Goal: Task Accomplishment & Management: Complete application form

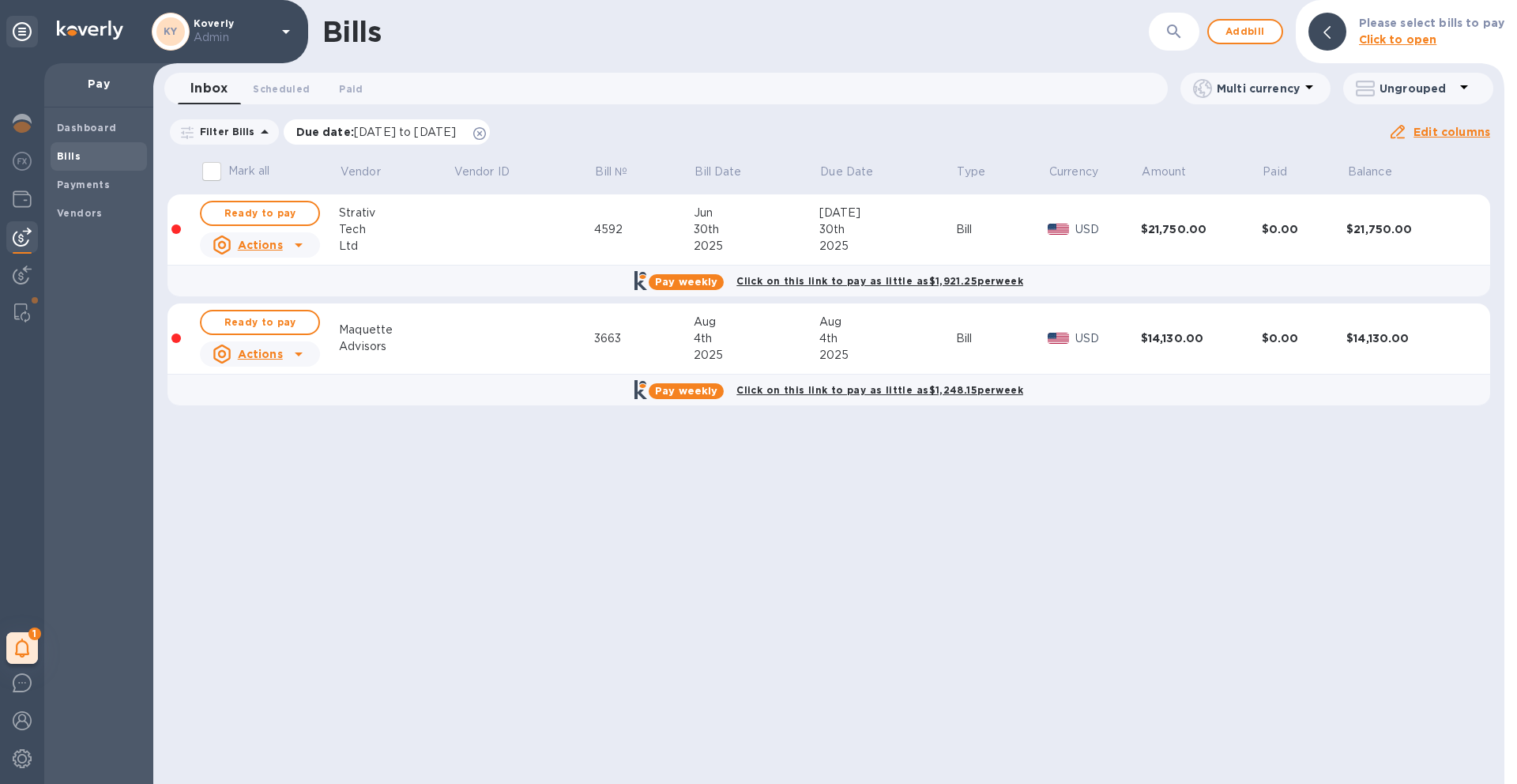
click at [486, 135] on icon at bounding box center [480, 134] width 13 height 13
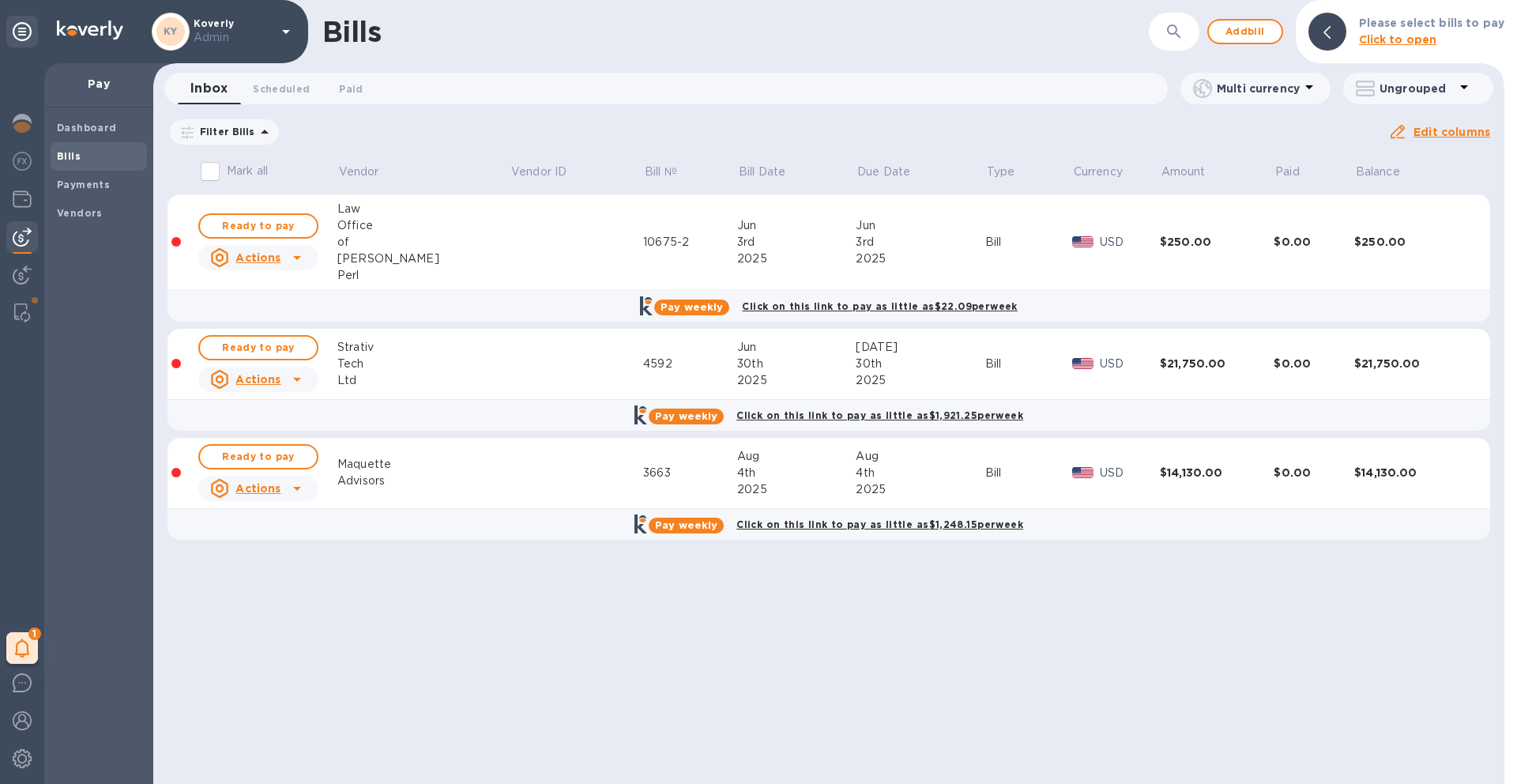
click at [509, 384] on td at bounding box center [576, 364] width 134 height 71
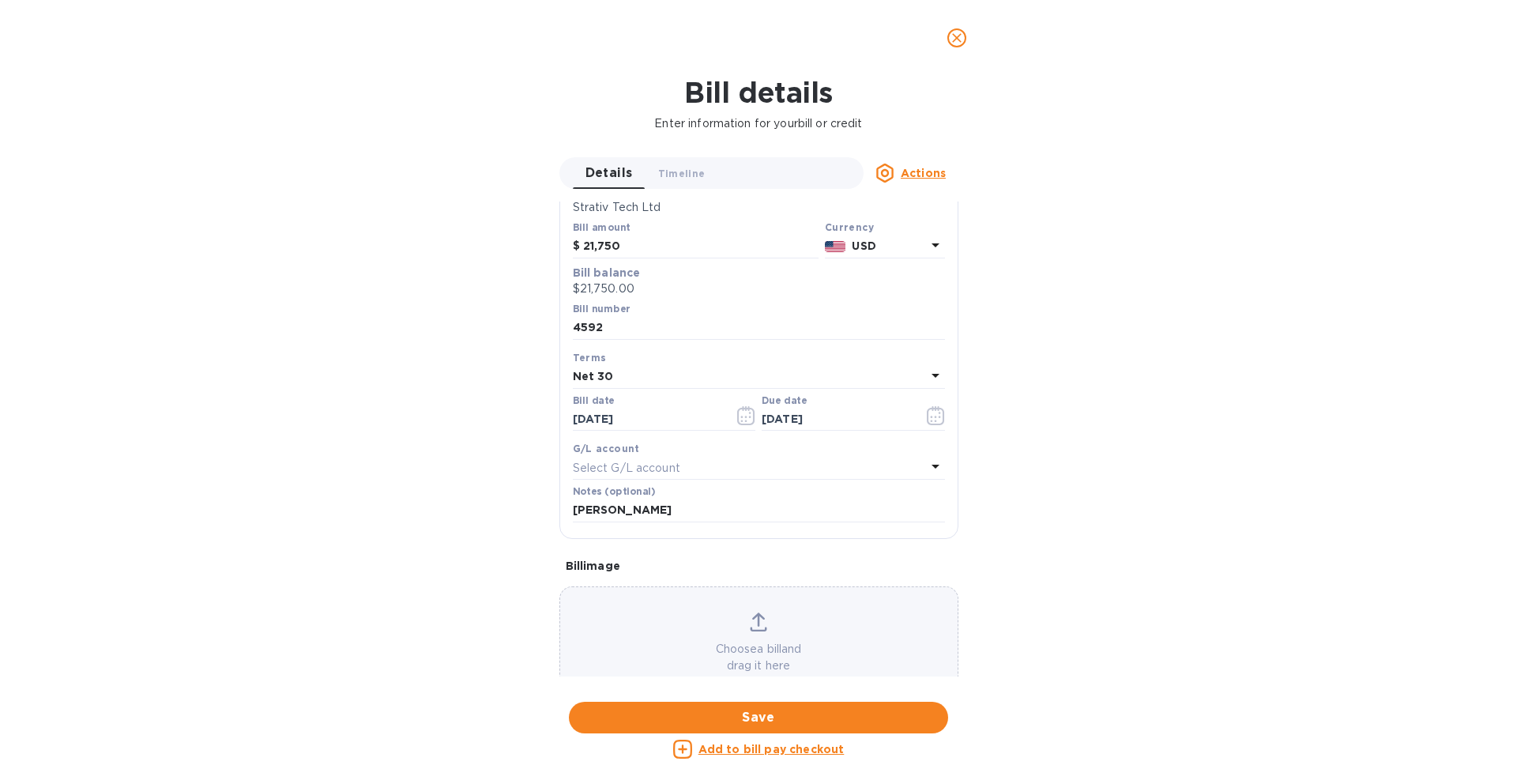
scroll to position [161, 0]
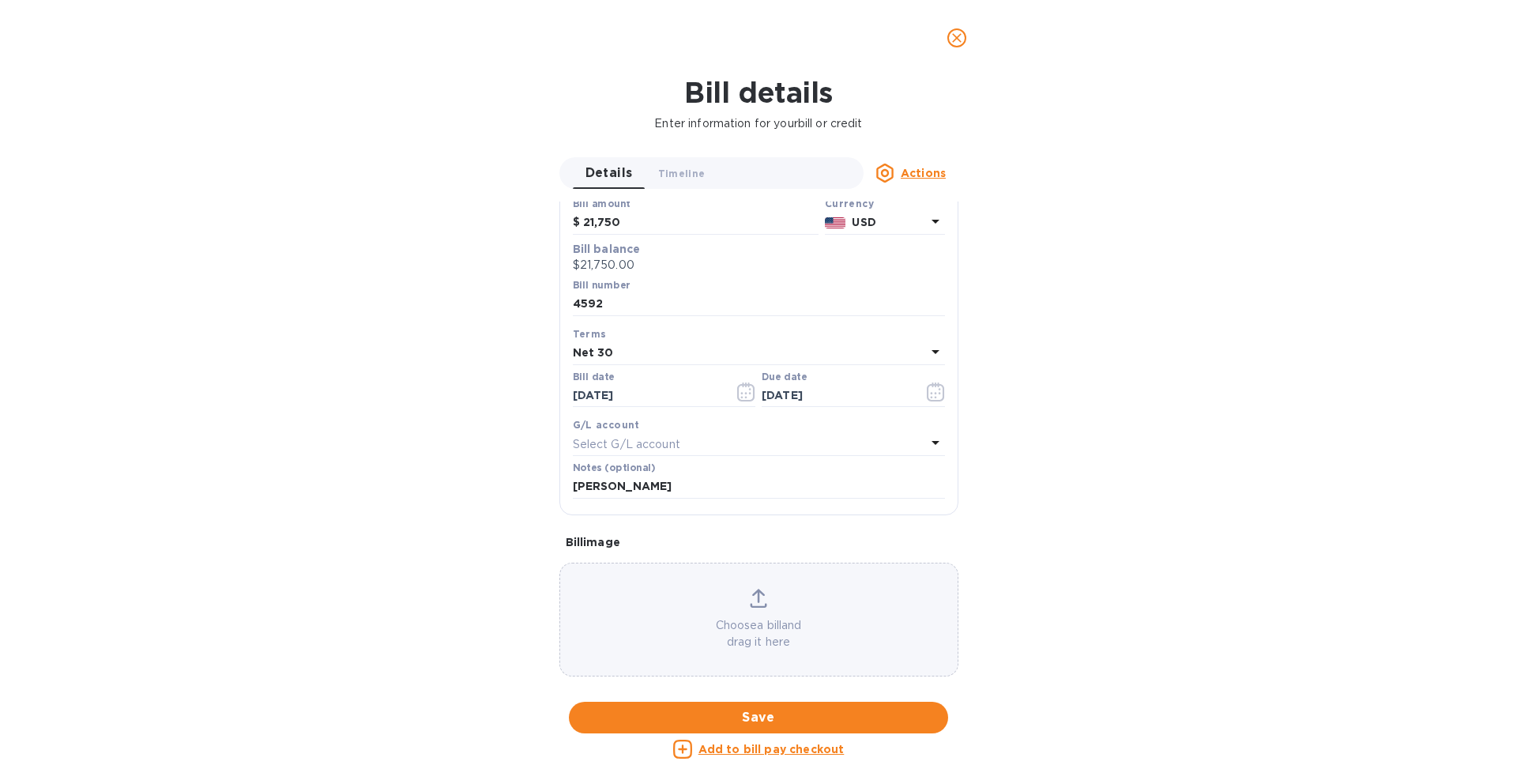
click at [754, 628] on p "Choose a bill and drag it here" at bounding box center [759, 633] width 397 height 33
click at [760, 621] on p "Choose a bill and drag it here" at bounding box center [759, 633] width 397 height 33
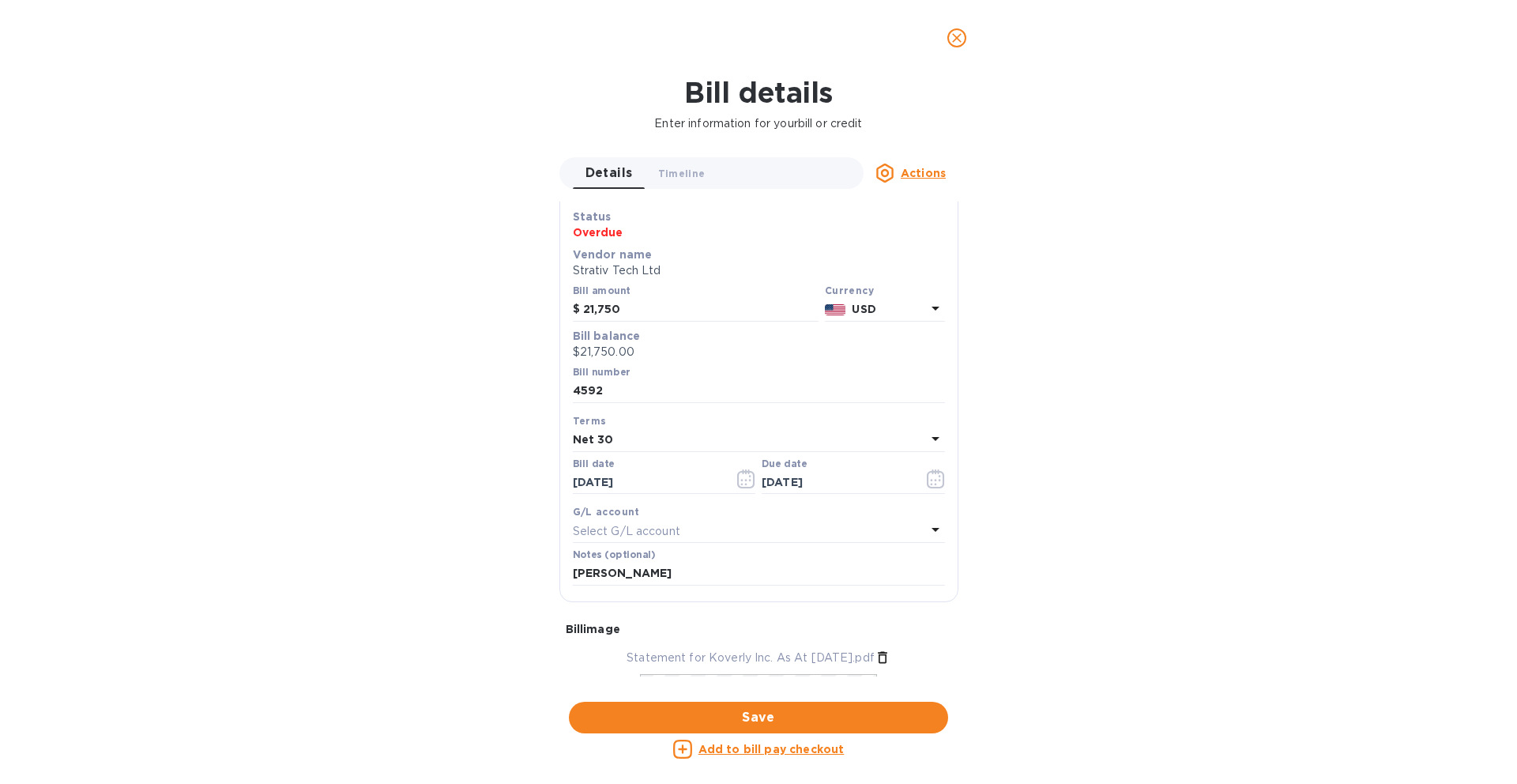
scroll to position [0, 0]
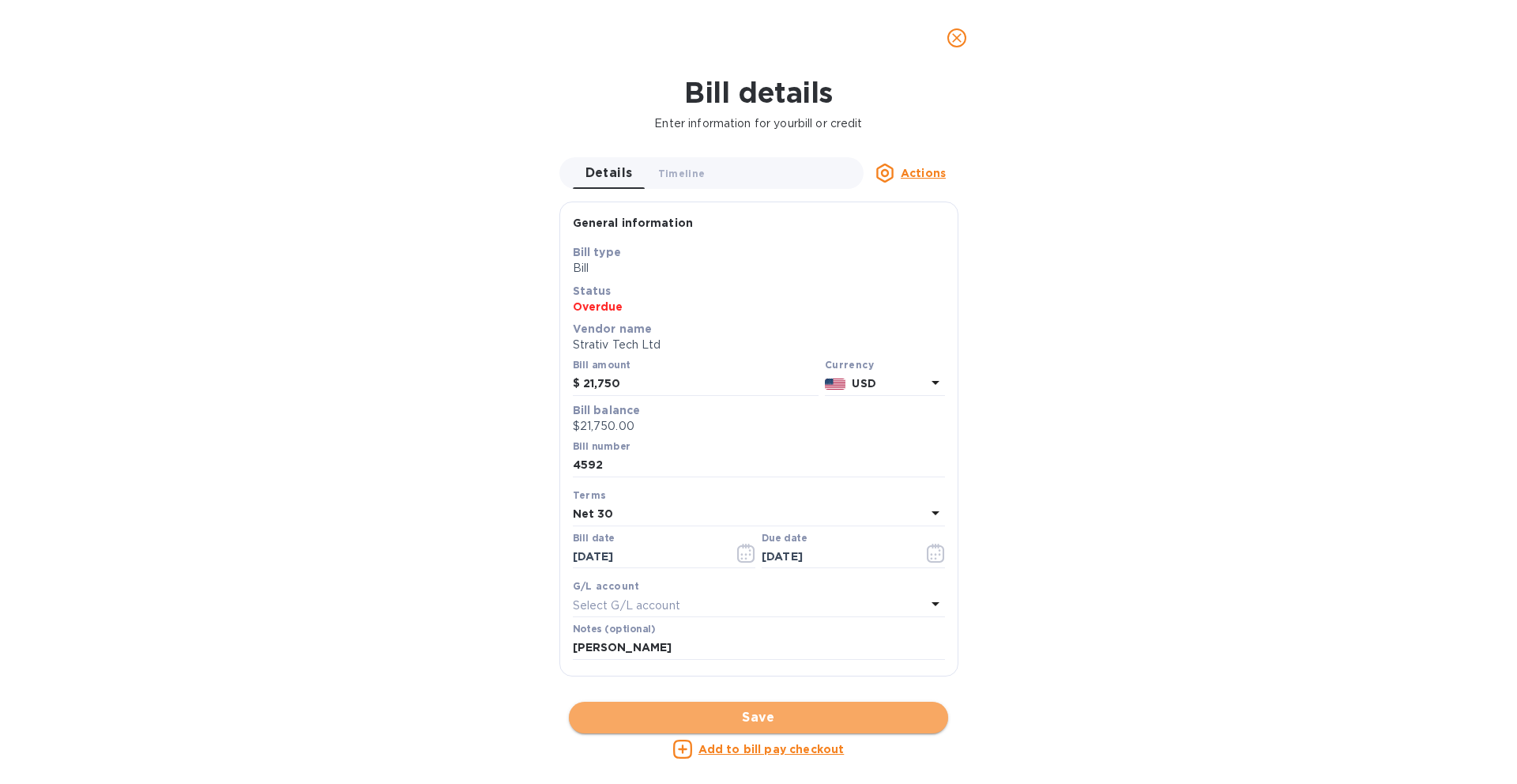
click at [863, 711] on span "Save" at bounding box center [758, 717] width 354 height 19
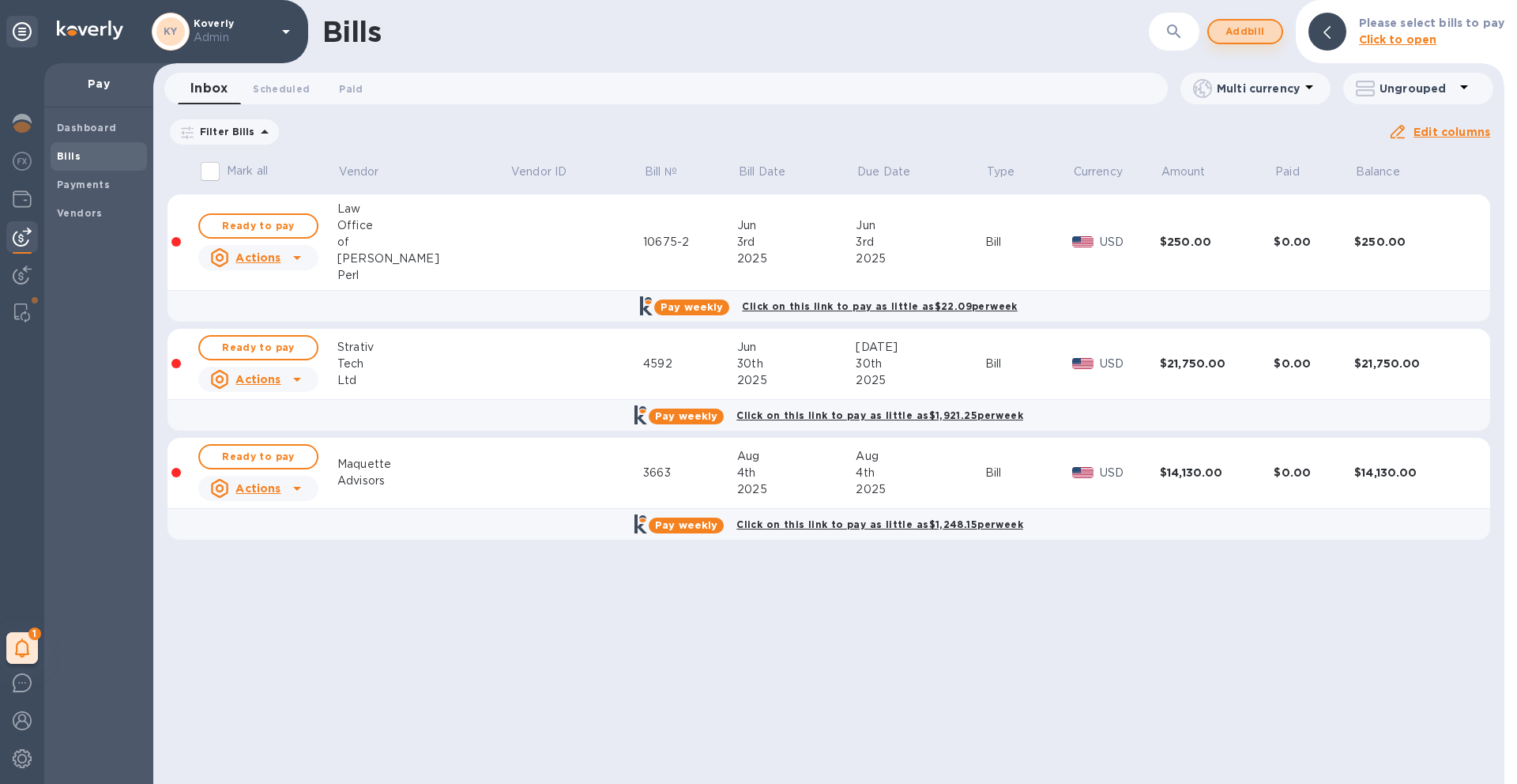
click at [1263, 32] on span "Add bill" at bounding box center [1245, 31] width 48 height 19
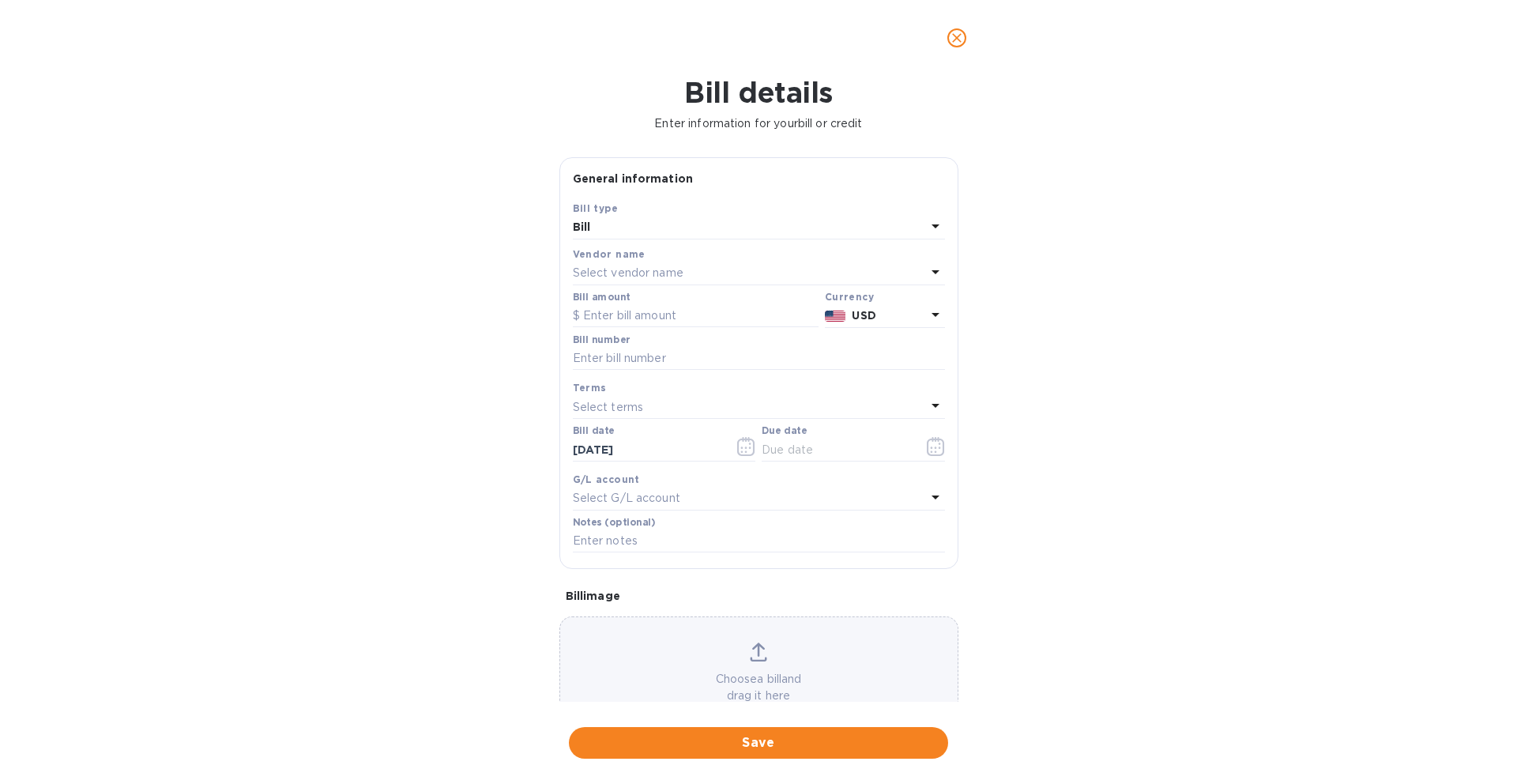
click at [786, 266] on div "Select vendor name" at bounding box center [749, 273] width 353 height 22
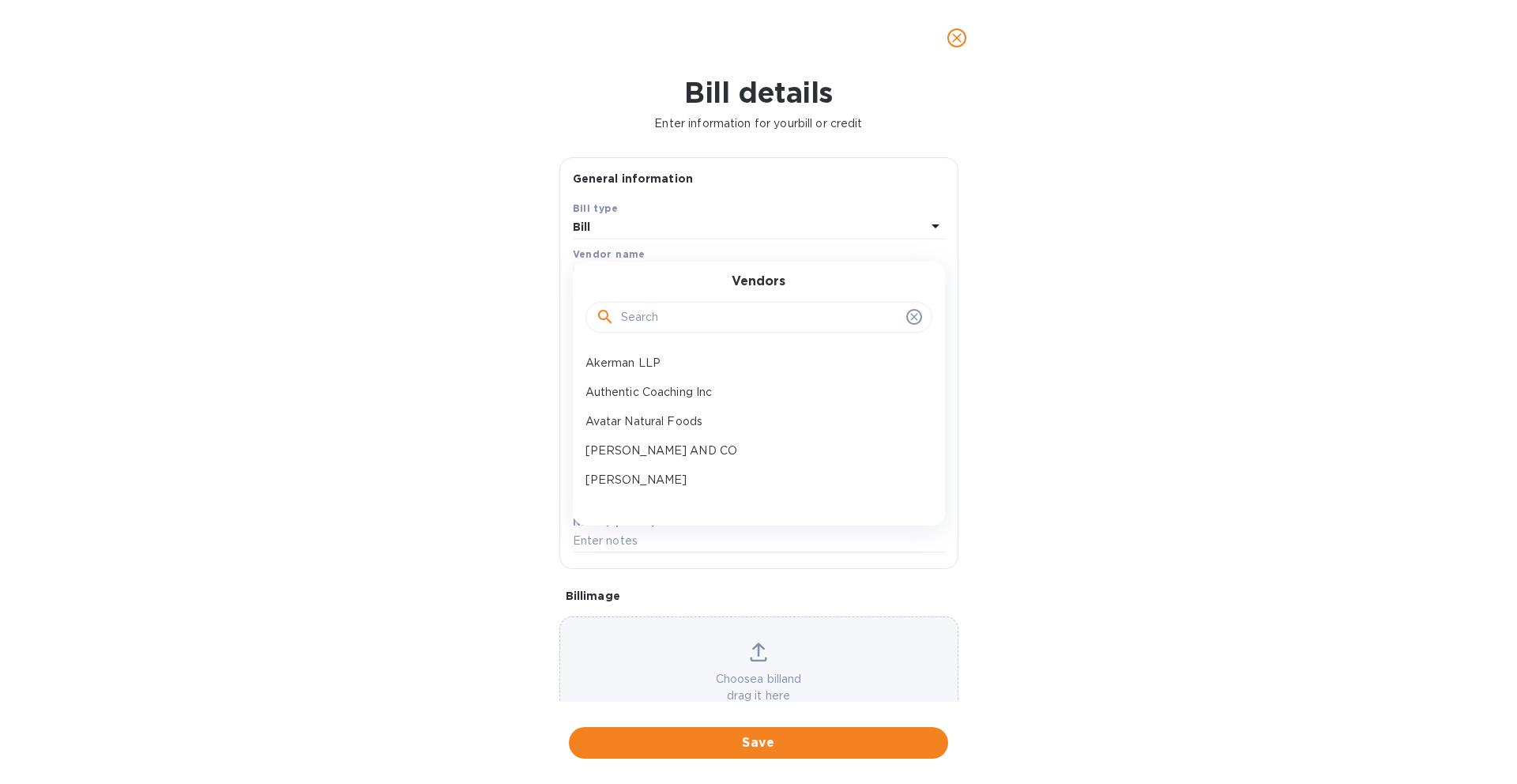
click at [744, 307] on input "text" at bounding box center [760, 317] width 279 height 23
type input "strativ"
click at [696, 370] on p "Strativ Tech Ltd" at bounding box center [753, 363] width 334 height 16
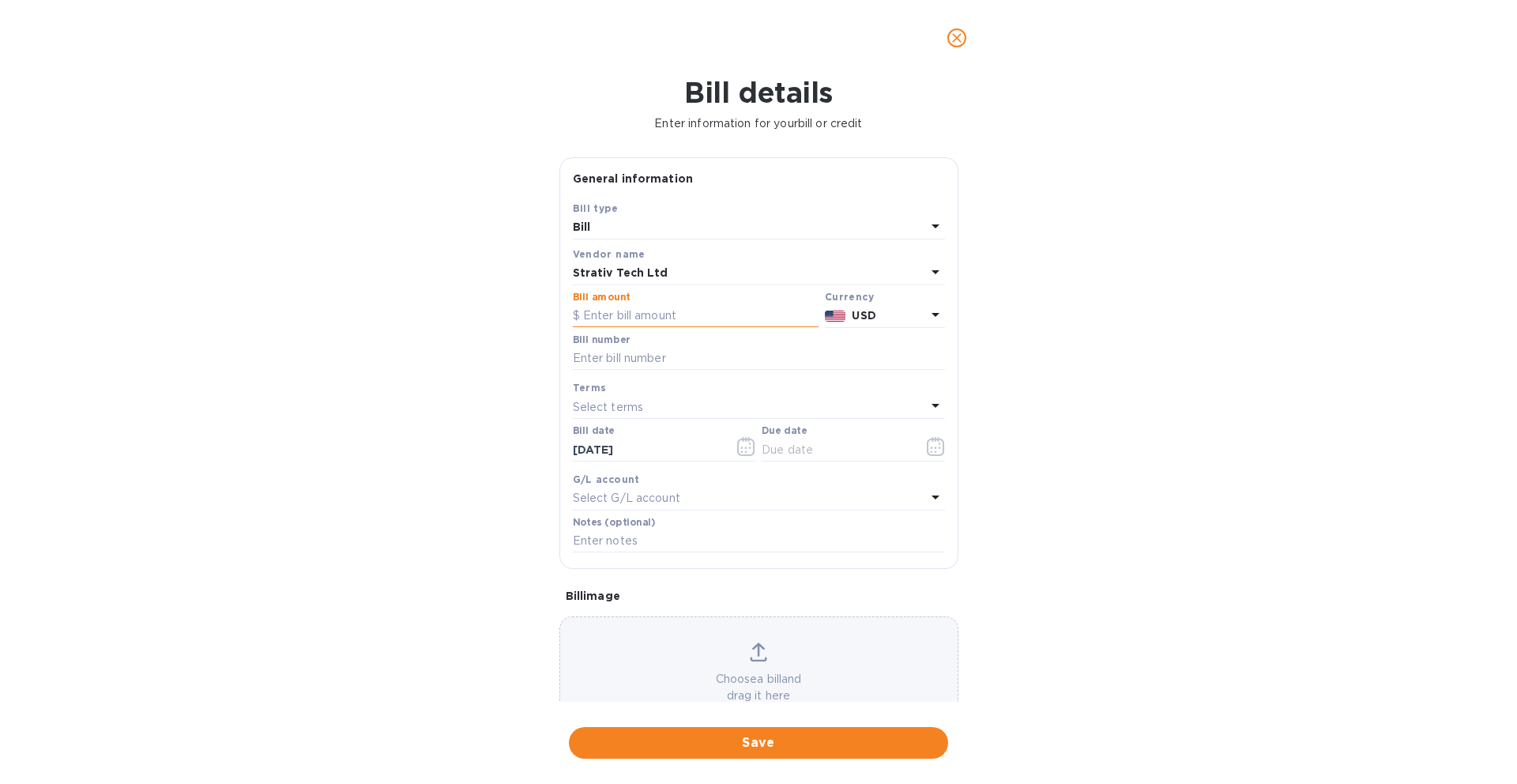
click at [699, 322] on input "text" at bounding box center [696, 316] width 246 height 23
type input "15,000"
click at [481, 418] on div "Bill details Enter information for your bill or credit General information Save…" at bounding box center [758, 429] width 1517 height 708
click at [789, 451] on input "text" at bounding box center [836, 449] width 149 height 23
click at [927, 453] on icon "button" at bounding box center [936, 445] width 18 height 19
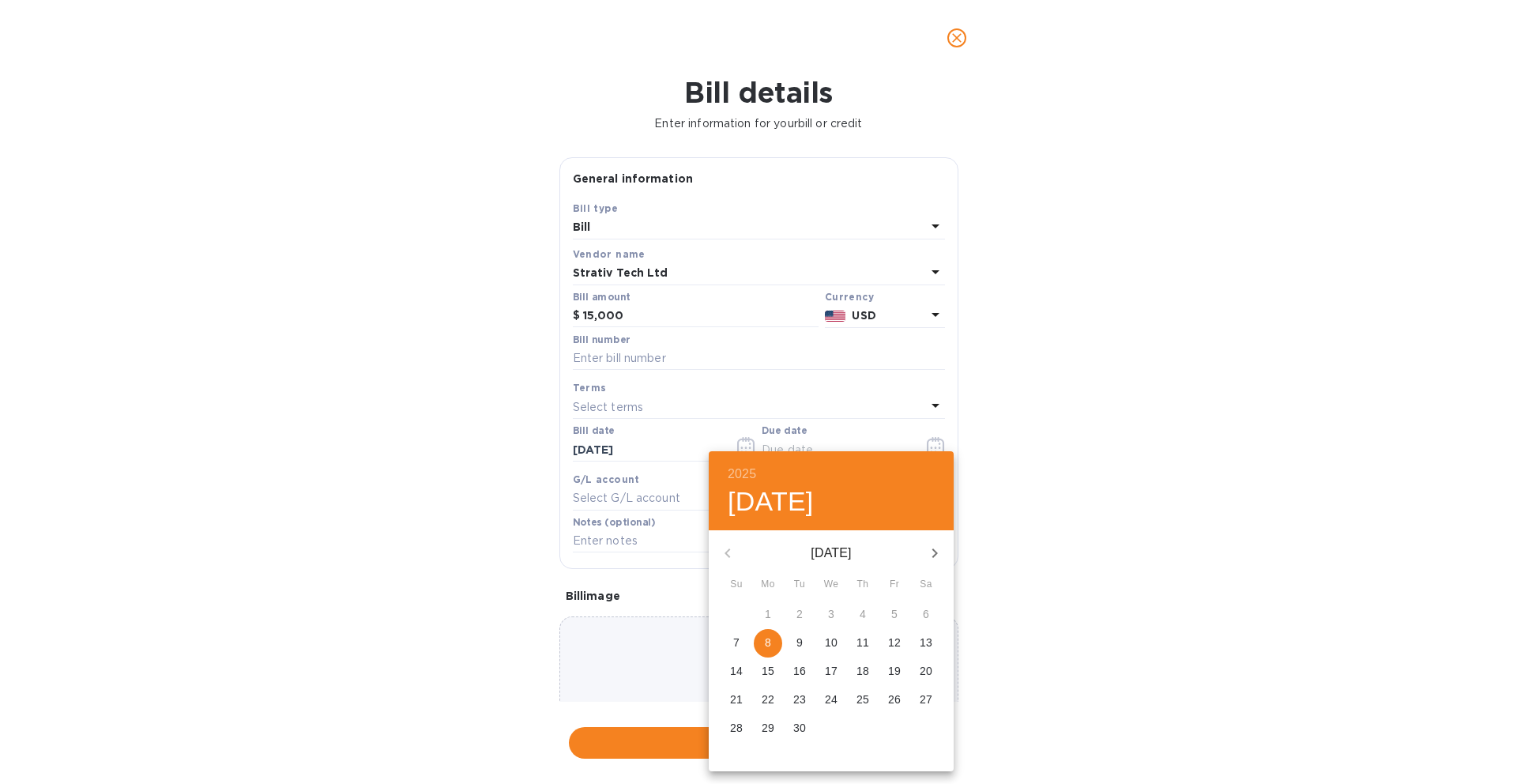
click at [727, 547] on div "[DATE]" at bounding box center [831, 553] width 245 height 38
click at [729, 557] on div "[DATE]" at bounding box center [831, 553] width 245 height 38
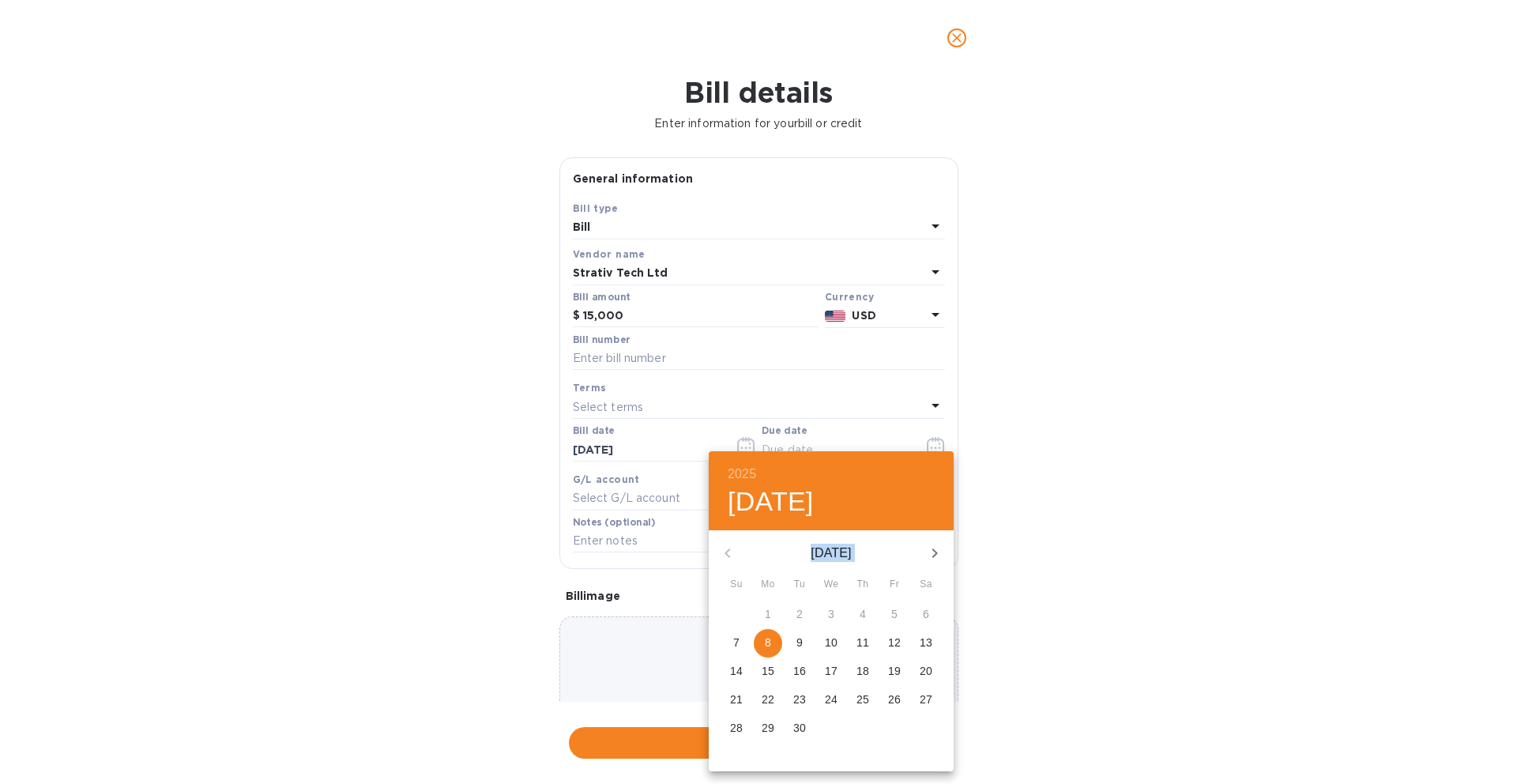
click at [729, 557] on div "[DATE]" at bounding box center [831, 553] width 245 height 38
click at [996, 562] on div at bounding box center [758, 392] width 1517 height 784
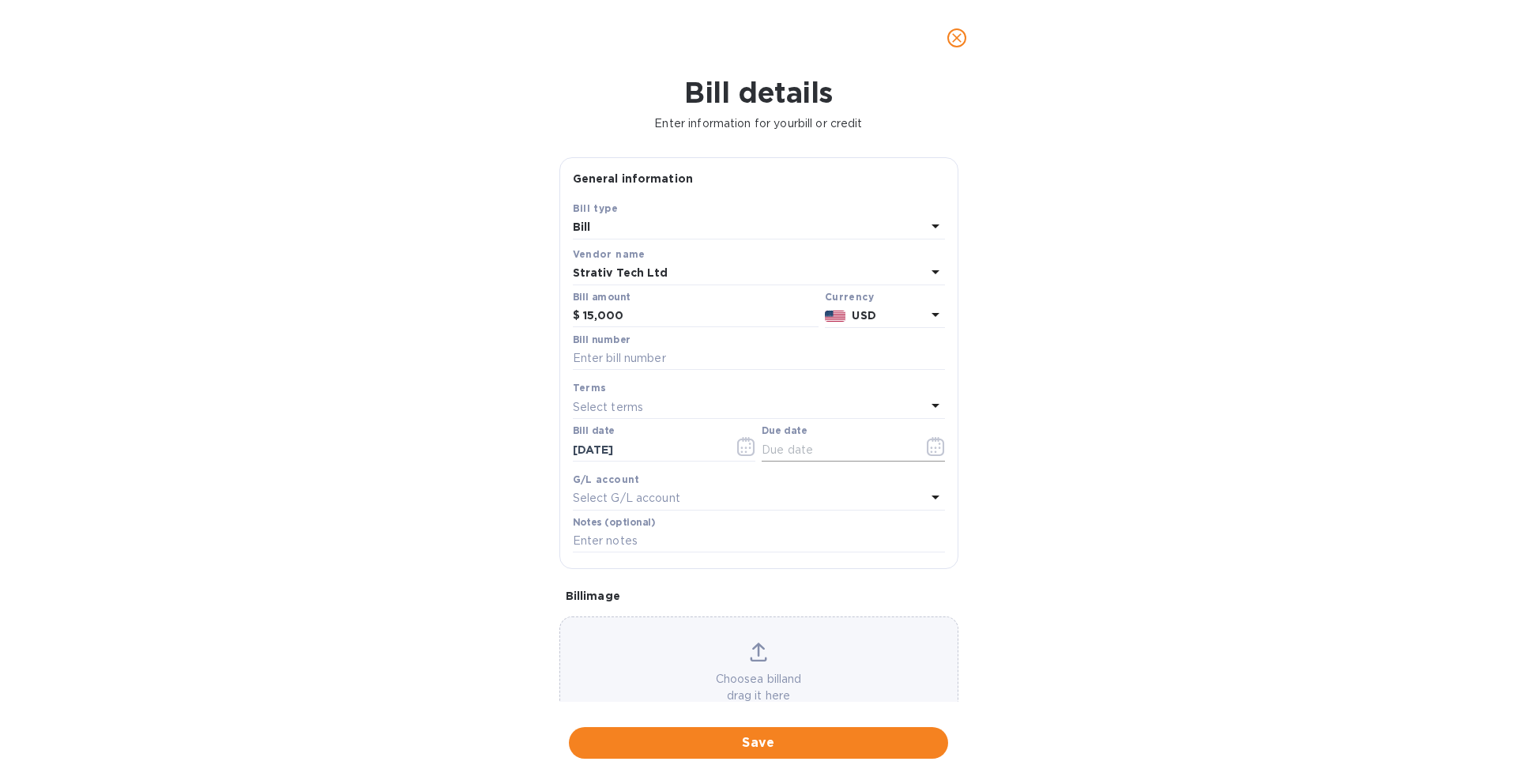
click at [832, 454] on input "text" at bounding box center [836, 449] width 149 height 23
type input "8_/__/____"
click button "Save" at bounding box center [0, 0] width 0 height 0
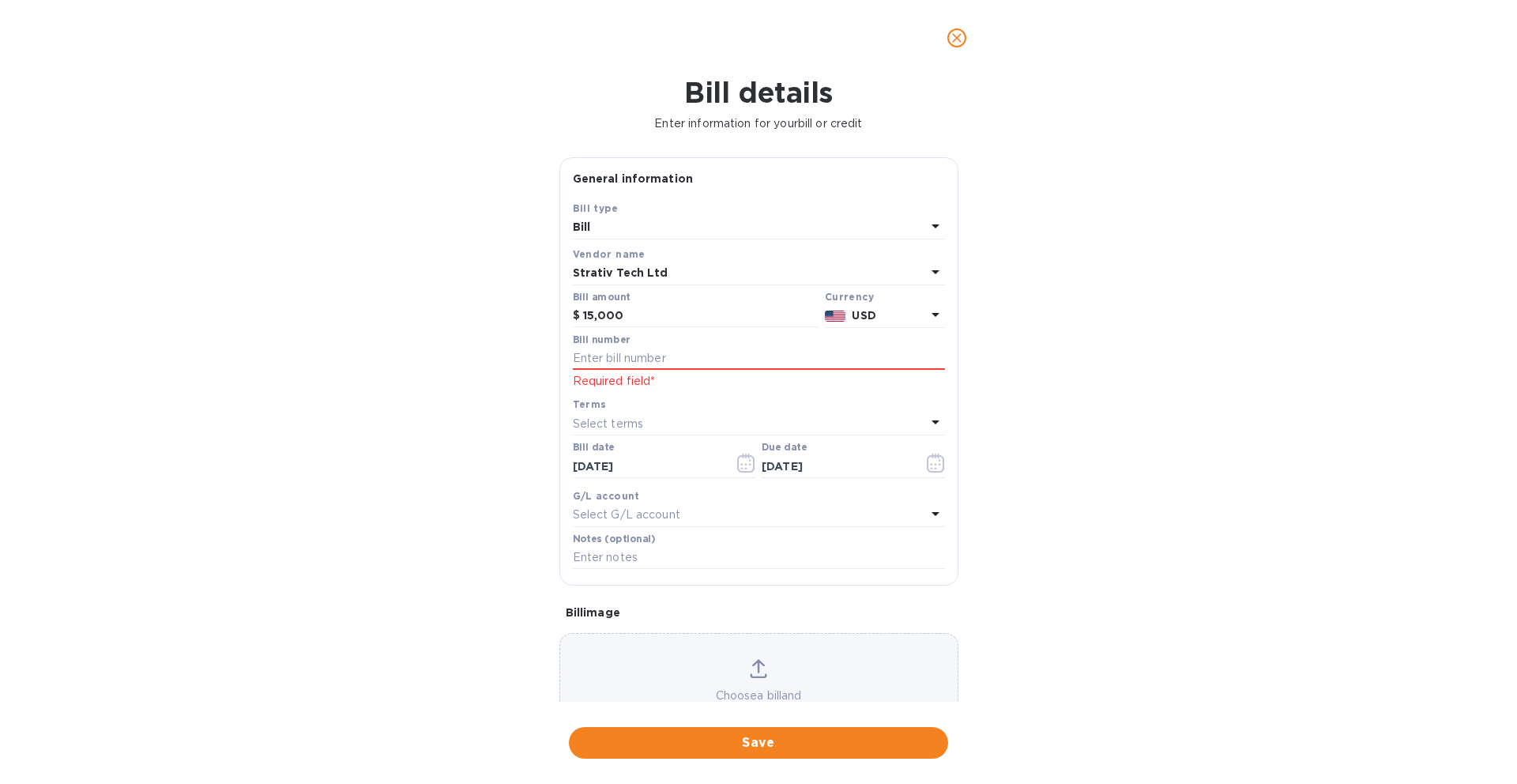
click at [1005, 402] on div "Bill details Enter information for your bill or credit General information Save…" at bounding box center [758, 429] width 1517 height 708
click at [784, 430] on div "Select terms" at bounding box center [749, 423] width 353 height 22
click at [718, 626] on p "Due on receipt" at bounding box center [753, 630] width 334 height 16
type input "[DATE]"
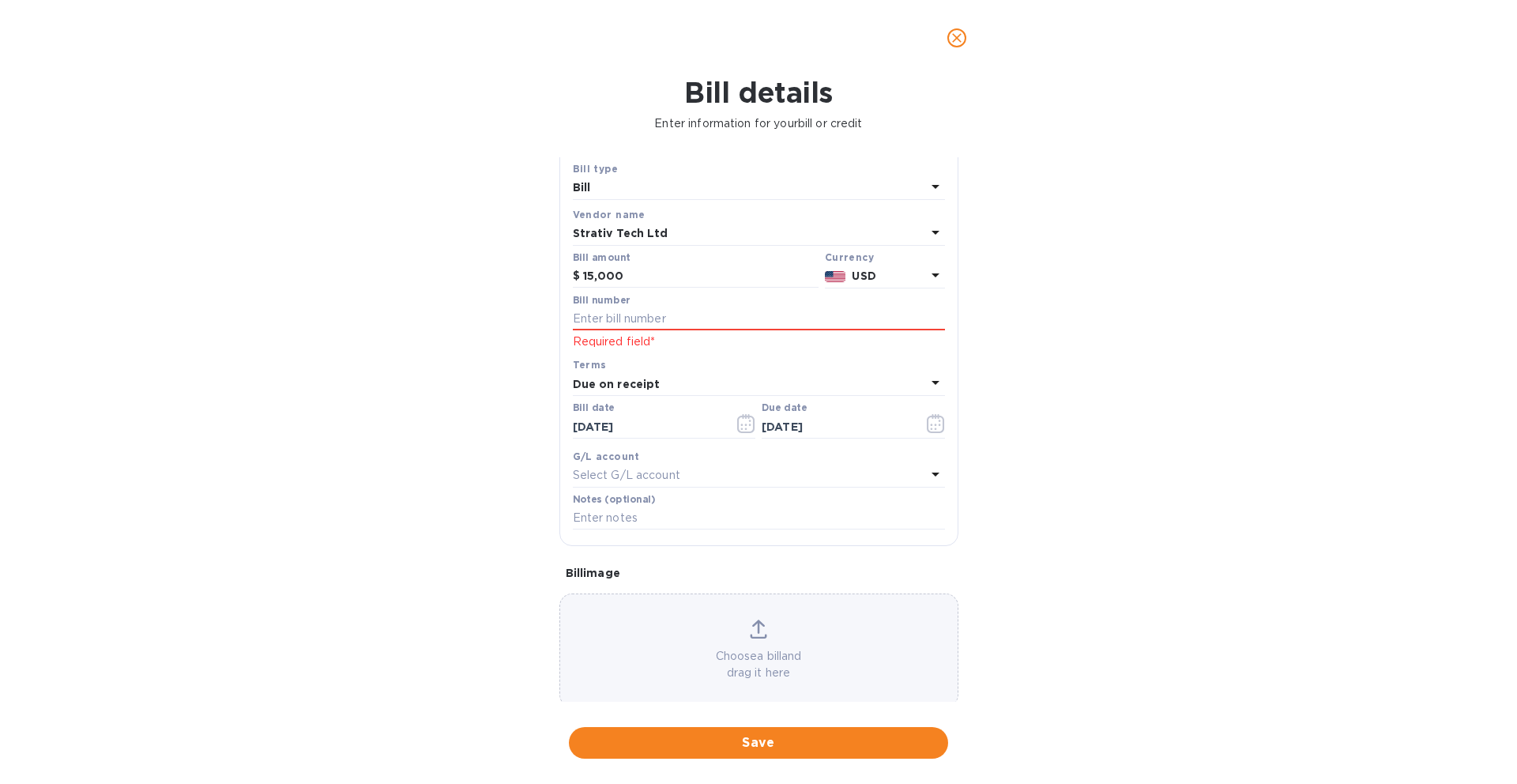
scroll to position [64, 0]
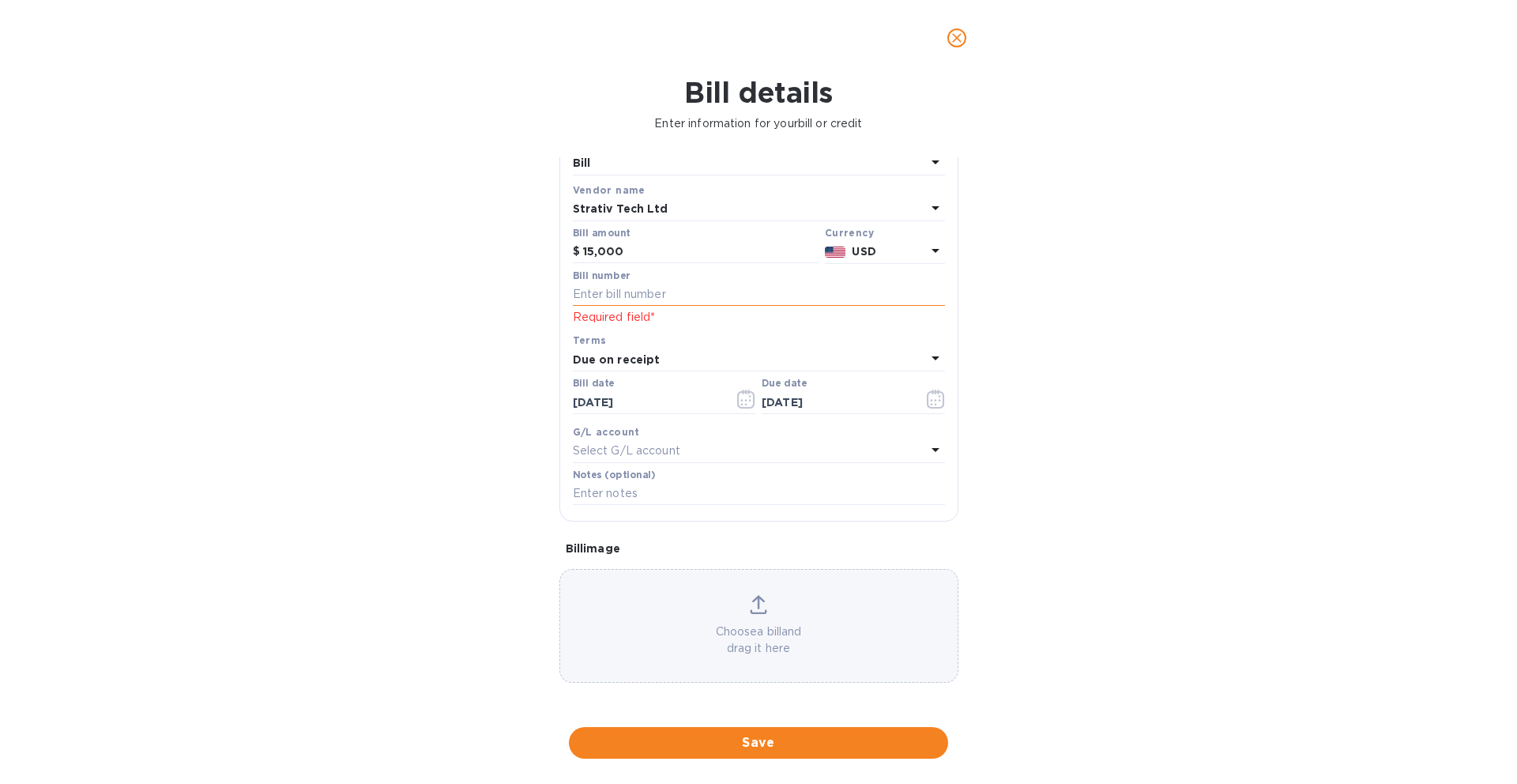
click at [726, 295] on input "text" at bounding box center [759, 295] width 372 height 23
paste input "440997956"
type input "440997956"
click at [799, 607] on div "Choose a bill and drag it here" at bounding box center [759, 625] width 397 height 62
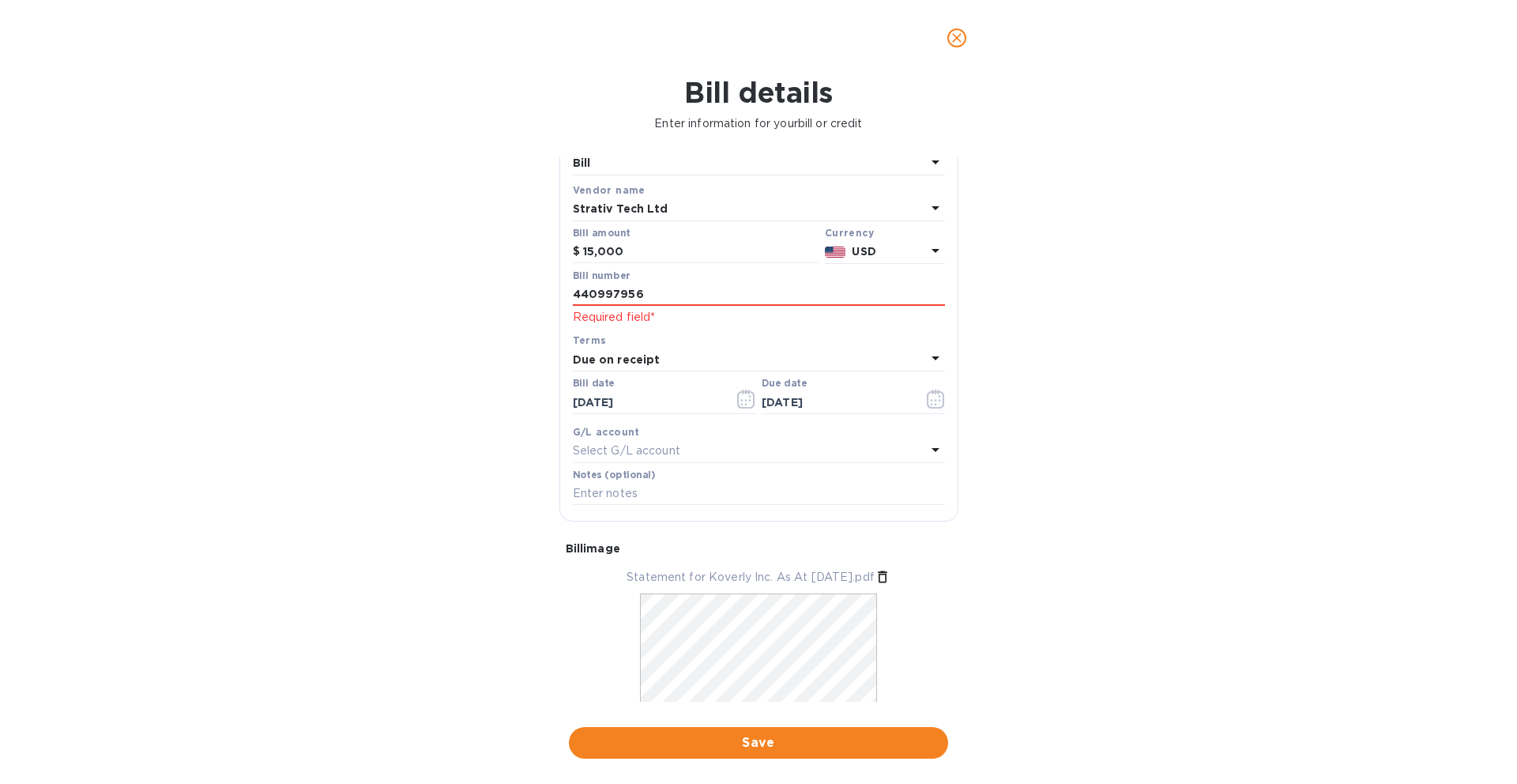
click at [1078, 444] on div "Bill details Enter information for your bill or credit General information Save…" at bounding box center [758, 429] width 1517 height 708
click at [1046, 433] on div "Bill details Enter information for your bill or credit General information Save…" at bounding box center [758, 429] width 1517 height 708
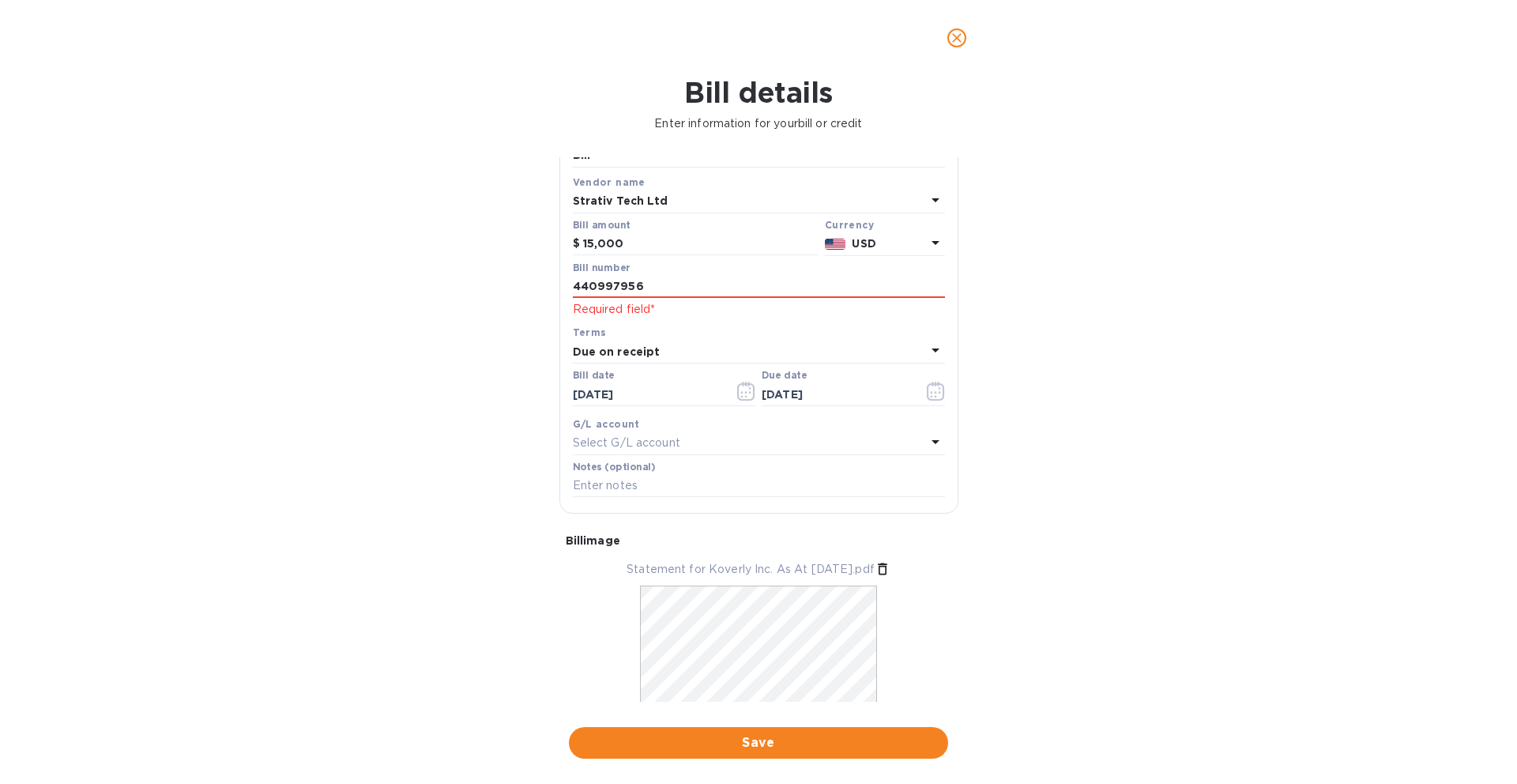
scroll to position [92, 0]
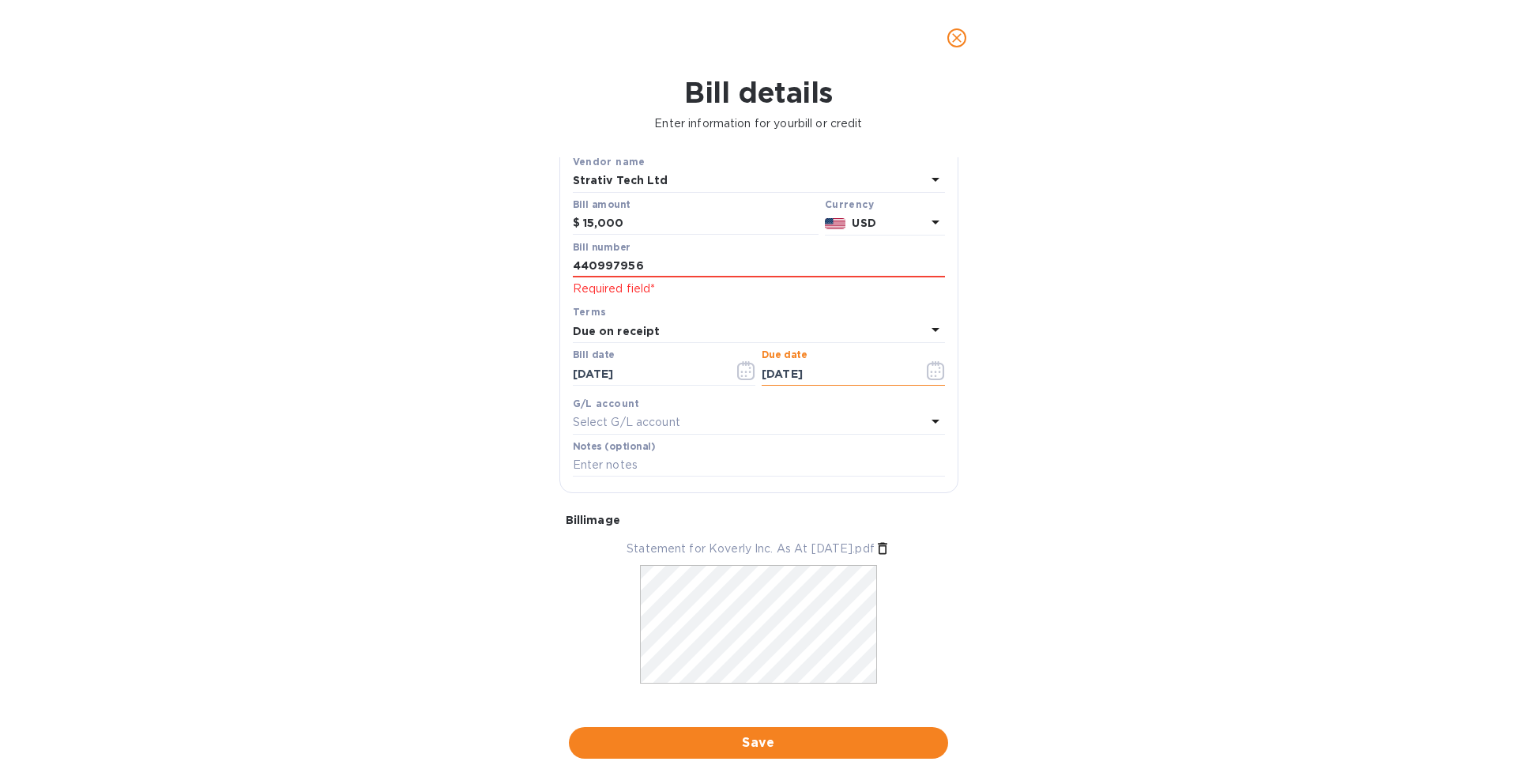
click at [804, 382] on input "[DATE]" at bounding box center [836, 374] width 149 height 23
click at [807, 374] on input "[DATE]" at bounding box center [836, 374] width 149 height 23
click at [986, 419] on div "Bill details Enter information for your bill or credit General information Save…" at bounding box center [758, 429] width 1517 height 708
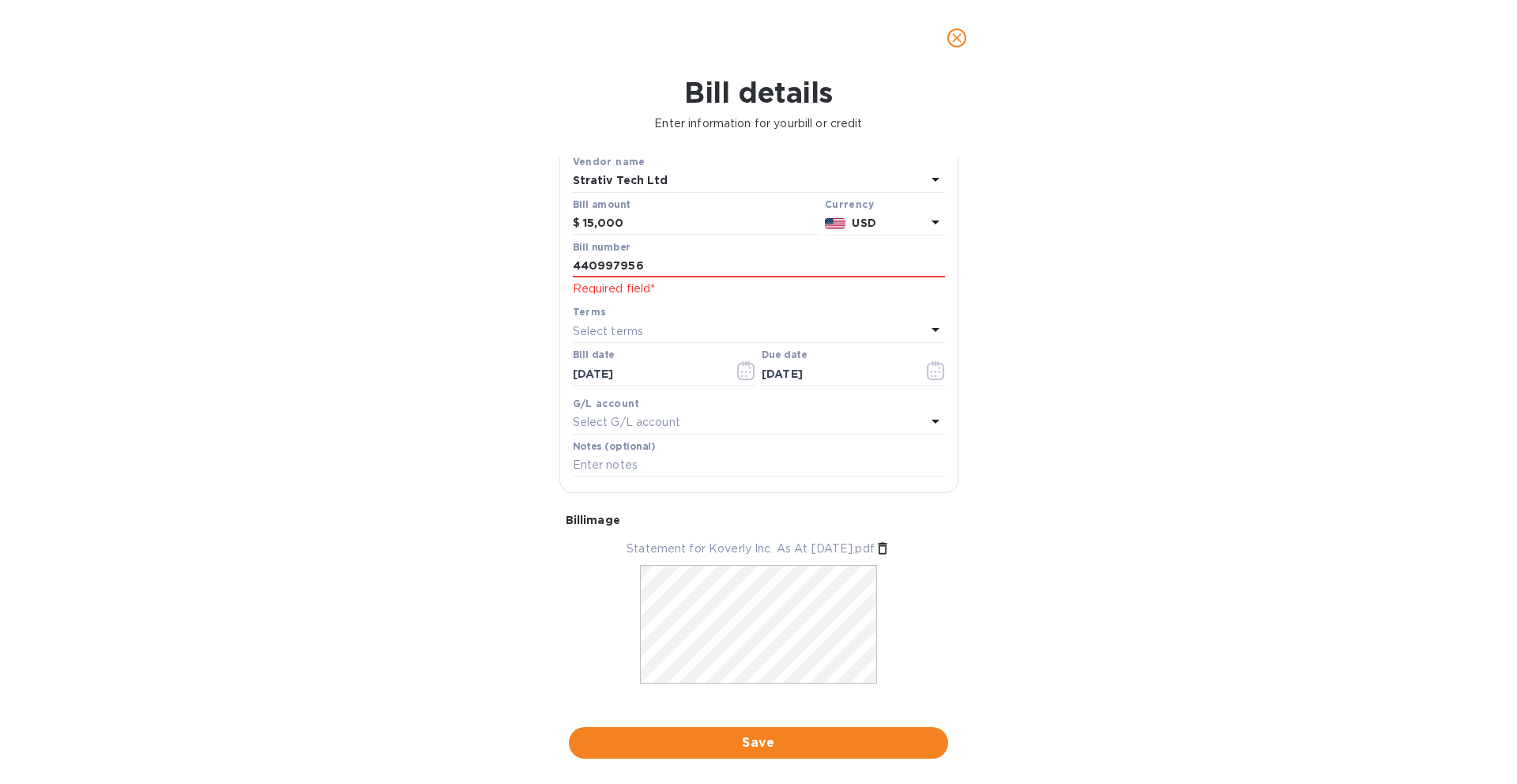
click at [896, 335] on div "Select terms" at bounding box center [749, 330] width 353 height 22
click at [732, 537] on p "Due on receipt" at bounding box center [753, 538] width 334 height 16
type input "[DATE]"
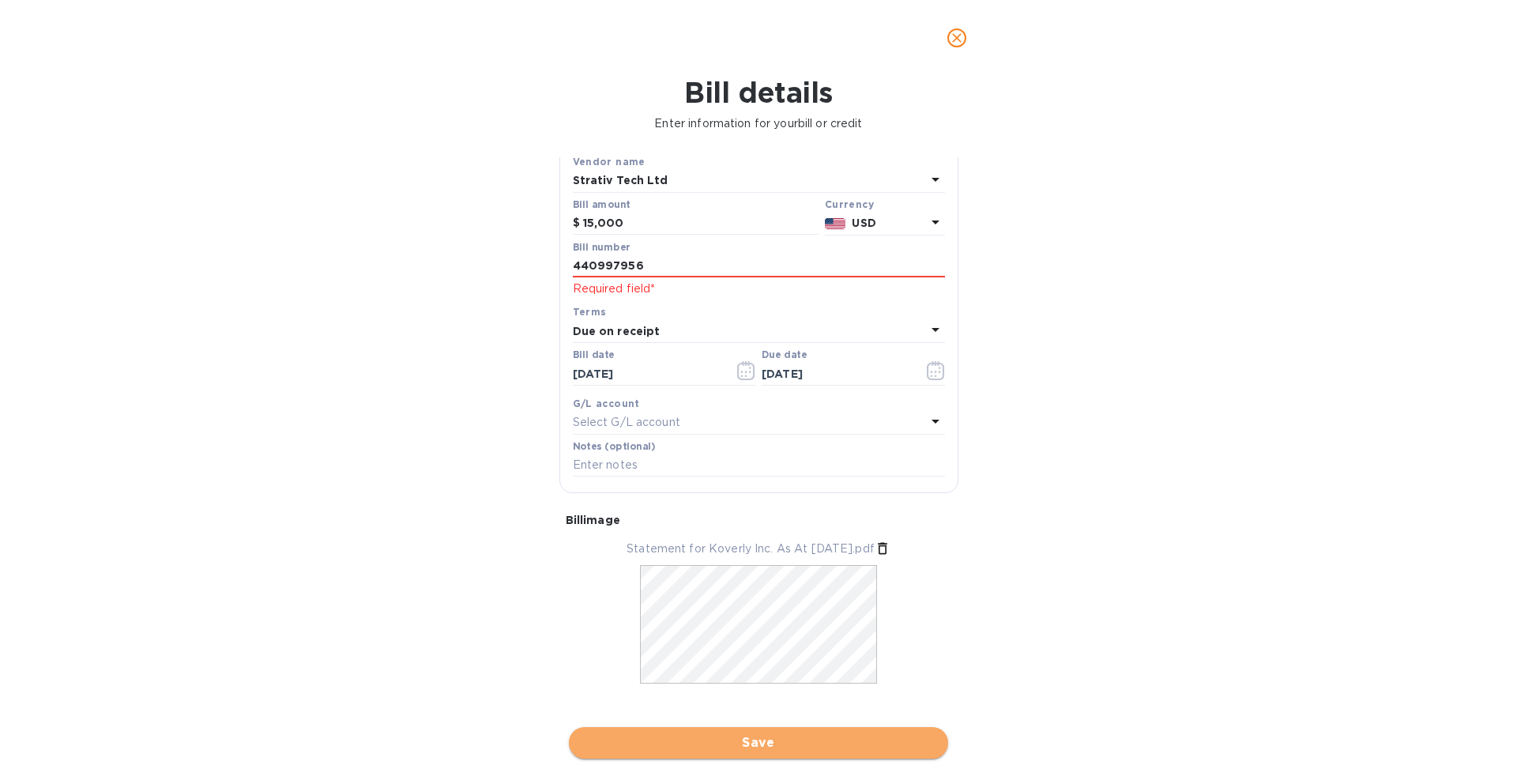
click at [736, 744] on span "Save" at bounding box center [758, 742] width 354 height 19
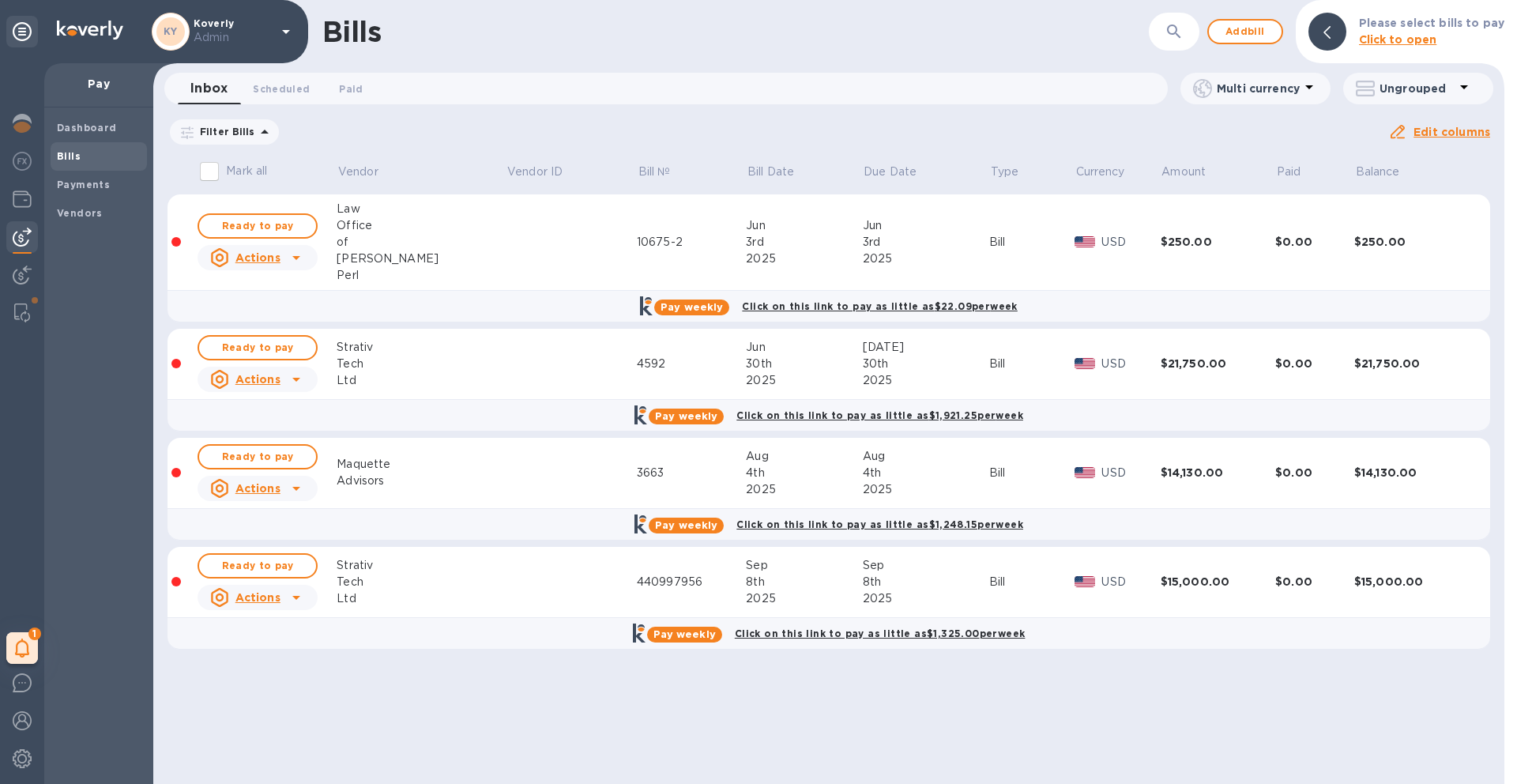
click at [506, 362] on td at bounding box center [571, 364] width 131 height 71
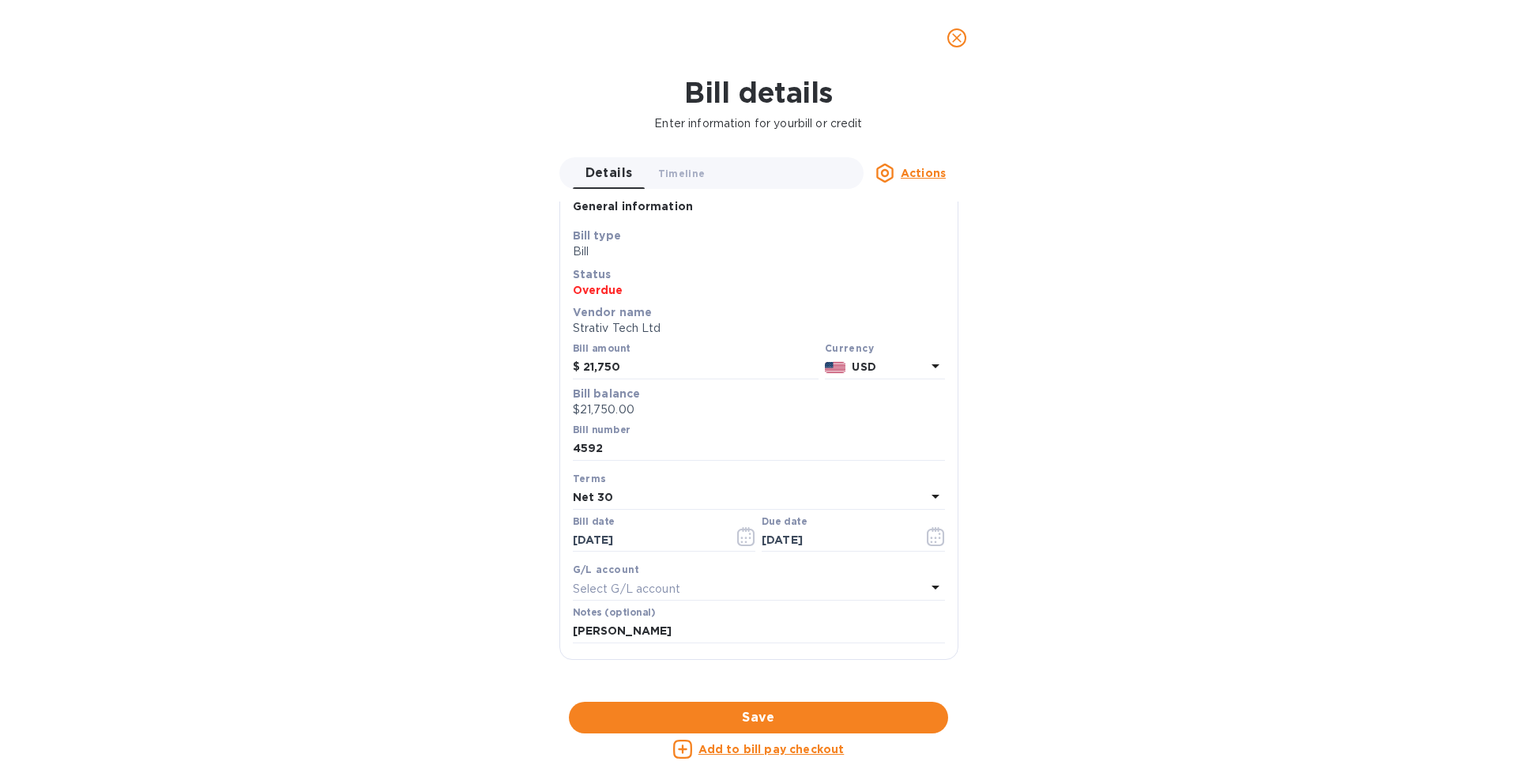
scroll to position [0, 0]
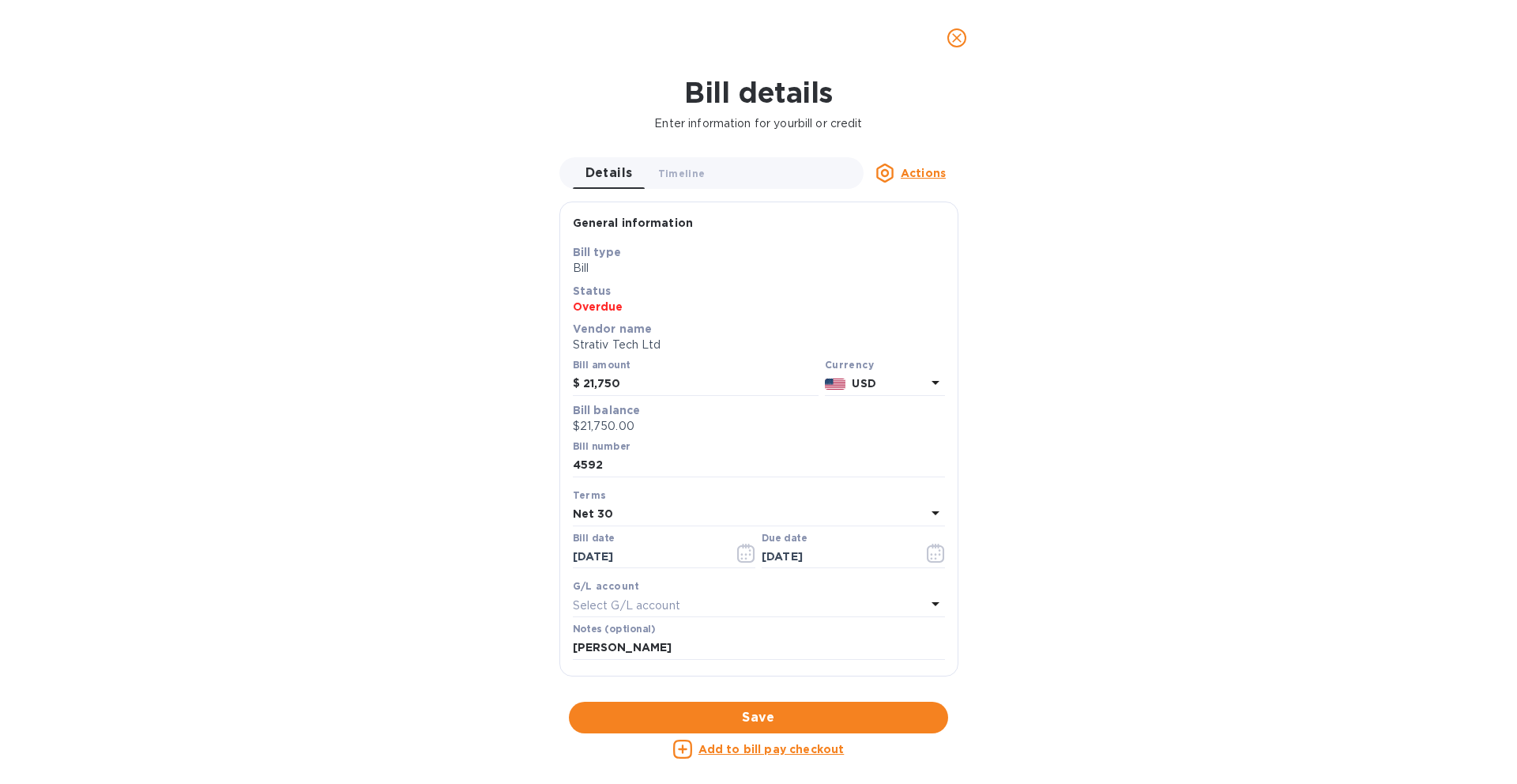
click at [960, 43] on icon "close" at bounding box center [957, 38] width 16 height 16
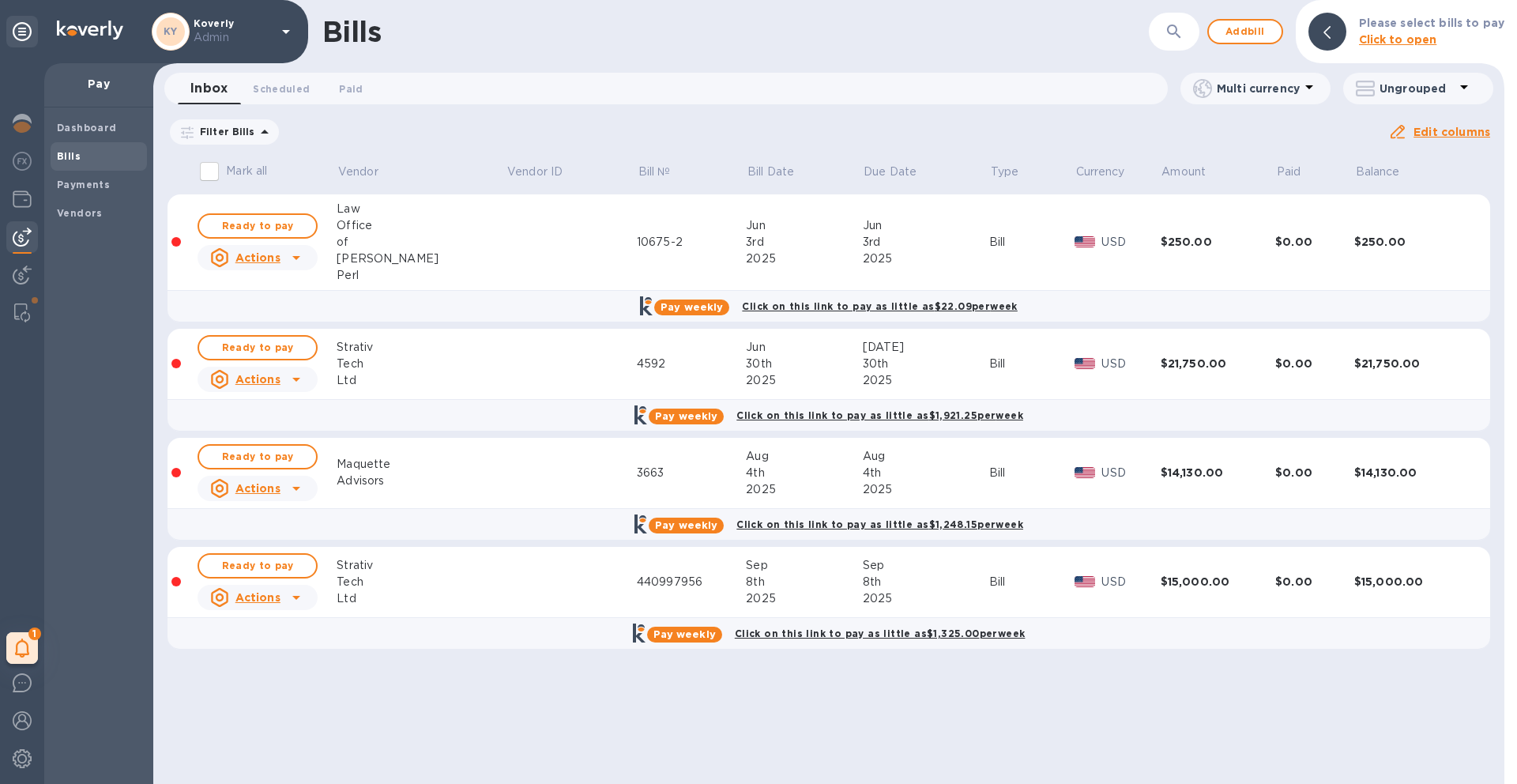
click at [506, 601] on td at bounding box center [571, 582] width 131 height 71
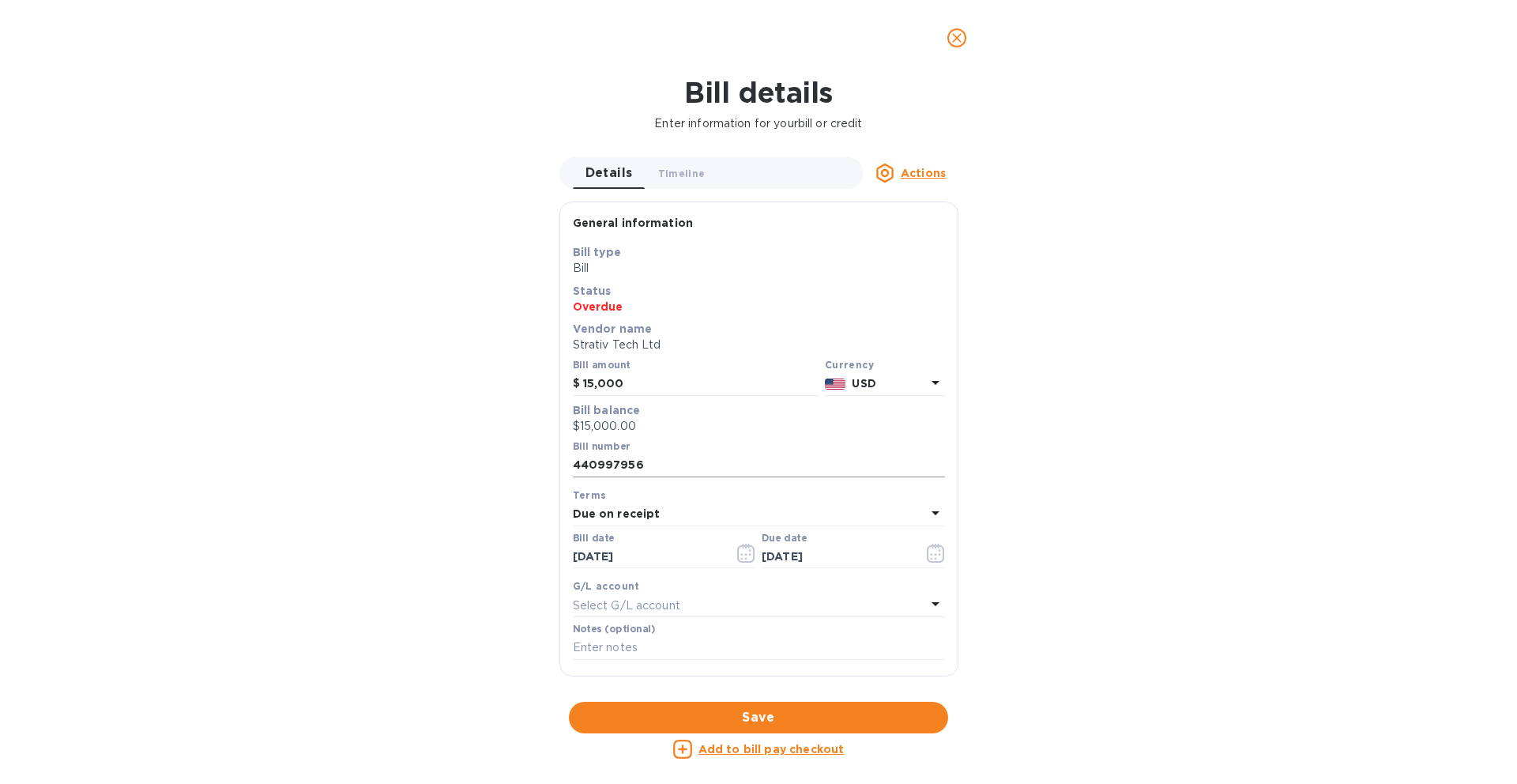
click at [656, 456] on input "440997956" at bounding box center [759, 465] width 372 height 23
drag, startPoint x: 653, startPoint y: 462, endPoint x: 500, endPoint y: 451, distance: 153.4
click at [500, 451] on div "Bill details Enter information for your bill or credit Details 0 Timeline 0 Act…" at bounding box center [758, 429] width 1517 height 708
type input "4632"
click at [639, 556] on input "[DATE]" at bounding box center [648, 557] width 149 height 23
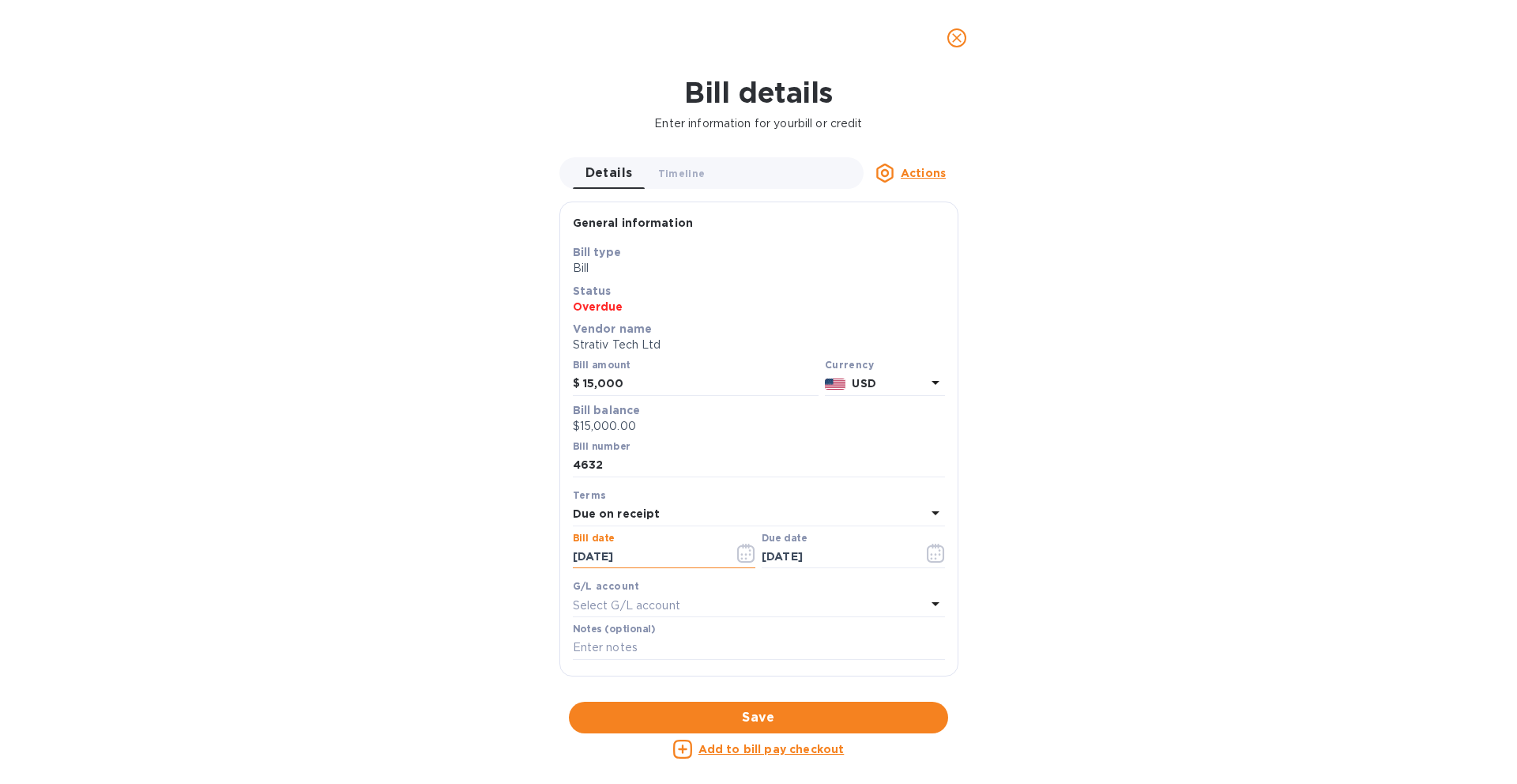
click at [639, 556] on input "[DATE]" at bounding box center [648, 557] width 149 height 23
type input "[DATE]"
click at [782, 562] on input "[DATE]" at bounding box center [836, 557] width 149 height 23
click at [741, 508] on div "Due on receipt" at bounding box center [749, 514] width 353 height 22
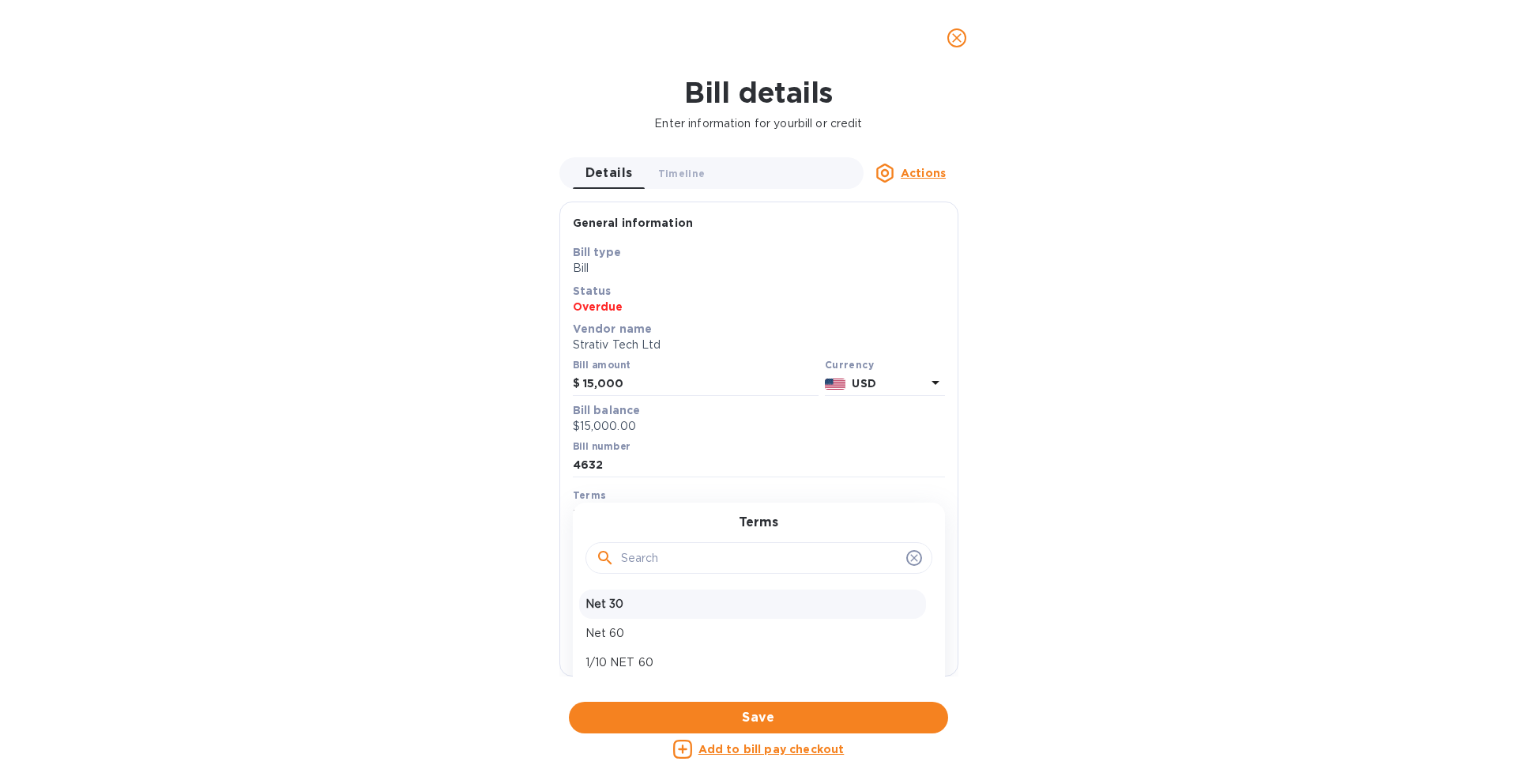
click at [697, 601] on p "Net 30" at bounding box center [753, 603] width 334 height 16
type input "[DATE]"
click at [1017, 551] on div "Bill details Enter information for your bill or credit Details 0 Timeline 0 Act…" at bounding box center [758, 429] width 1517 height 708
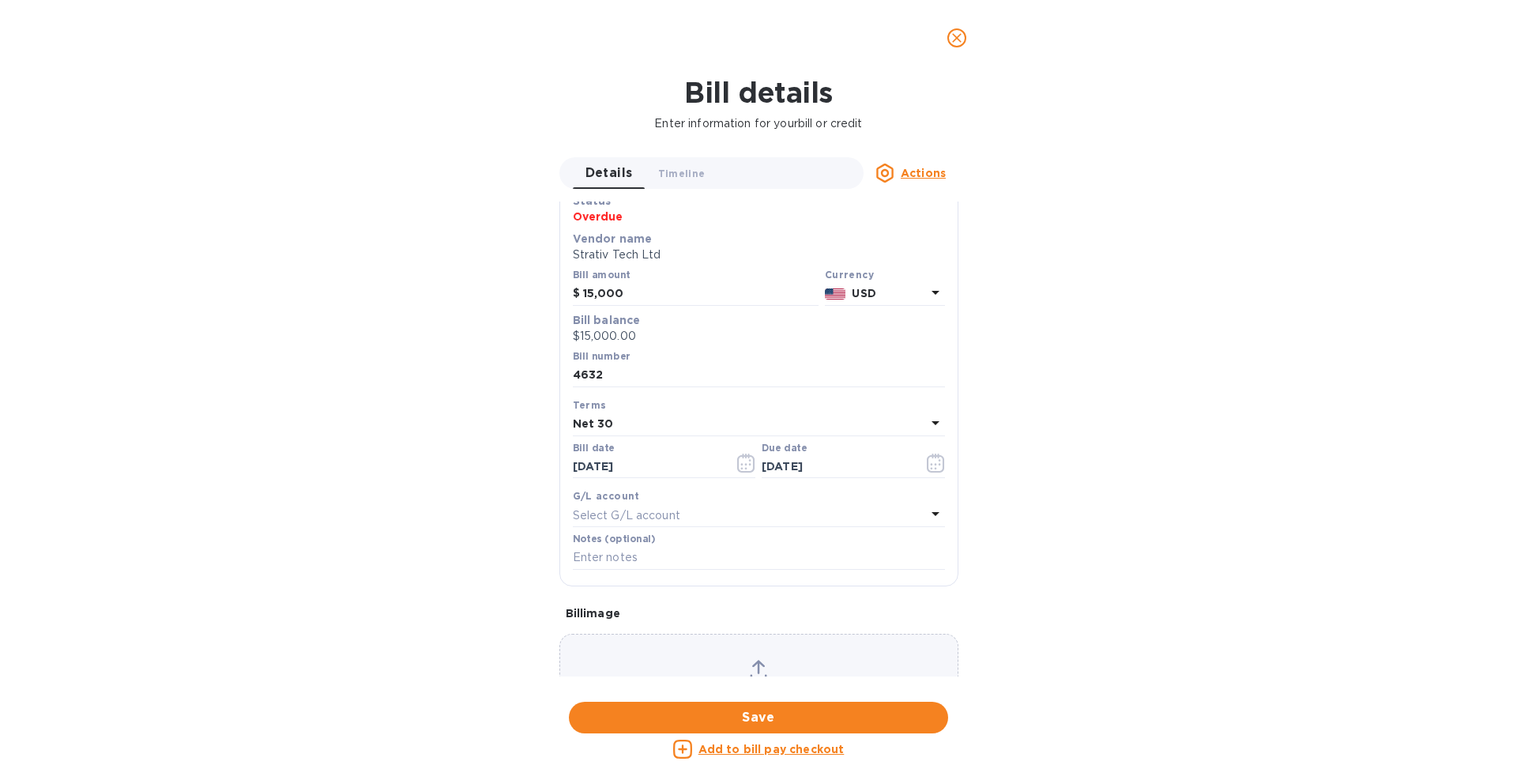
scroll to position [131, 0]
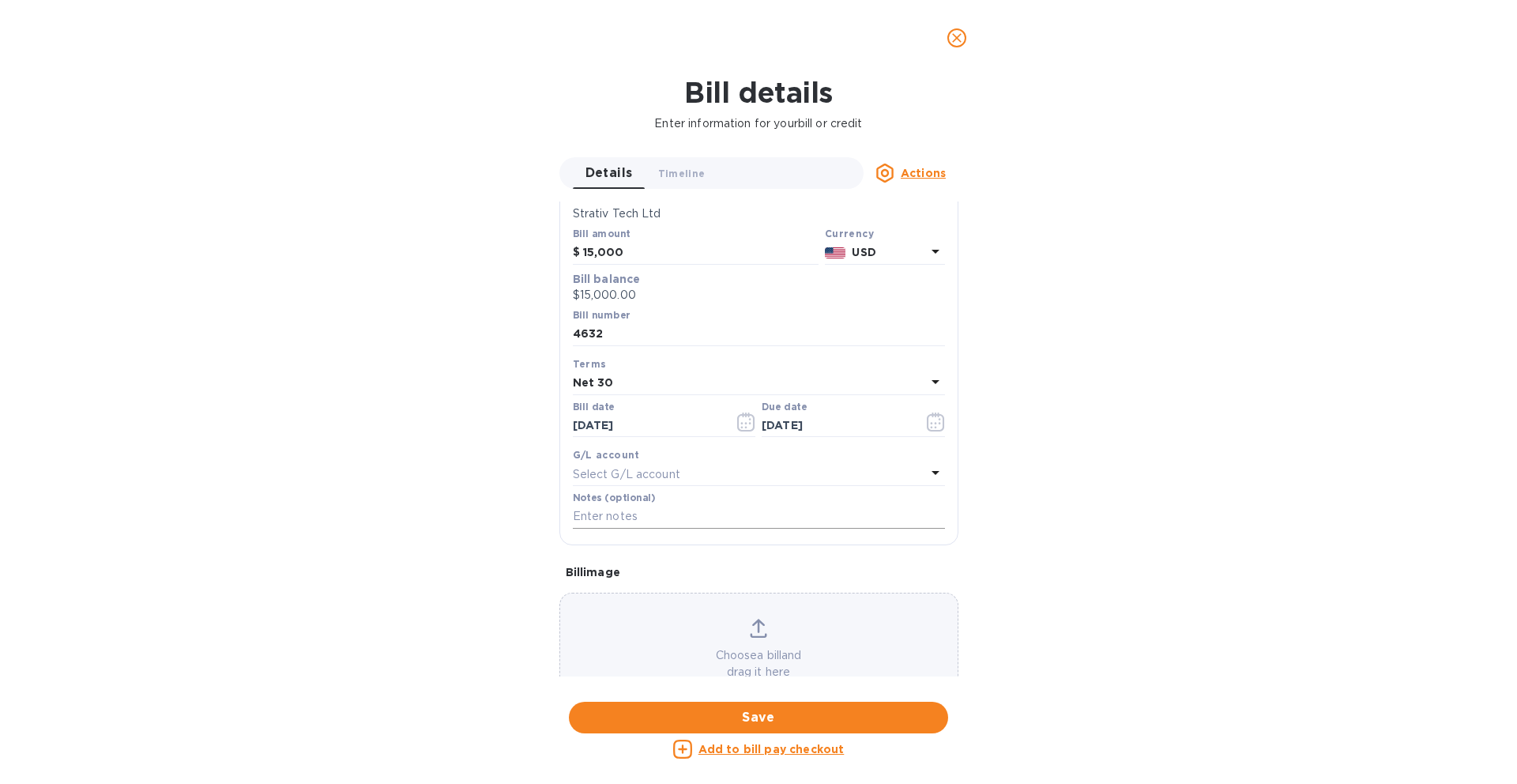
click at [702, 505] on input "text" at bounding box center [759, 516] width 372 height 23
paste input "[PERSON_NAME]"
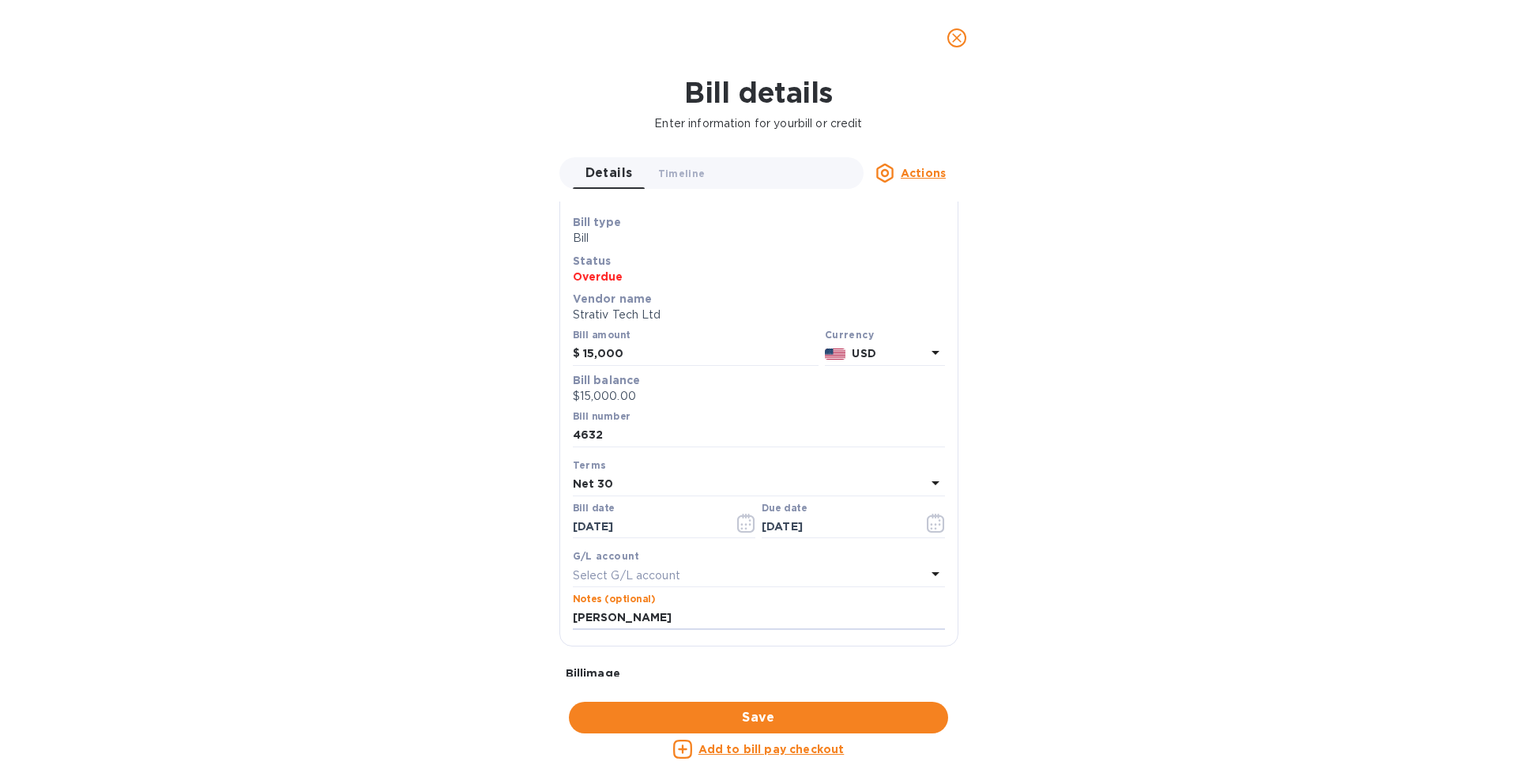
scroll to position [0, 0]
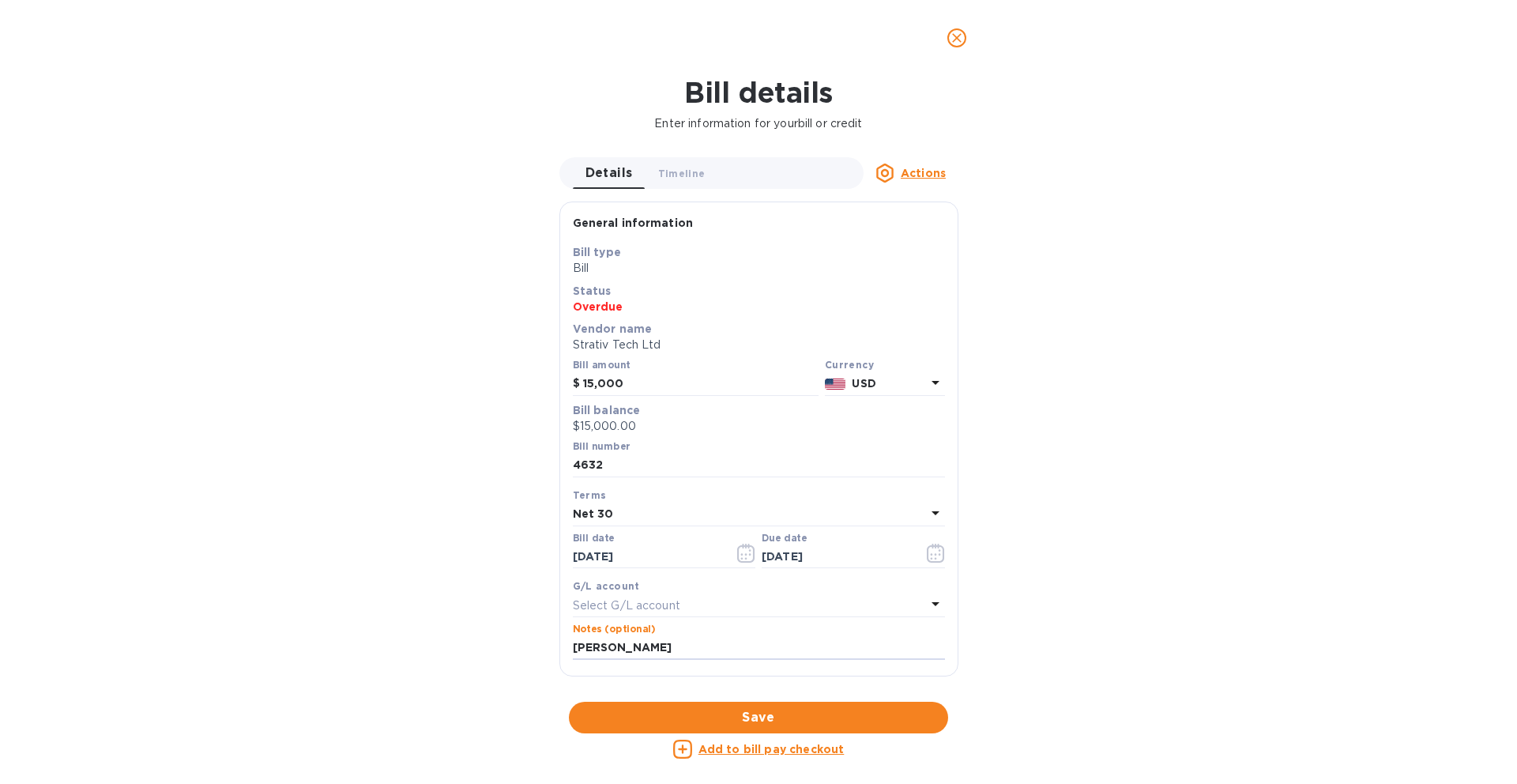
type input "[PERSON_NAME]"
click at [817, 732] on button "Save" at bounding box center [758, 717] width 379 height 31
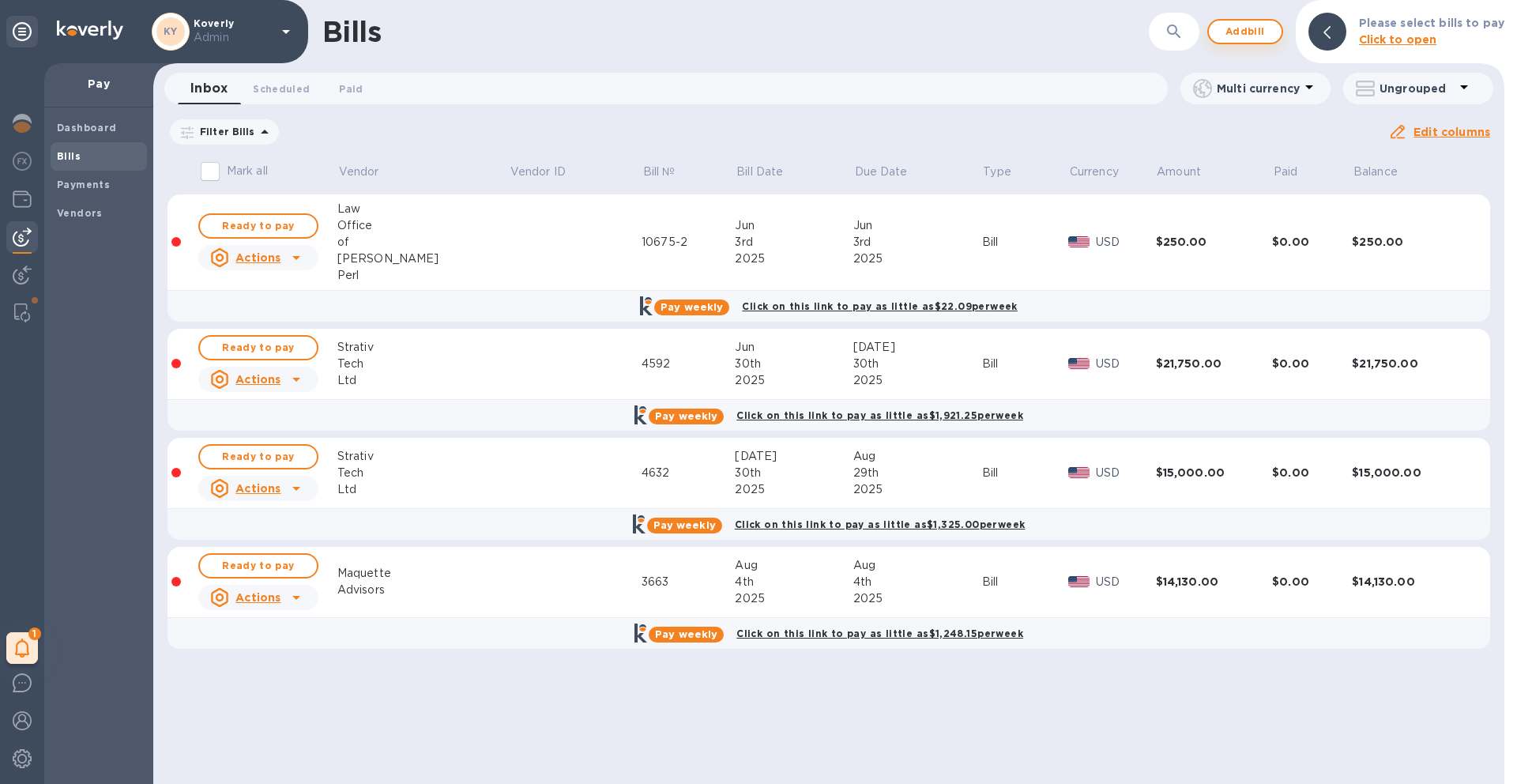
click at [1239, 36] on span "Add bill" at bounding box center [1245, 31] width 48 height 19
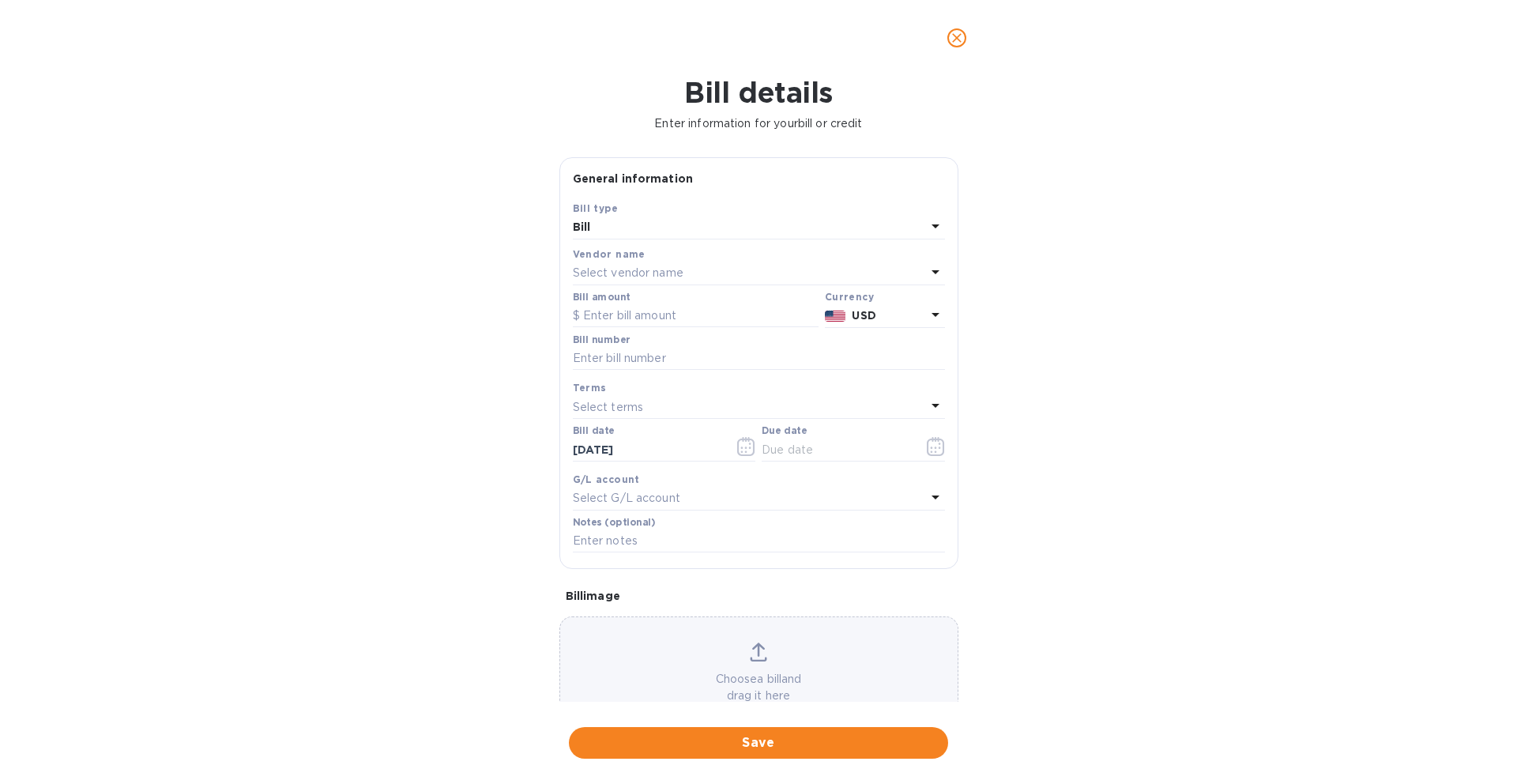
click at [642, 283] on div "Select vendor name" at bounding box center [749, 273] width 353 height 22
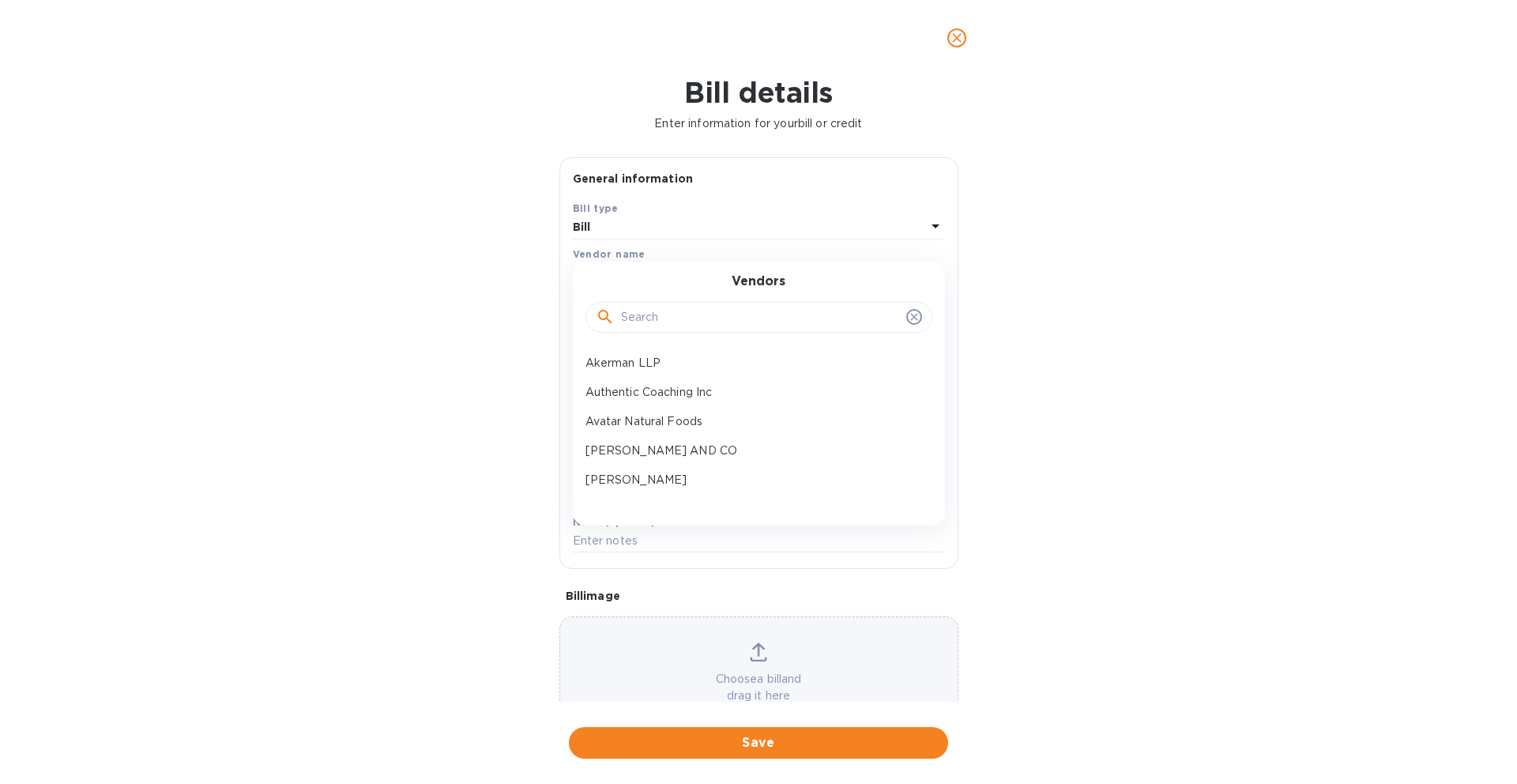
click at [642, 318] on input "text" at bounding box center [760, 317] width 279 height 23
type input "strativ"
click at [658, 367] on p "Strativ Tech Ltd" at bounding box center [753, 363] width 334 height 16
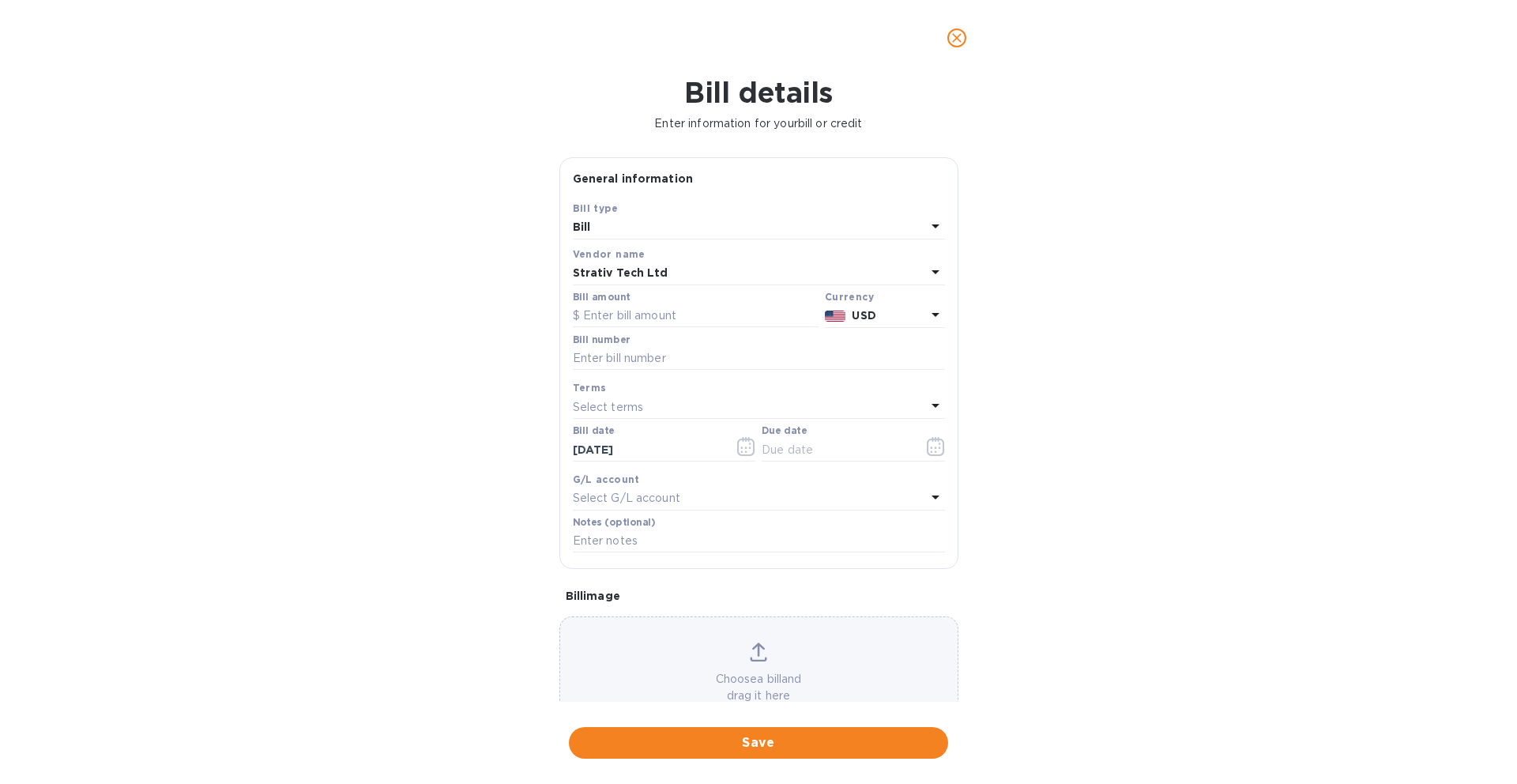
scroll to position [48, 0]
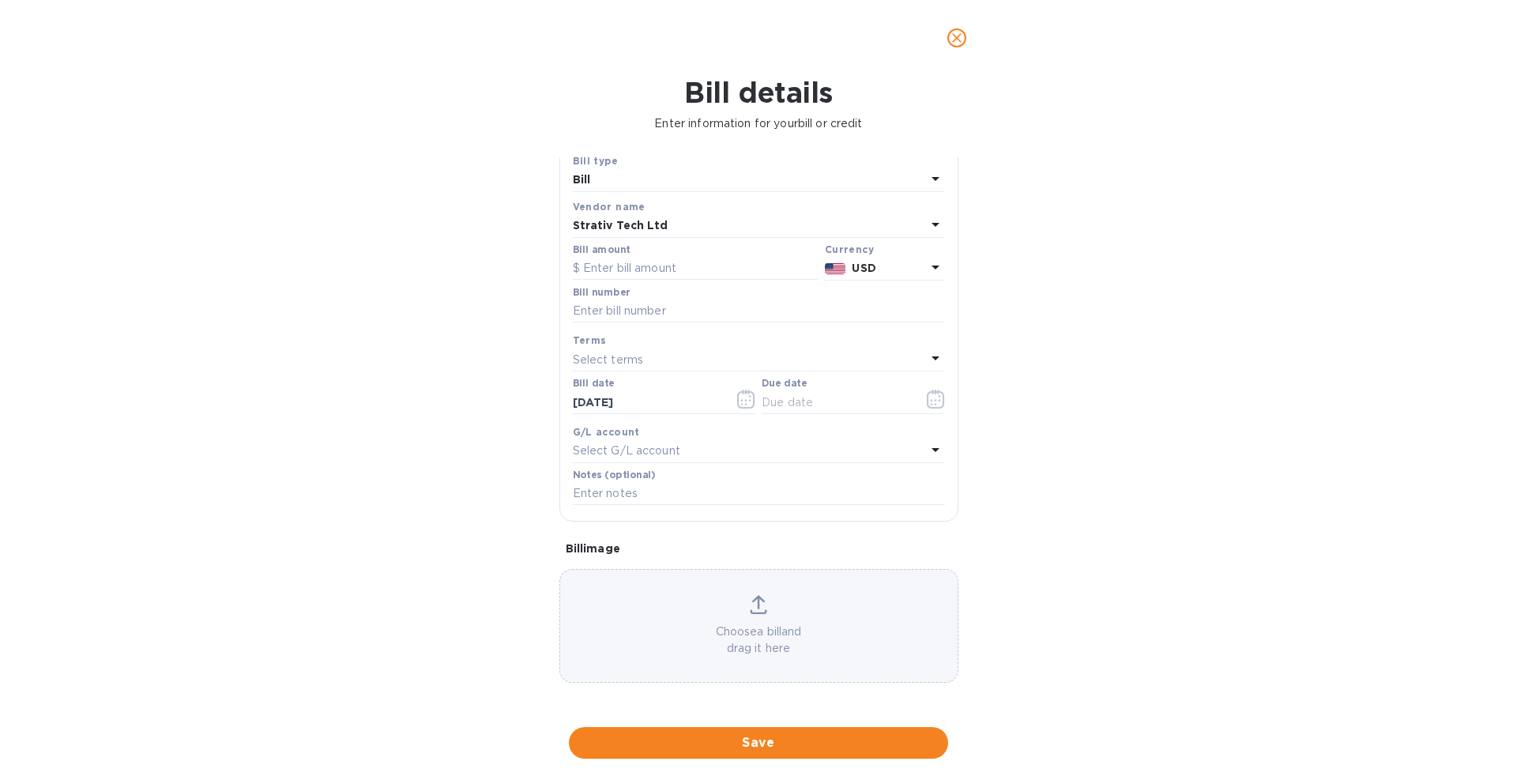
click at [745, 635] on p "Choose a bill and drag it here" at bounding box center [759, 639] width 397 height 33
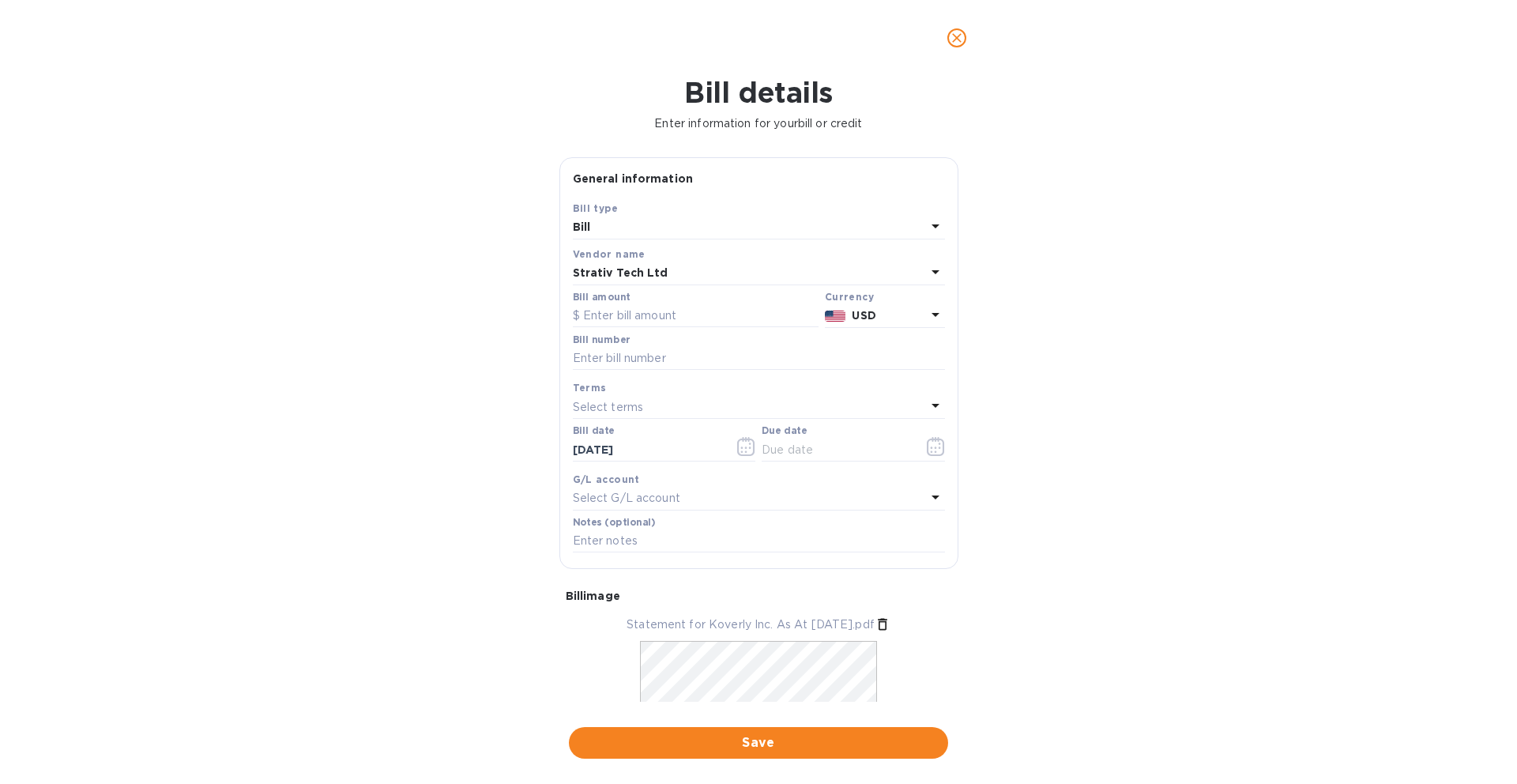
click at [962, 36] on icon "close" at bounding box center [957, 38] width 16 height 16
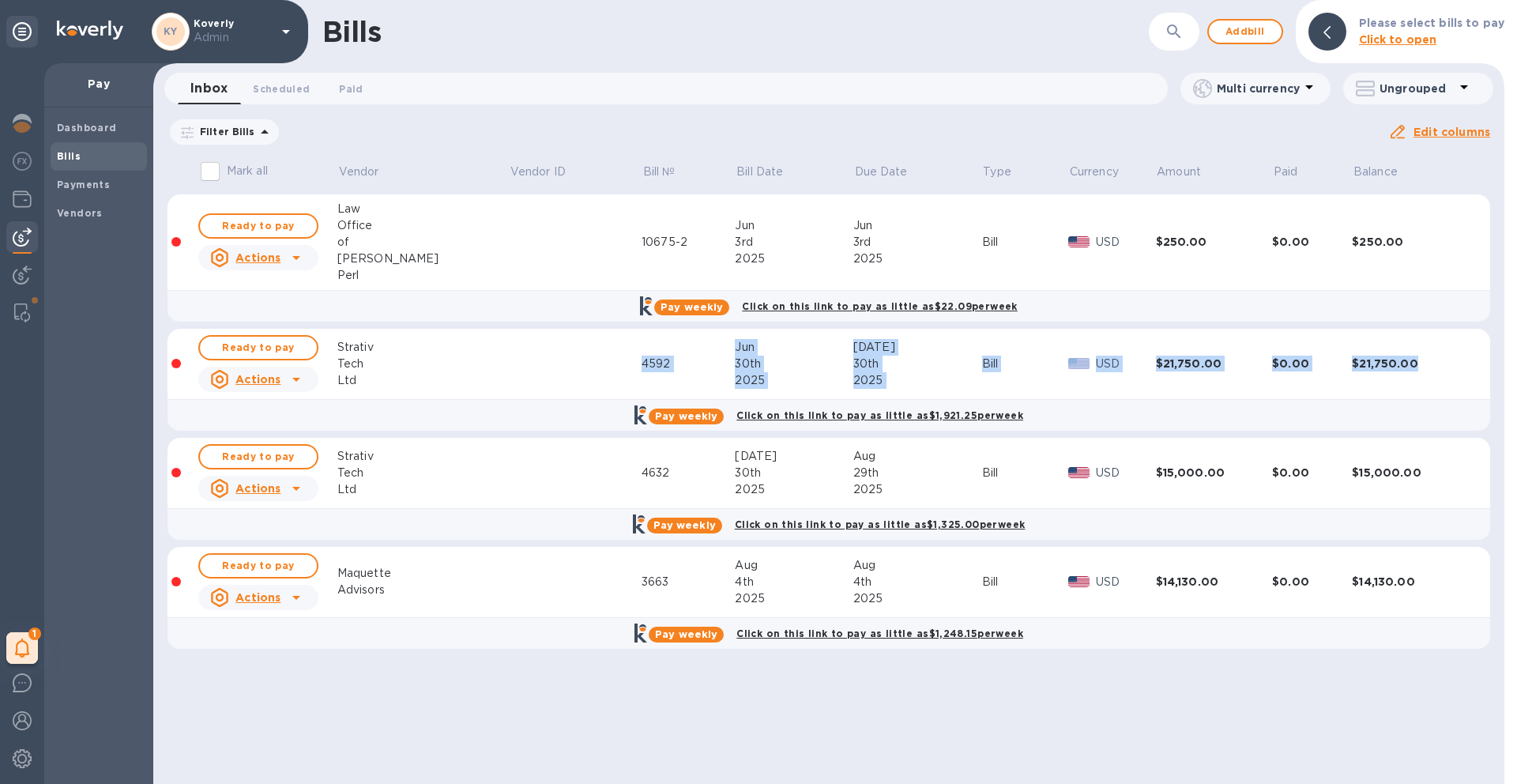
drag, startPoint x: 426, startPoint y: 382, endPoint x: 436, endPoint y: 415, distance: 34.5
click at [436, 417] on tbody "Ready to pay Actions Law Office of [PERSON_NAME] 10675-2 [DATE] [DATE] Bill USD…" at bounding box center [828, 428] width 1323 height 470
click at [393, 494] on div "Ltd" at bounding box center [423, 489] width 172 height 16
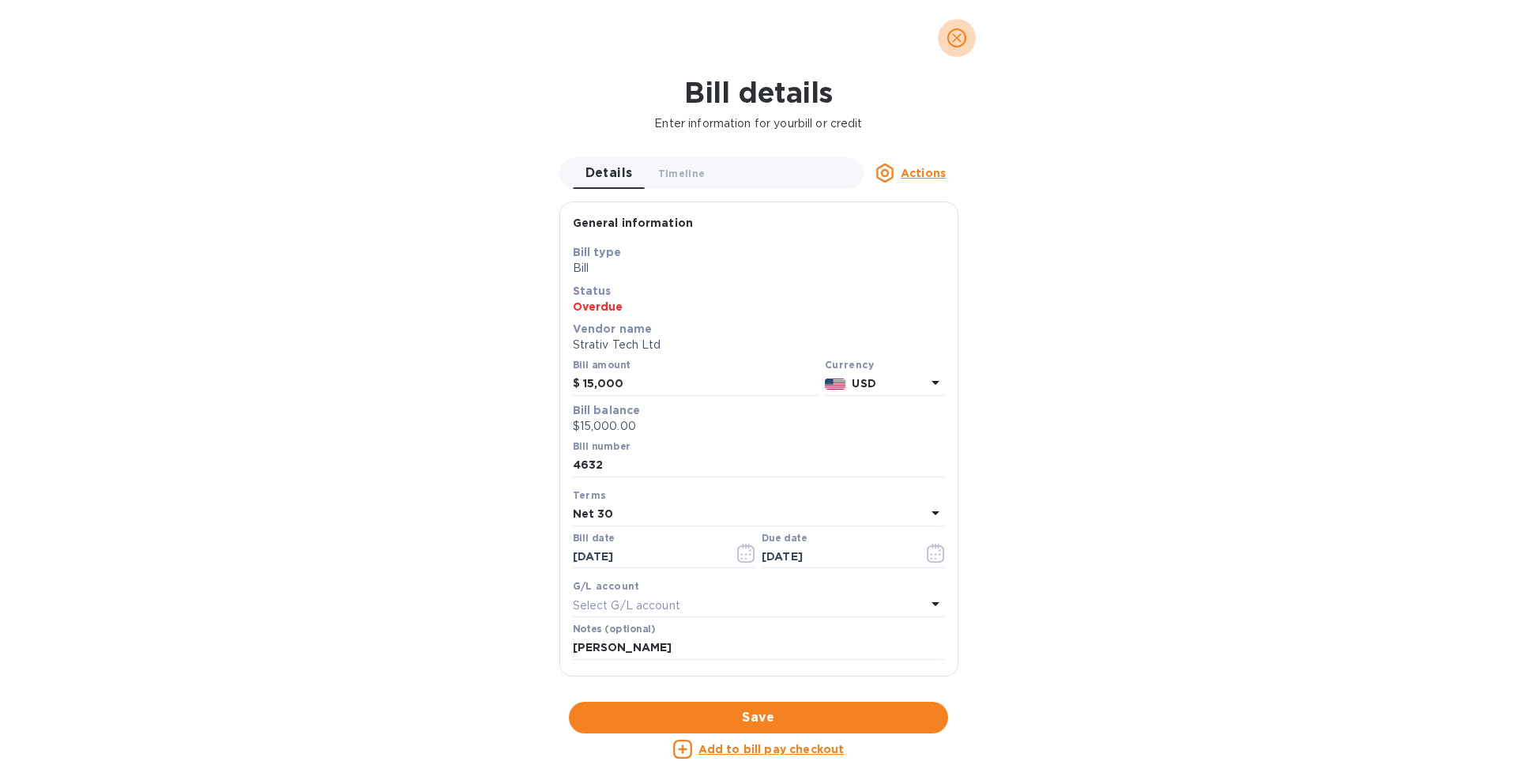
click at [955, 41] on icon "close" at bounding box center [957, 38] width 16 height 16
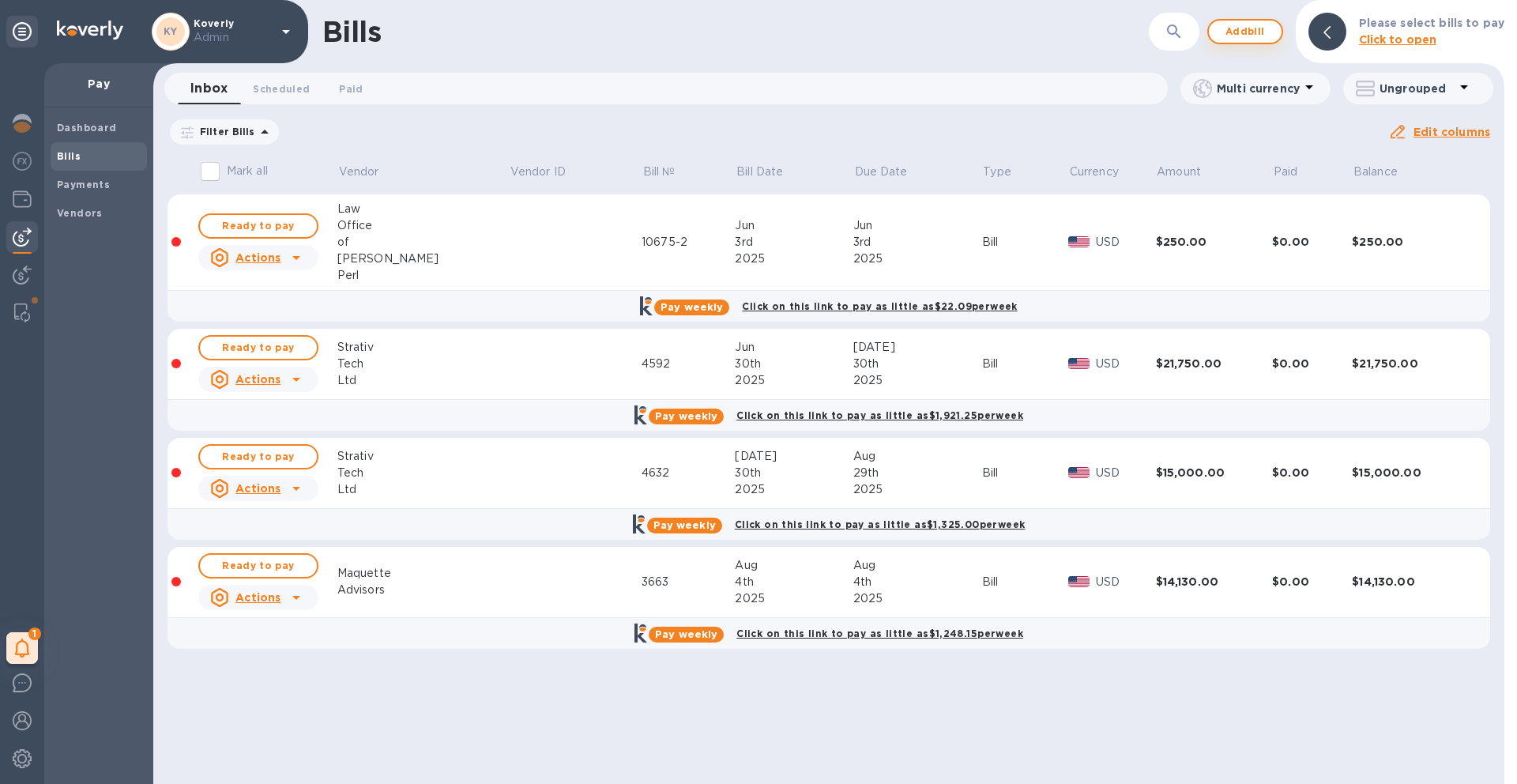
click at [1251, 38] on span "Add bill" at bounding box center [1245, 31] width 48 height 19
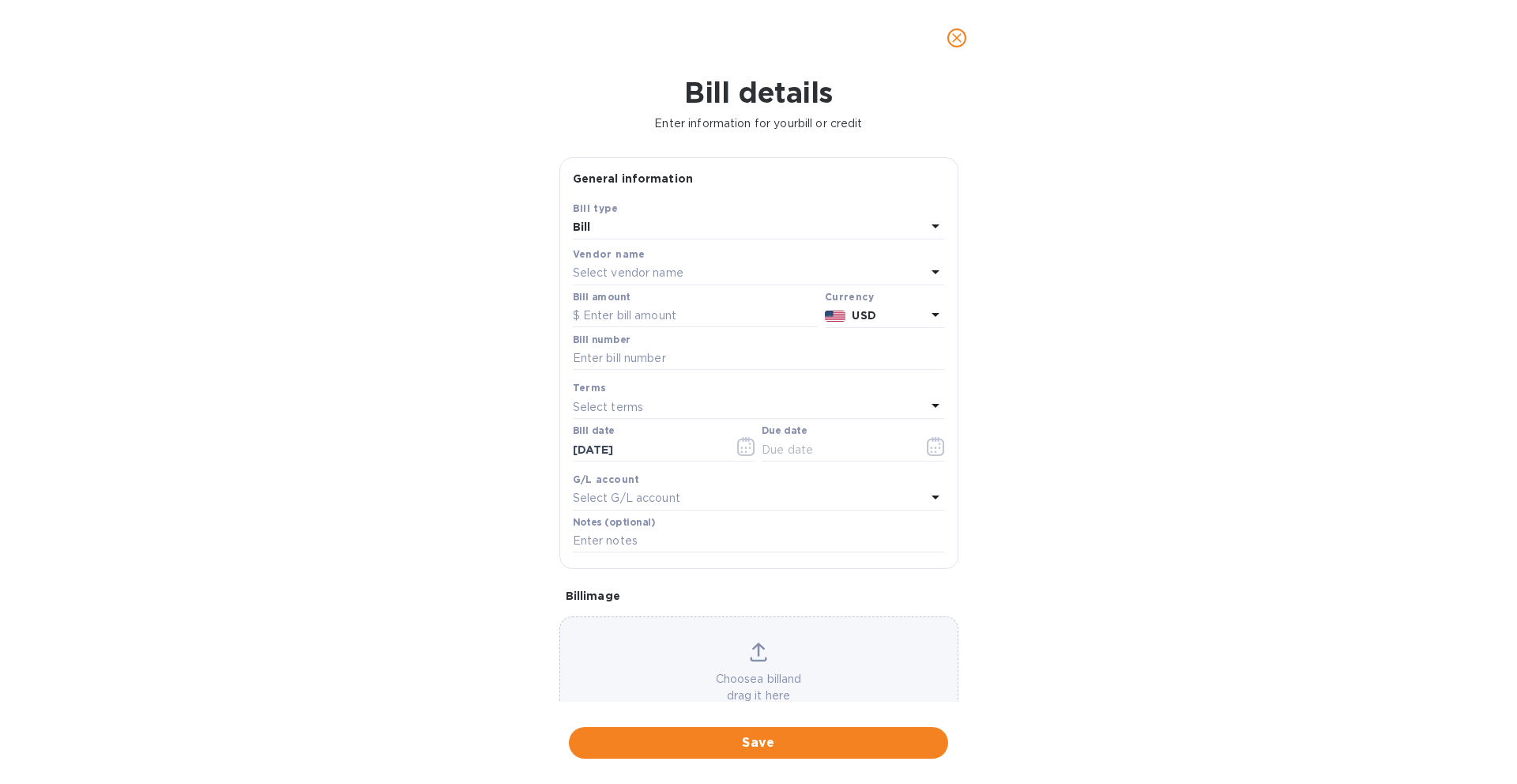
click at [753, 263] on div "Select vendor name" at bounding box center [749, 273] width 353 height 22
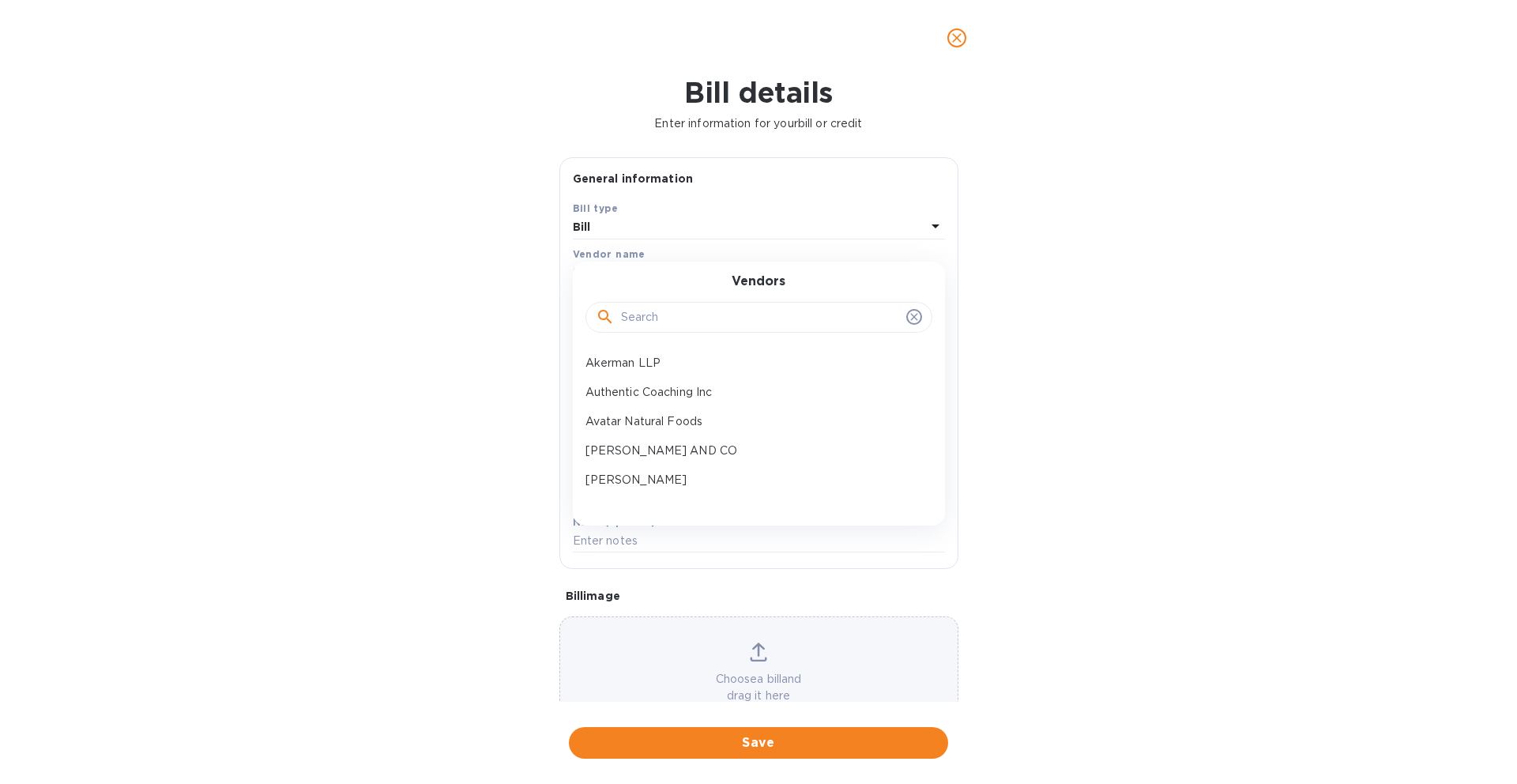
click at [706, 324] on input "text" at bounding box center [760, 317] width 279 height 23
type input "strativ"
click at [654, 364] on p "Strativ Tech Ltd" at bounding box center [753, 363] width 334 height 16
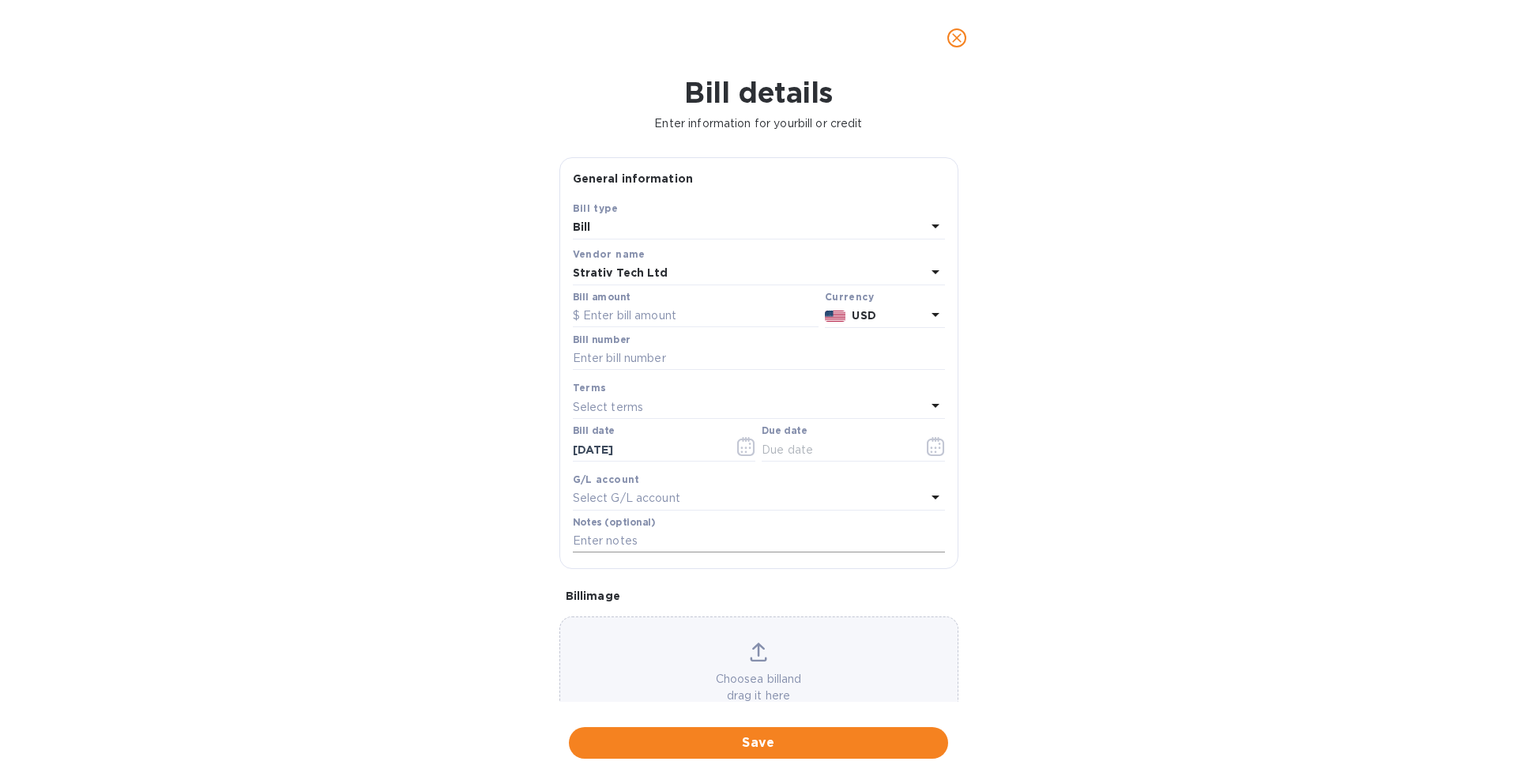
click at [665, 535] on input "text" at bounding box center [759, 541] width 372 height 23
type input "[PERSON_NAME]"
click at [708, 319] on input "text" at bounding box center [696, 316] width 246 height 23
paste input "10,500.00"
type input "10,500.00"
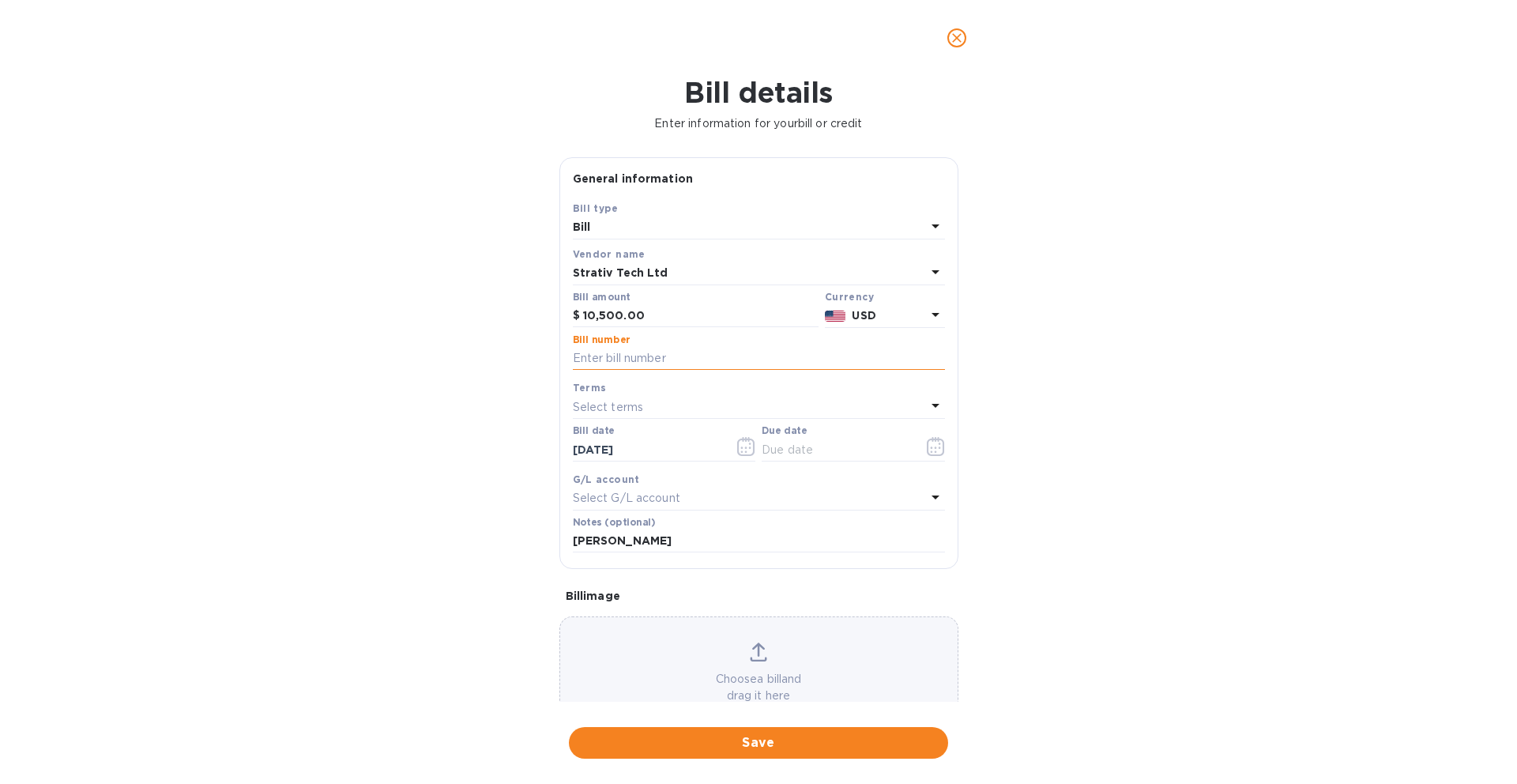
click at [741, 365] on input "text" at bounding box center [759, 358] width 372 height 23
type input "4654"
click at [731, 418] on div "Terms Select terms" at bounding box center [758, 399] width 378 height 46
click at [729, 407] on div "Select terms" at bounding box center [749, 407] width 353 height 22
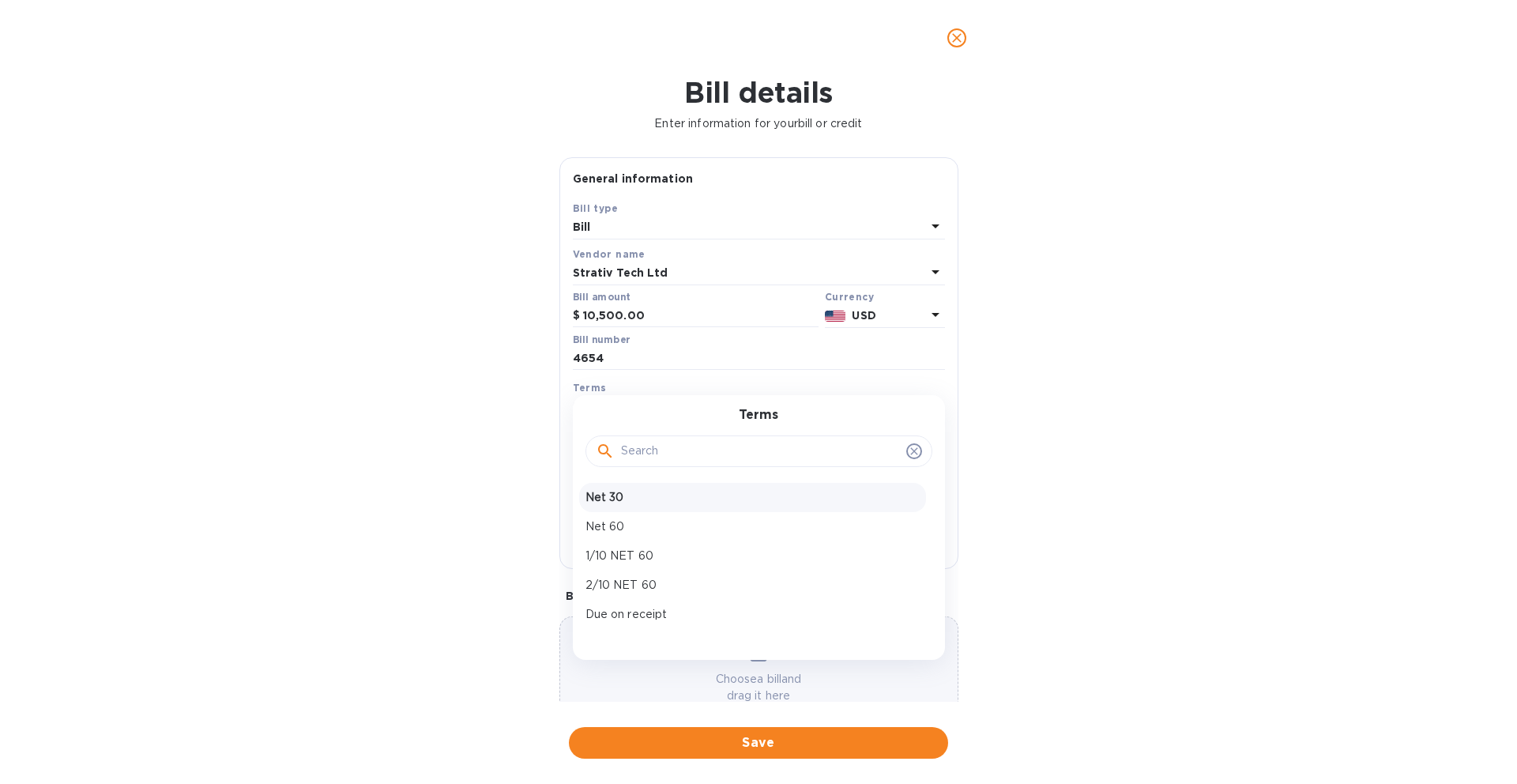
click at [685, 502] on p "Net 30" at bounding box center [753, 497] width 334 height 16
type input "[DATE]"
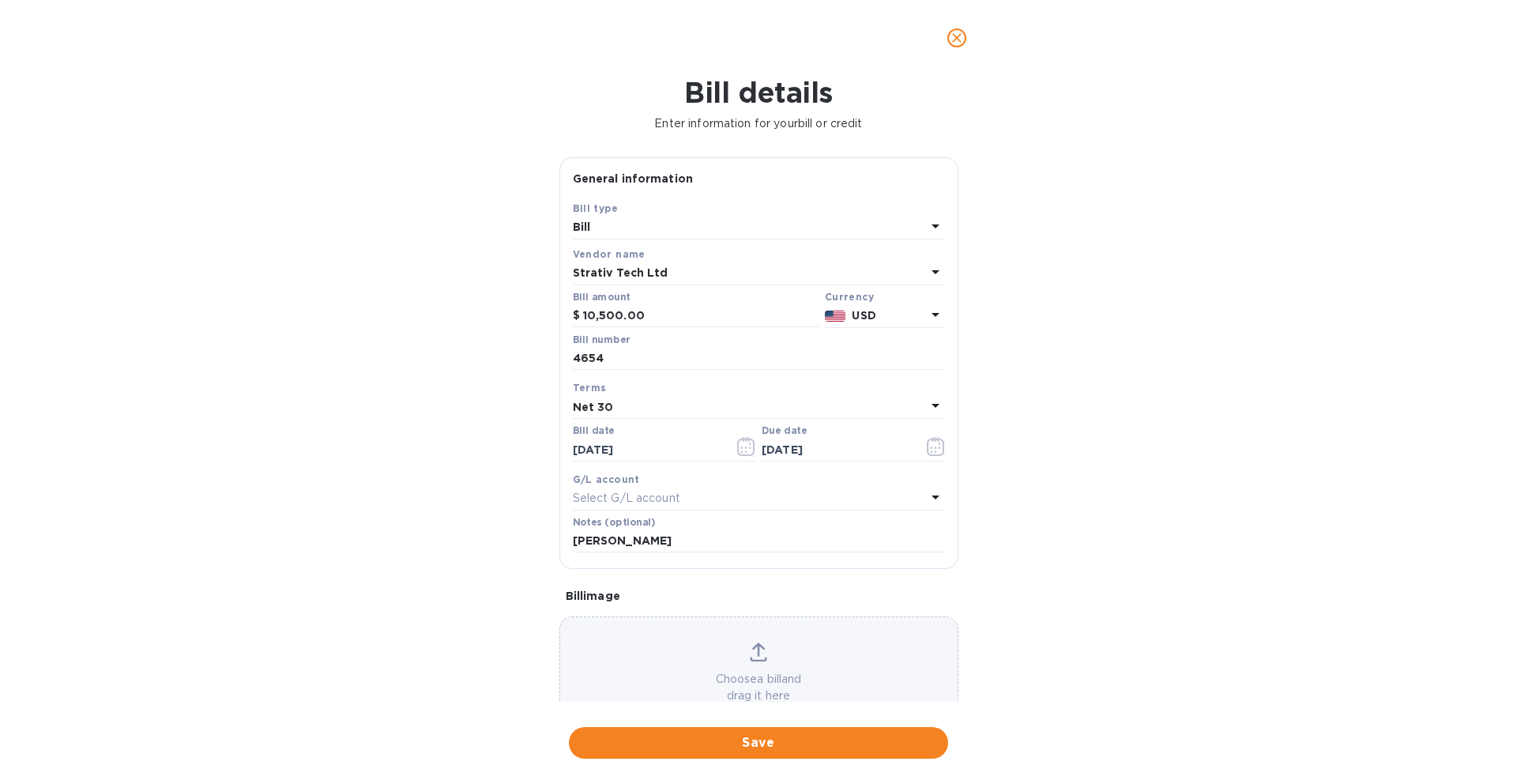
click at [626, 462] on div at bounding box center [665, 463] width 183 height 4
click at [619, 442] on input "[DATE]" at bounding box center [648, 449] width 149 height 23
click at [587, 453] on input "[DATE]" at bounding box center [648, 449] width 149 height 23
type input "[DATE]"
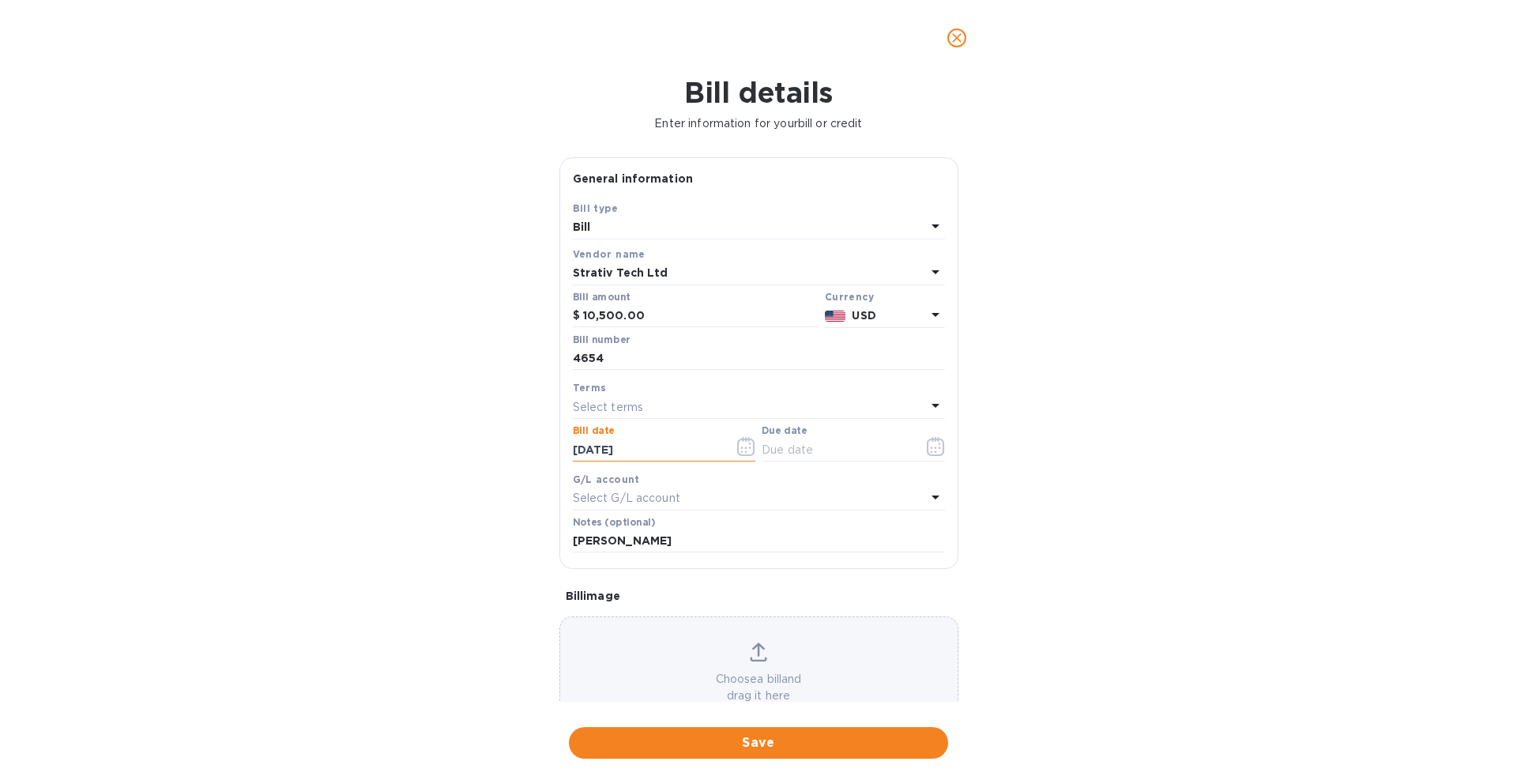
click at [619, 408] on p "Select terms" at bounding box center [608, 407] width 71 height 16
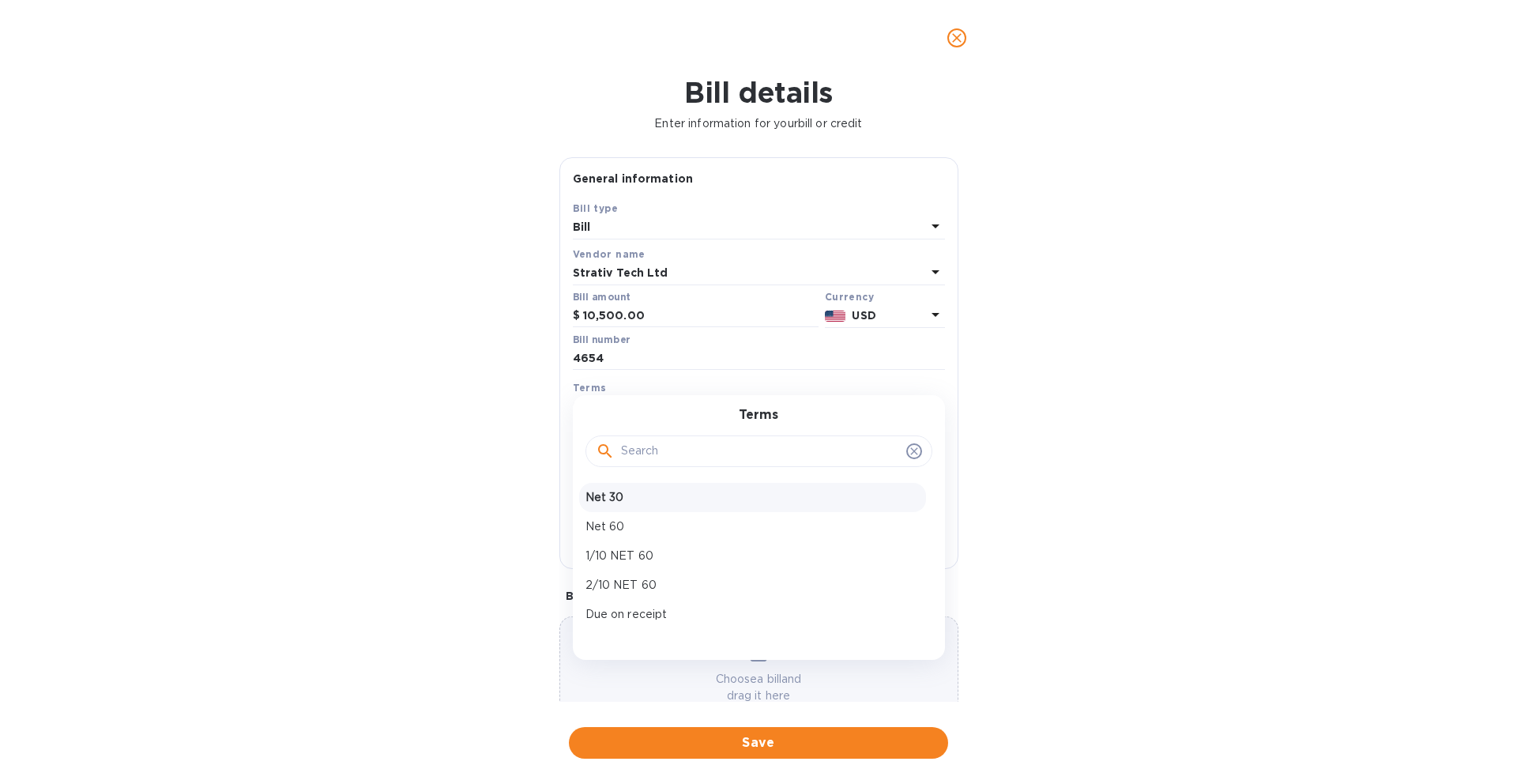
click at [623, 493] on p "Net 30" at bounding box center [753, 497] width 334 height 16
type input "[DATE]"
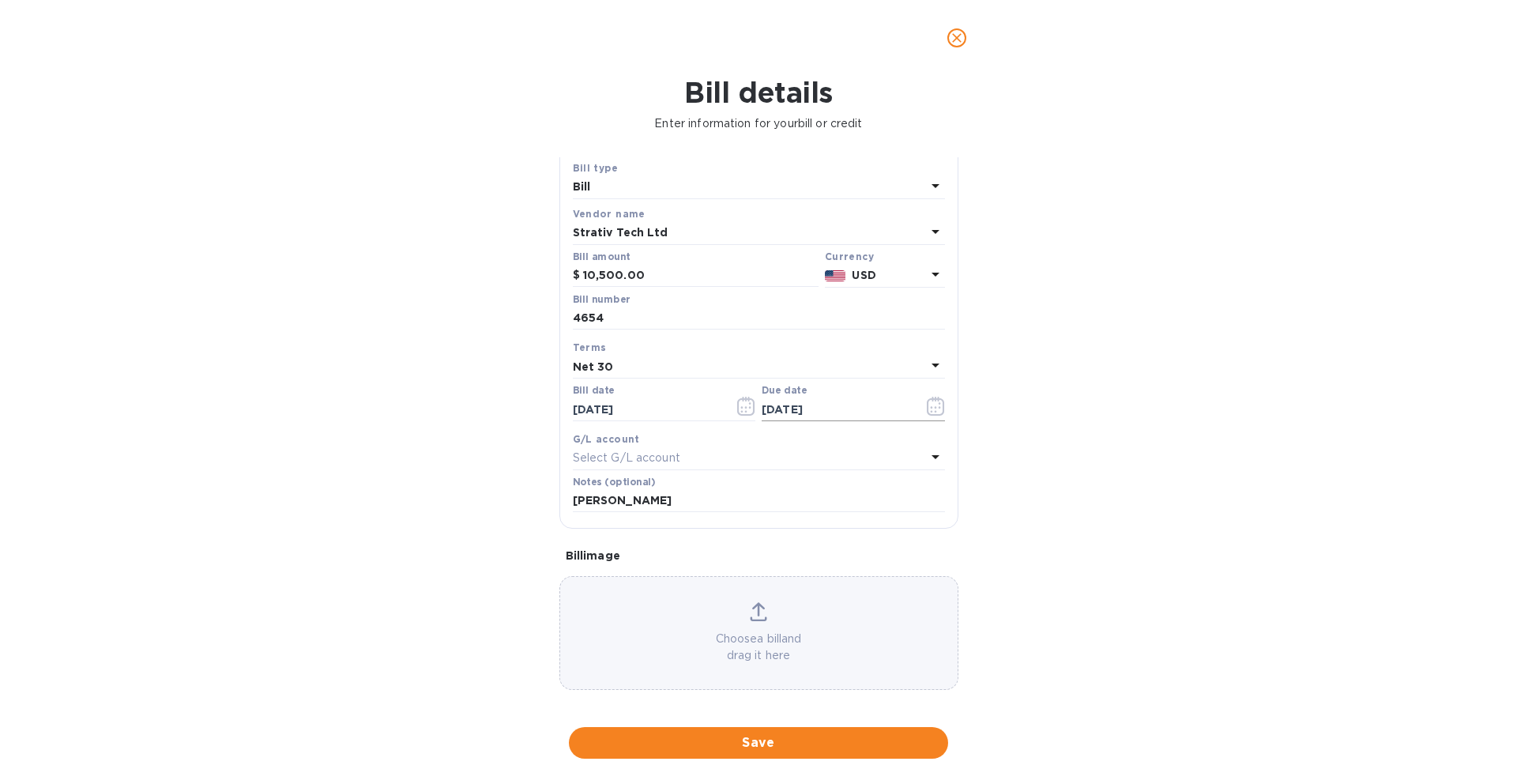
scroll to position [48, 0]
click at [822, 613] on div "Choose a bill and drag it here" at bounding box center [759, 625] width 397 height 62
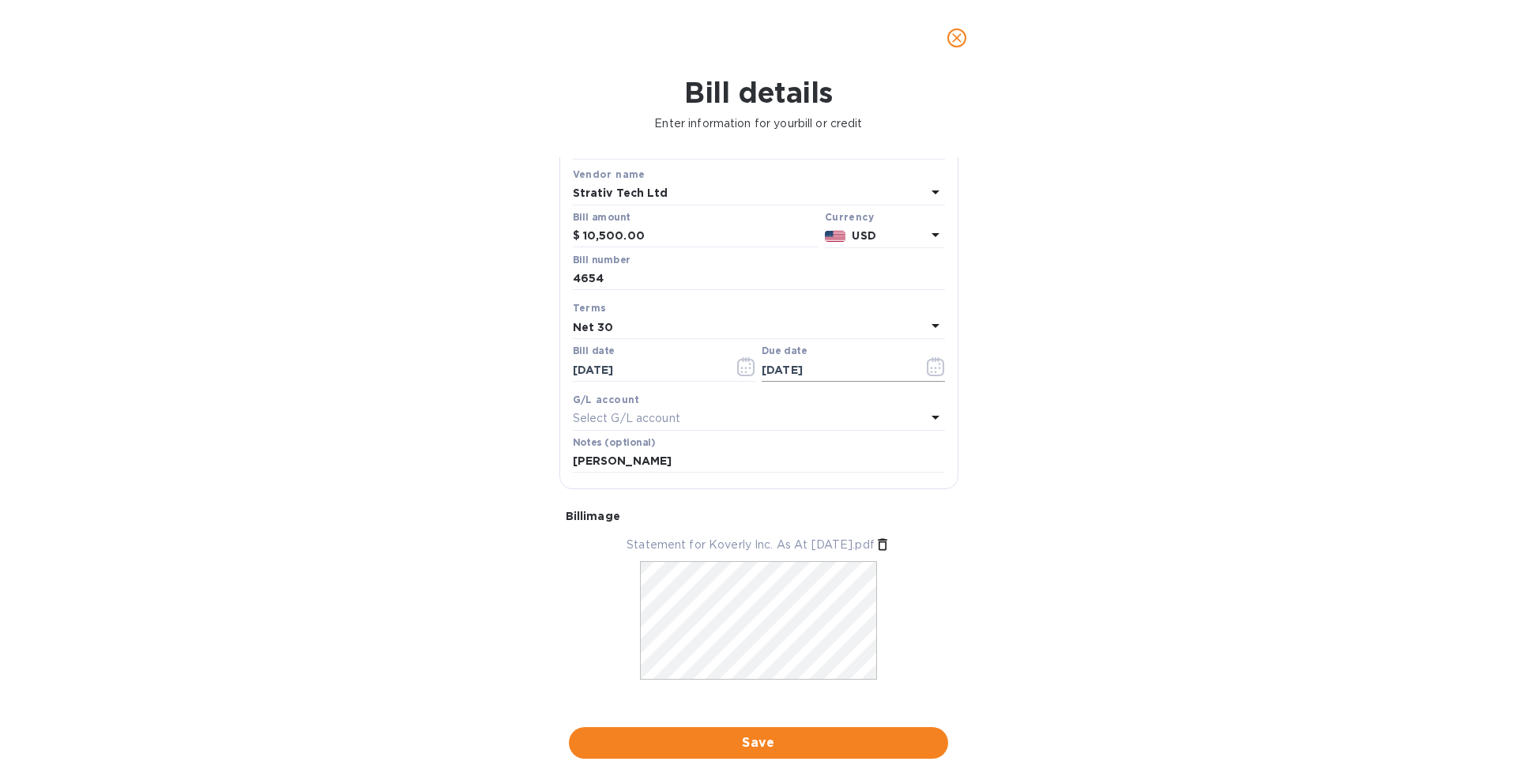
scroll to position [95, 0]
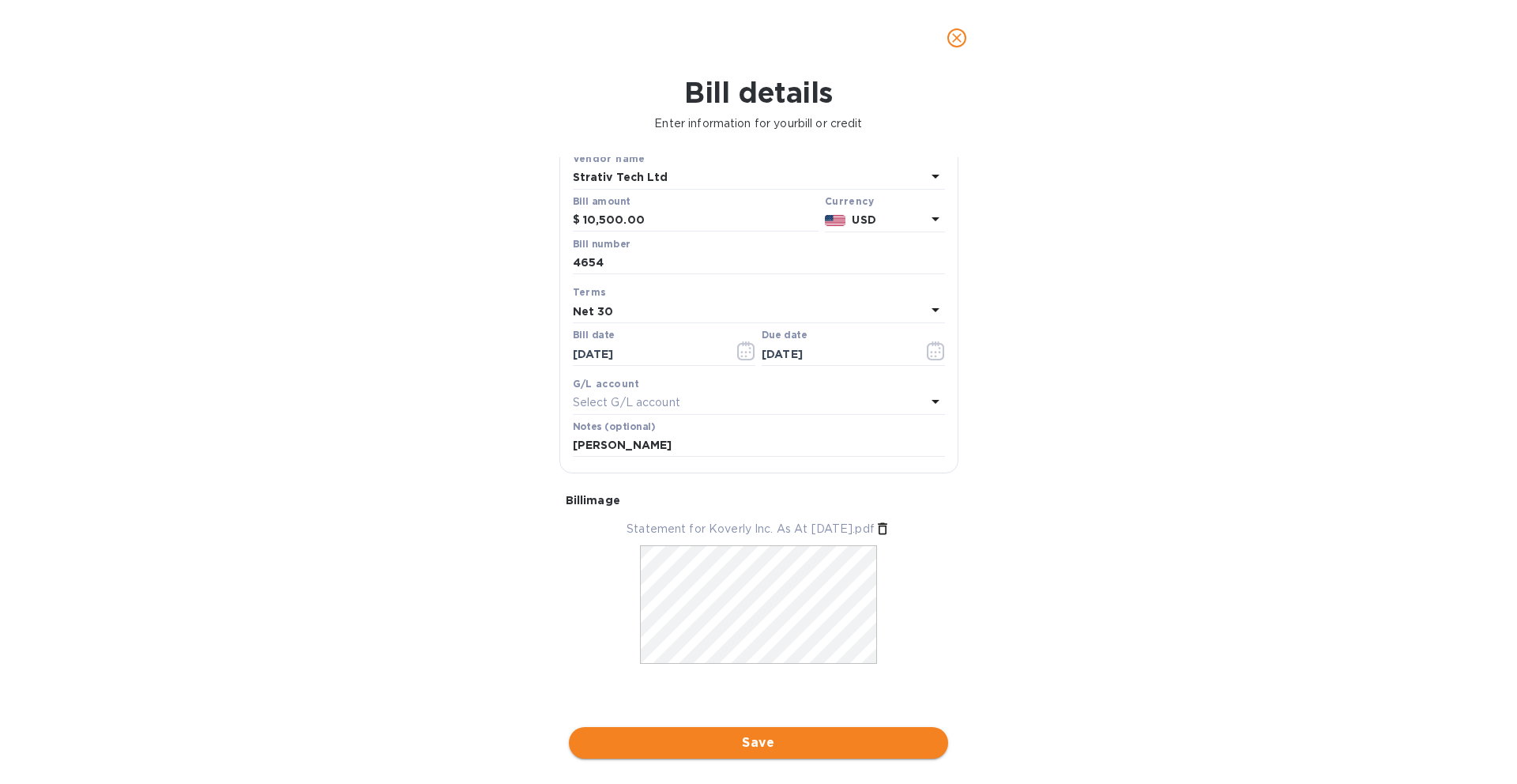
click at [788, 733] on span "Save" at bounding box center [758, 742] width 354 height 19
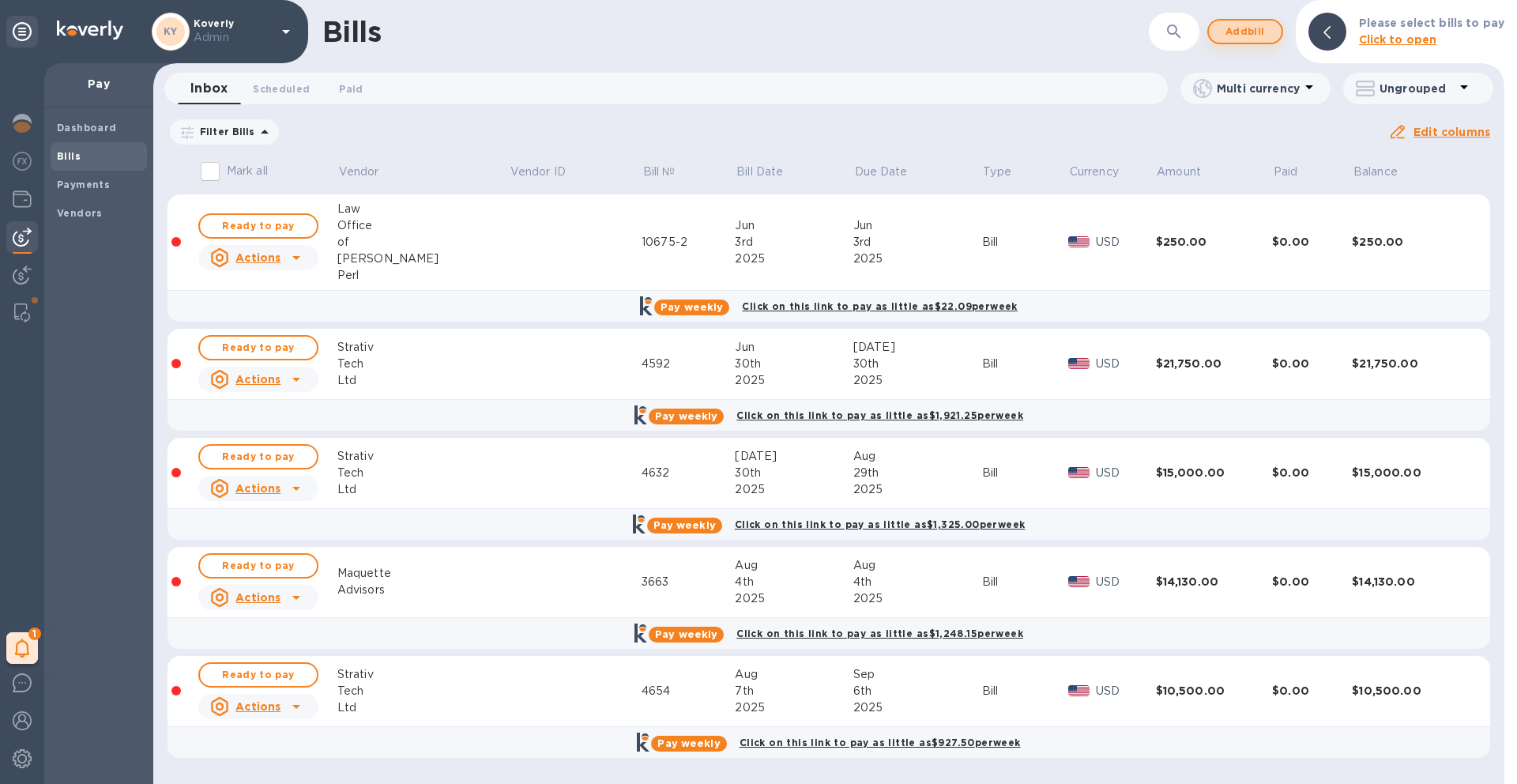
click at [1257, 32] on span "Add bill" at bounding box center [1245, 31] width 48 height 19
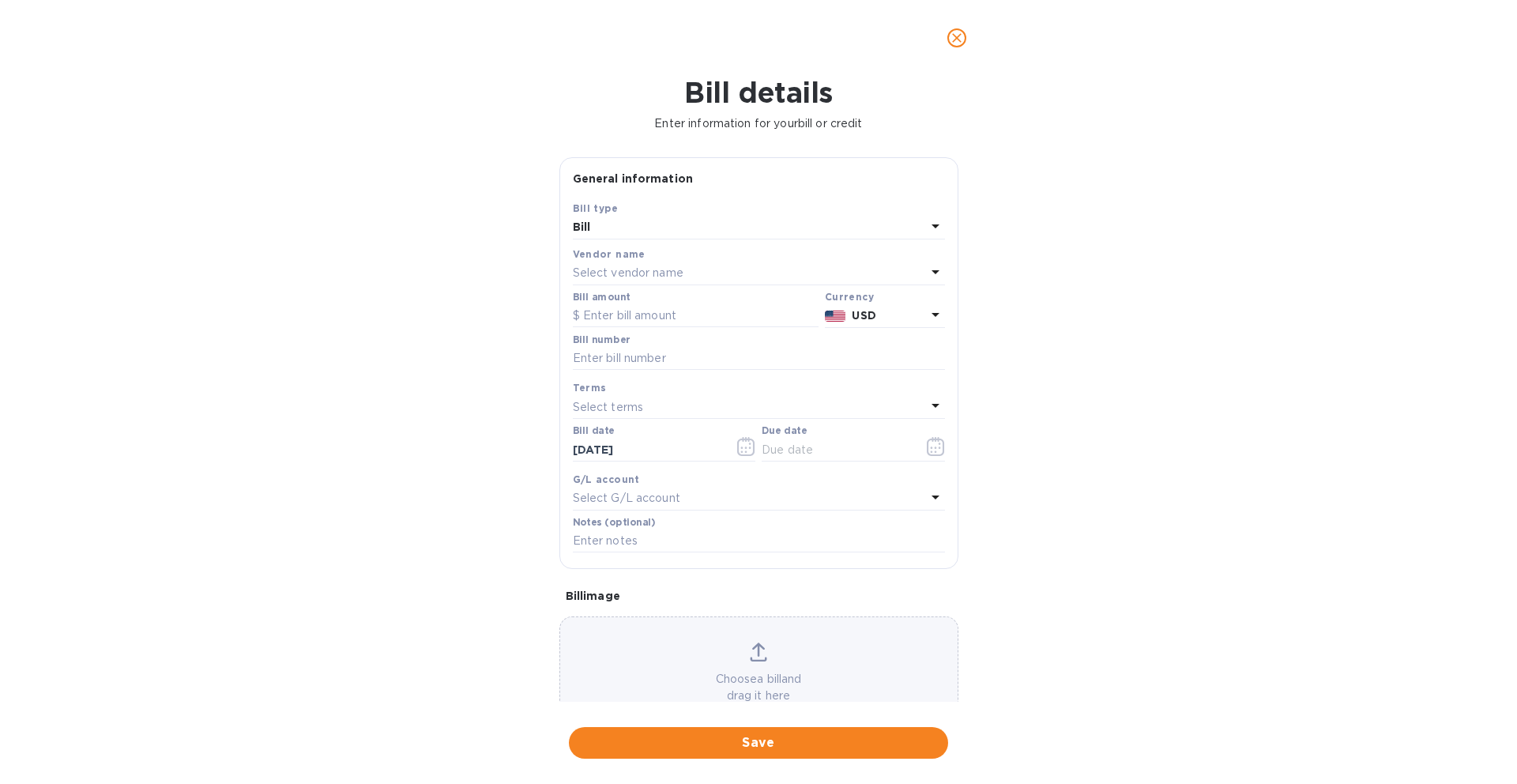
click at [771, 270] on div "Select vendor name" at bounding box center [749, 273] width 353 height 22
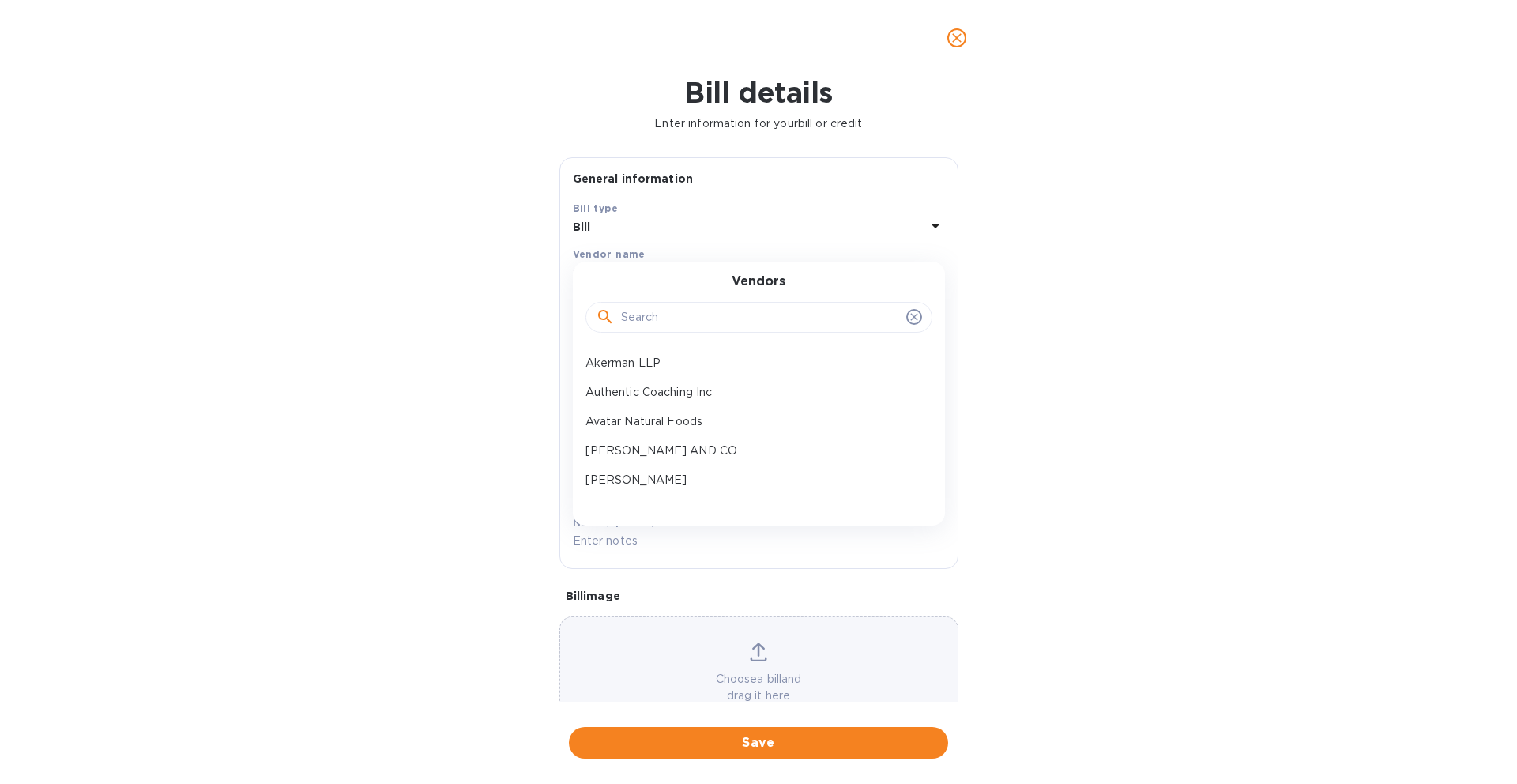
click at [710, 320] on input "text" at bounding box center [760, 317] width 279 height 23
type input "strativ"
click at [686, 364] on p "Strativ Tech Ltd" at bounding box center [753, 363] width 334 height 16
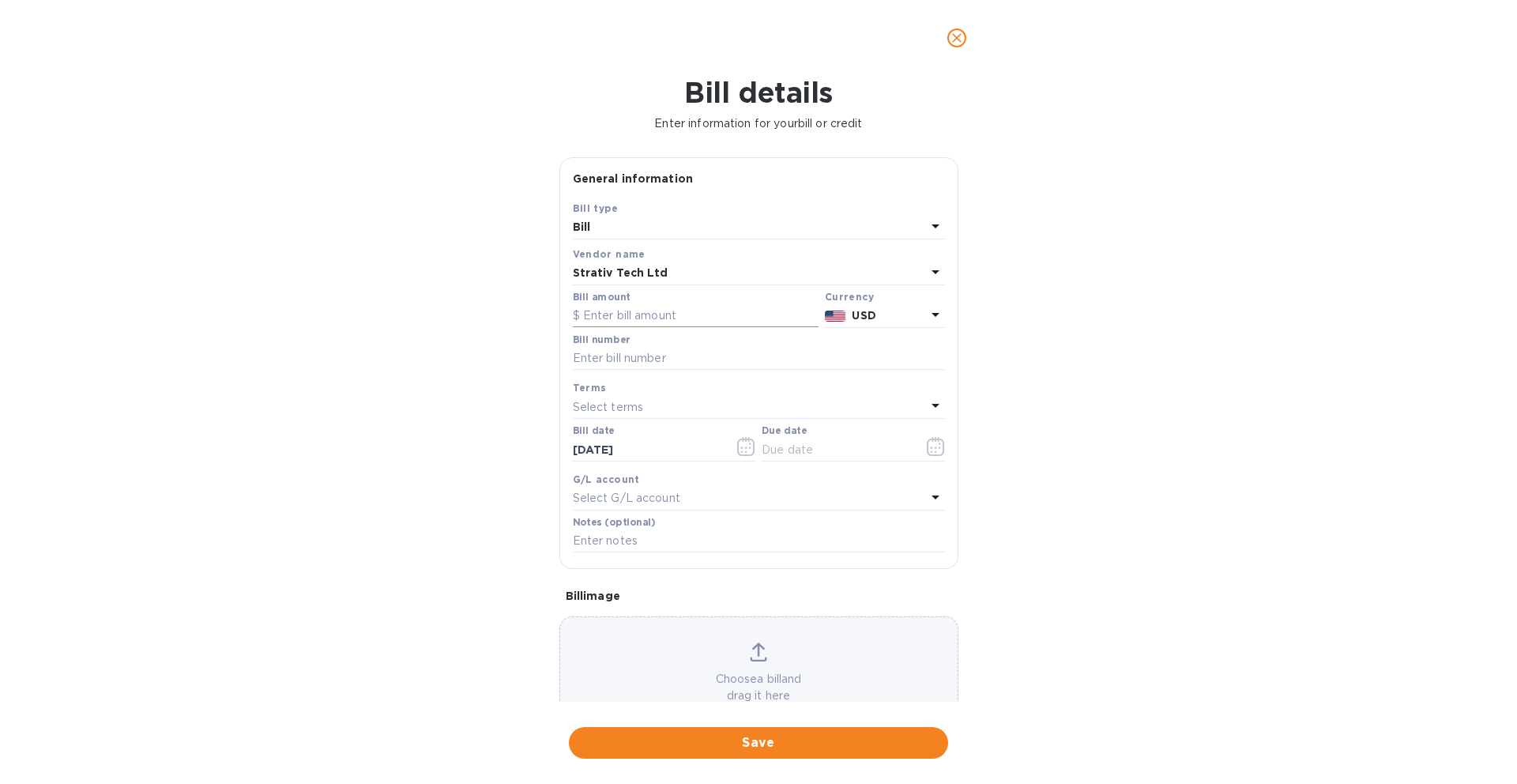
click at [692, 320] on input "text" at bounding box center [696, 316] width 246 height 23
type input "24,000"
click at [653, 364] on input "text" at bounding box center [759, 358] width 372 height 23
type input "4659"
click at [721, 416] on div "Select terms" at bounding box center [749, 407] width 353 height 22
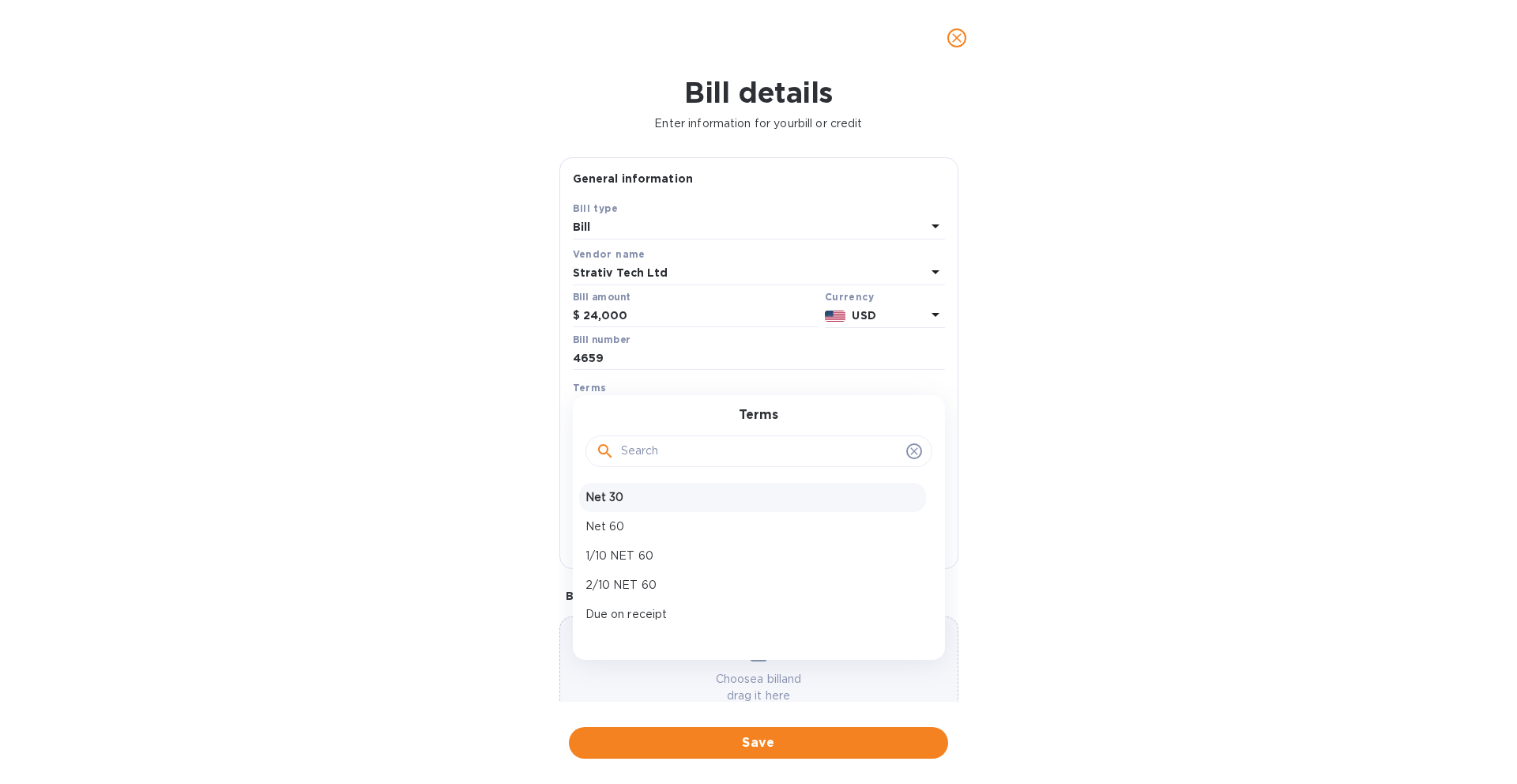
click at [671, 507] on div "Net 30" at bounding box center [753, 497] width 347 height 30
type input "[DATE]"
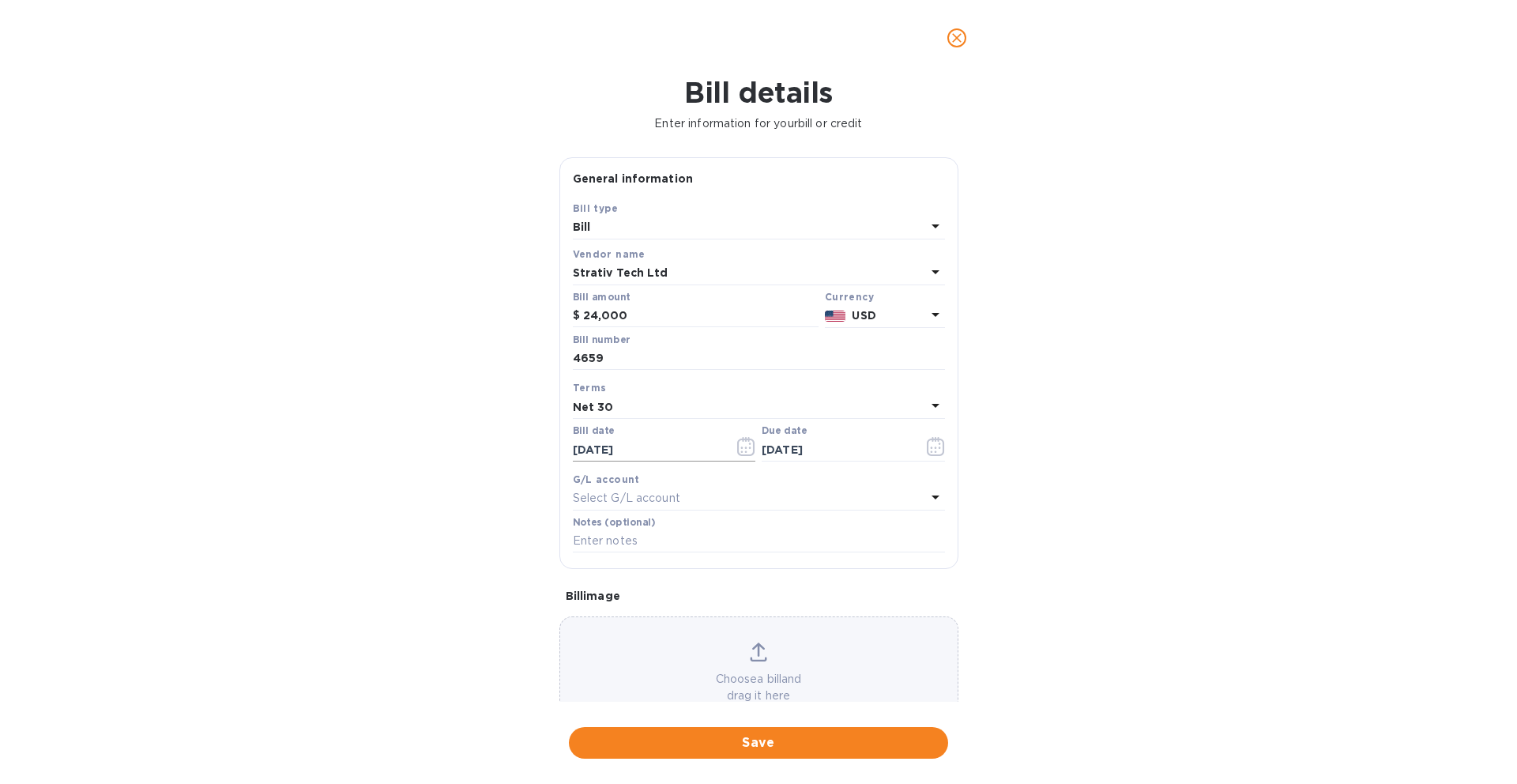
click at [744, 444] on icon "button" at bounding box center [746, 445] width 18 height 19
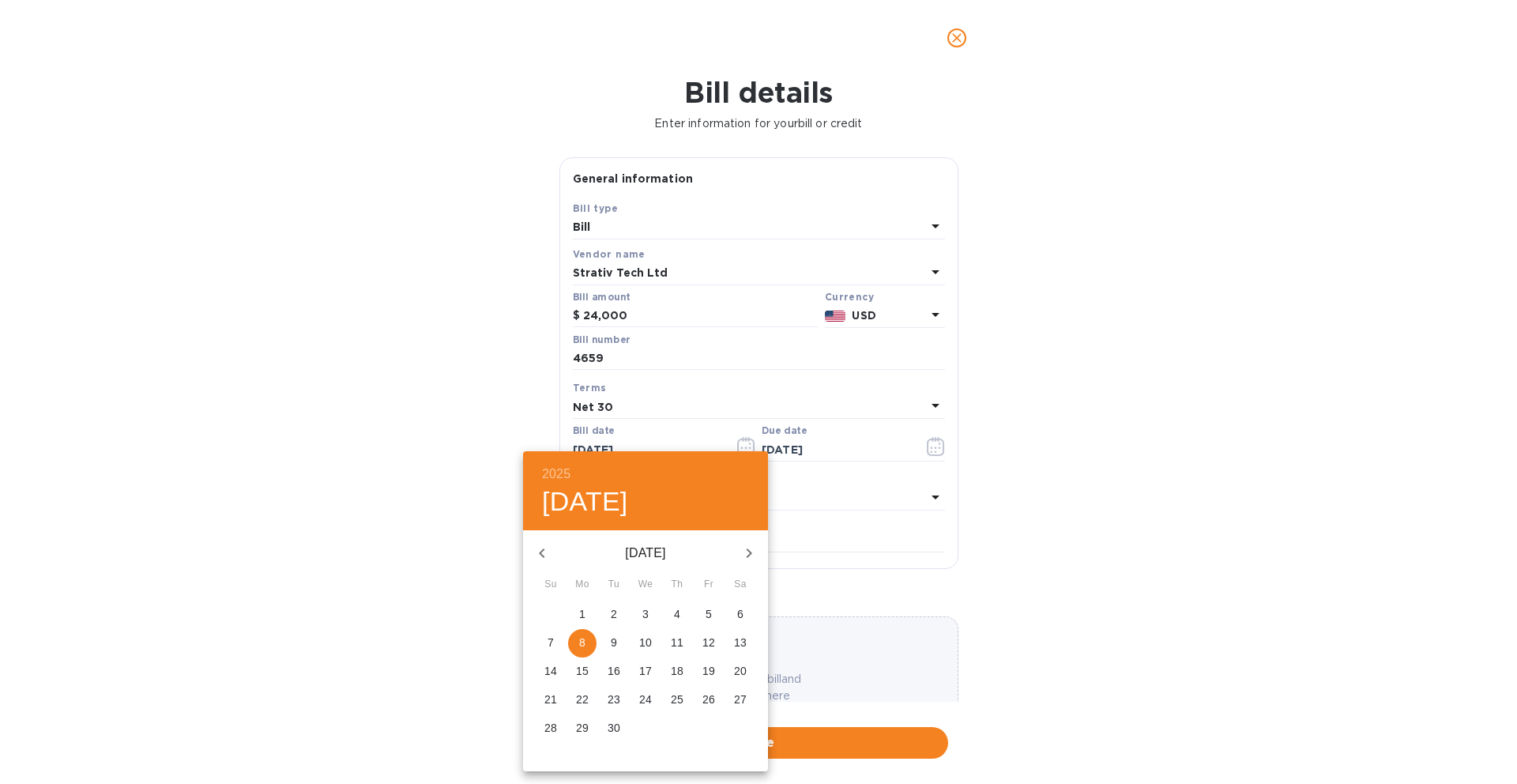
click at [547, 551] on icon "button" at bounding box center [542, 552] width 19 height 19
click at [613, 673] on p "12" at bounding box center [613, 671] width 13 height 16
type input "[DATE]"
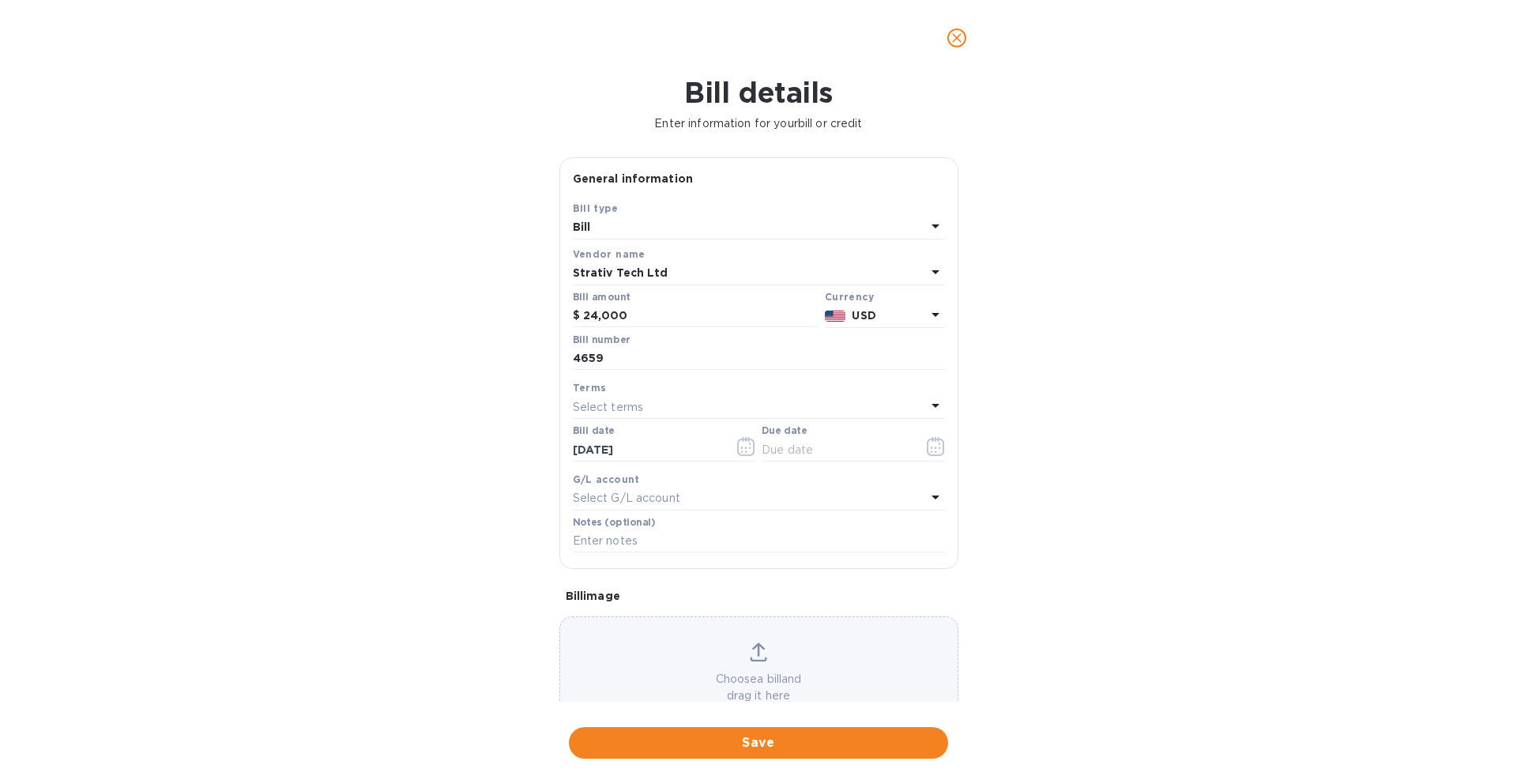
click at [744, 409] on div "Select terms" at bounding box center [749, 407] width 353 height 22
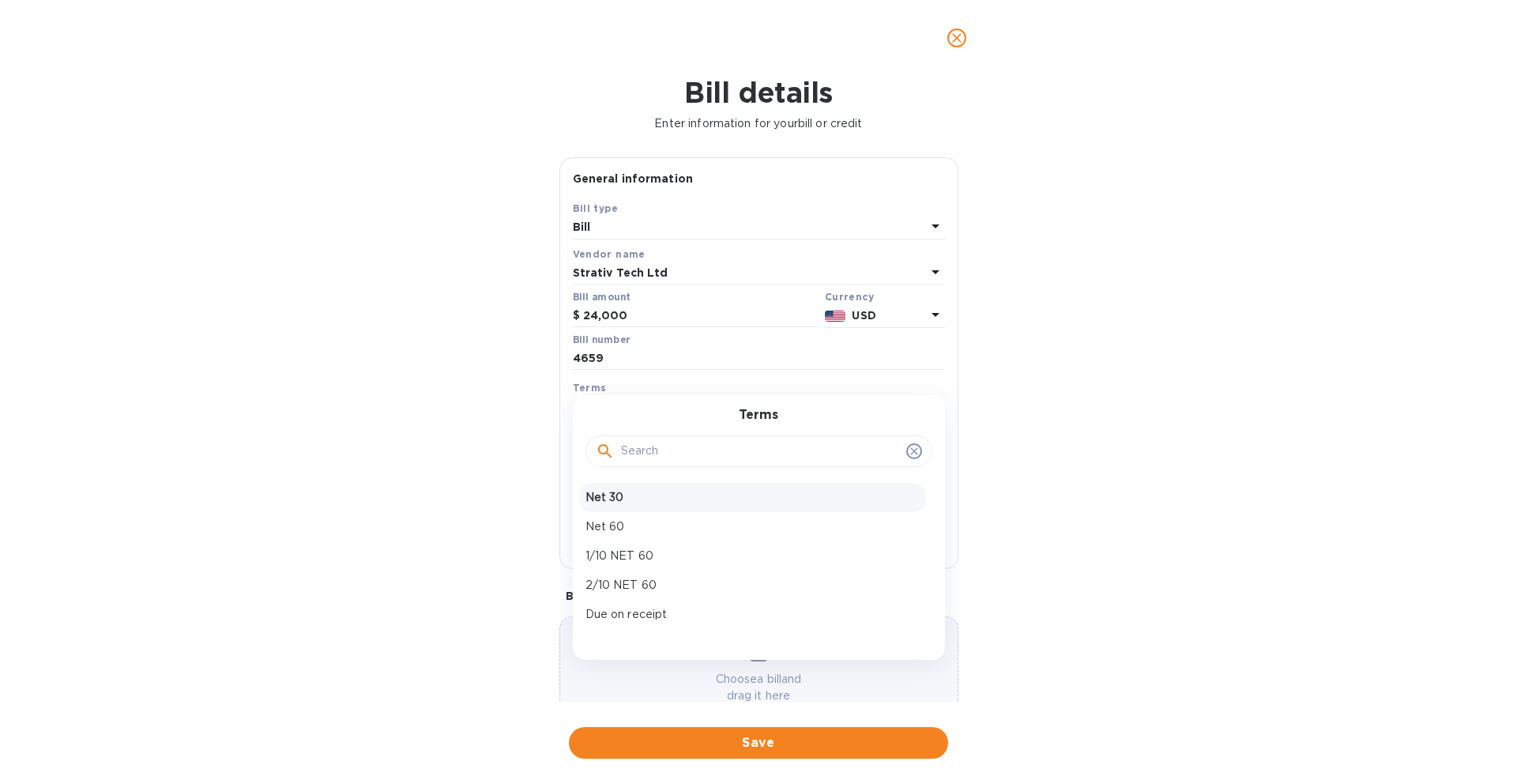
click at [695, 499] on p "Net 30" at bounding box center [753, 497] width 334 height 16
type input "[DATE]"
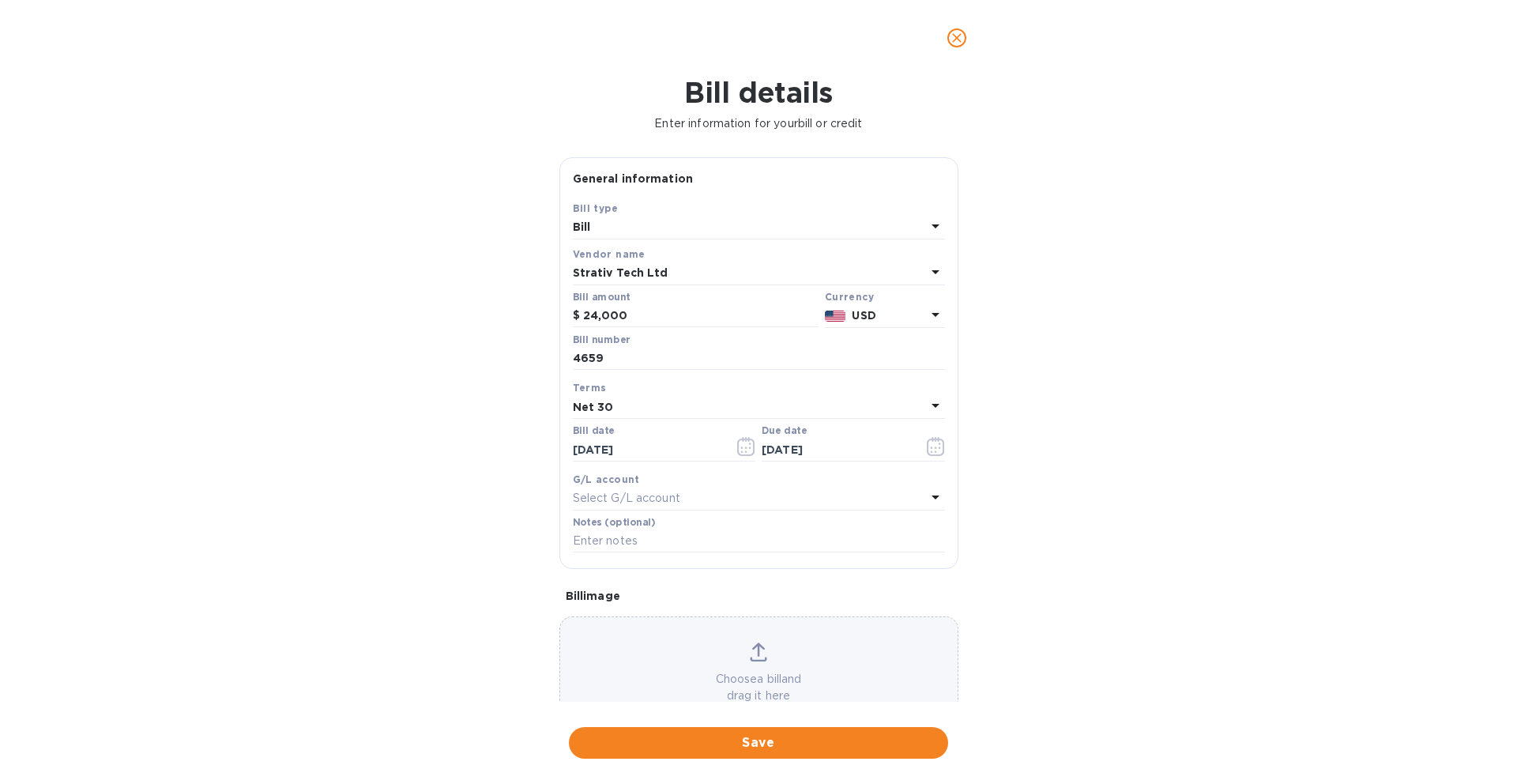
click at [798, 527] on div "Notes (optional)" at bounding box center [759, 534] width 372 height 36
click at [772, 542] on input "text" at bounding box center [759, 541] width 372 height 23
type input "[PERSON_NAME]"
click at [748, 668] on div "Choose a bill and drag it here" at bounding box center [759, 673] width 397 height 62
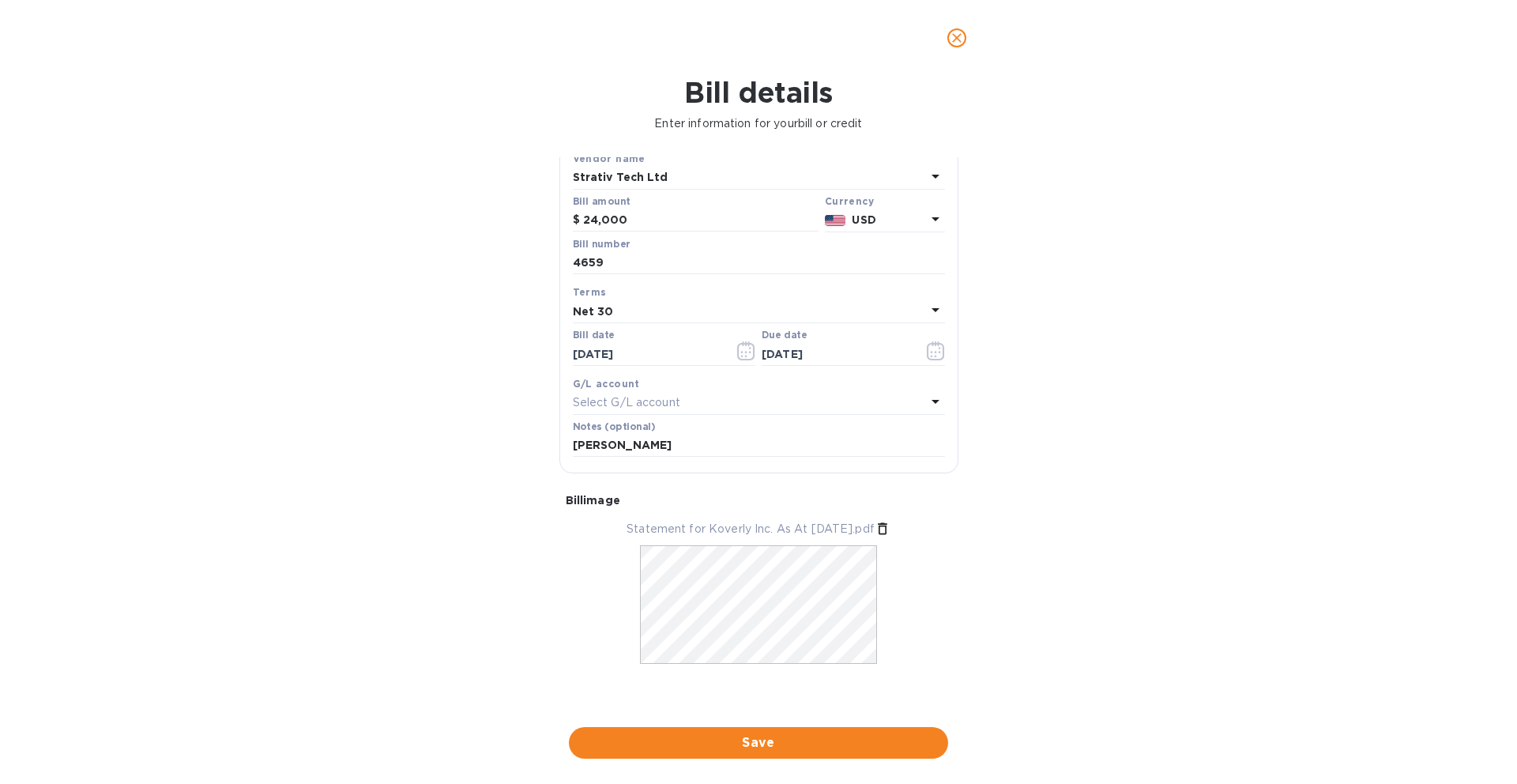
click at [904, 394] on div "Select G/L account" at bounding box center [749, 402] width 353 height 22
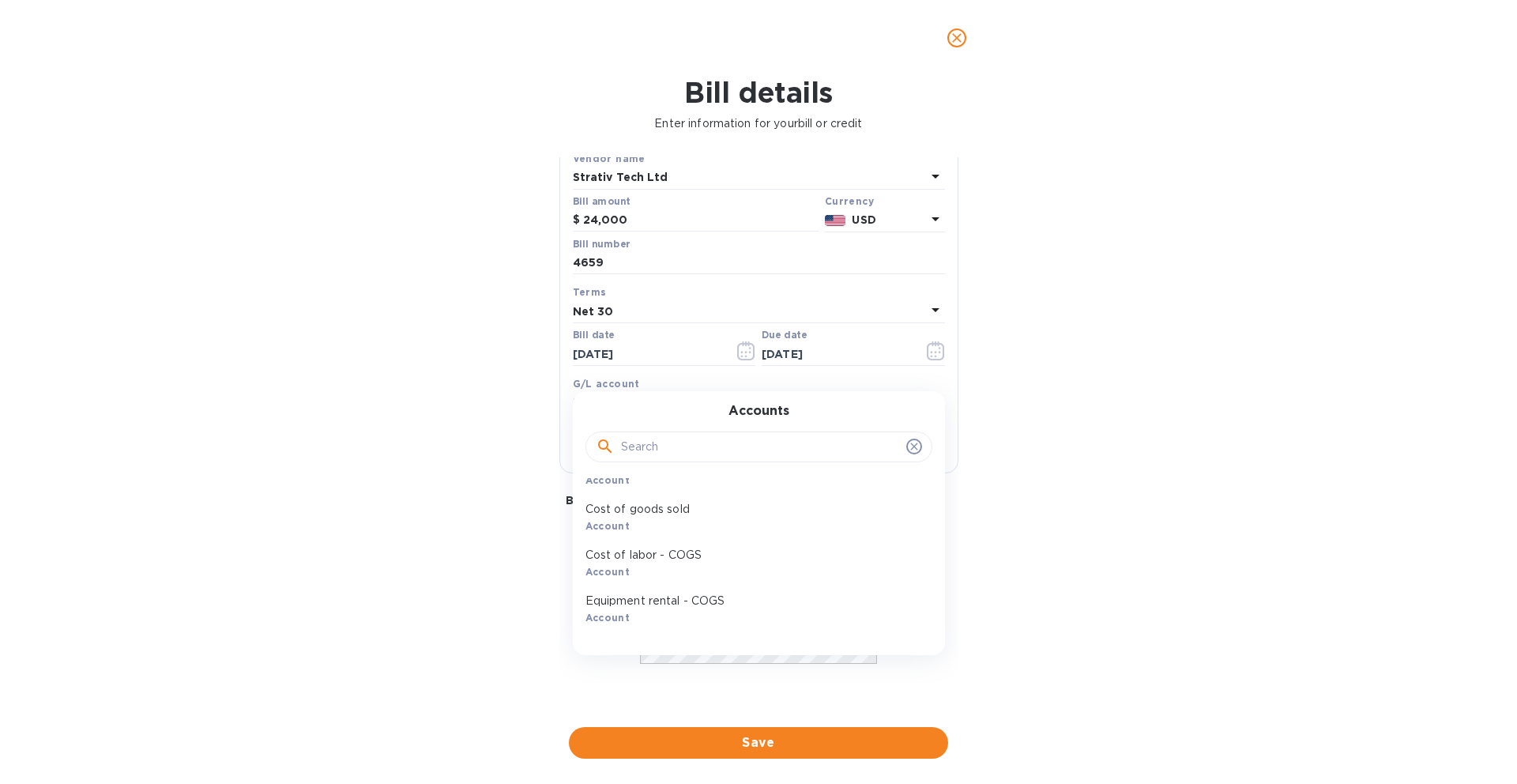
scroll to position [1142, 0]
click at [1035, 514] on div "Bill details Enter information for your bill or credit General information Save…" at bounding box center [758, 429] width 1517 height 708
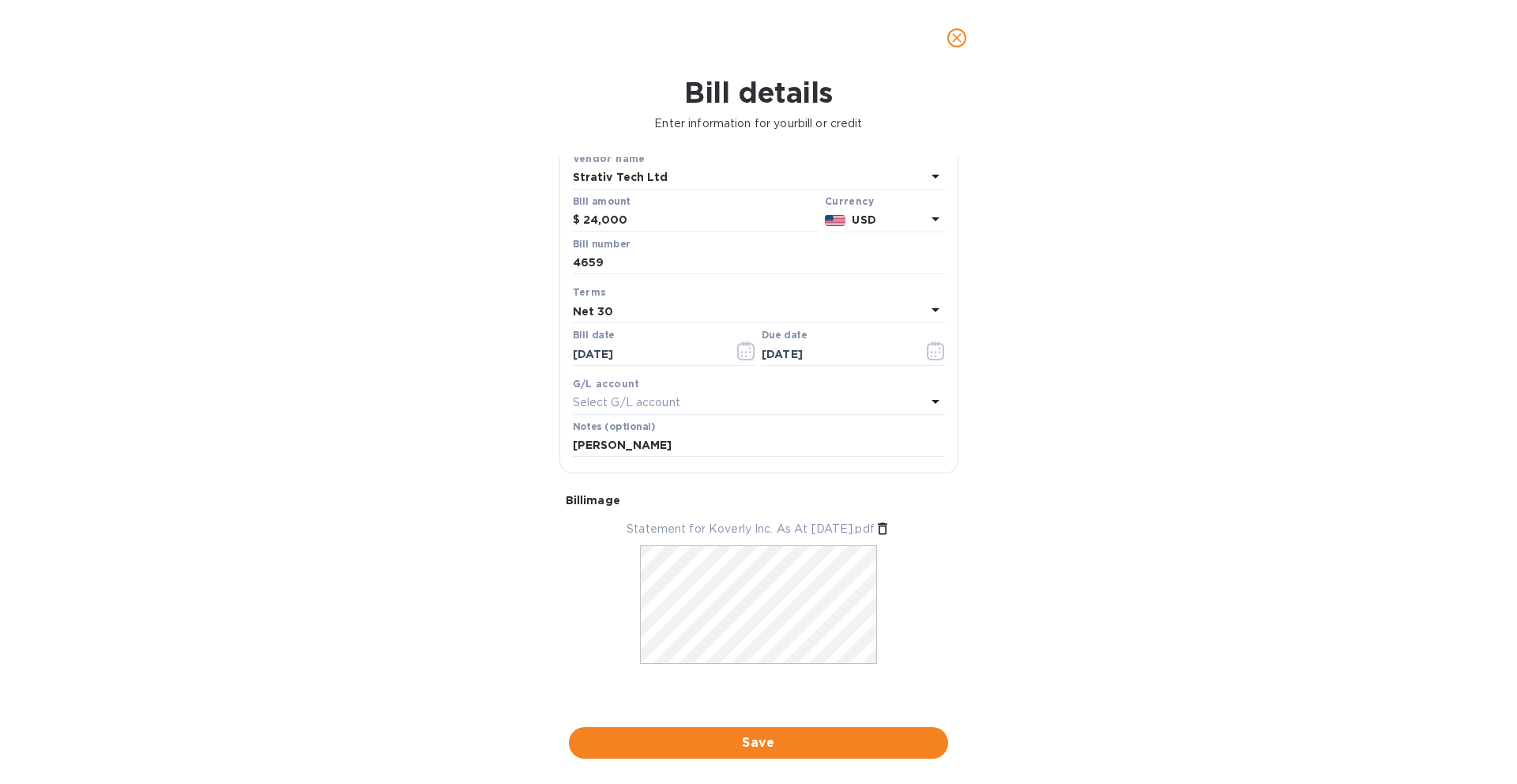
scroll to position [0, 0]
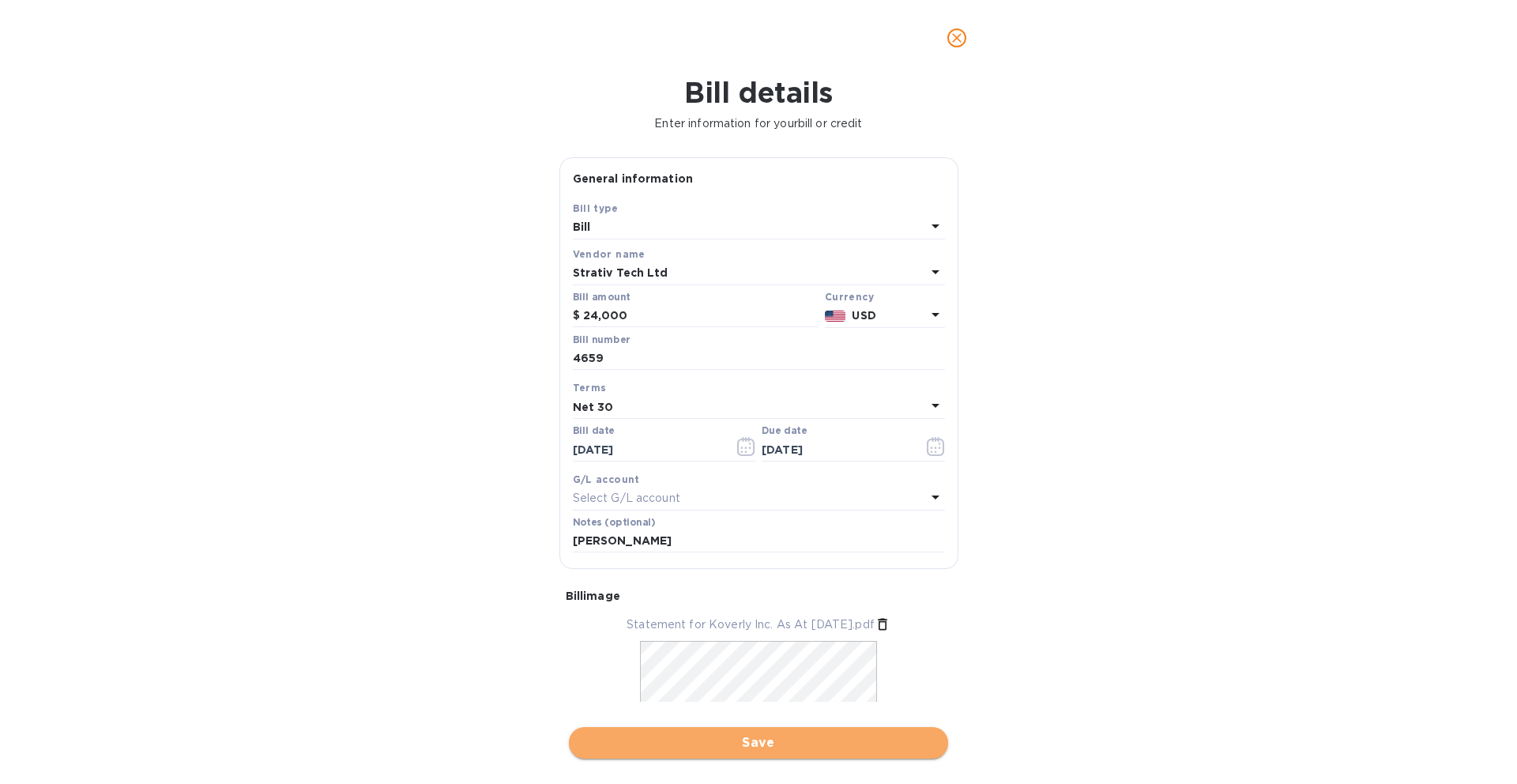
click at [763, 739] on span "Save" at bounding box center [758, 742] width 354 height 19
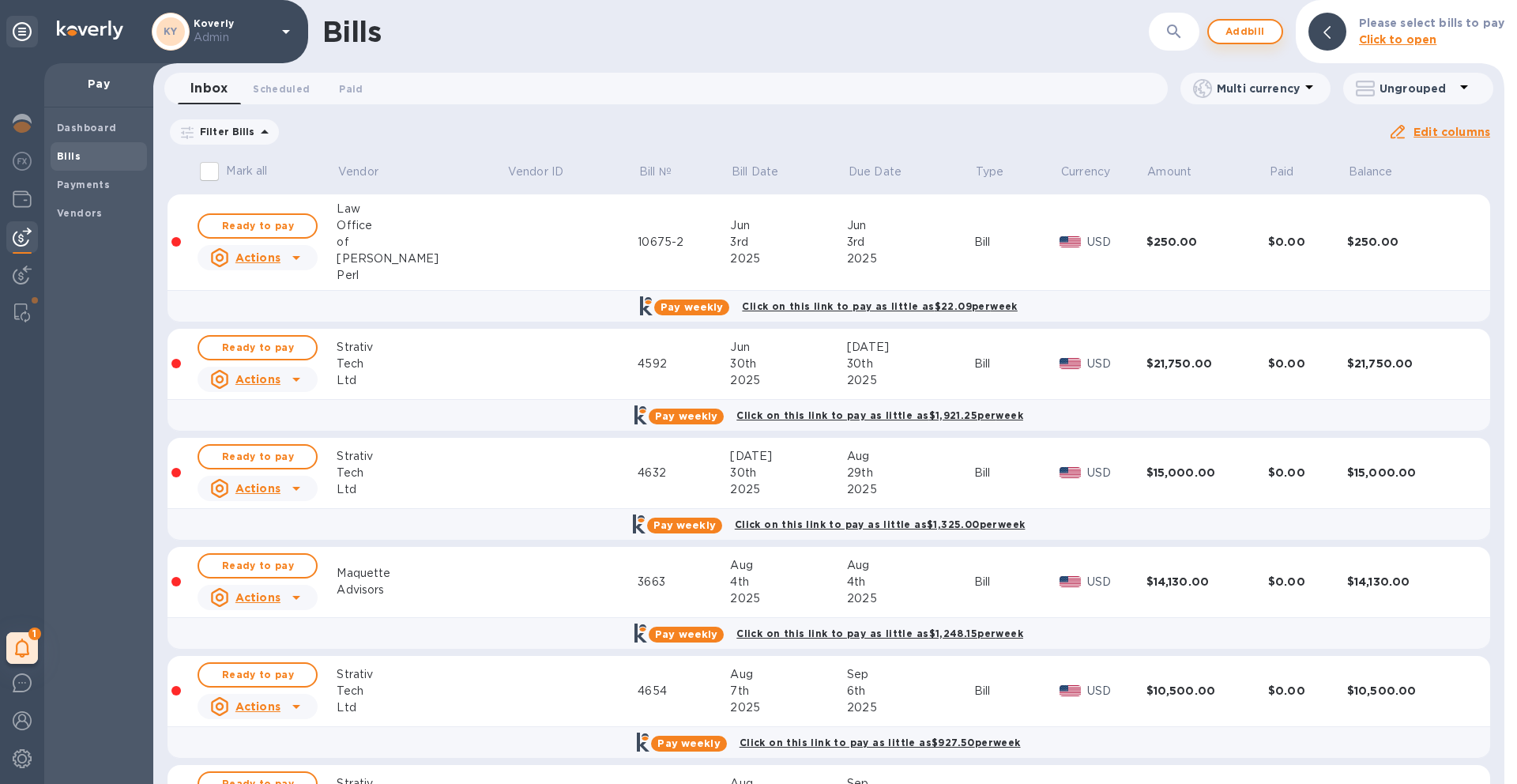
click at [1257, 36] on span "Add bill" at bounding box center [1245, 31] width 48 height 19
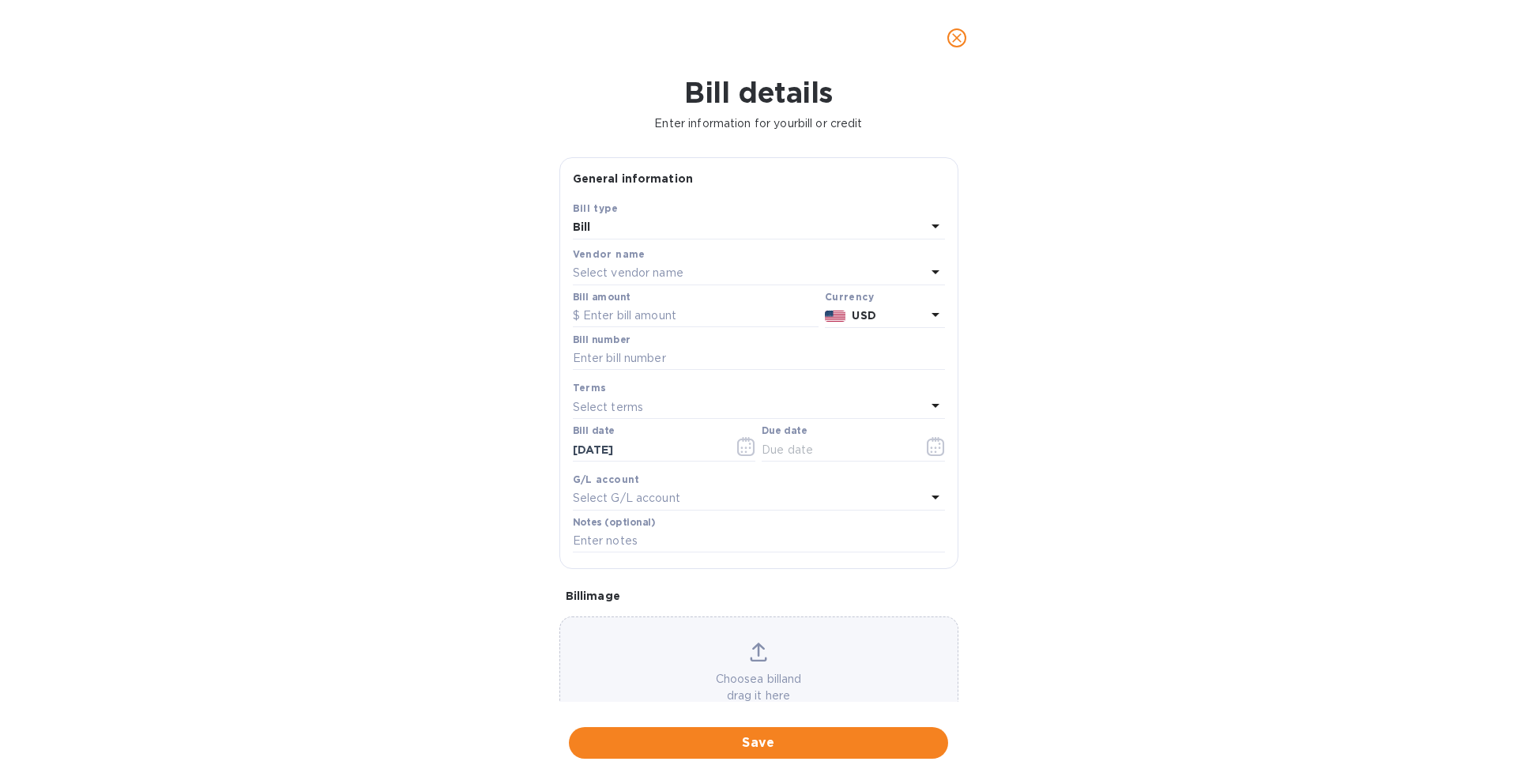
click at [774, 262] on div "Select vendor name" at bounding box center [749, 273] width 353 height 22
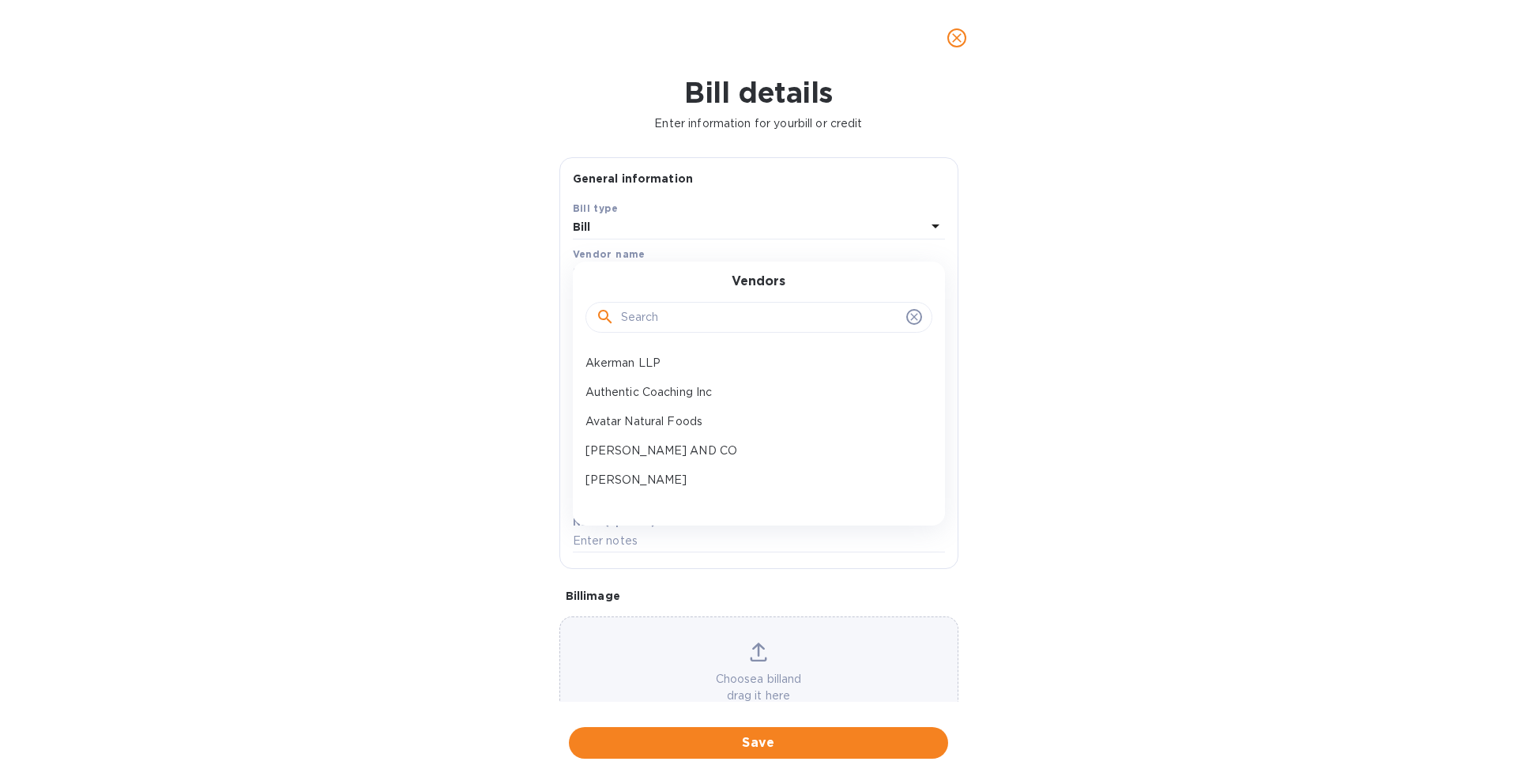
click at [722, 322] on input "text" at bounding box center [760, 317] width 279 height 23
type input "stra"
click at [646, 351] on div "Strativ Tech Ltd" at bounding box center [753, 363] width 347 height 30
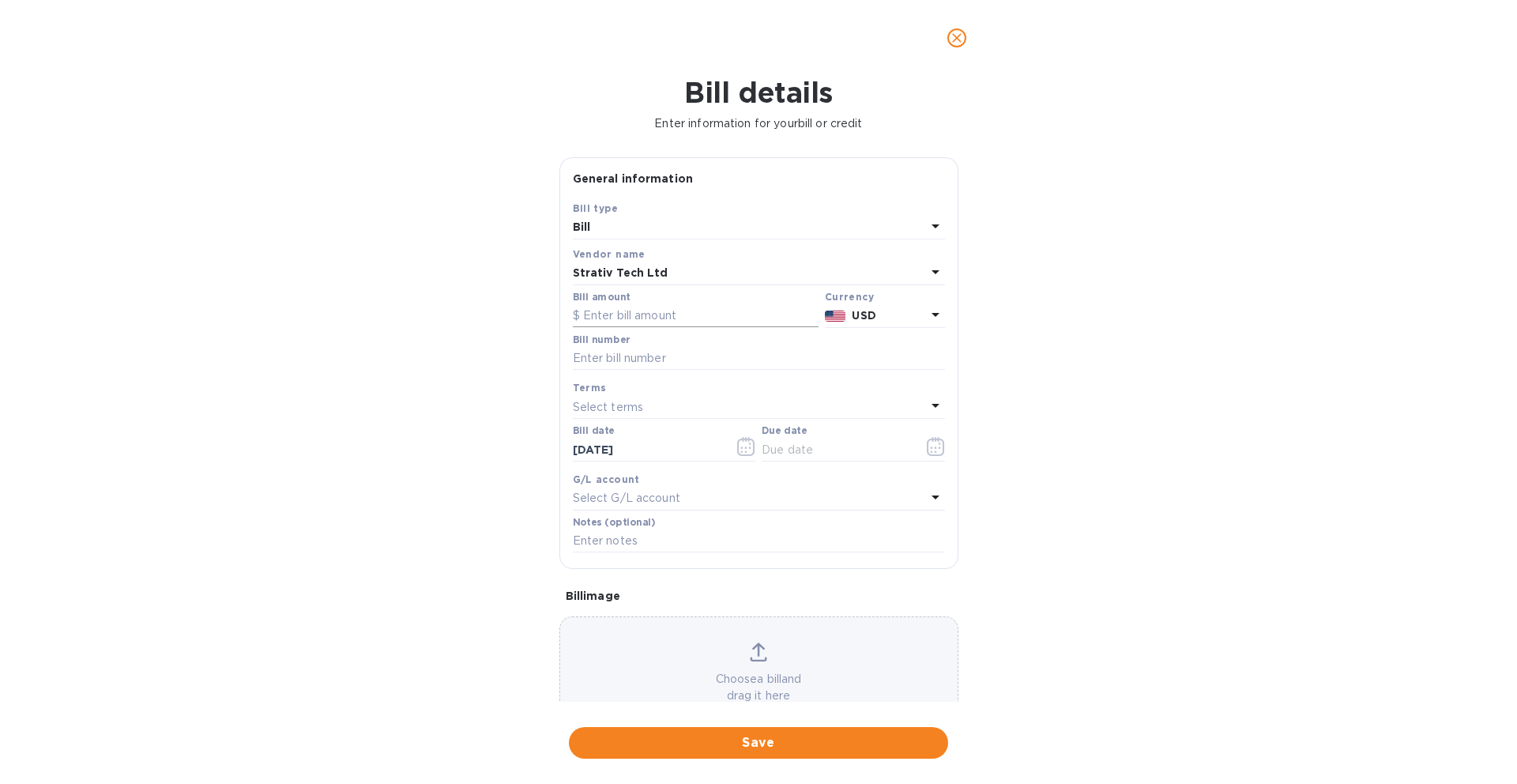
click at [687, 322] on input "text" at bounding box center [696, 316] width 246 height 23
type input "13,500"
click at [735, 366] on input "text" at bounding box center [759, 358] width 372 height 23
type input "4677"
click at [704, 409] on div "Select terms" at bounding box center [749, 407] width 353 height 22
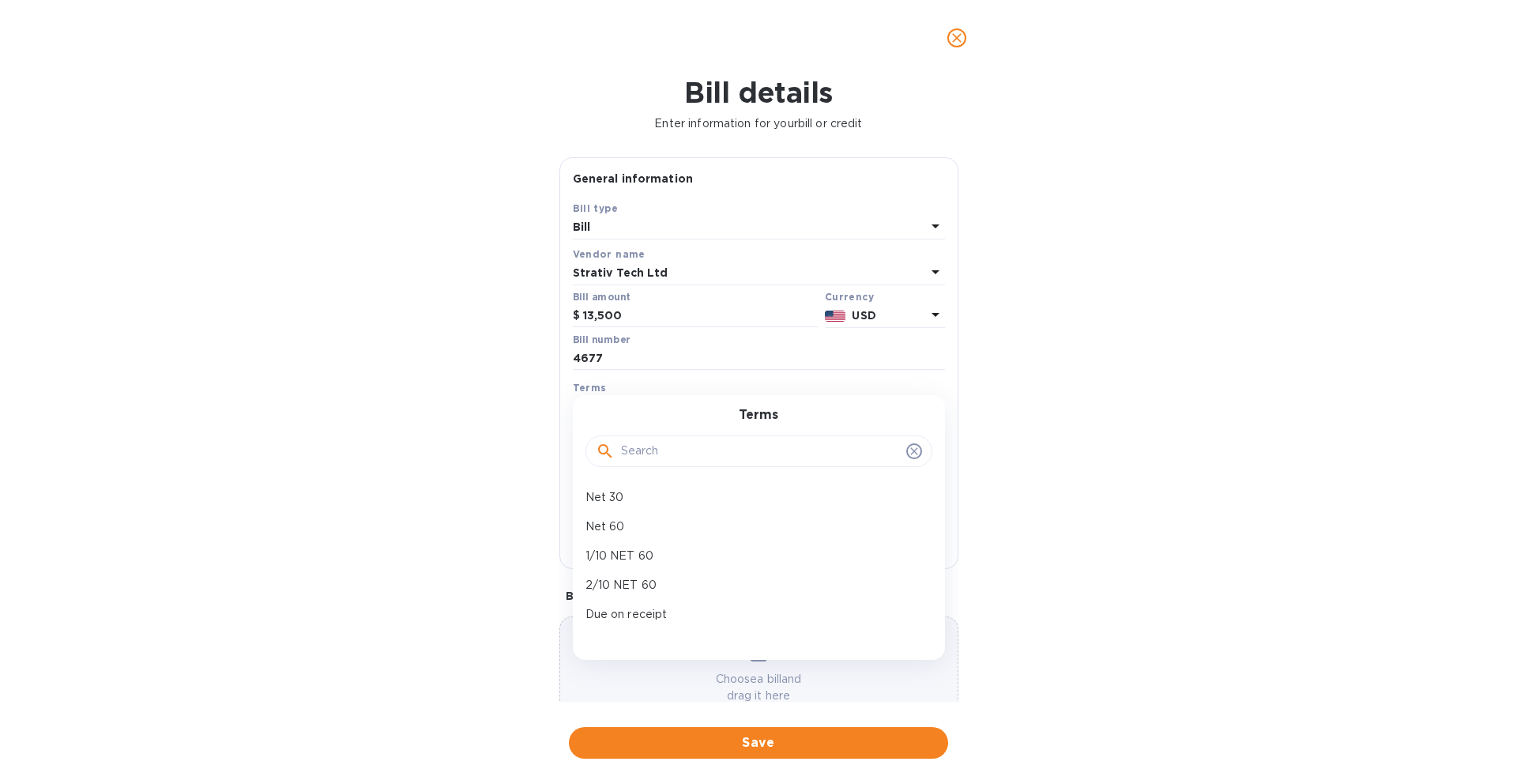
click at [516, 417] on div "Bill details Enter information for your bill or credit General information Save…" at bounding box center [758, 429] width 1517 height 708
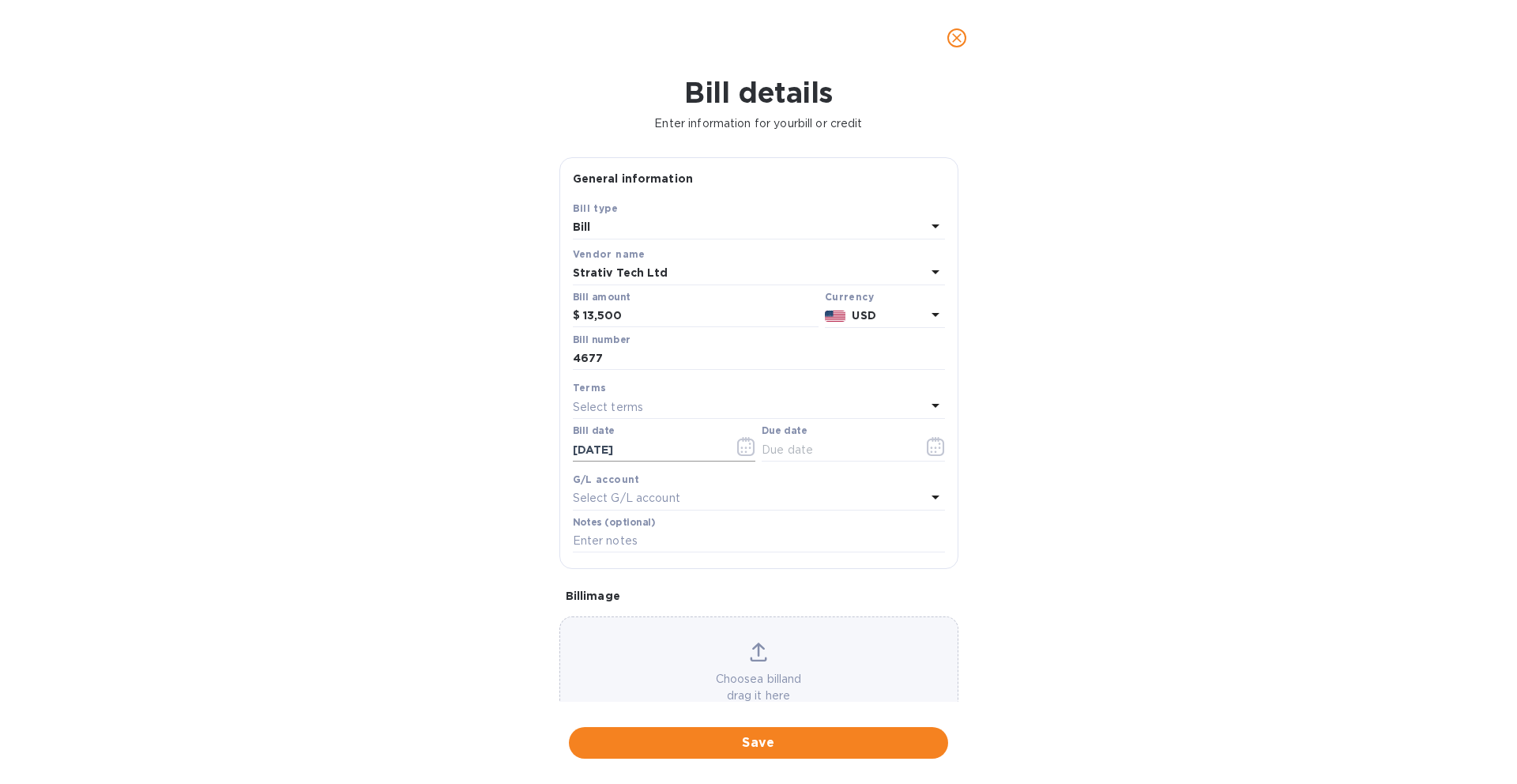
click at [742, 445] on icon "button" at bounding box center [746, 445] width 18 height 19
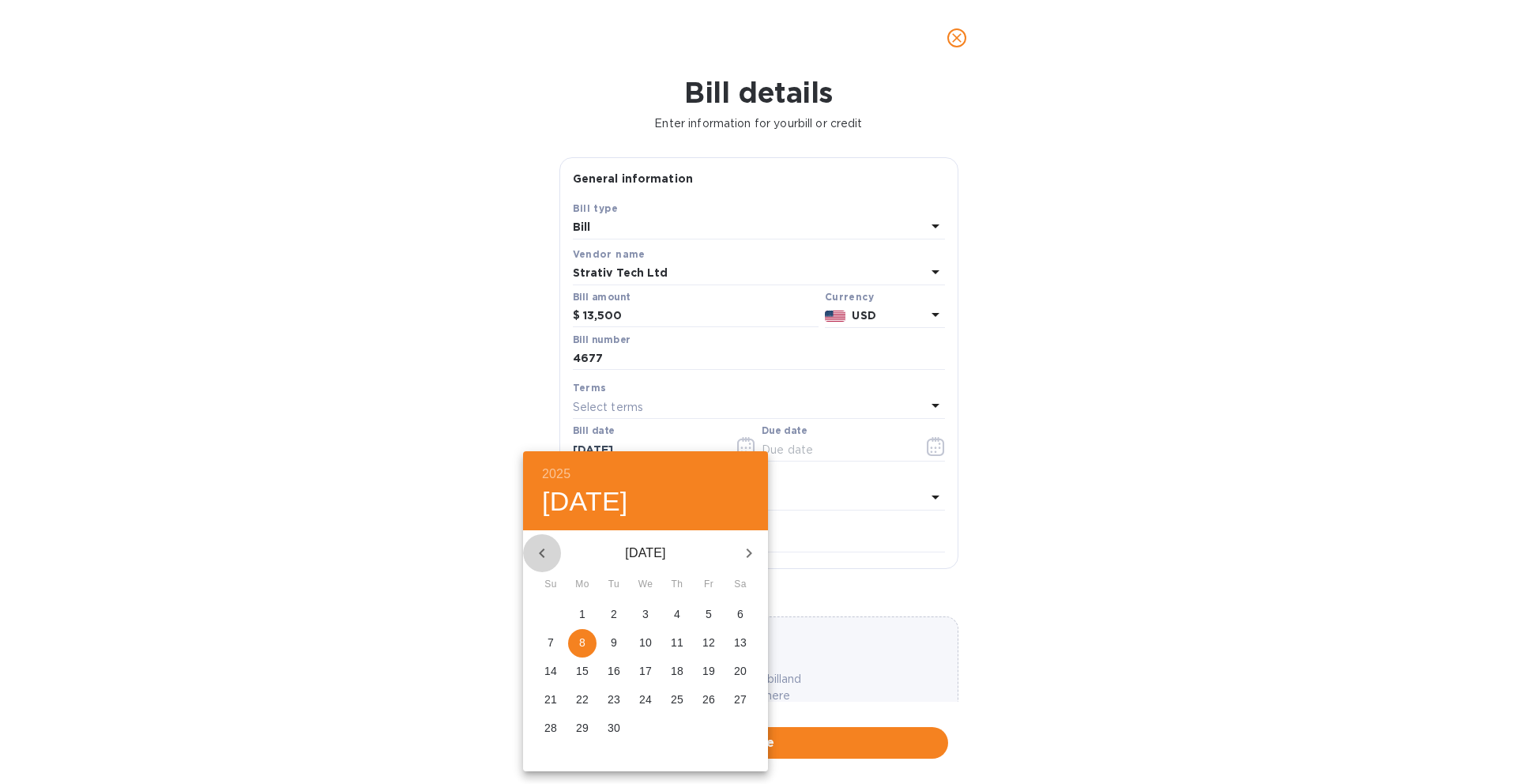
click at [542, 555] on icon "button" at bounding box center [542, 552] width 5 height 10
click at [611, 736] on button "26" at bounding box center [614, 728] width 29 height 29
type input "[DATE]"
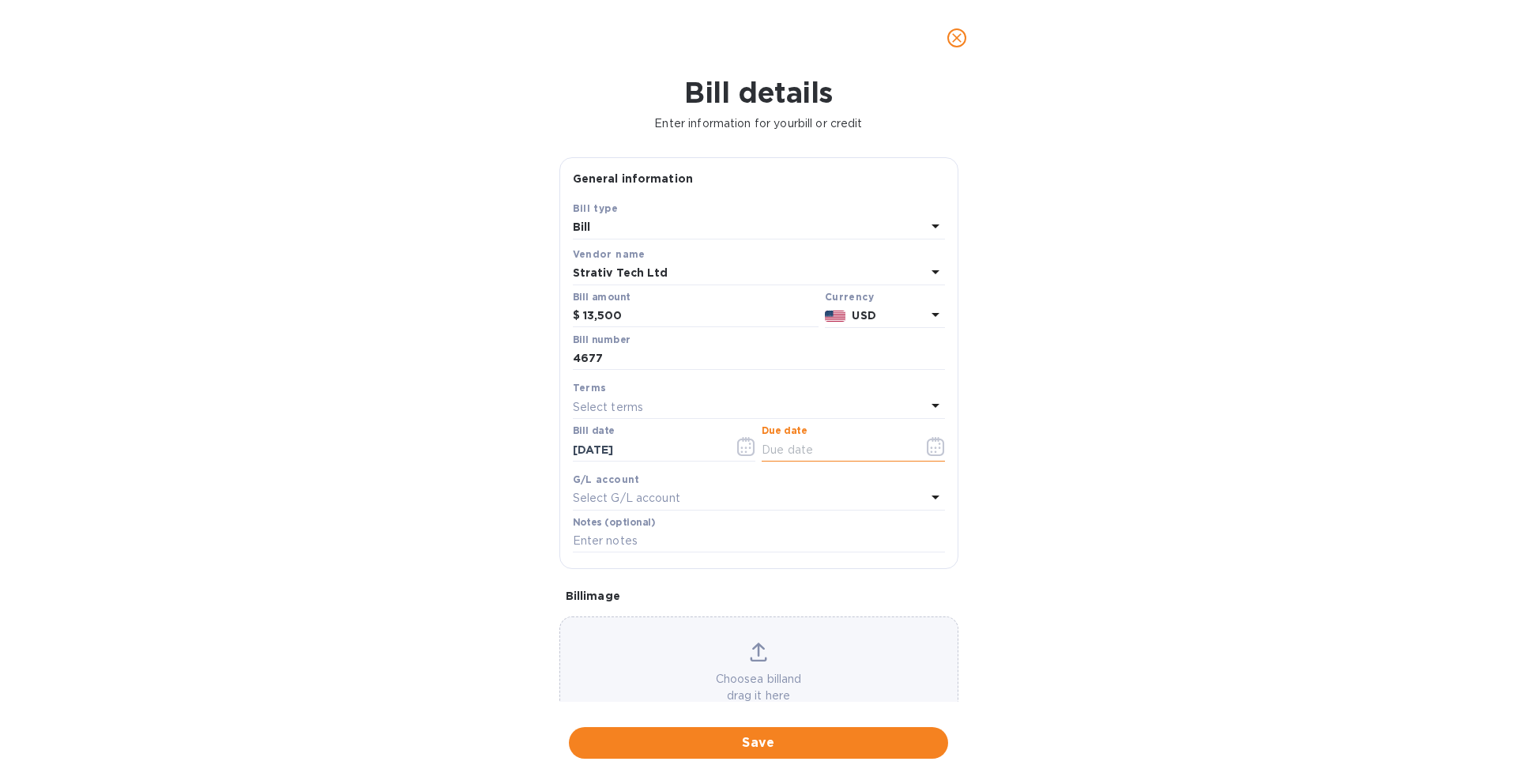
click at [824, 448] on input "text" at bounding box center [836, 449] width 149 height 23
click at [785, 392] on div "Terms" at bounding box center [759, 387] width 372 height 16
click at [781, 399] on div "Select terms" at bounding box center [749, 407] width 353 height 22
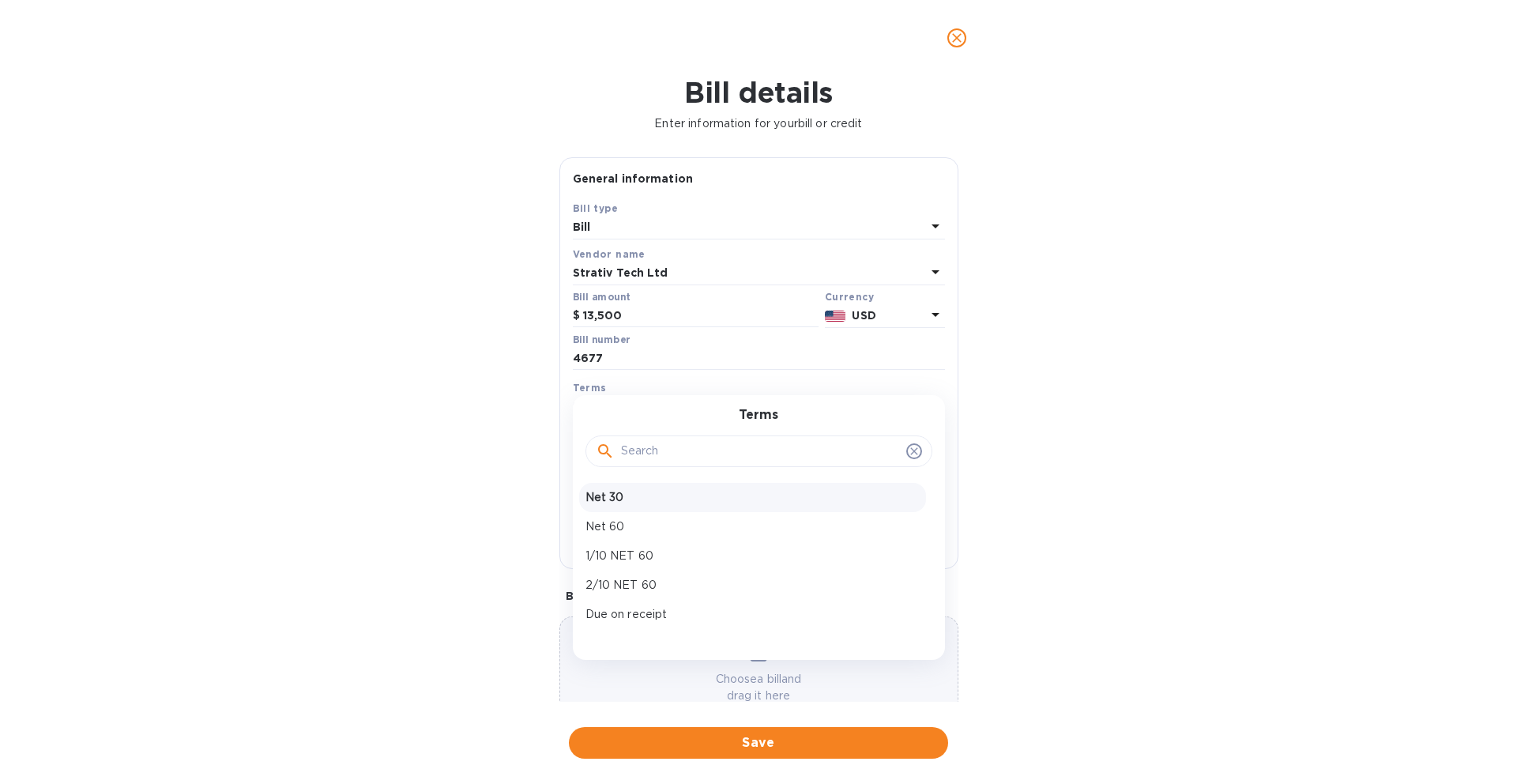
click at [710, 503] on p "Net 30" at bounding box center [753, 497] width 334 height 16
type input "[DATE]"
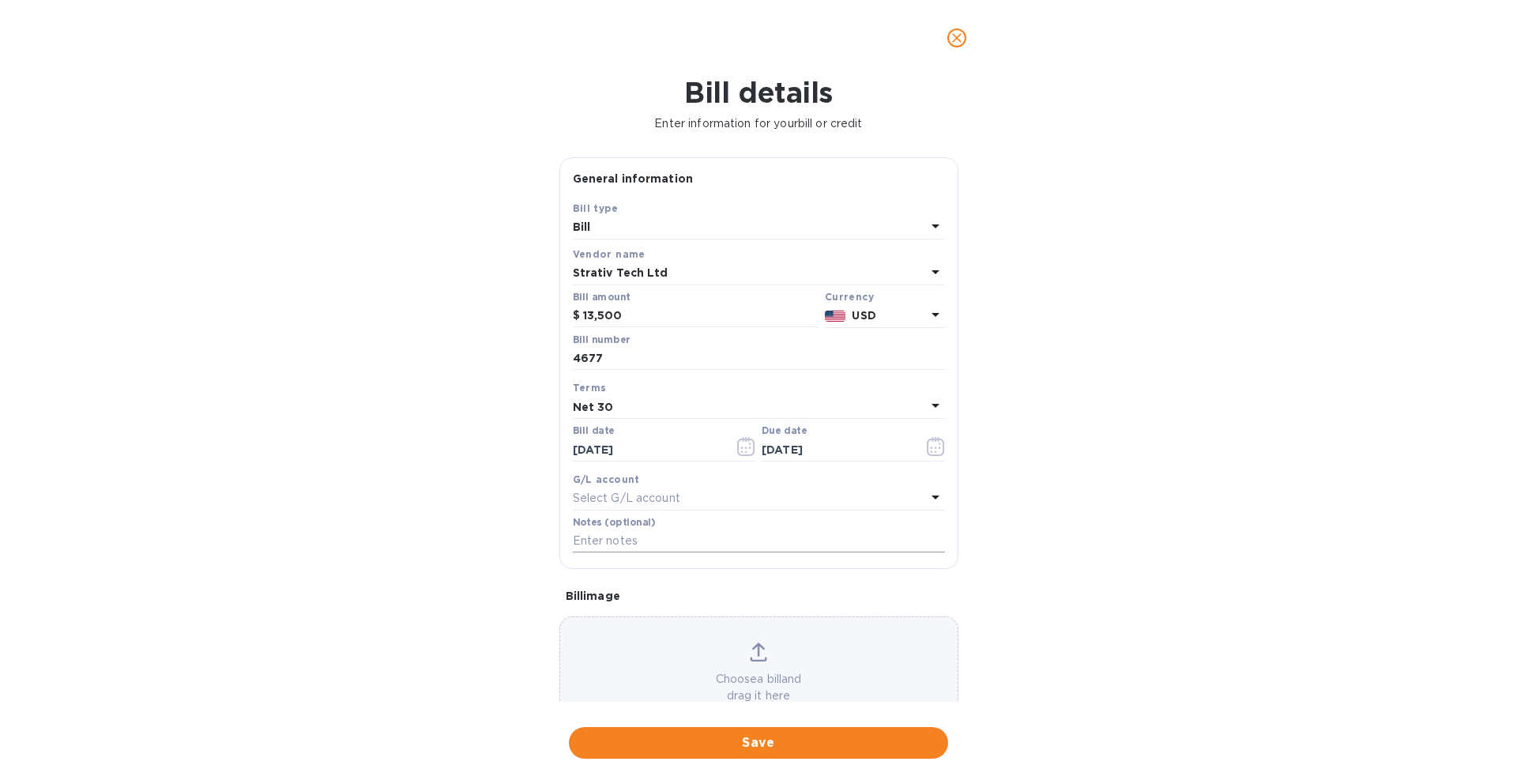
click at [732, 538] on input "text" at bounding box center [759, 541] width 372 height 23
paste input "[PERSON_NAME]"
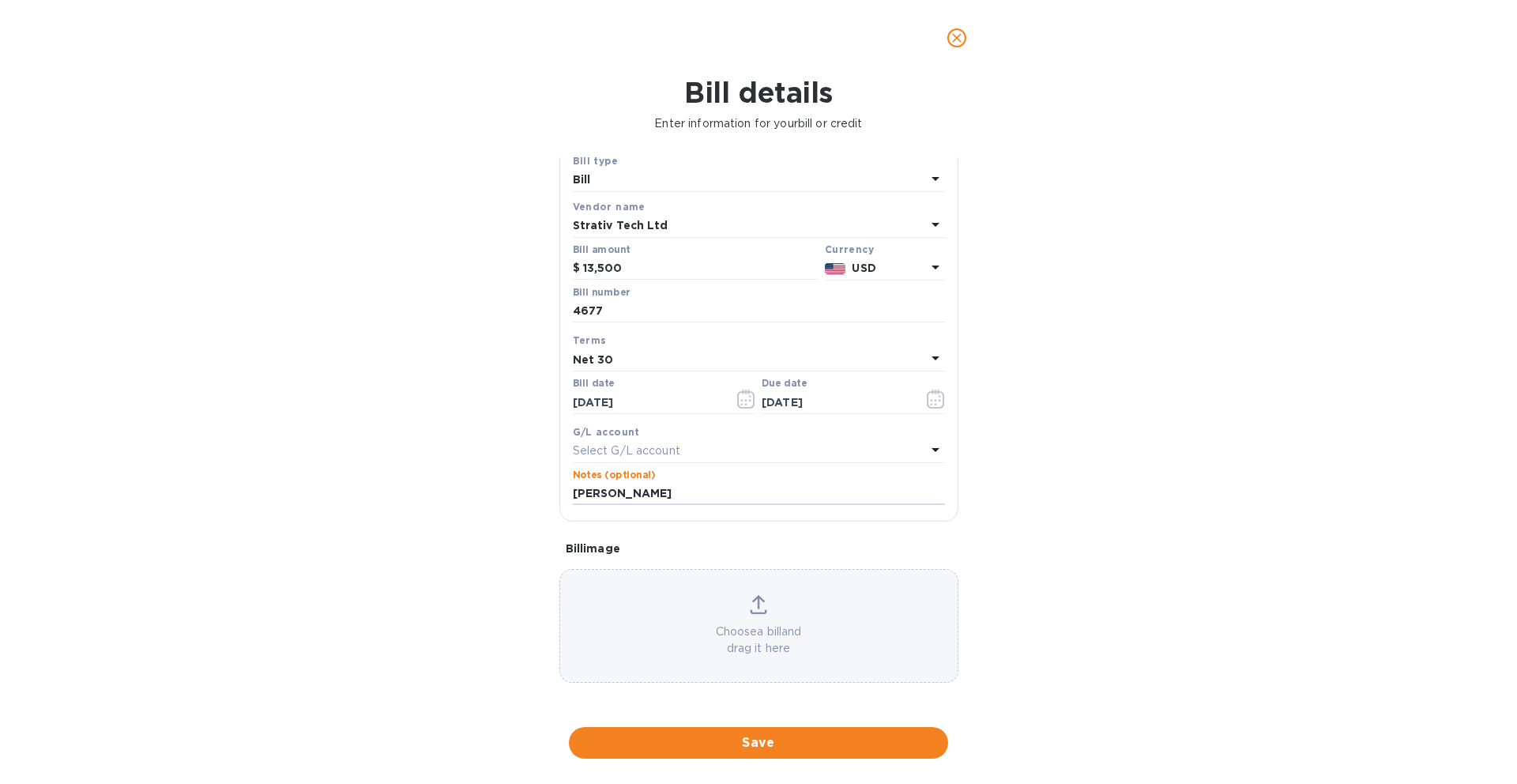
type input "[PERSON_NAME]"
click at [783, 621] on div "Choose a bill and drag it here" at bounding box center [759, 625] width 397 height 62
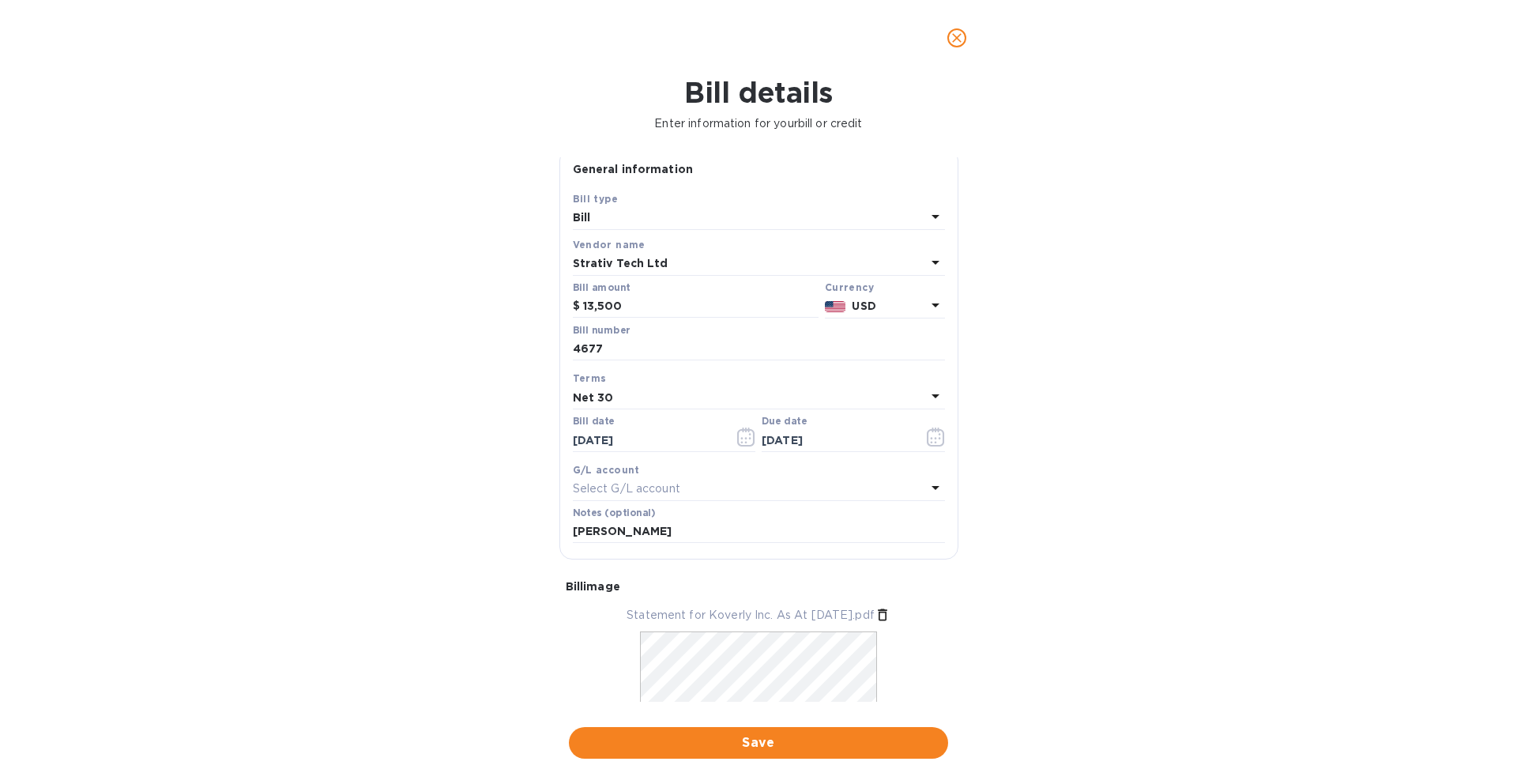
scroll to position [0, 0]
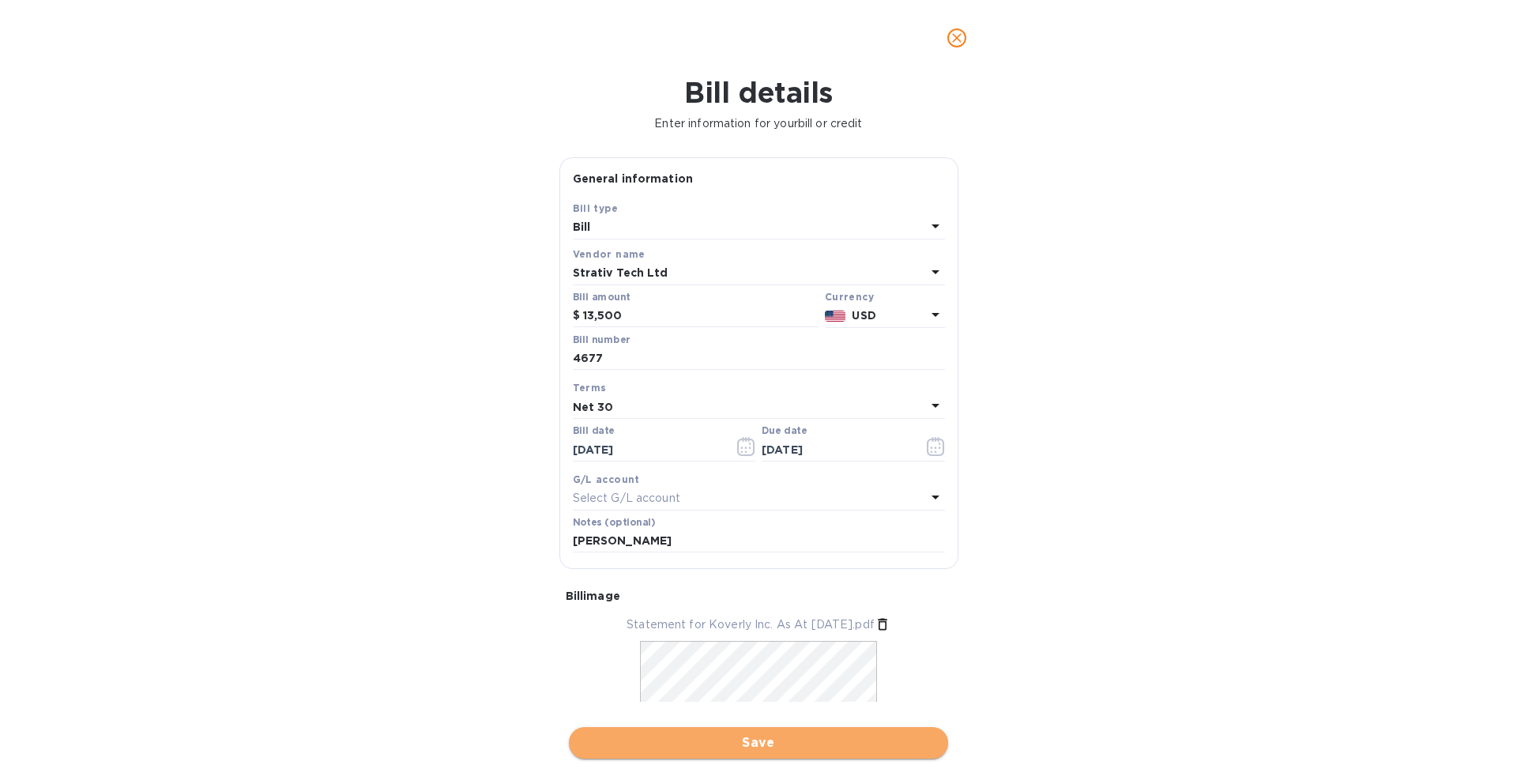
click at [780, 738] on span "Save" at bounding box center [758, 742] width 354 height 19
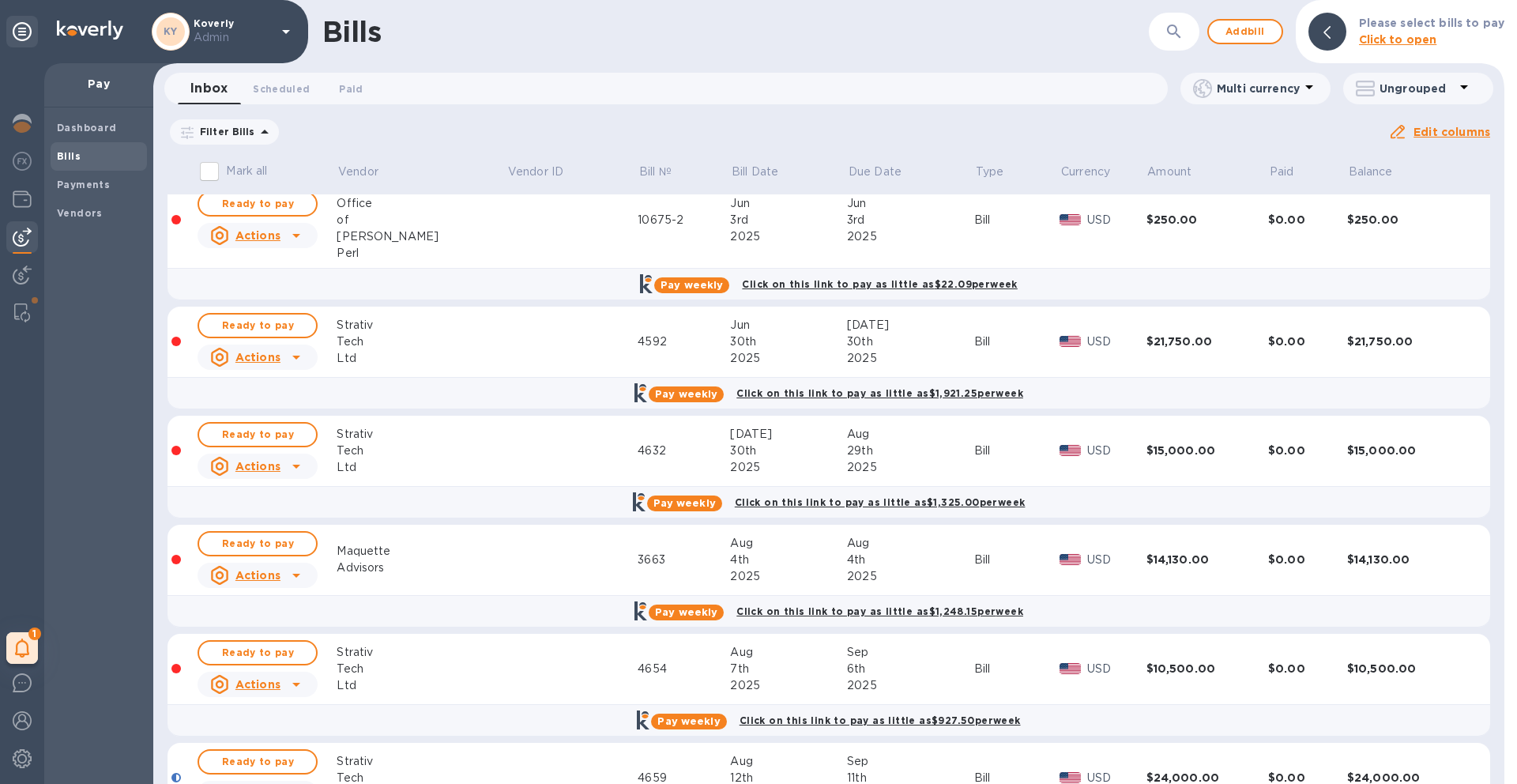
scroll to position [26, 0]
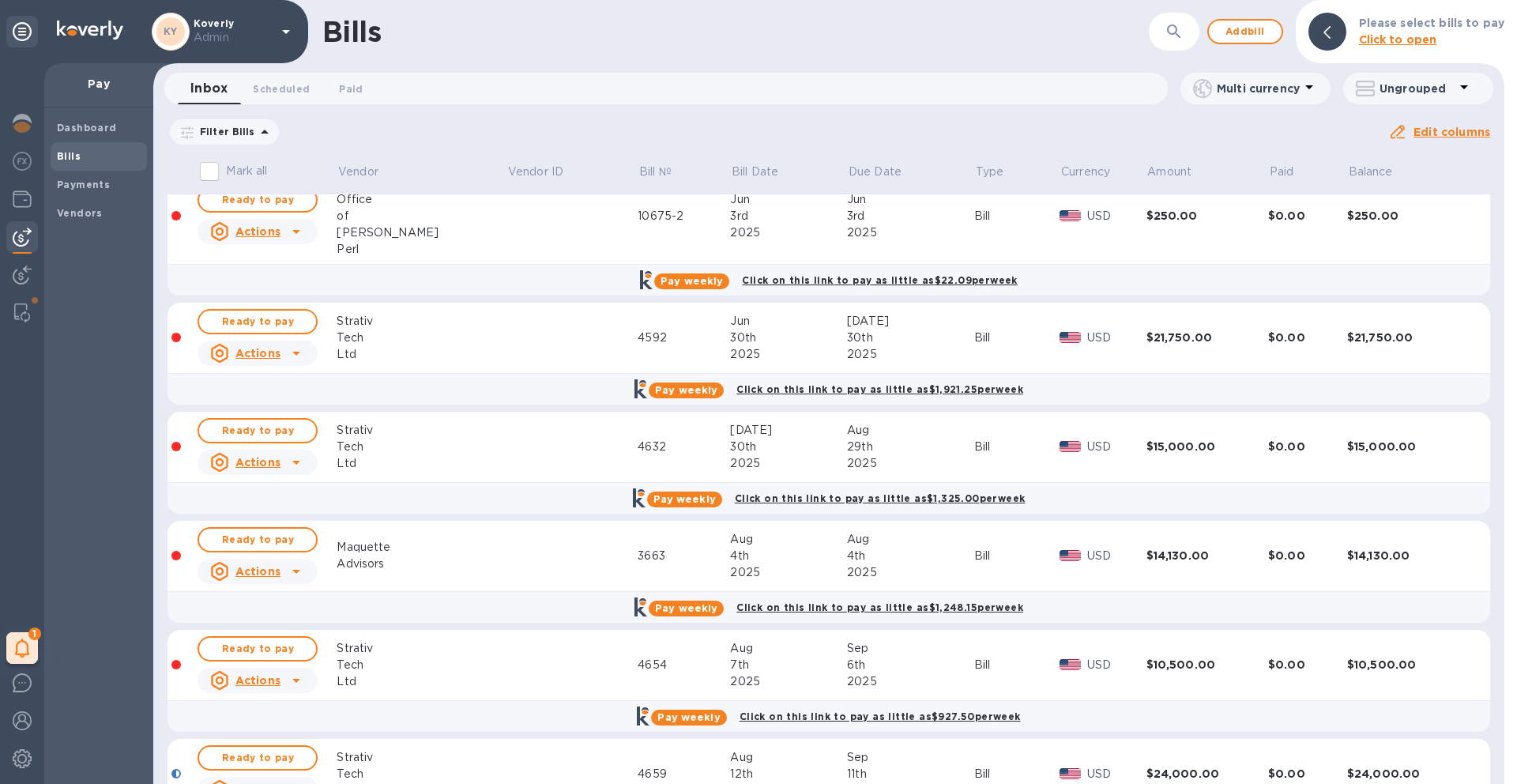
click at [528, 345] on td at bounding box center [572, 338] width 131 height 71
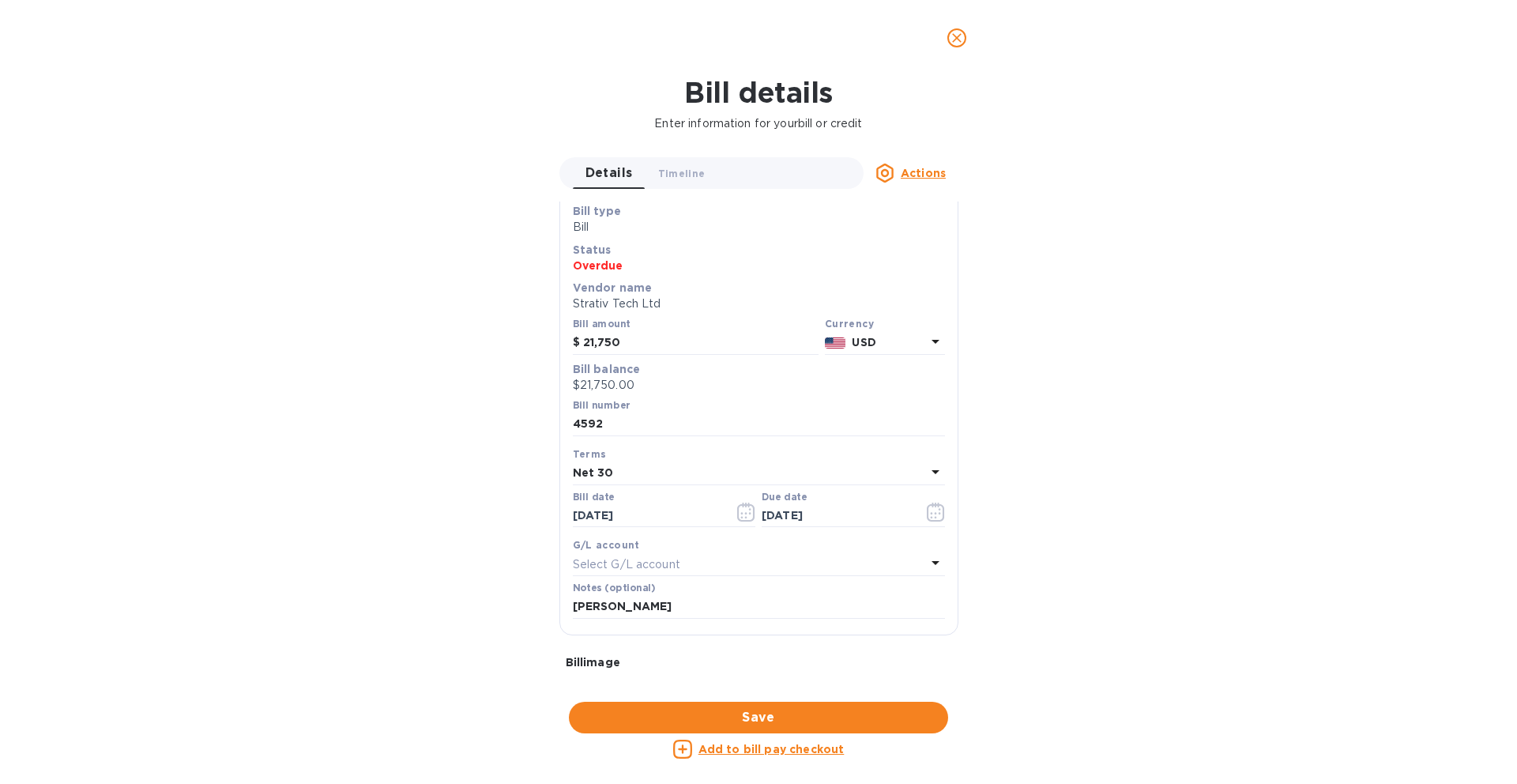
scroll to position [0, 0]
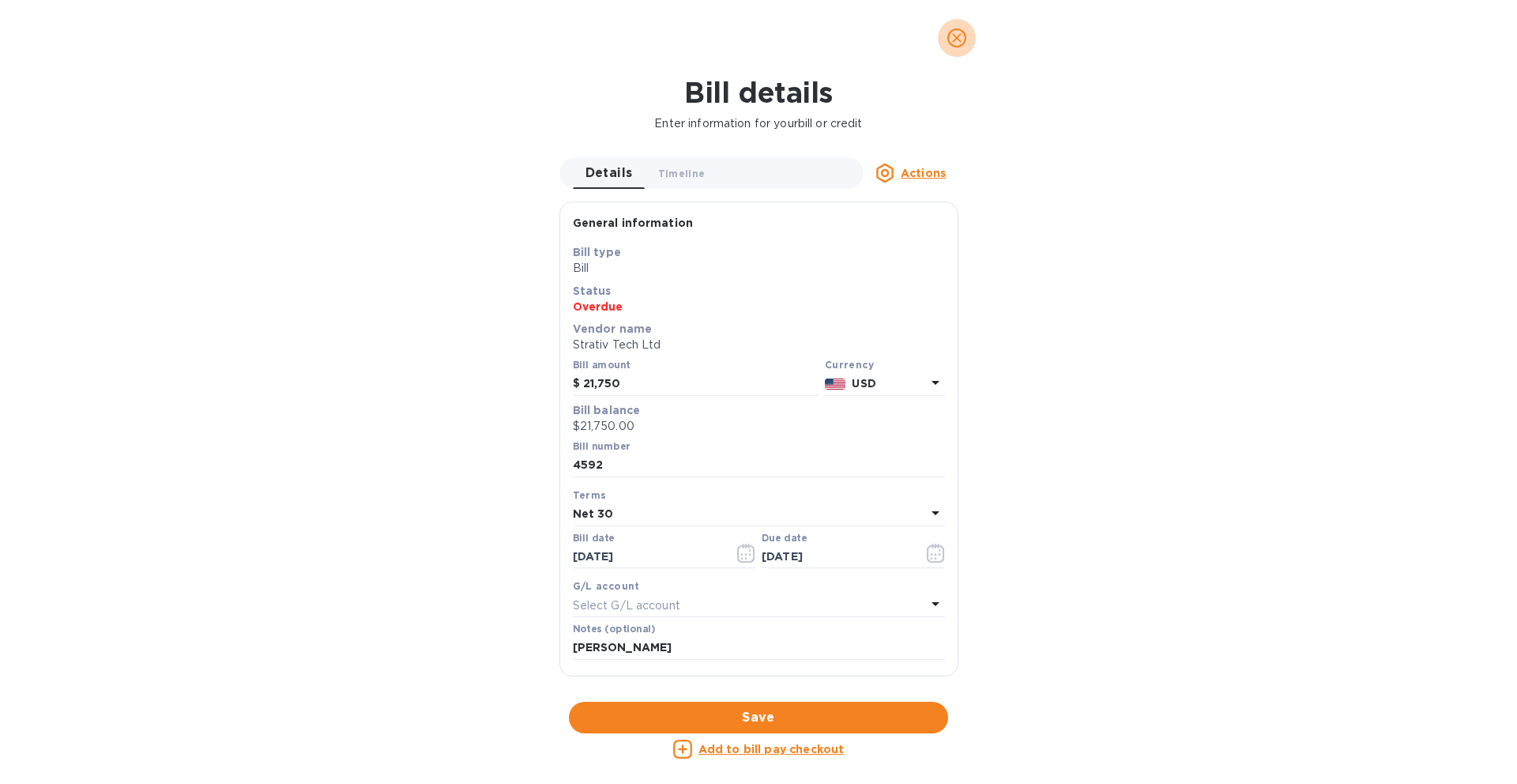
click at [965, 44] on span "close" at bounding box center [957, 38] width 19 height 19
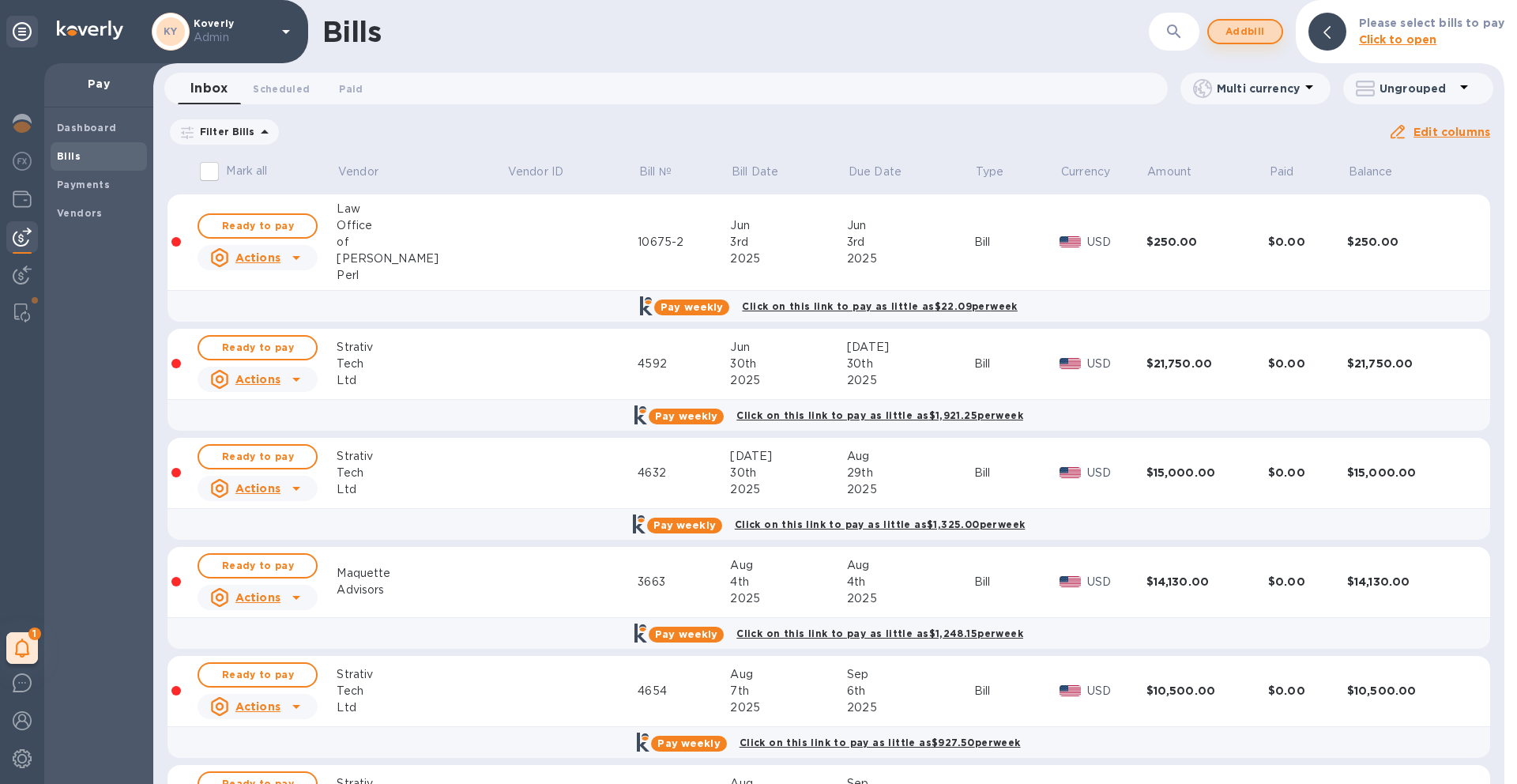
click at [1237, 33] on span "Add bill" at bounding box center [1245, 31] width 48 height 19
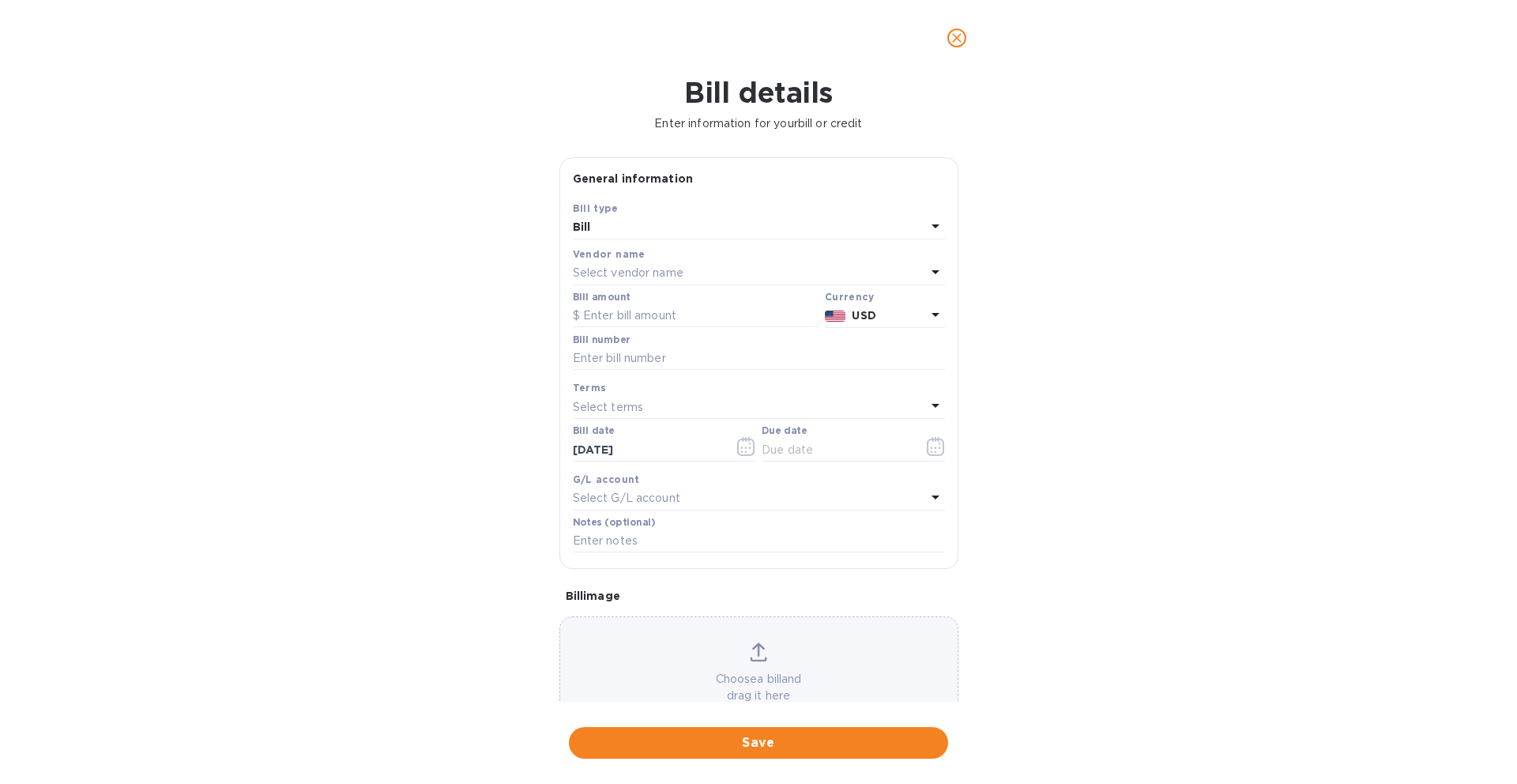
click at [719, 276] on div "Select vendor name" at bounding box center [749, 273] width 353 height 22
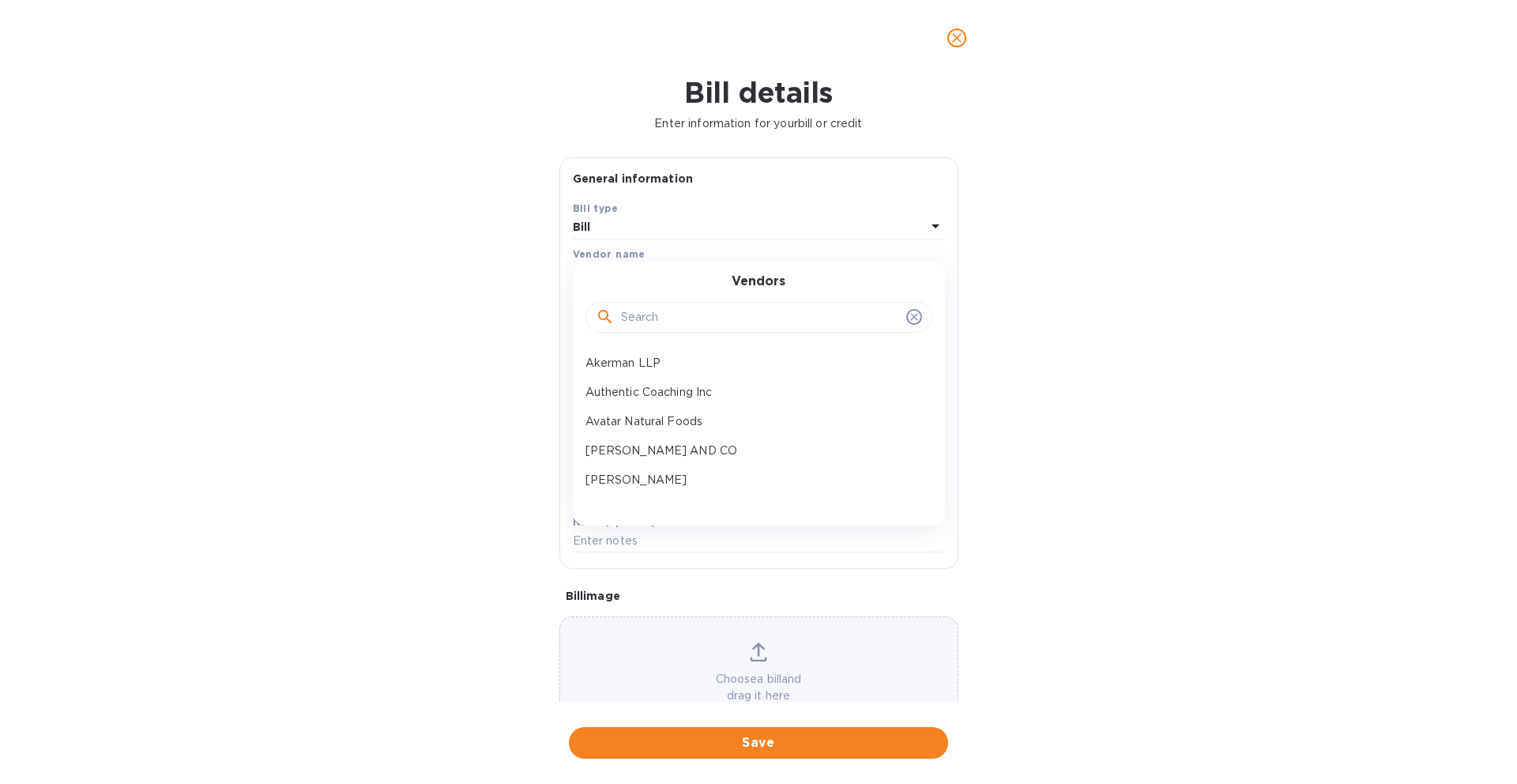
click at [682, 322] on input "text" at bounding box center [760, 317] width 279 height 23
type input "column"
click at [674, 370] on p "Column Bank" at bounding box center [753, 363] width 334 height 16
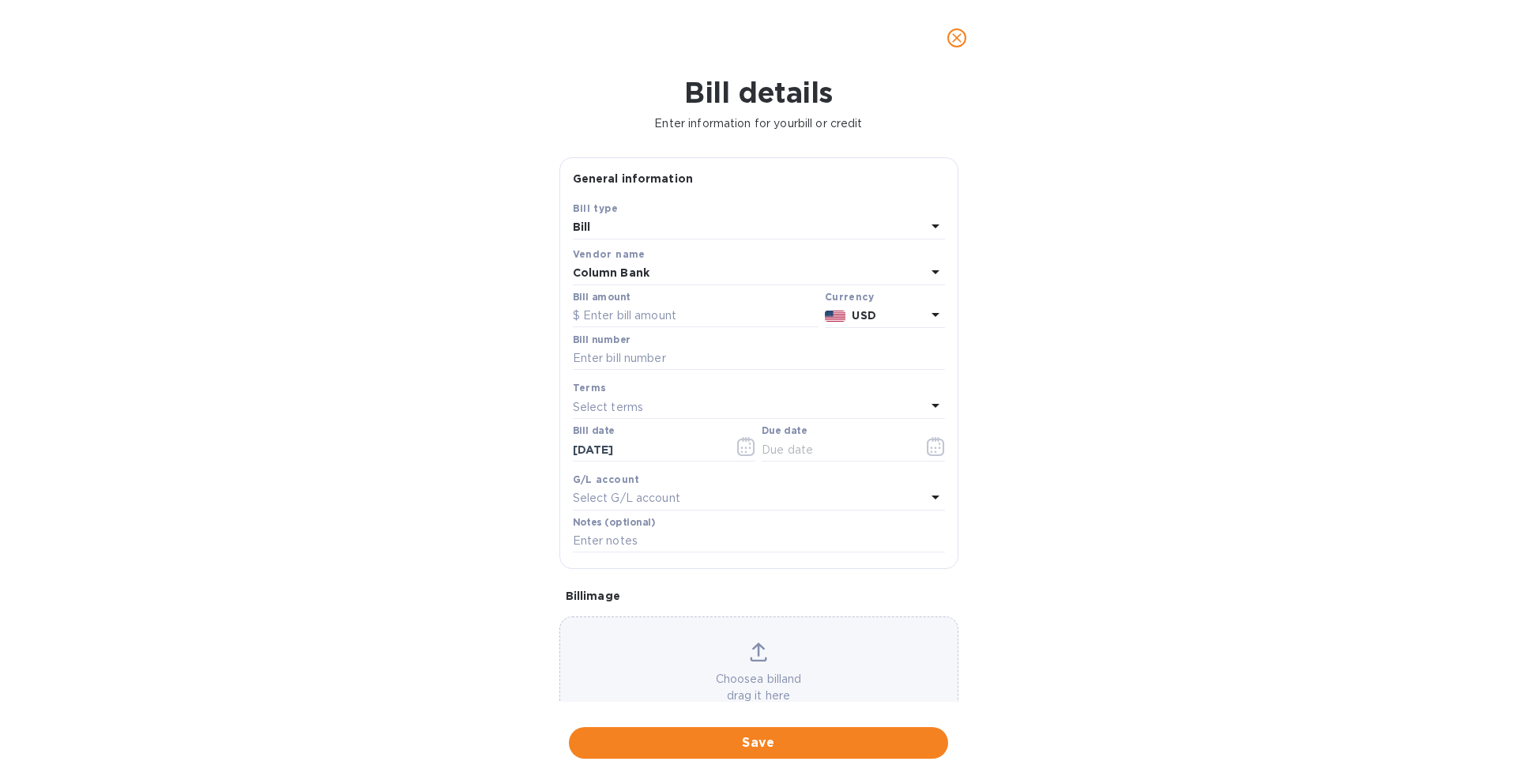
scroll to position [48, 0]
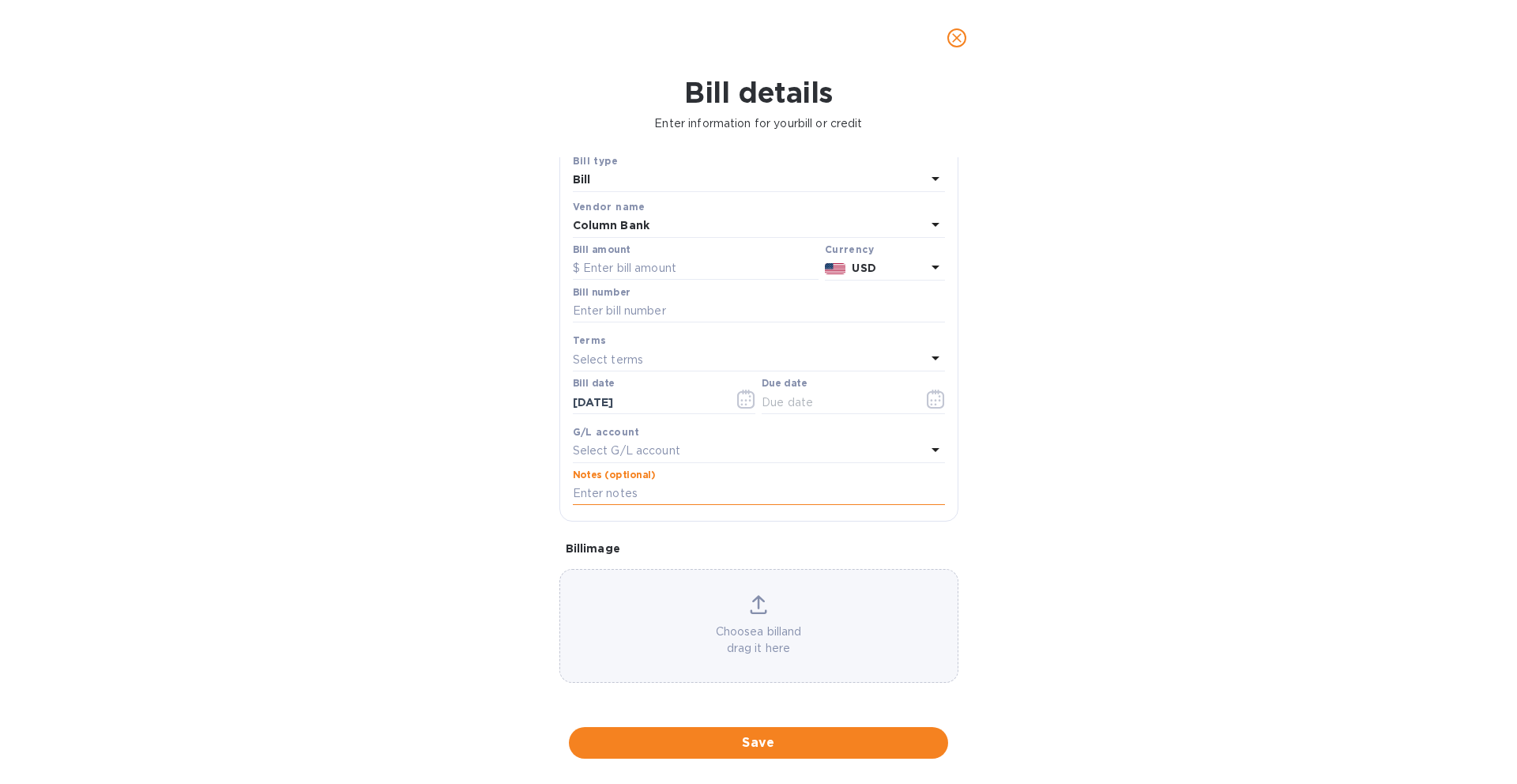
click at [642, 490] on input "text" at bounding box center [759, 494] width 372 height 23
paste input "C-KOVERLYINC-SFBO-[DATE]"
type input "C-KOVERLYINC-SFBO-[DATE]"
click at [634, 389] on div "Bill date [DATE]" at bounding box center [665, 395] width 183 height 36
click at [628, 401] on input "[DATE]" at bounding box center [648, 402] width 149 height 23
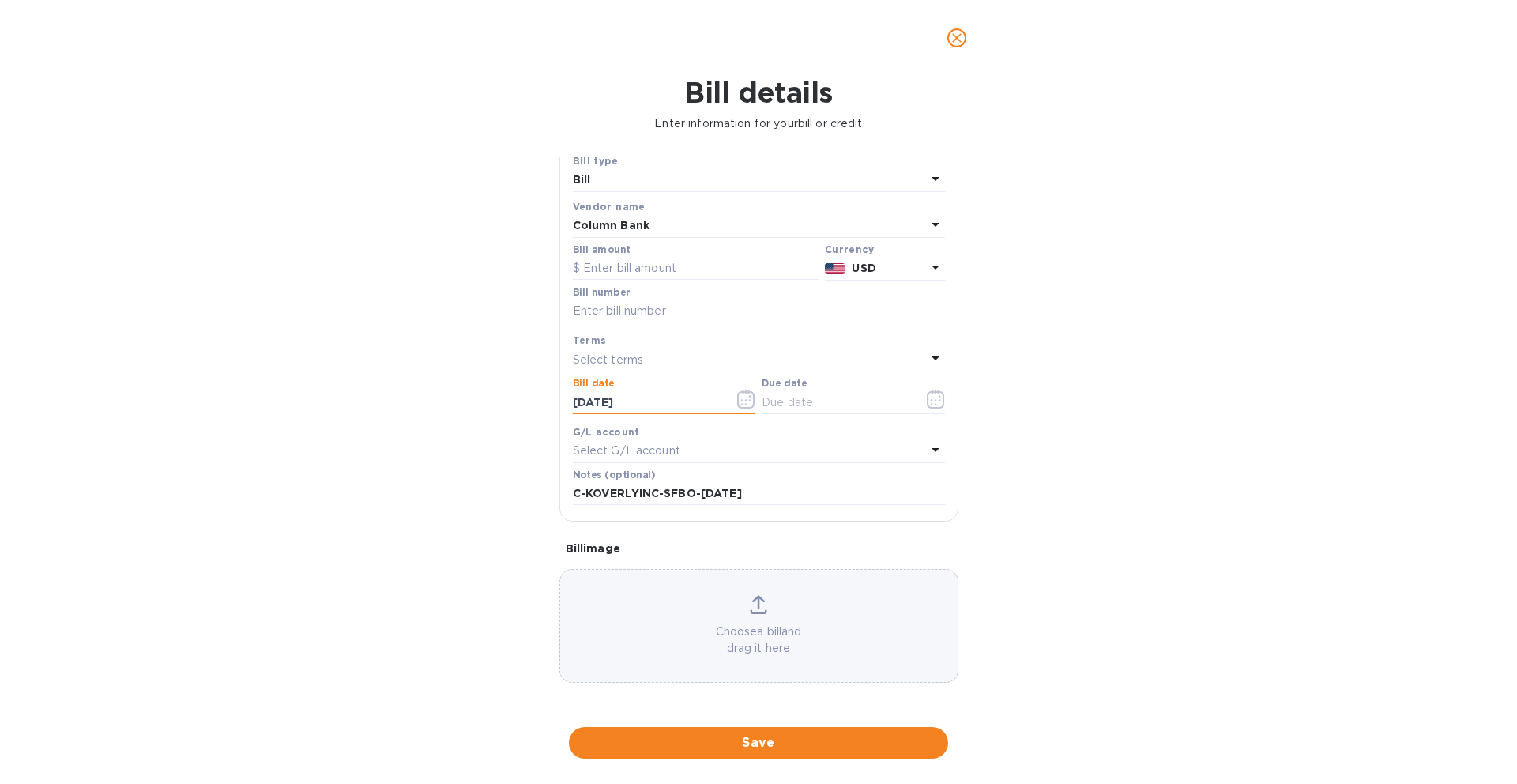
click at [747, 398] on icon "button" at bounding box center [746, 399] width 18 height 19
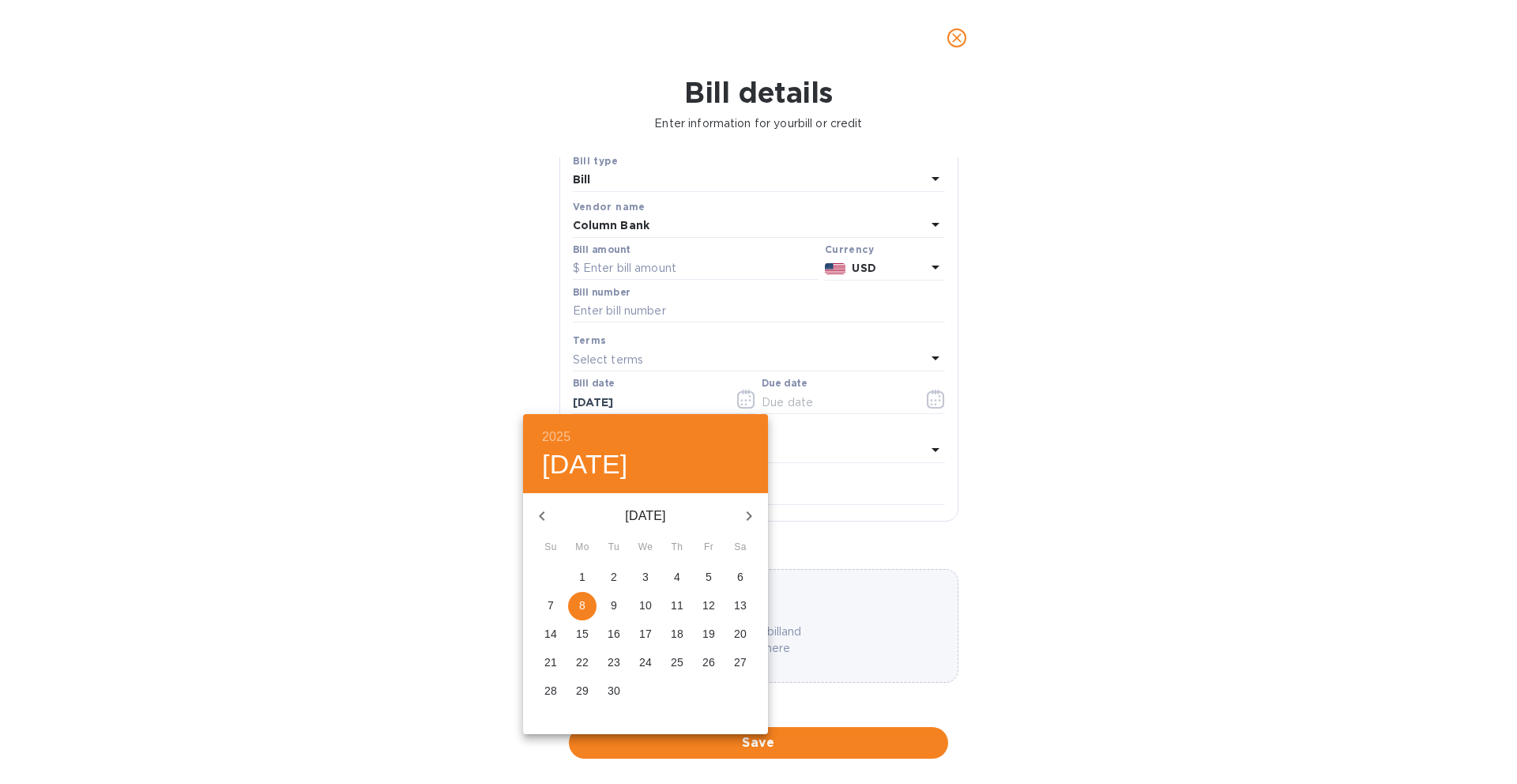
click at [620, 577] on span "2" at bounding box center [614, 577] width 29 height 16
type input "[DATE]"
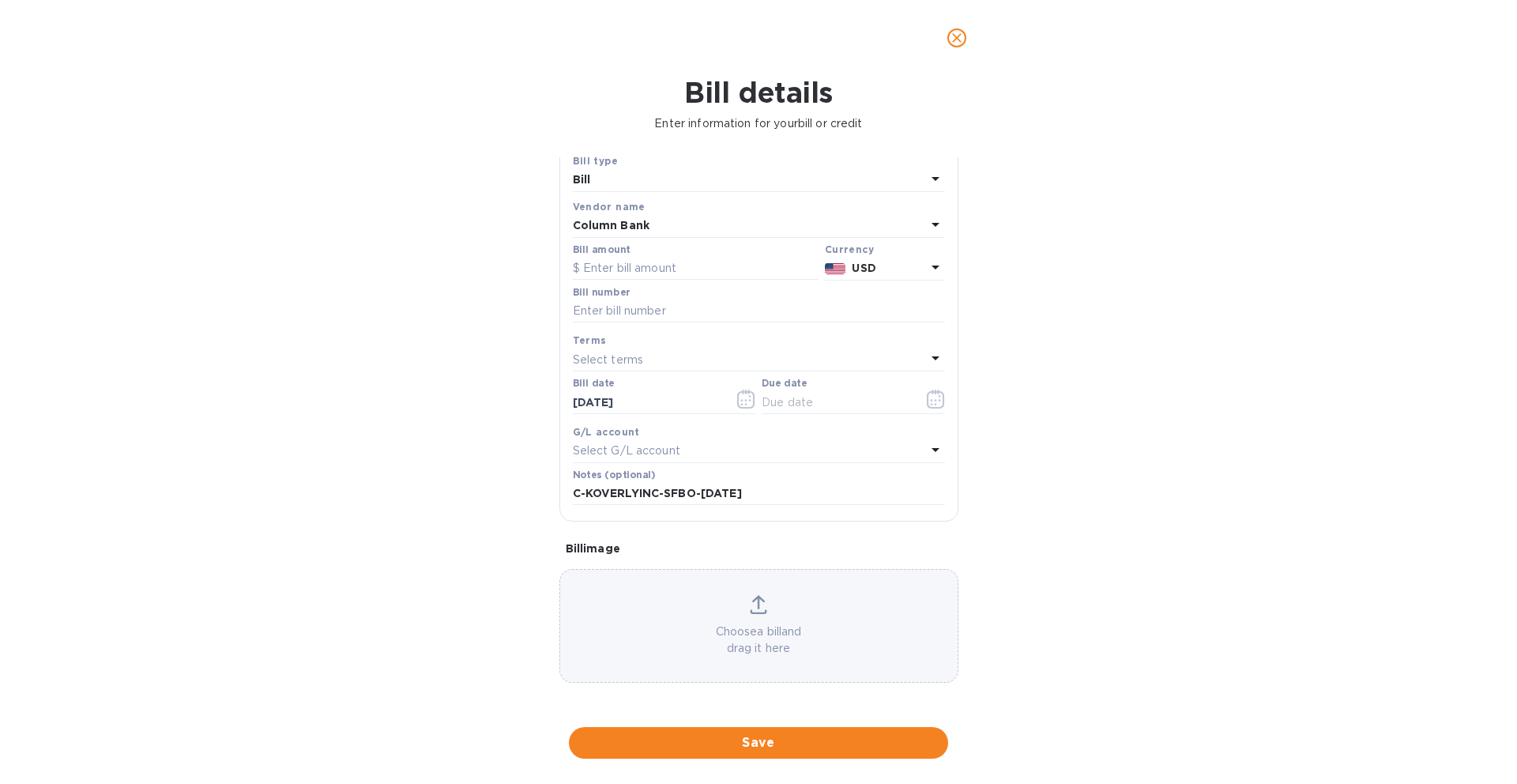
click at [666, 349] on div "Select terms" at bounding box center [749, 359] width 353 height 22
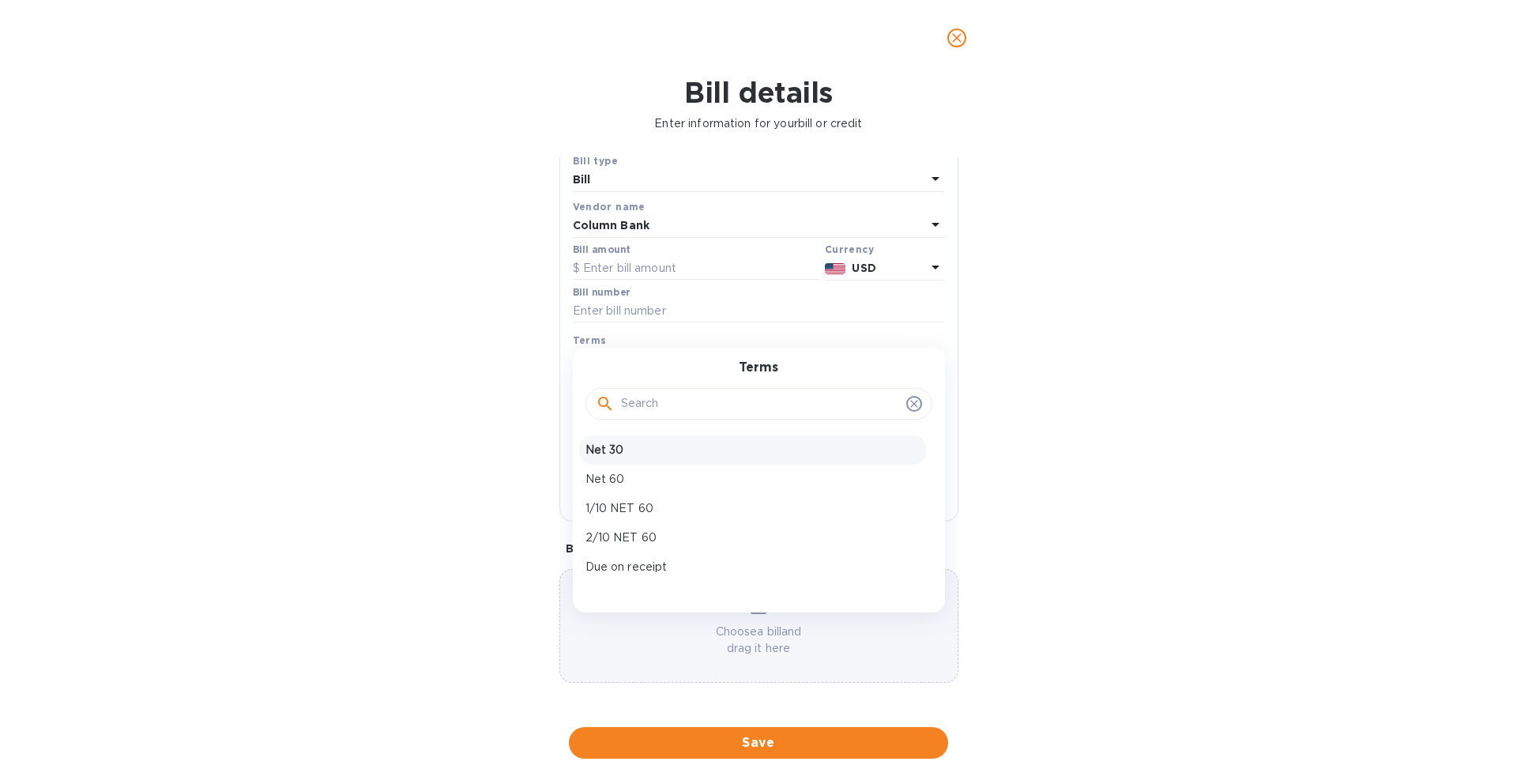
click at [633, 445] on p "Net 30" at bounding box center [753, 450] width 334 height 16
type input "[DATE]"
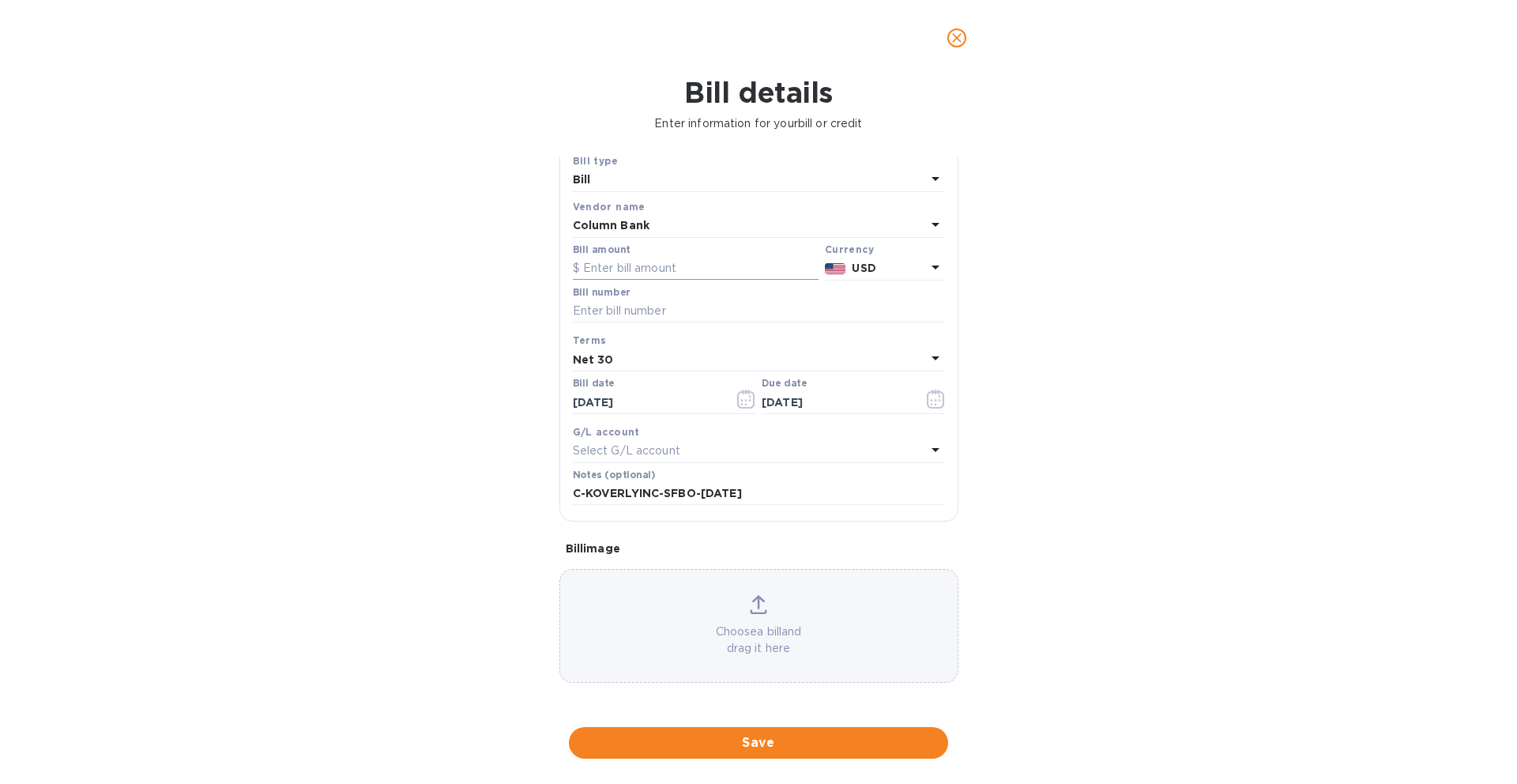
click at [667, 268] on input "text" at bounding box center [696, 269] width 246 height 23
paste input "26,238.63"
type input "26,238.63"
click at [1008, 208] on div "Bill details Enter information for your bill or credit General information Save…" at bounding box center [758, 429] width 1517 height 708
click at [759, 170] on div "Bill" at bounding box center [749, 180] width 353 height 22
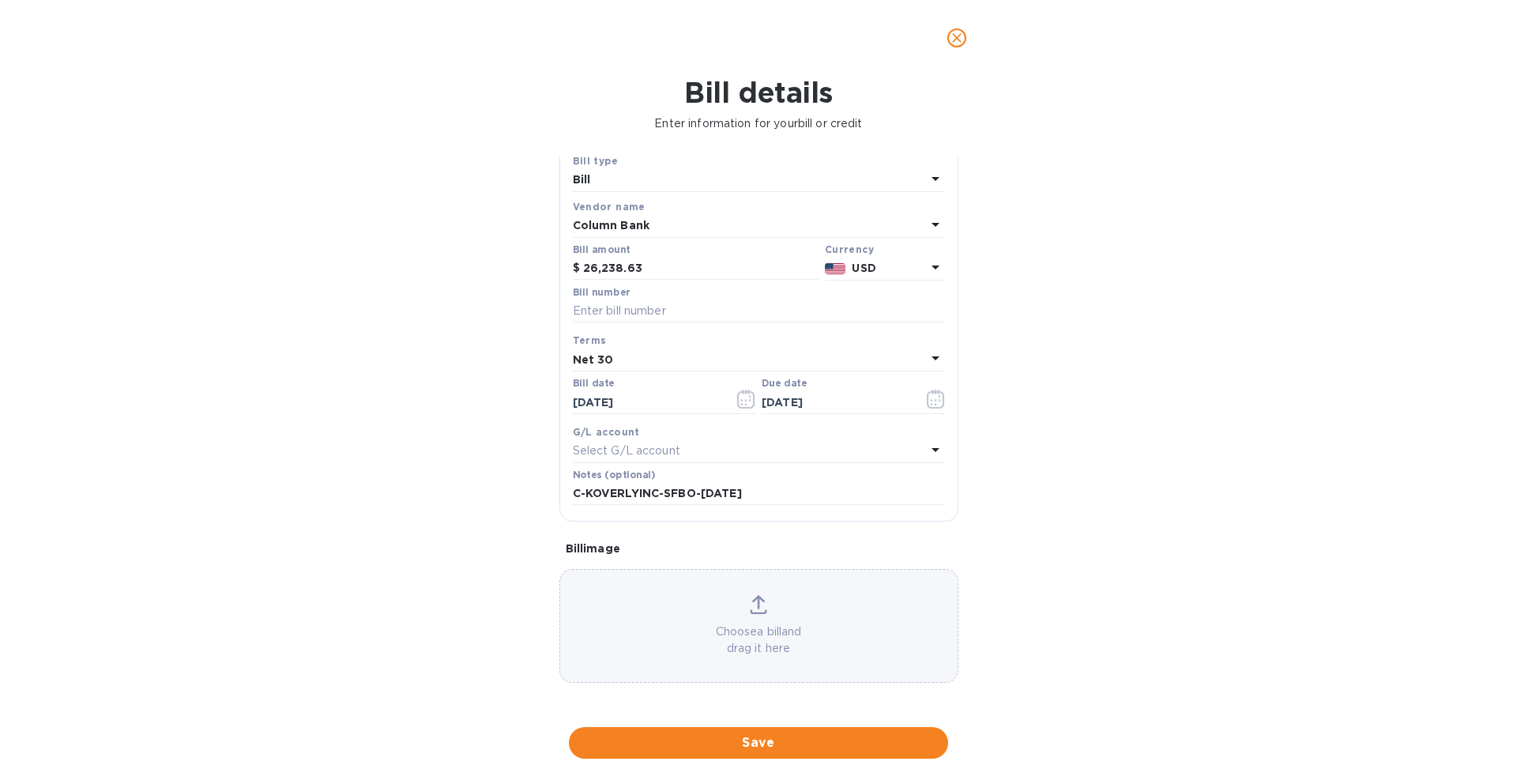
click at [1049, 193] on div "Bill details Enter information for your bill or credit General information Save…" at bounding box center [758, 429] width 1517 height 708
click at [640, 311] on input "text" at bounding box center [759, 311] width 372 height 23
paste input "C-KOVERLYINC-SFBO-[DATE]"
type input "C-KOVERLYINC-SFBO-[DATE]"
click at [1051, 305] on div "Bill details Enter information for your bill or credit General information Save…" at bounding box center [758, 429] width 1517 height 708
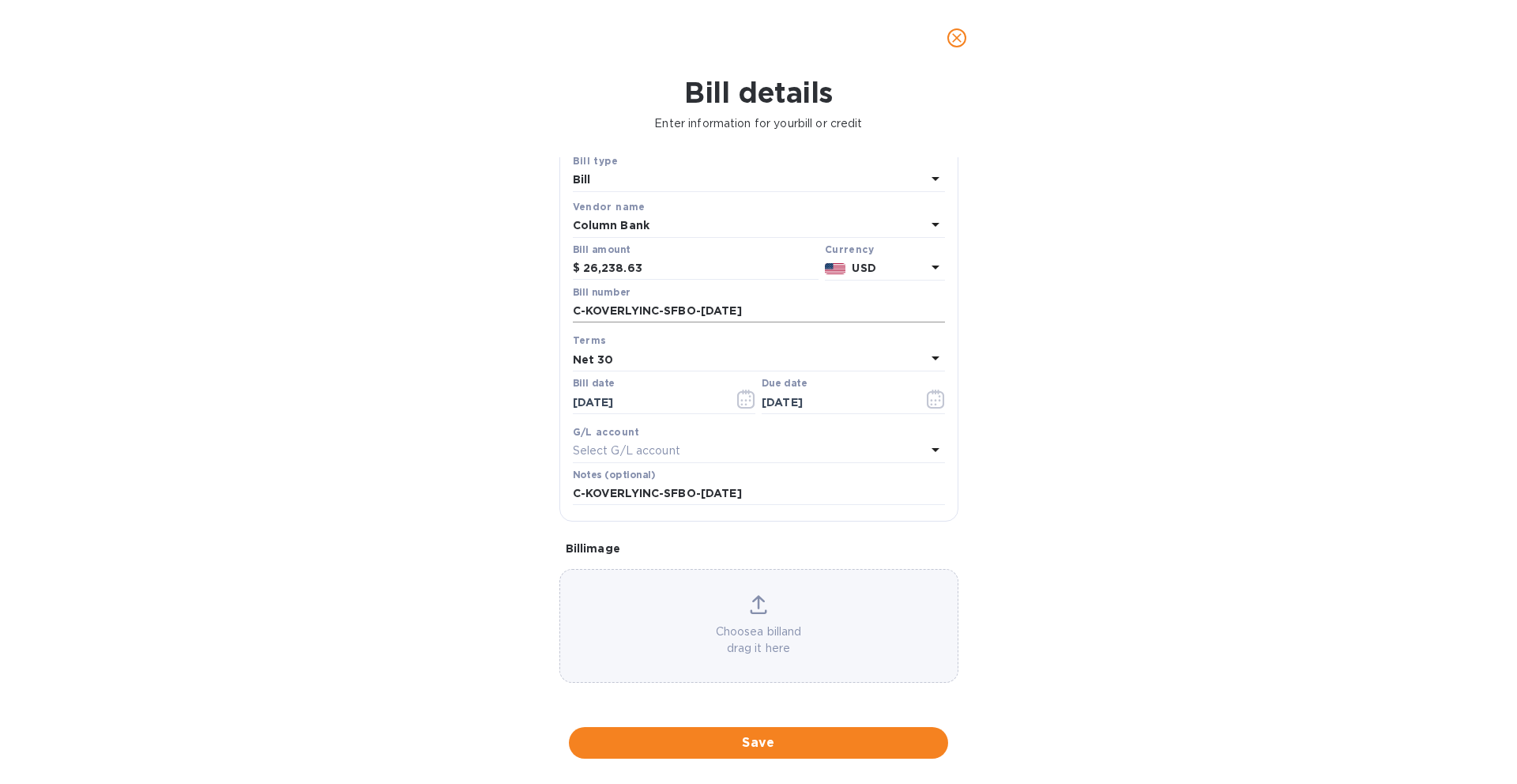
click at [865, 299] on input "C-KOVERLYINC-SFBO-[DATE]" at bounding box center [759, 311] width 372 height 23
click at [1008, 312] on div "Bill details Enter information for your bill or credit General information Save…" at bounding box center [758, 429] width 1517 height 708
click at [812, 312] on input "C-KOVERLYINC-SFBO-[DATE]" at bounding box center [759, 311] width 372 height 23
drag, startPoint x: 830, startPoint y: 312, endPoint x: 568, endPoint y: 310, distance: 262.0
click at [568, 310] on div "Save Bill type Bill Vendor name Column Bank Bill amount $ 26,238.63 Currency US…" at bounding box center [759, 337] width 397 height 368
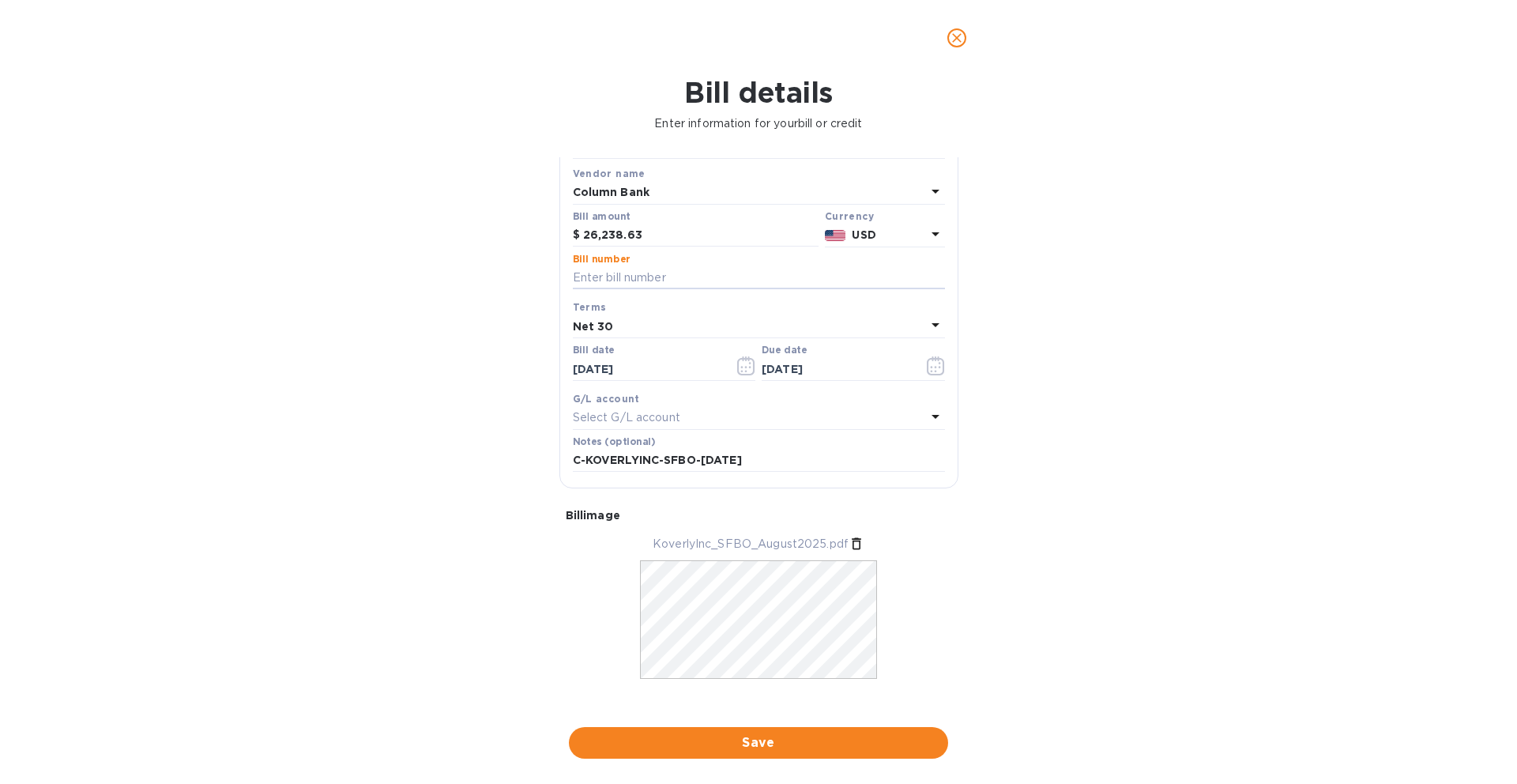
scroll to position [0, 0]
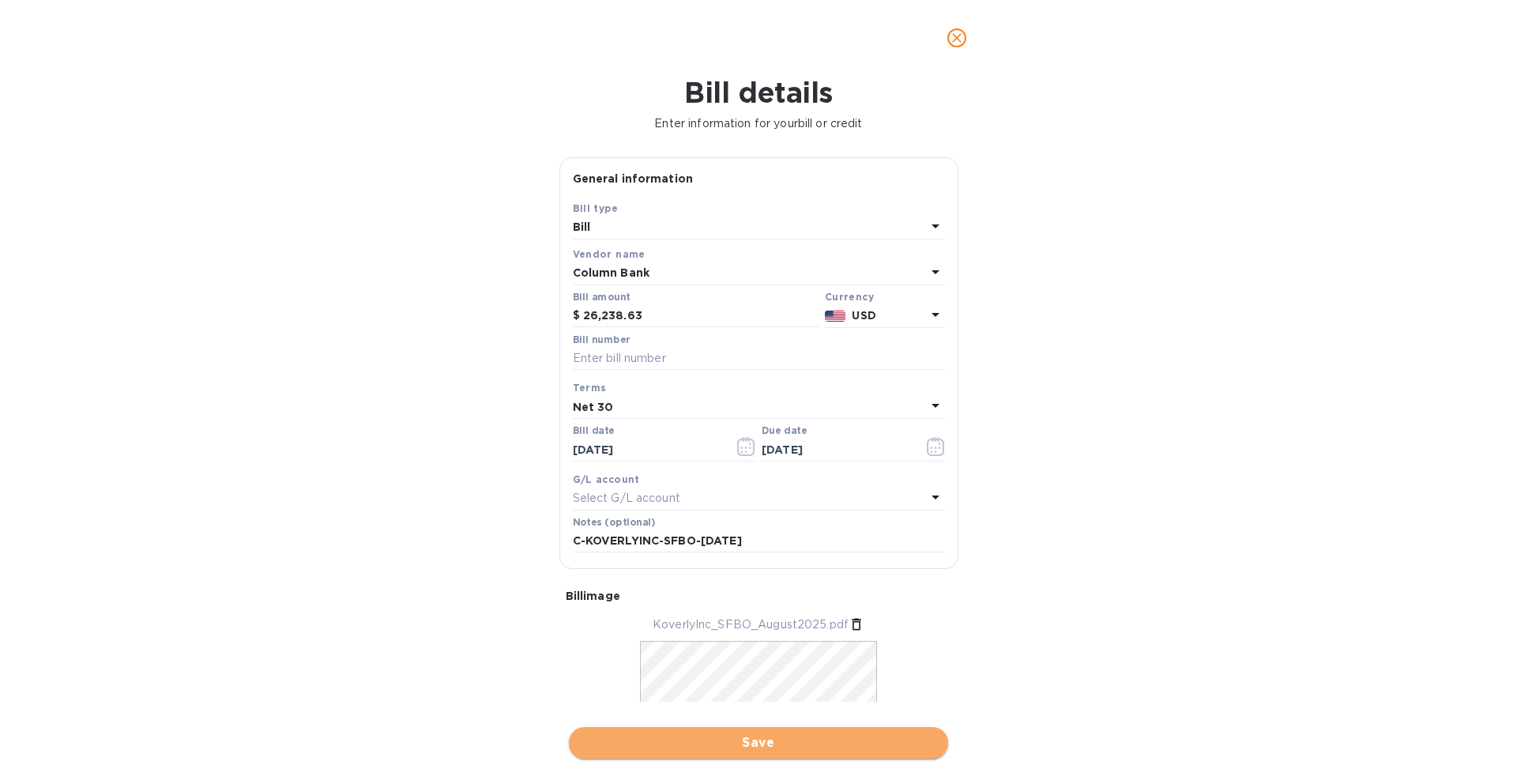
click at [832, 752] on span "Save" at bounding box center [758, 742] width 354 height 19
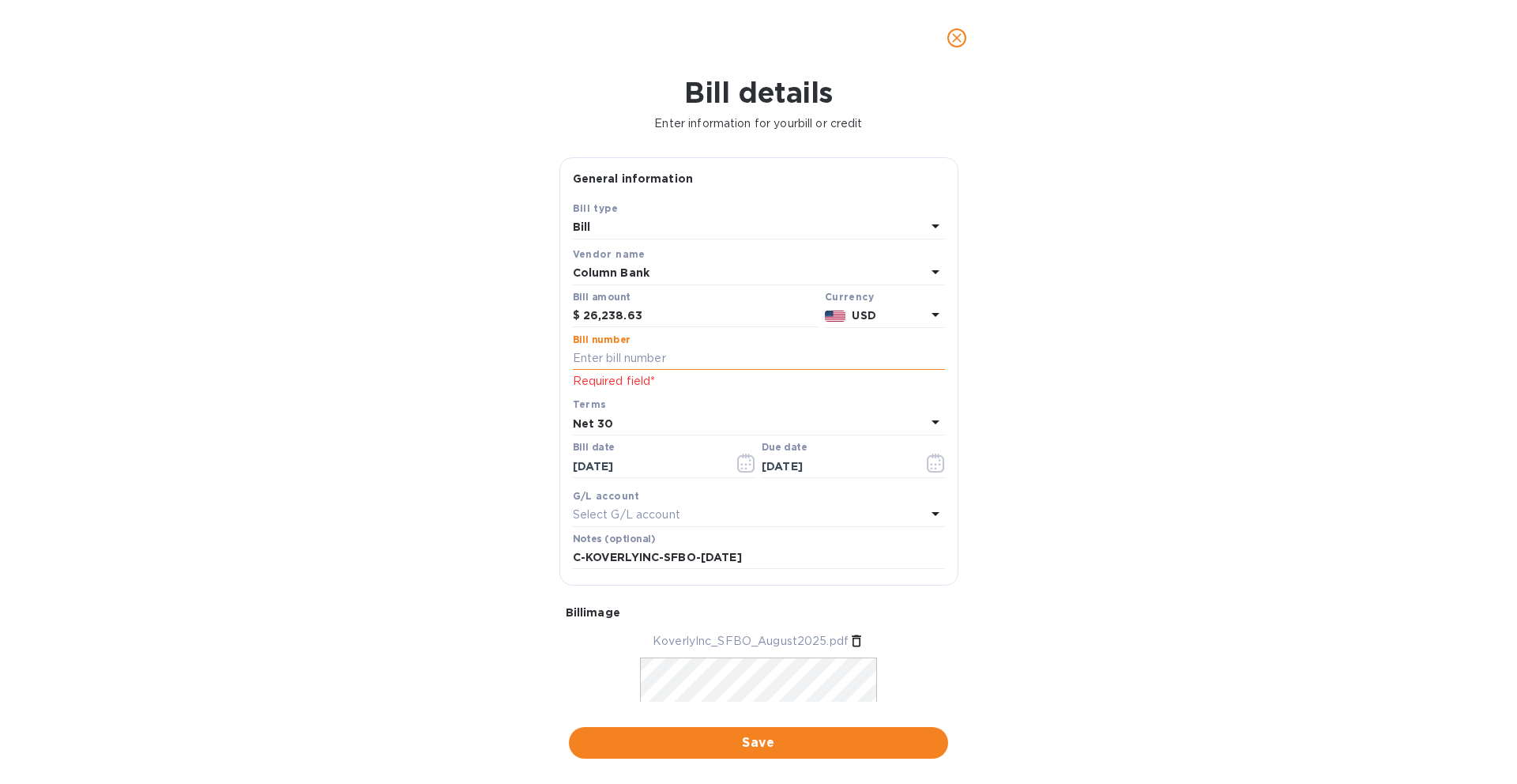
click at [804, 360] on input "text" at bounding box center [759, 358] width 372 height 23
type input "123"
click at [732, 744] on span "Save" at bounding box center [758, 742] width 354 height 19
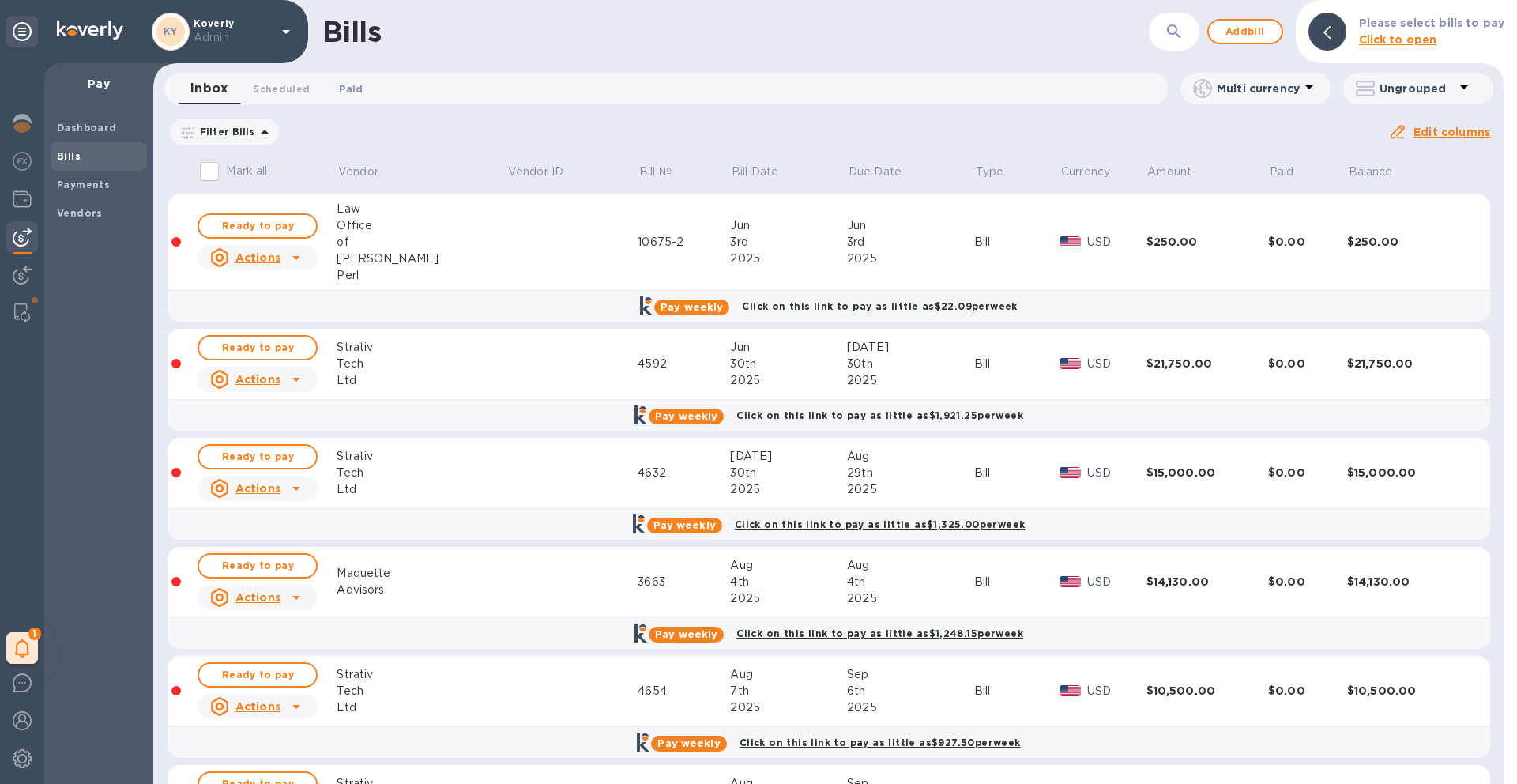
click at [357, 90] on span "Paid 0" at bounding box center [350, 89] width 23 height 16
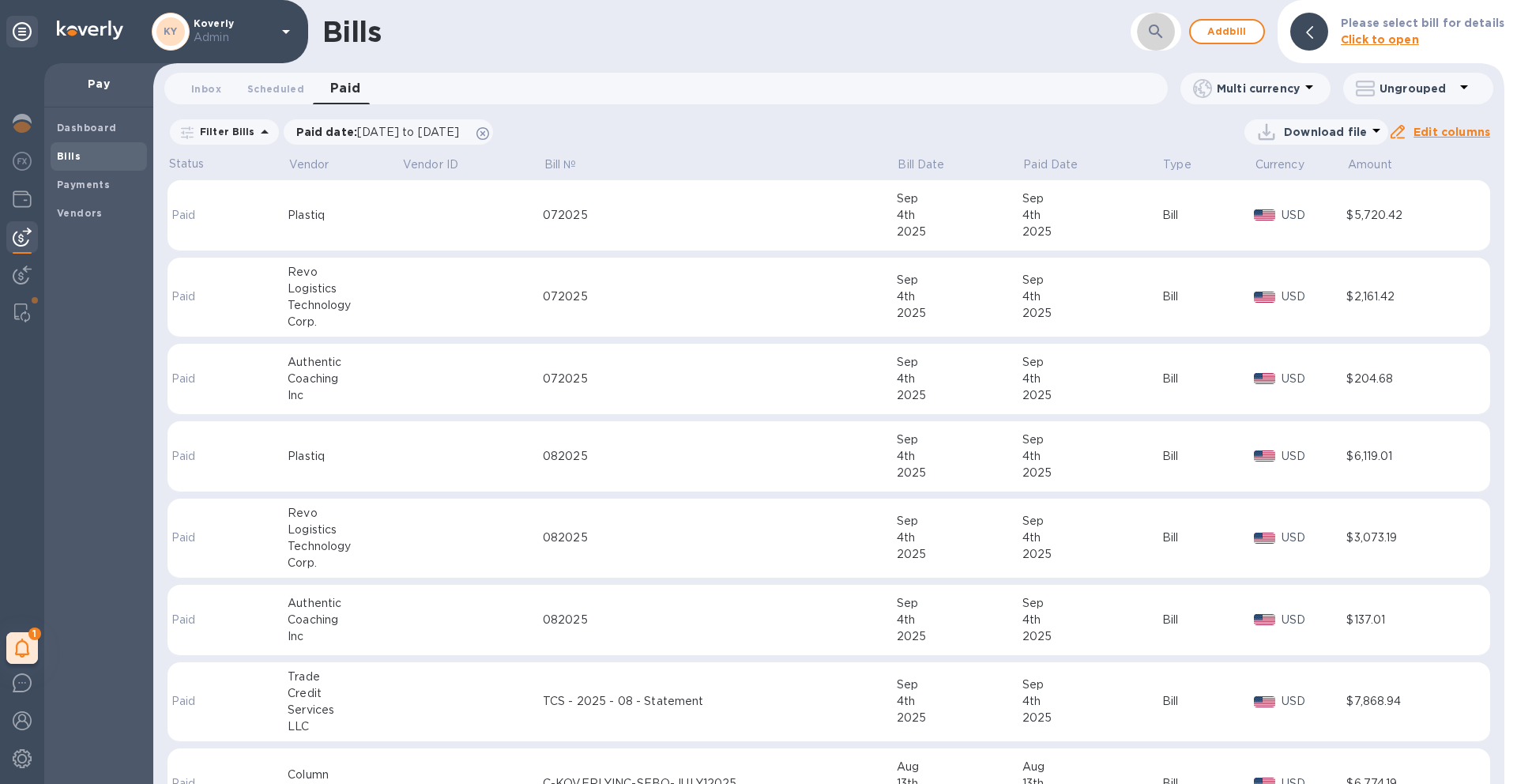
click at [1164, 39] on icon "button" at bounding box center [1155, 31] width 19 height 19
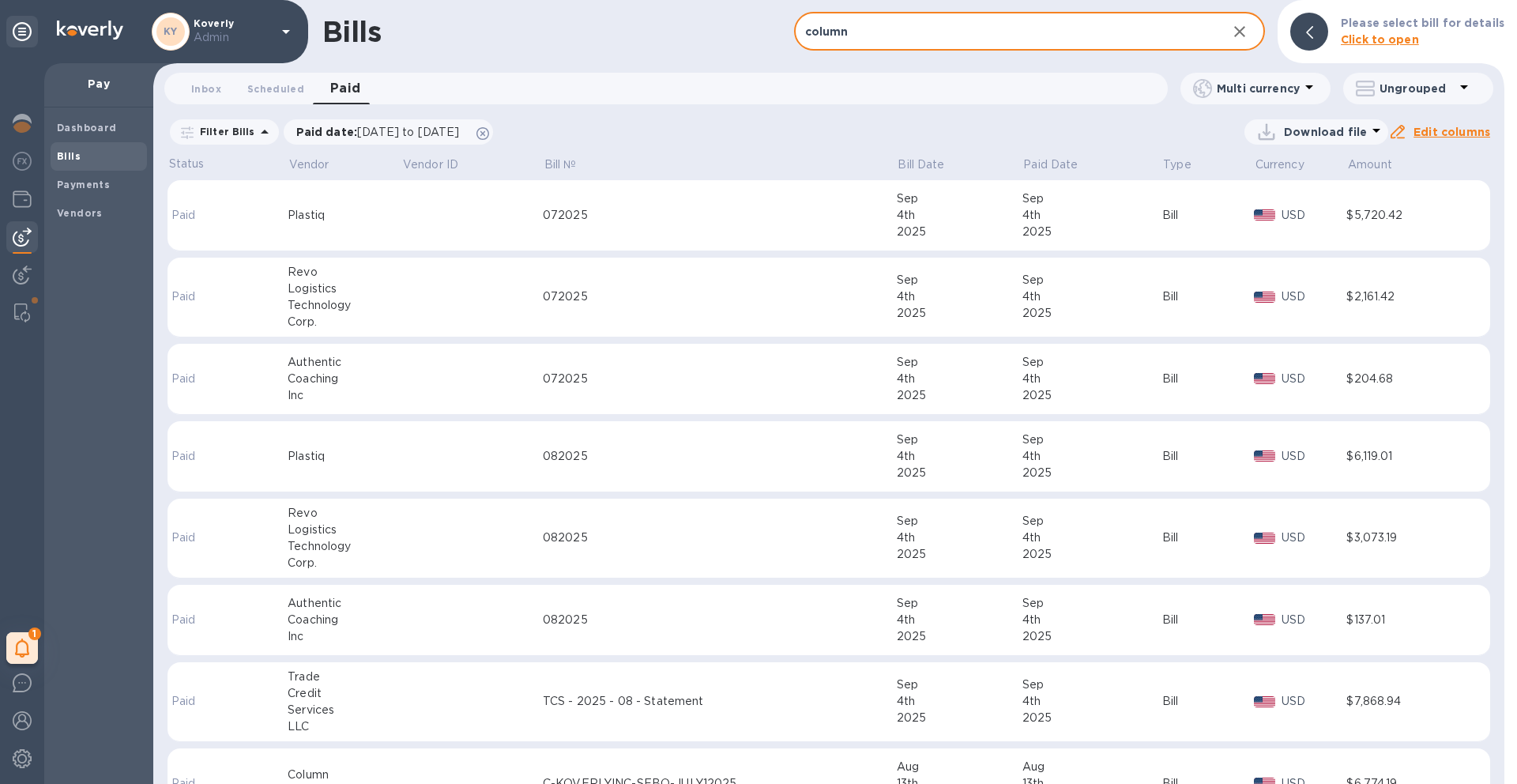
type input "column"
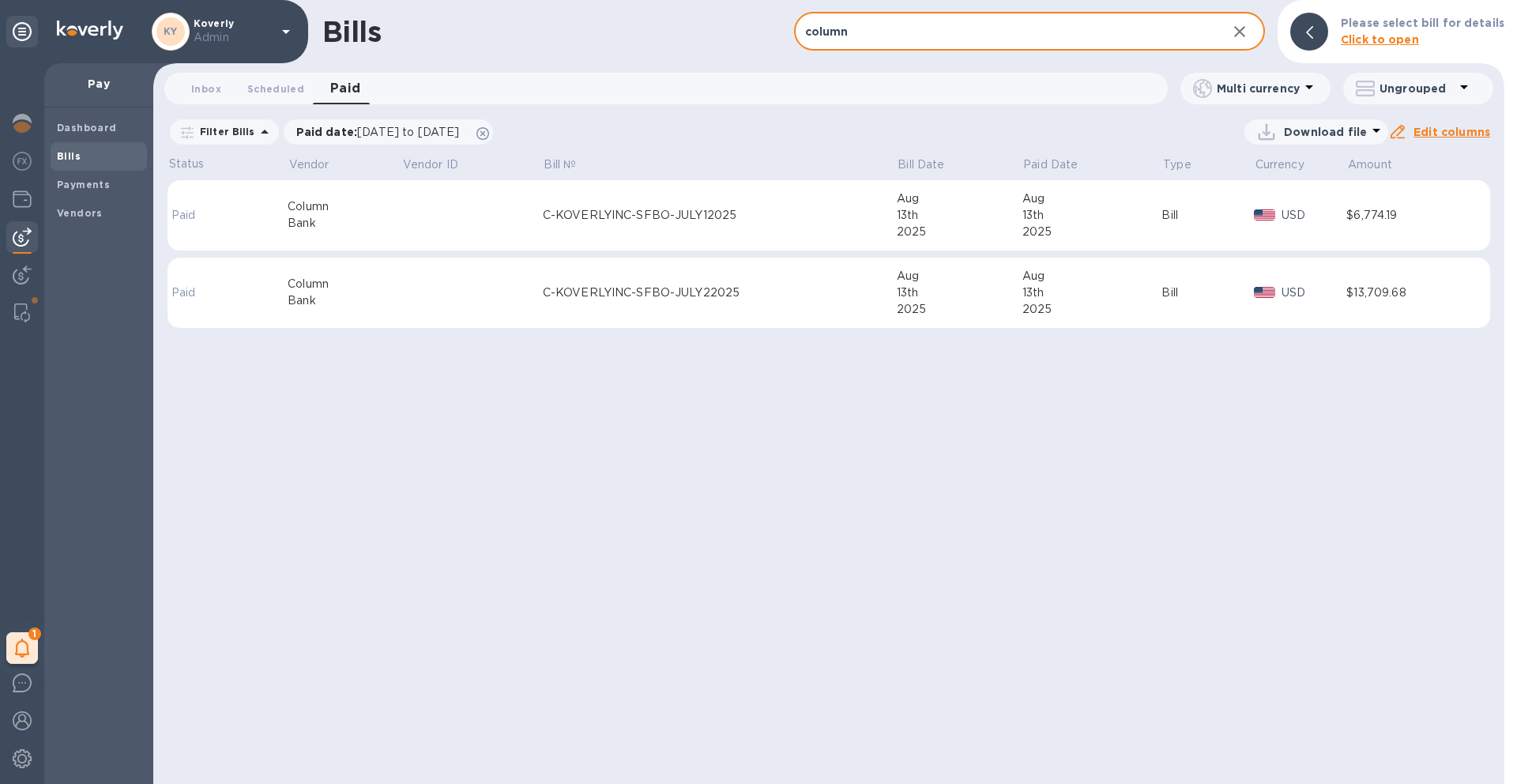
click at [751, 298] on div "C-KOVERLYINC-SFBO-JULY22025" at bounding box center [719, 293] width 354 height 16
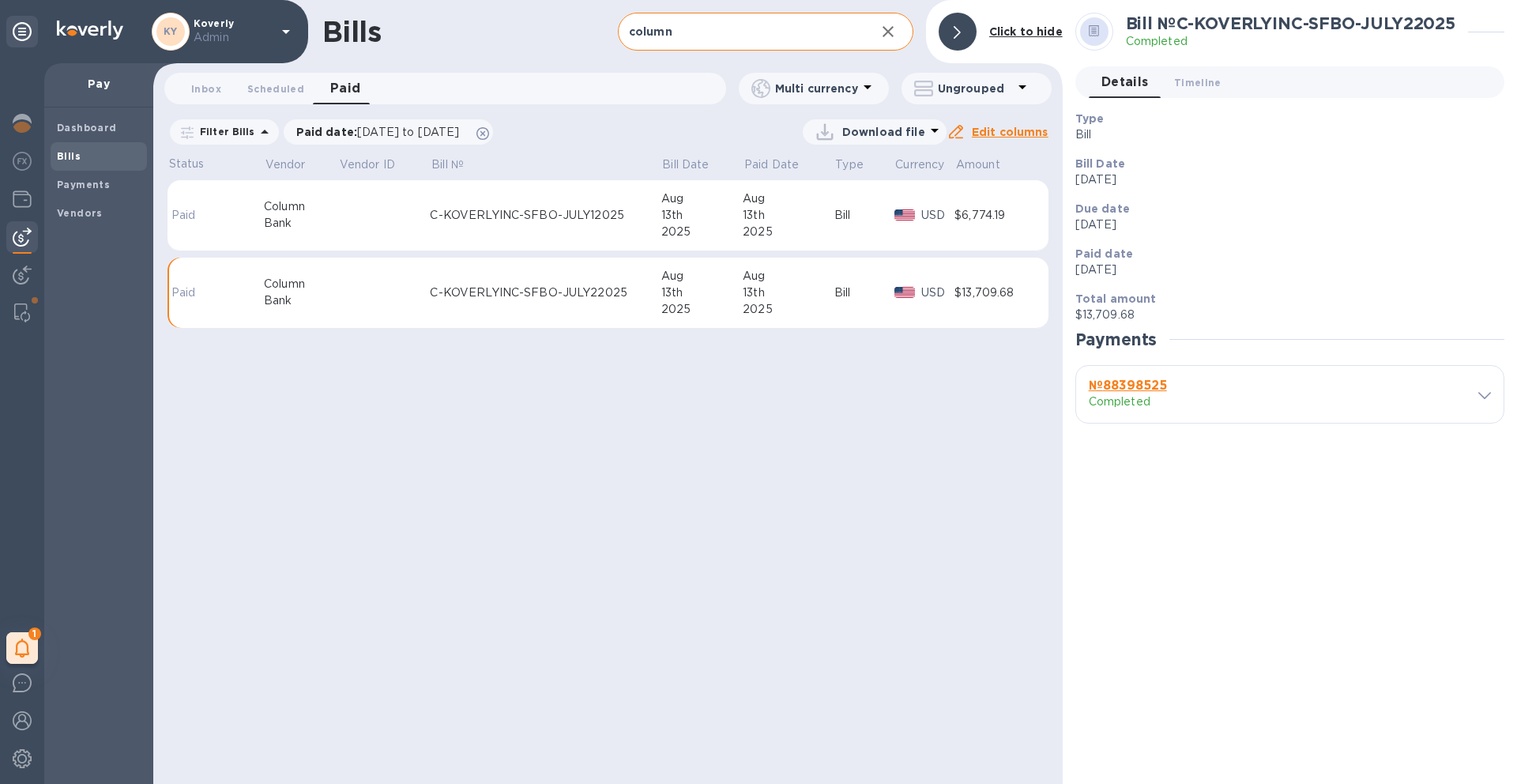
click at [1120, 381] on b "№ 88398525" at bounding box center [1127, 384] width 78 height 15
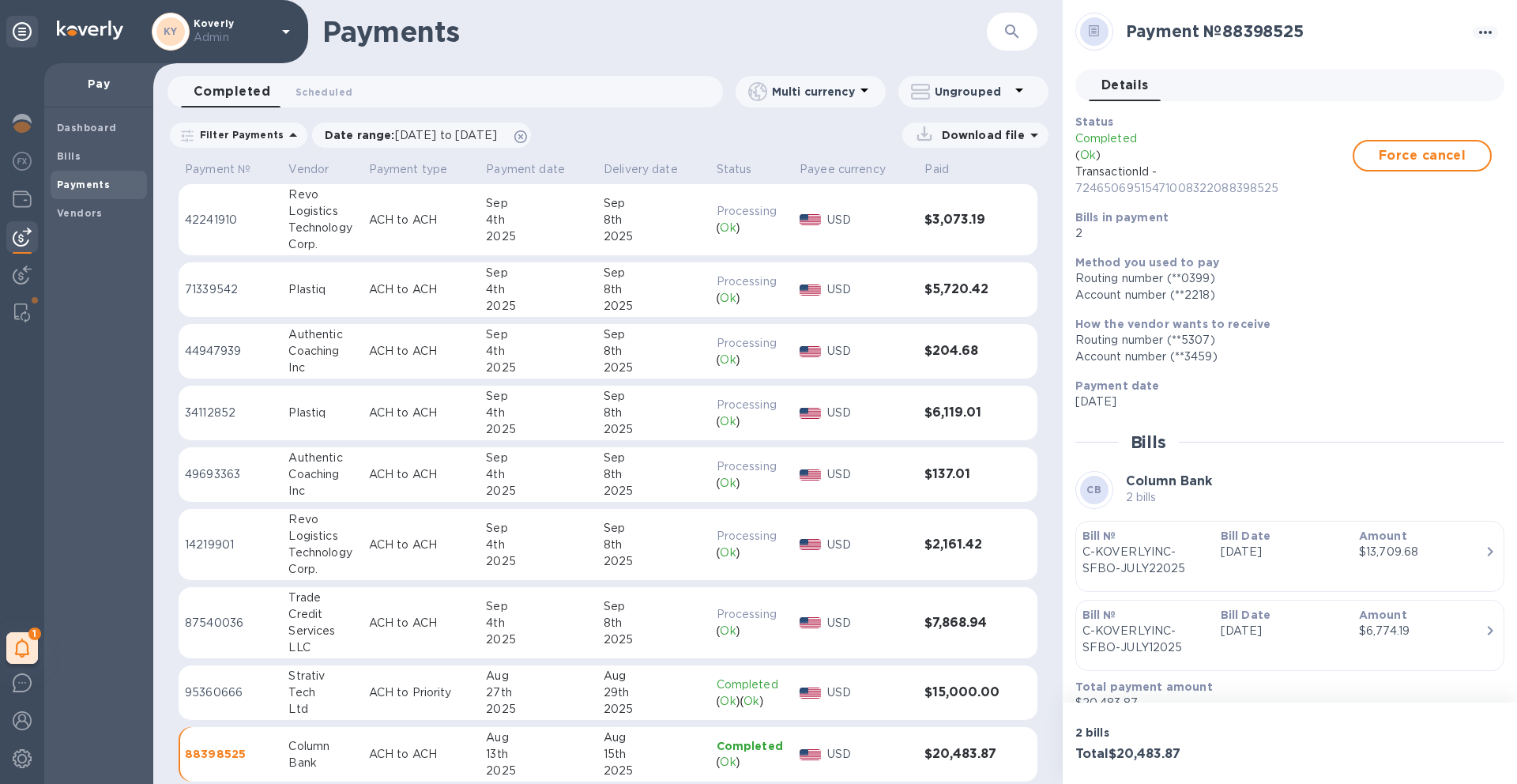
scroll to position [22, 0]
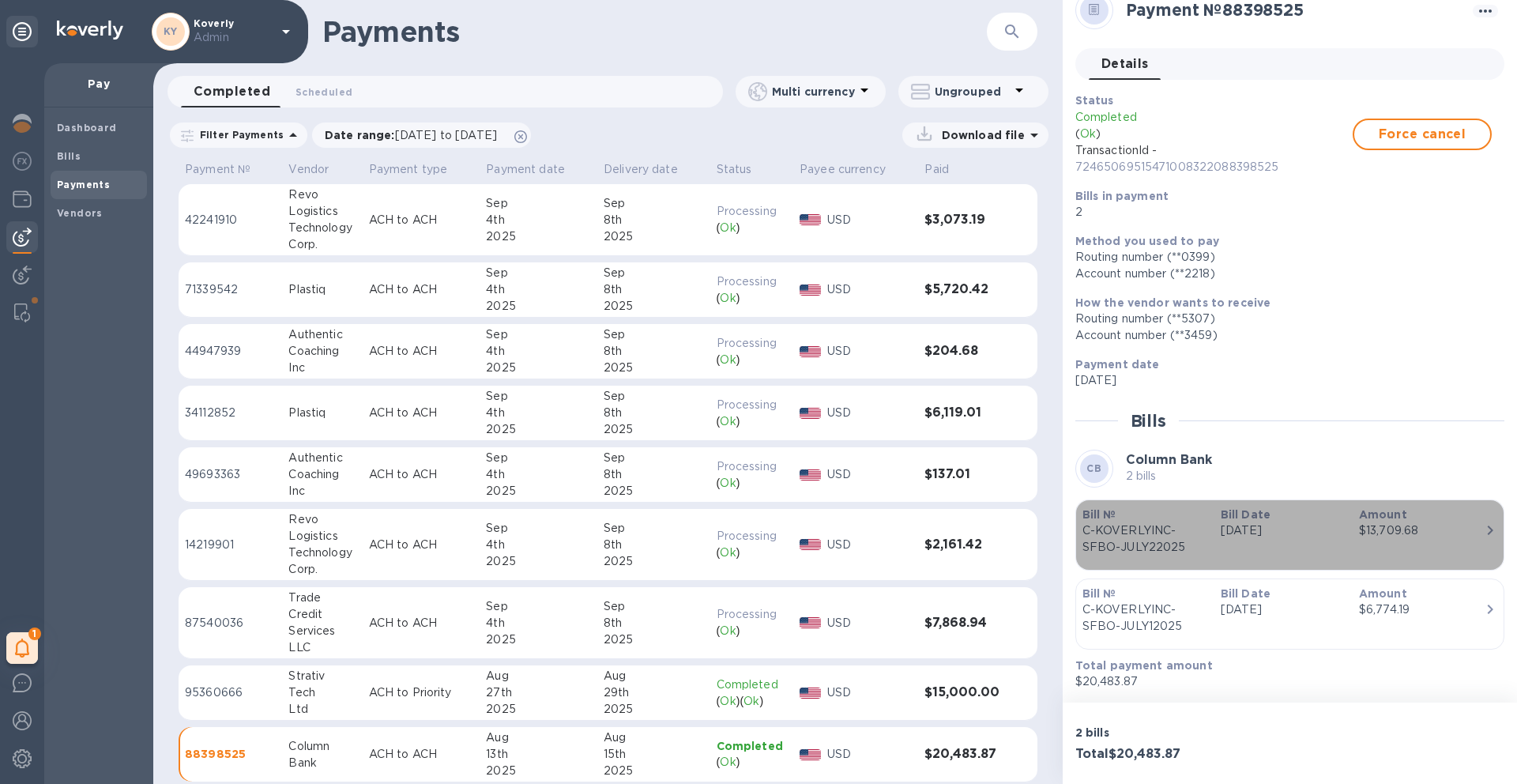
click at [1292, 525] on p "[DATE]" at bounding box center [1283, 530] width 126 height 16
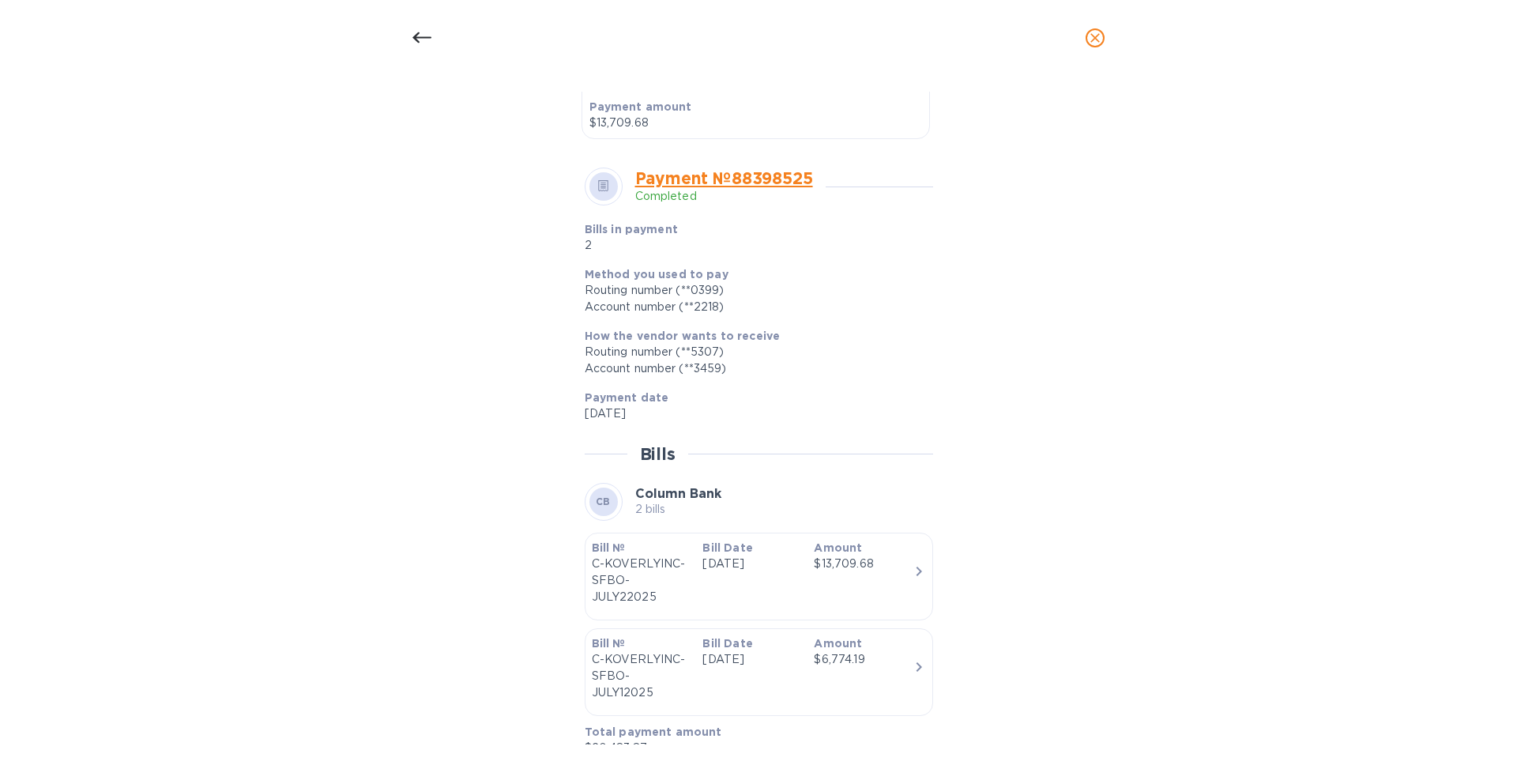
scroll to position [492, 0]
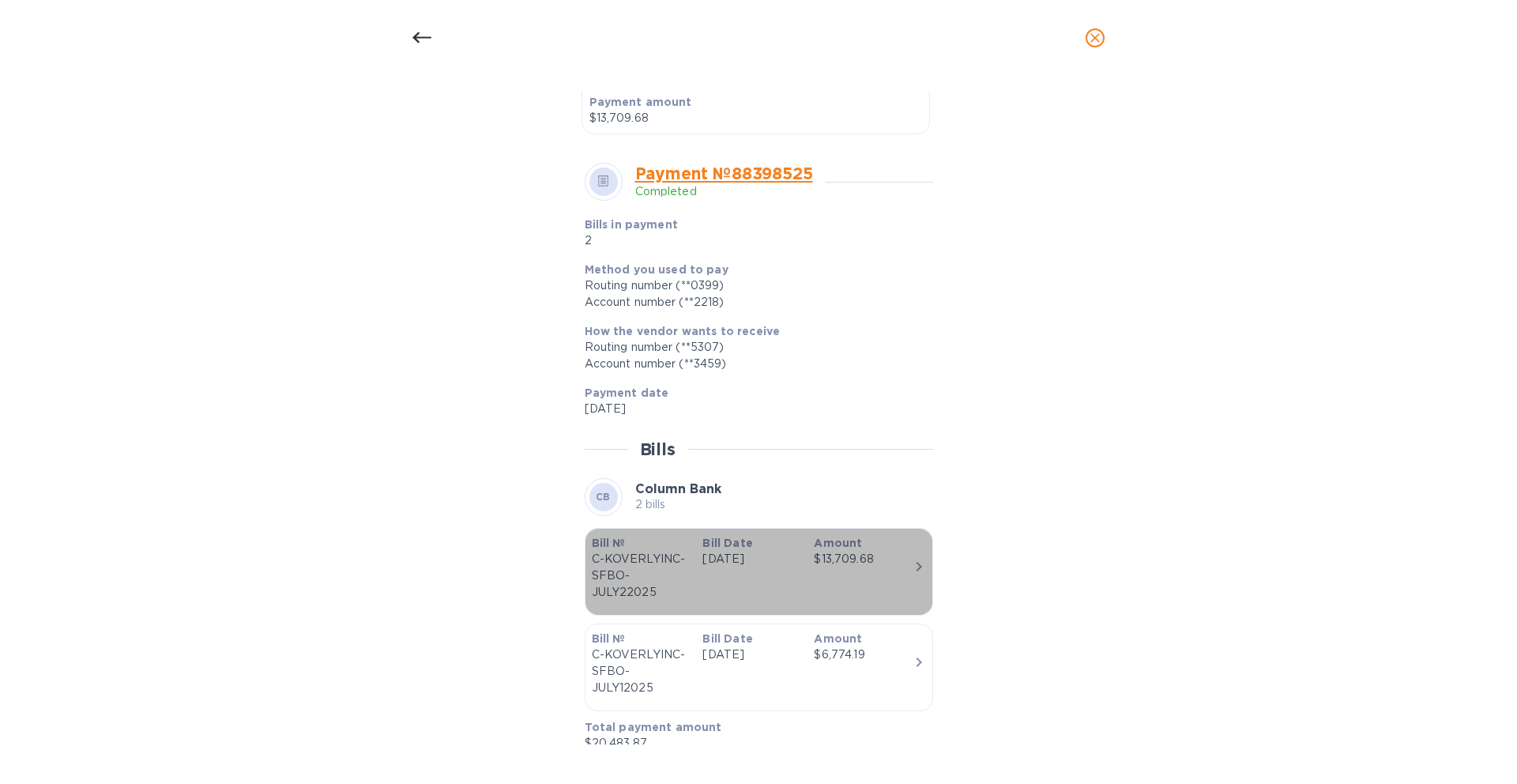
click at [874, 571] on div "Amount $13,709.68" at bounding box center [863, 567] width 111 height 78
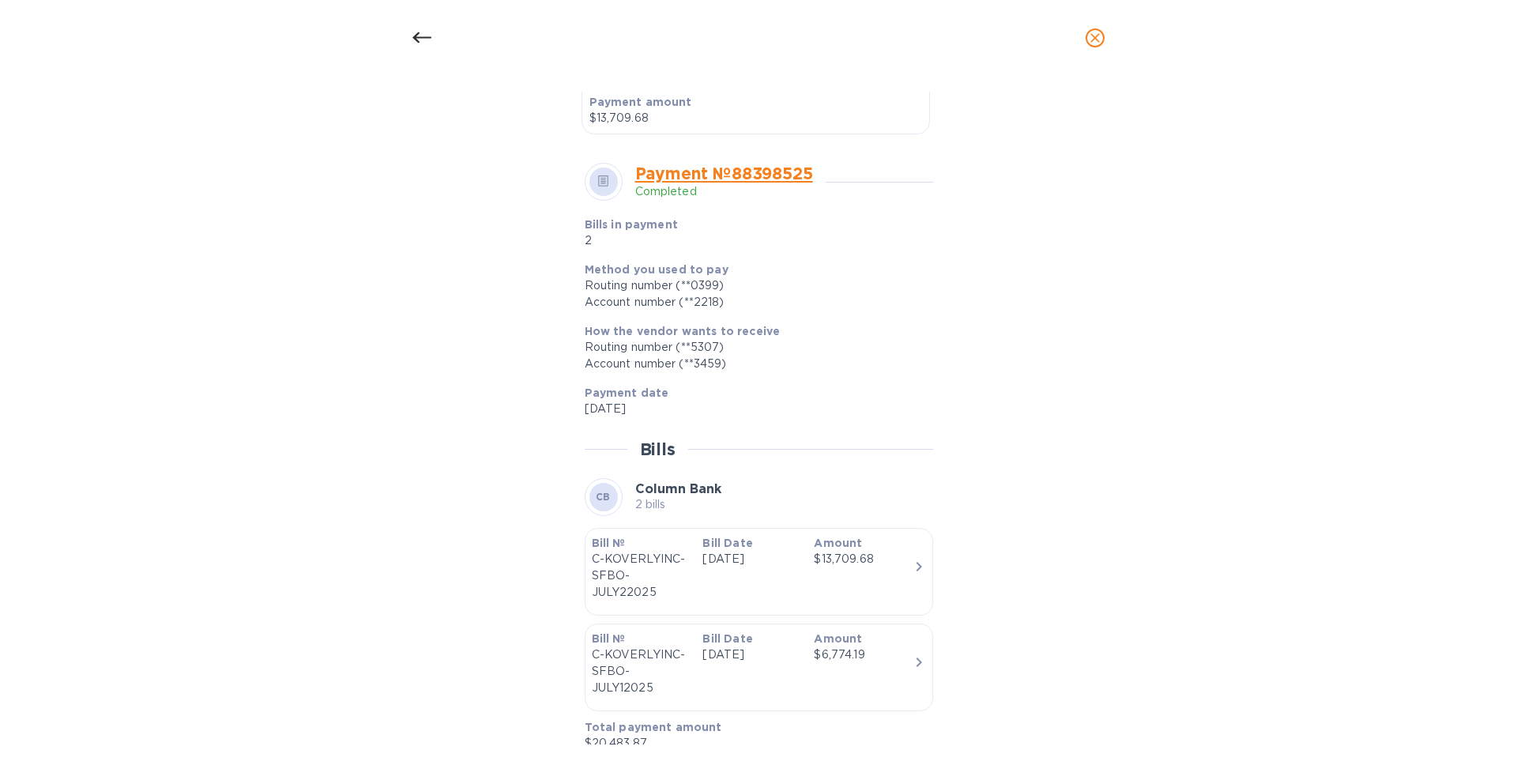
click at [907, 564] on div "$13,709.68" at bounding box center [863, 559] width 99 height 16
click at [639, 571] on p "C-KOVERLYINC-SFBO-JULY22025" at bounding box center [641, 575] width 99 height 49
click at [633, 666] on p "C-KOVERLYINC-SFBO-JULY12025" at bounding box center [641, 671] width 99 height 49
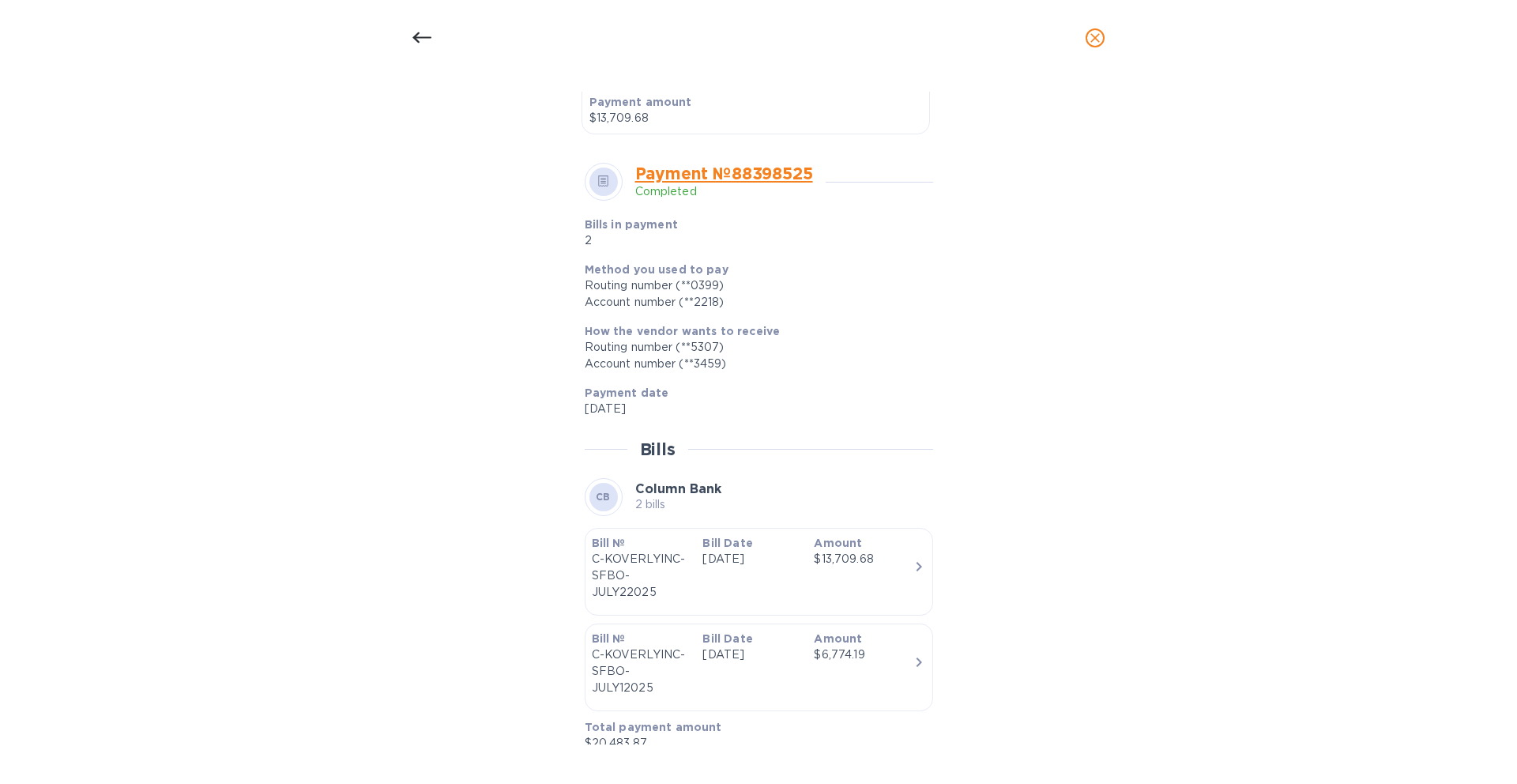
click at [643, 575] on p "C-KOVERLYINC-SFBO-JULY22025" at bounding box center [641, 575] width 99 height 49
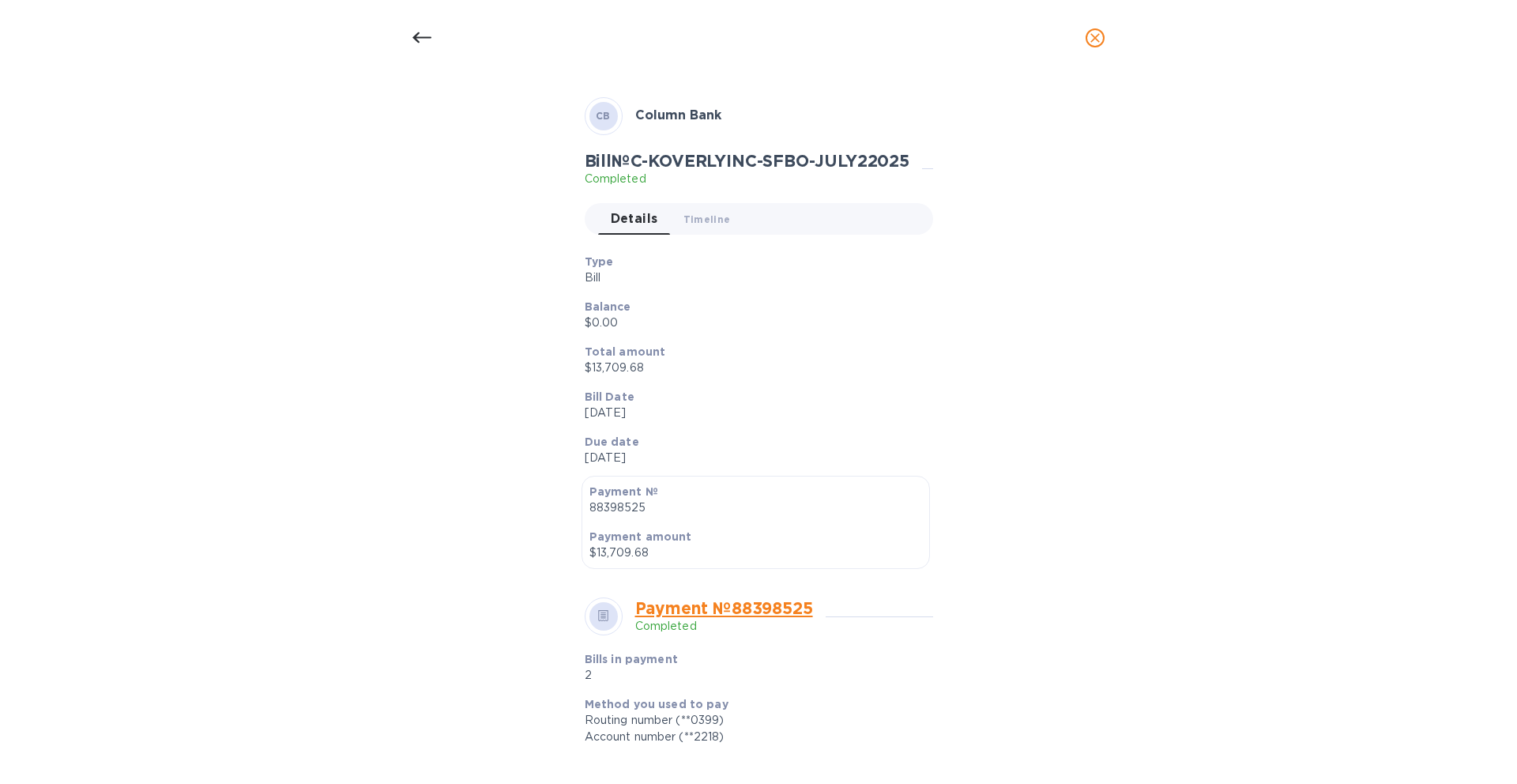
scroll to position [0, 0]
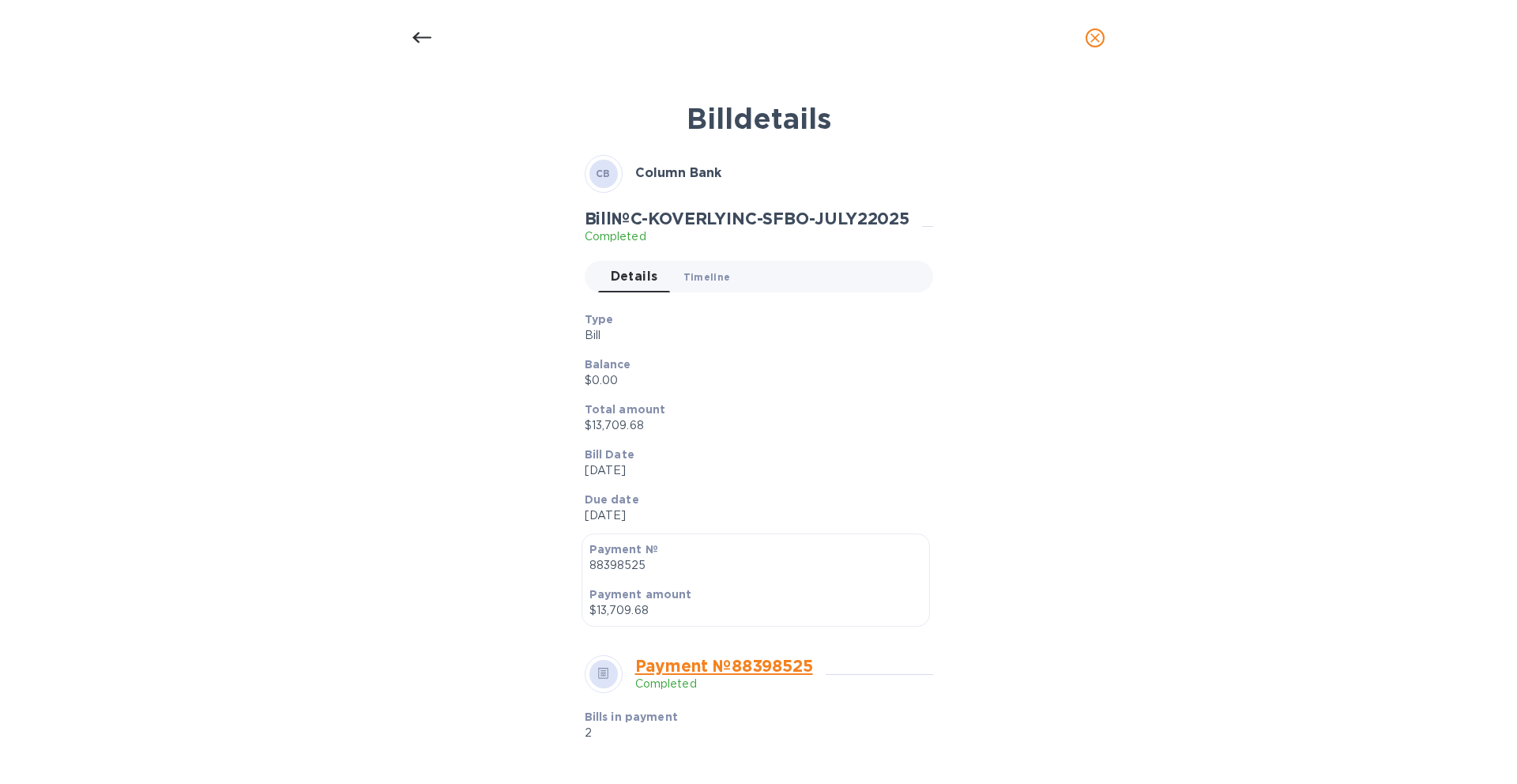
click at [704, 273] on span "Timeline 0" at bounding box center [707, 277] width 48 height 16
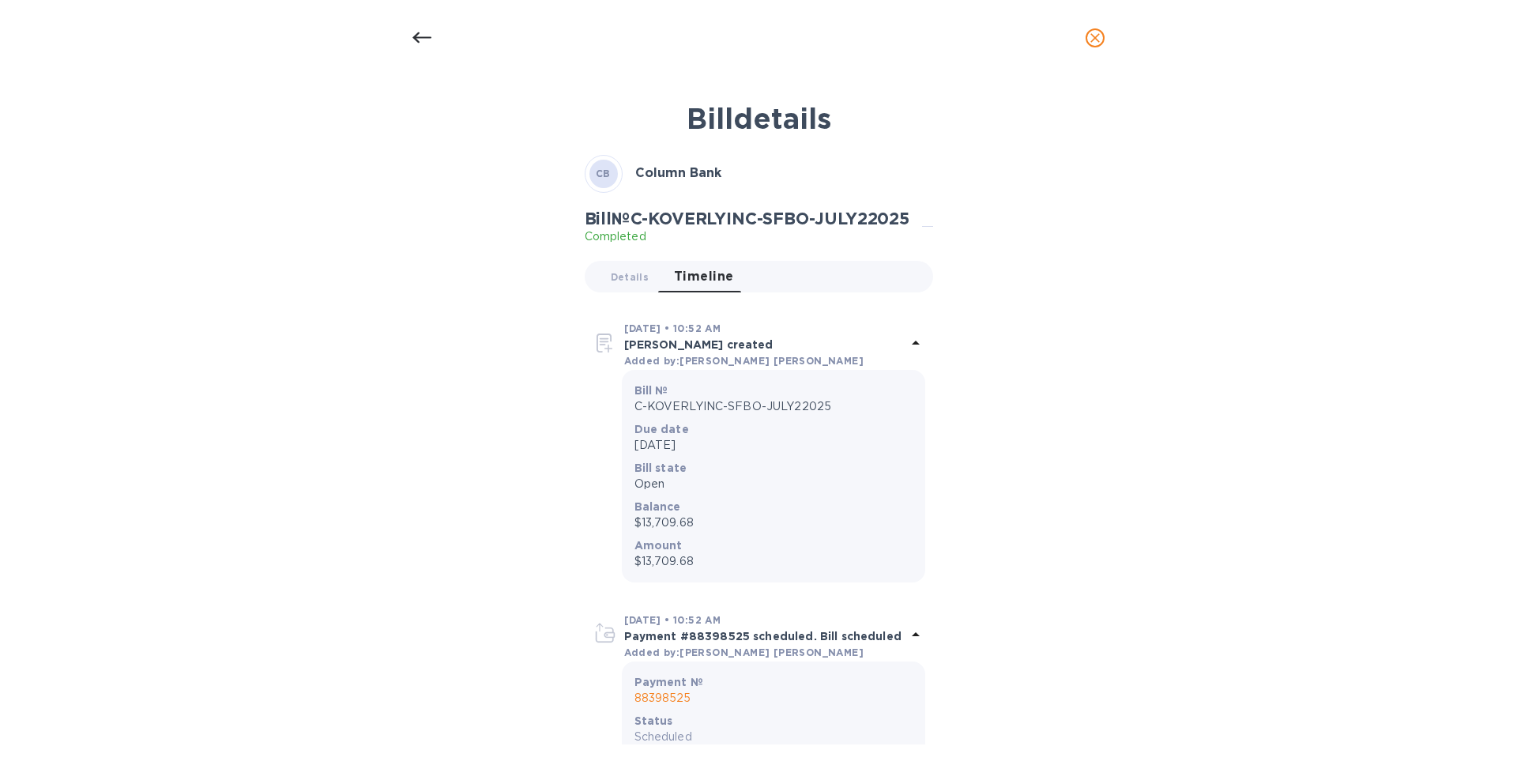
click at [414, 48] on div at bounding box center [422, 38] width 38 height 38
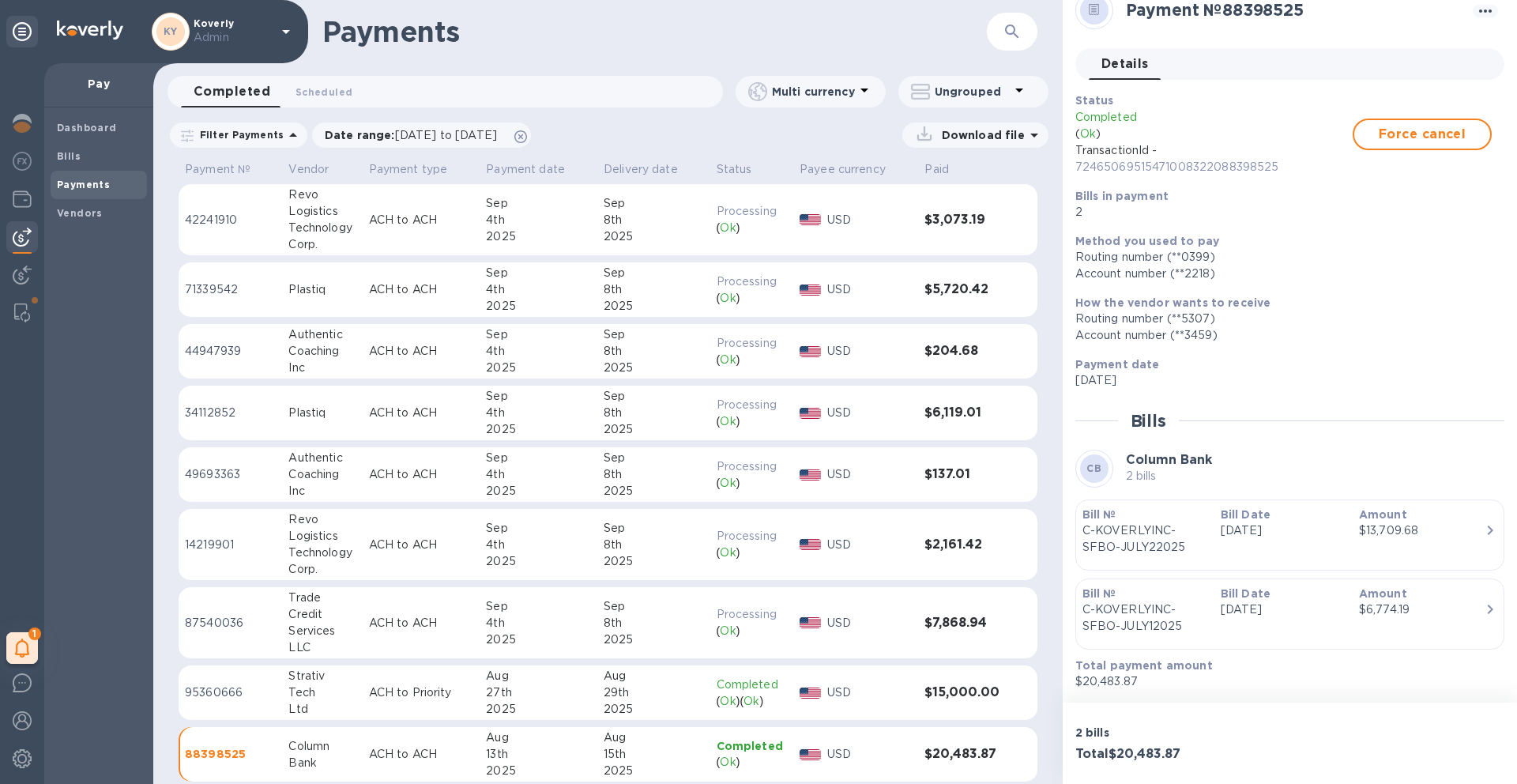
click at [225, 106] on button "Completed 0" at bounding box center [231, 91] width 101 height 31
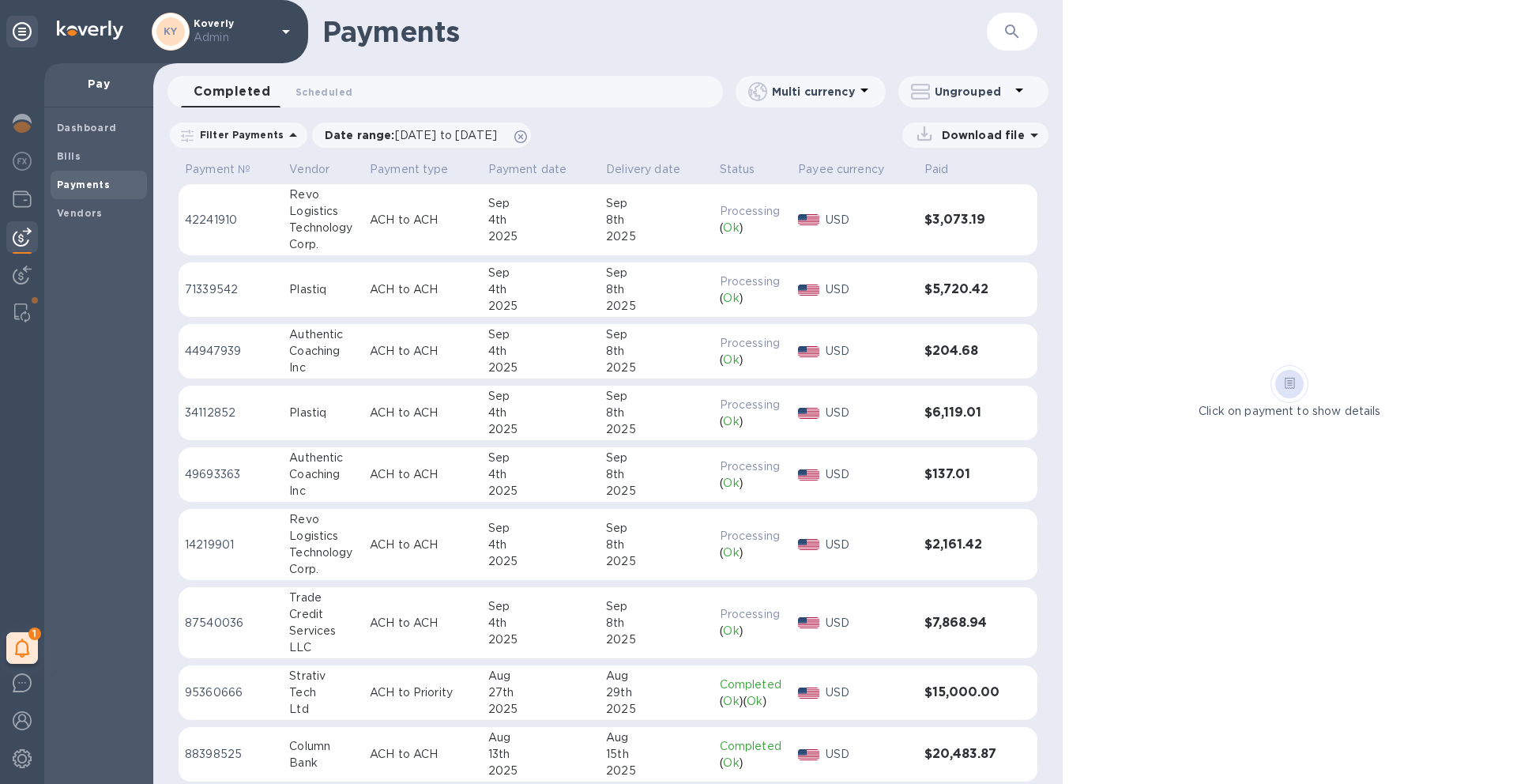
click at [73, 197] on div "Payments" at bounding box center [98, 185] width 96 height 29
click at [75, 189] on b "Payments" at bounding box center [83, 184] width 53 height 12
click at [101, 154] on span "Bills" at bounding box center [98, 156] width 84 height 16
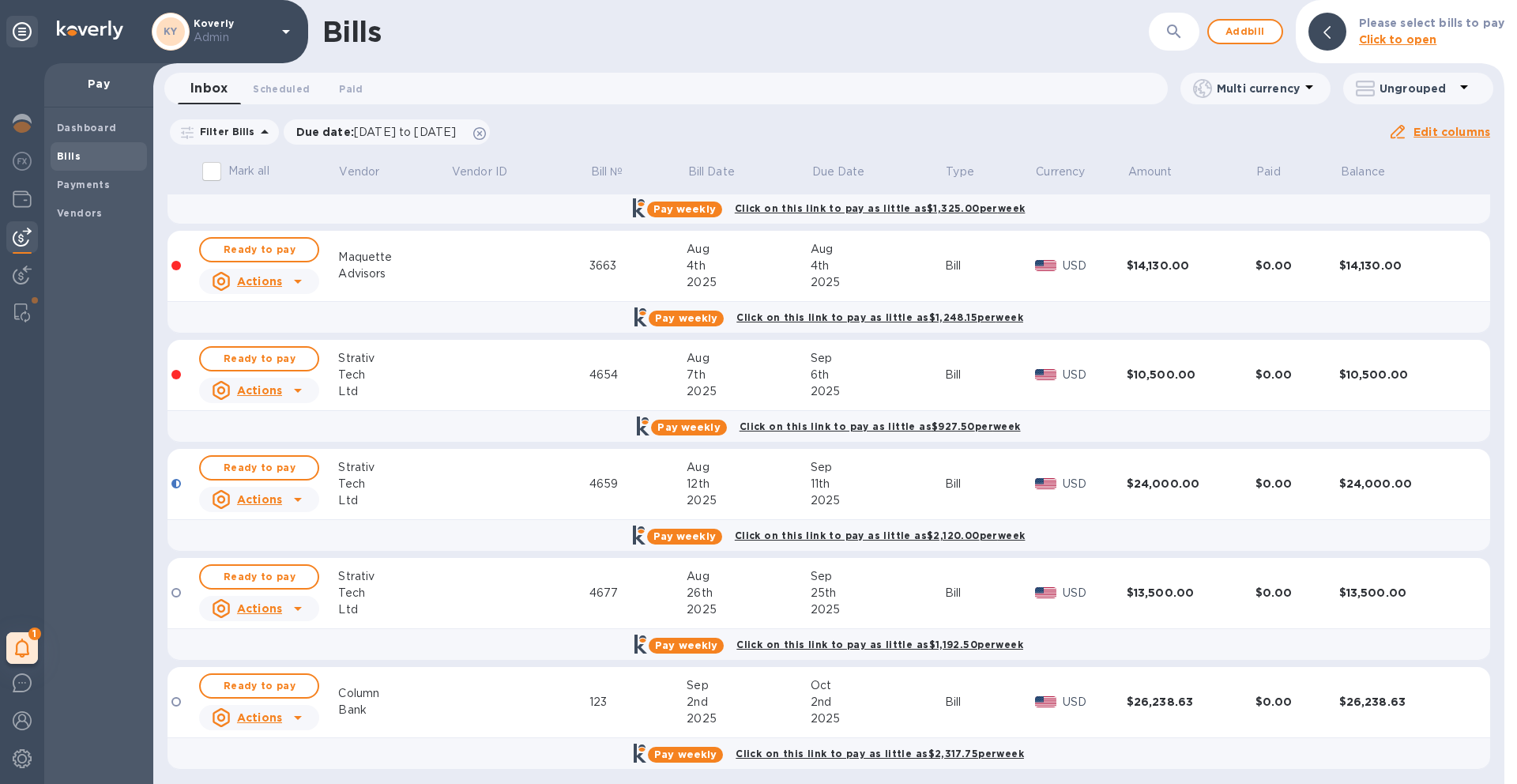
scroll to position [188, 0]
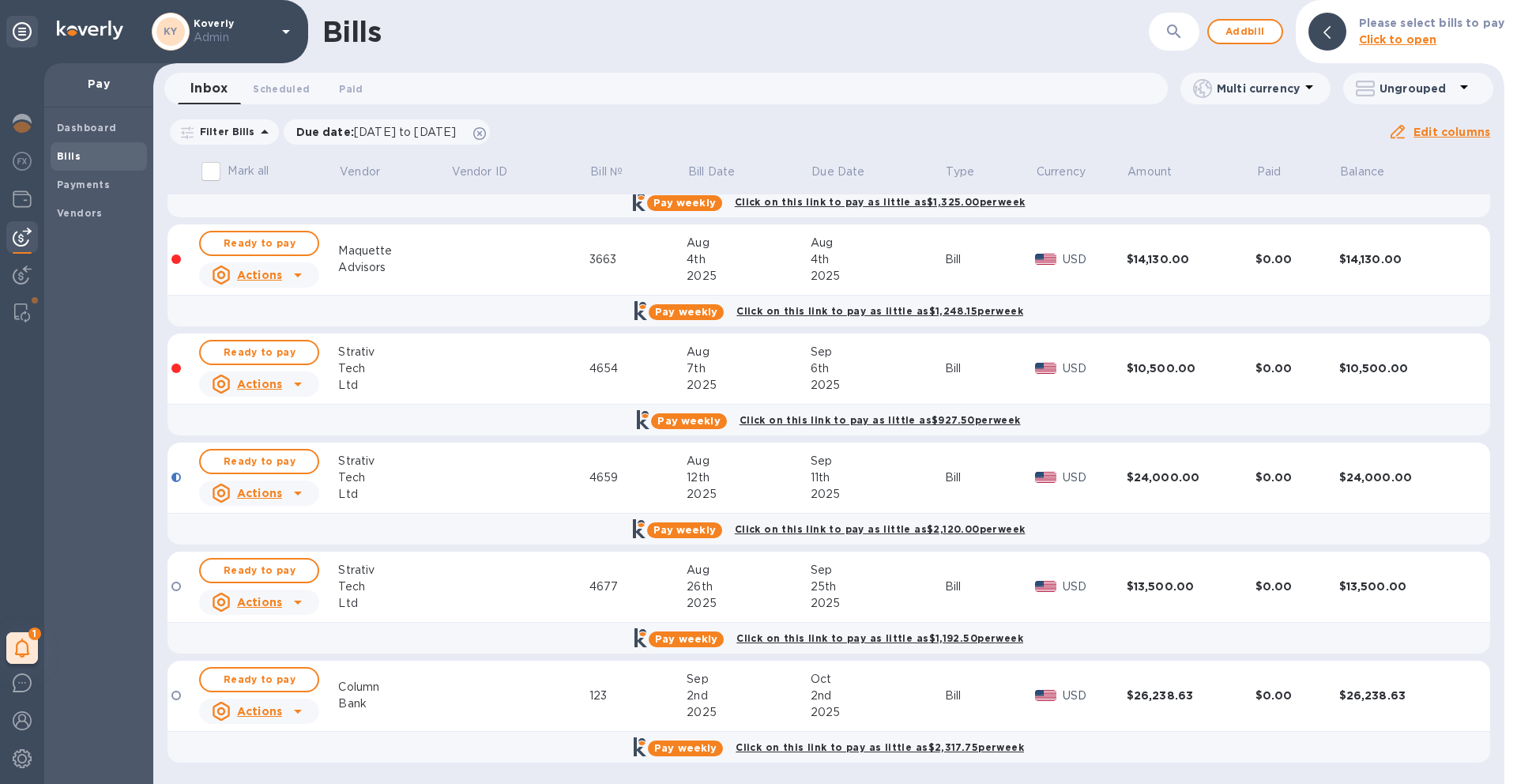
click at [445, 699] on div "Bank" at bounding box center [393, 703] width 111 height 16
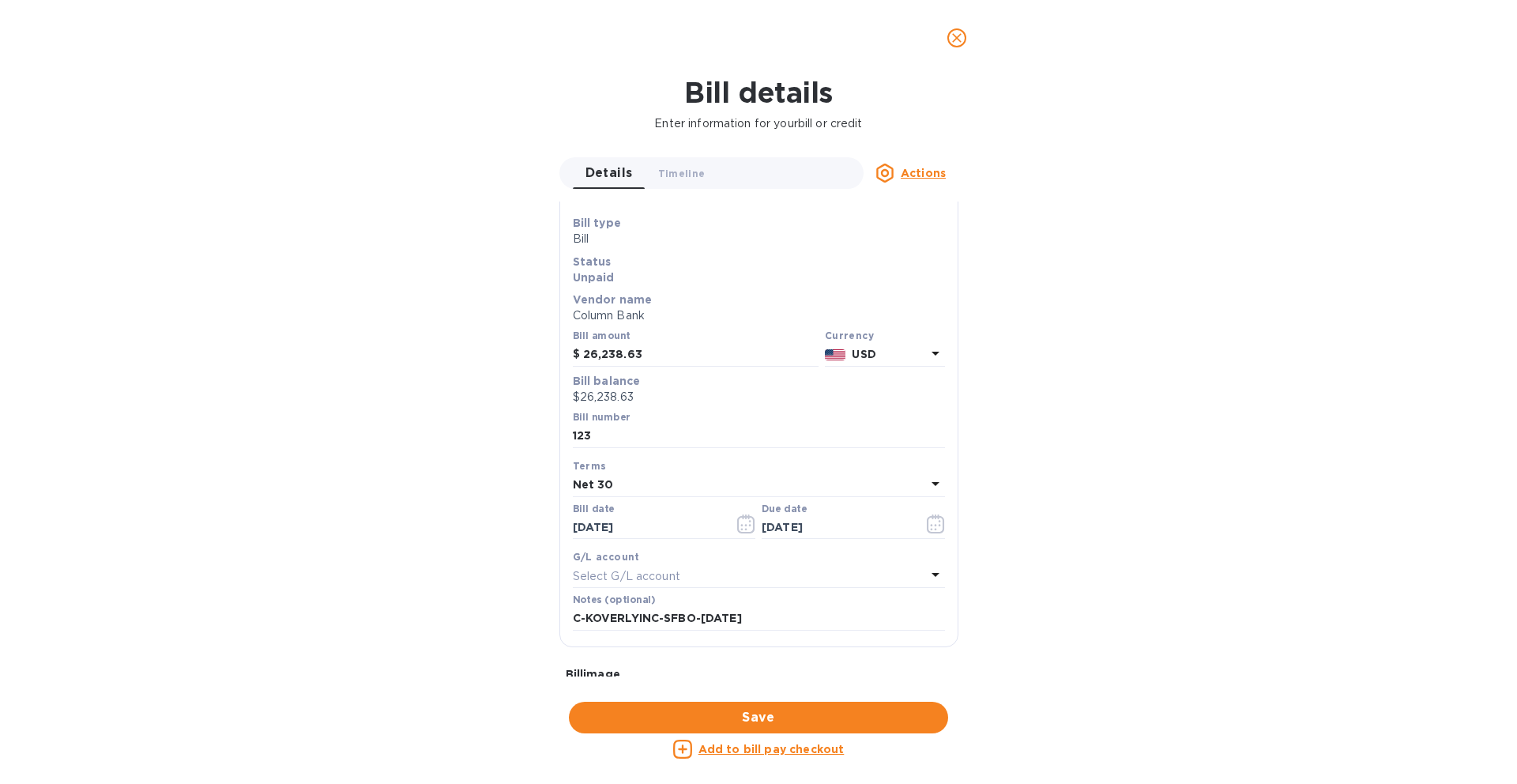
scroll to position [39, 0]
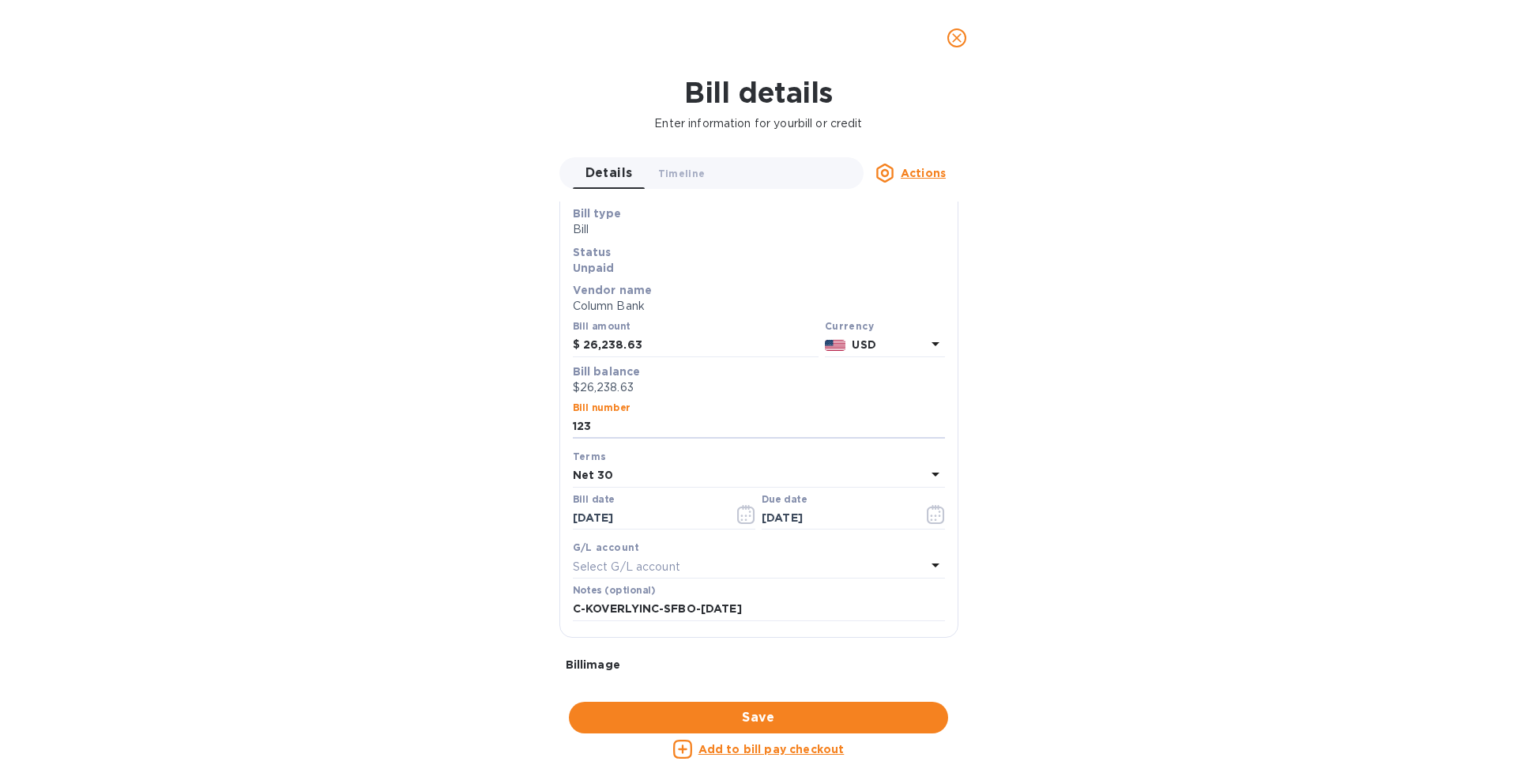
drag, startPoint x: 661, startPoint y: 427, endPoint x: 535, endPoint y: 424, distance: 126.0
click at [535, 424] on div "Bill details Enter information for your bill or credit Details 0 Timeline 0 Act…" at bounding box center [758, 429] width 1517 height 708
drag, startPoint x: 781, startPoint y: 607, endPoint x: 557, endPoint y: 610, distance: 224.0
click at [557, 610] on div "Details 0 Timeline 0 Actions General information Save Bill type Bill Status Unp…" at bounding box center [759, 417] width 415 height 519
click at [637, 435] on input "123" at bounding box center [759, 427] width 372 height 23
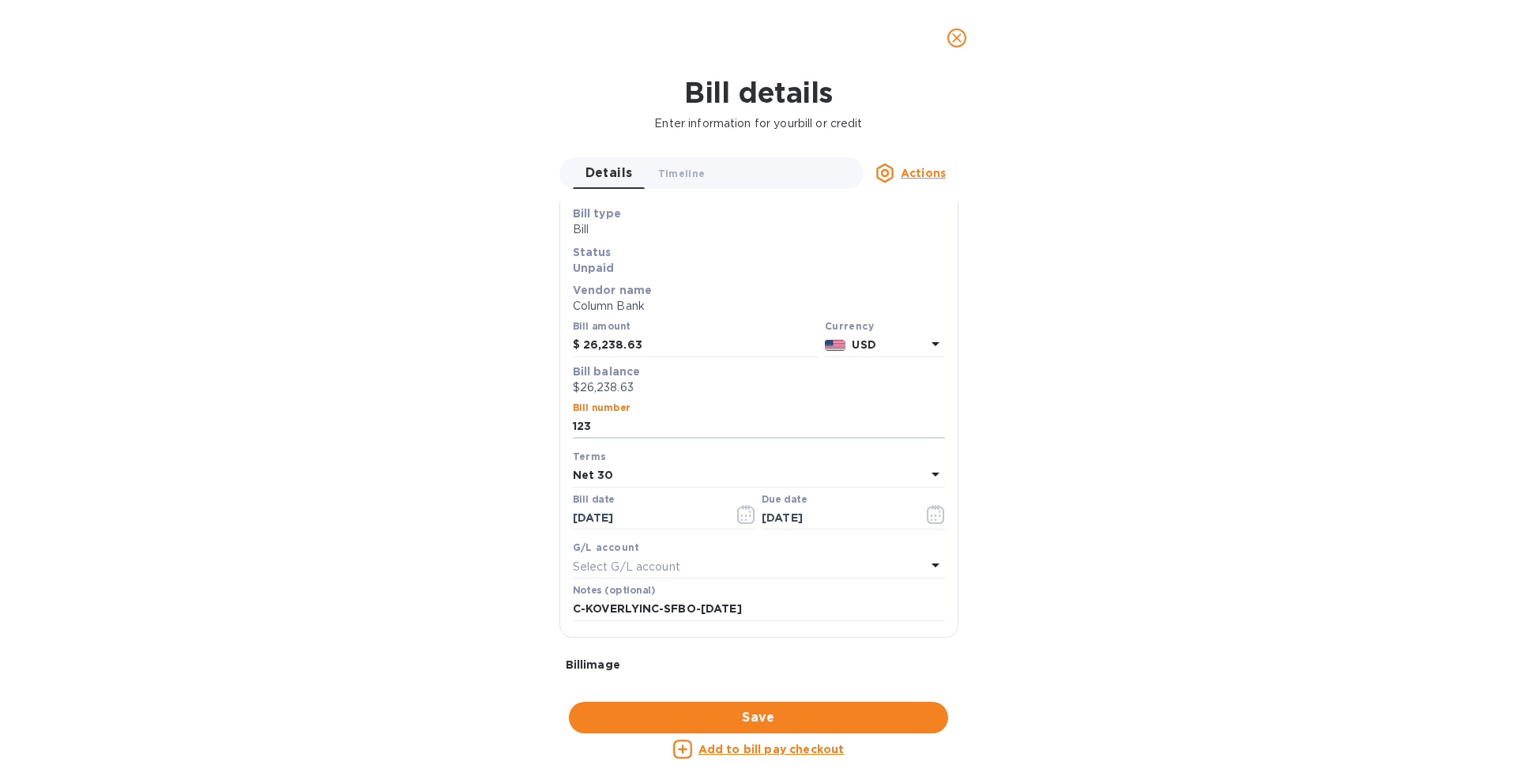
drag, startPoint x: 613, startPoint y: 430, endPoint x: 528, endPoint y: 424, distance: 85.2
click at [528, 425] on div "Bill details Enter information for your bill or credit Details 0 Timeline 0 Act…" at bounding box center [758, 429] width 1517 height 708
paste input "C-KOVERLYINC-SFBO-[DATE]"
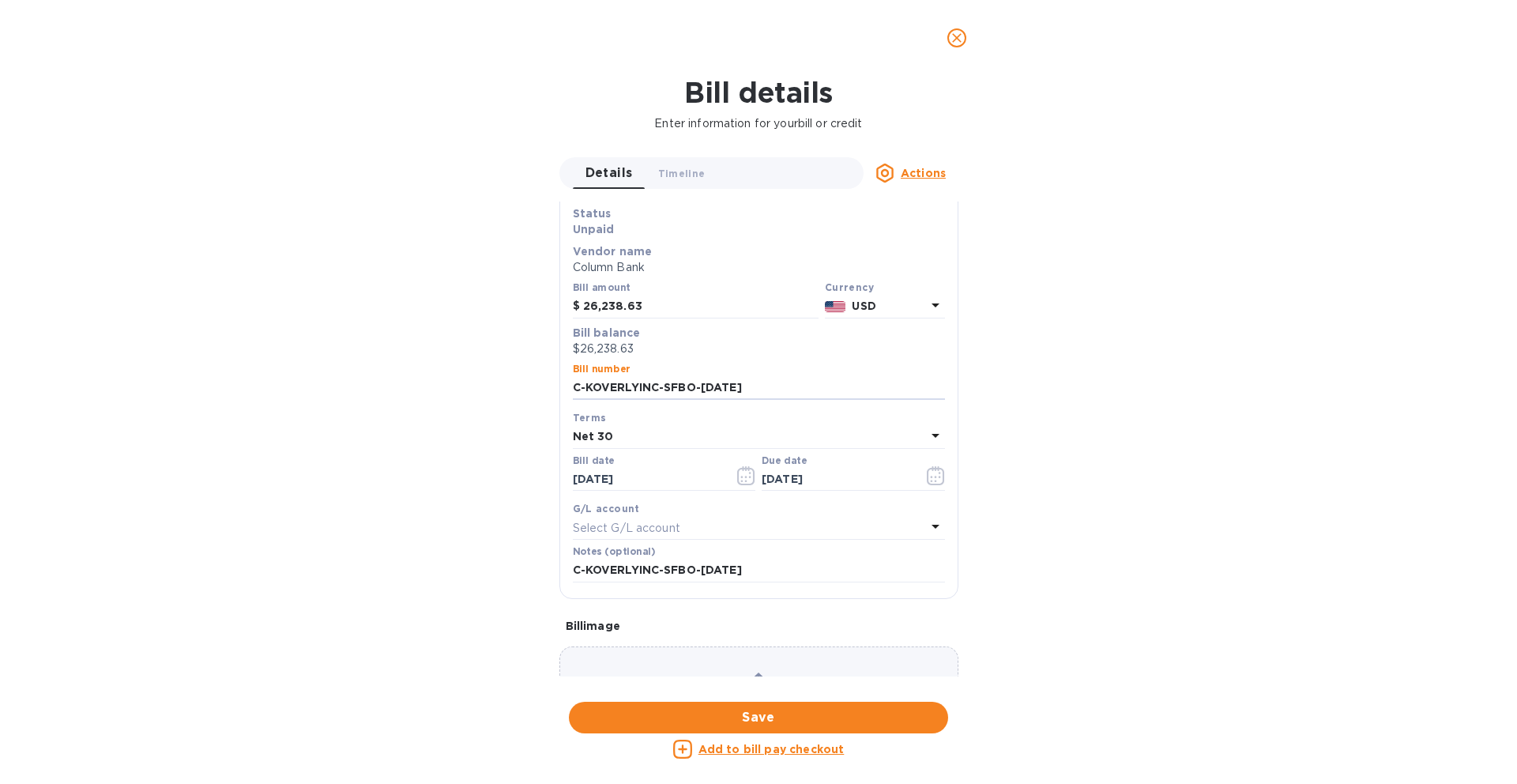
scroll to position [0, 0]
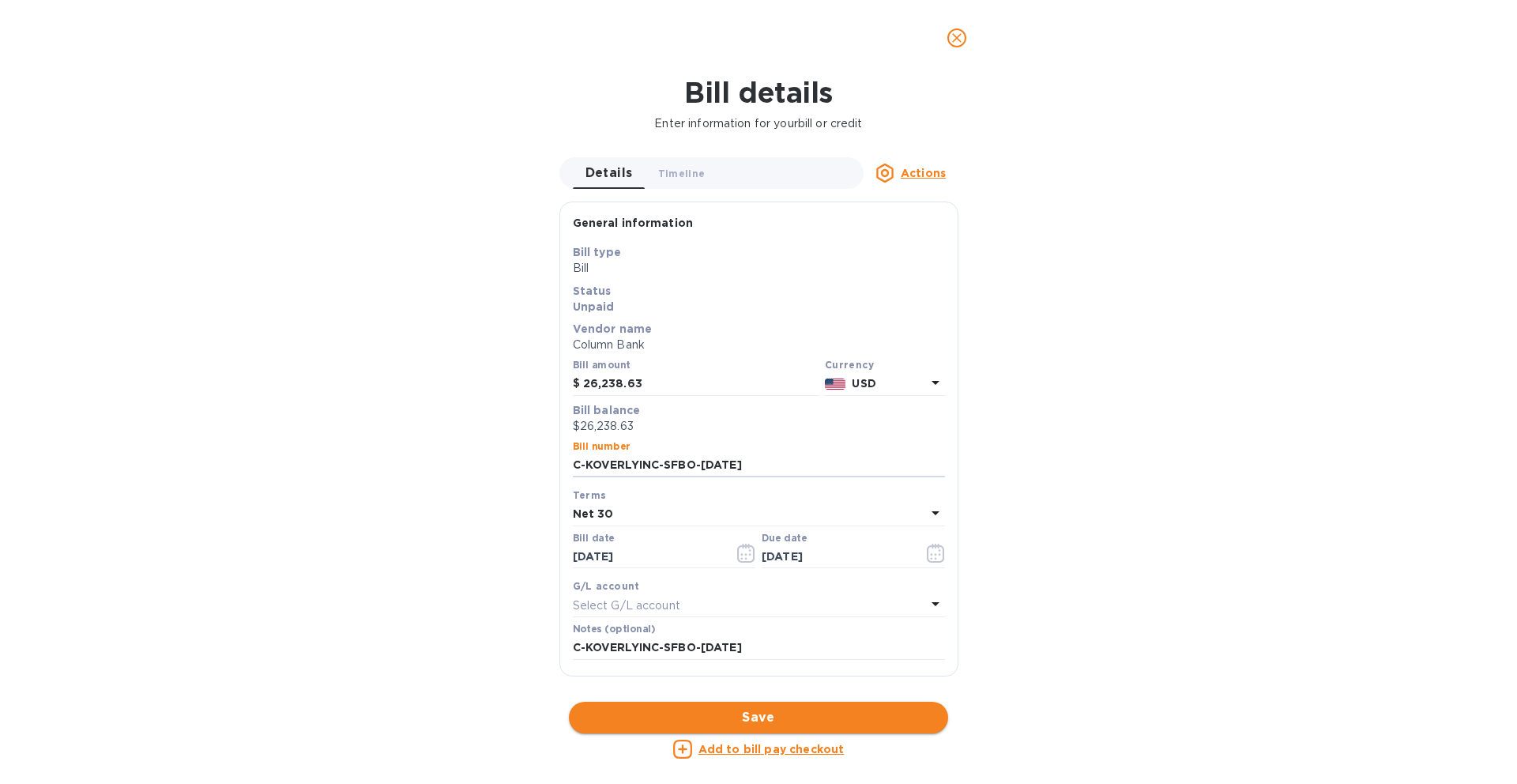
type input "C-KOVERLYINC-SFBO-[DATE]"
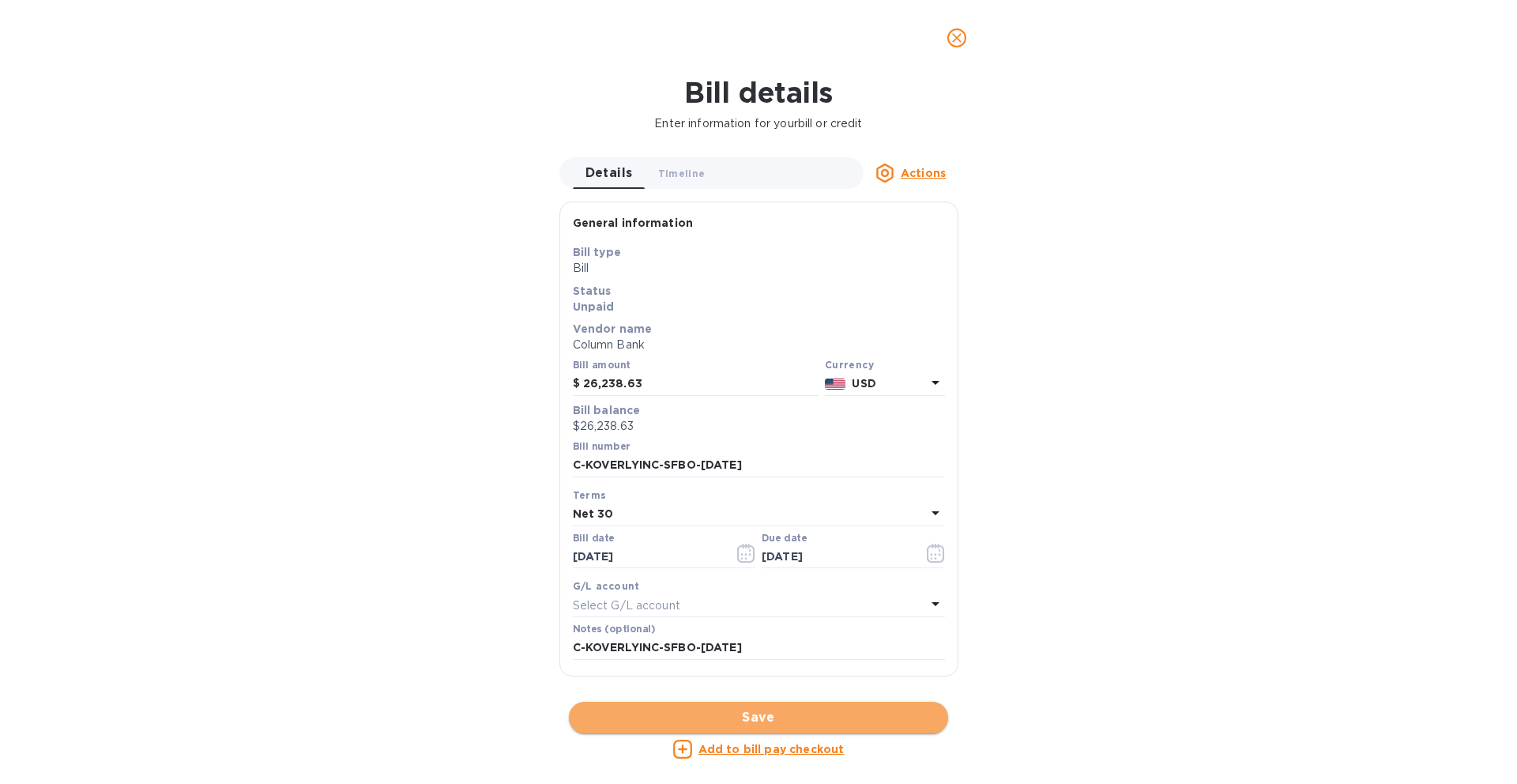
click at [699, 709] on span "Save" at bounding box center [758, 717] width 354 height 19
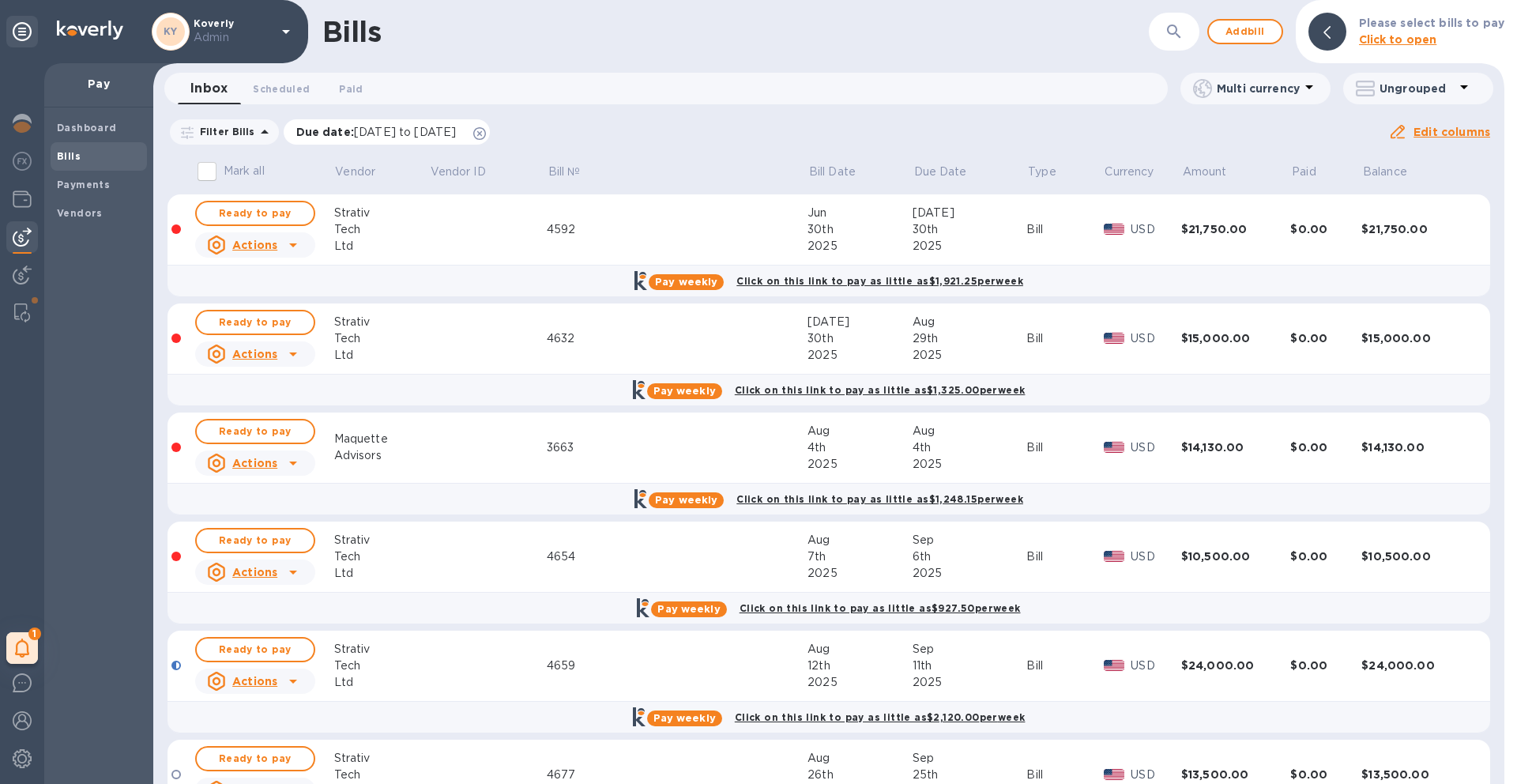
click at [486, 135] on icon at bounding box center [480, 134] width 13 height 13
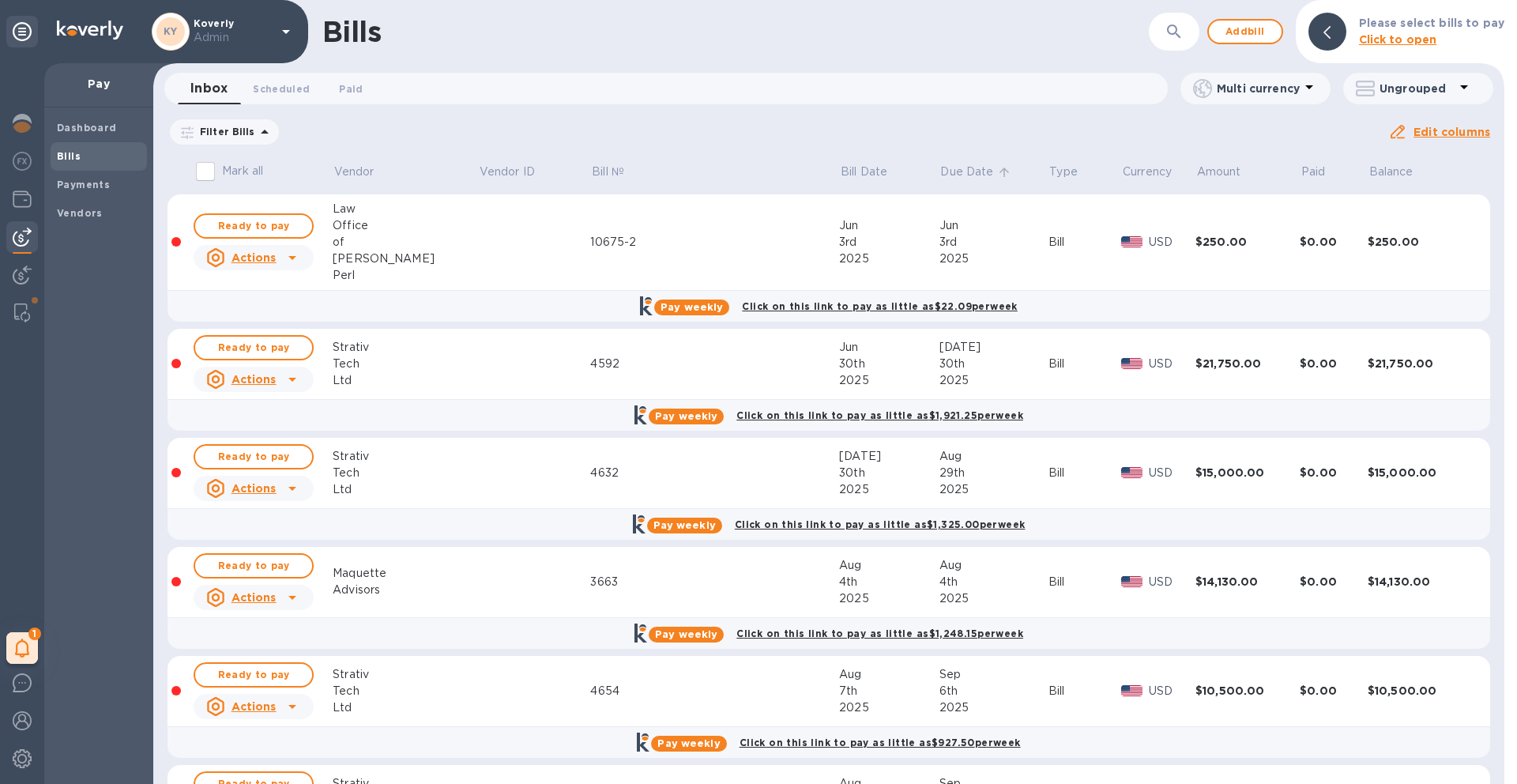
click at [952, 175] on p "Due Date" at bounding box center [966, 172] width 53 height 16
click at [1238, 40] on span "Add bill" at bounding box center [1245, 31] width 48 height 19
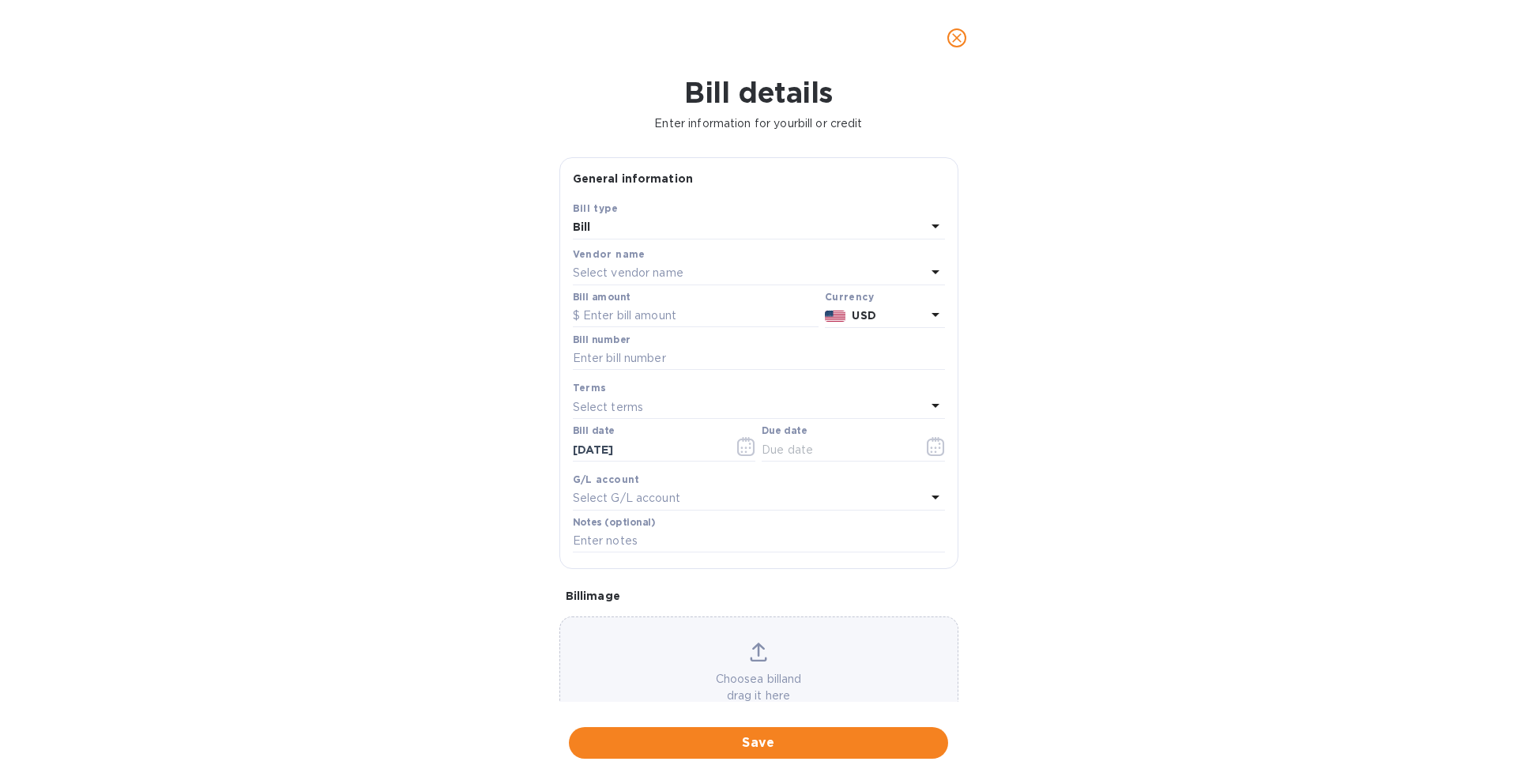
click at [672, 272] on p "Select vendor name" at bounding box center [628, 273] width 110 height 16
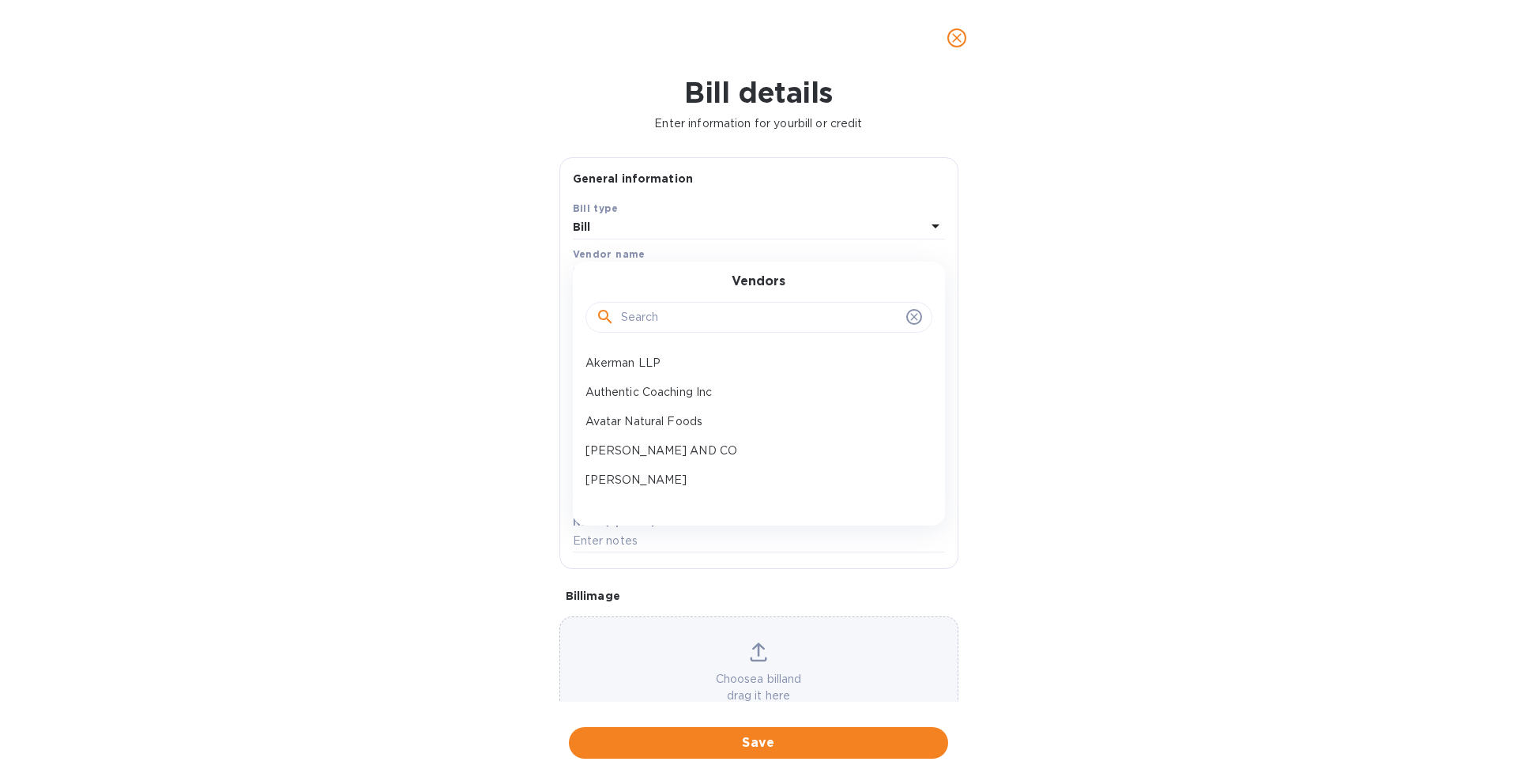
click at [647, 313] on input "text" at bounding box center [760, 317] width 279 height 23
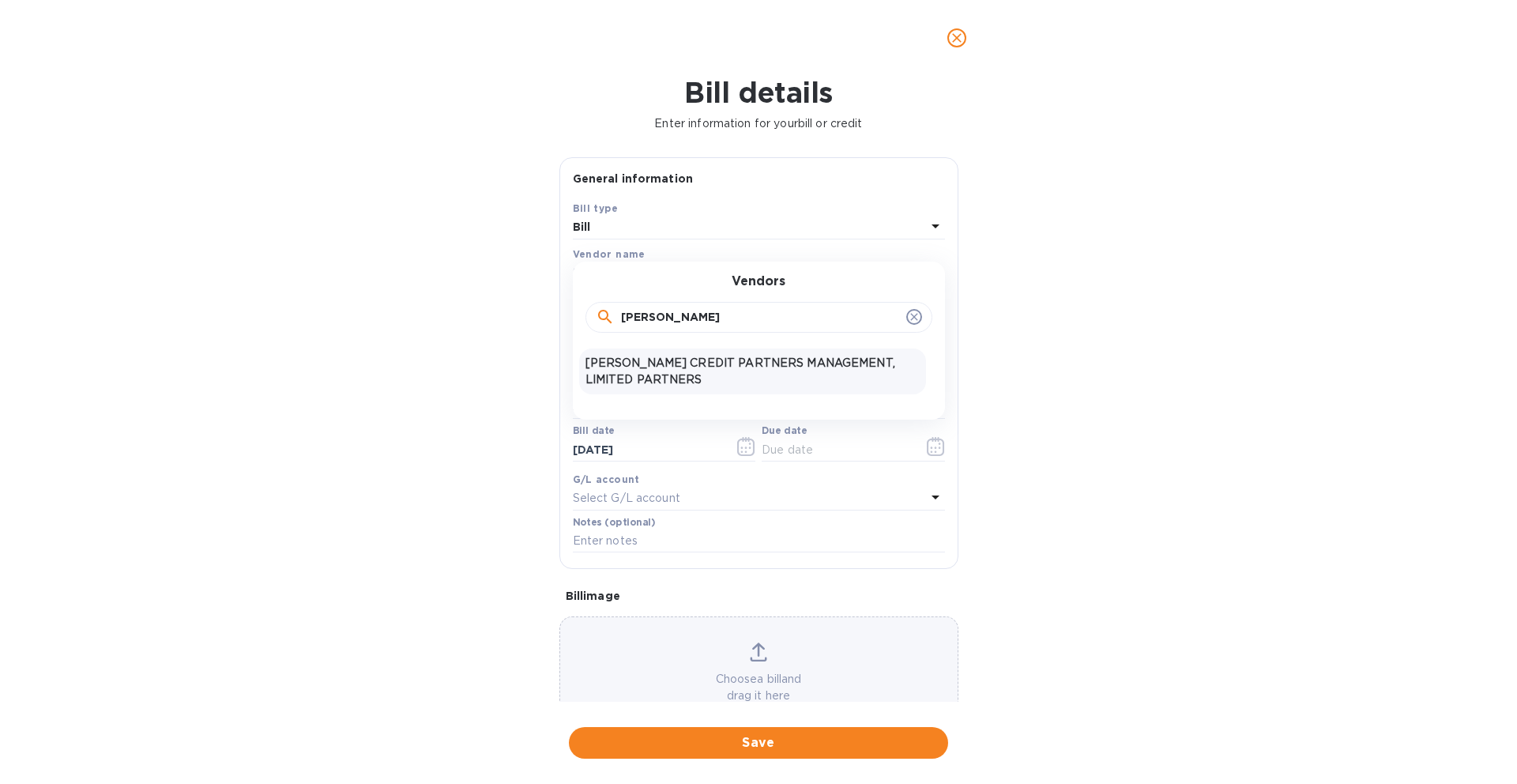
type input "[PERSON_NAME]"
click at [633, 369] on p "[PERSON_NAME] CREDIT PARTNERS MANAGEMENT, LIMITED PARTNERS" at bounding box center [753, 371] width 334 height 33
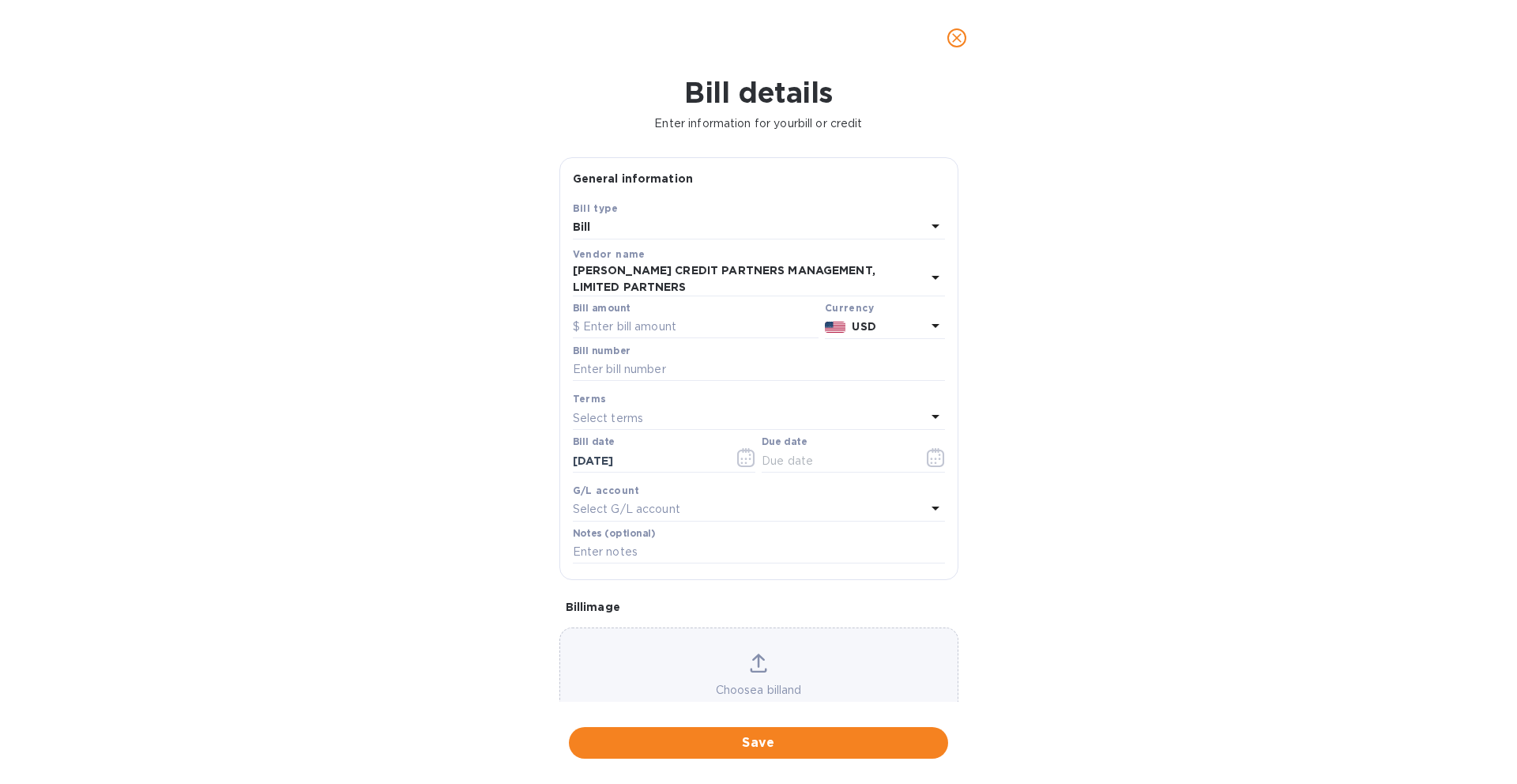
click at [746, 279] on p "[PERSON_NAME] CREDIT PARTNERS MANAGEMENT, LIMITED PARTNERS" at bounding box center [749, 278] width 353 height 33
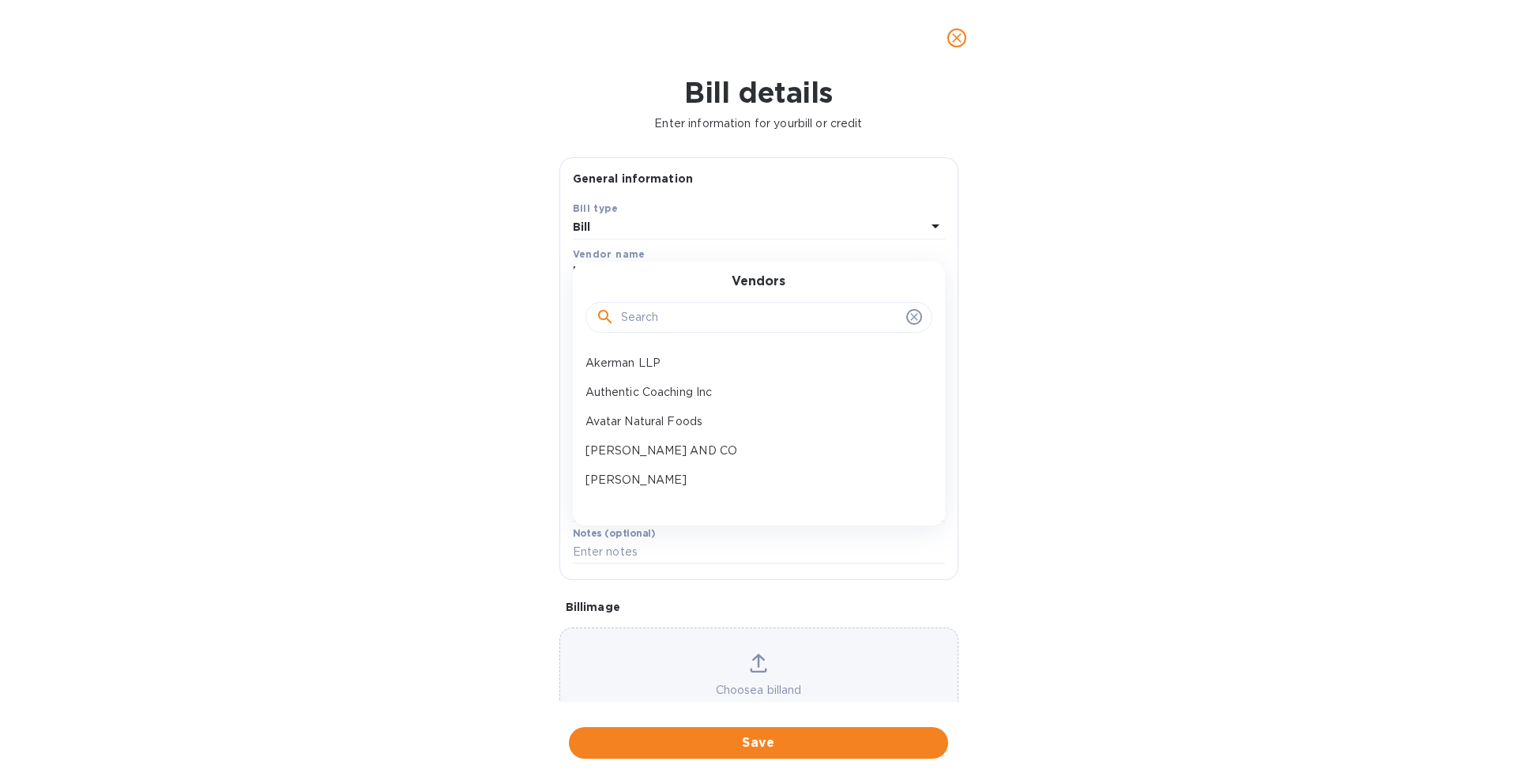
click at [732, 318] on input "text" at bounding box center [760, 317] width 279 height 23
click at [1058, 163] on div "Bill details Enter information for your bill or credit General information Save…" at bounding box center [758, 429] width 1517 height 708
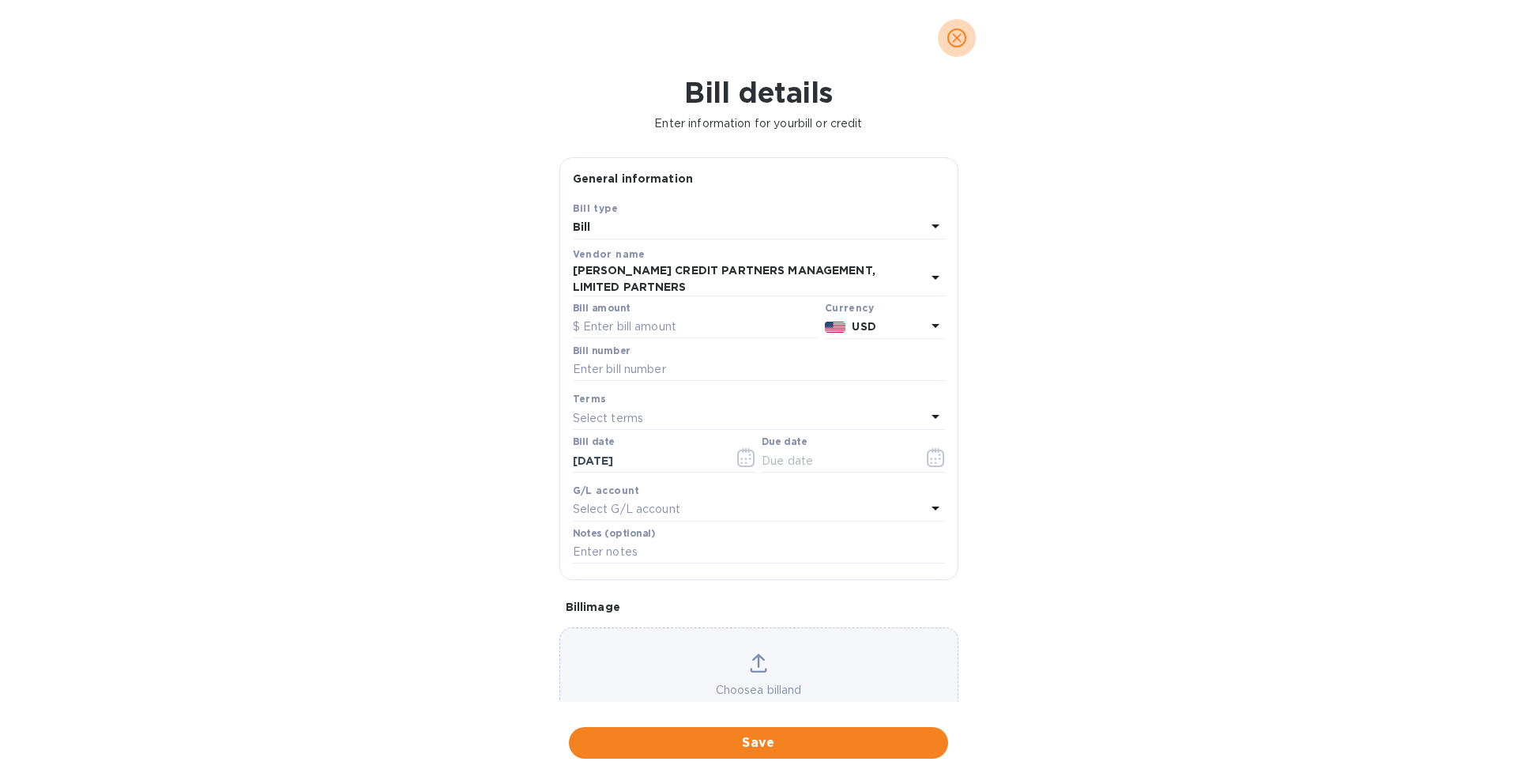
click at [959, 43] on icon "close" at bounding box center [957, 38] width 16 height 16
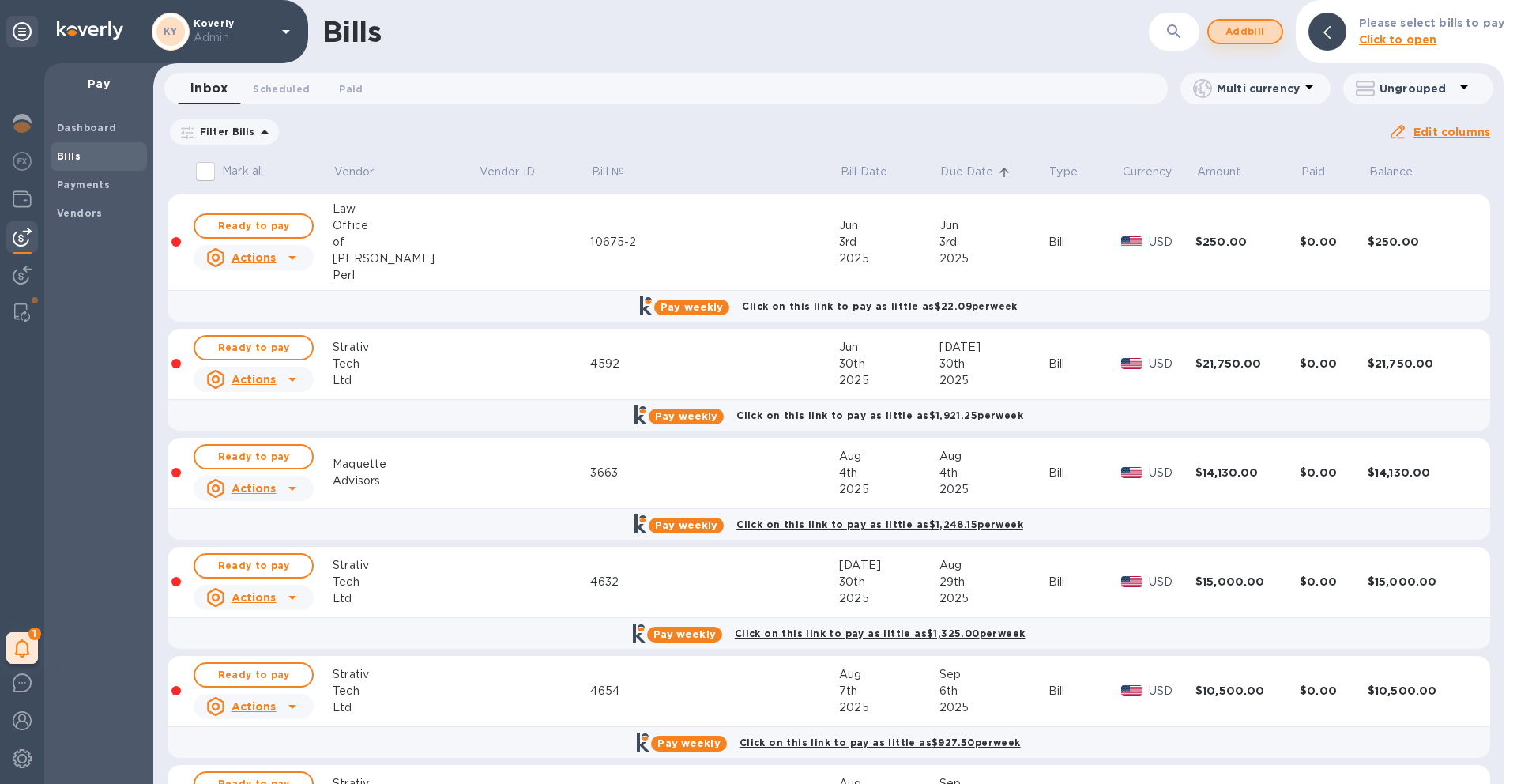
click at [1239, 36] on span "Add bill" at bounding box center [1245, 31] width 48 height 19
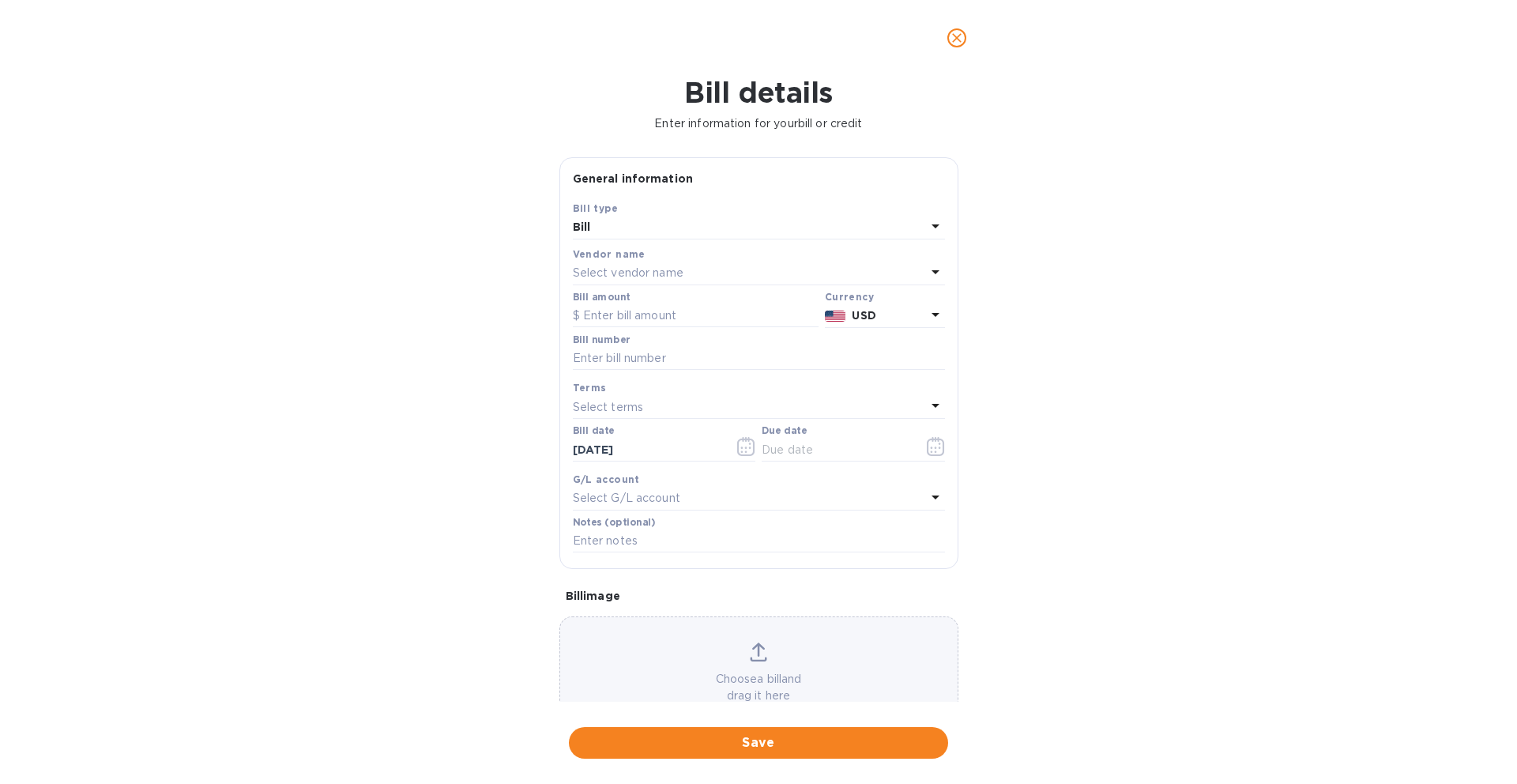
click at [774, 267] on div "Select vendor name" at bounding box center [749, 273] width 353 height 22
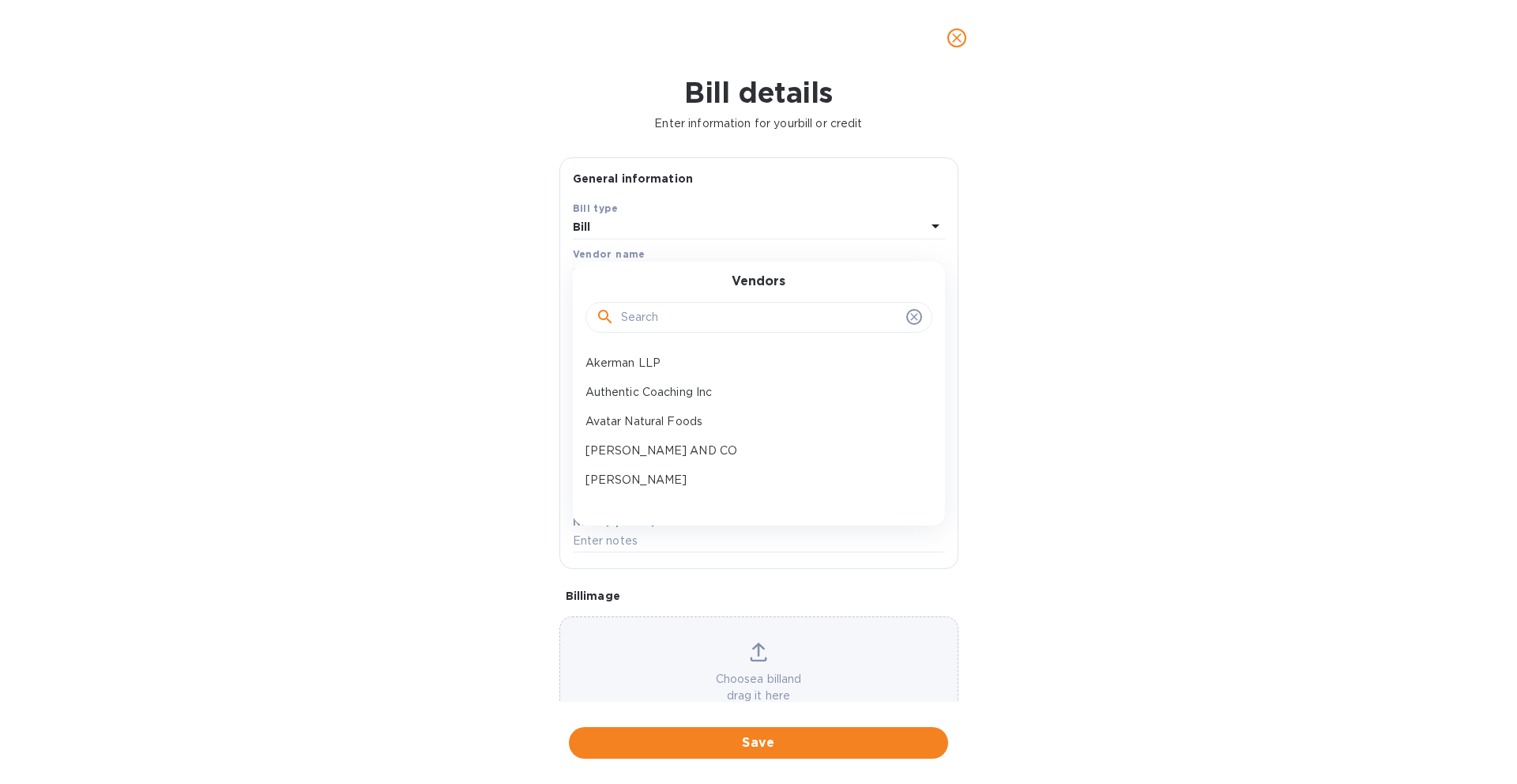
click at [701, 315] on input "text" at bounding box center [760, 317] width 279 height 23
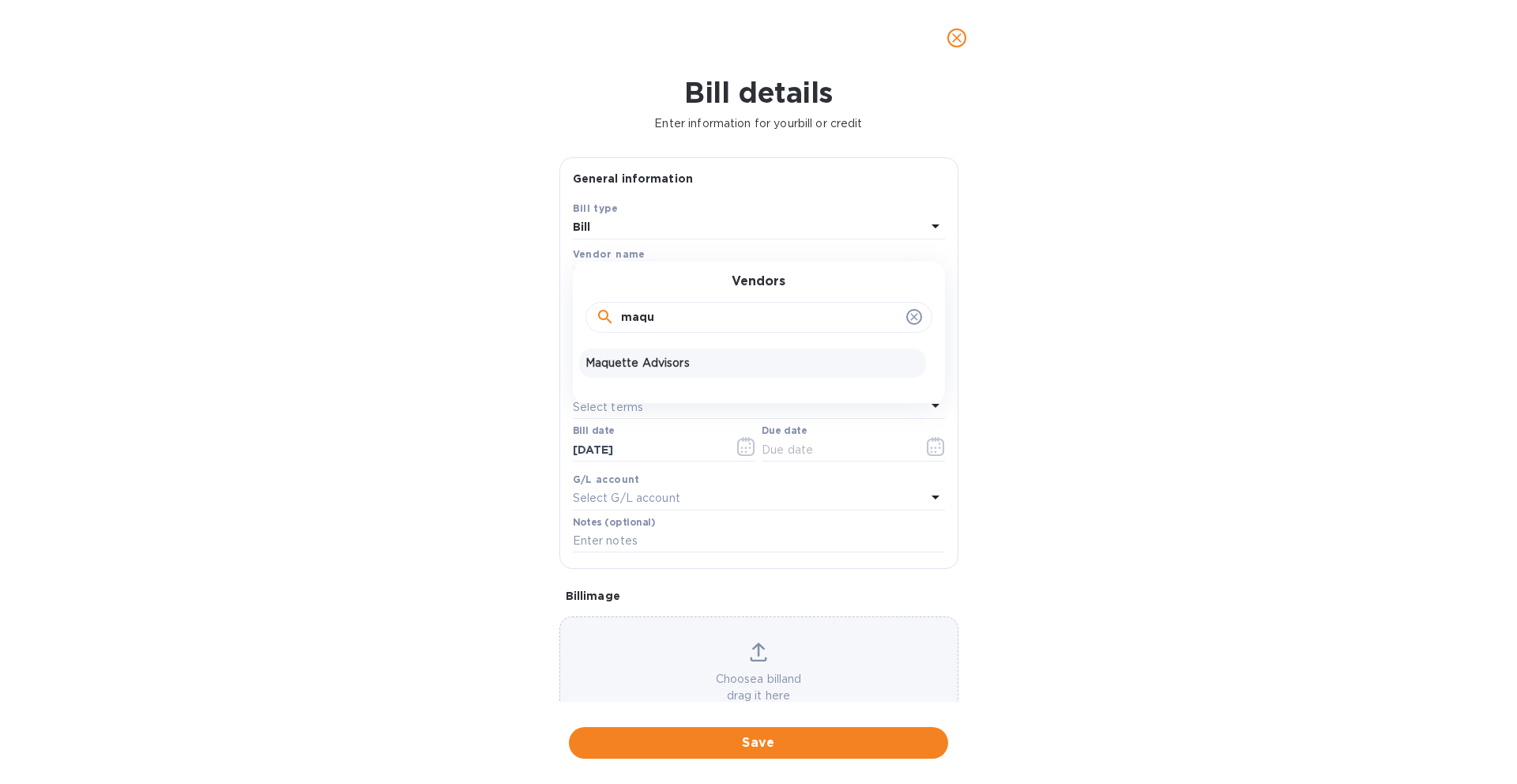
type input "maqu"
click at [707, 360] on p "Maquette Advisors" at bounding box center [753, 363] width 334 height 16
click at [653, 308] on input "text" at bounding box center [696, 316] width 246 height 23
type input "2"
click at [1104, 353] on div "Bill details Enter information for your bill or credit General information Save…" at bounding box center [758, 429] width 1517 height 708
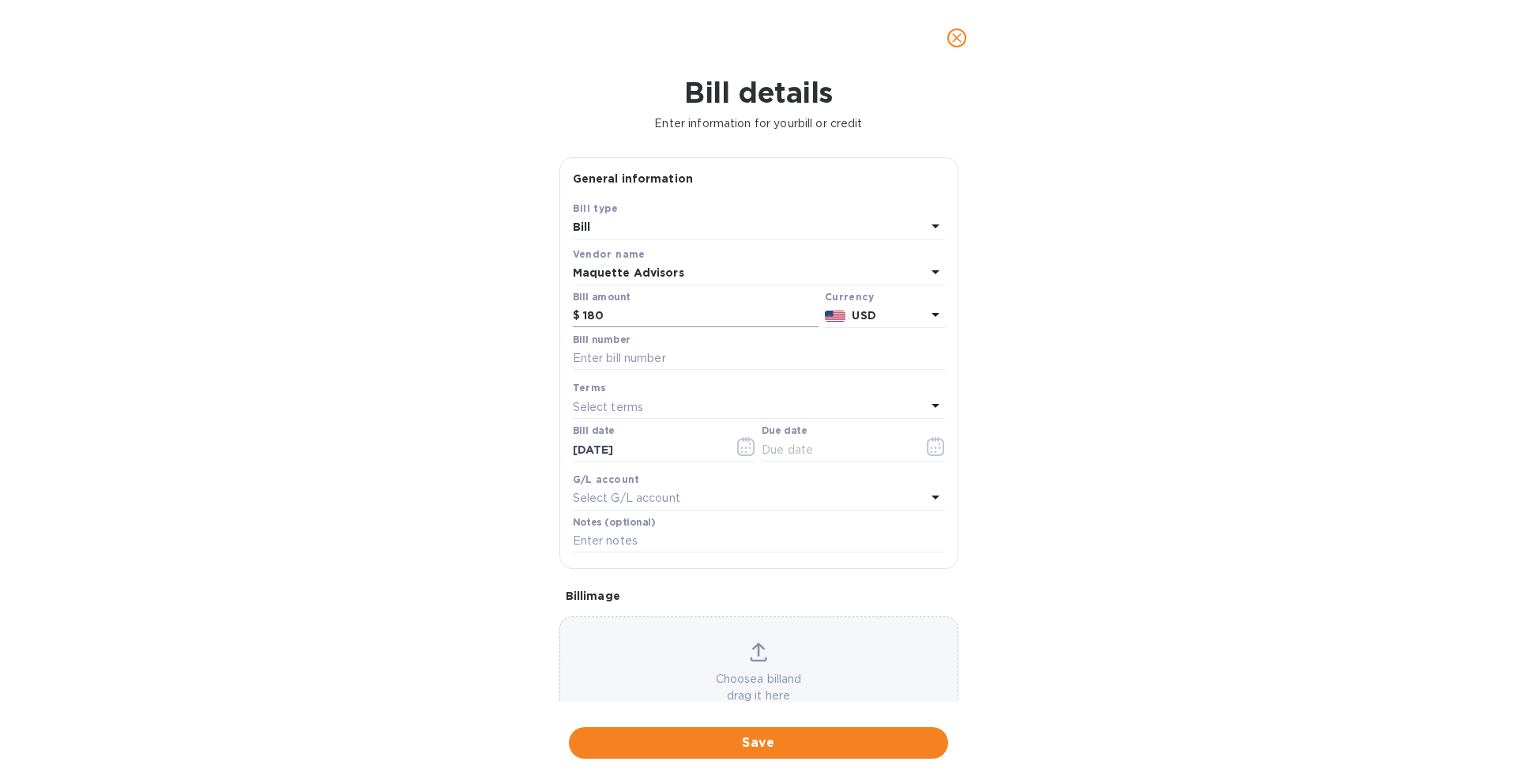
click at [748, 317] on input "180" at bounding box center [701, 316] width 235 height 23
type input "180.00"
click at [1026, 384] on div "Bill details Enter information for your bill or credit General information Save…" at bounding box center [758, 429] width 1517 height 708
click at [653, 365] on input "text" at bounding box center [759, 358] width 372 height 23
type input "3754"
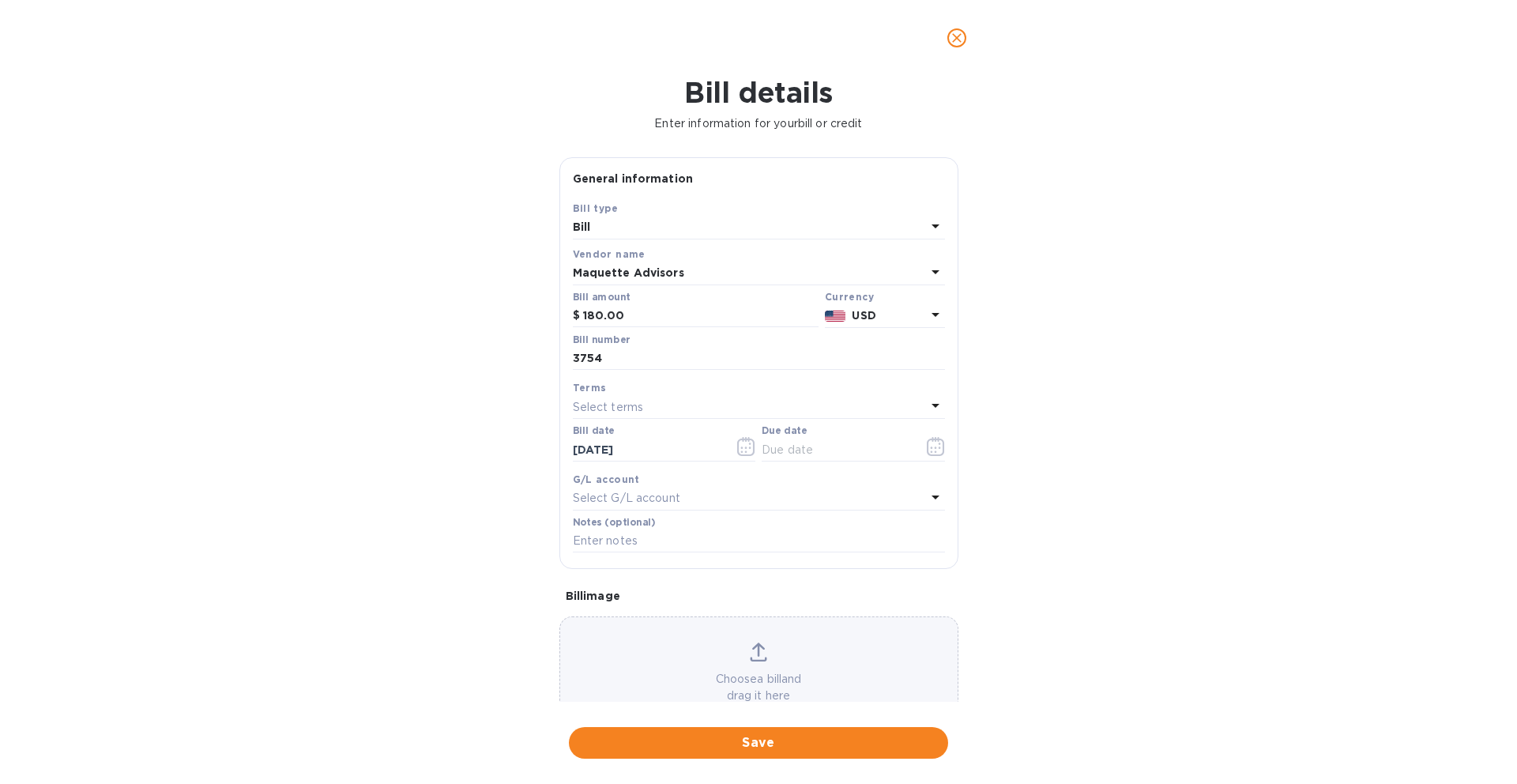
click at [699, 412] on div "Select terms" at bounding box center [749, 407] width 353 height 22
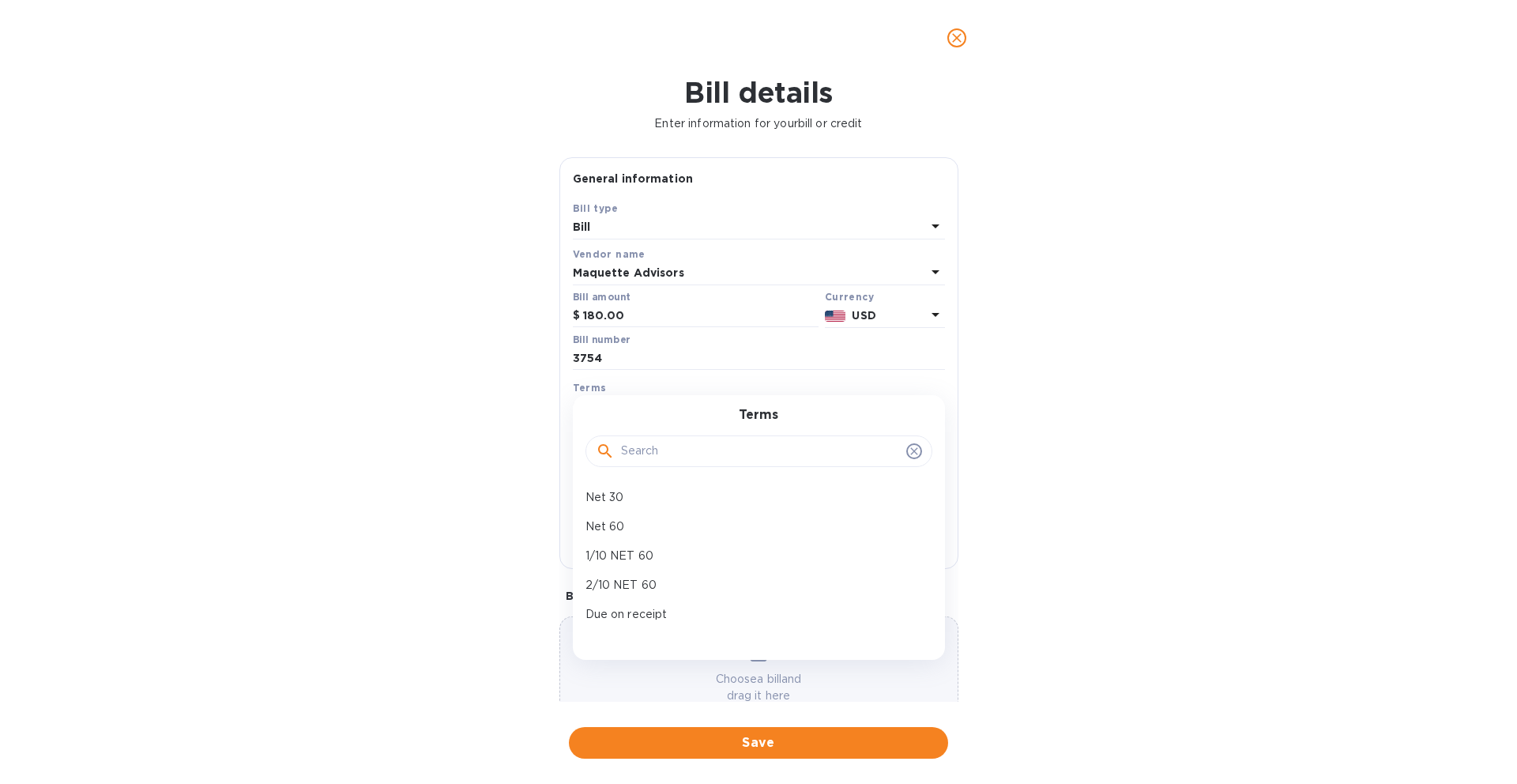
click at [463, 474] on div "Bill details Enter information for your bill or credit General information Save…" at bounding box center [758, 429] width 1517 height 708
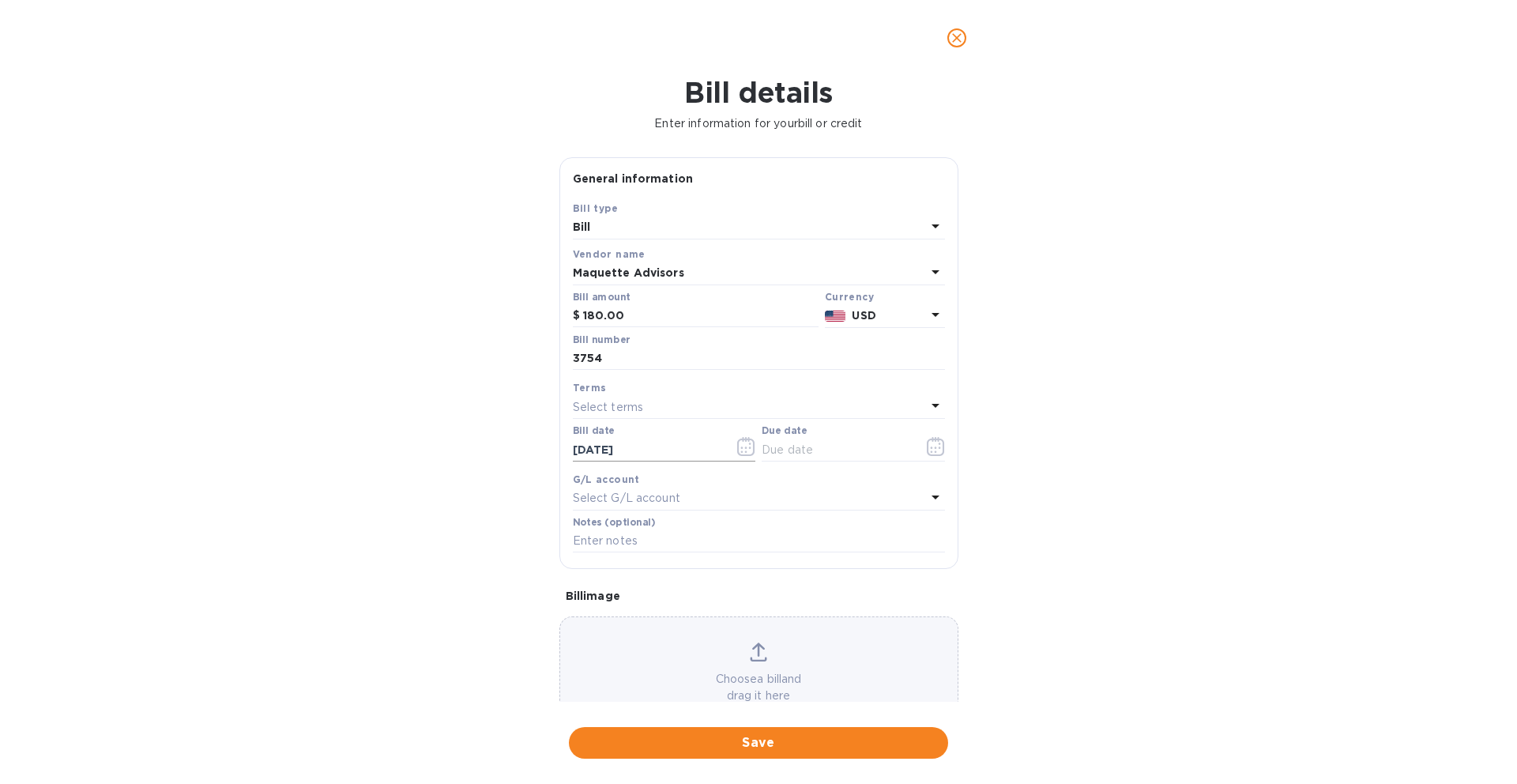
click at [631, 451] on input "[DATE]" at bounding box center [648, 449] width 149 height 23
click at [745, 452] on icon "button" at bounding box center [746, 445] width 18 height 19
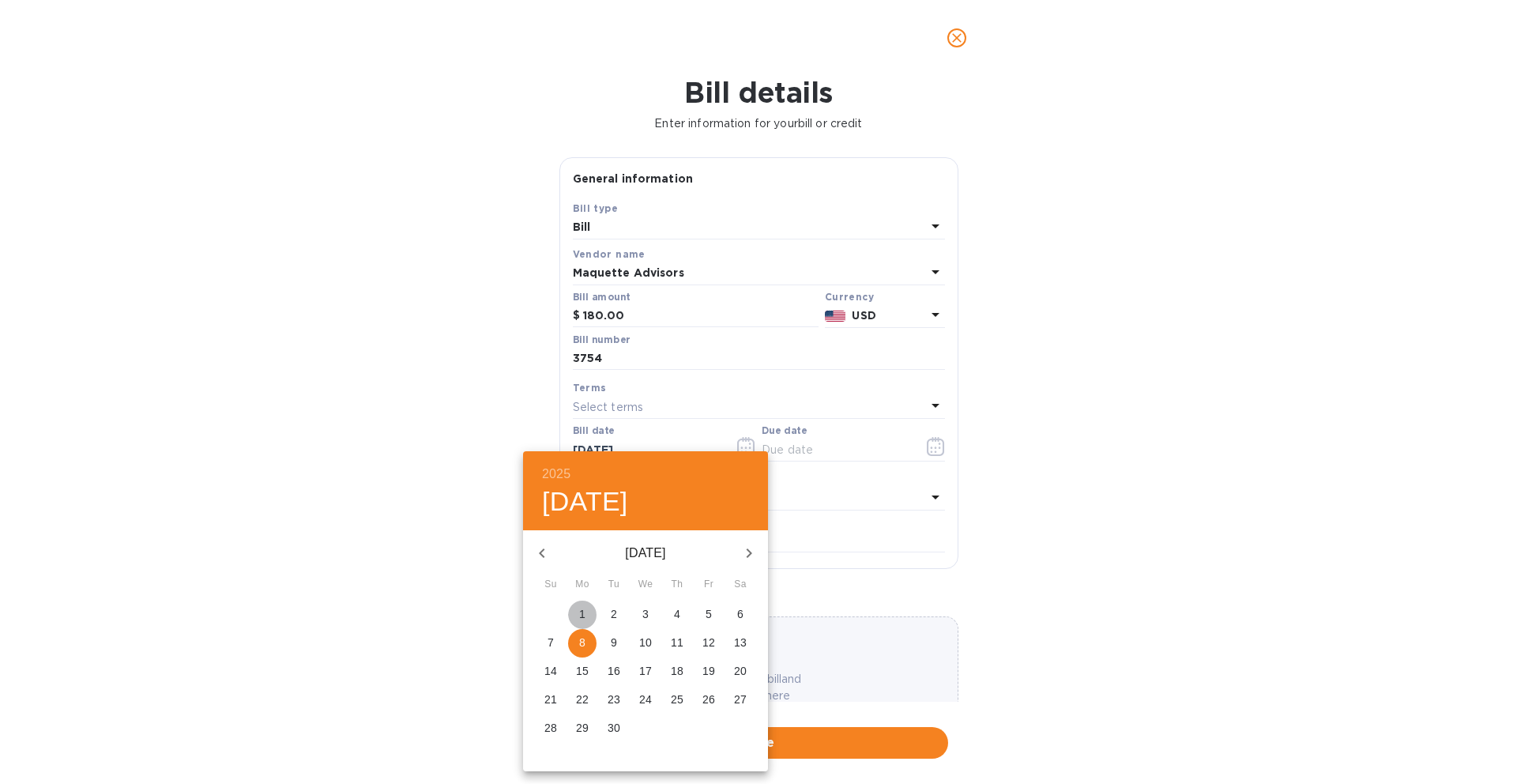
click at [578, 620] on span "1" at bounding box center [582, 614] width 29 height 16
type input "[DATE]"
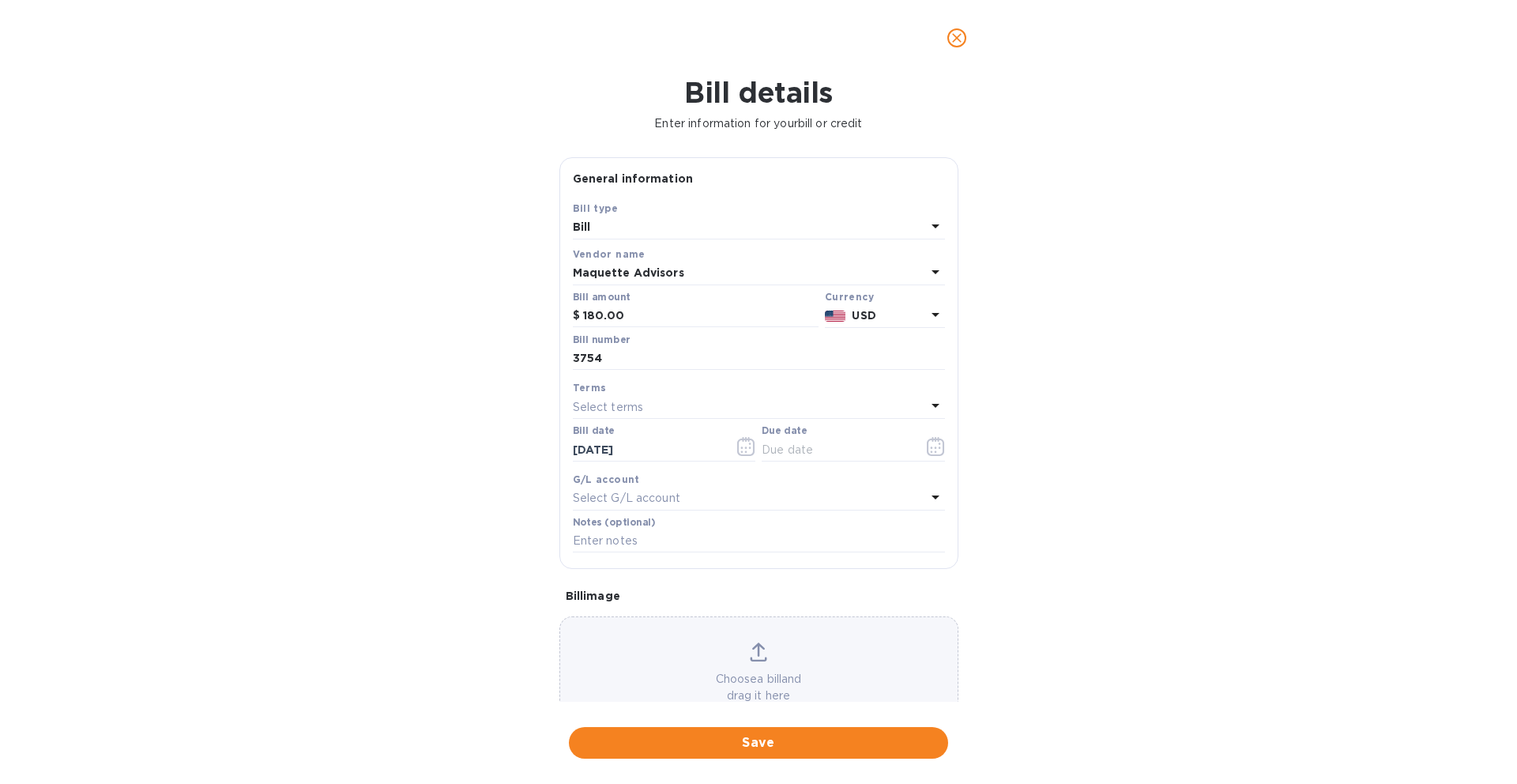
click at [666, 409] on div "Select terms" at bounding box center [749, 407] width 353 height 22
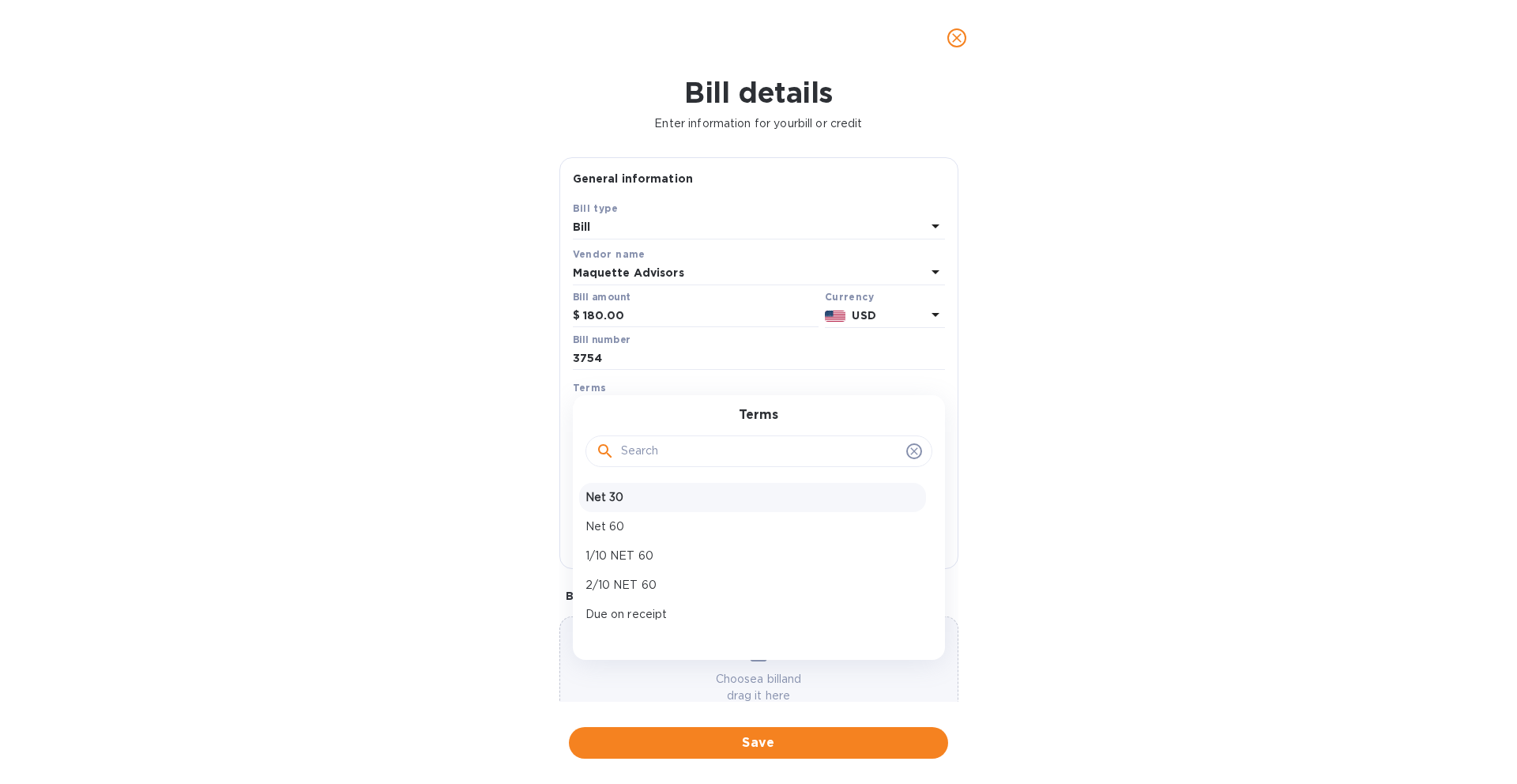
click at [659, 502] on p "Net 30" at bounding box center [753, 497] width 334 height 16
type input "[DATE]"
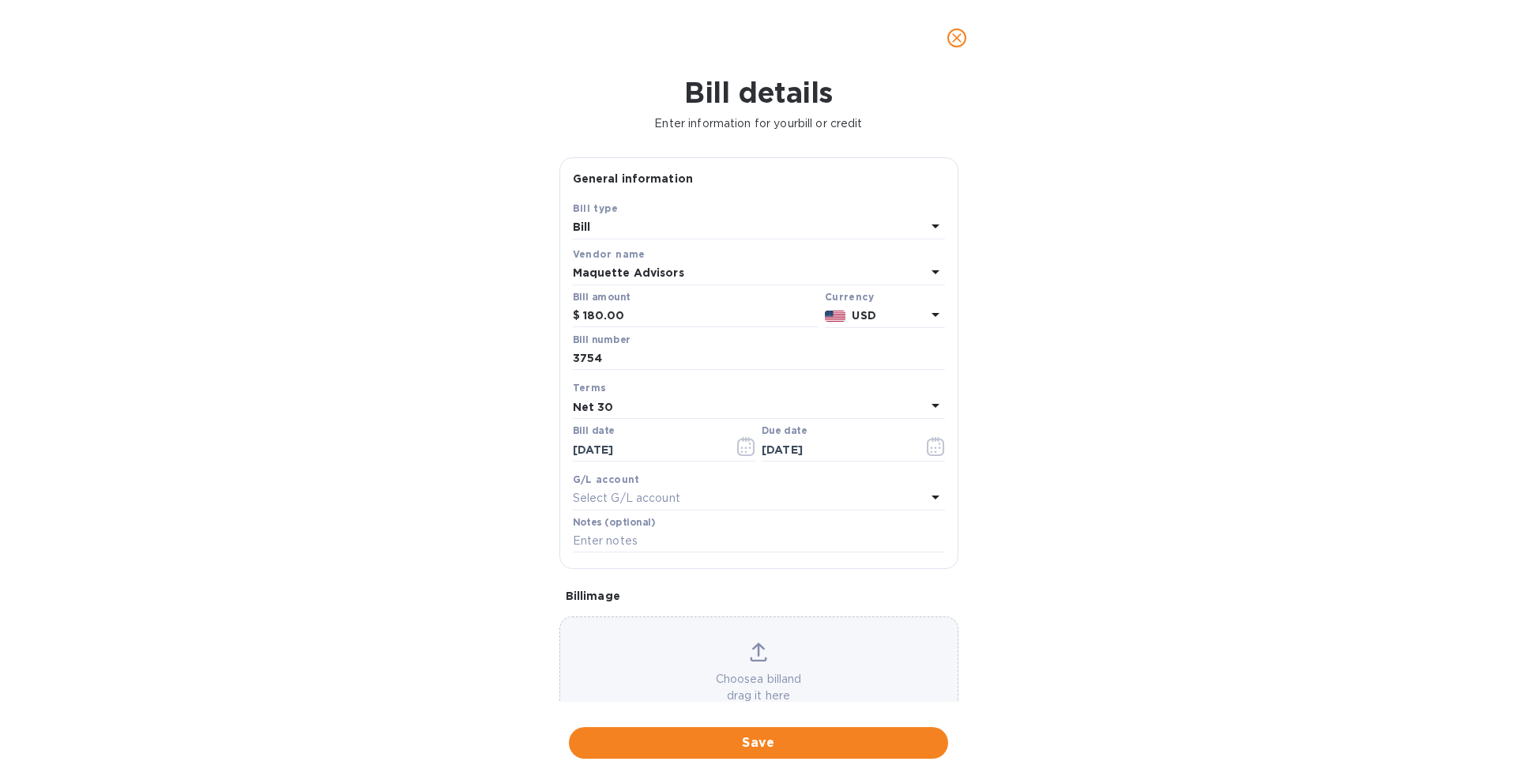
click at [1031, 412] on div "Bill details Enter information for your bill or credit General information Save…" at bounding box center [758, 429] width 1517 height 708
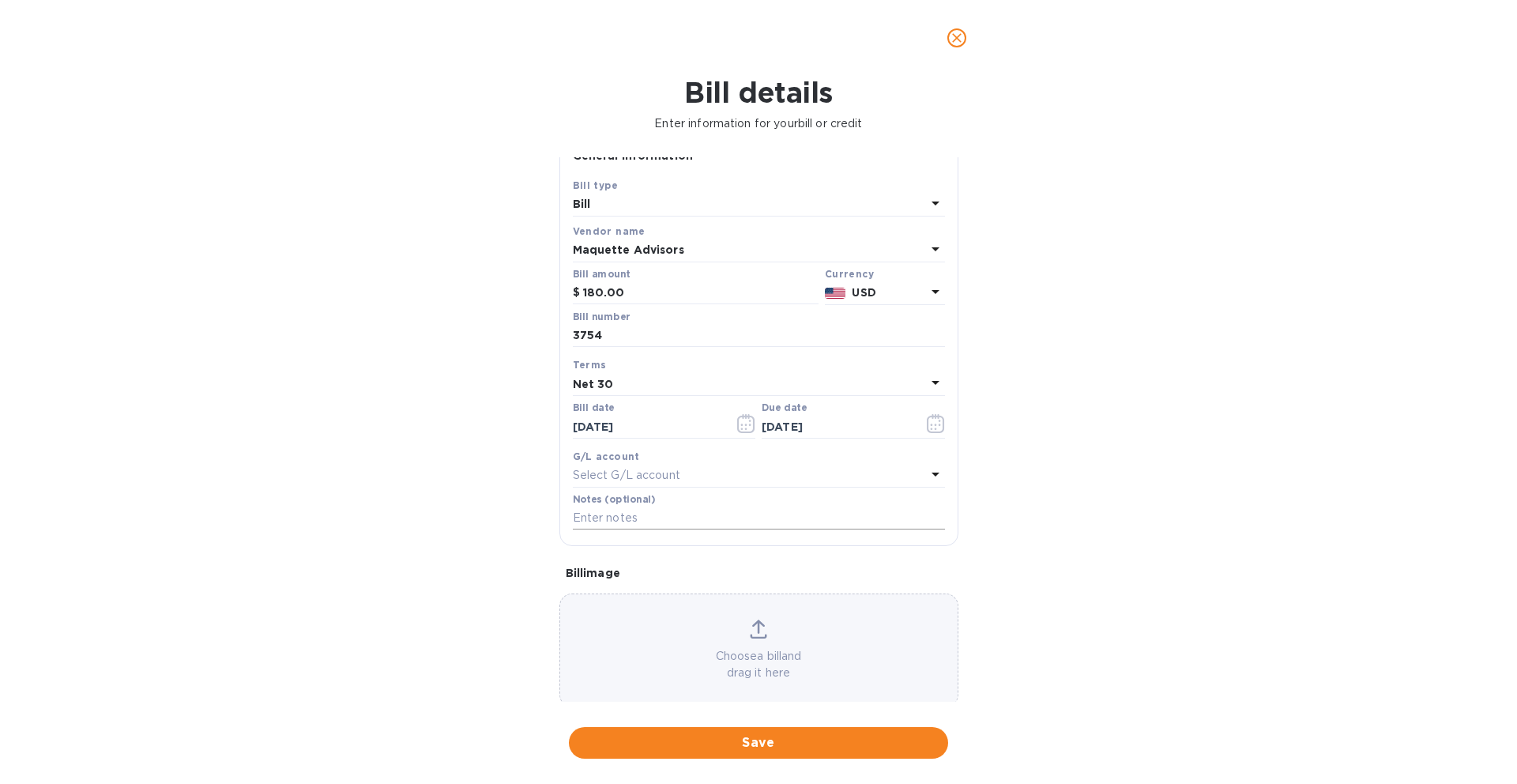
scroll to position [40, 0]
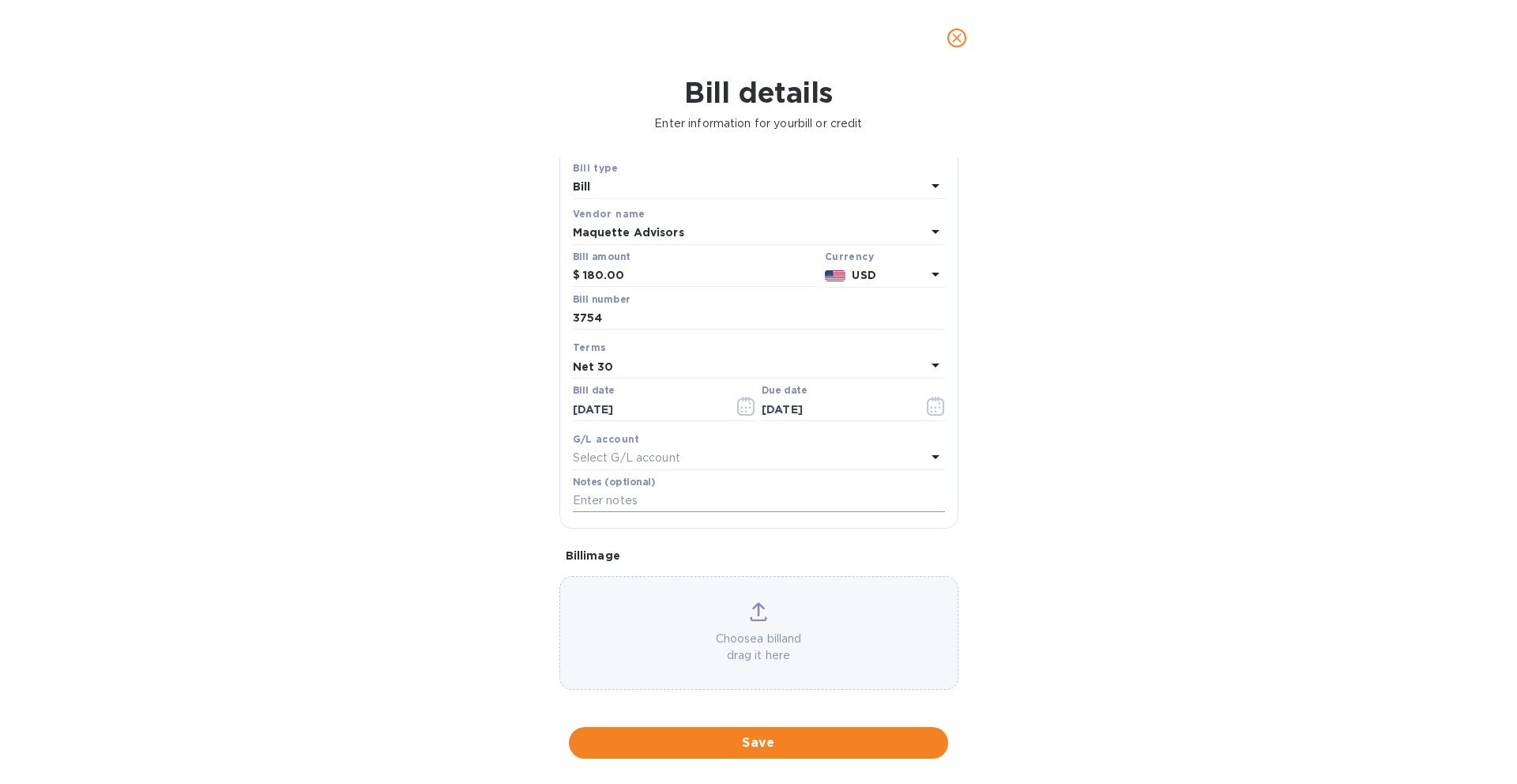
click at [617, 501] on input "text" at bounding box center [759, 500] width 372 height 23
paste input "2025 BSA/AML Audit [DATE]-[DATE]"
type input "2025 BSA/AML Audit [DATE]-[DATE]"
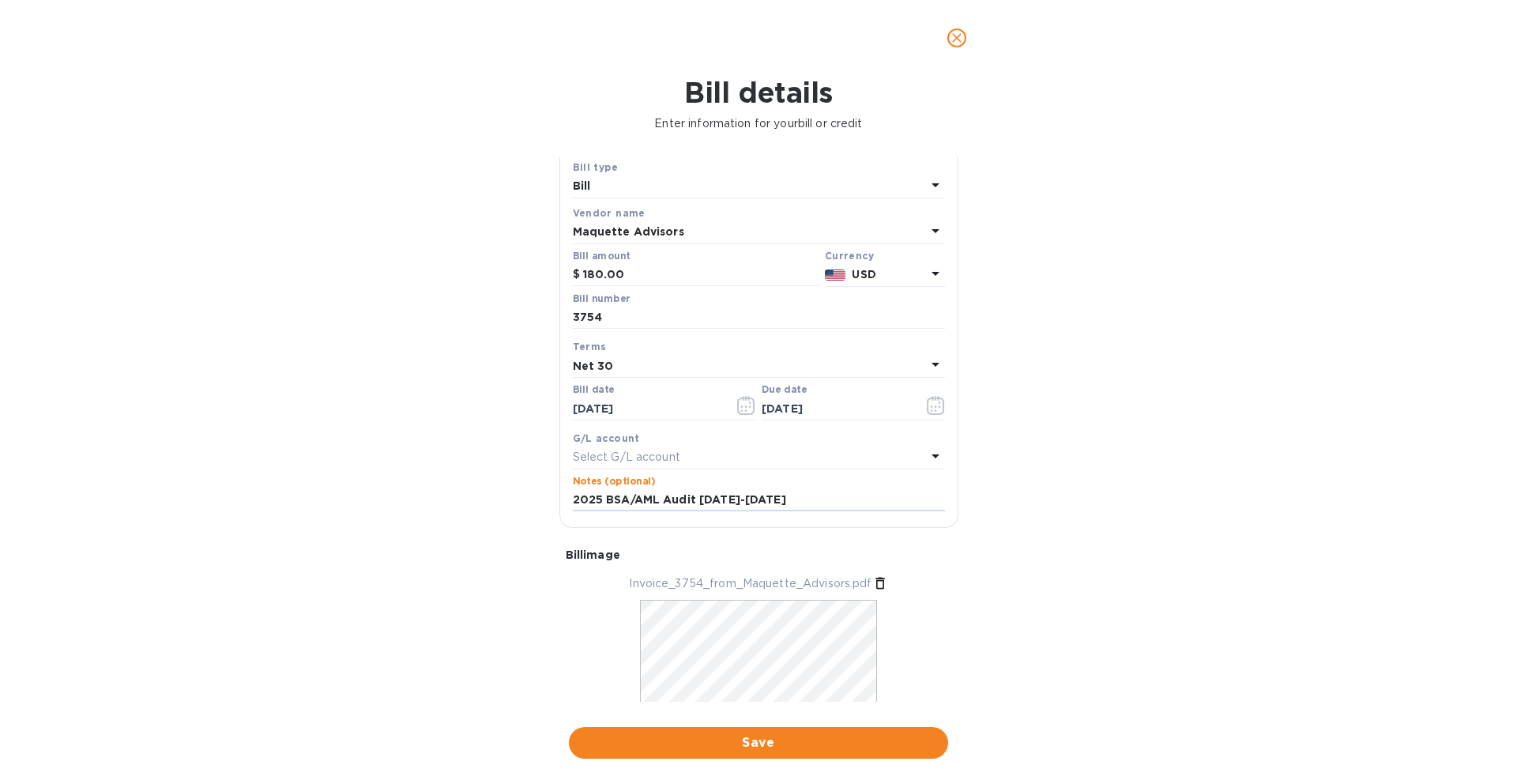
scroll to position [0, 0]
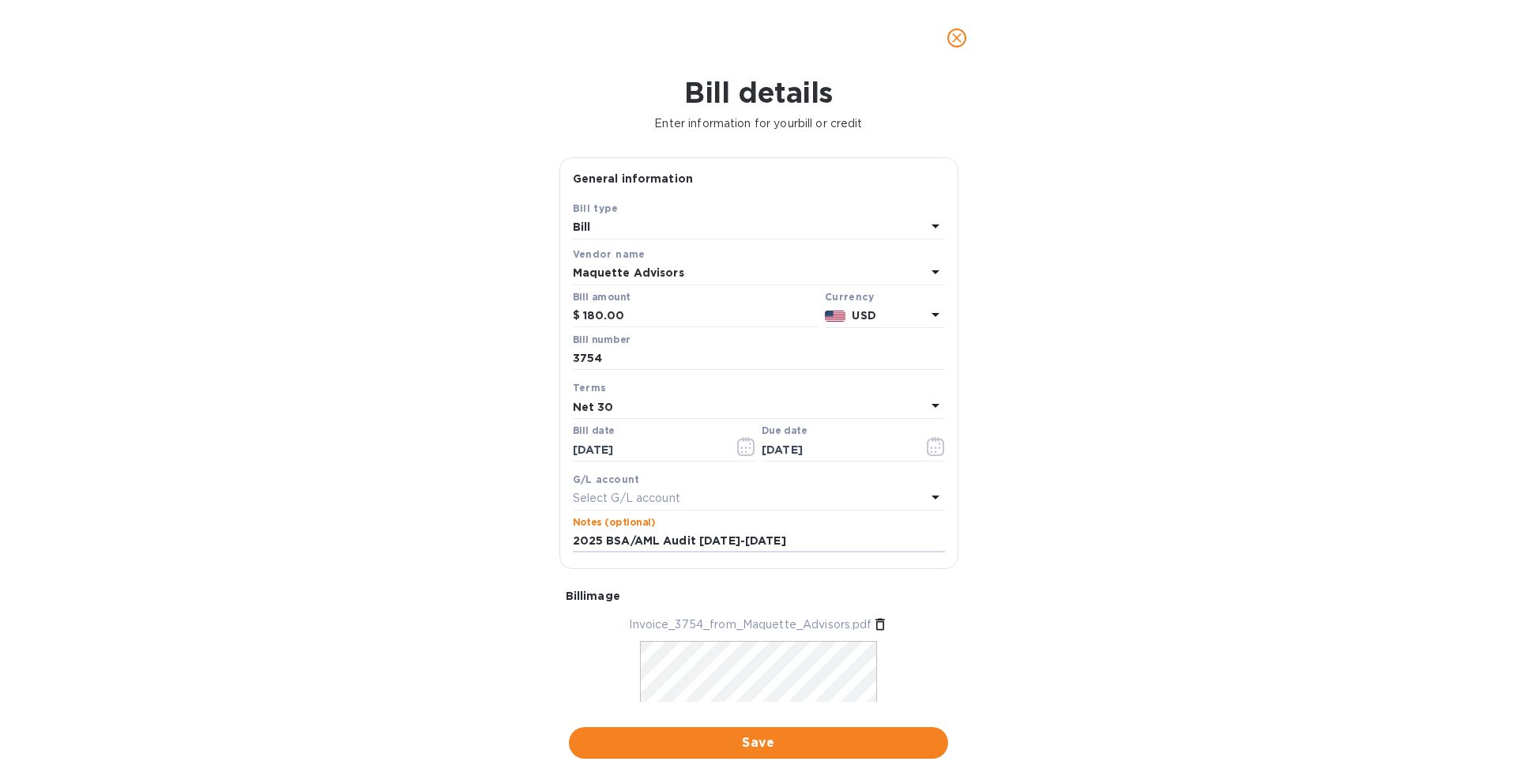
drag, startPoint x: 912, startPoint y: 526, endPoint x: 912, endPoint y: 491, distance: 35.0
click at [912, 521] on div "Notes (optional) 2025 BSA/AML Audit [DATE]-[DATE]" at bounding box center [759, 534] width 372 height 36
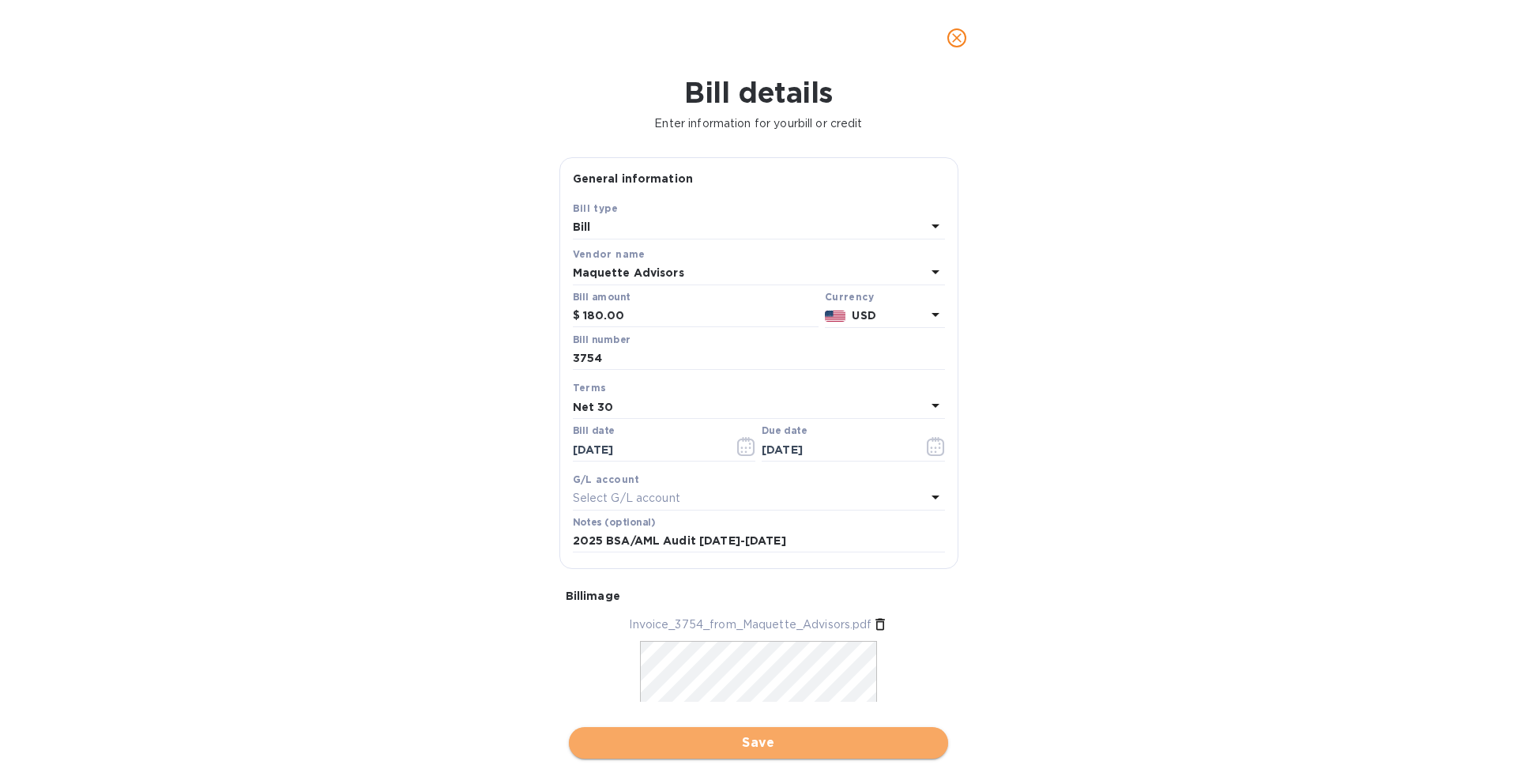
click at [784, 748] on span "Save" at bounding box center [758, 742] width 354 height 19
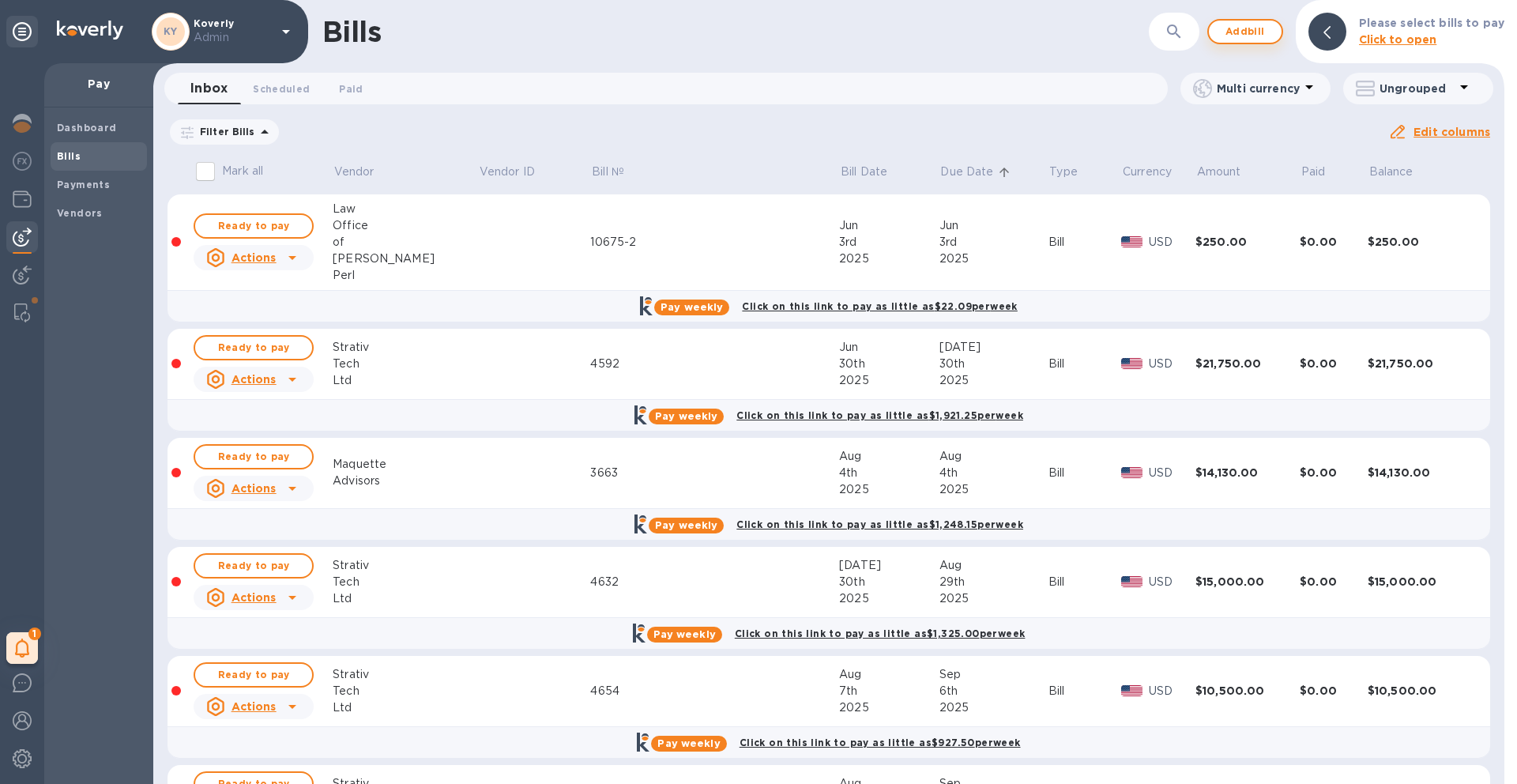
click at [1259, 28] on span "Add bill" at bounding box center [1245, 31] width 48 height 19
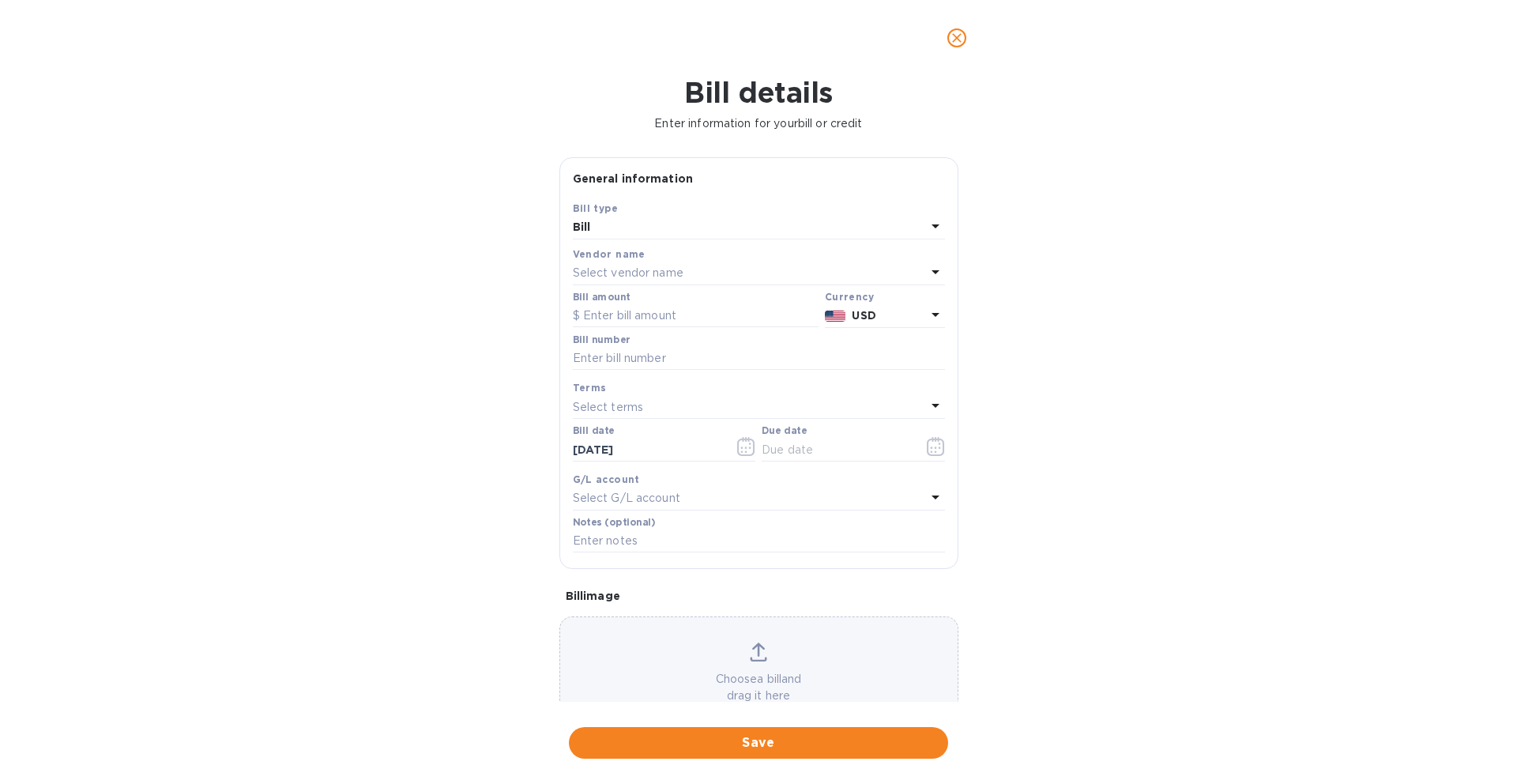
click at [699, 277] on div "Select vendor name" at bounding box center [749, 273] width 353 height 22
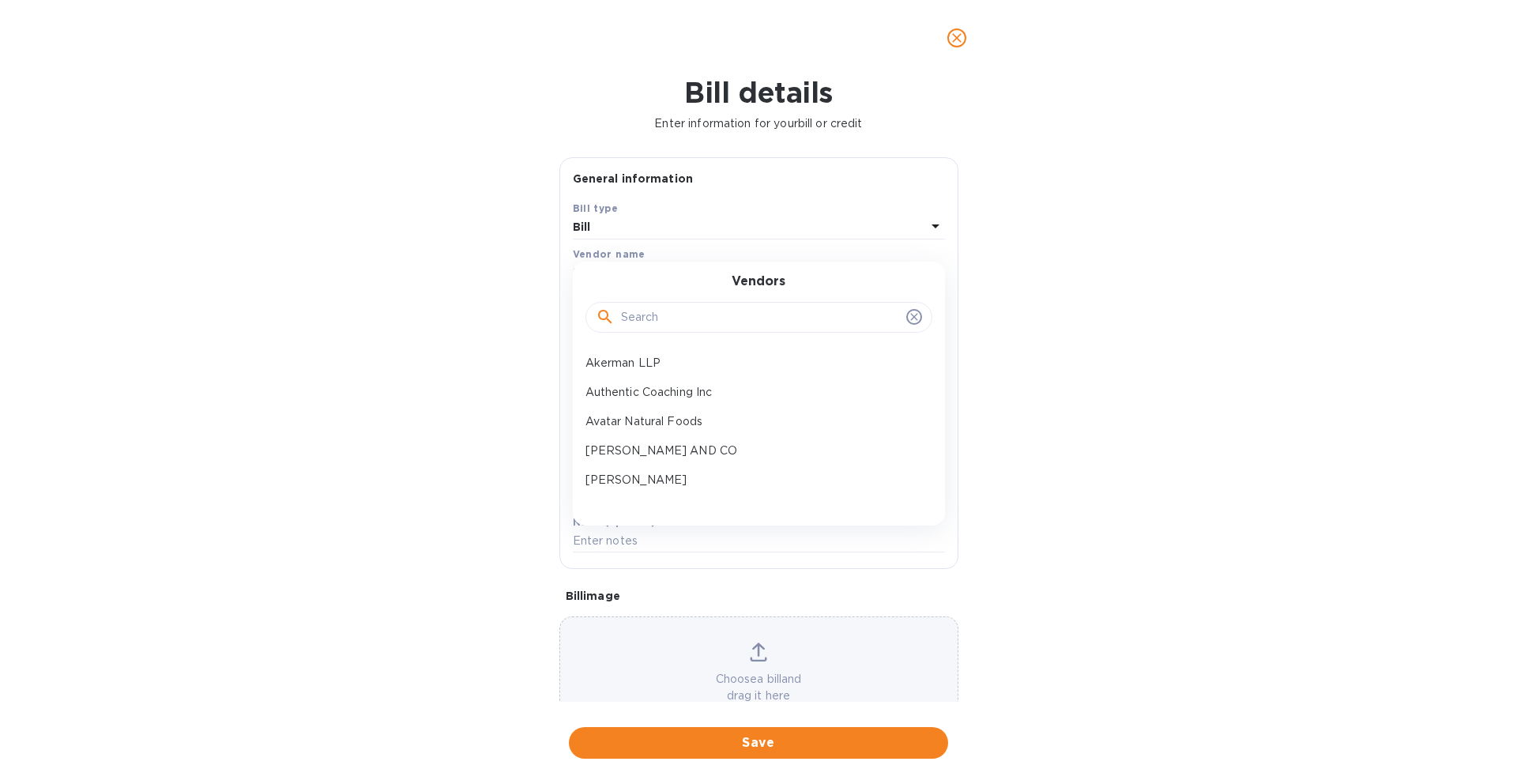
click at [675, 317] on input "text" at bounding box center [760, 317] width 279 height 23
type input "smart"
click at [604, 371] on p "Smart.Exe Inc." at bounding box center [753, 363] width 334 height 16
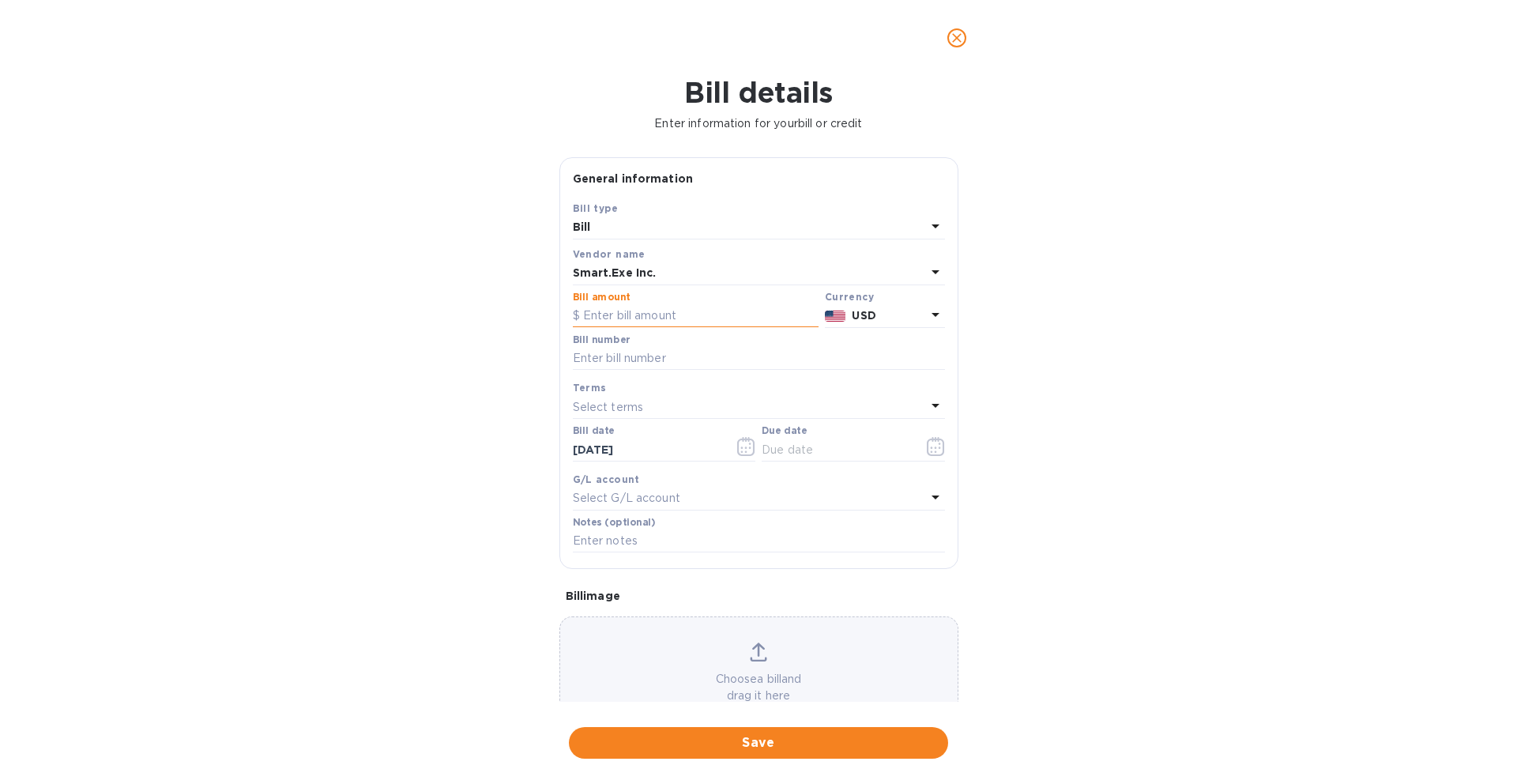
click at [691, 314] on input "text" at bounding box center [696, 316] width 246 height 23
type input "55,520"
click at [496, 445] on div "Bill details Enter information for your bill or credit General information Save…" at bounding box center [758, 429] width 1517 height 708
click at [650, 364] on input "text" at bounding box center [759, 358] width 372 height 23
type input "1493"
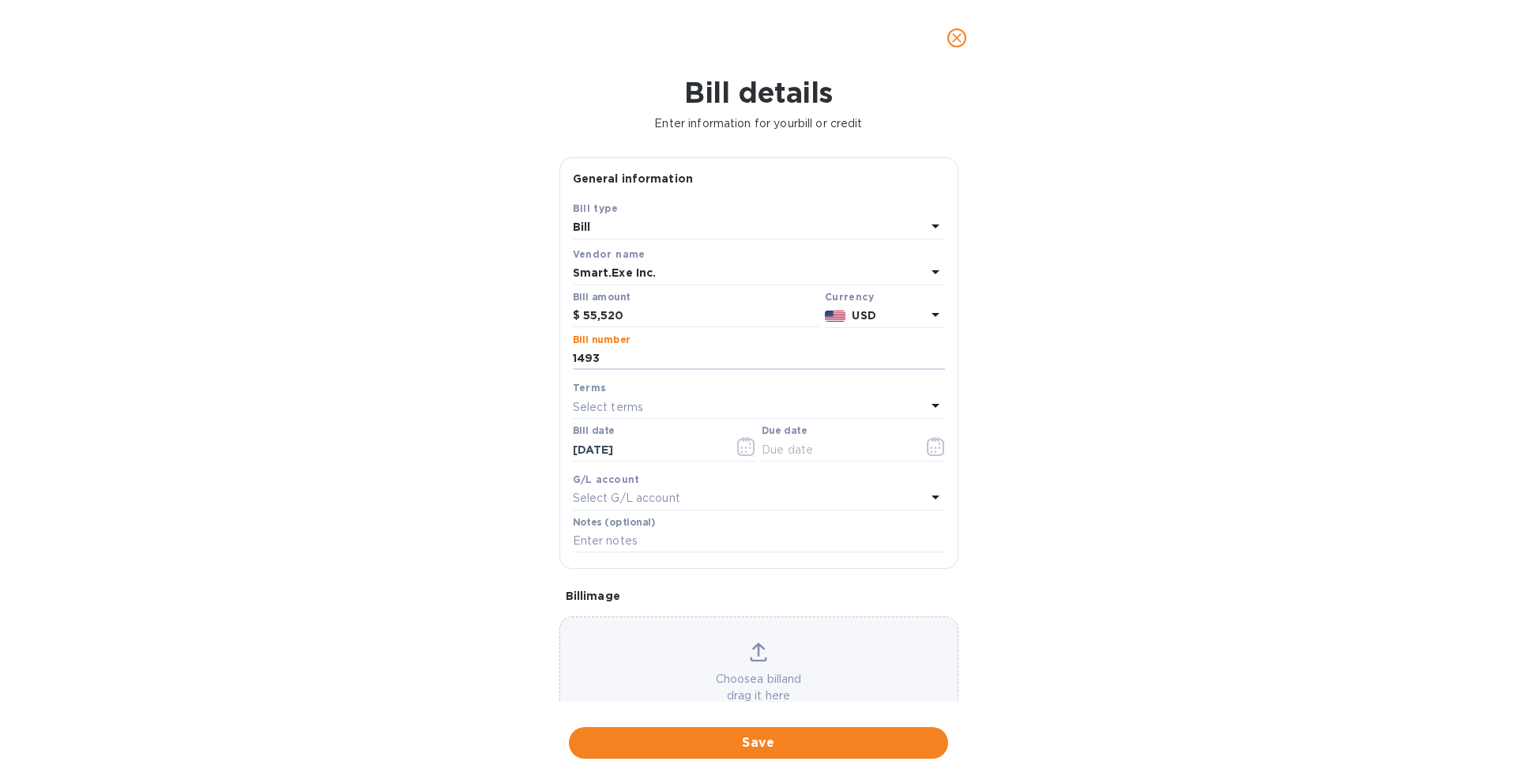
click at [506, 470] on div "Bill details Enter information for your bill or credit General information Save…" at bounding box center [758, 429] width 1517 height 708
click at [649, 447] on input "[DATE]" at bounding box center [648, 449] width 149 height 23
click at [609, 454] on input "[DATE]" at bounding box center [648, 449] width 149 height 23
type input "[DATE]"
click at [798, 447] on input "text" at bounding box center [836, 449] width 149 height 23
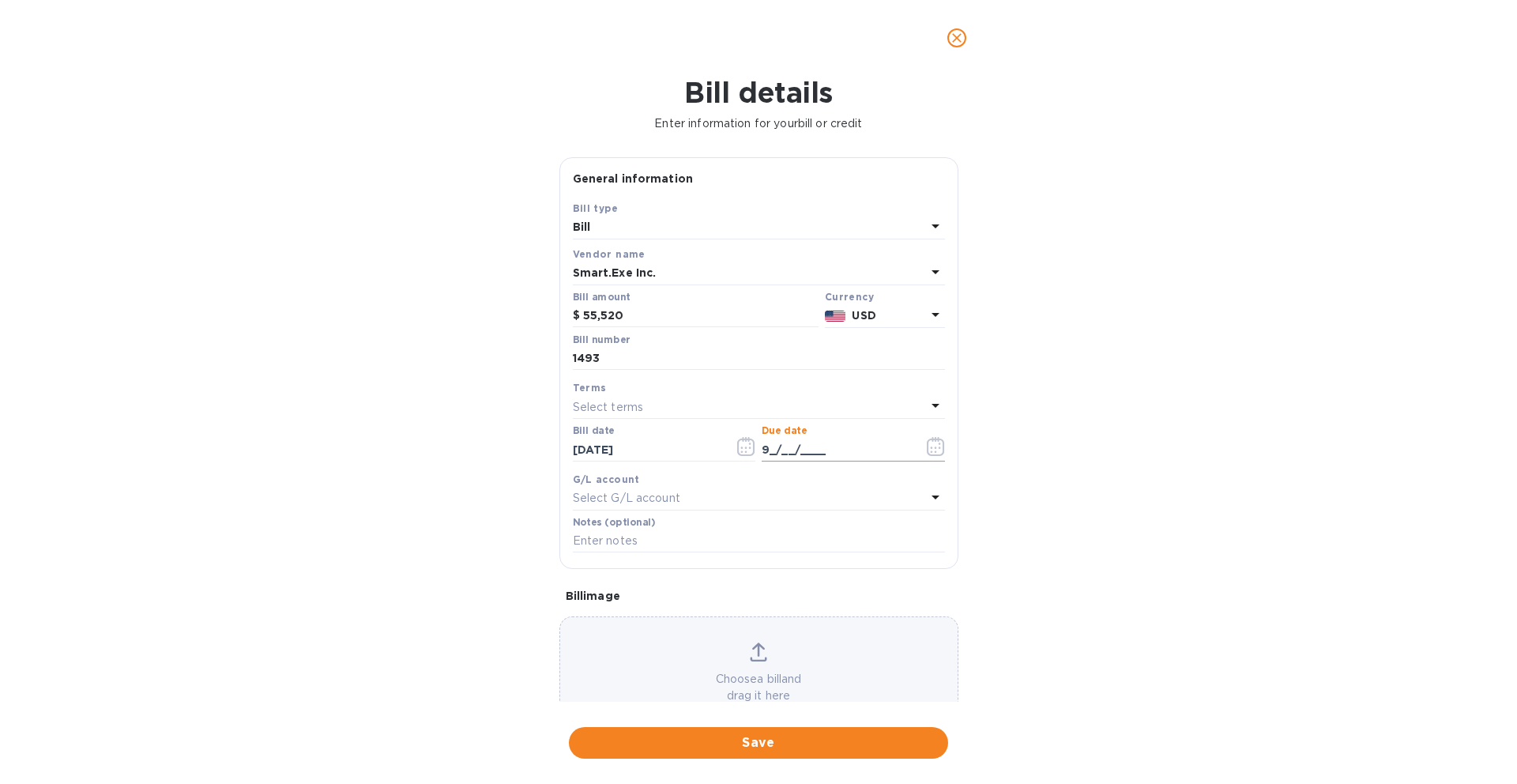
type input "9_/__/____"
click at [749, 411] on div "Select terms" at bounding box center [749, 407] width 353 height 22
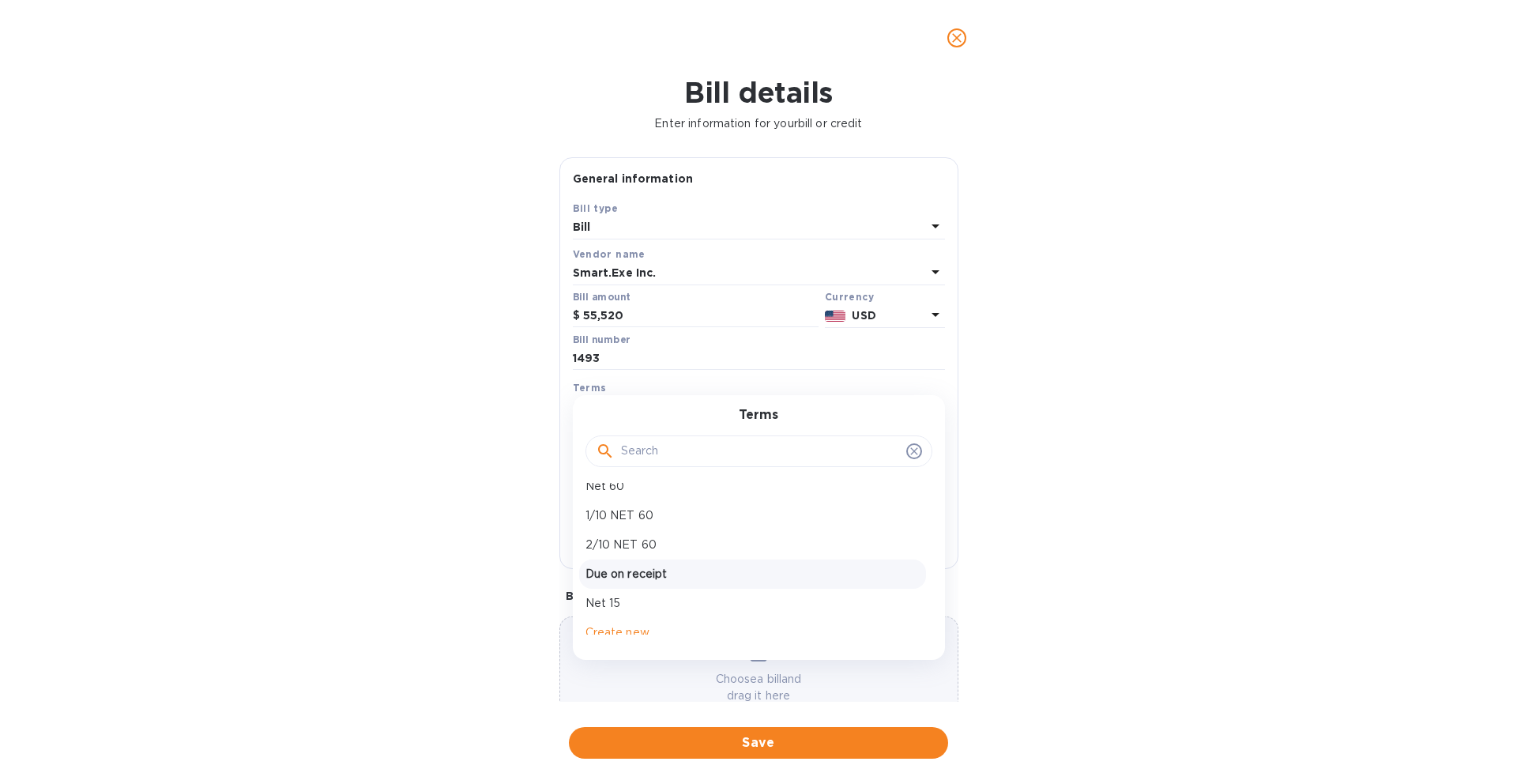
scroll to position [53, 0]
click at [666, 563] on p "Due on receipt" at bounding box center [753, 561] width 334 height 16
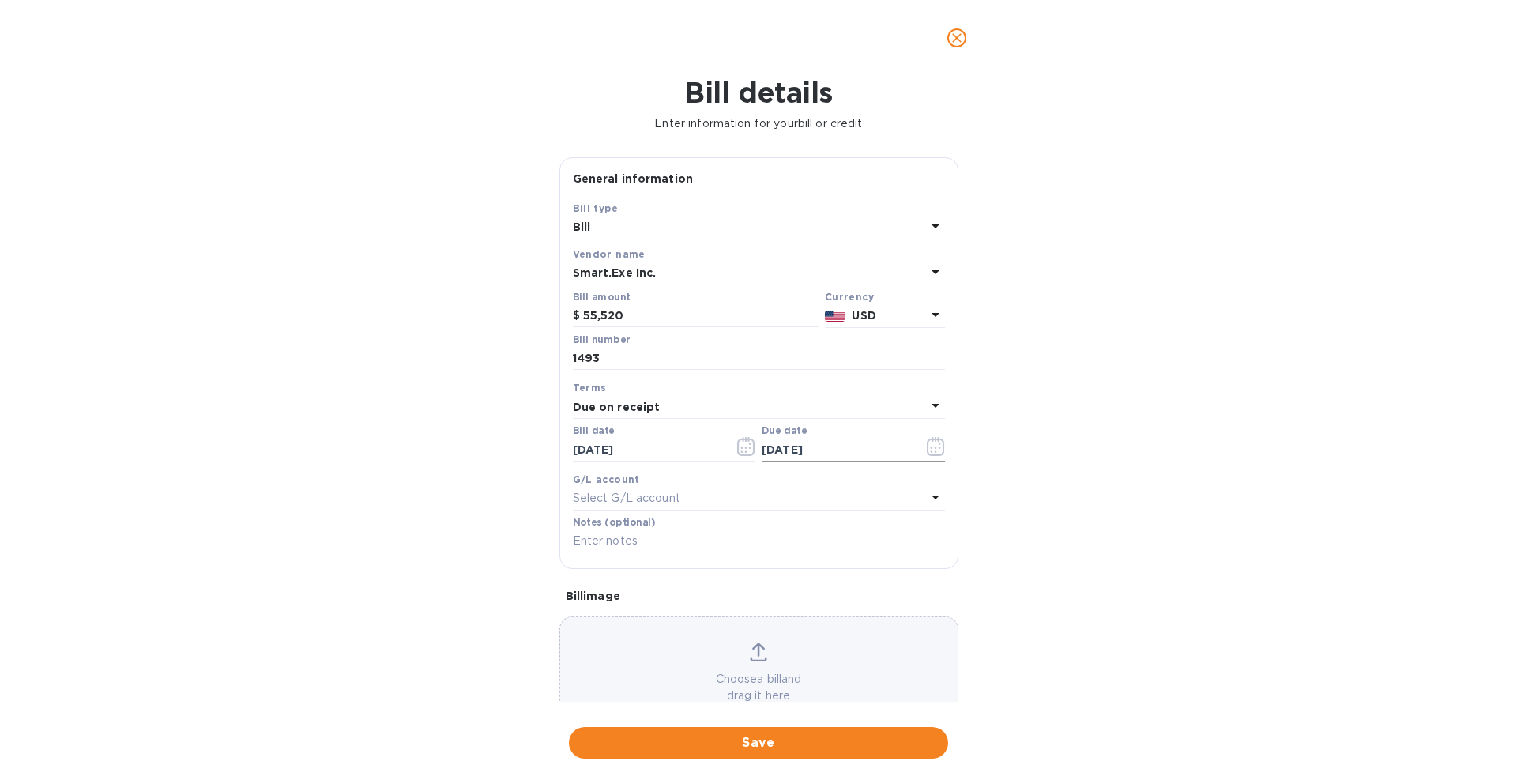
click at [788, 444] on input "[DATE]" at bounding box center [836, 449] width 149 height 23
click at [791, 445] on input "[DATE]" at bounding box center [836, 449] width 149 height 23
type input "[DATE]"
click at [861, 410] on div "Select terms" at bounding box center [749, 407] width 353 height 22
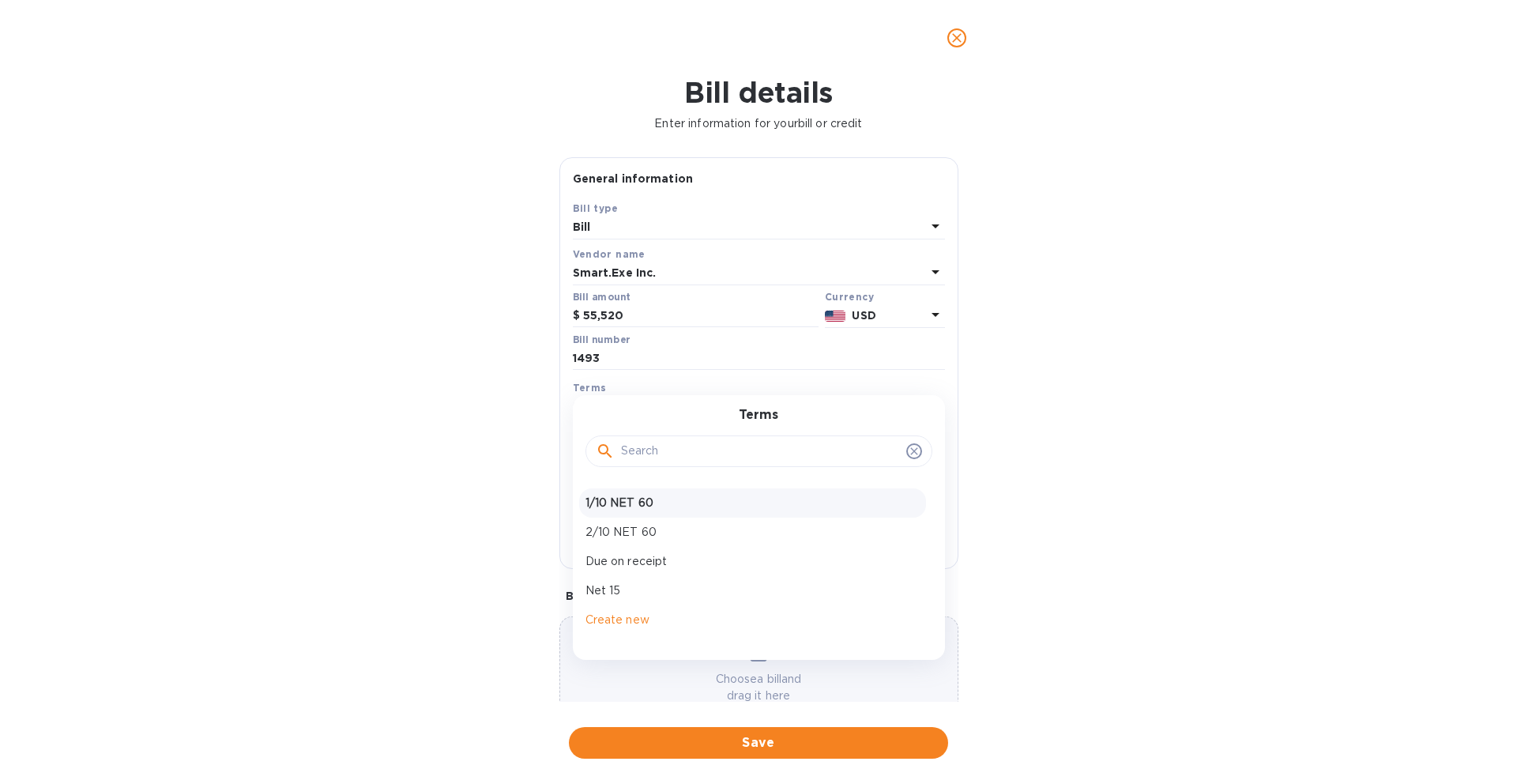
scroll to position [0, 0]
click at [1057, 464] on div "Bill details Enter information for your bill or credit General information Save…" at bounding box center [758, 429] width 1517 height 708
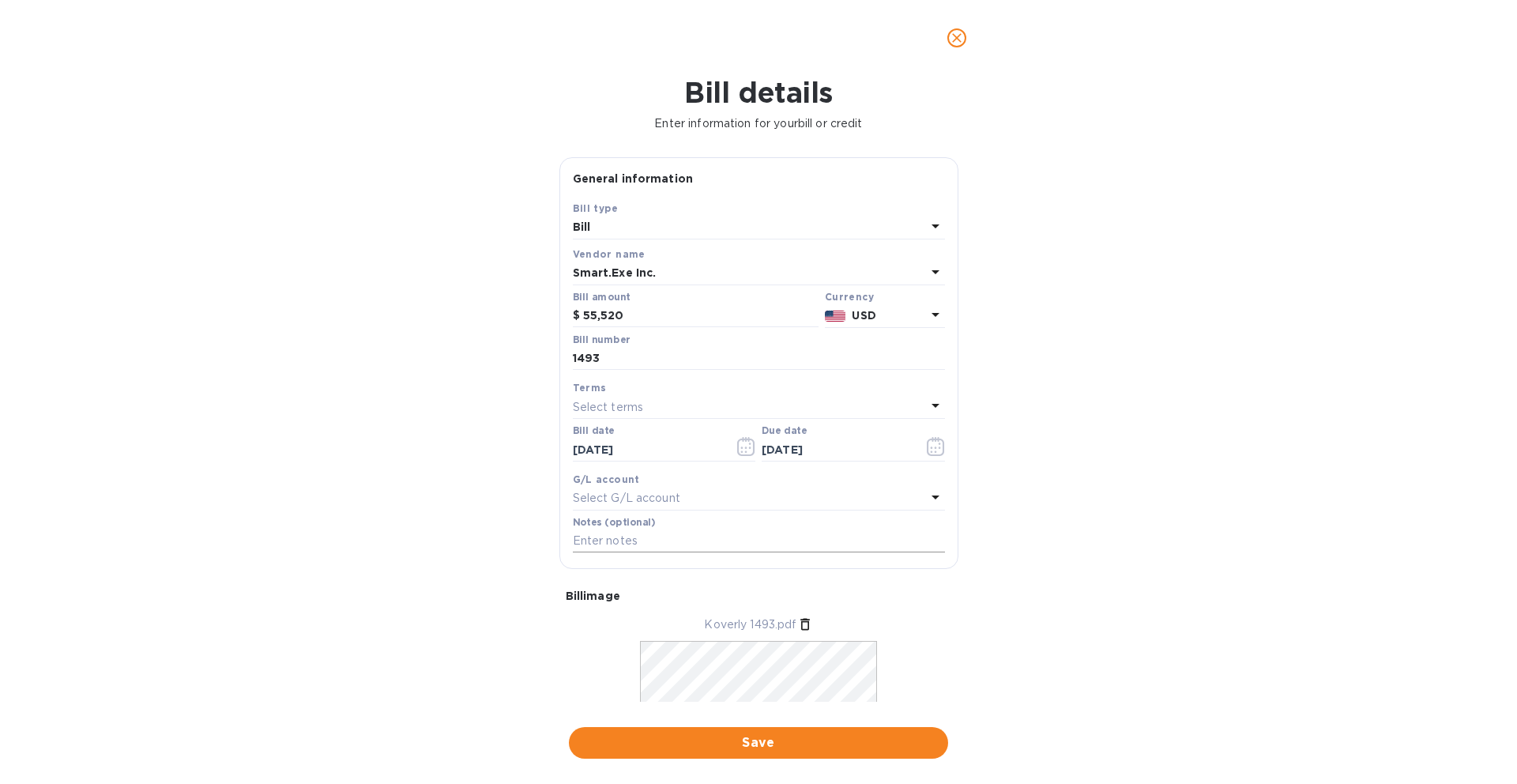
click at [692, 549] on input "text" at bounding box center [759, 541] width 372 height 23
click at [1099, 218] on div "Bill details Enter information for your bill or credit General information Save…" at bounding box center [758, 429] width 1517 height 708
click at [607, 546] on input "1,062 hours" at bounding box center [759, 541] width 372 height 23
type input "1,062 working hours"
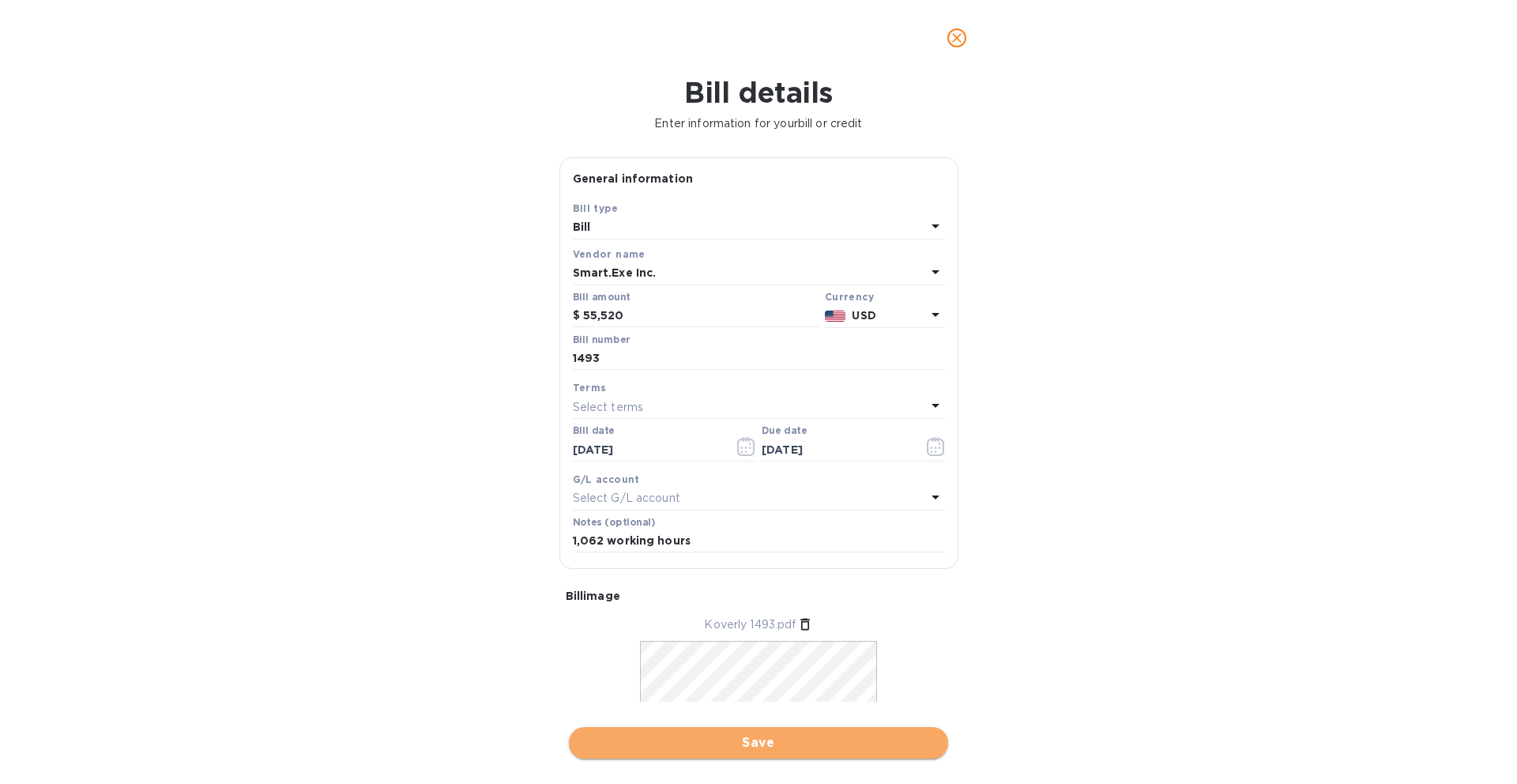
click at [842, 732] on button "Save" at bounding box center [758, 742] width 379 height 31
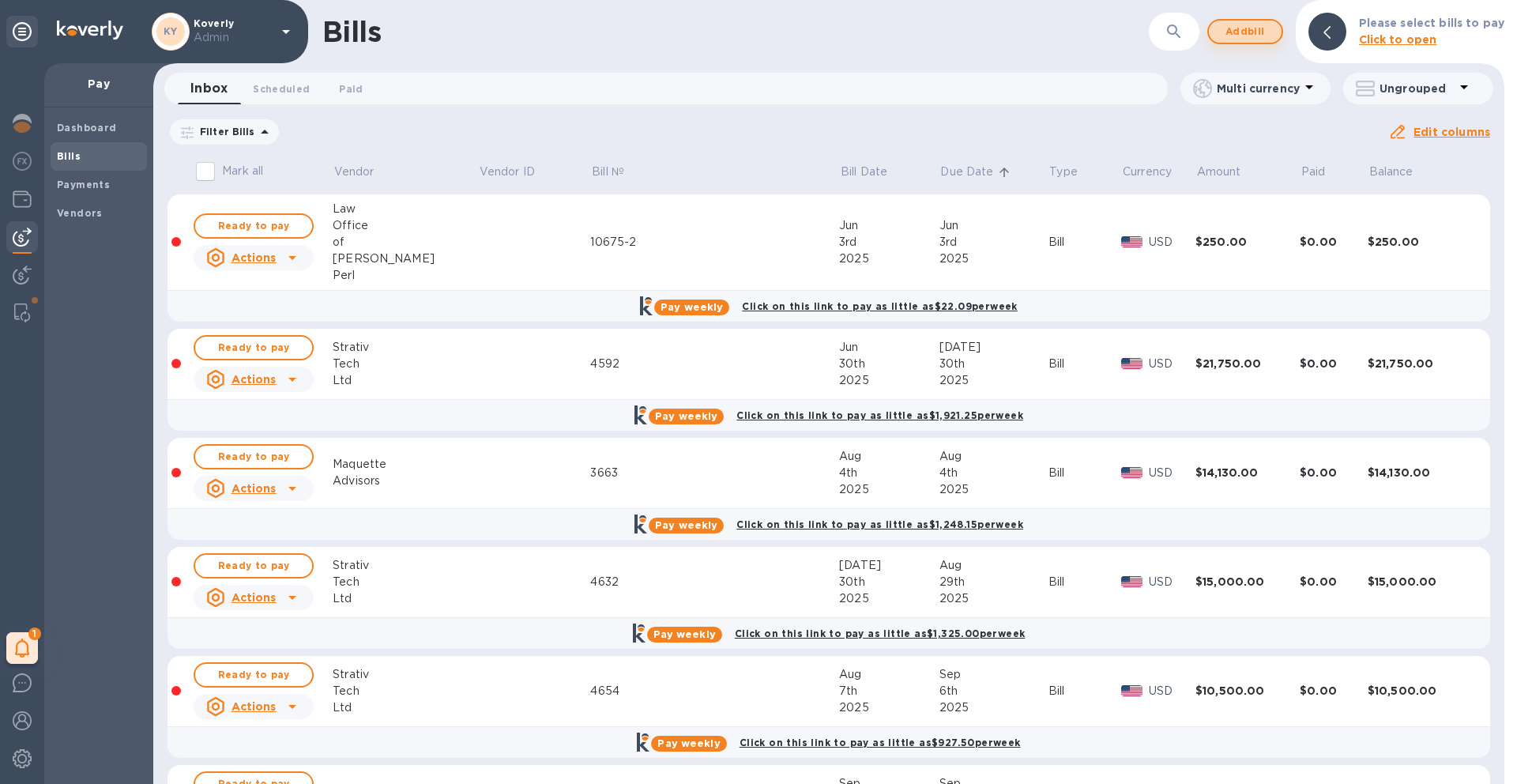
click at [1230, 33] on span "Add bill" at bounding box center [1245, 31] width 48 height 19
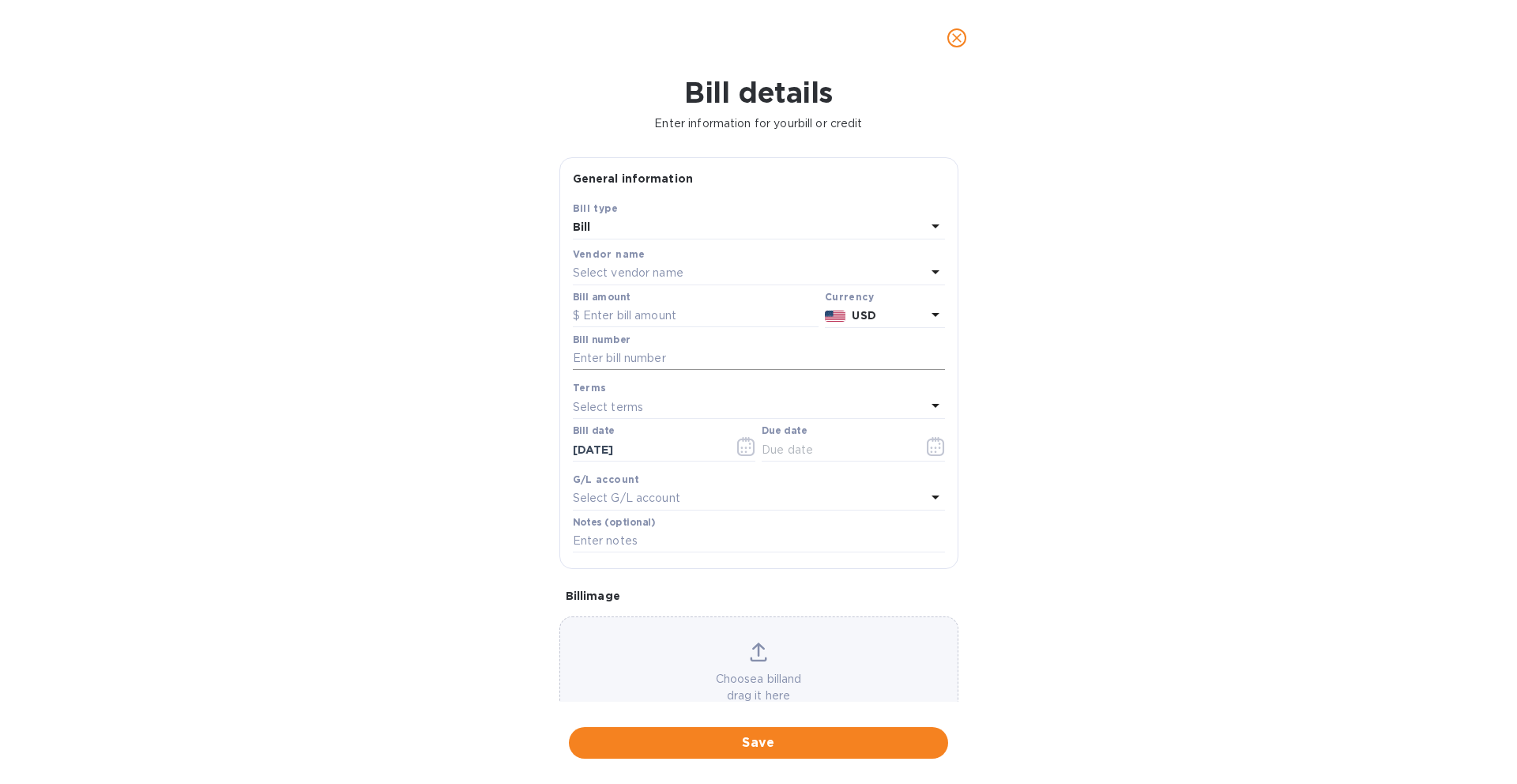
scroll to position [48, 0]
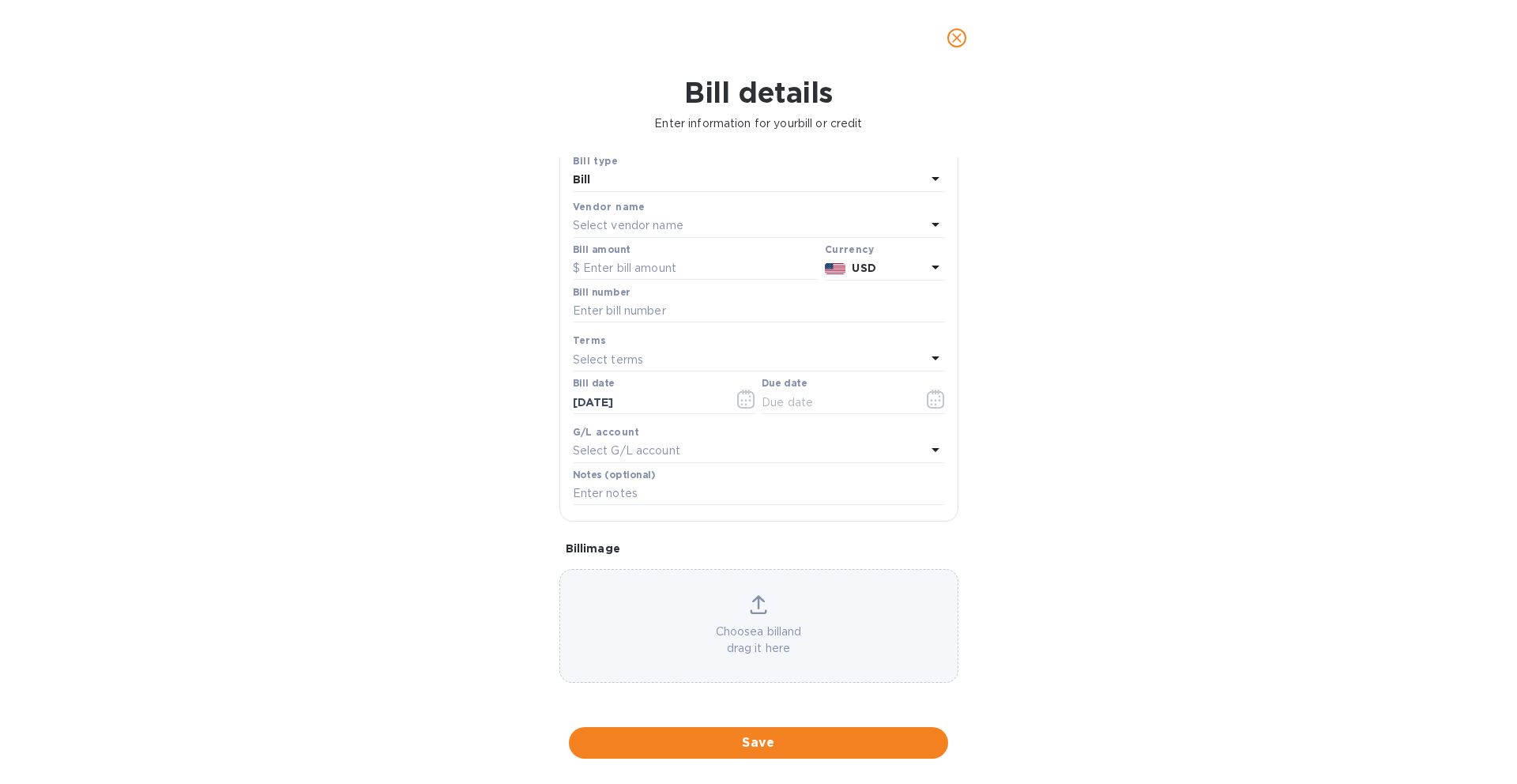
click at [727, 662] on div "Choose a bill and drag it here" at bounding box center [759, 625] width 399 height 114
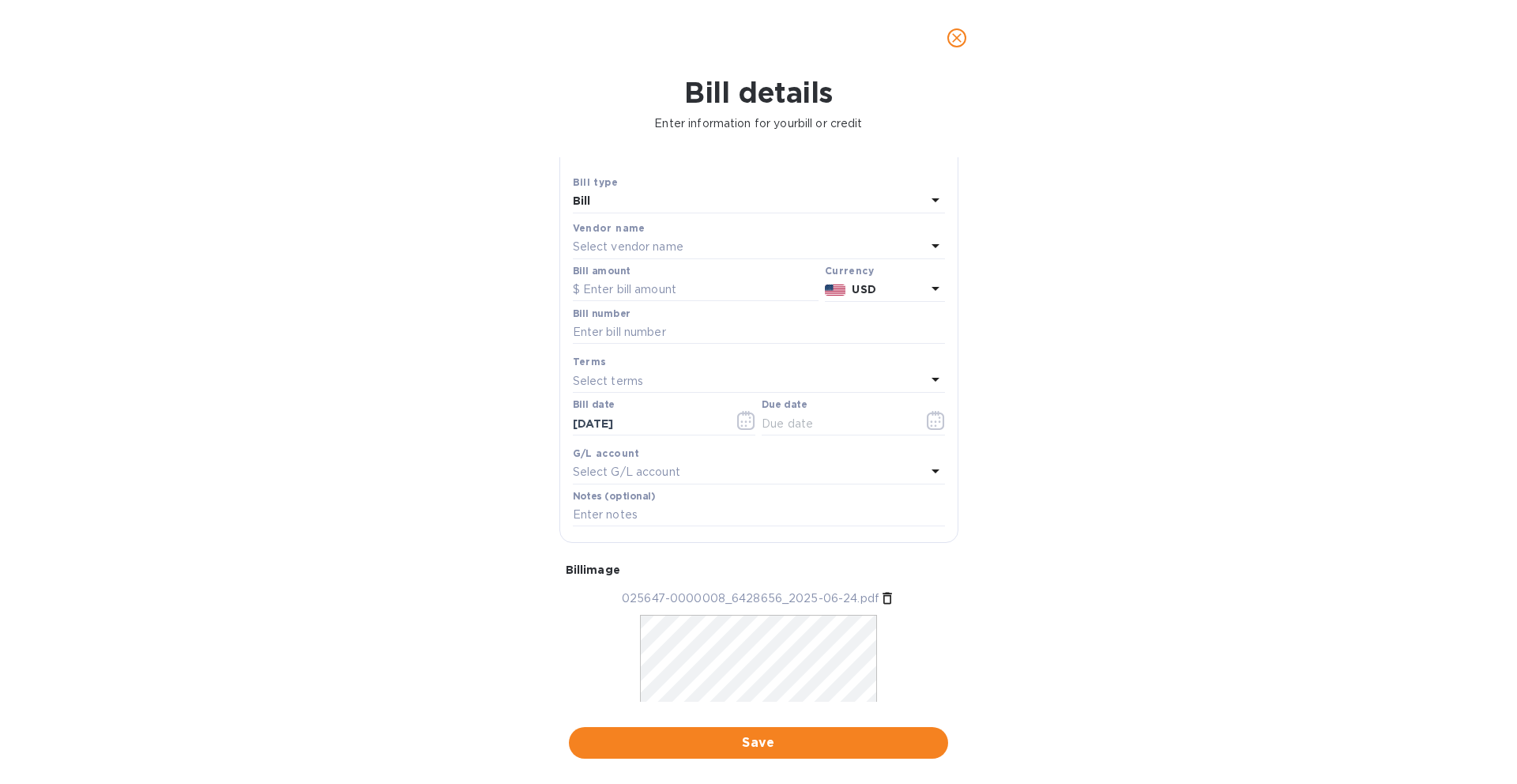
scroll to position [14, 0]
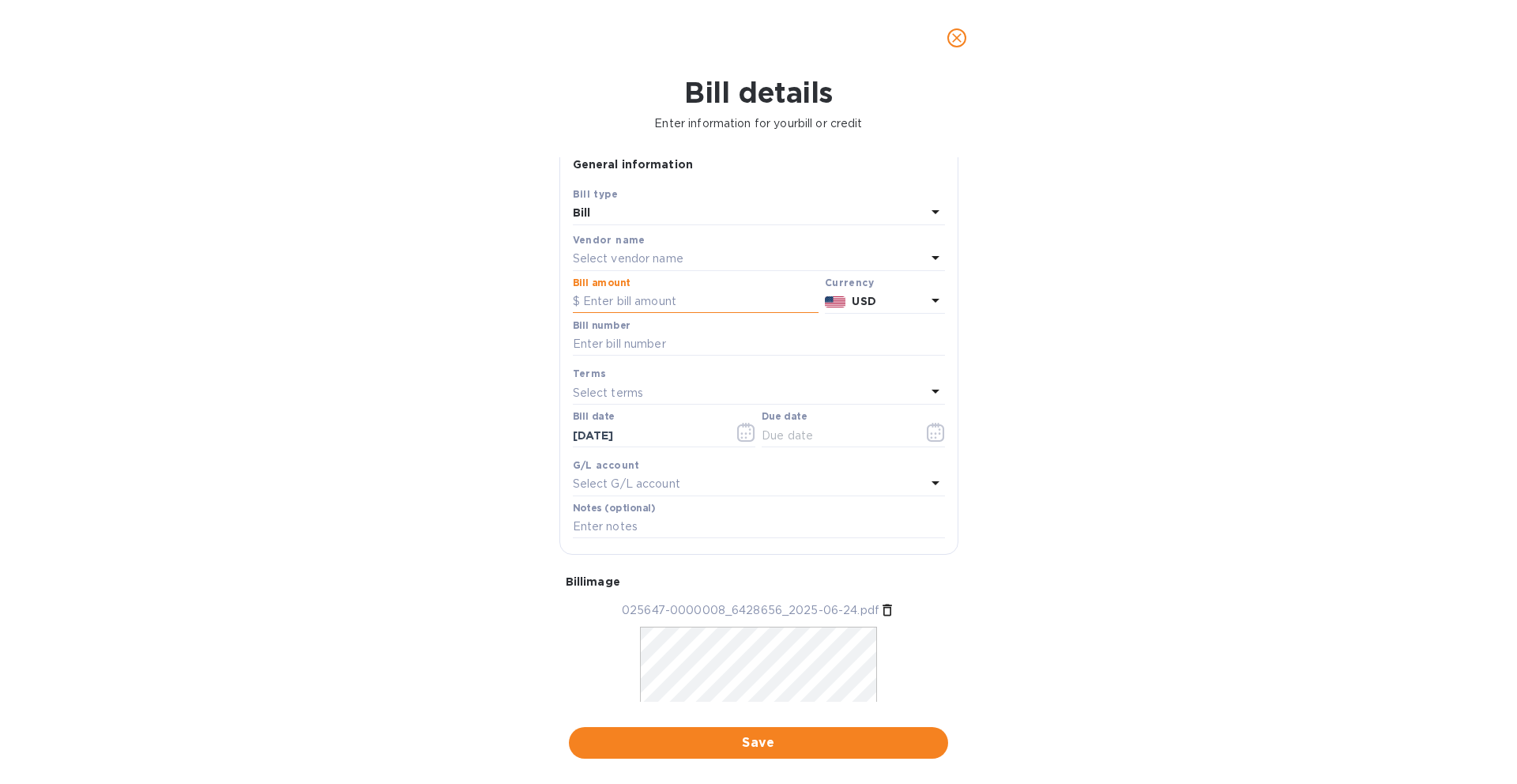
click at [690, 298] on input "text" at bounding box center [696, 302] width 246 height 23
paste input "7,634.25"
type input "7,634.25"
click at [795, 260] on div "Select vendor name" at bounding box center [749, 259] width 353 height 22
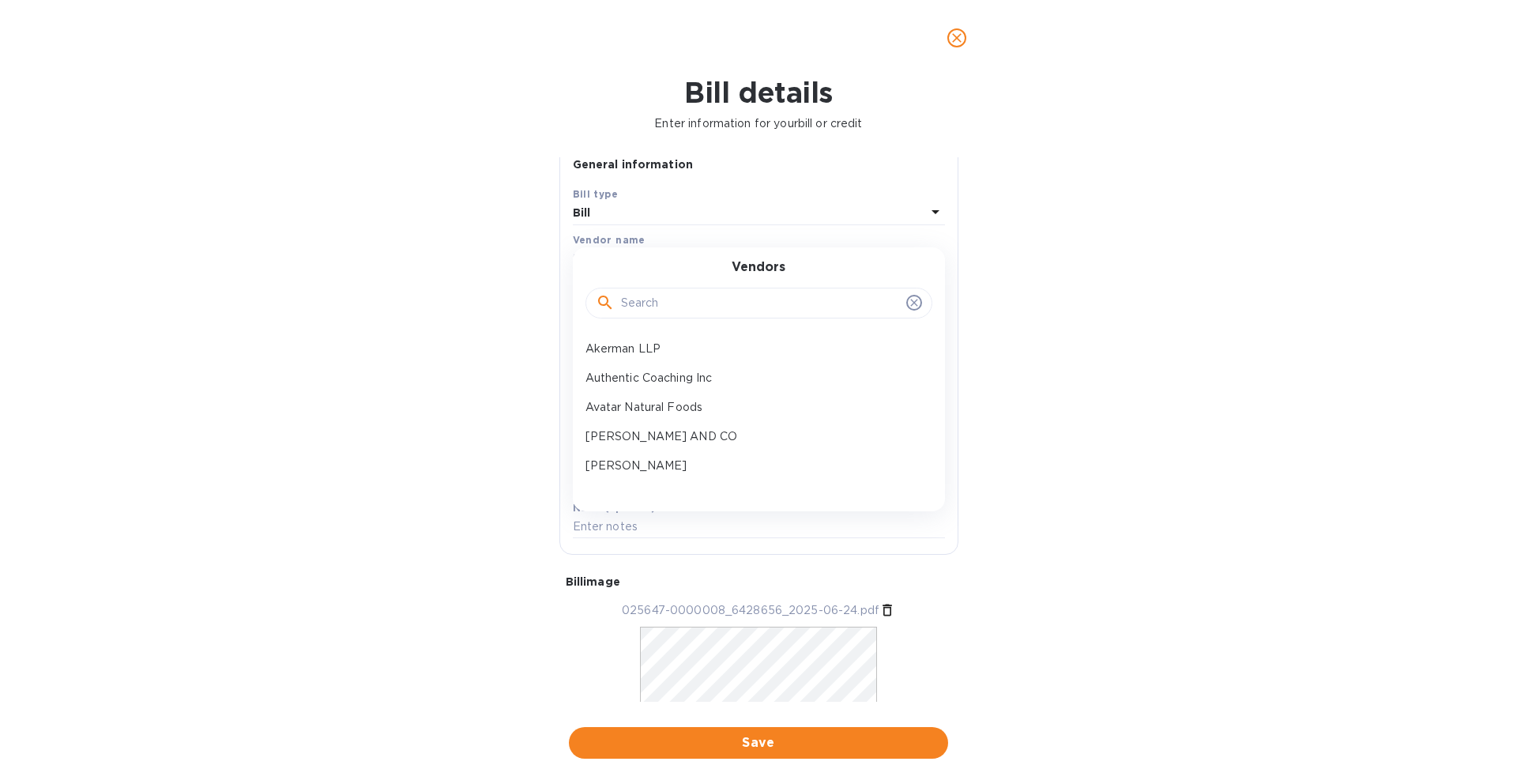
click at [722, 293] on input "text" at bounding box center [760, 304] width 279 height 23
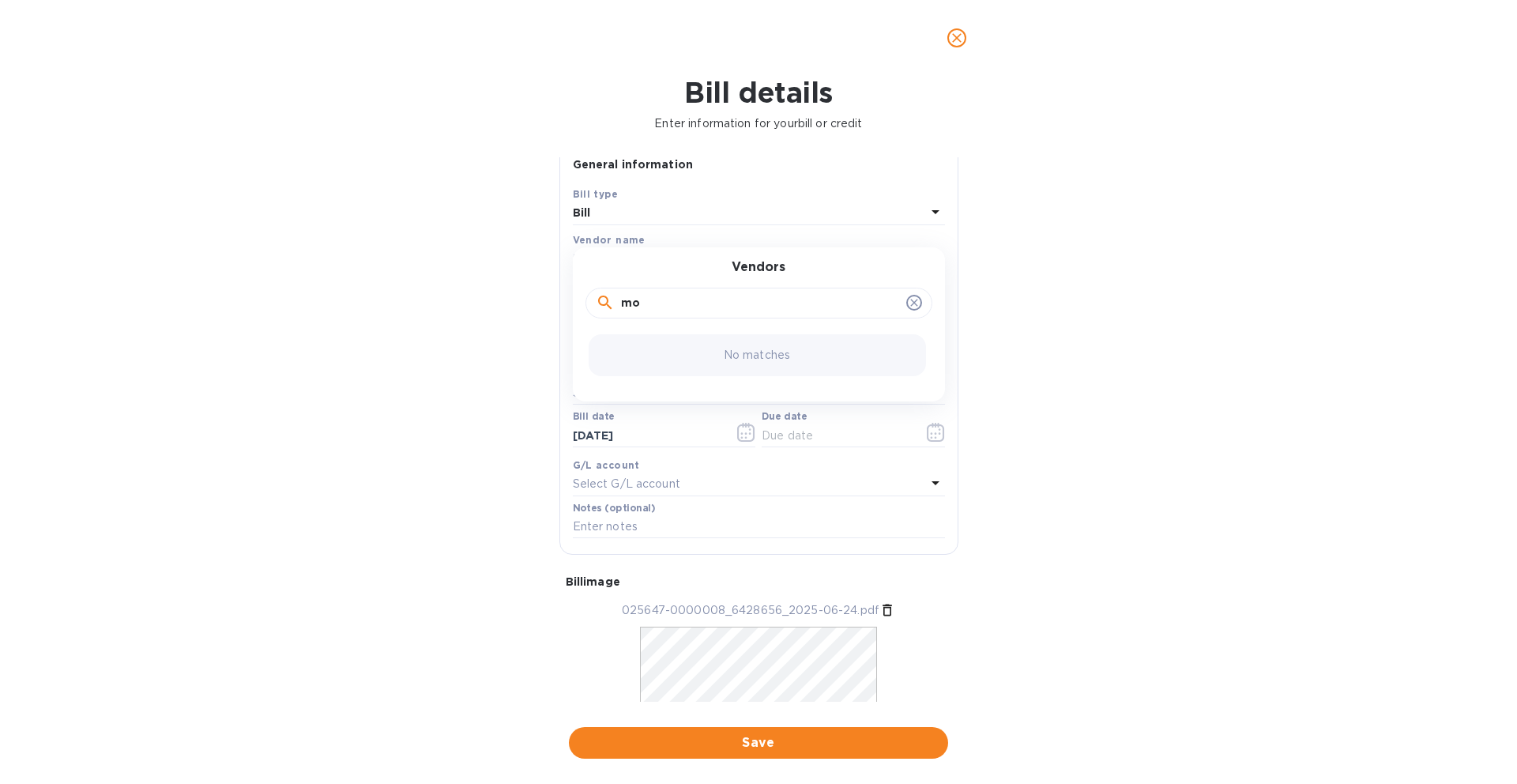
type input "m"
type input "mor"
click at [966, 40] on span "close" at bounding box center [957, 38] width 19 height 19
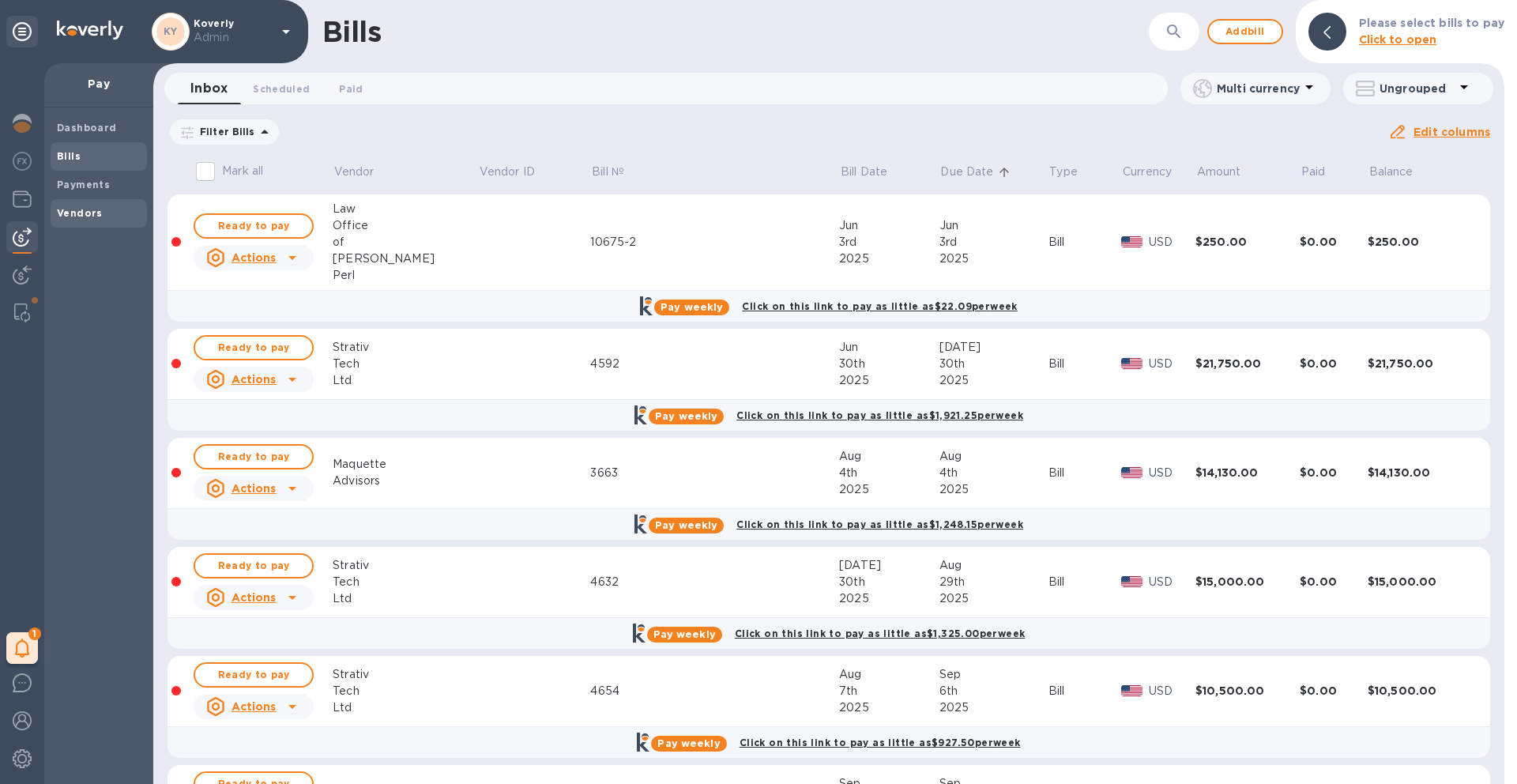
click at [116, 221] on div "Vendors" at bounding box center [98, 214] width 96 height 29
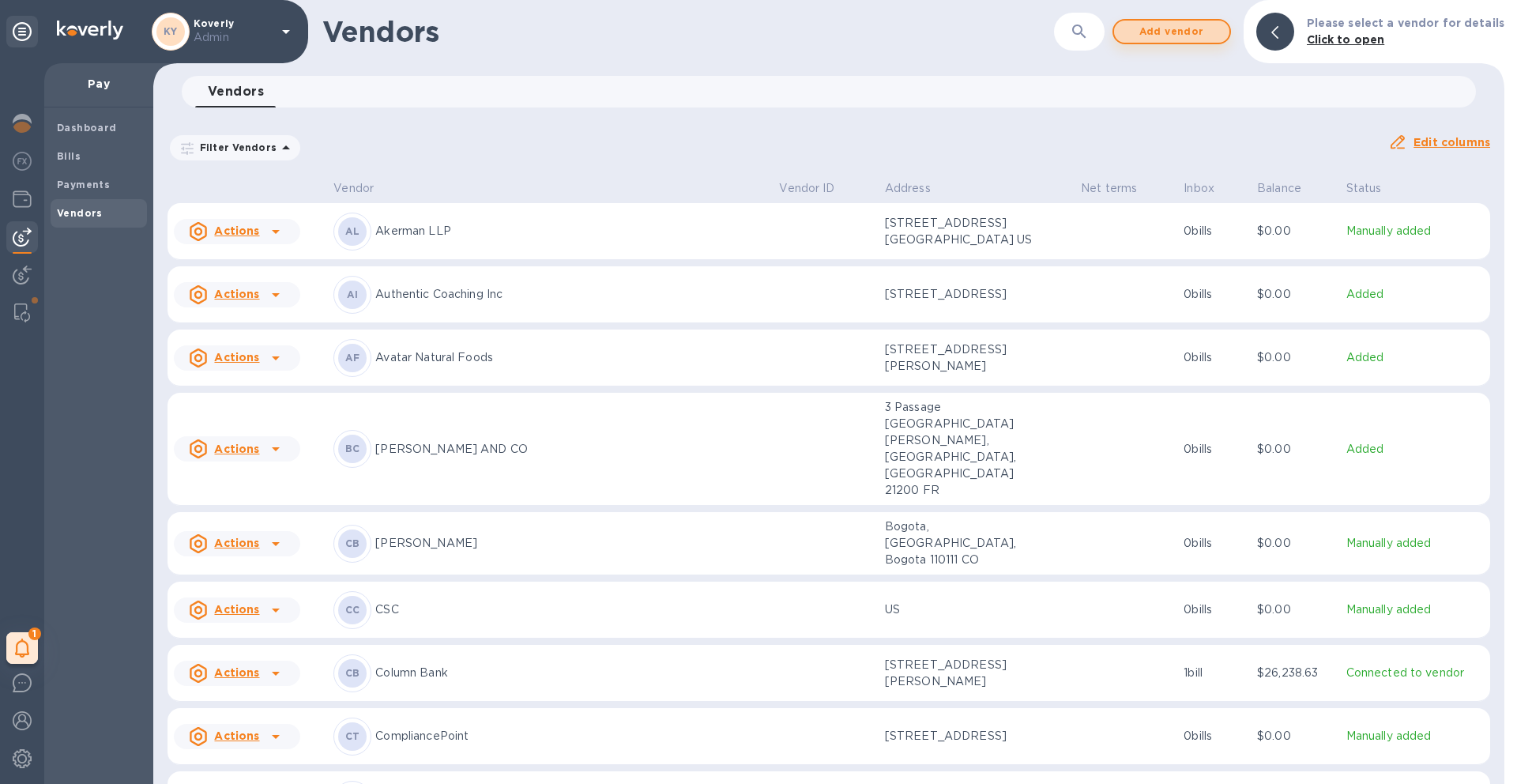
click at [1200, 37] on span "Add vendor" at bounding box center [1171, 31] width 90 height 19
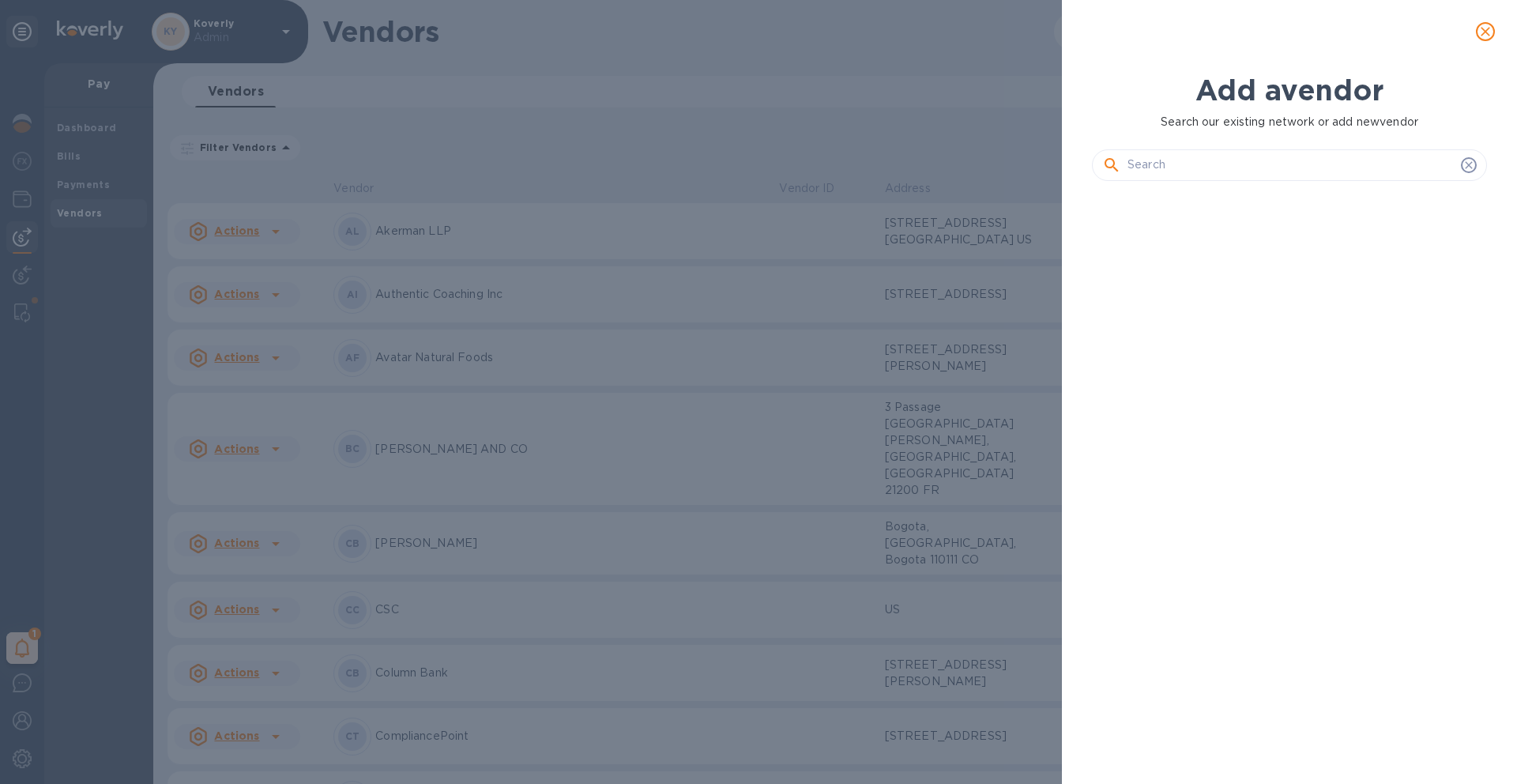
scroll to position [535, 401]
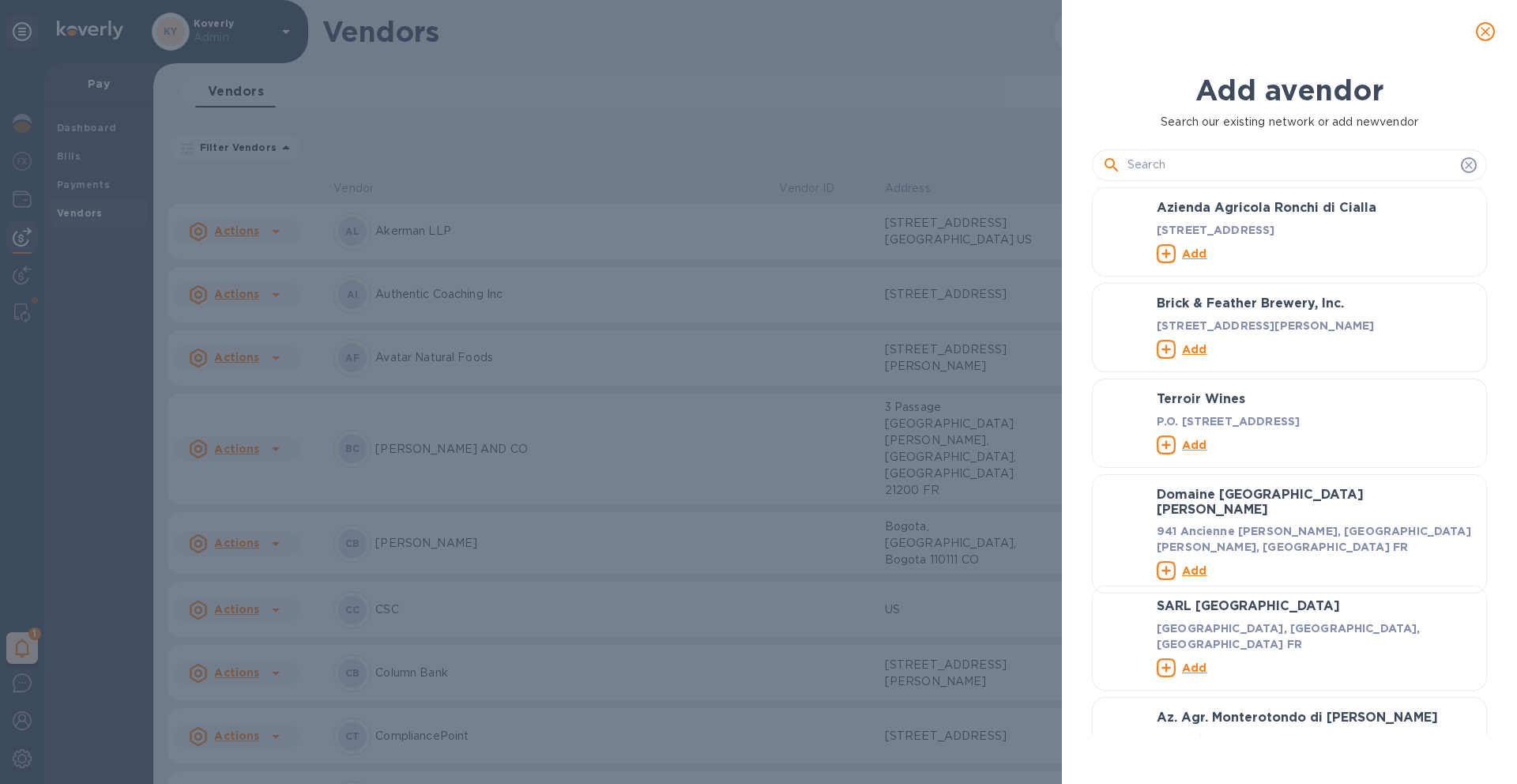
click at [1219, 165] on input "text" at bounding box center [1291, 165] width 327 height 23
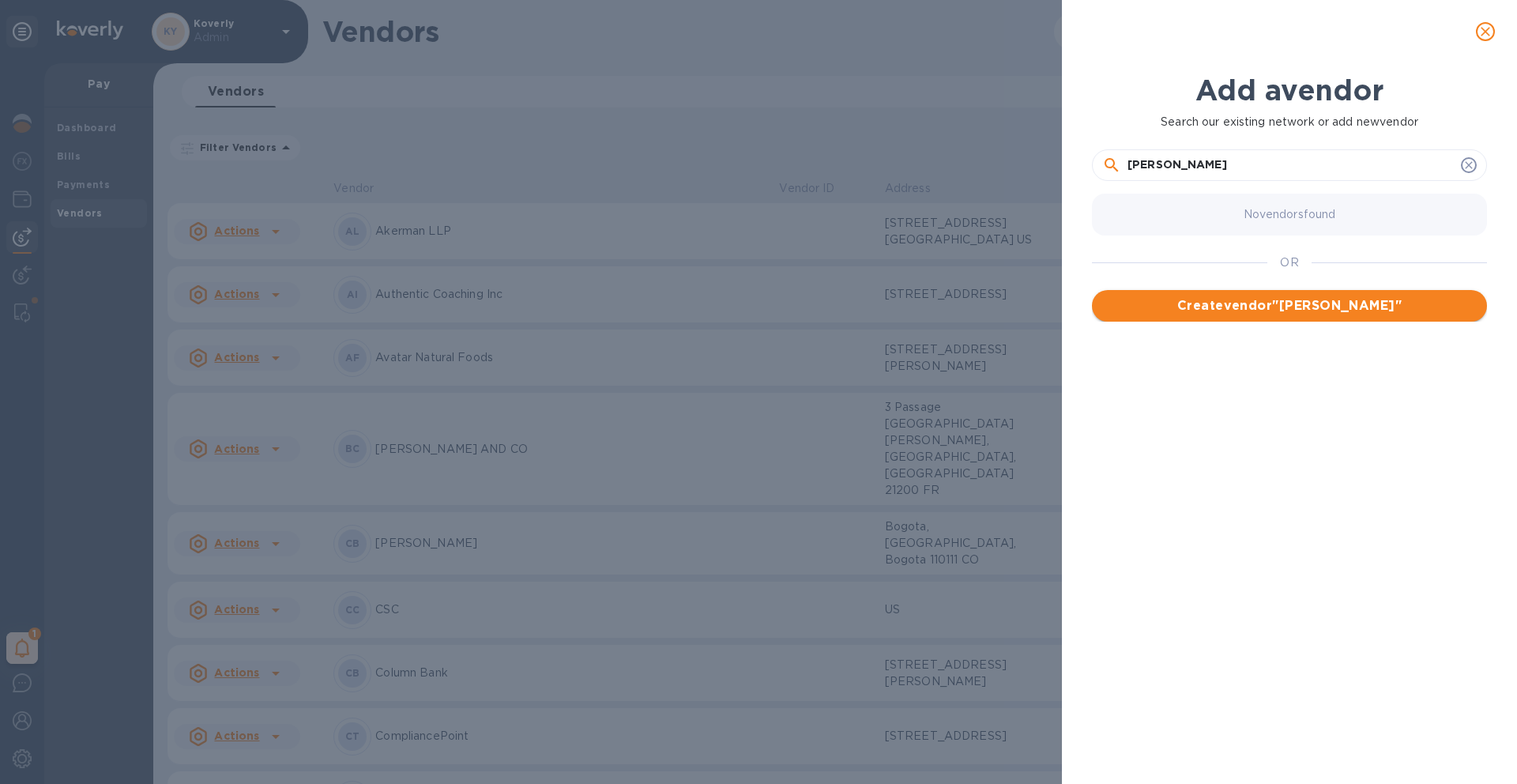
type input "[PERSON_NAME]"
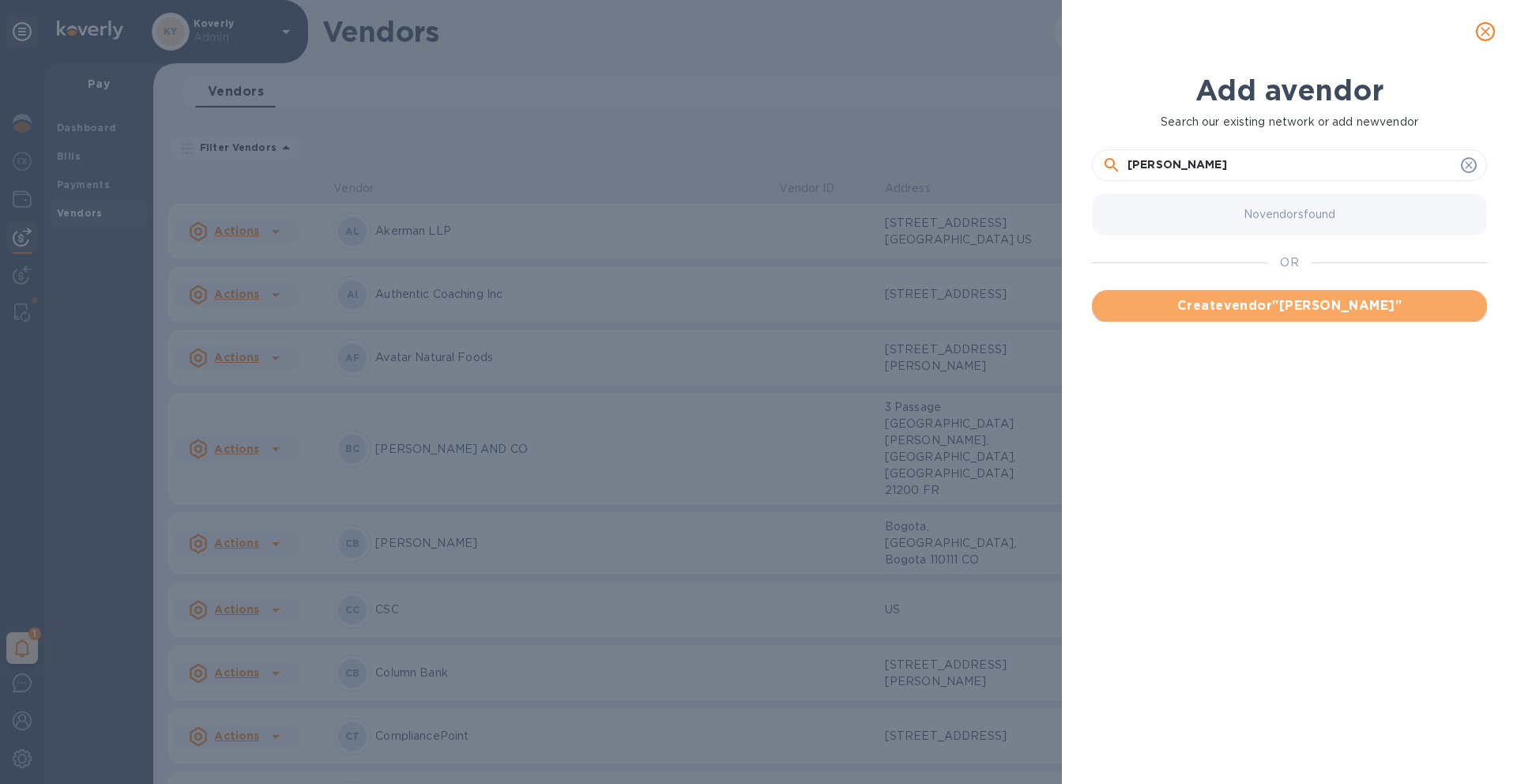
click at [1200, 308] on span "Create vendor " [PERSON_NAME] "" at bounding box center [1290, 305] width 370 height 19
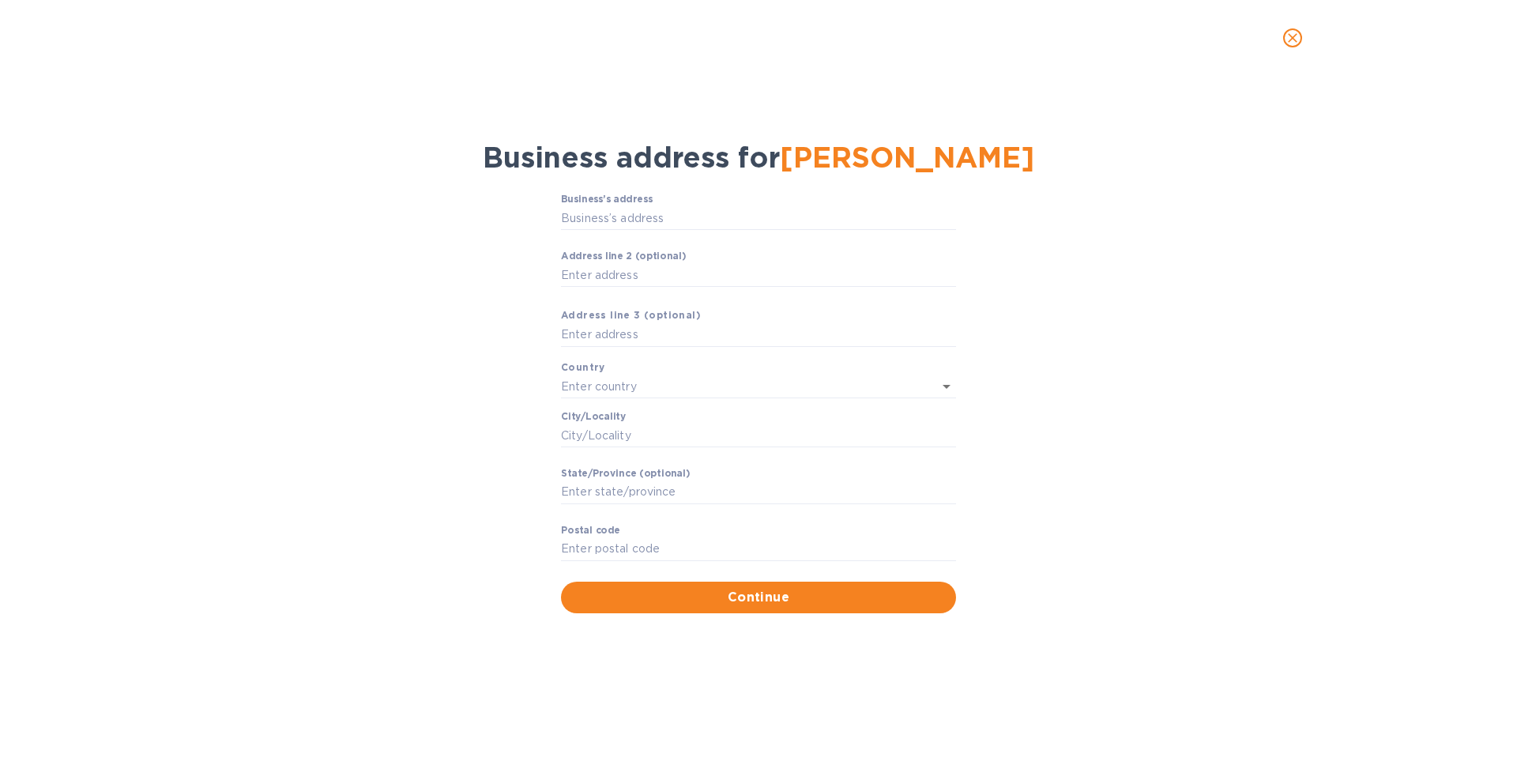
click at [1296, 44] on icon "close" at bounding box center [1292, 38] width 16 height 16
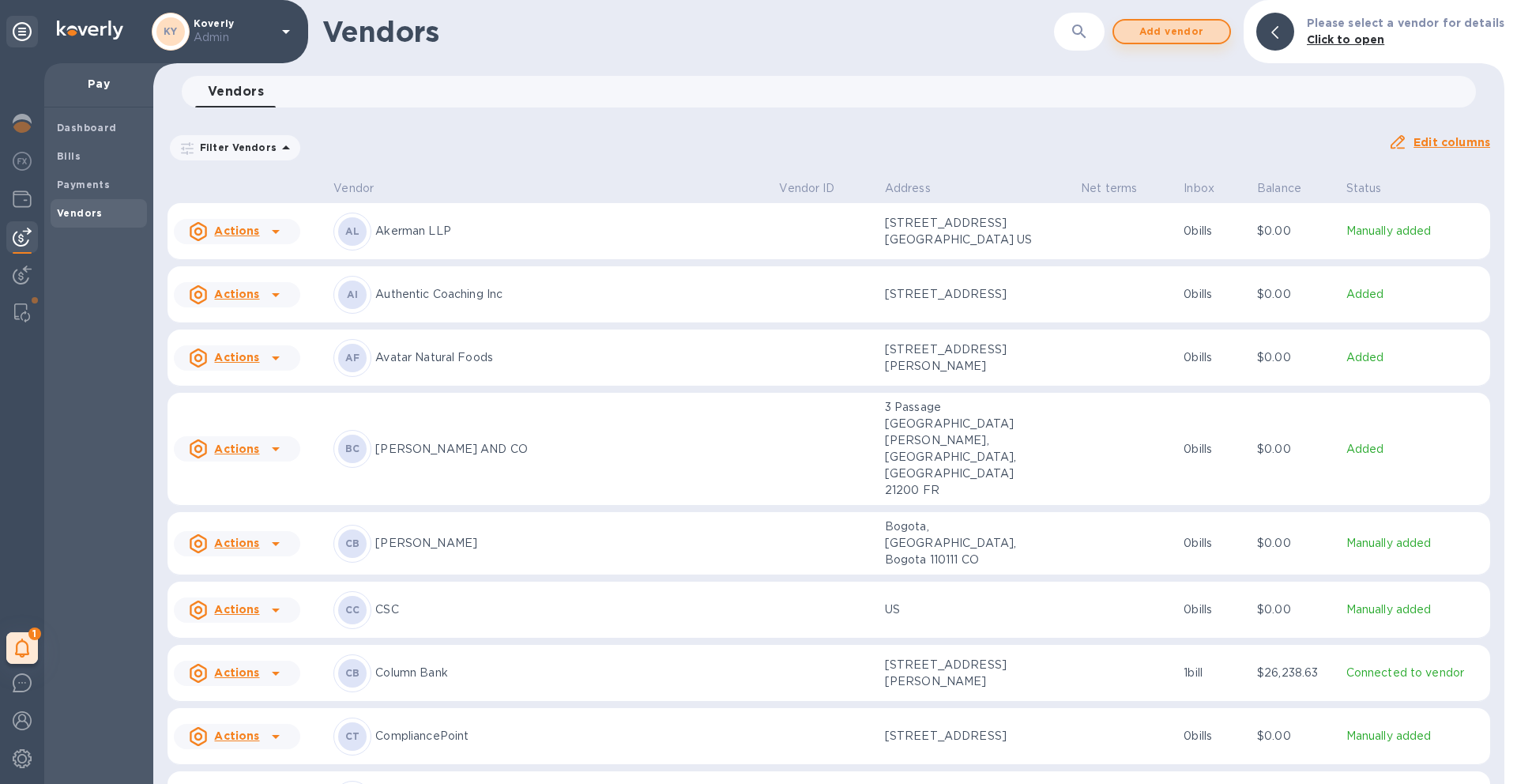
click at [1199, 36] on span "Add vendor" at bounding box center [1171, 31] width 90 height 19
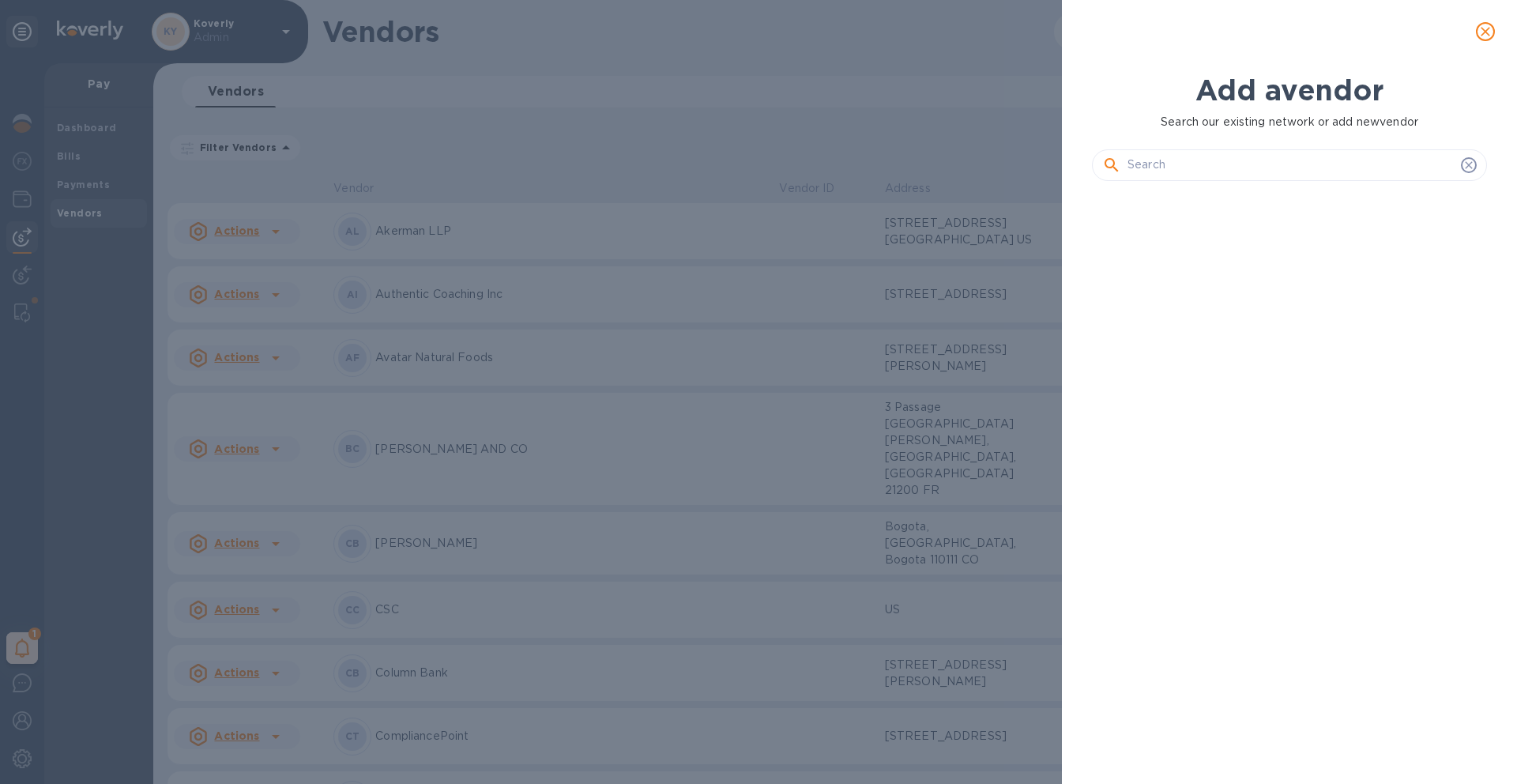
click at [1250, 161] on input "text" at bounding box center [1291, 165] width 327 height 23
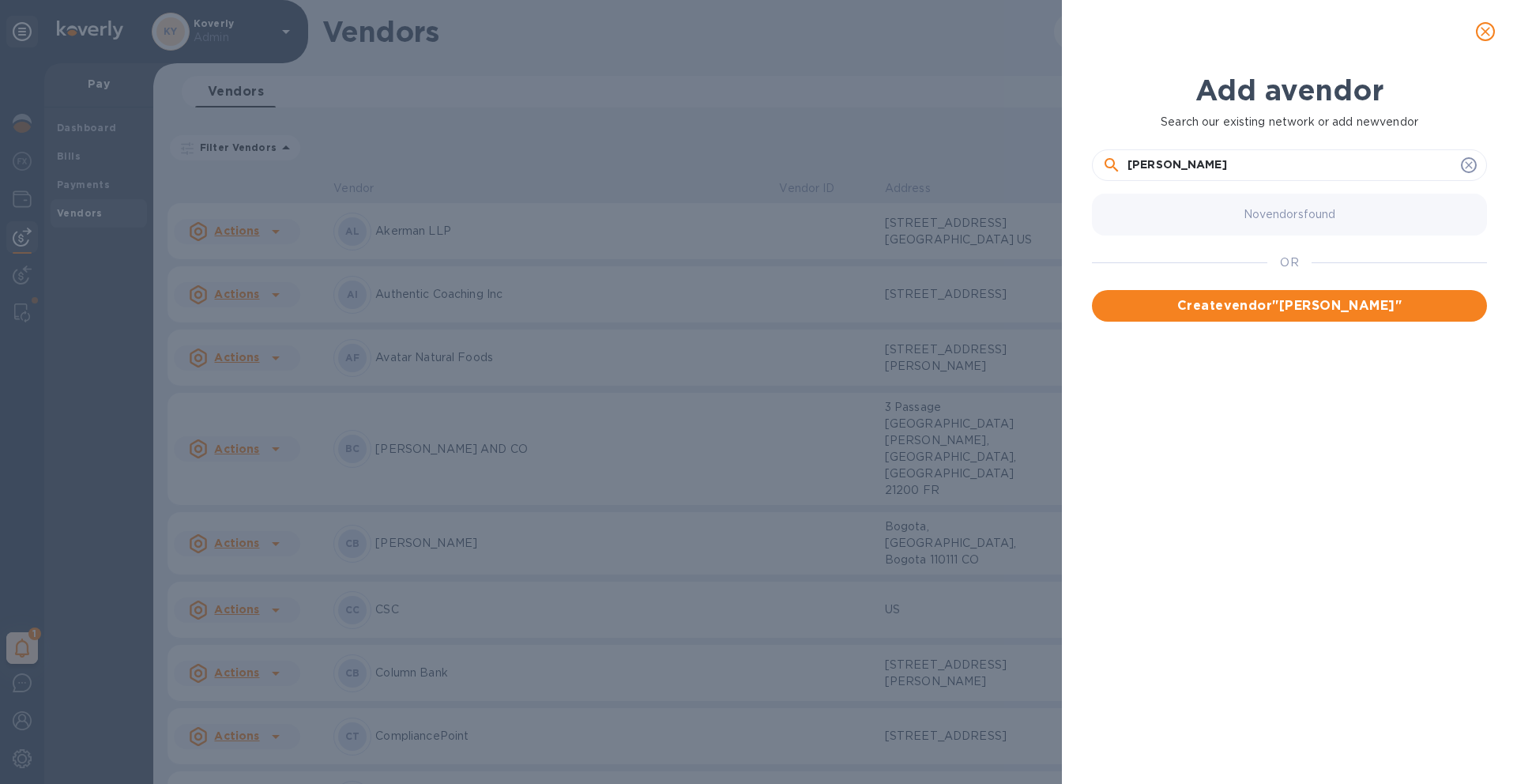
drag, startPoint x: 1189, startPoint y: 164, endPoint x: 1090, endPoint y: 166, distance: 99.0
click at [1090, 166] on div "Add a vendor Search our existing network or add new vendor [PERSON_NAME] No ven…" at bounding box center [1289, 403] width 414 height 681
paste input "& [PERSON_NAME] LLP"
type input "[PERSON_NAME] & [PERSON_NAME] LLP"
click at [1204, 317] on button "Create vendor " [PERSON_NAME] & [PERSON_NAME] LLP "" at bounding box center [1290, 315] width 395 height 50
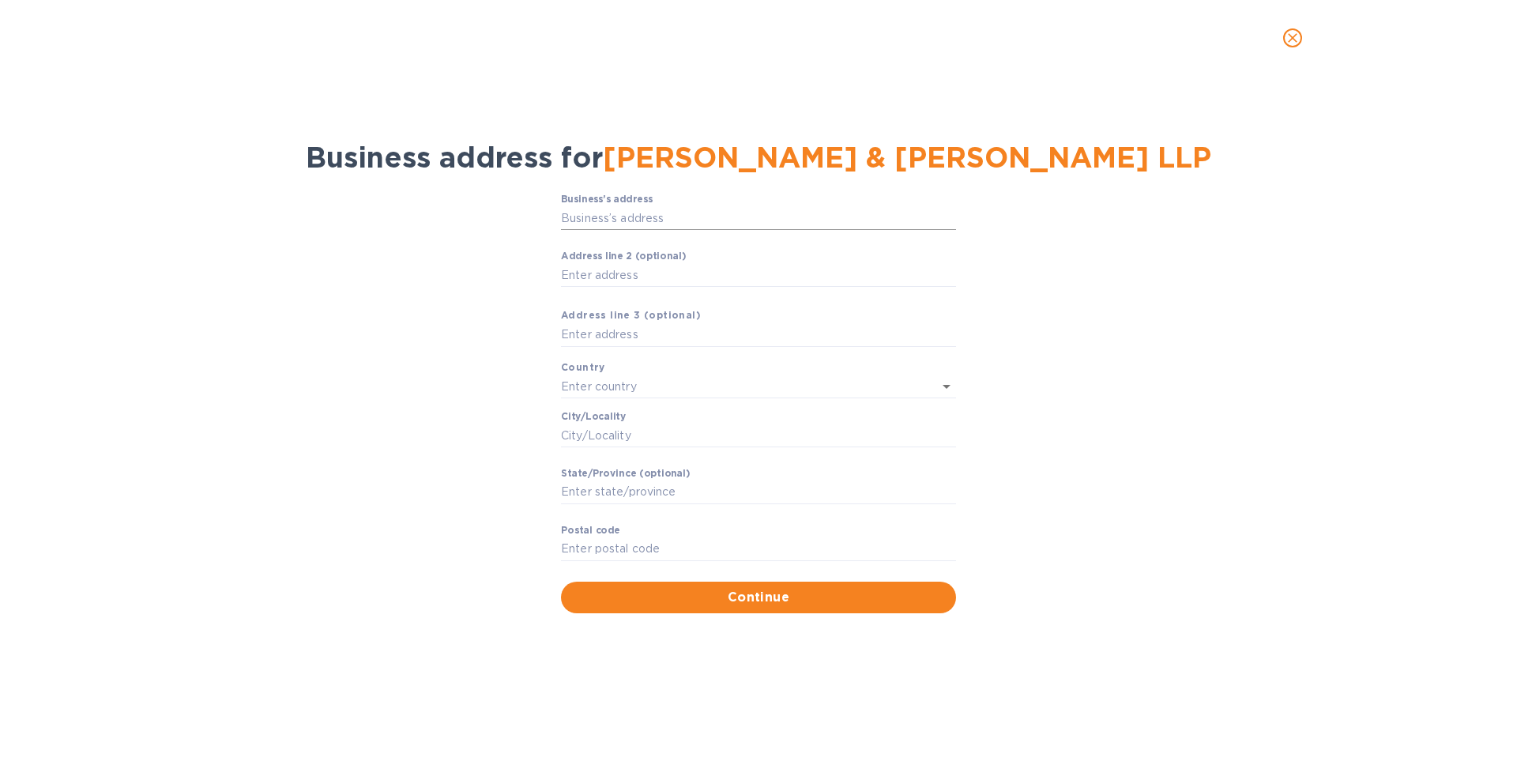
click at [763, 228] on input "Business’s аddress" at bounding box center [759, 218] width 395 height 23
paste input "P.O. BOX 742335 [GEOGRAPHIC_DATA]-2335"
type input "P.O. BOX 742335 [GEOGRAPHIC_DATA]-2335"
click at [736, 384] on input "text" at bounding box center [736, 387] width 351 height 23
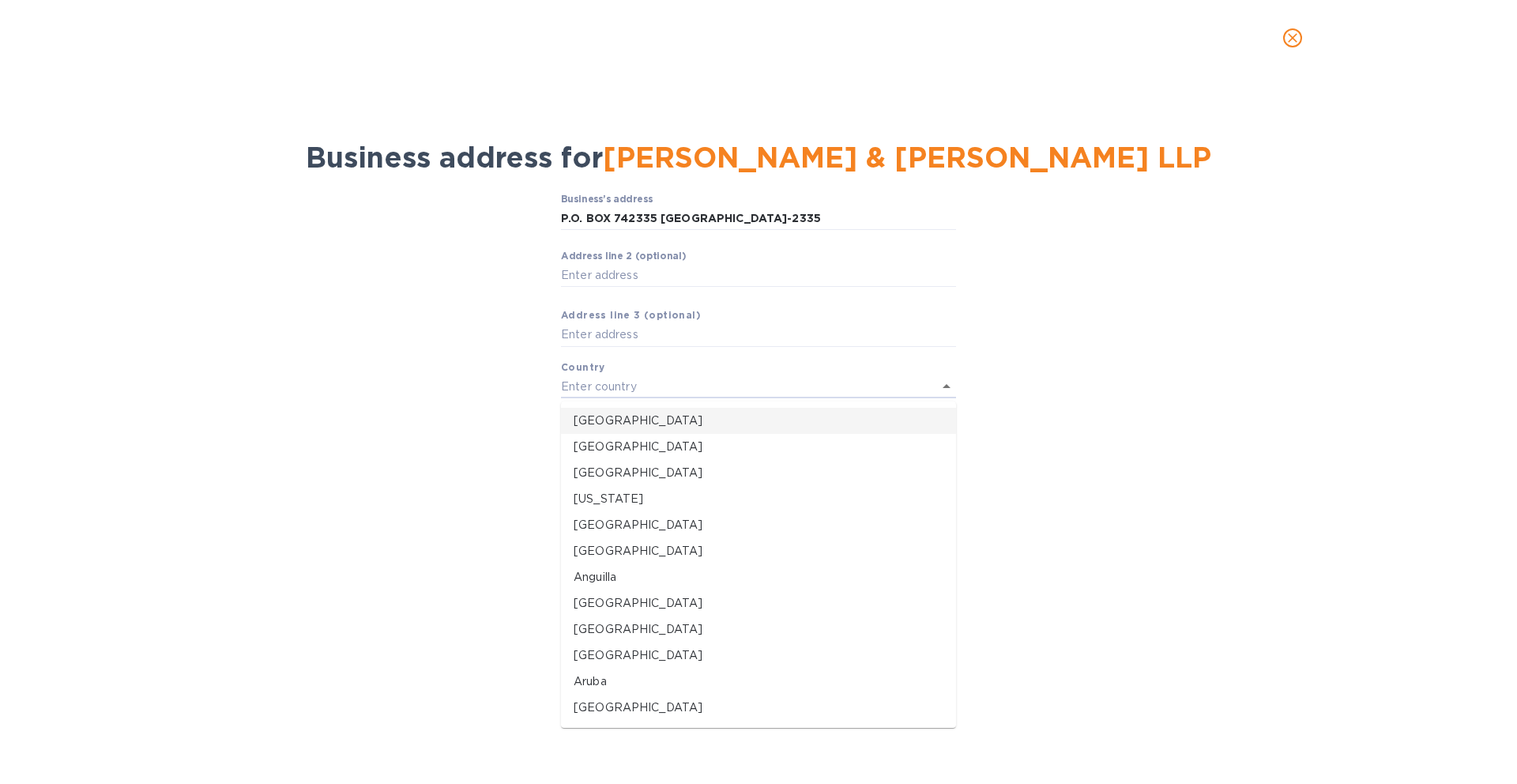
click at [695, 419] on p "[GEOGRAPHIC_DATA]" at bounding box center [759, 420] width 370 height 16
type input "[GEOGRAPHIC_DATA]"
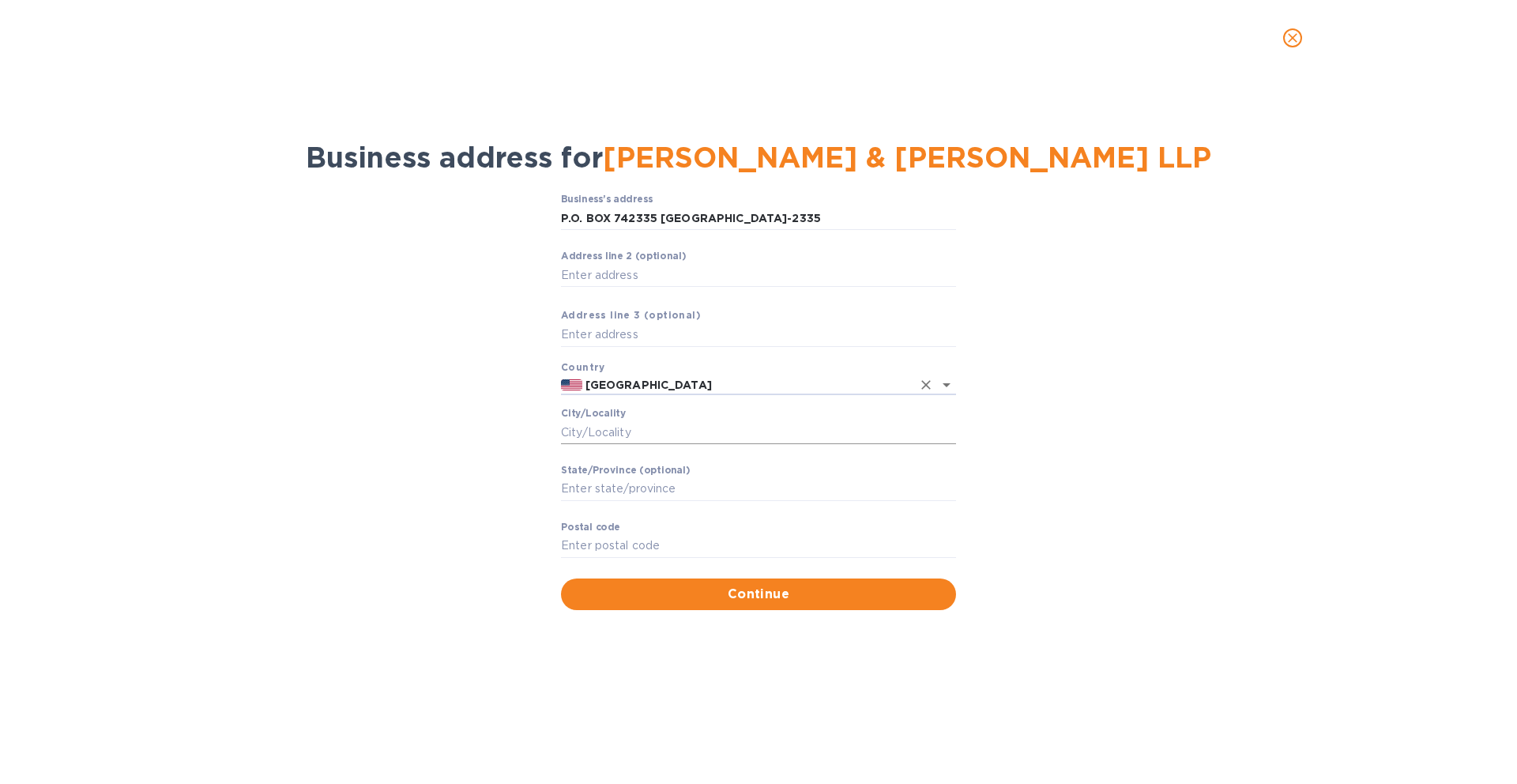
click at [689, 431] on input "Сity/Locаlity" at bounding box center [759, 432] width 395 height 23
type input "[GEOGRAPHIC_DATA]"
click at [648, 489] on input "Stаte/Province (optional)" at bounding box center [759, 489] width 395 height 23
type input "[US_STATE]"
click at [621, 537] on input "Pоstal cоde" at bounding box center [759, 546] width 395 height 23
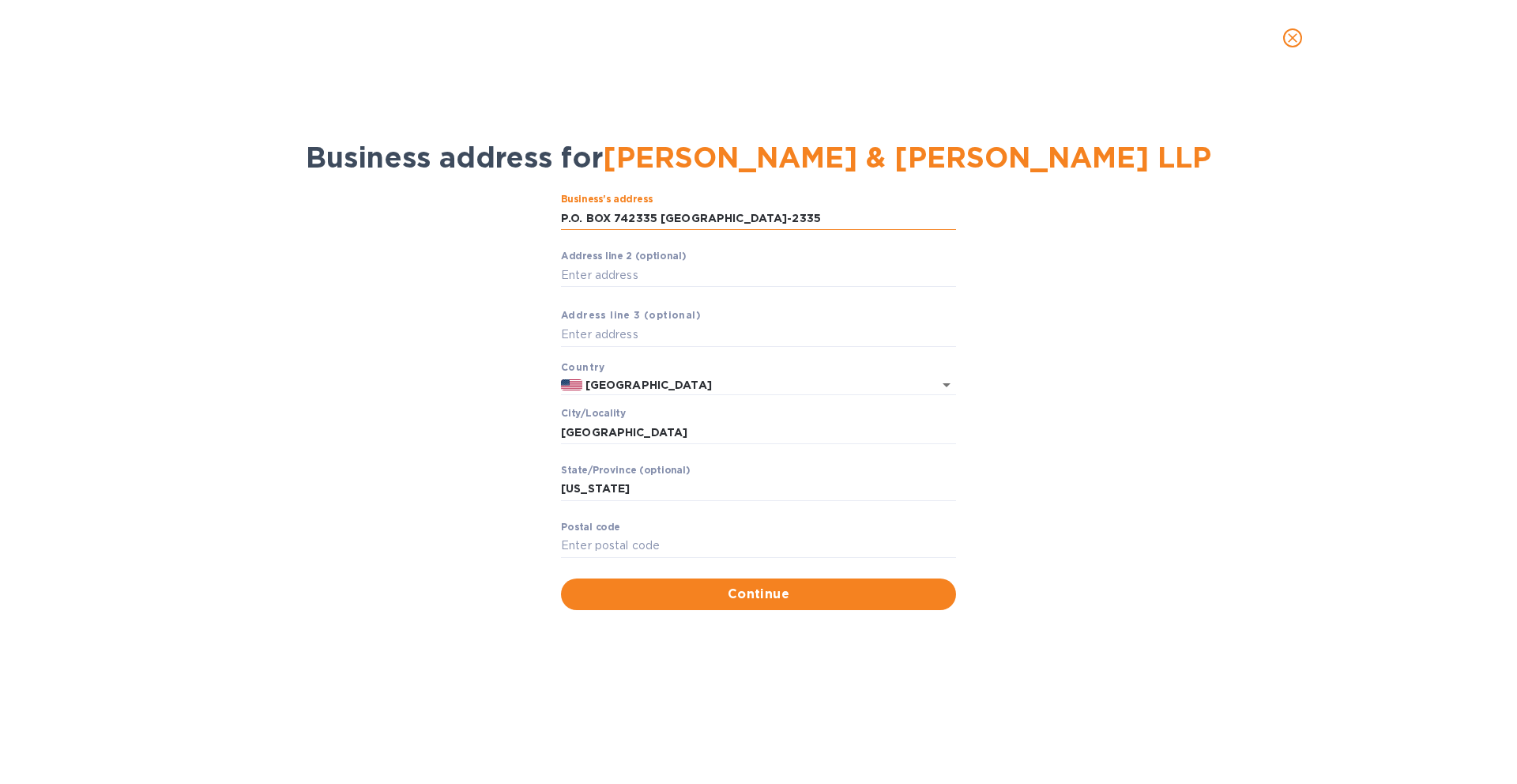
drag, startPoint x: 843, startPoint y: 226, endPoint x: 771, endPoint y: 221, distance: 72.2
click at [771, 221] on input "P.O. BOX 742335 [GEOGRAPHIC_DATA]-2335" at bounding box center [759, 218] width 395 height 23
click at [658, 551] on input "Pоstal cоde" at bounding box center [759, 546] width 395 height 23
paste input "90074-2335"
type input "90074-2335"
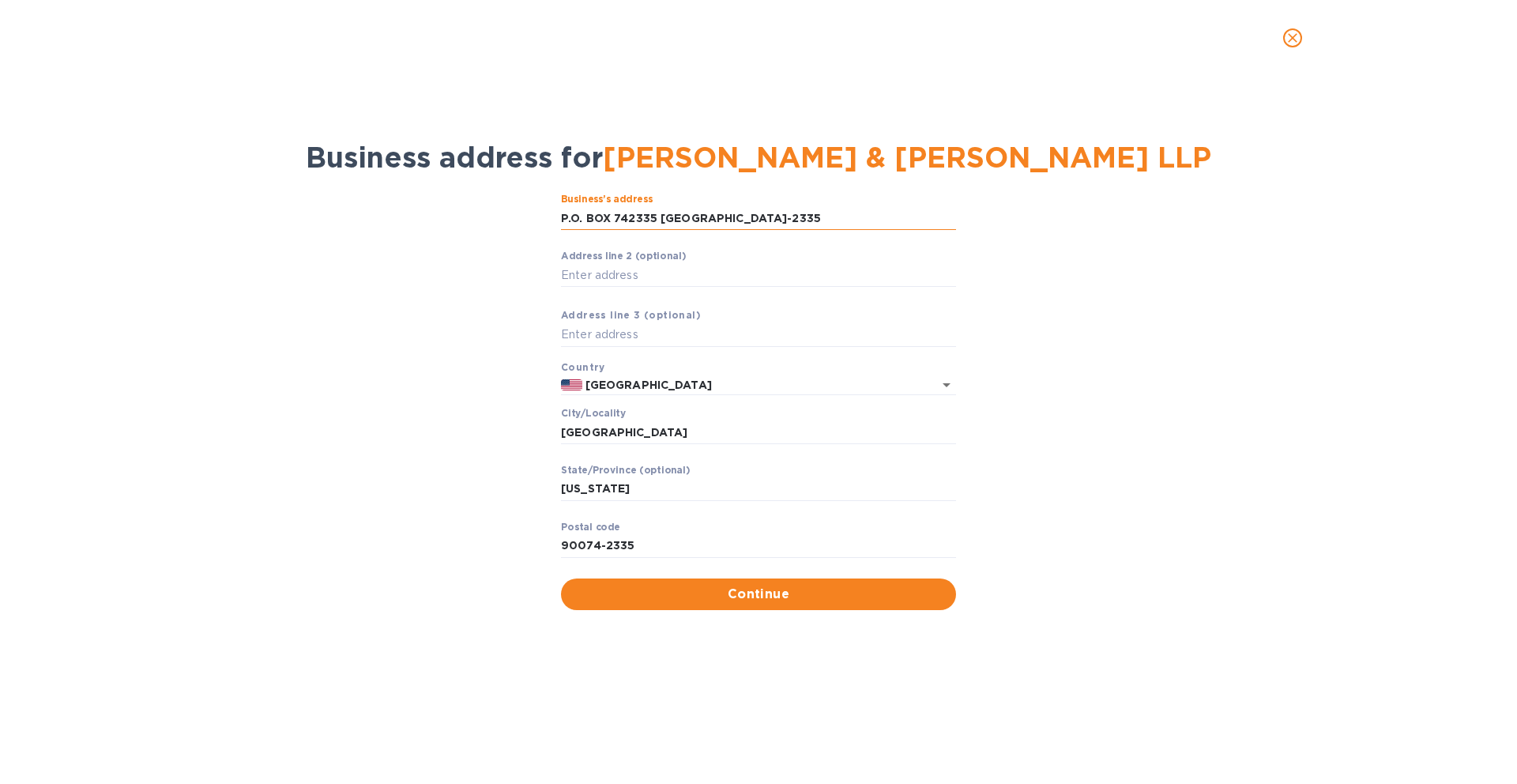
drag, startPoint x: 861, startPoint y: 216, endPoint x: 677, endPoint y: 221, distance: 184.1
click at [677, 221] on input "P.O. BOX 742335 [GEOGRAPHIC_DATA]-2335" at bounding box center [759, 218] width 395 height 23
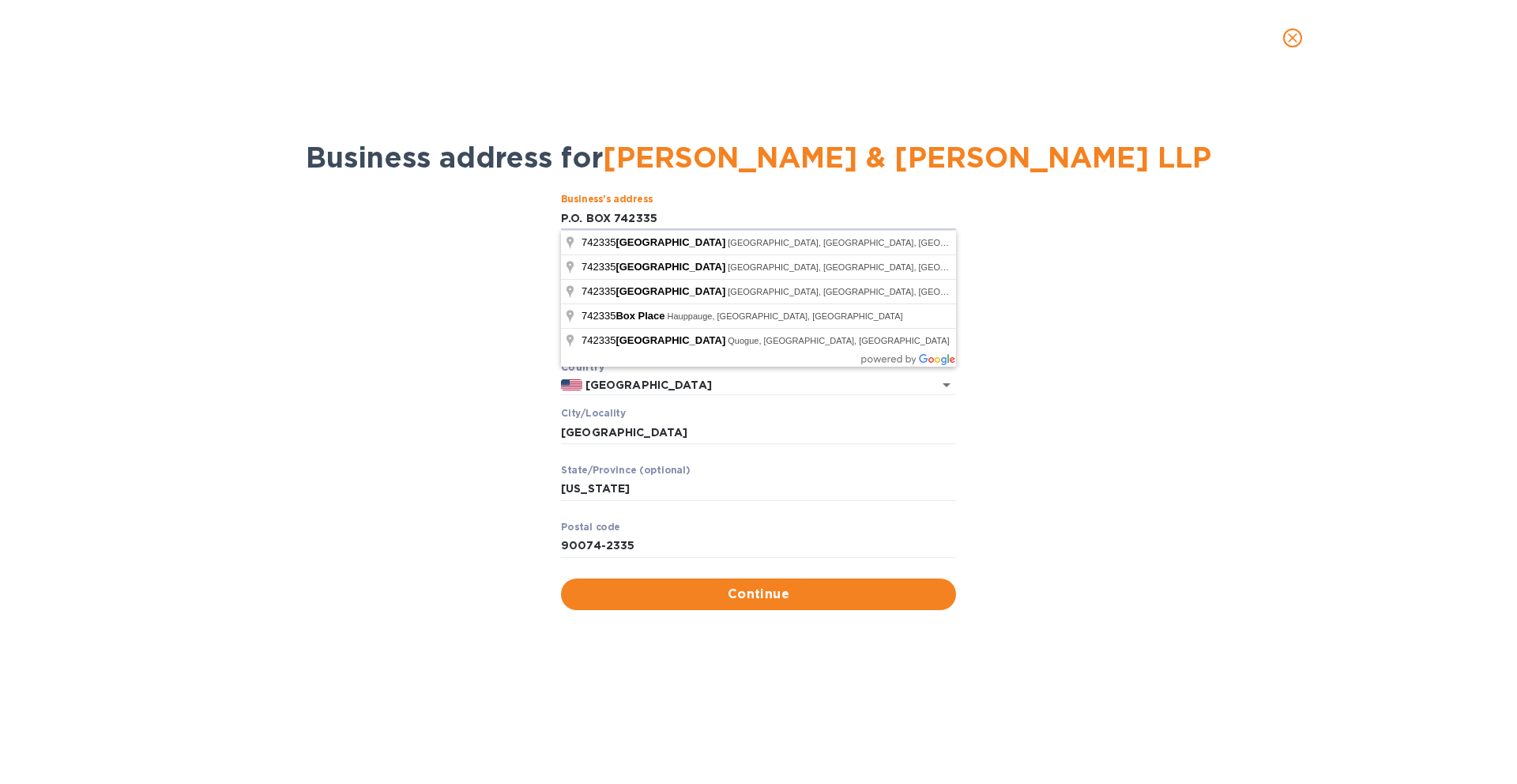
type input "P.O. BOX 742335"
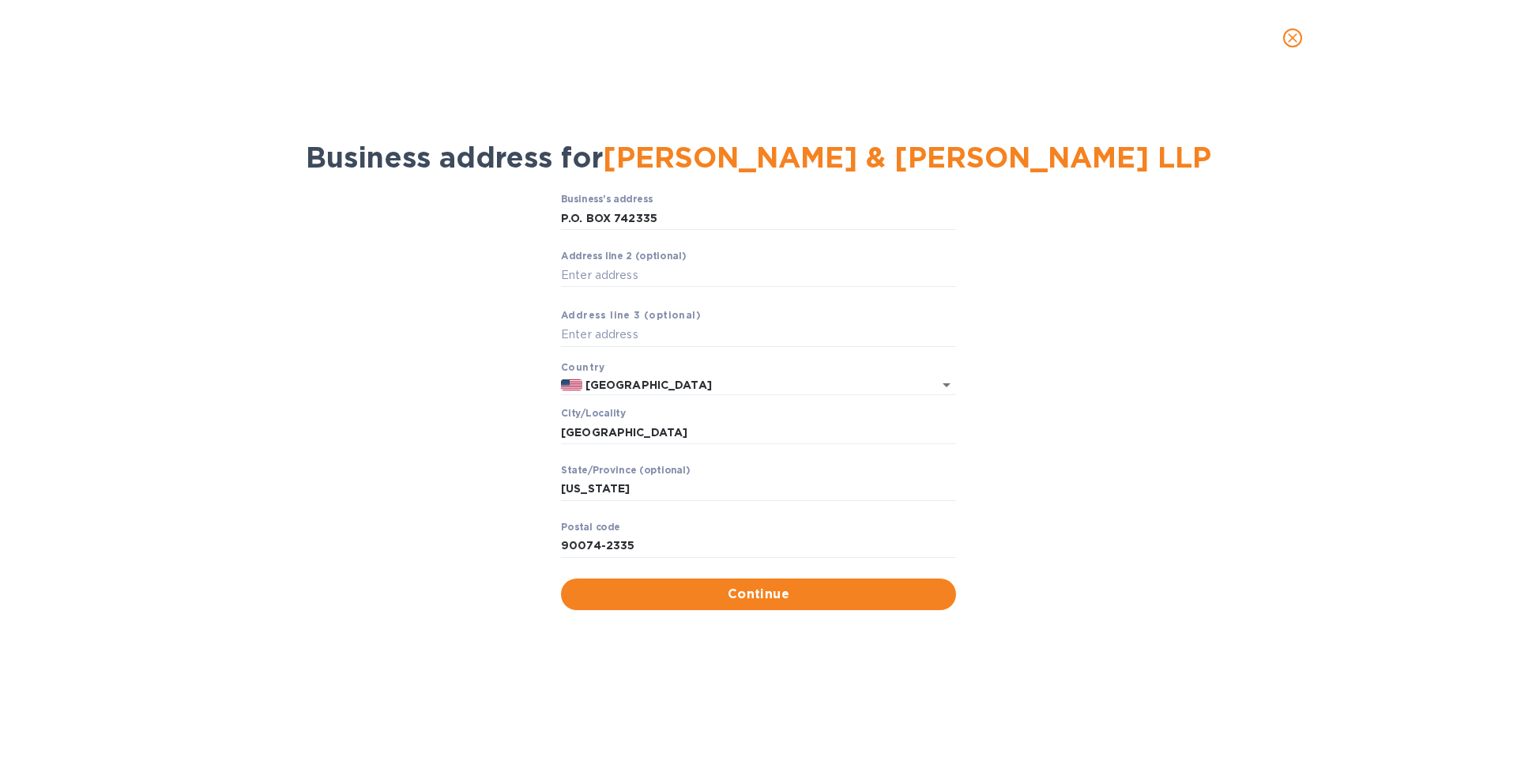
click at [1079, 331] on div "Business’s аddress P.O. BOX 742335 ​ Аddress line 2 (optional) ​ Аddress line 3…" at bounding box center [758, 401] width 1476 height 435
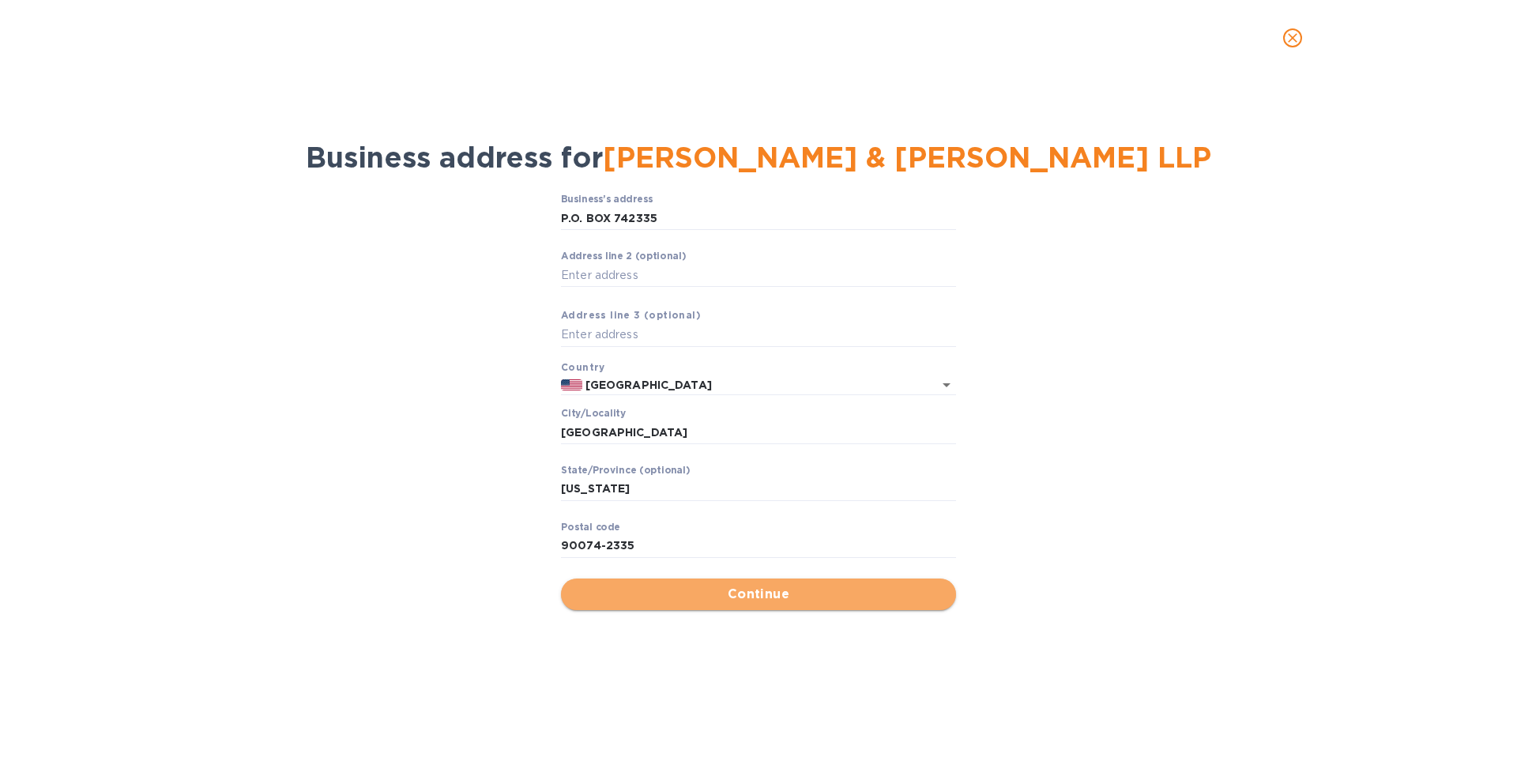
click at [807, 601] on span "Continue" at bounding box center [759, 594] width 370 height 19
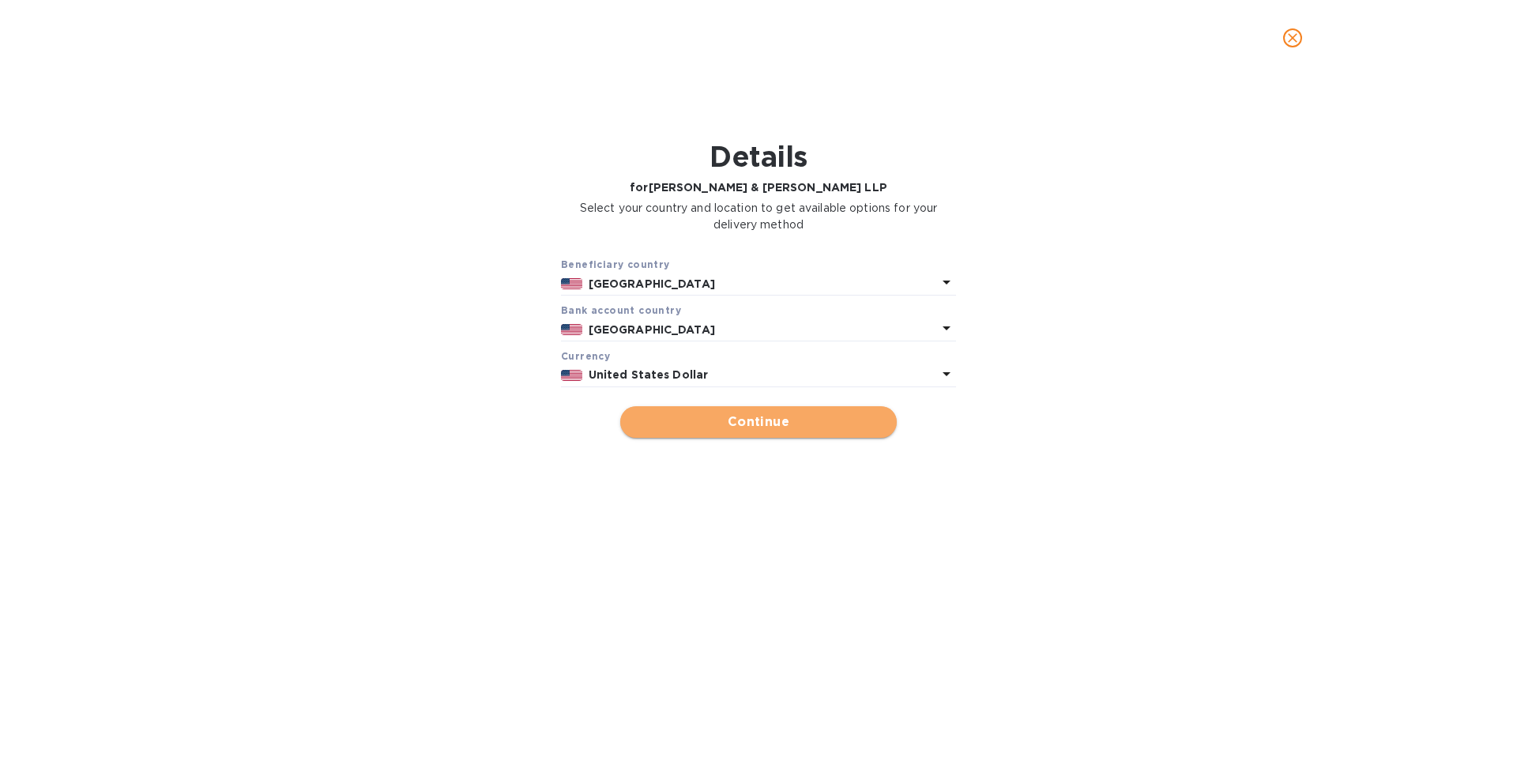
click at [778, 425] on span "Continue" at bounding box center [759, 421] width 251 height 19
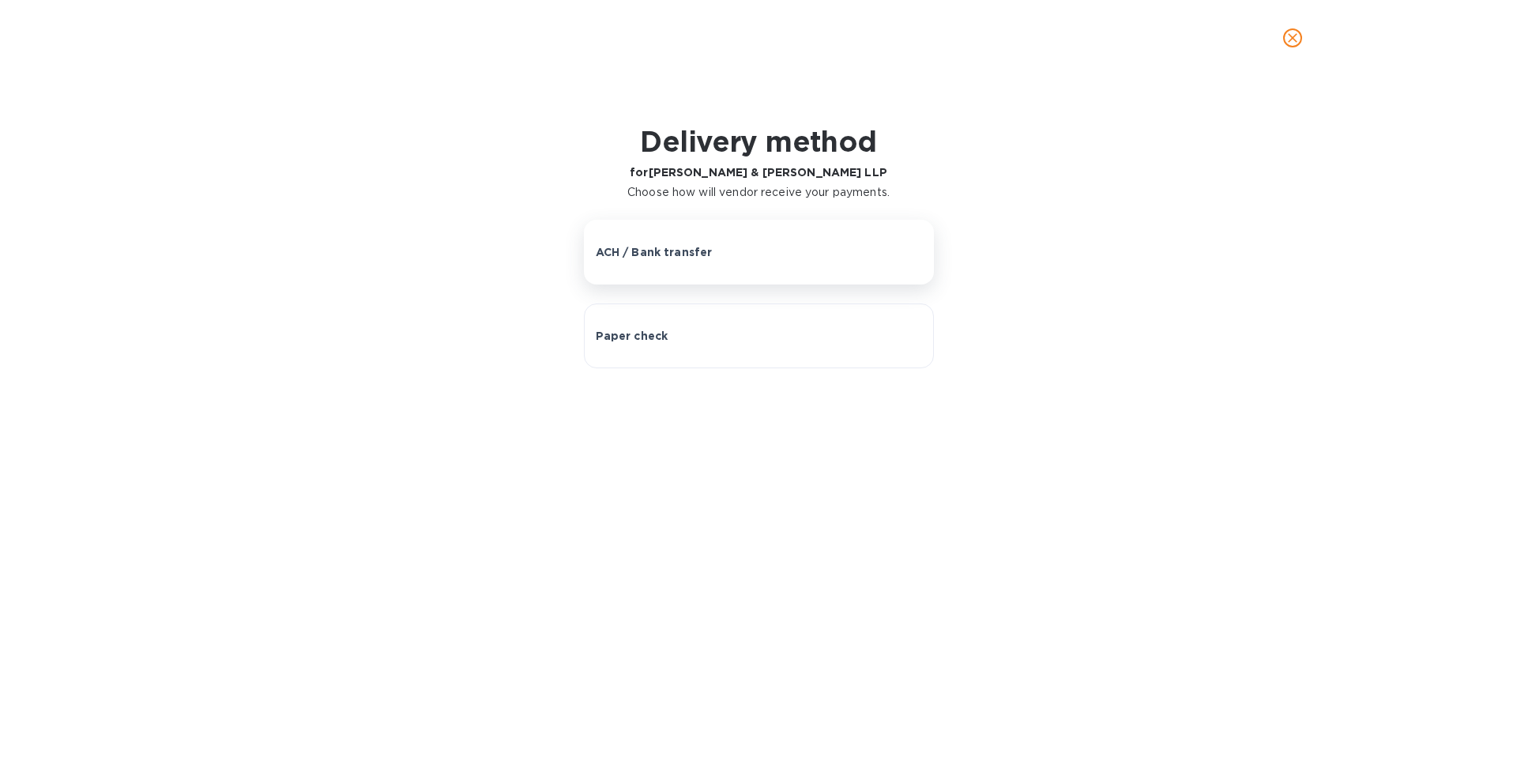
click at [826, 278] on button "ACH / Bank transfer" at bounding box center [759, 252] width 350 height 65
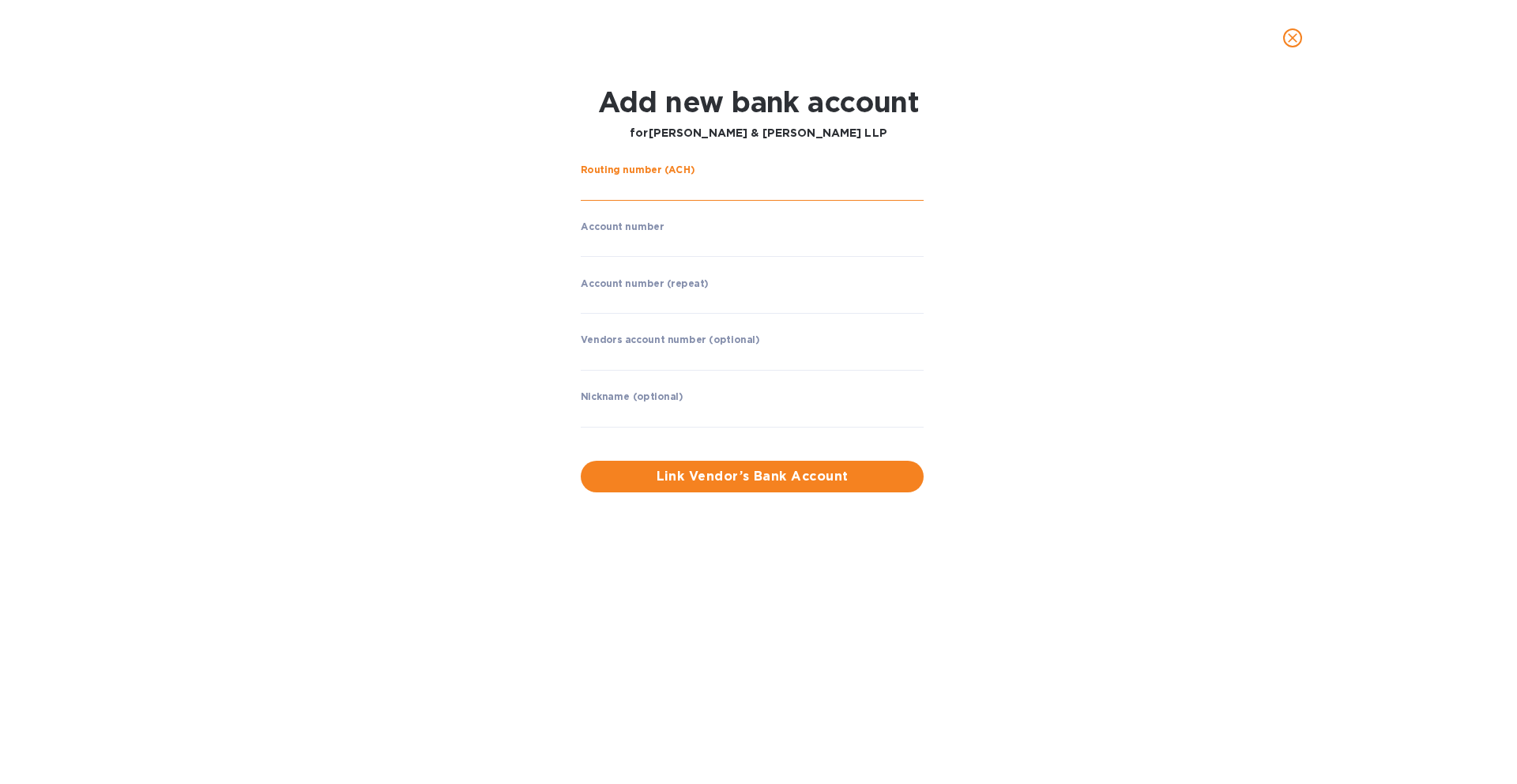
click at [818, 177] on input "string" at bounding box center [753, 189] width 343 height 23
click at [785, 188] on input "string" at bounding box center [753, 189] width 343 height 23
type input "12100035"
type input "121000358"
click at [744, 246] on input "string" at bounding box center [753, 244] width 343 height 23
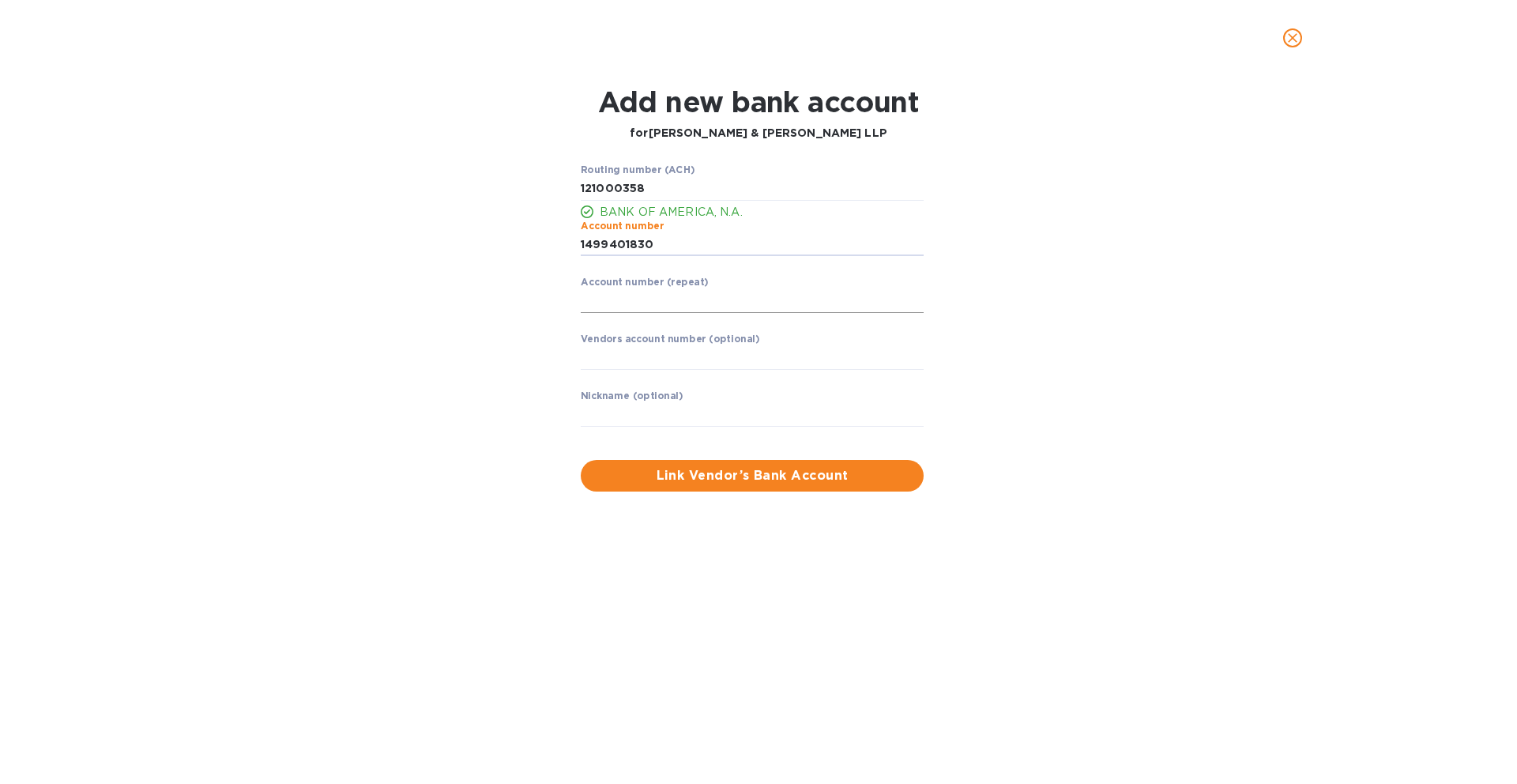
type input "1499401830"
click at [869, 302] on input "string" at bounding box center [753, 301] width 343 height 23
type input "1499401830"
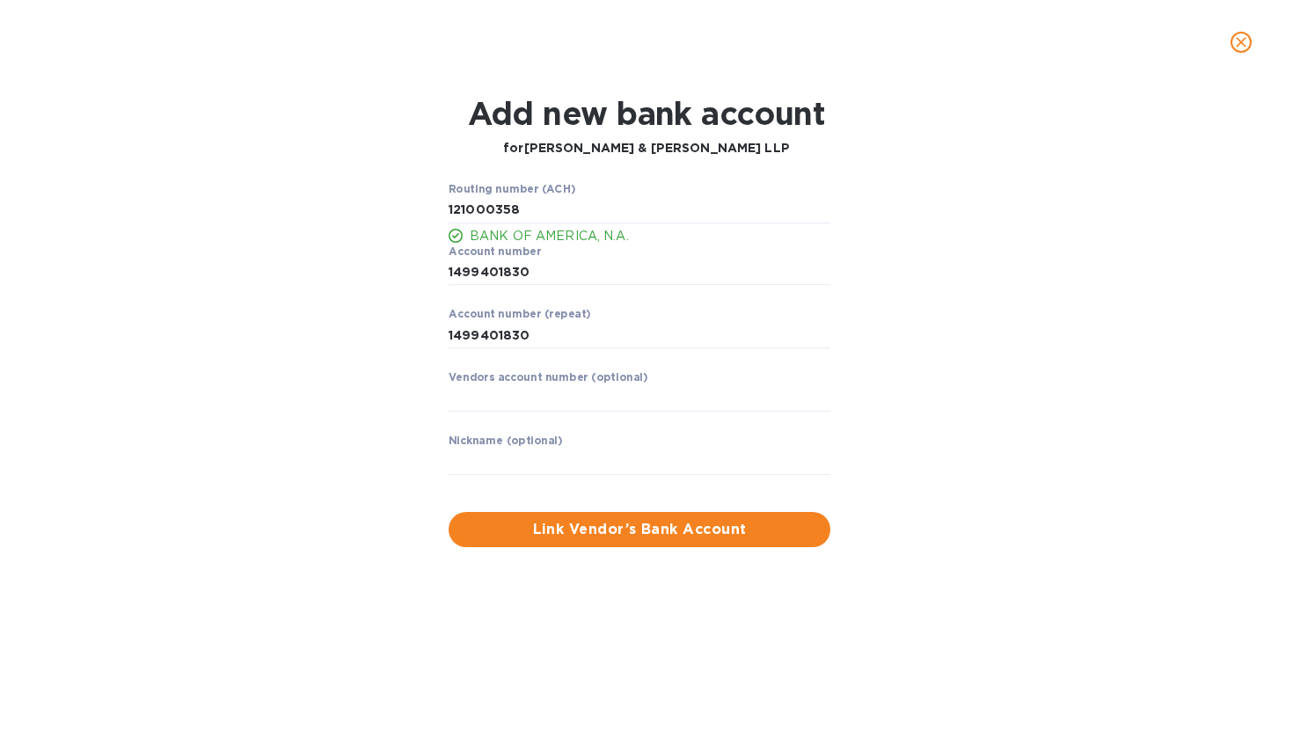
click at [716, 416] on p "​" at bounding box center [640, 424] width 382 height 20
click at [716, 399] on input "text" at bounding box center [640, 398] width 382 height 26
click at [680, 464] on input "text" at bounding box center [640, 462] width 382 height 26
click at [1030, 321] on div "Routing number (ACH) BANK OF AMERICA, N.A. Account number ​ Account number (rep…" at bounding box center [645, 364] width 831 height 385
click at [736, 537] on span "Link Vendor’s Bank Account" at bounding box center [640, 529] width 354 height 21
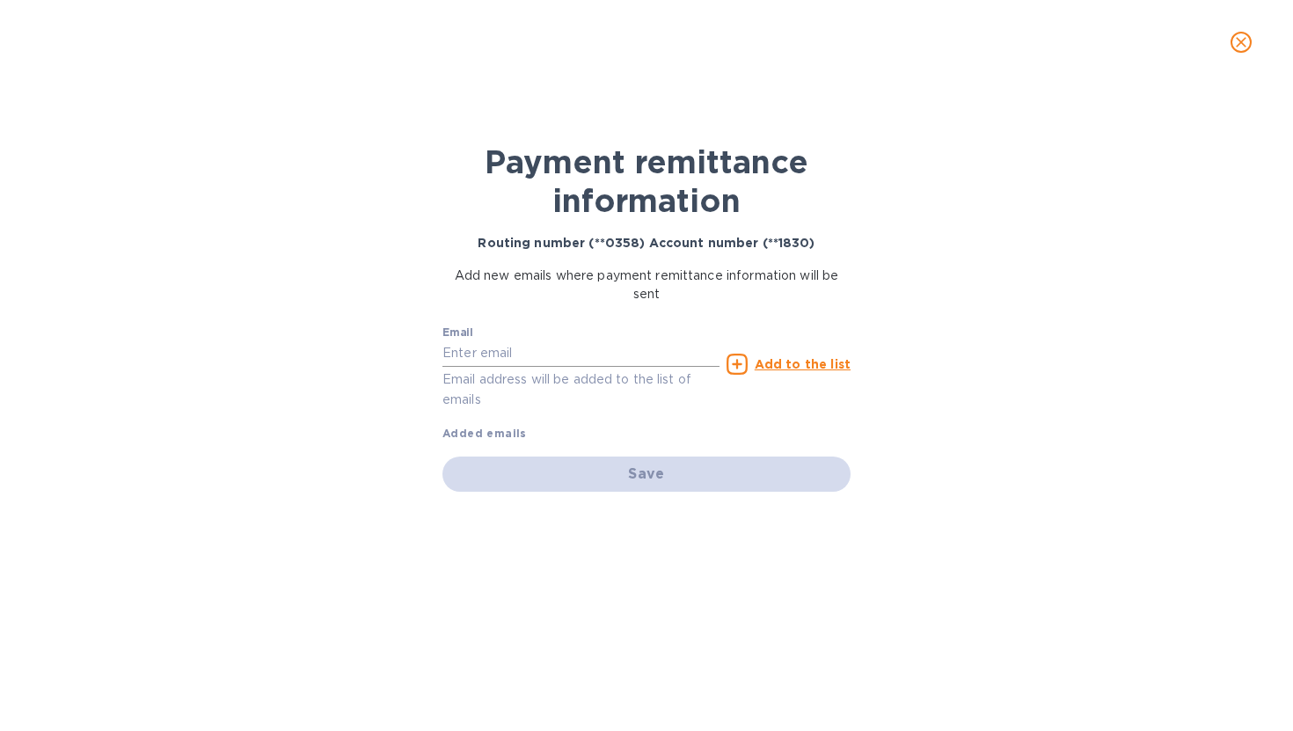
click at [480, 348] on input "text" at bounding box center [580, 353] width 277 height 26
paste input "divina@framework.vc"
type input "divina@framework.vc"
click at [904, 419] on div "Payment remittance information Routing number (**0358) Account number (**1830) …" at bounding box center [646, 407] width 1293 height 647
click at [800, 366] on u "Add to the list" at bounding box center [803, 364] width 96 height 14
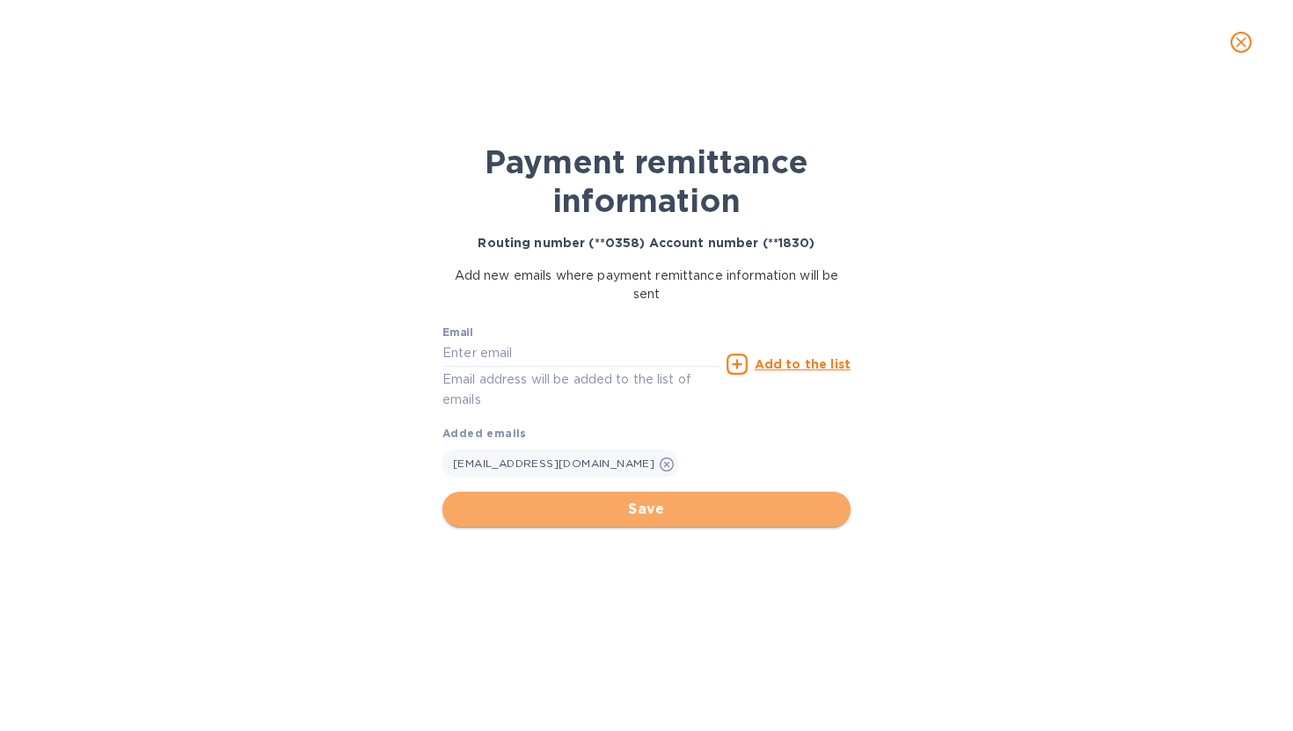
click at [650, 511] on span "Save" at bounding box center [647, 509] width 380 height 21
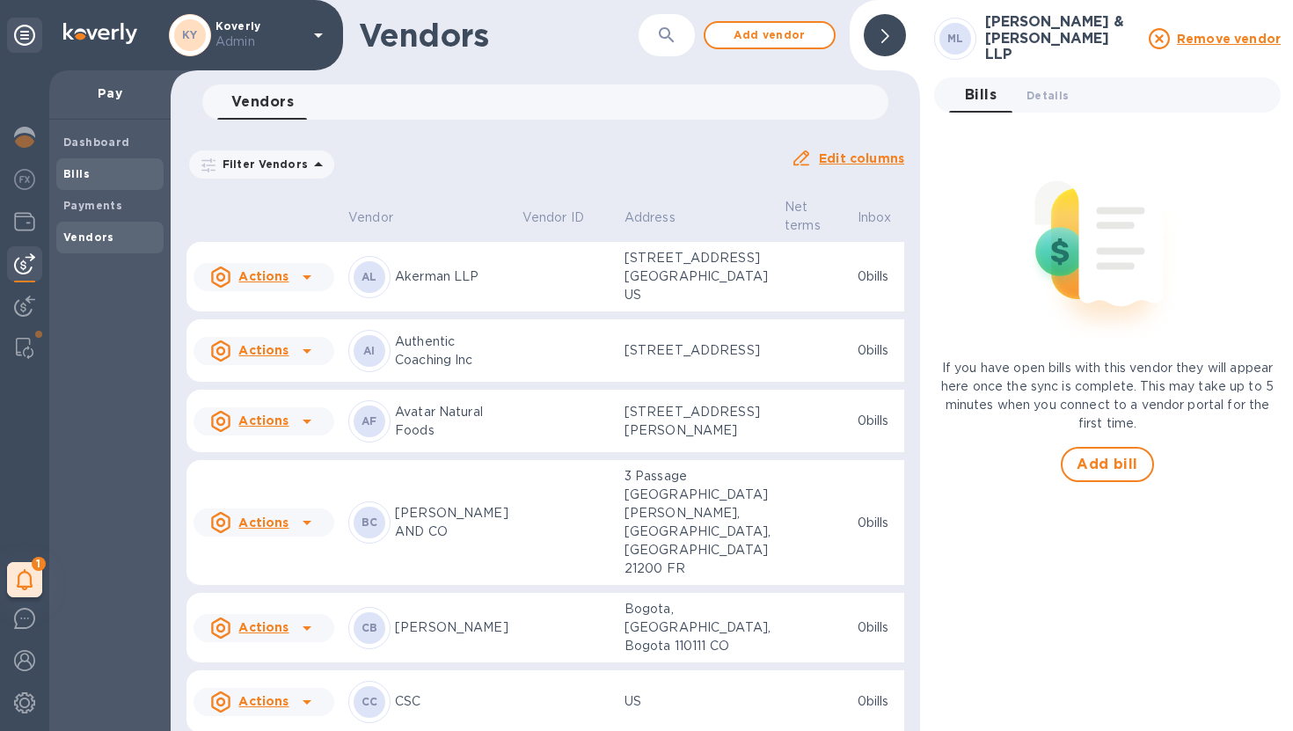
click at [107, 176] on span "Bills" at bounding box center [109, 174] width 93 height 18
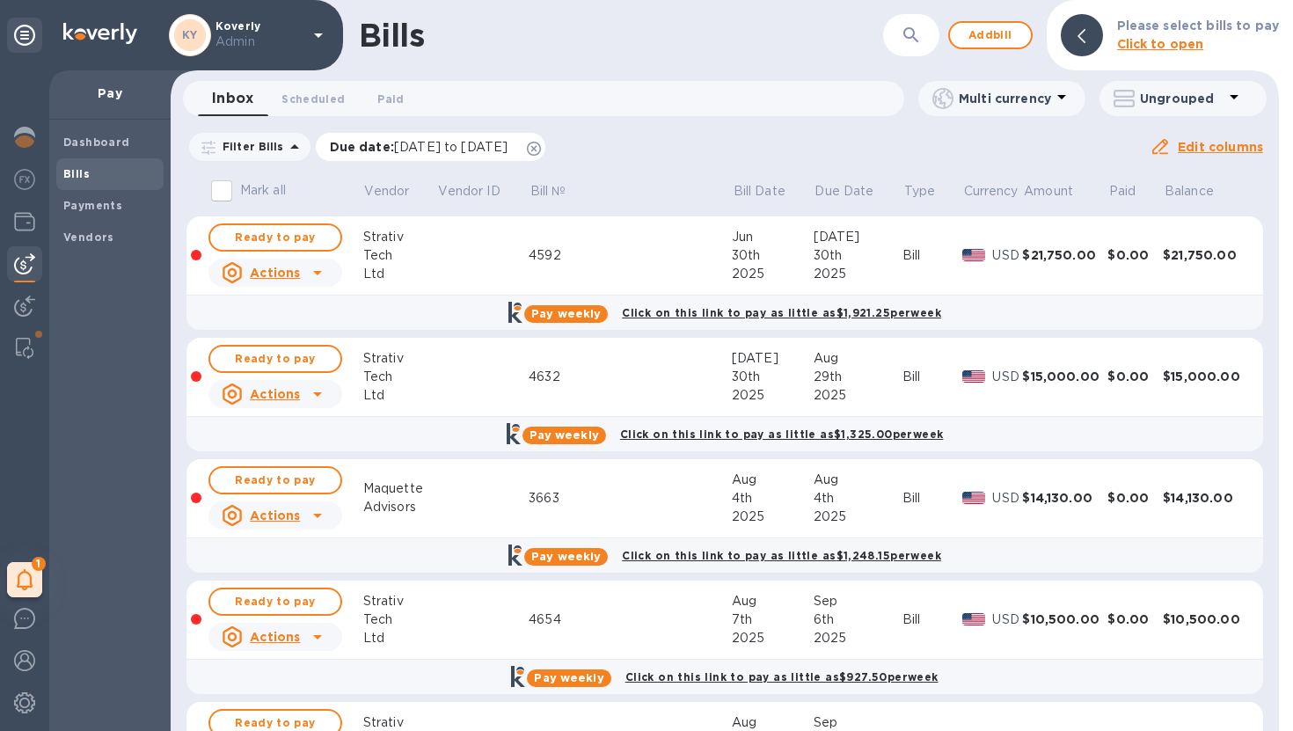
click at [541, 150] on icon at bounding box center [534, 149] width 14 height 14
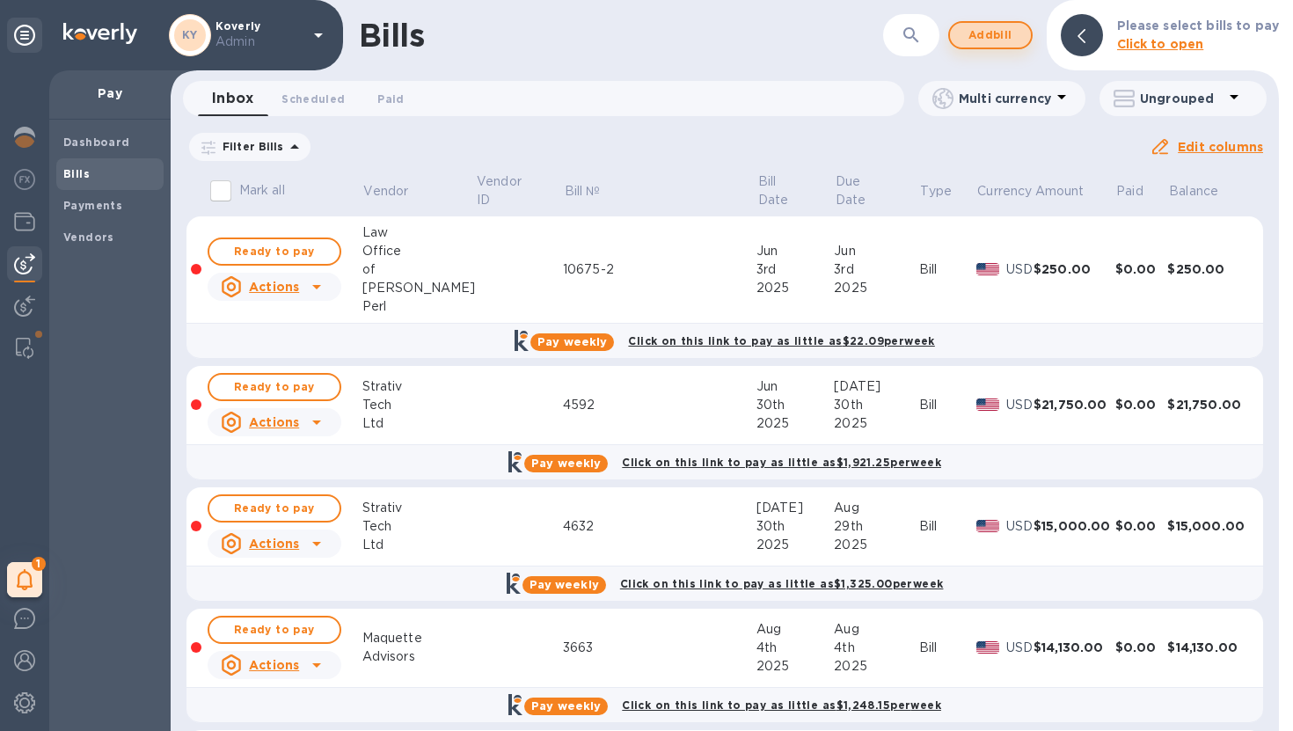
click at [990, 39] on span "Add bill" at bounding box center [990, 35] width 53 height 21
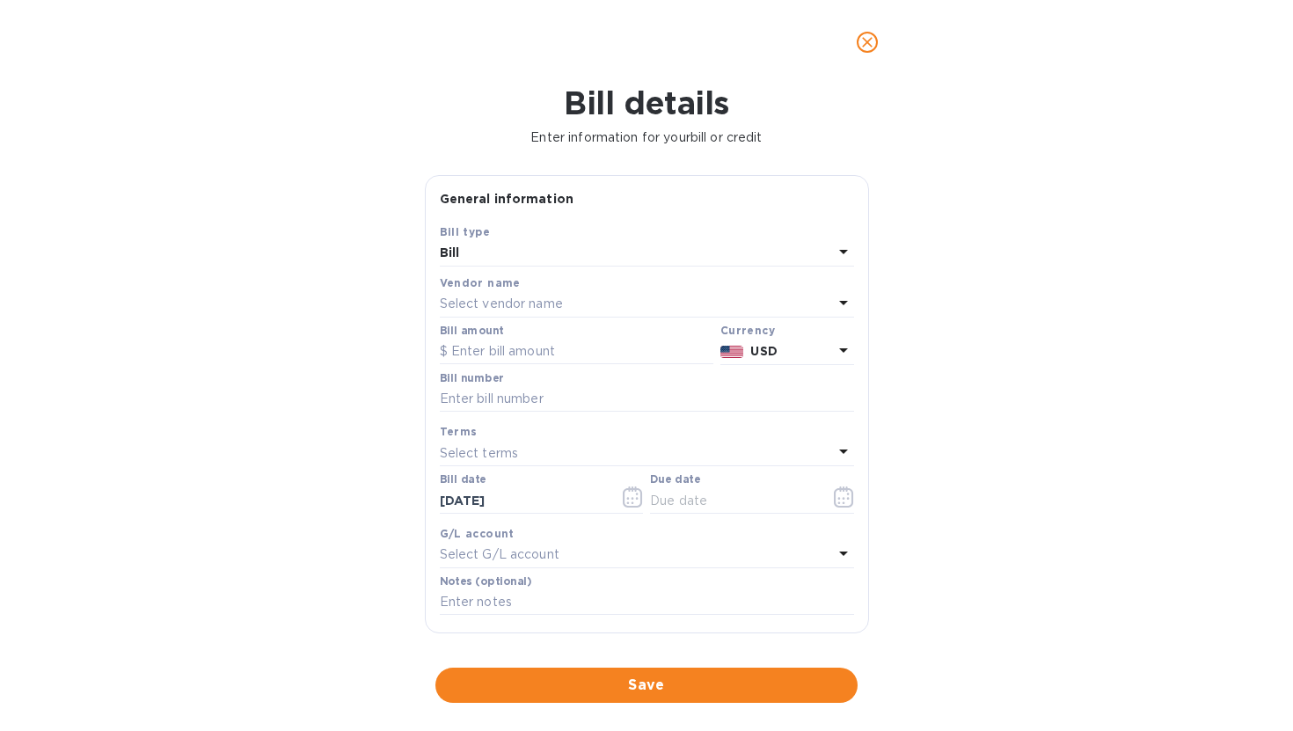
click at [606, 306] on div "Select vendor name" at bounding box center [636, 304] width 393 height 25
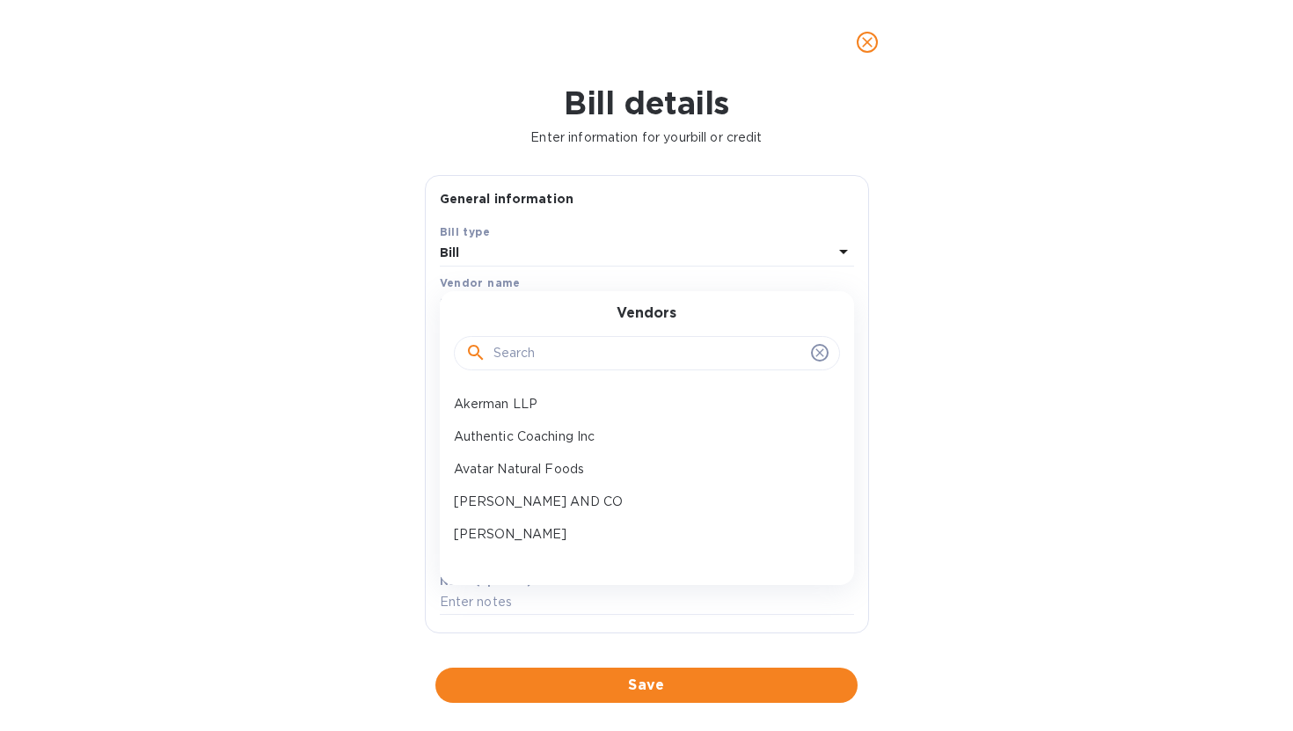
click at [552, 350] on input "text" at bounding box center [648, 353] width 311 height 26
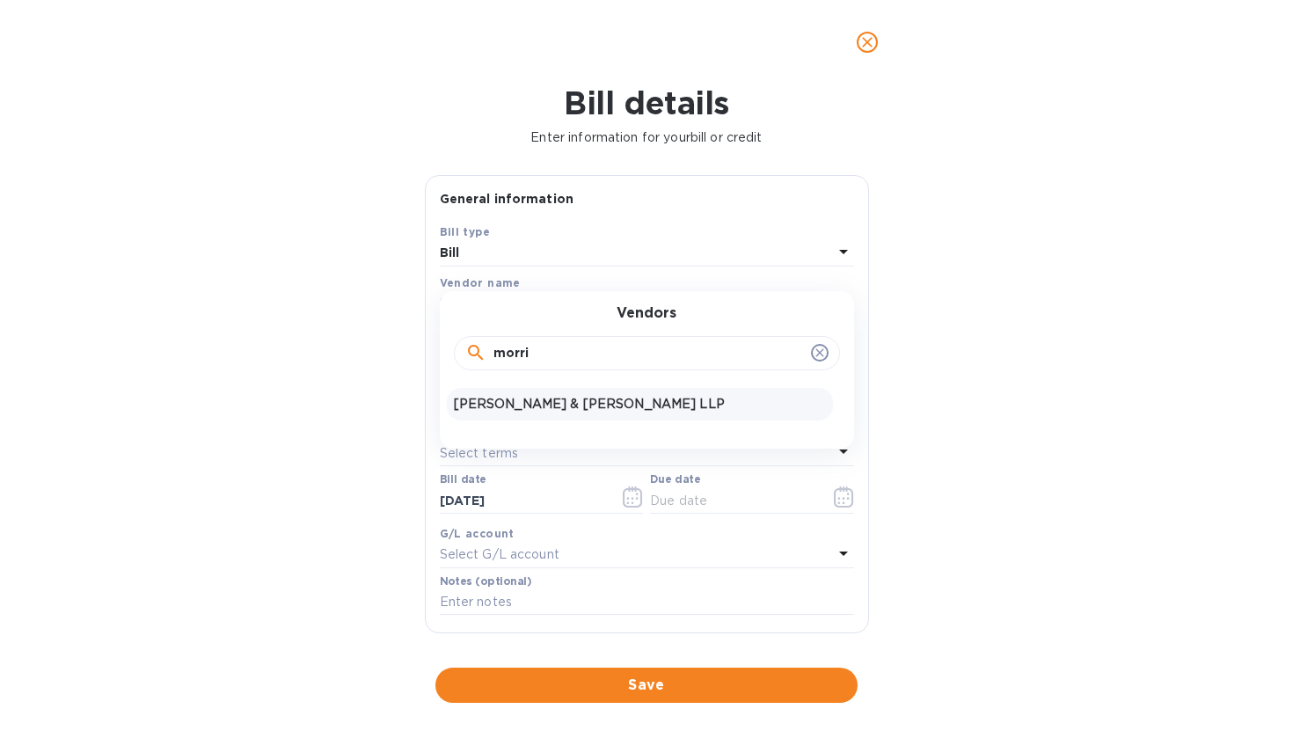
type input "morri"
click at [520, 412] on p "[PERSON_NAME] & [PERSON_NAME] LLP" at bounding box center [640, 404] width 372 height 18
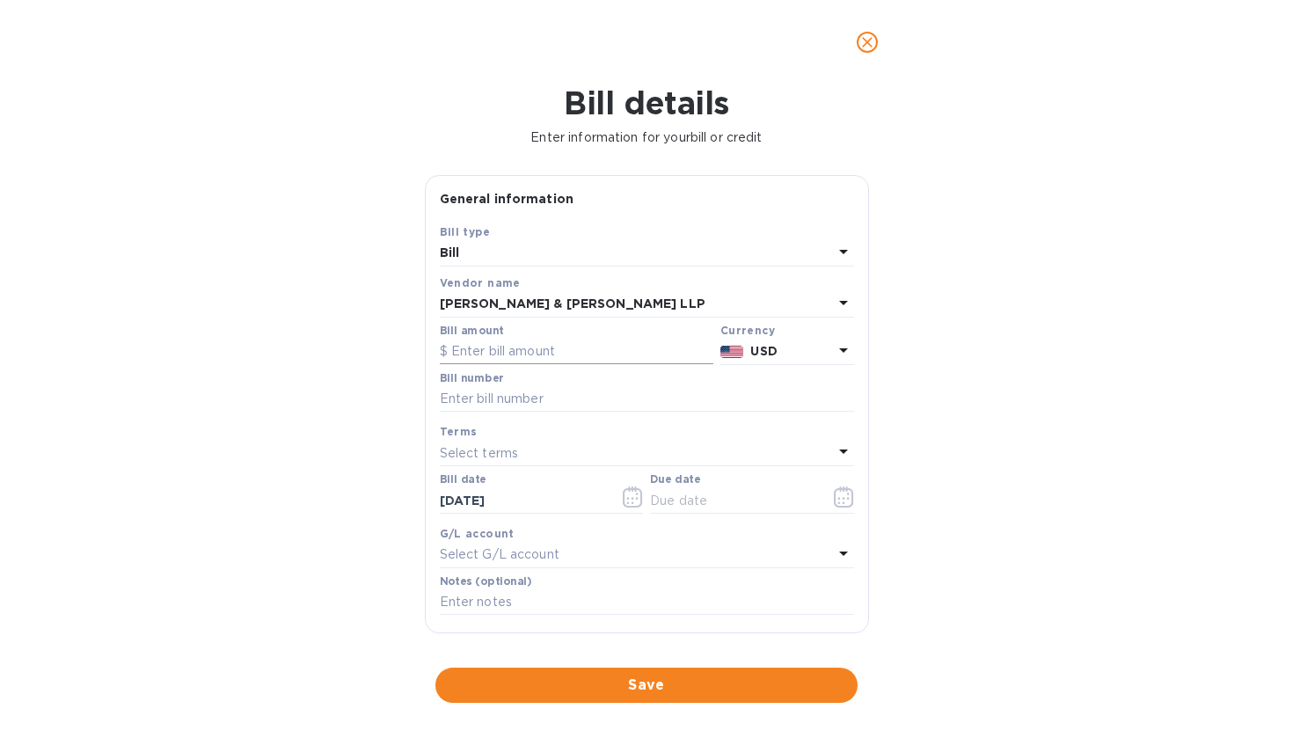
click at [549, 356] on input "text" at bounding box center [577, 352] width 274 height 26
type input "7,634.25"
click at [486, 401] on input "text" at bounding box center [647, 399] width 414 height 26
paste input "6428656"
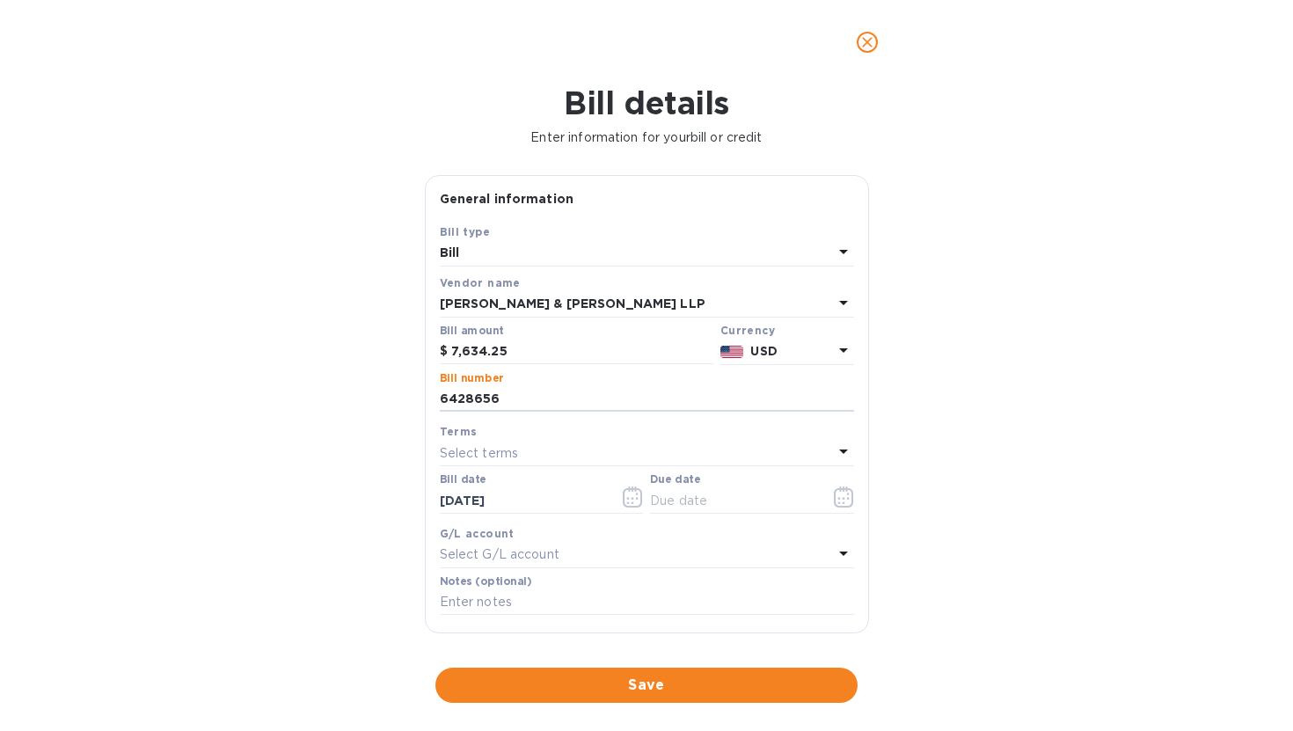
type input "6428656"
click at [530, 462] on div "Select terms" at bounding box center [636, 453] width 393 height 25
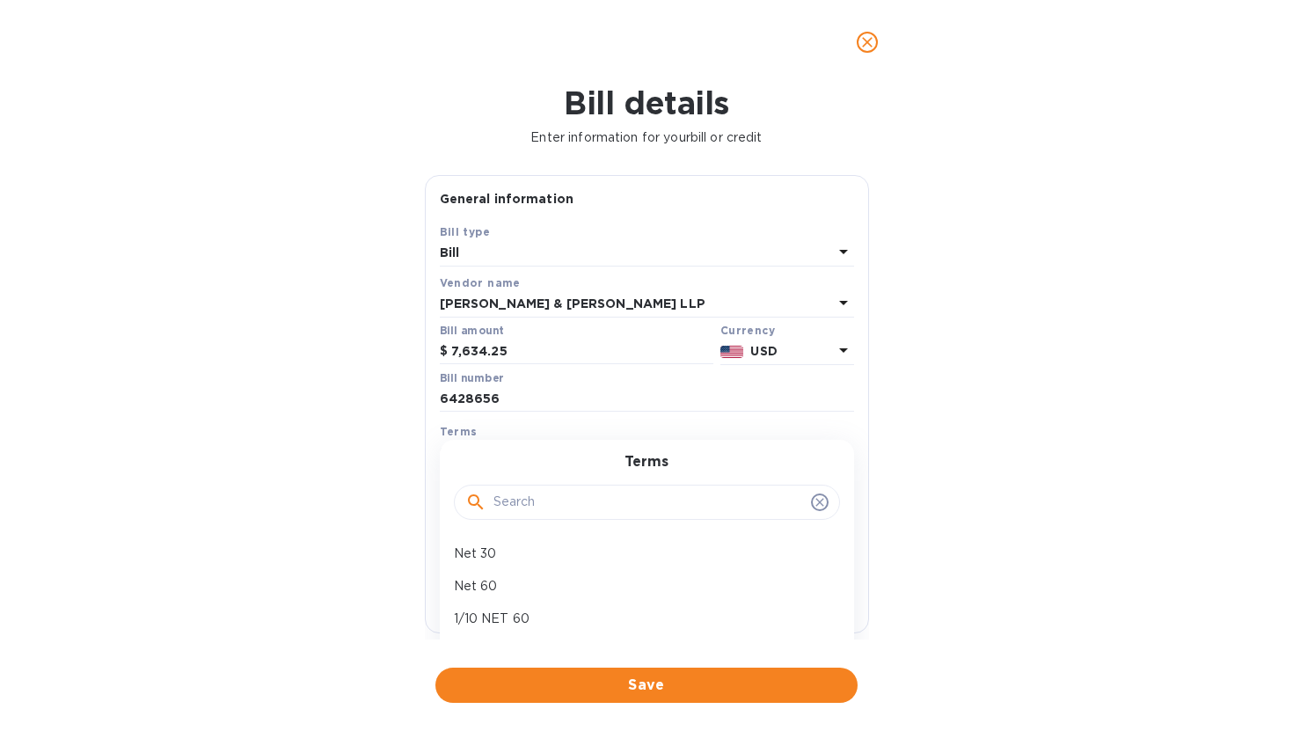
click at [367, 527] on div "Bill details Enter information for your bill or credit General information Save…" at bounding box center [646, 407] width 1293 height 647
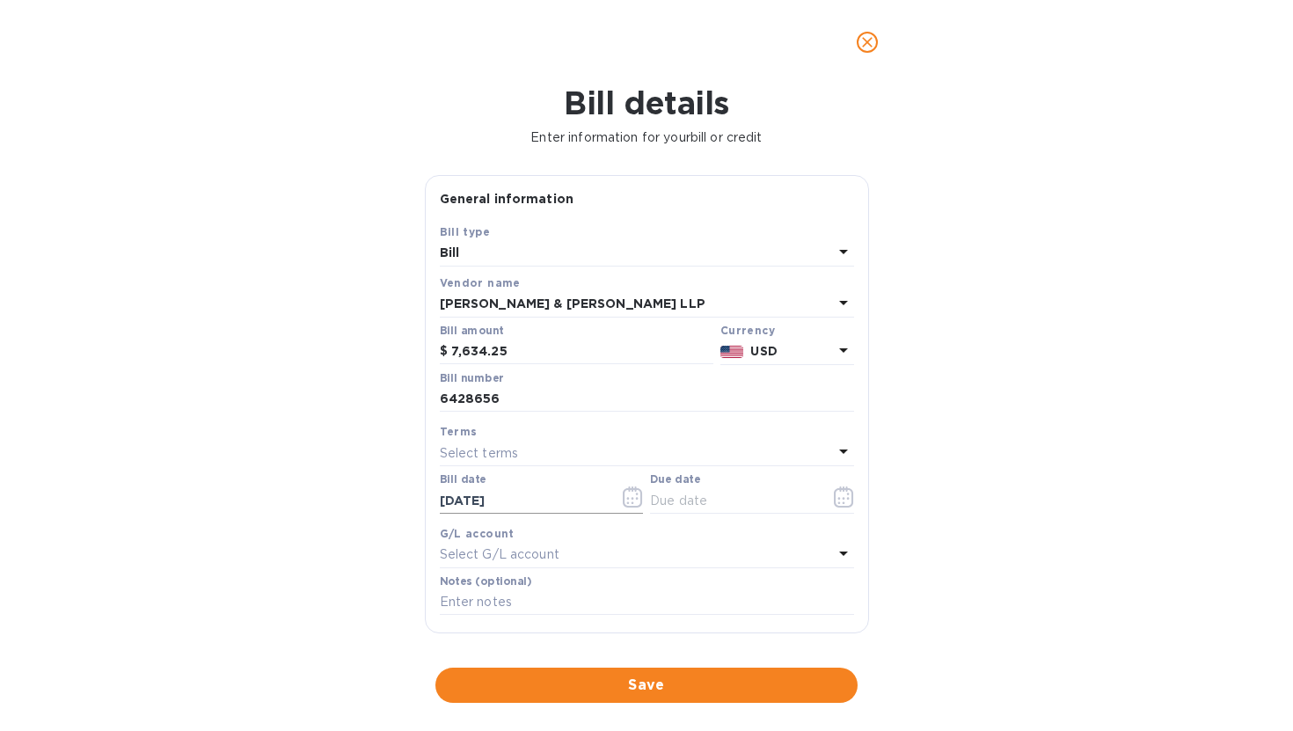
click at [475, 500] on input "[DATE]" at bounding box center [523, 500] width 166 height 26
type input "6_/__/____"
type input "06/24/2025"
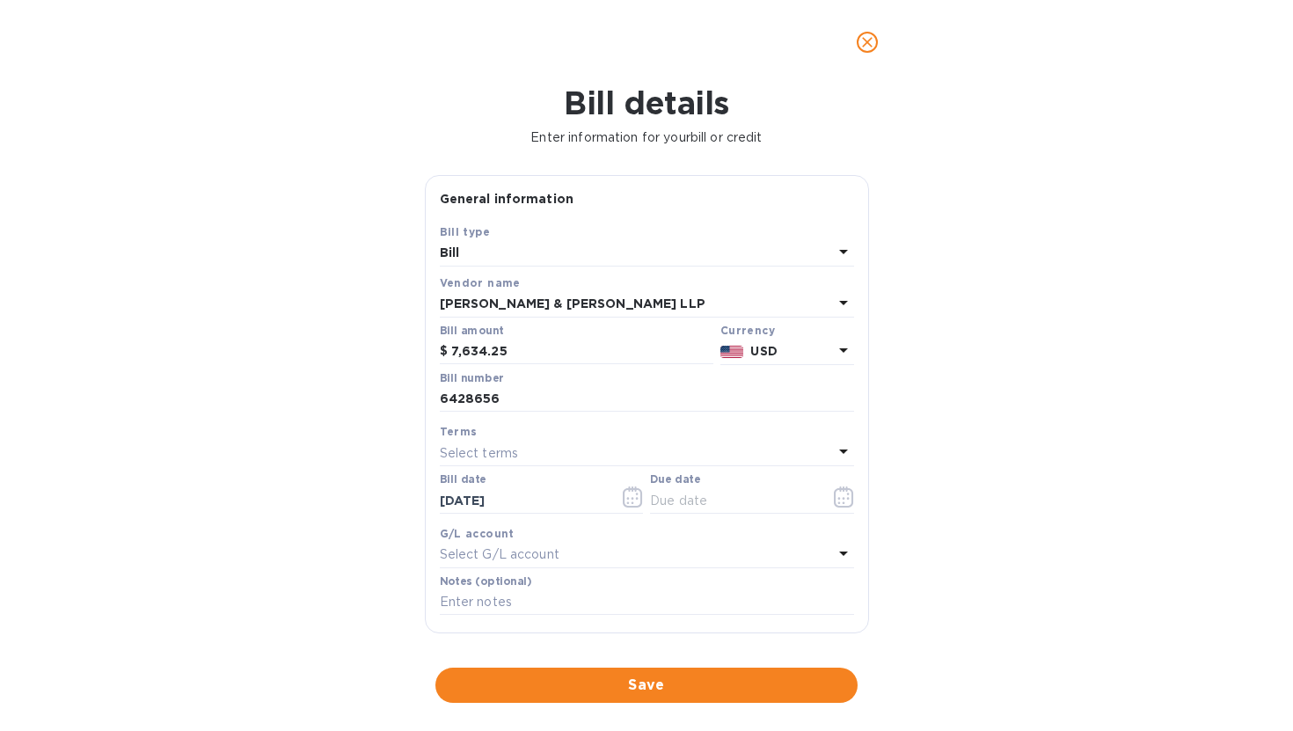
click at [623, 462] on div "Select terms" at bounding box center [636, 453] width 393 height 25
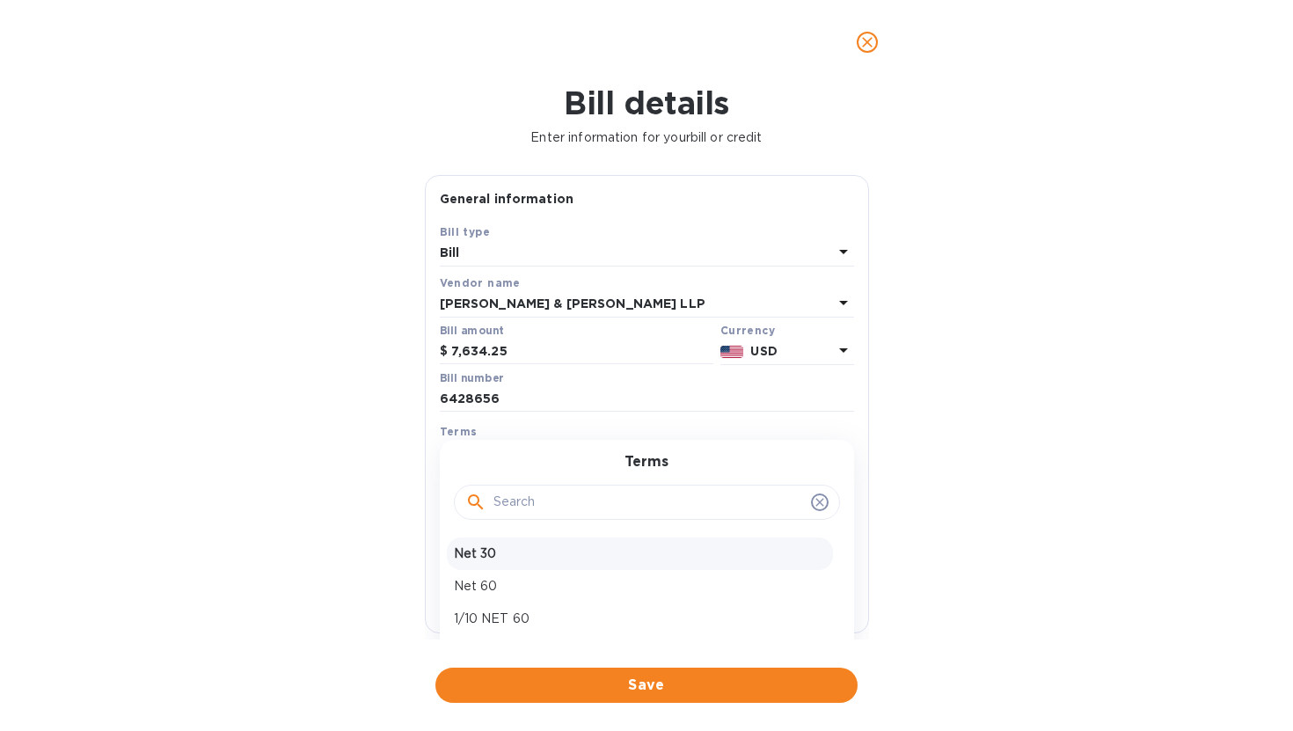
click at [574, 544] on div "Net 30" at bounding box center [640, 553] width 386 height 33
type input "07/24/2025"
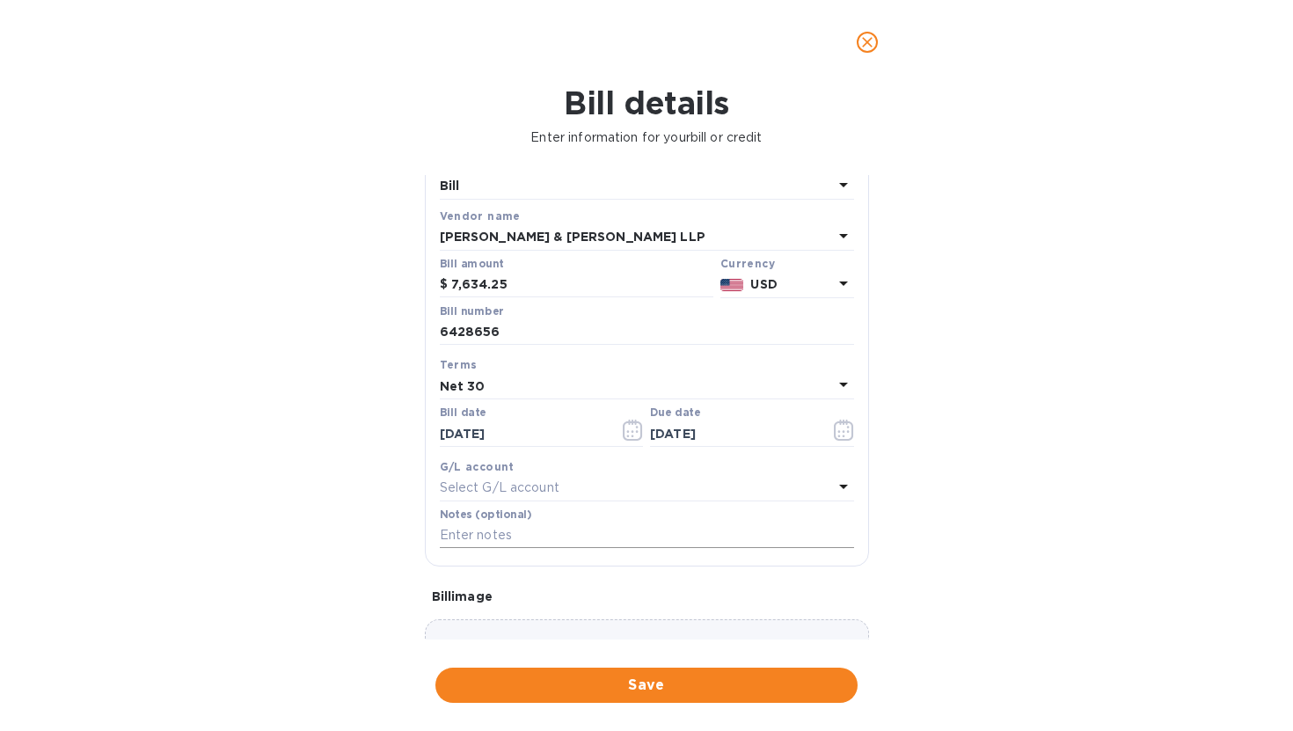
scroll to position [72, 0]
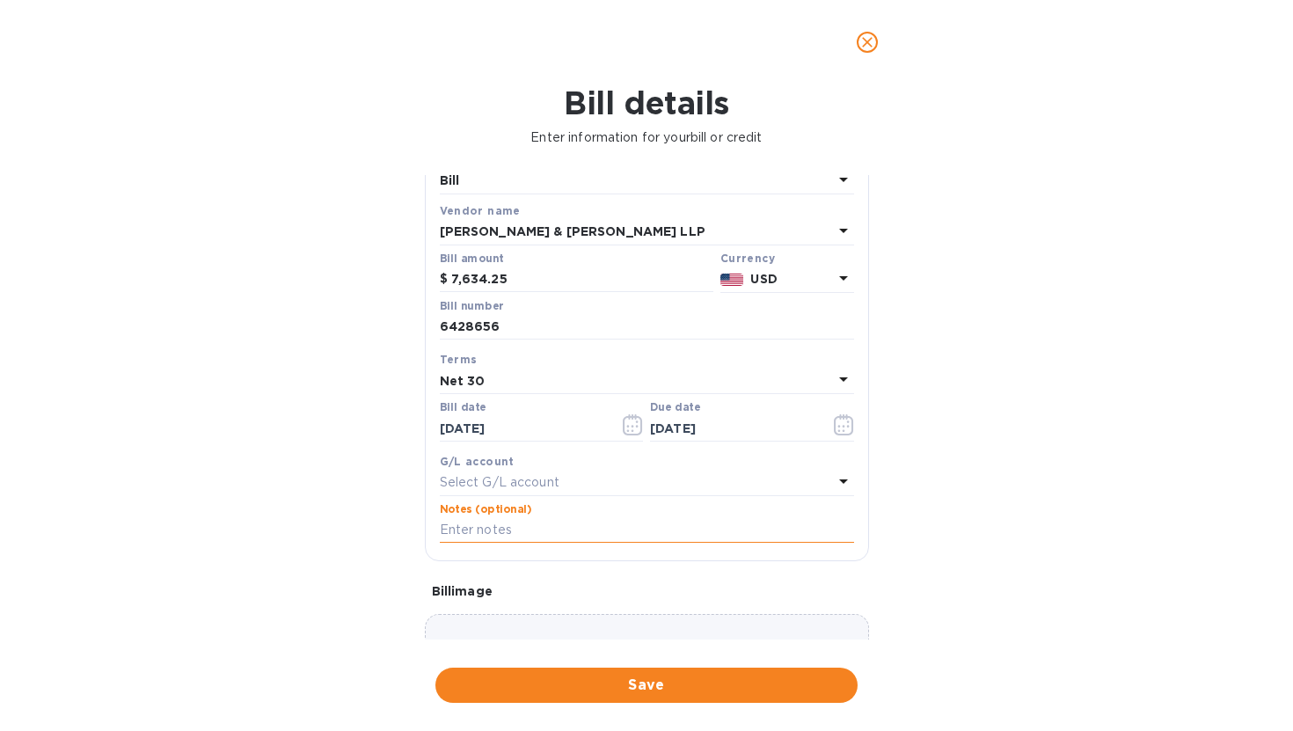
click at [664, 530] on input "text" at bounding box center [647, 530] width 414 height 26
paste input "For services rendered in connection with the Company’s Series A Preferred Stock…"
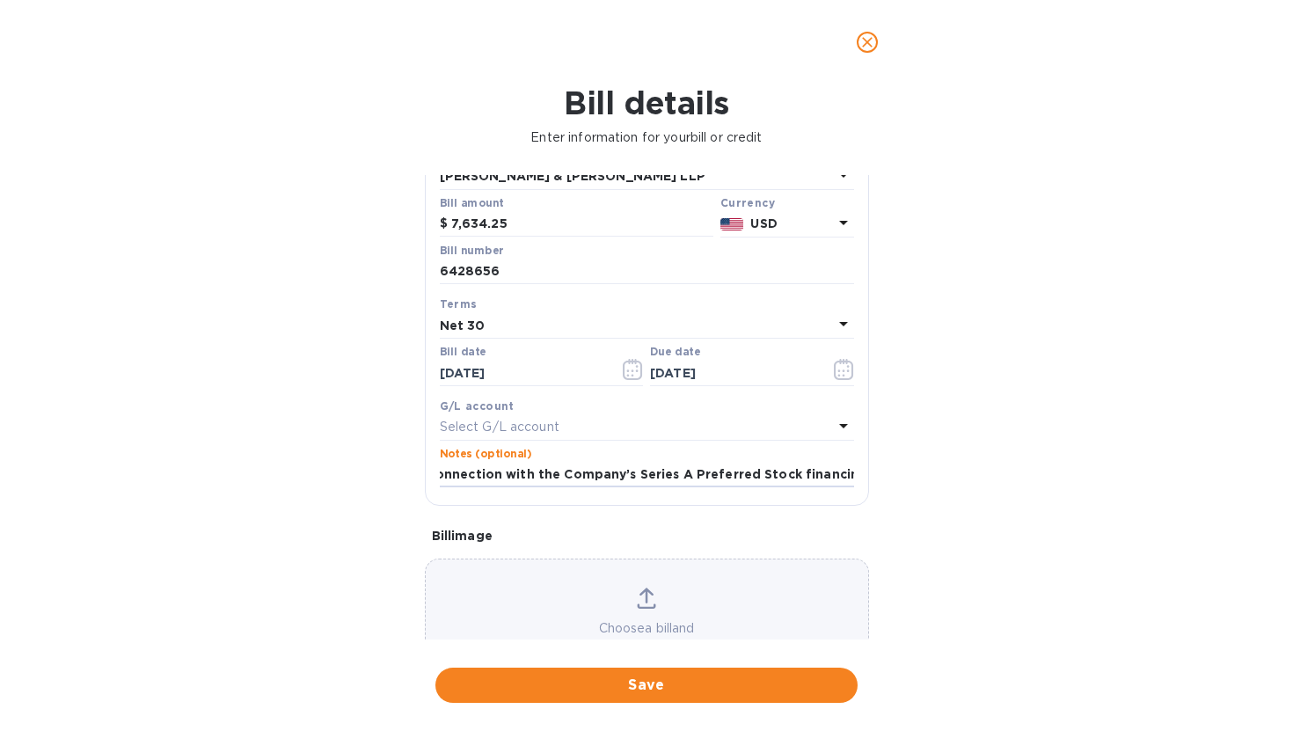
scroll to position [0, 0]
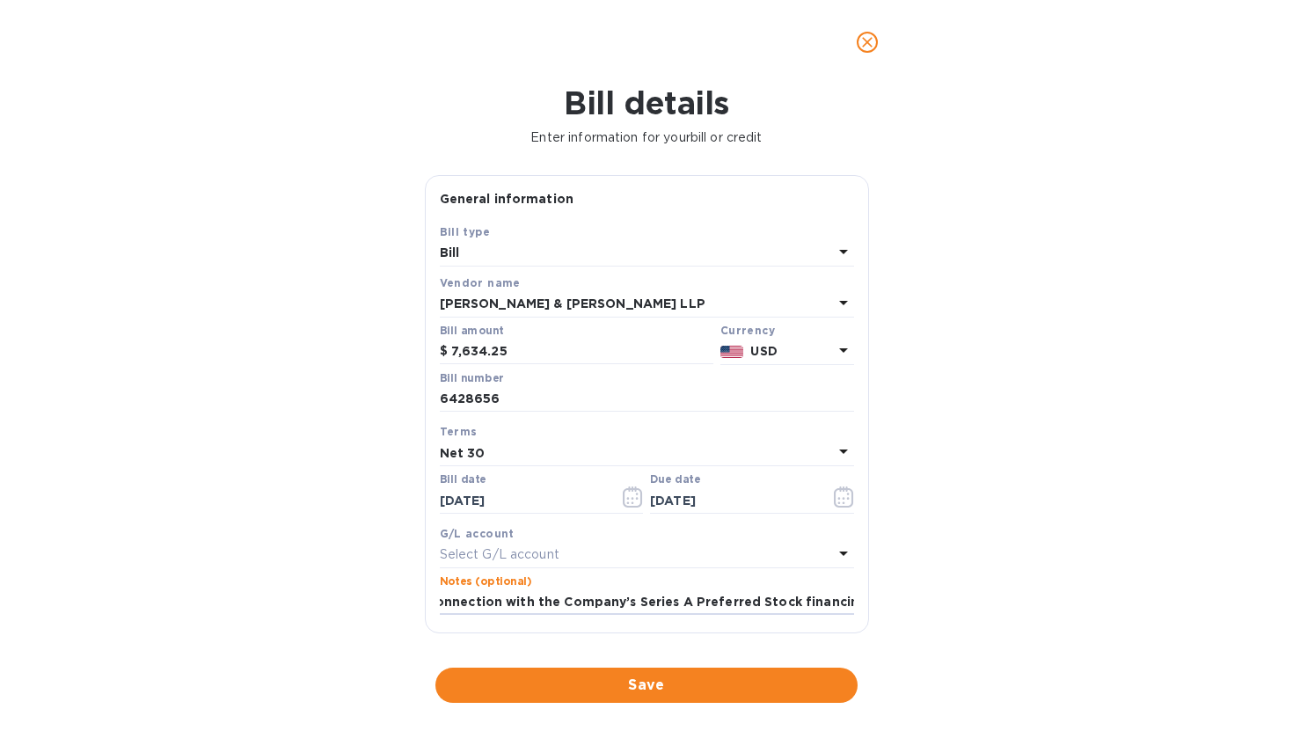
type input "For services rendered in connection with the Company’s Series A Preferred Stock…"
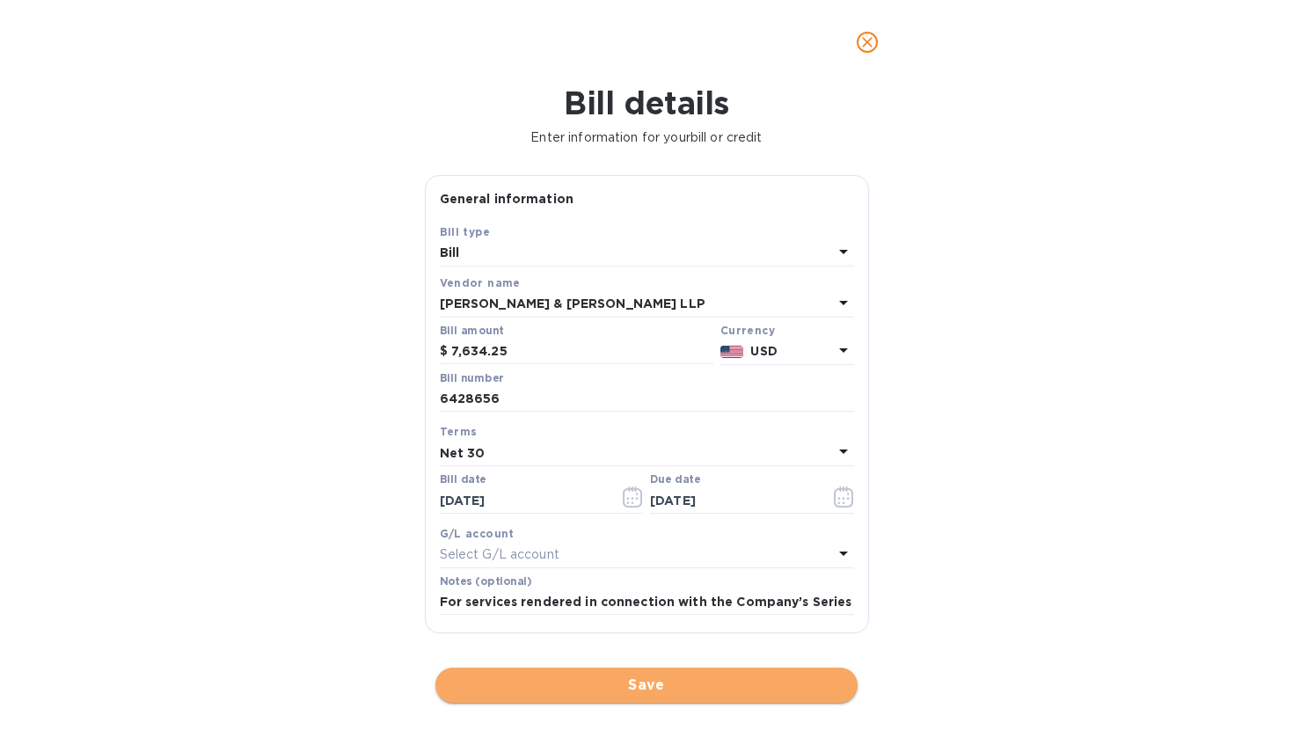
click at [666, 693] on span "Save" at bounding box center [646, 685] width 394 height 21
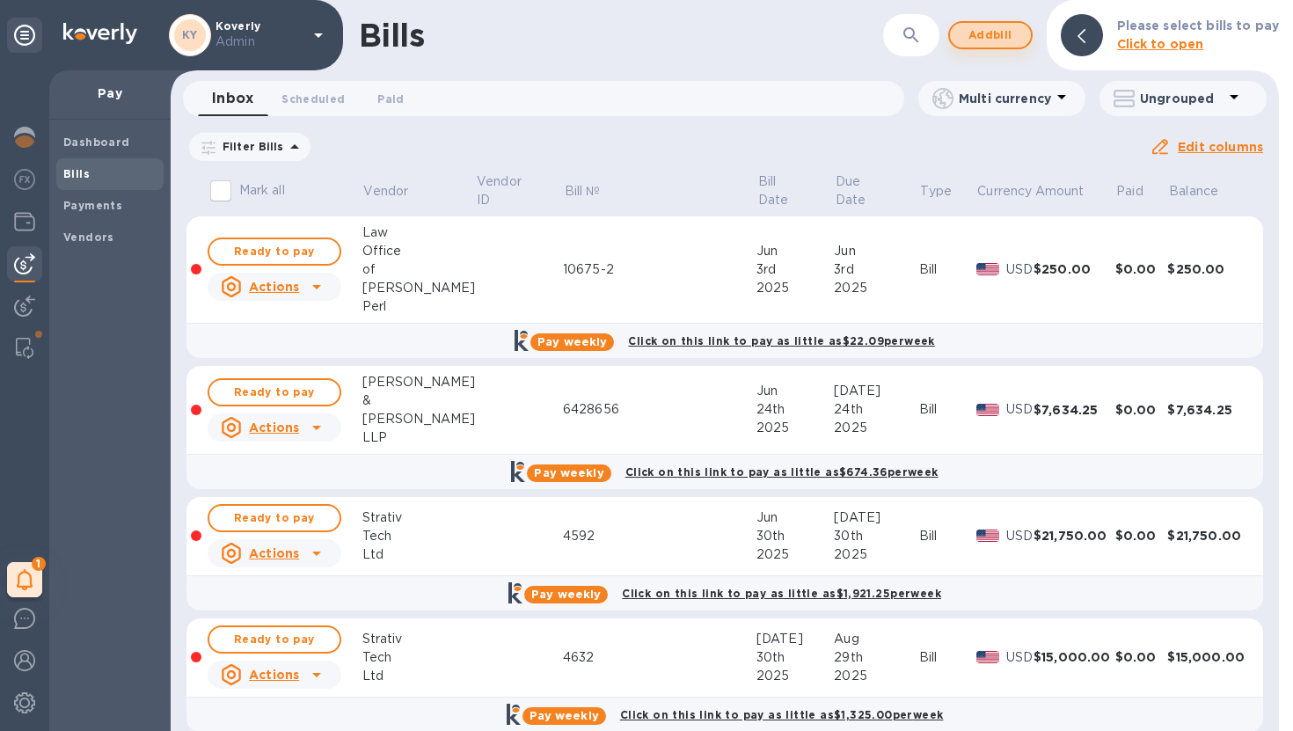
click at [990, 37] on span "Add bill" at bounding box center [990, 35] width 53 height 21
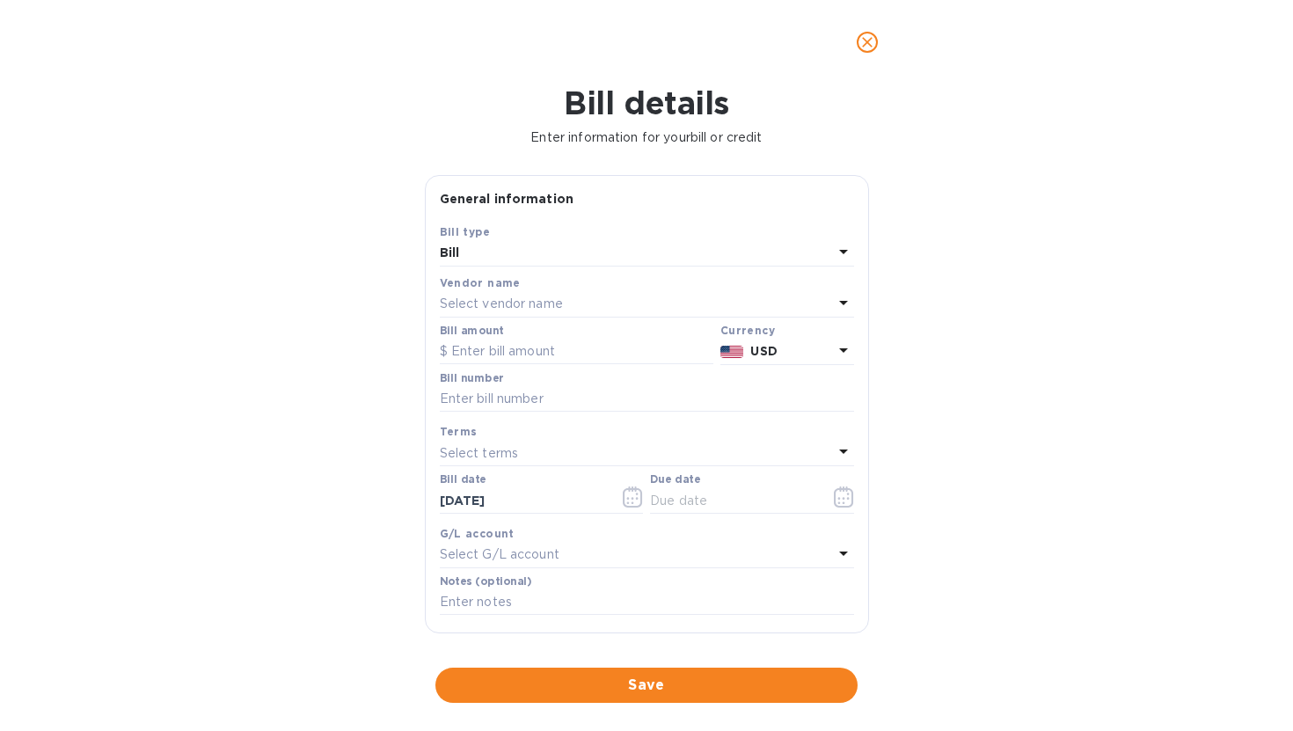
click at [480, 308] on p "Select vendor name" at bounding box center [501, 304] width 123 height 18
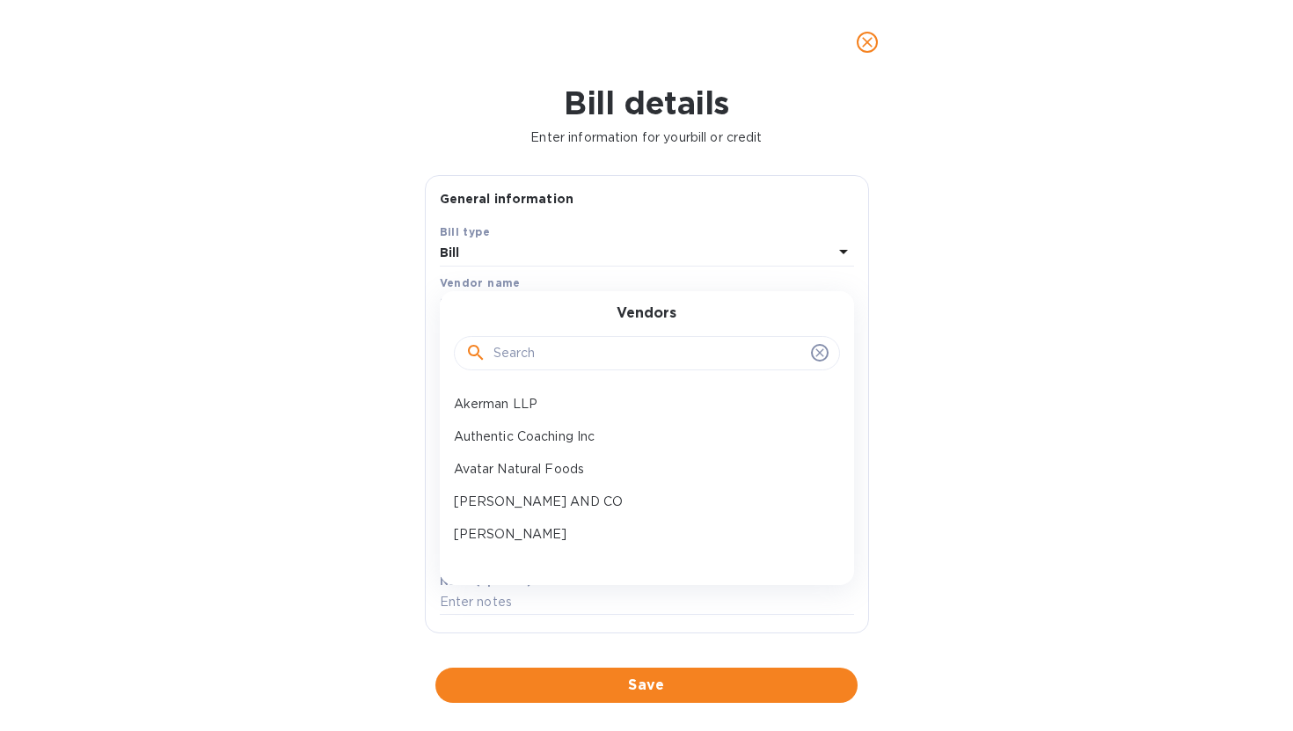
click at [502, 346] on input "text" at bounding box center [648, 353] width 311 height 26
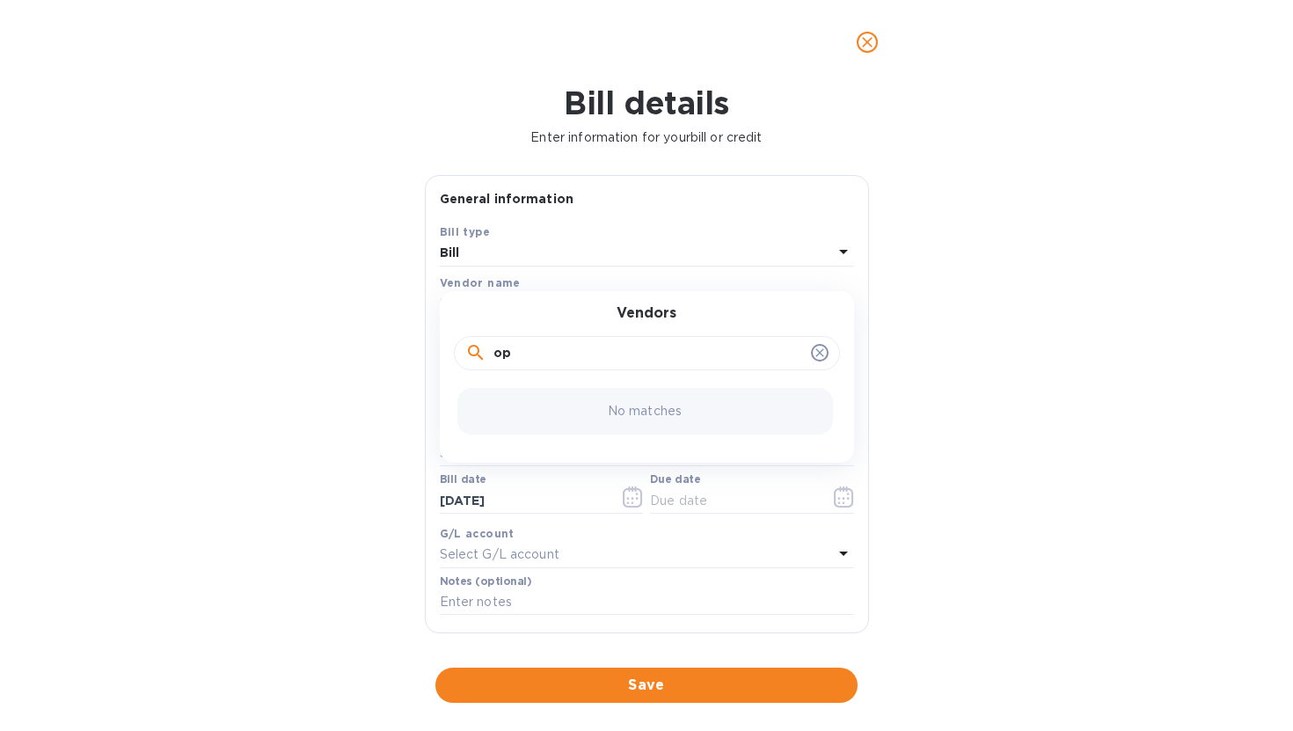
type input "o"
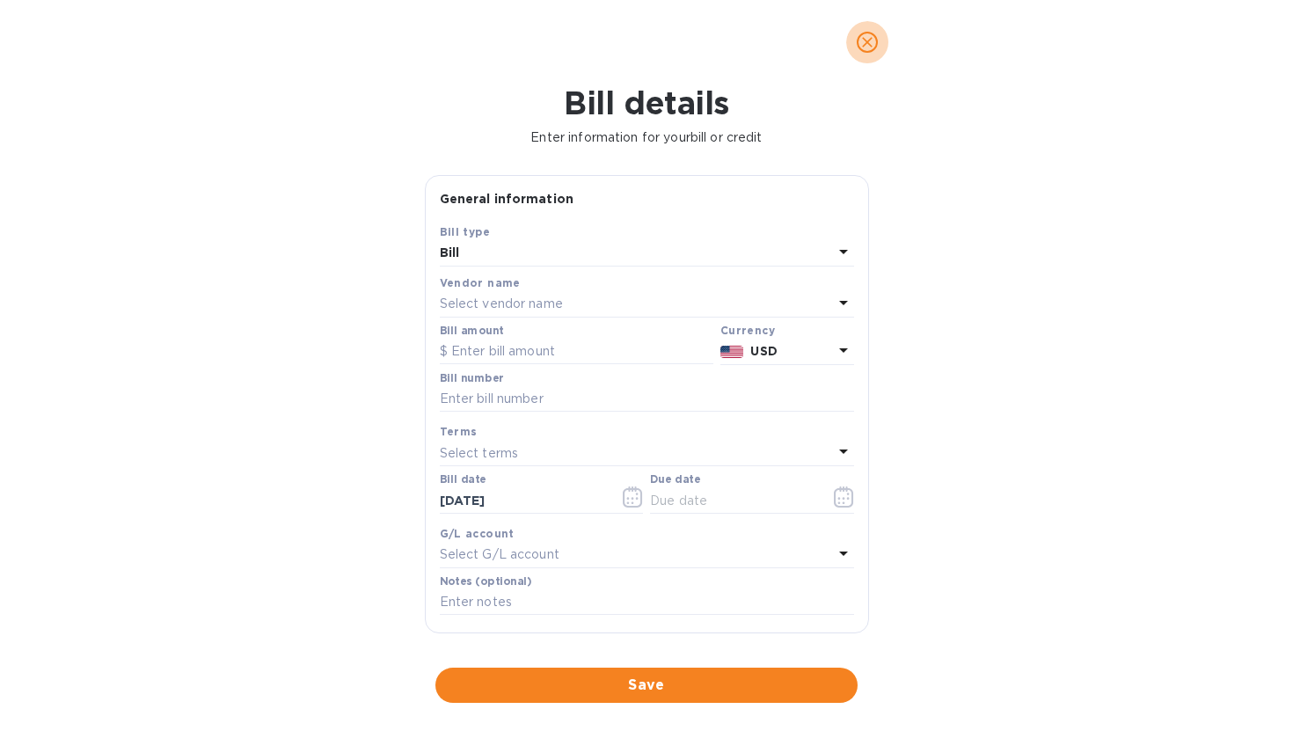
click at [870, 49] on icon "close" at bounding box center [868, 42] width 18 height 18
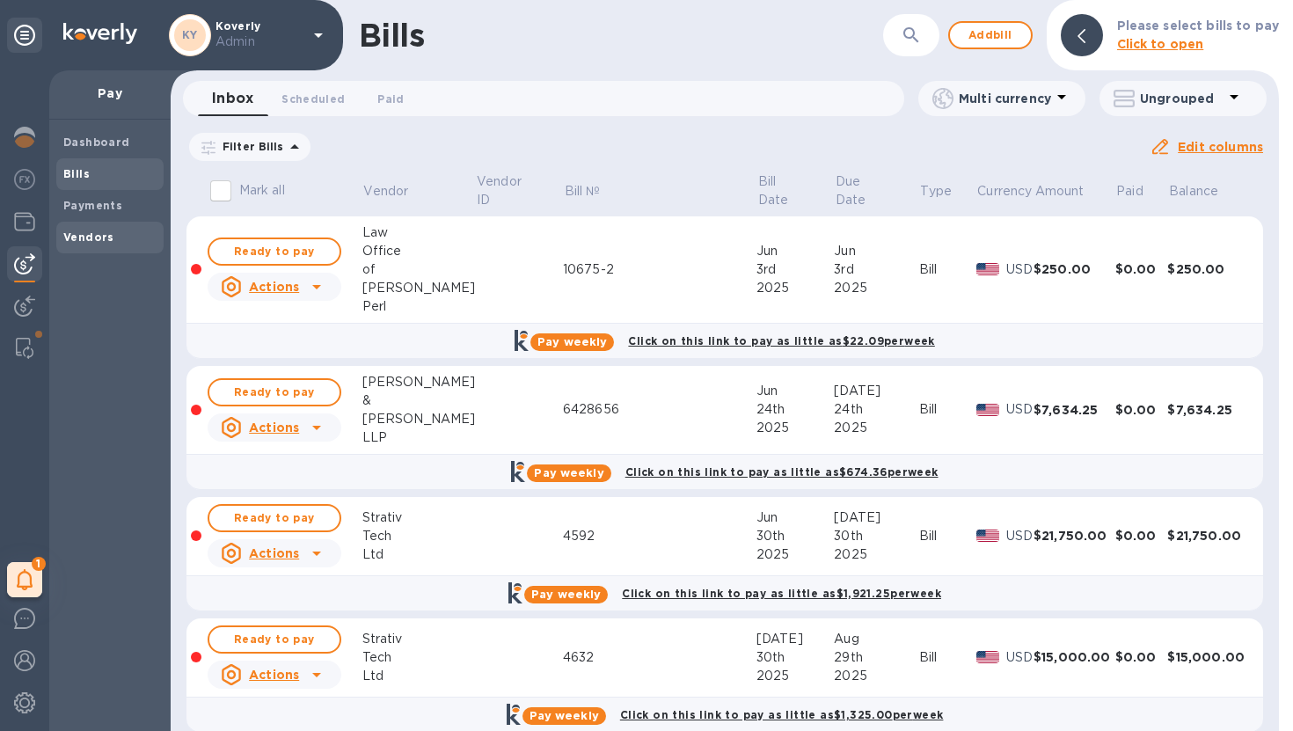
click at [99, 230] on b "Vendors" at bounding box center [88, 236] width 51 height 13
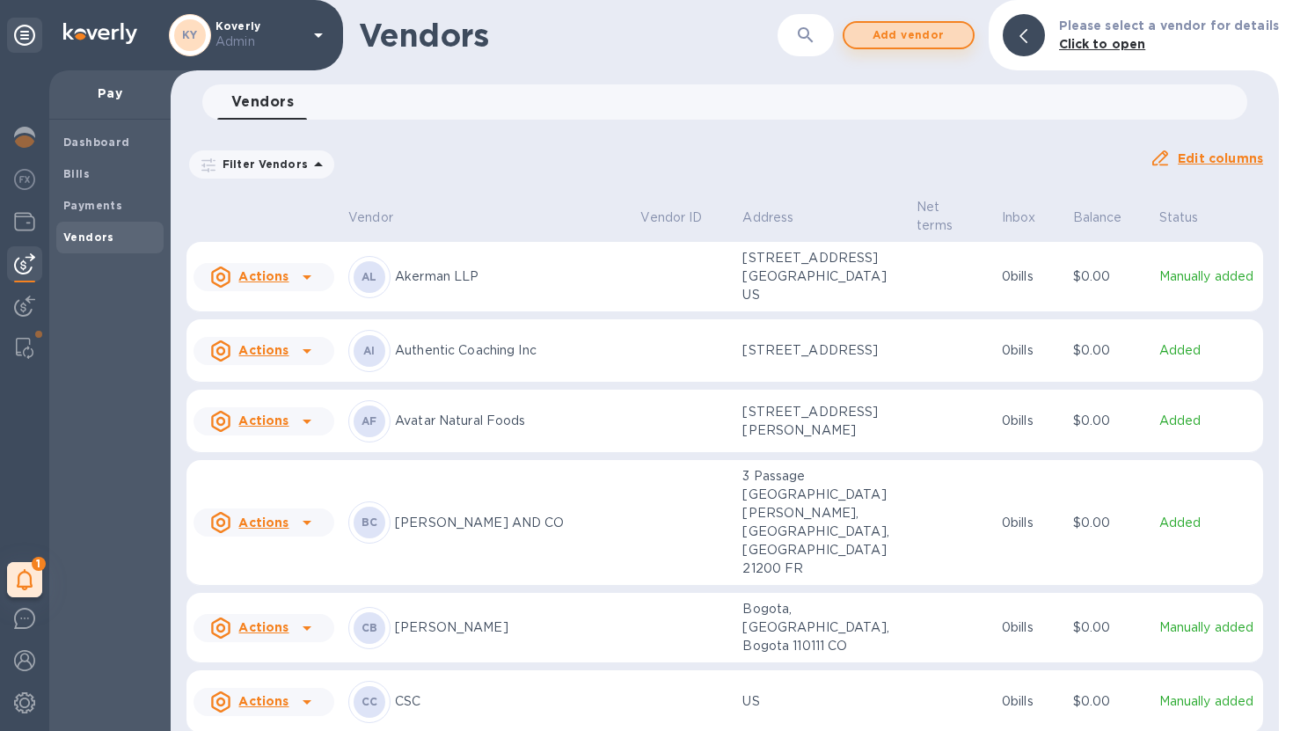
click at [932, 38] on span "Add vendor" at bounding box center [909, 35] width 100 height 21
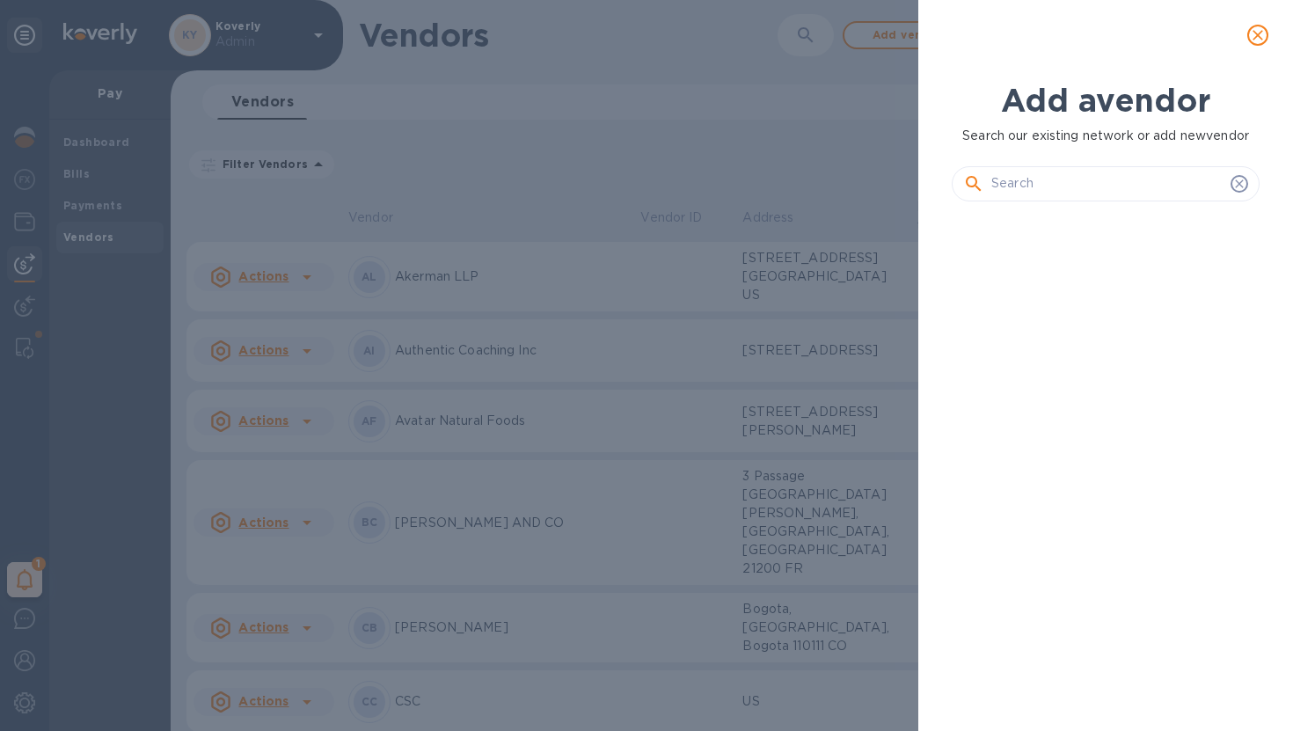
scroll to position [455, 315]
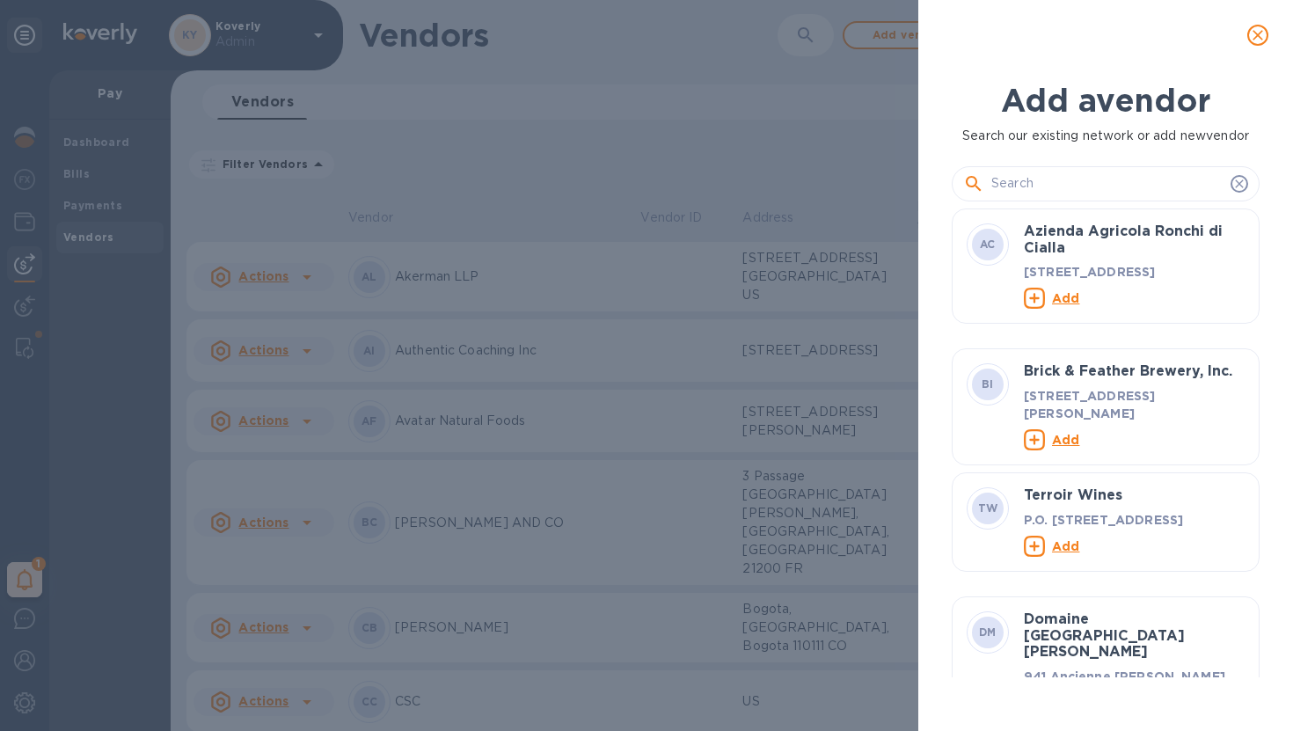
click at [1060, 181] on input "text" at bounding box center [1107, 184] width 232 height 26
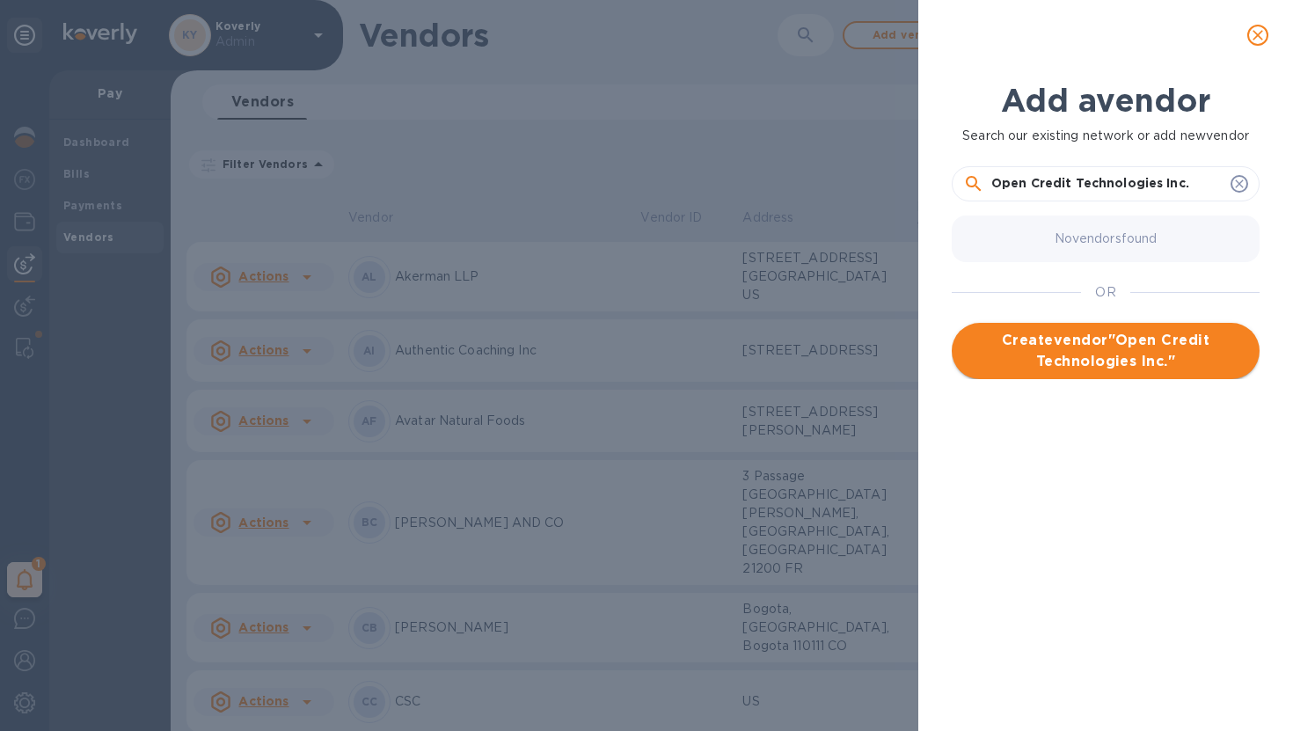
type input "Open Credit Technologies Inc."
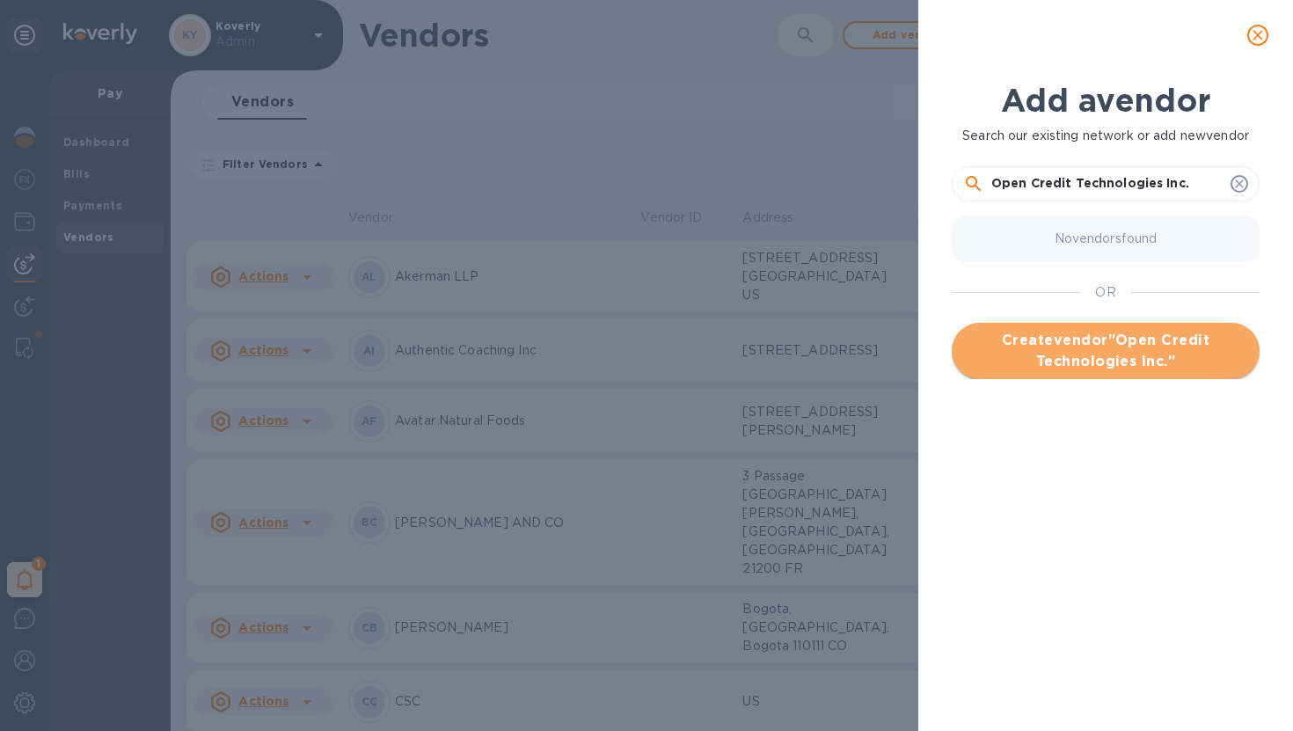
click at [1106, 346] on span "Create vendor " Open Credit Technologies Inc. "" at bounding box center [1106, 351] width 280 height 42
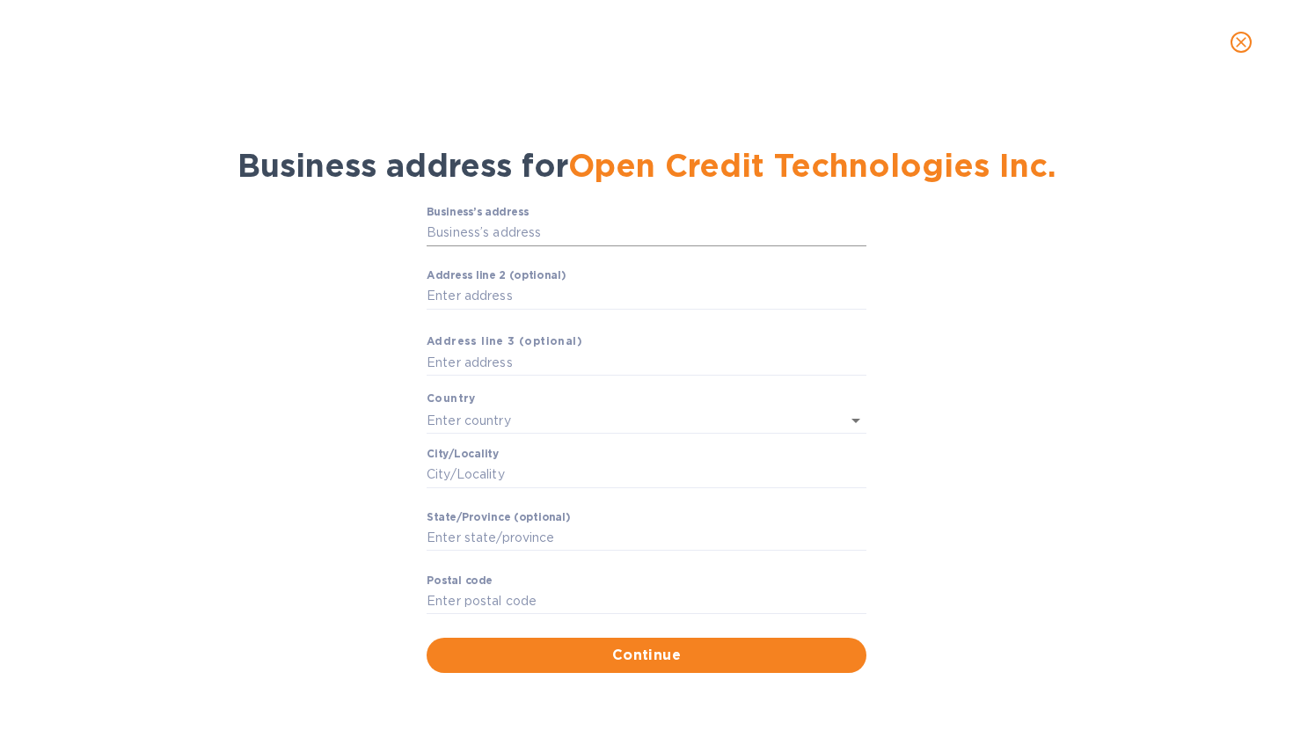
click at [575, 236] on input "Business’s аddress" at bounding box center [647, 233] width 440 height 26
paste input "169 Madison Avenue"
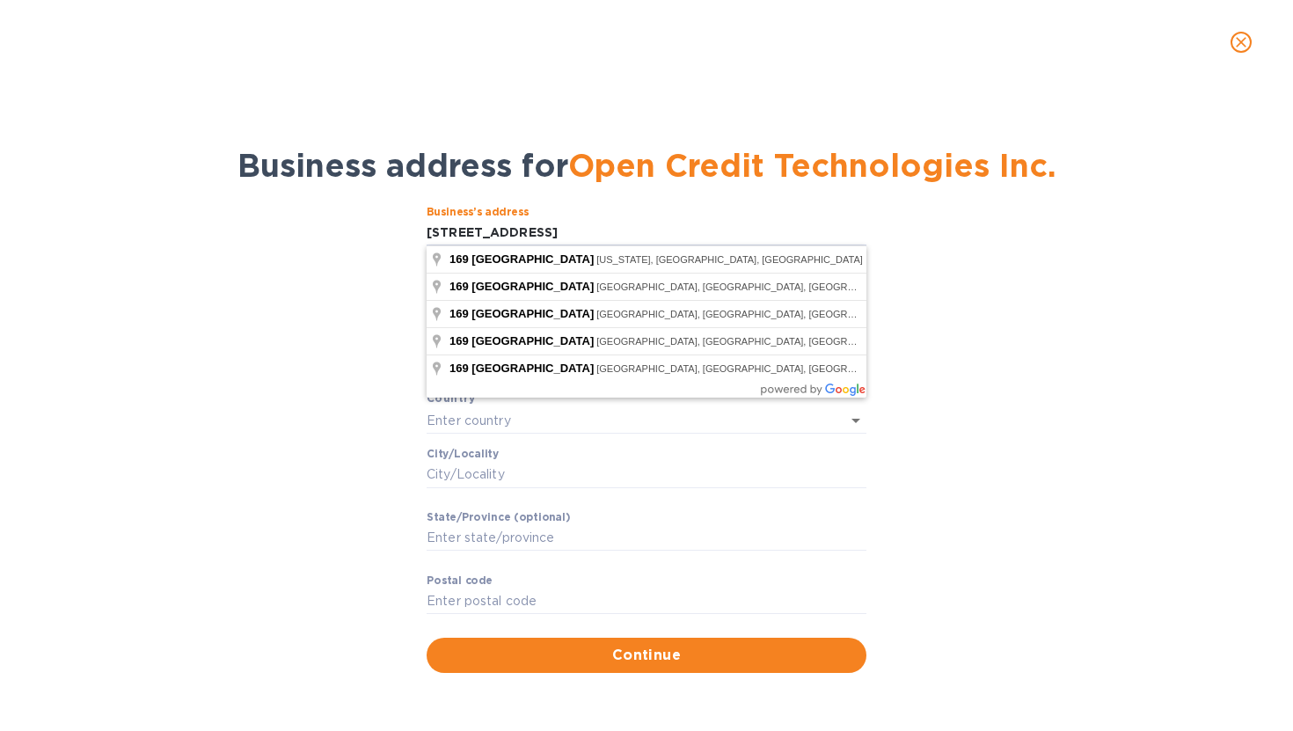
type input "169 Madison Avenue"
click at [290, 362] on div "Business’s аddress 169 Madison Avenue ​ Аddress line 2 (optional) ​ Аddress lin…" at bounding box center [646, 438] width 1247 height 487
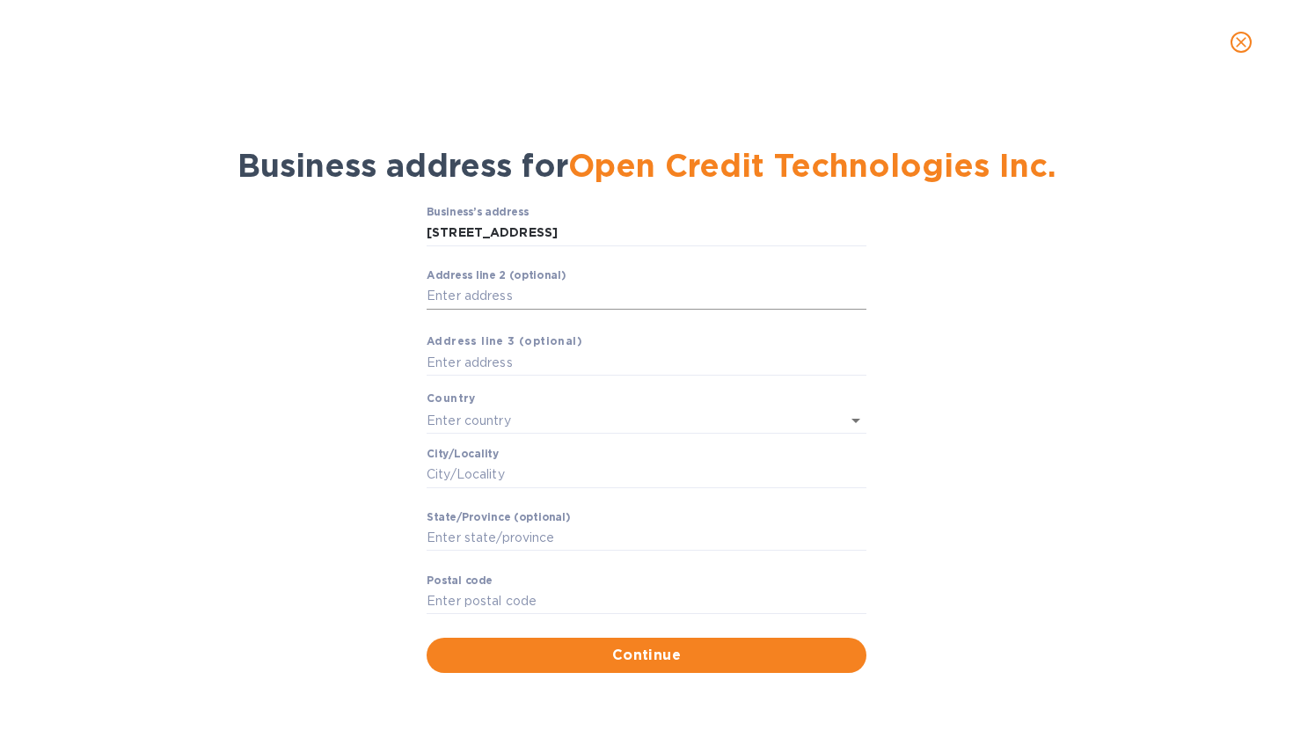
click at [455, 307] on input "Аddress line 2 (optional)" at bounding box center [647, 296] width 440 height 26
type input "STE 2195"
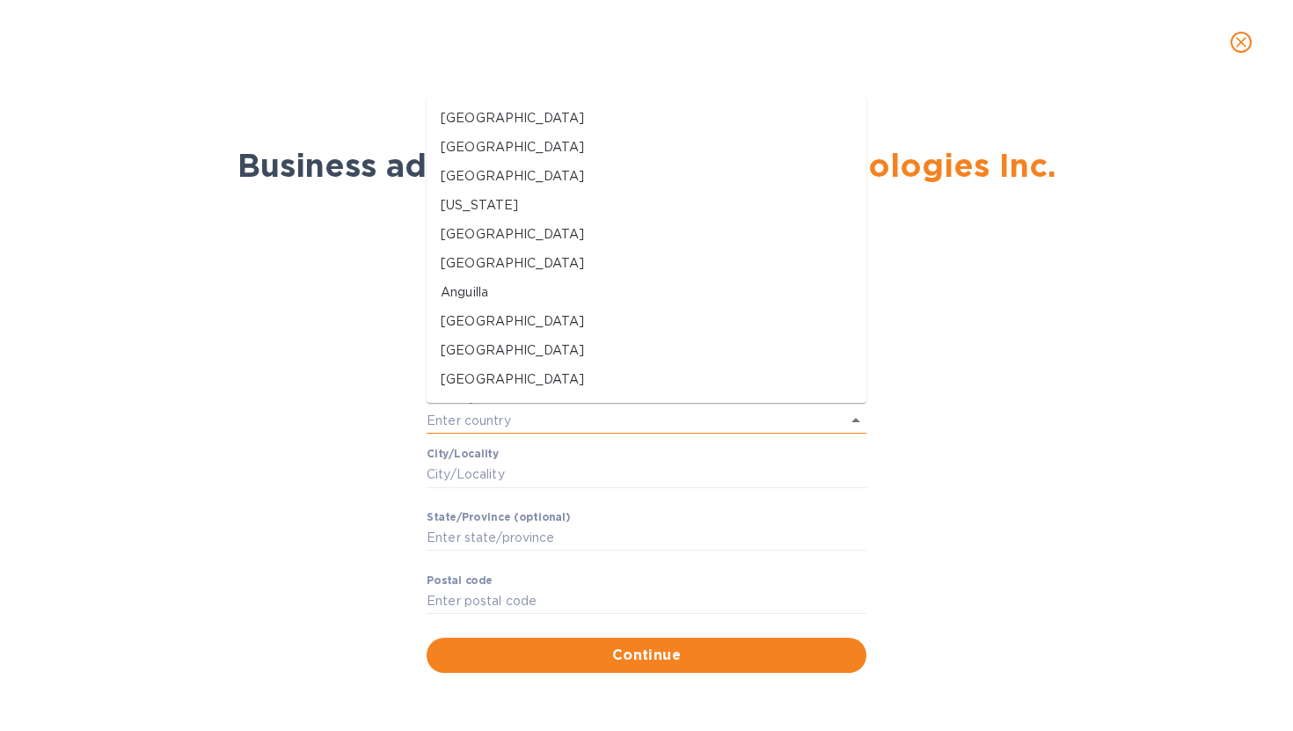
click at [512, 414] on input "text" at bounding box center [622, 420] width 391 height 26
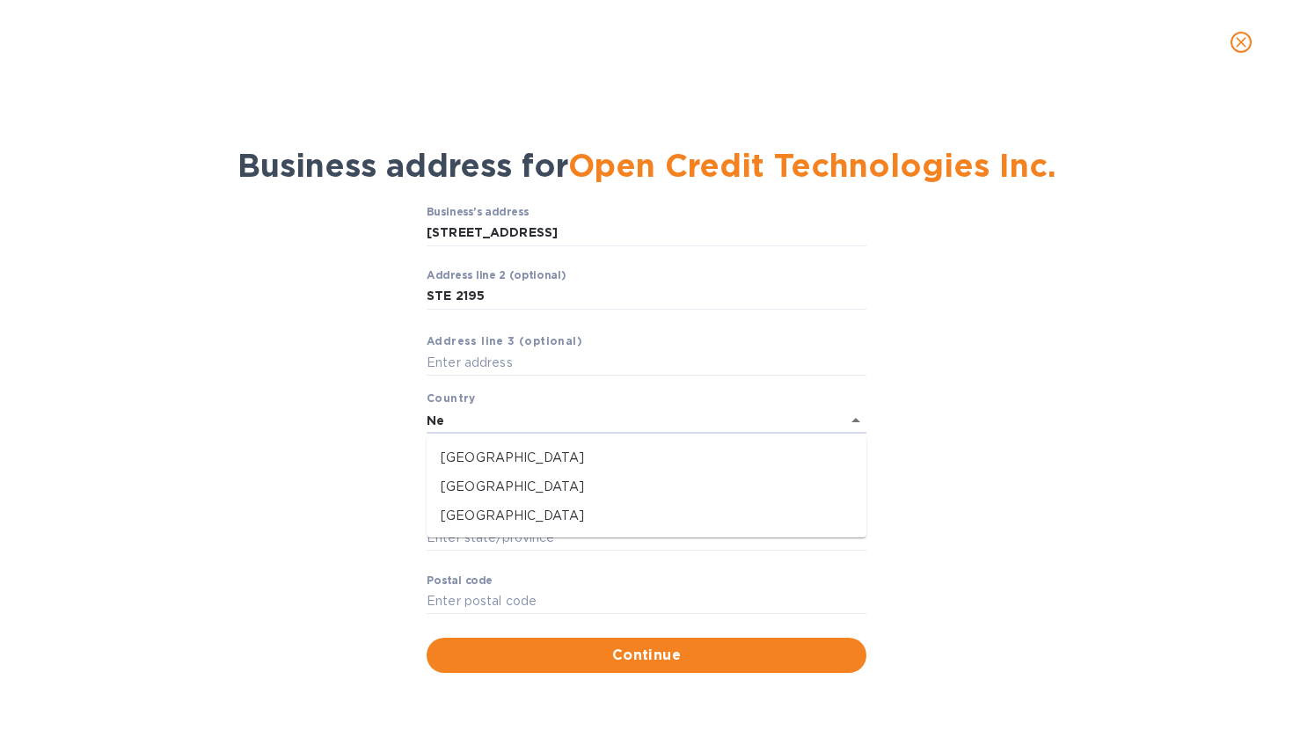
type input "N"
click at [522, 459] on p "[GEOGRAPHIC_DATA]" at bounding box center [647, 458] width 412 height 18
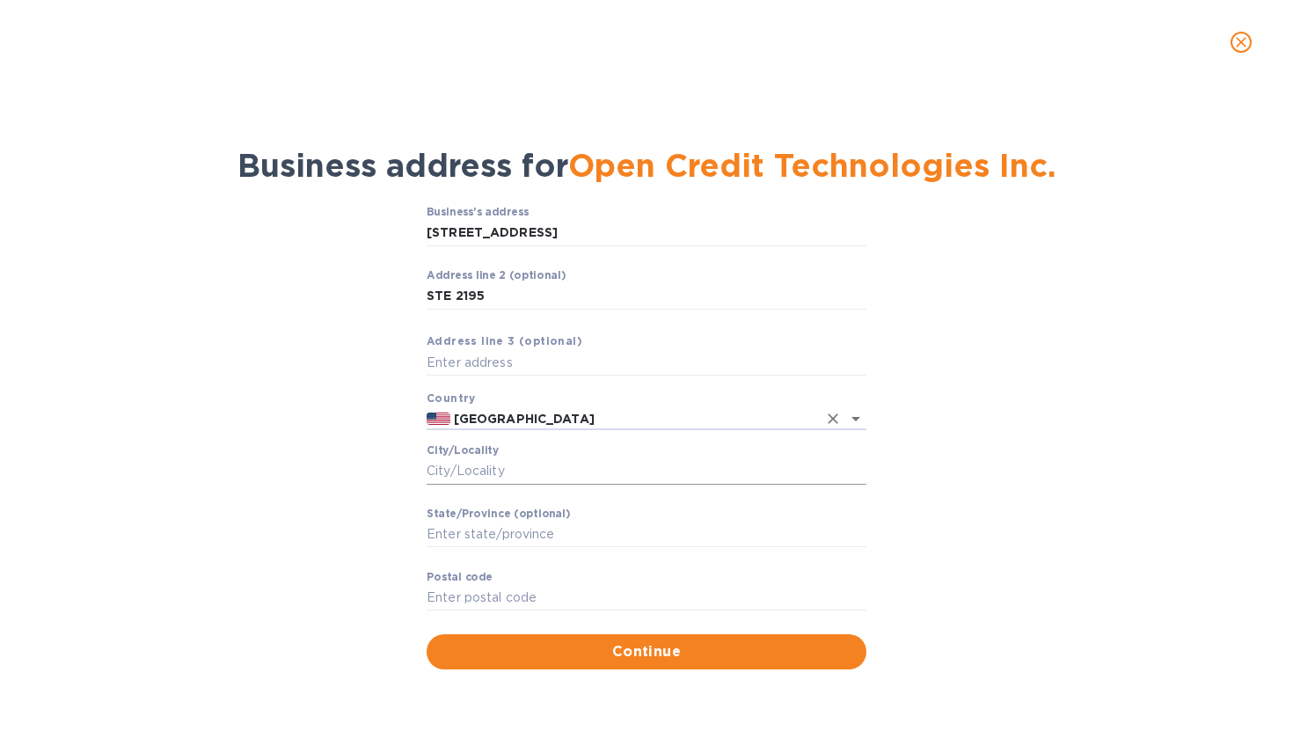
type input "[GEOGRAPHIC_DATA]"
click at [495, 471] on input "Сity/Locаlity" at bounding box center [647, 471] width 440 height 26
type input "New York"
click at [484, 542] on input "Stаte/Province (optional)" at bounding box center [647, 535] width 440 height 26
type input "New York"
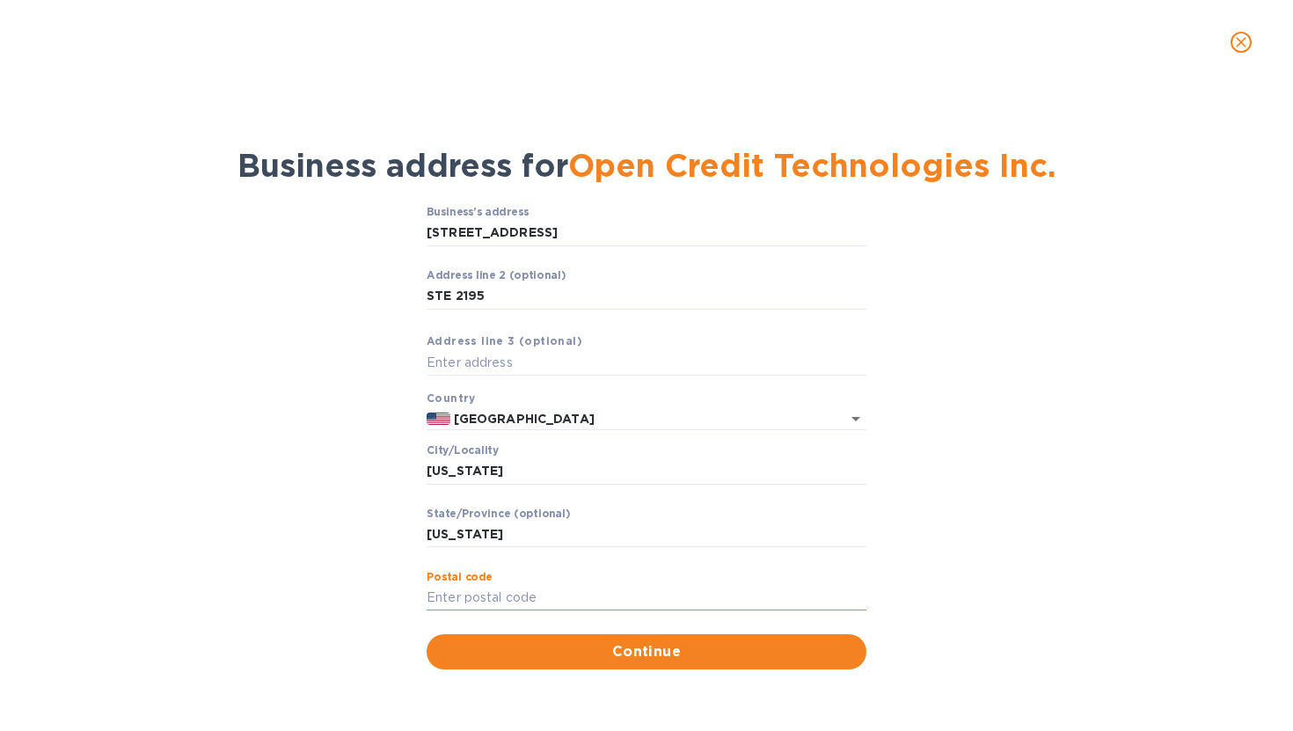
click at [454, 597] on input "Pоstal cоde" at bounding box center [647, 598] width 440 height 26
type input "10016"
click at [550, 655] on span "Continue" at bounding box center [647, 651] width 412 height 21
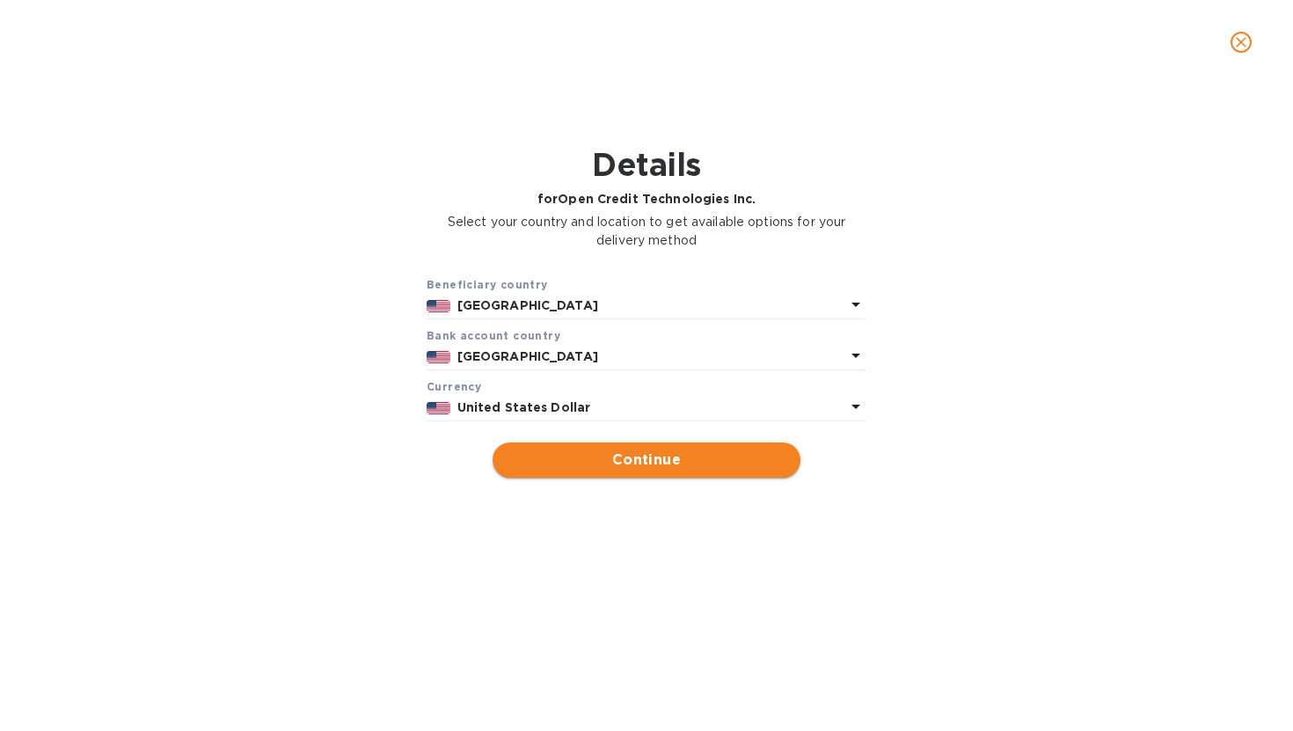
click at [665, 475] on button "Continue" at bounding box center [647, 459] width 308 height 35
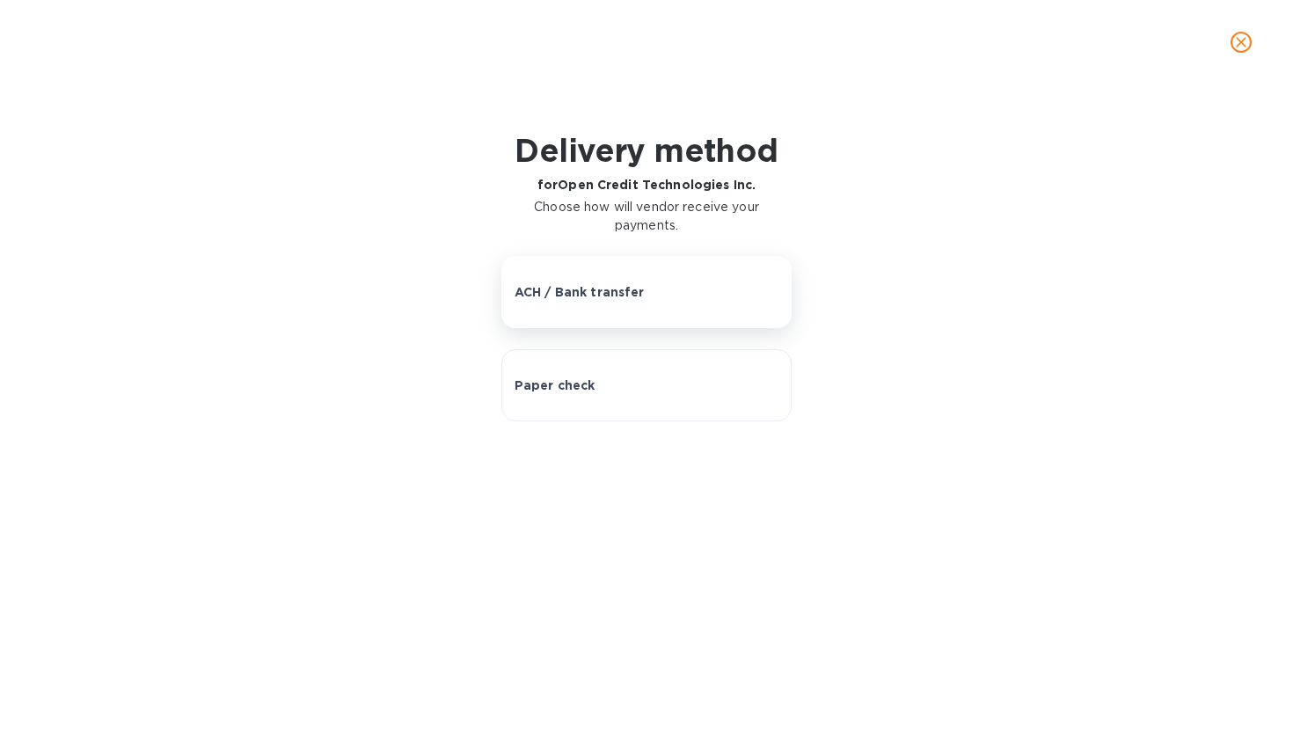
click at [639, 304] on button "ACH / Bank transfer" at bounding box center [646, 292] width 291 height 72
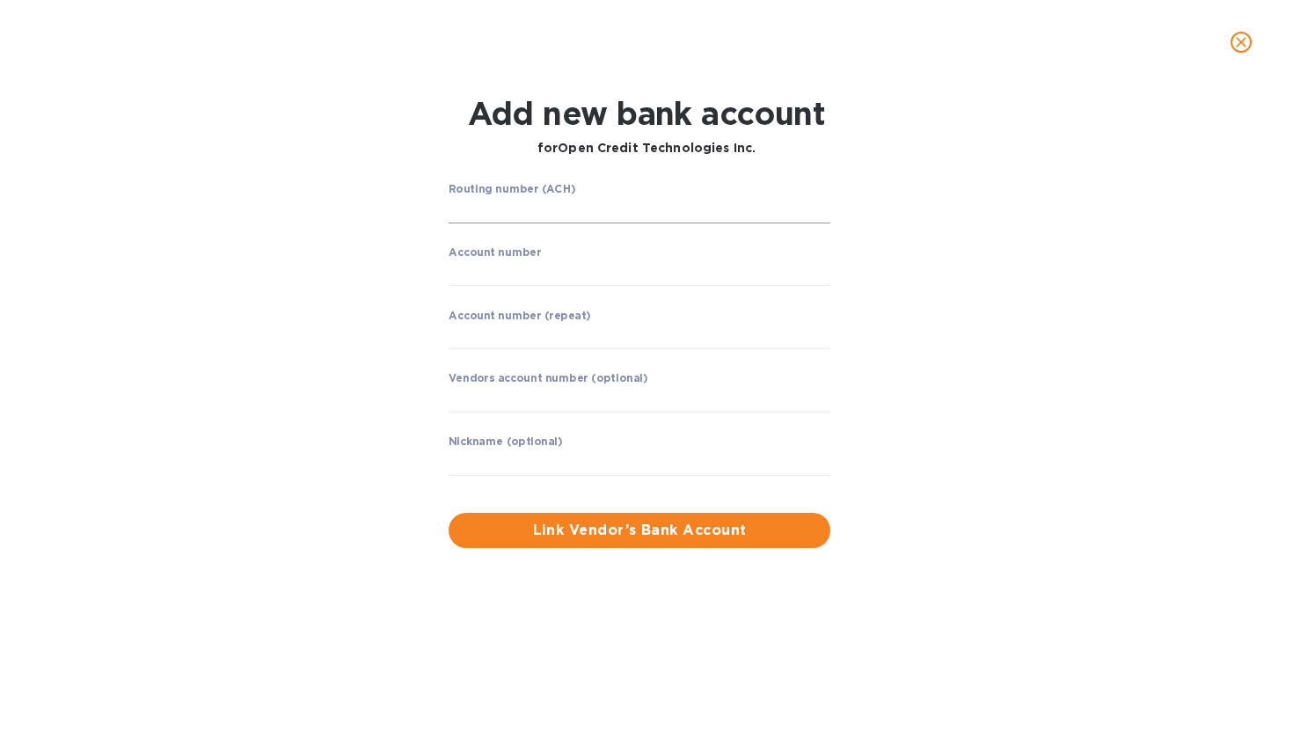
click at [548, 216] on input "string" at bounding box center [640, 210] width 382 height 26
click at [521, 210] on input "string" at bounding box center [640, 210] width 382 height 26
type input "121145433"
click at [313, 333] on div "Routing number (ACH) COLUMN NA MERCURY Account number ​ Account number (repeat)…" at bounding box center [645, 364] width 831 height 385
click at [479, 274] on input "string" at bounding box center [640, 272] width 382 height 26
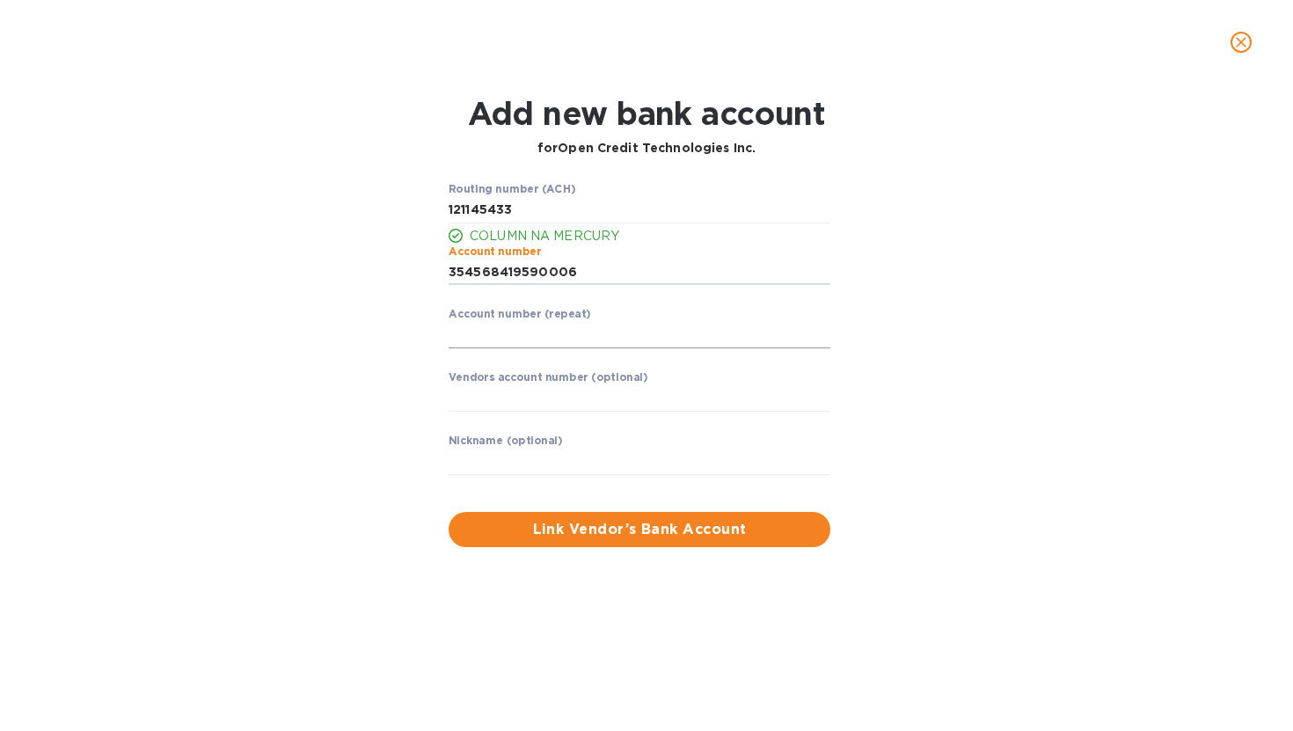
type input "354568419590006"
click at [481, 331] on input "string" at bounding box center [640, 335] width 382 height 26
type input "354568419590006"
click at [551, 528] on span "Link Vendor’s Bank Account" at bounding box center [640, 529] width 354 height 21
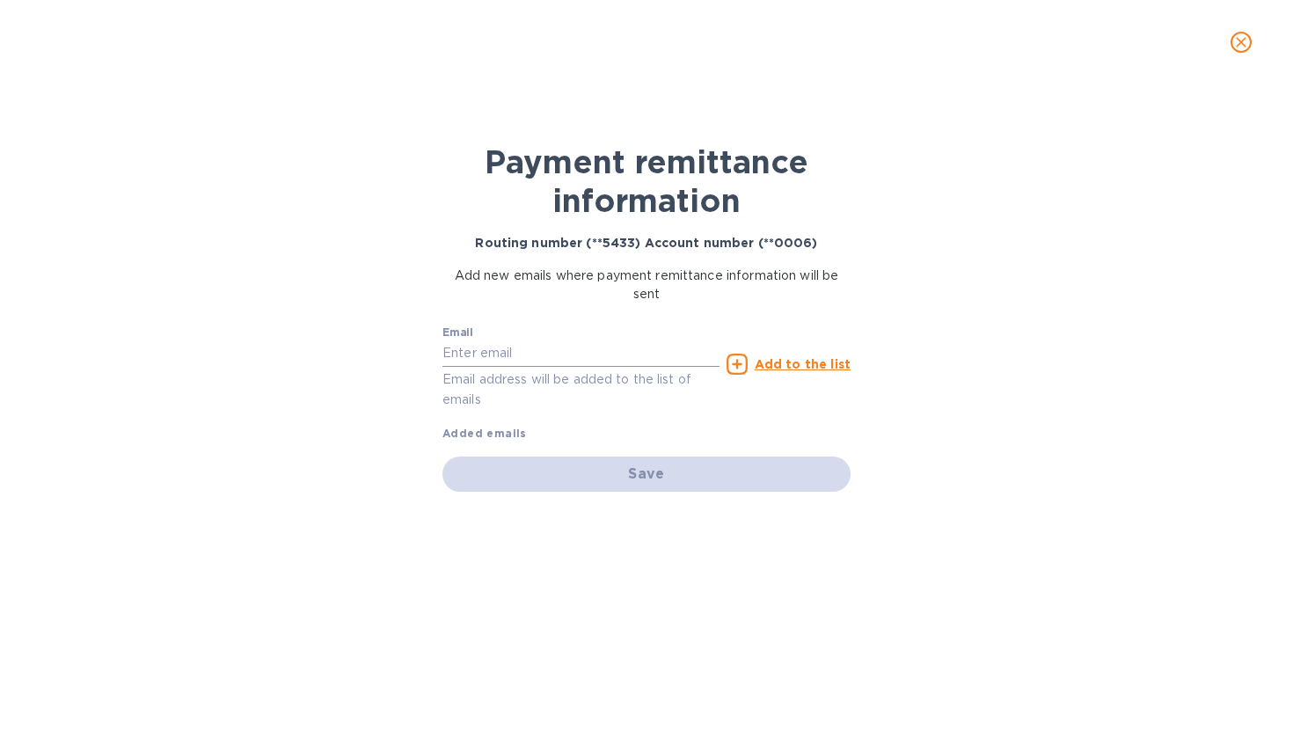
click at [636, 352] on input "text" at bounding box center [580, 353] width 277 height 26
type input "finance@herondata.io"
click at [791, 369] on u "Add to the list" at bounding box center [803, 364] width 96 height 14
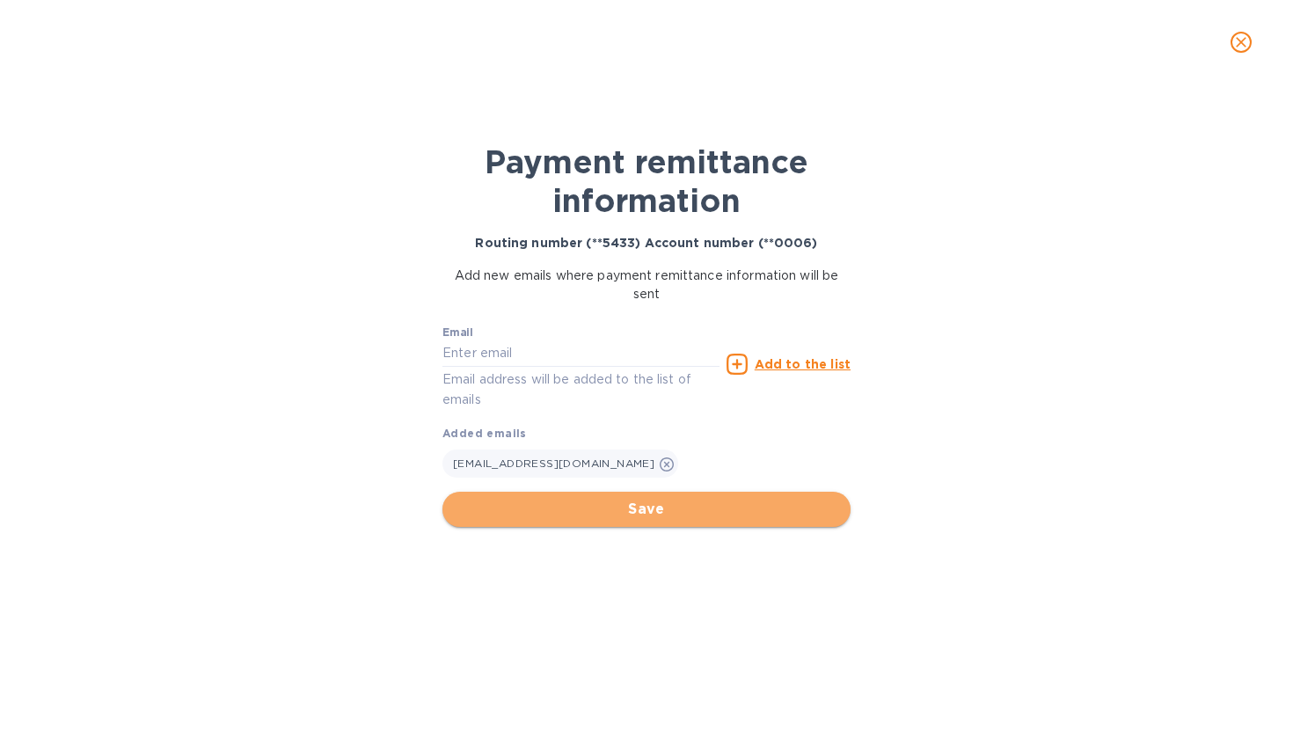
click at [750, 499] on span "Save" at bounding box center [647, 509] width 380 height 21
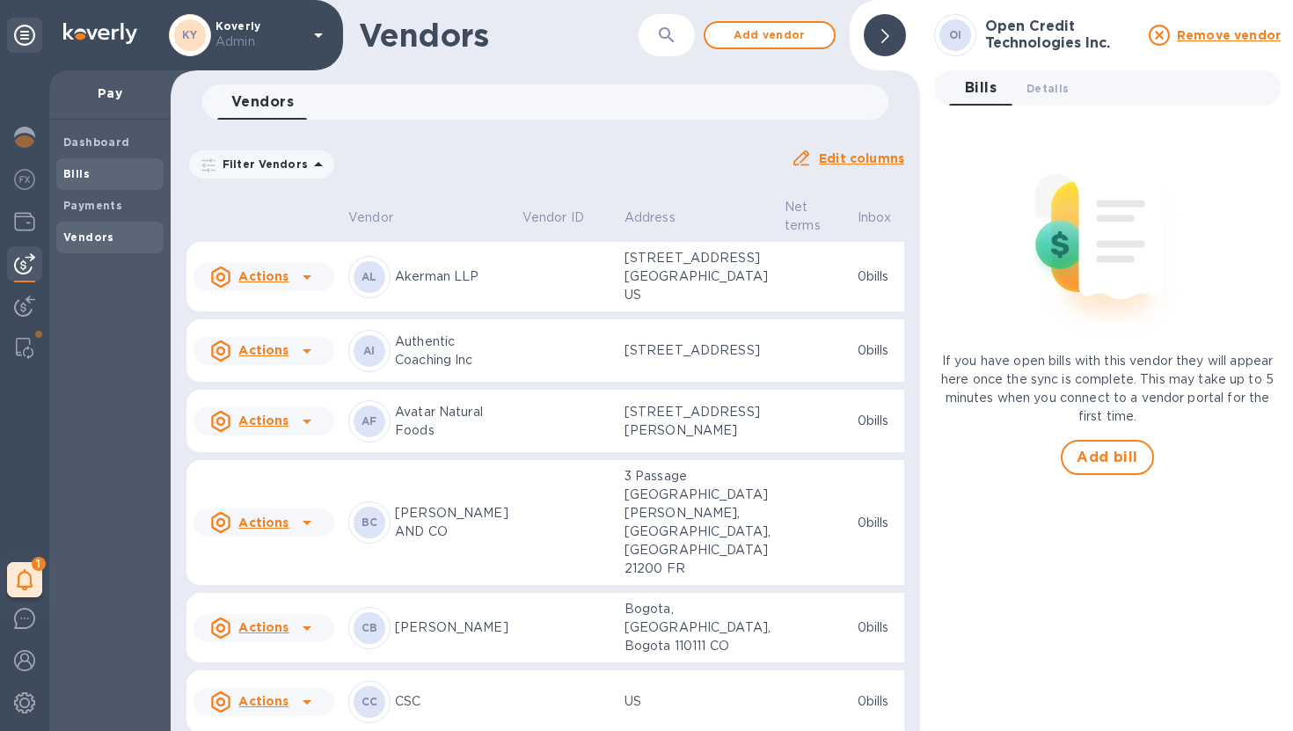
click at [128, 168] on span "Bills" at bounding box center [109, 174] width 93 height 18
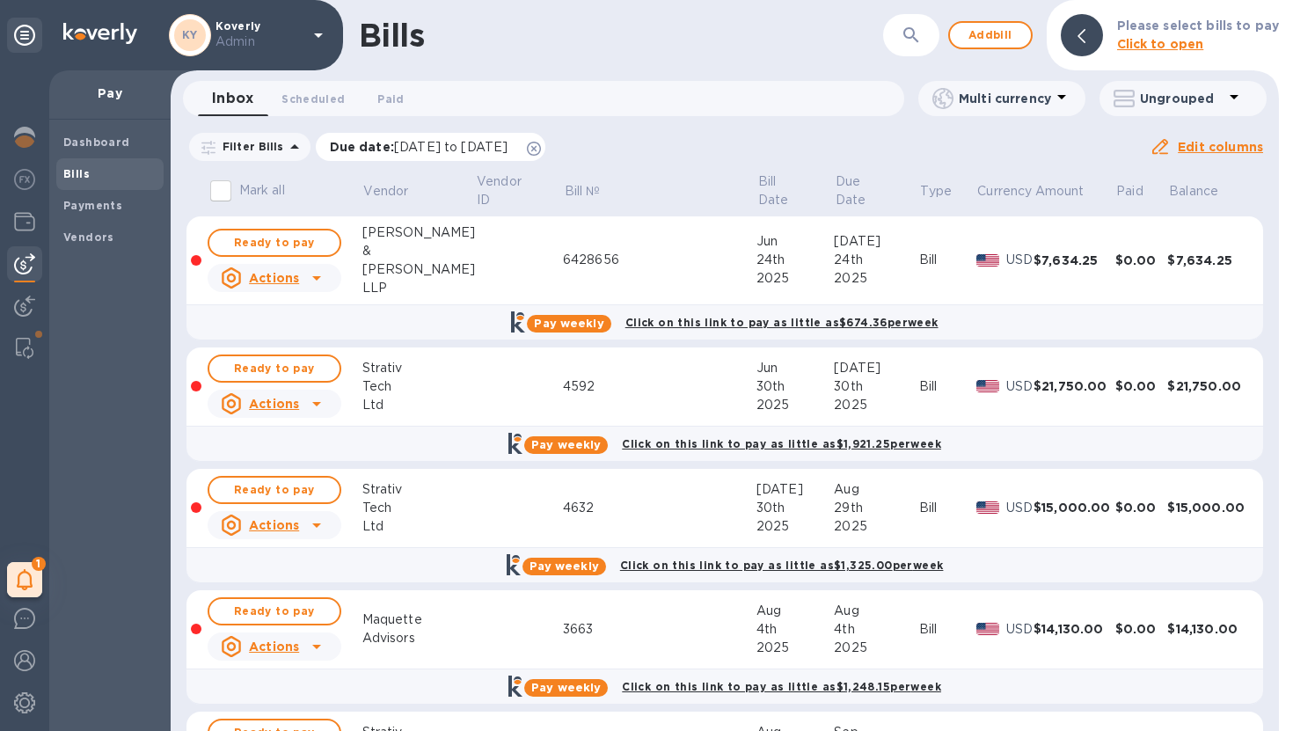
click at [541, 146] on icon at bounding box center [534, 149] width 14 height 14
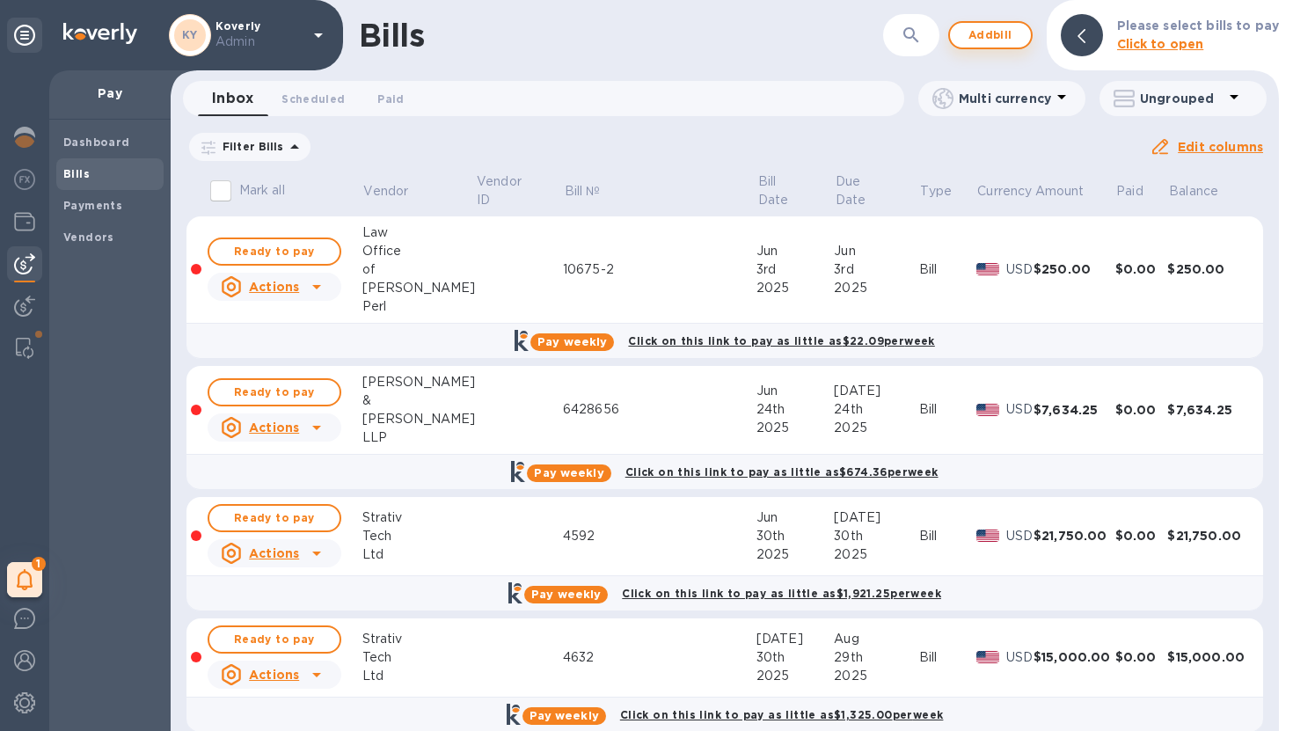
click at [985, 44] on span "Add bill" at bounding box center [990, 35] width 53 height 21
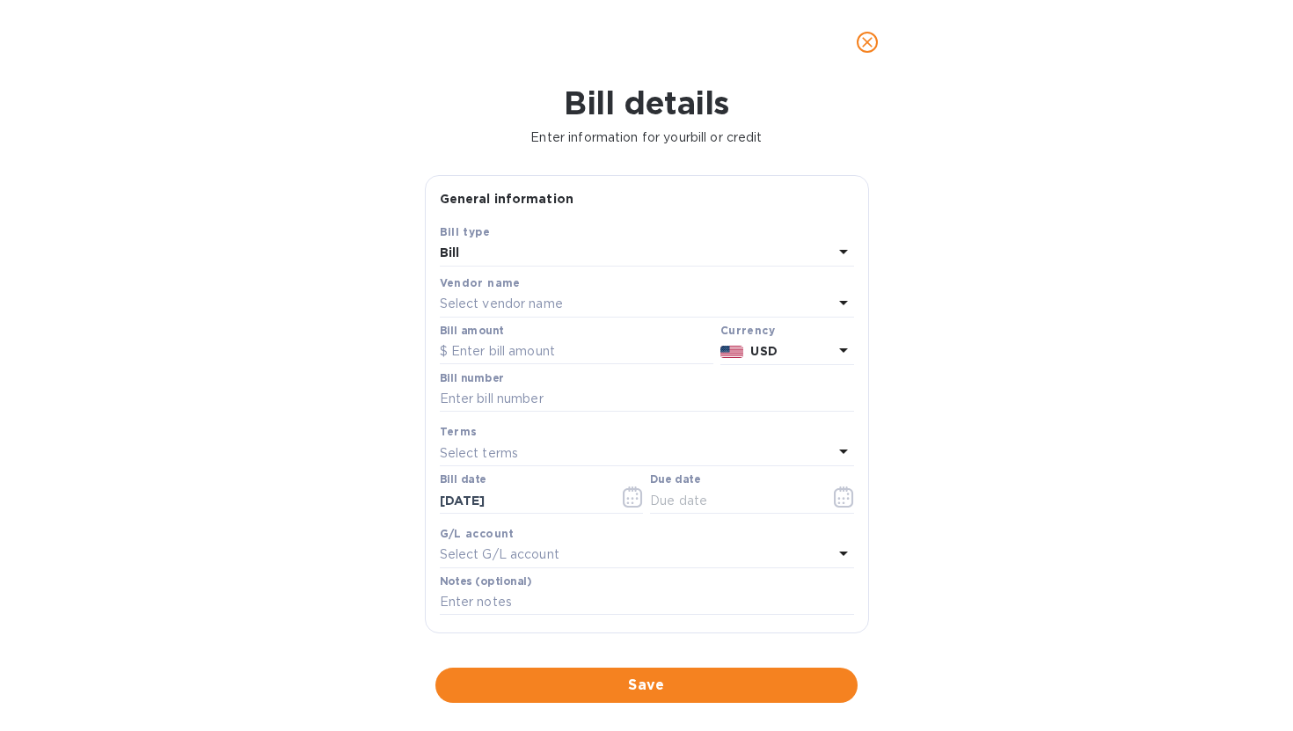
click at [592, 299] on div "Select vendor name" at bounding box center [636, 304] width 393 height 25
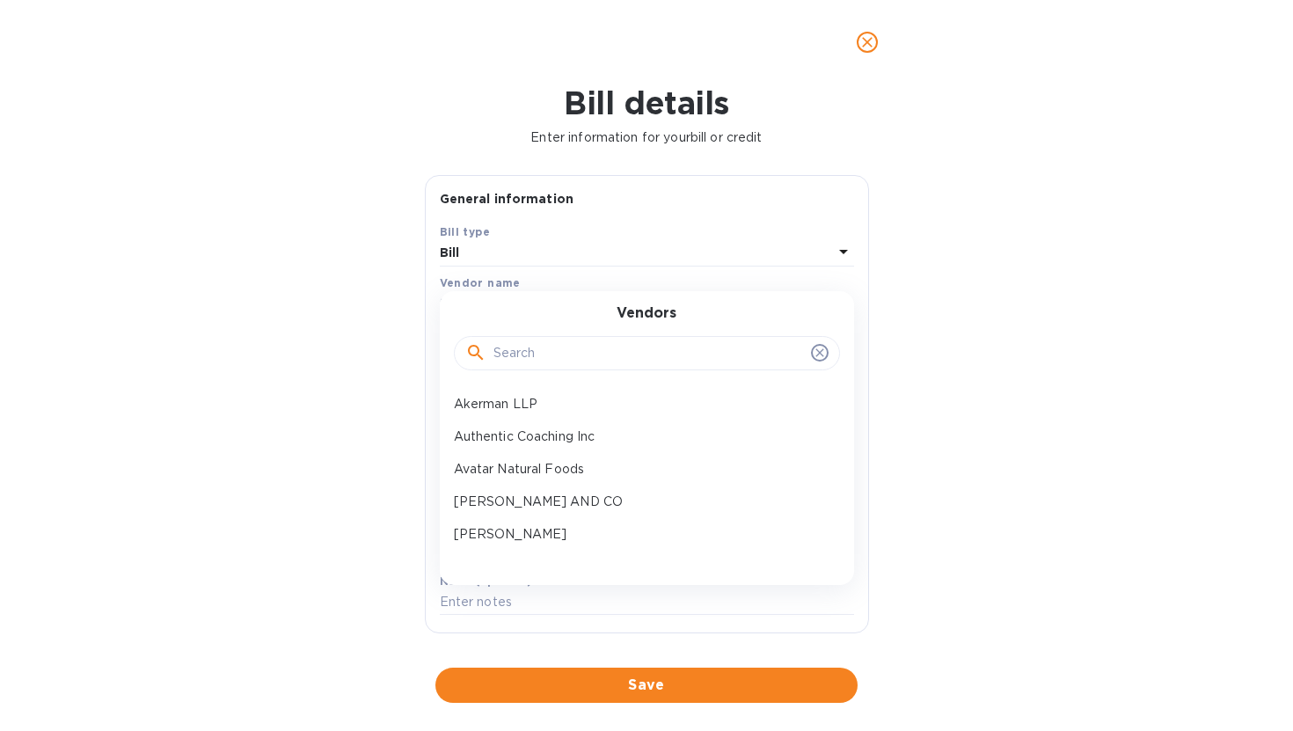
click at [574, 360] on input "text" at bounding box center [648, 353] width 311 height 26
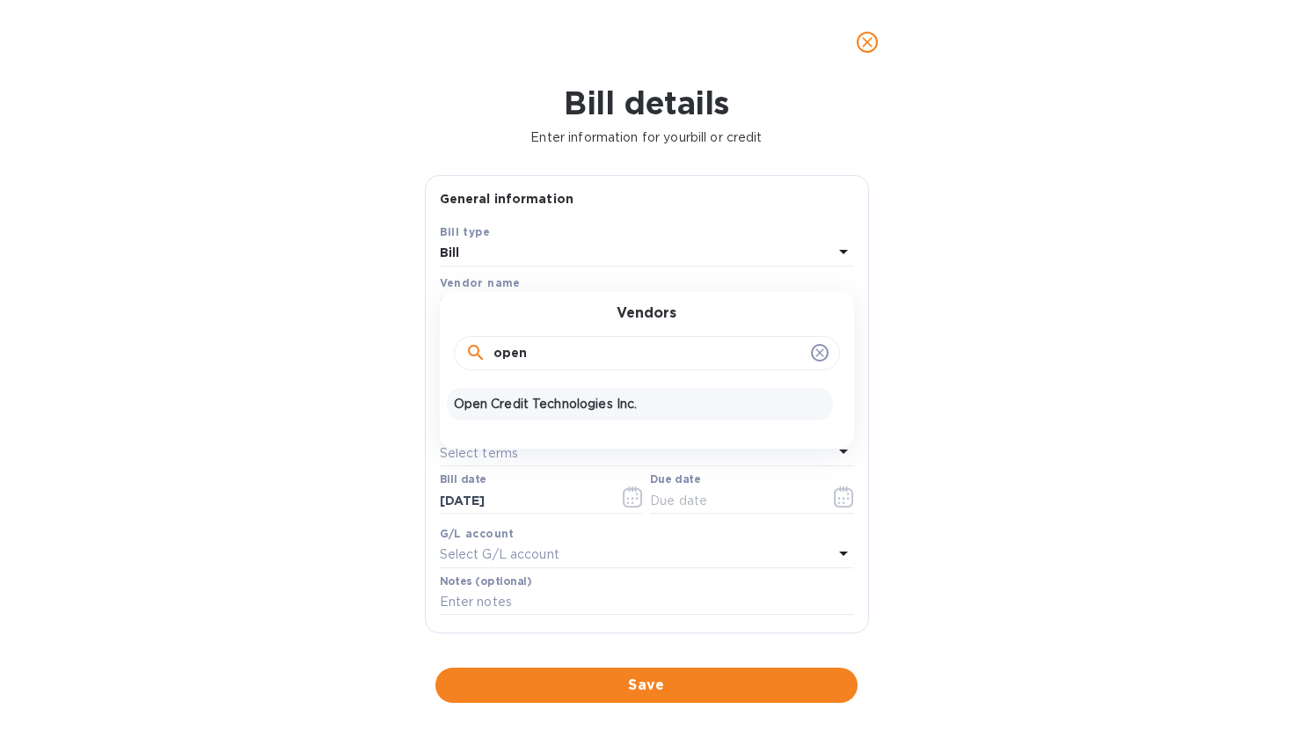
type input "open"
click at [554, 395] on div "Open Credit Technologies Inc." at bounding box center [640, 404] width 386 height 33
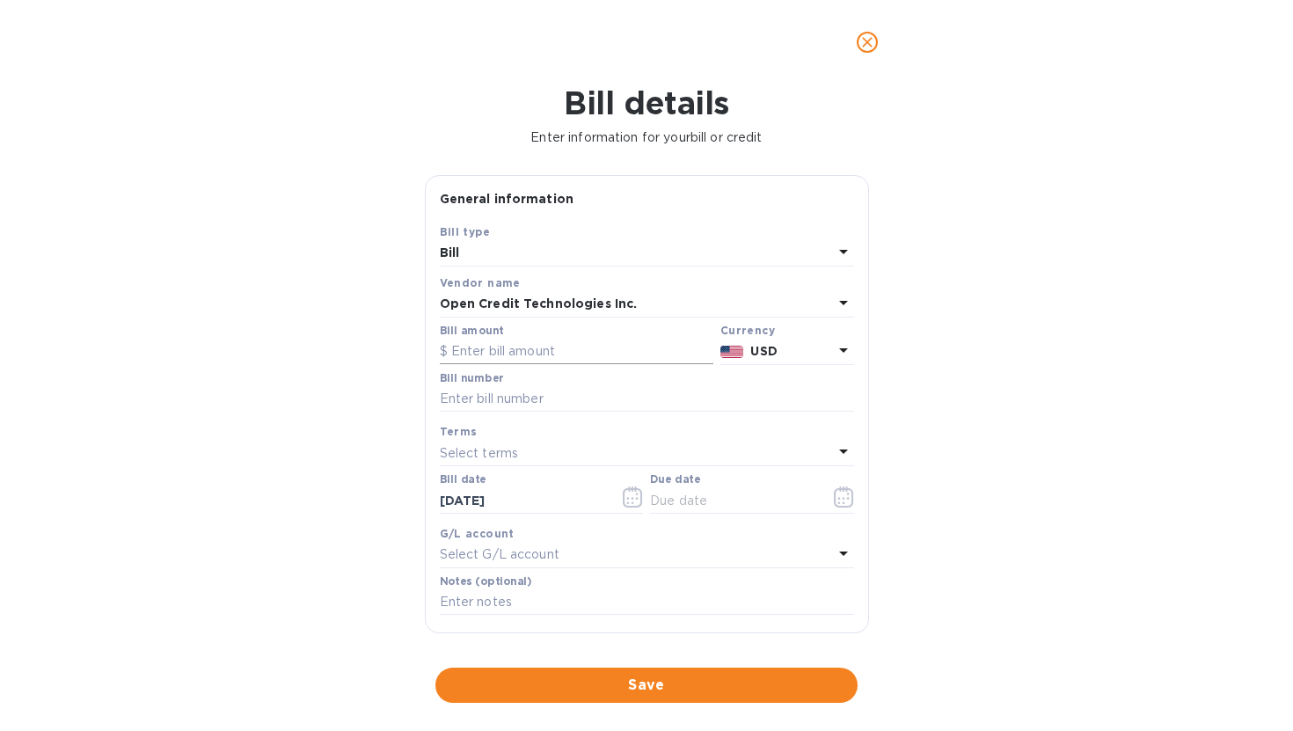
click at [524, 353] on input "text" at bounding box center [577, 352] width 274 height 26
type input "1,500"
click at [500, 402] on input "text" at bounding box center [647, 399] width 414 height 26
click at [512, 401] on input "text" at bounding box center [647, 399] width 414 height 26
type input "INV00371"
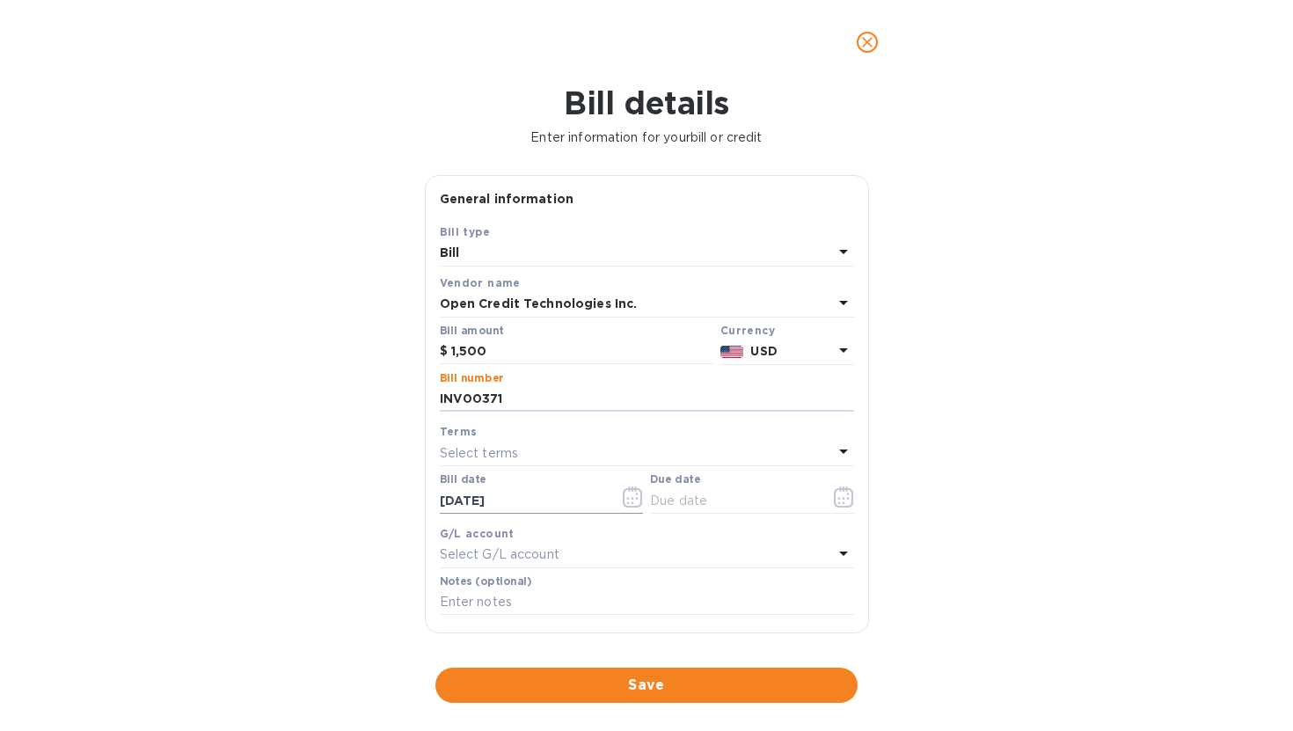
click at [495, 494] on input "[DATE]" at bounding box center [523, 500] width 166 height 26
click at [480, 506] on input "[DATE]" at bounding box center [523, 500] width 166 height 26
type input "[DATE]"
click at [693, 502] on input "text" at bounding box center [733, 500] width 166 height 26
type input "9_/__/____"
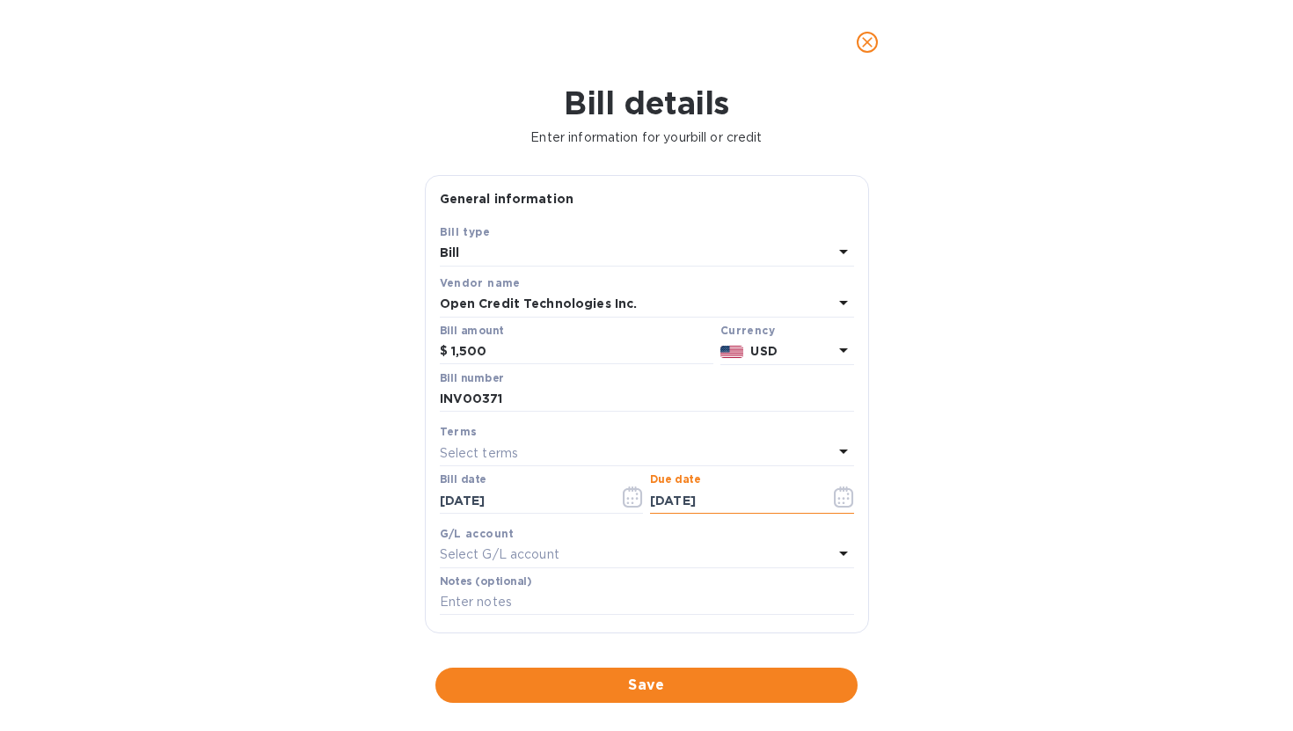
type input "09/15/2025"
click at [969, 517] on div "Bill details Enter information for your bill or credit General information Save…" at bounding box center [646, 407] width 1293 height 647
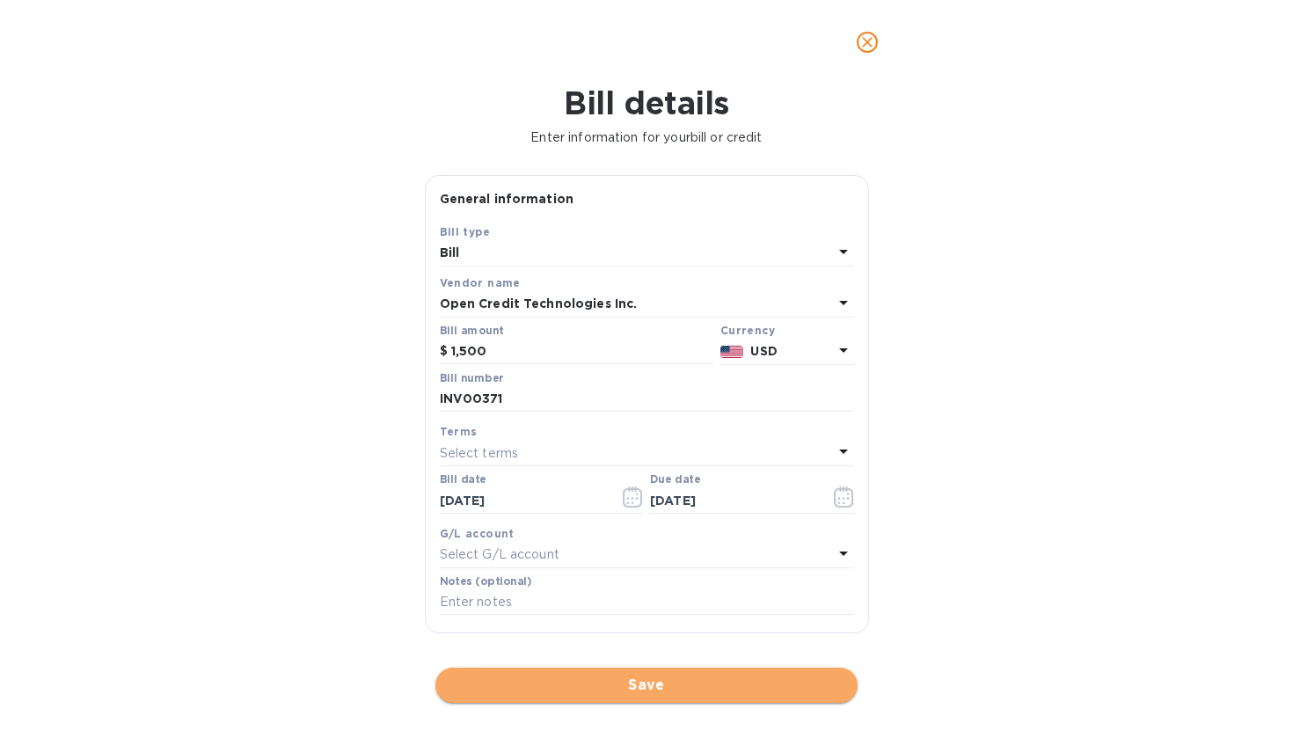
click at [682, 684] on span "Save" at bounding box center [646, 685] width 394 height 21
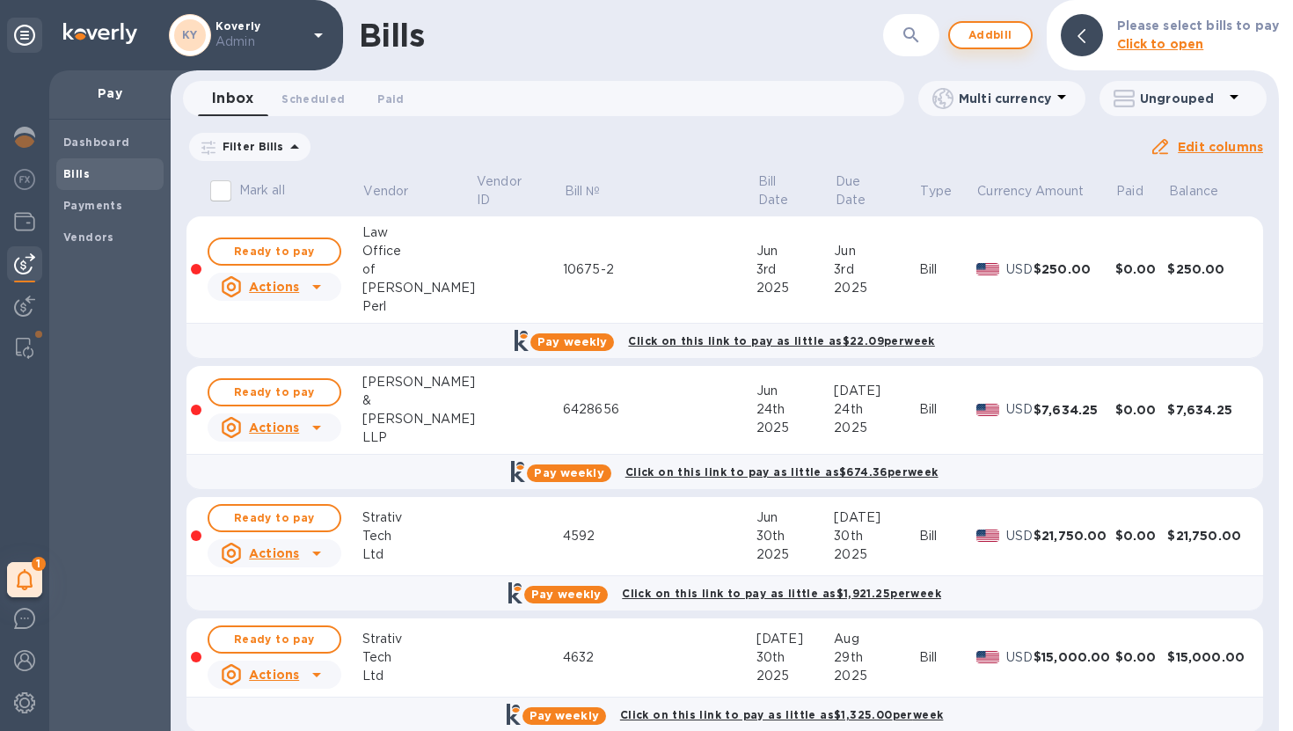
click at [1003, 33] on span "Add bill" at bounding box center [990, 35] width 53 height 21
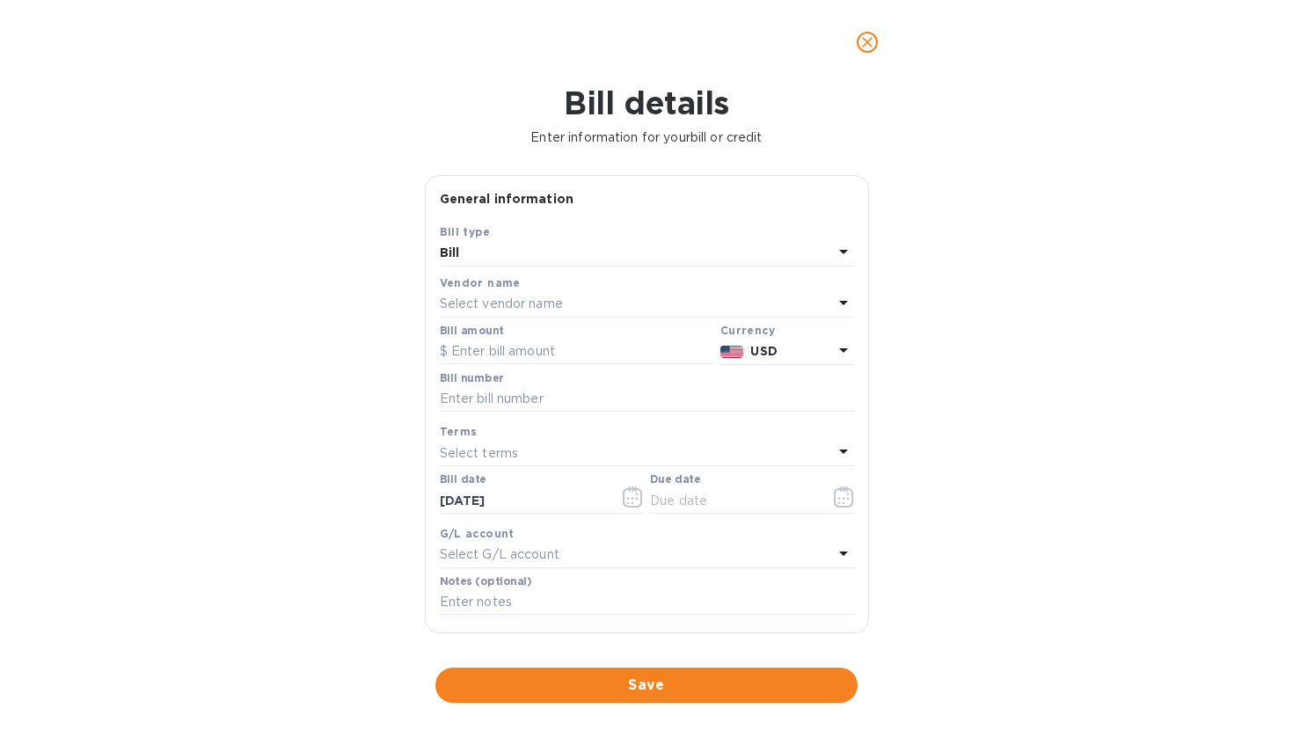
click at [625, 292] on div "Select vendor name" at bounding box center [636, 304] width 393 height 25
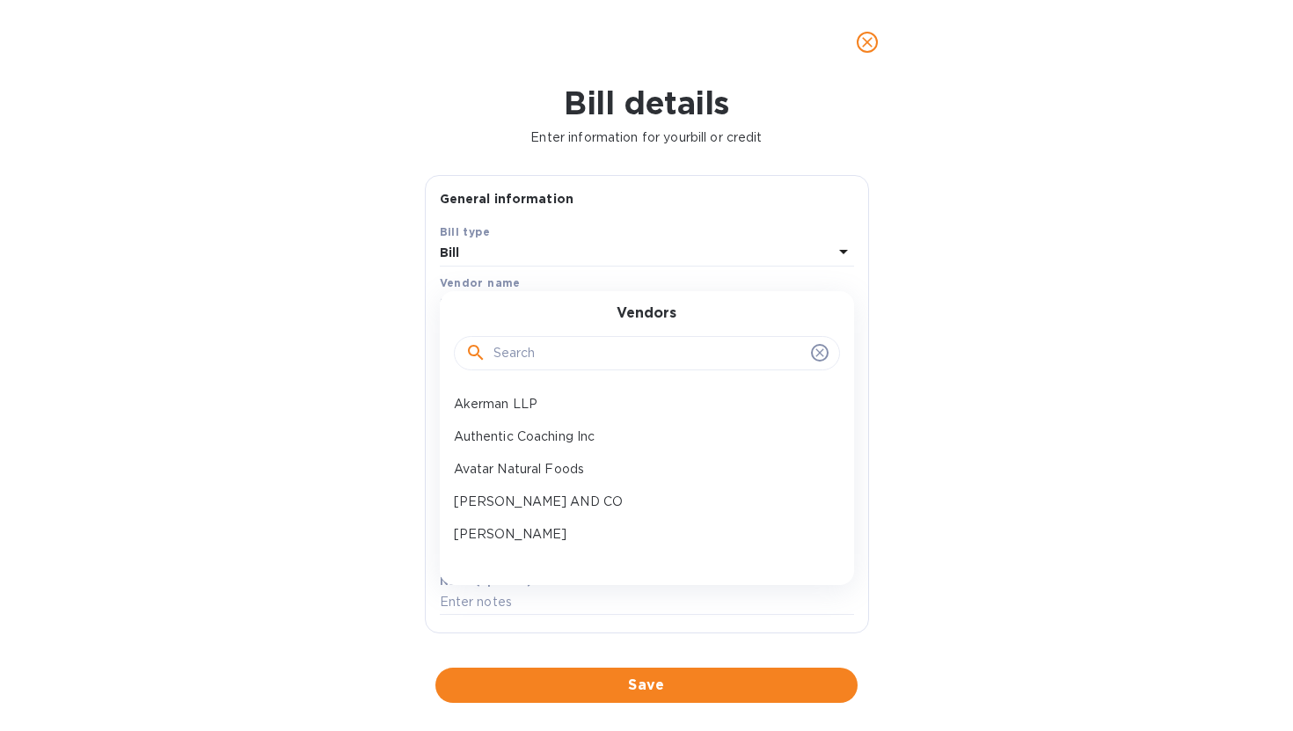
click at [567, 357] on input "text" at bounding box center [648, 353] width 311 height 26
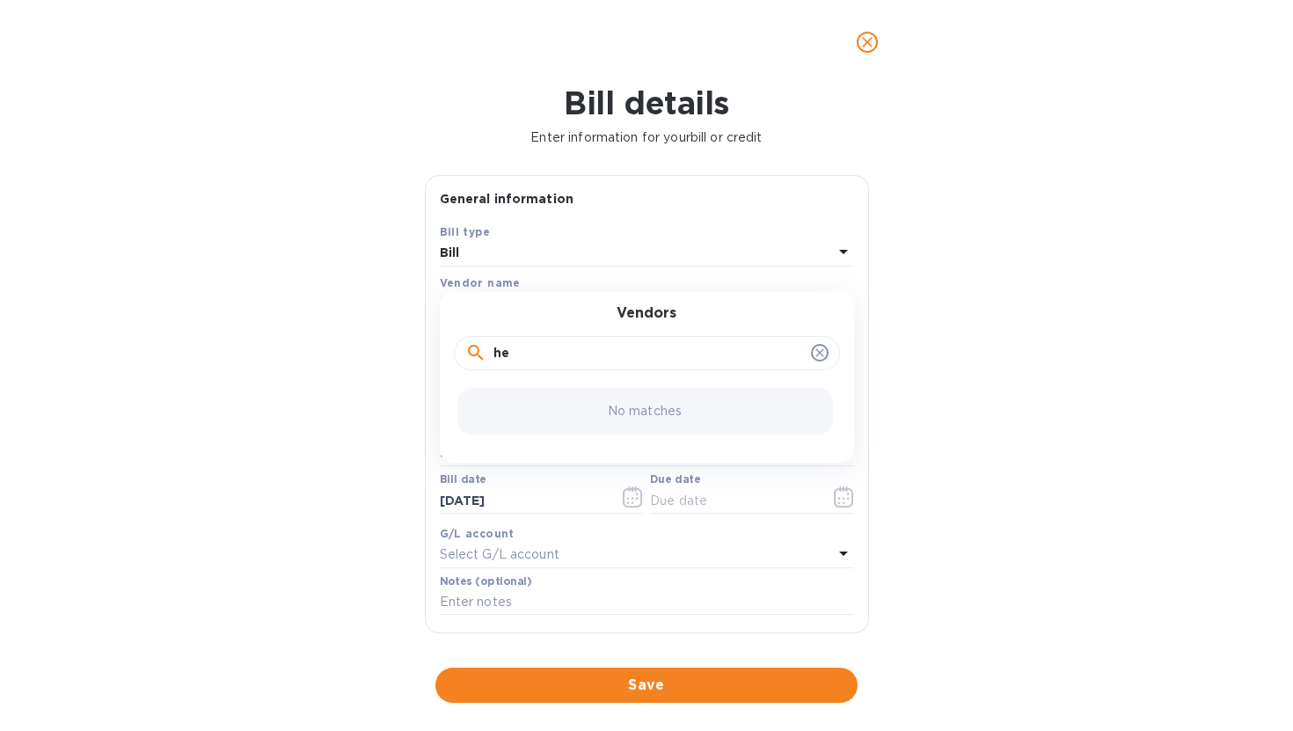
type input "h"
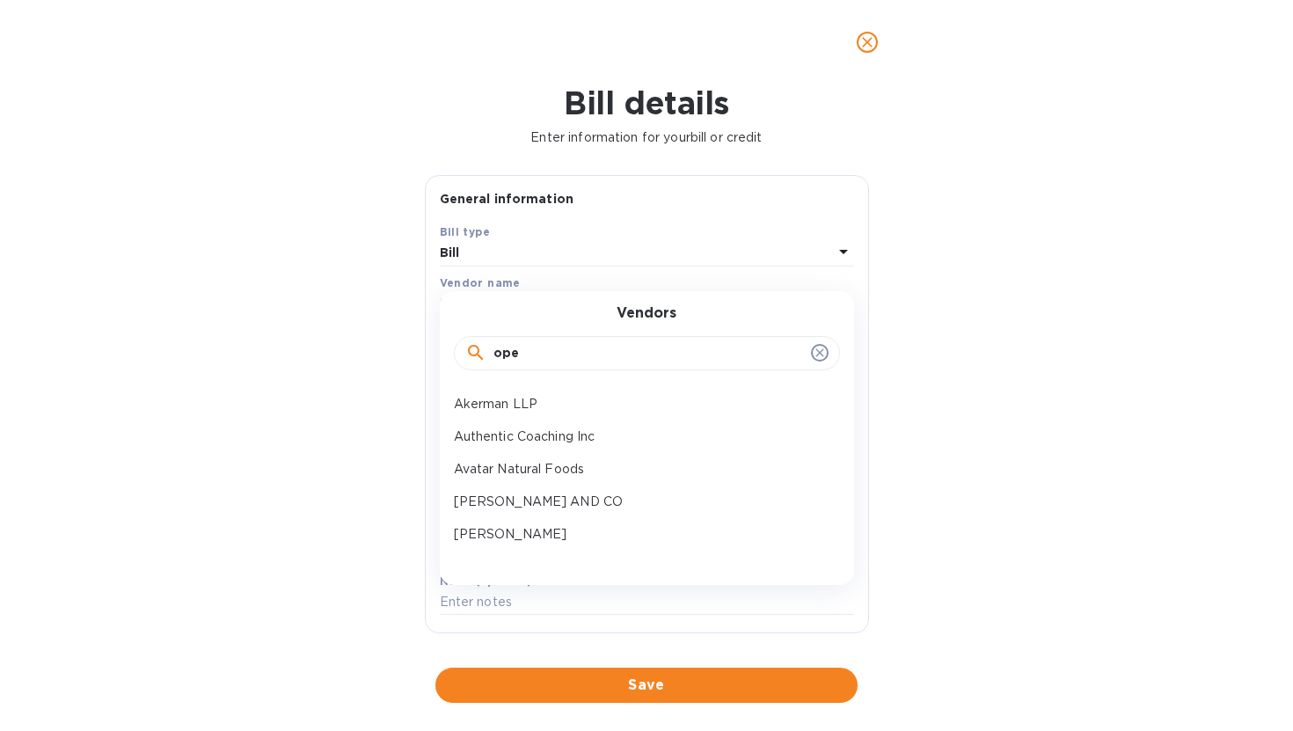
type input "open"
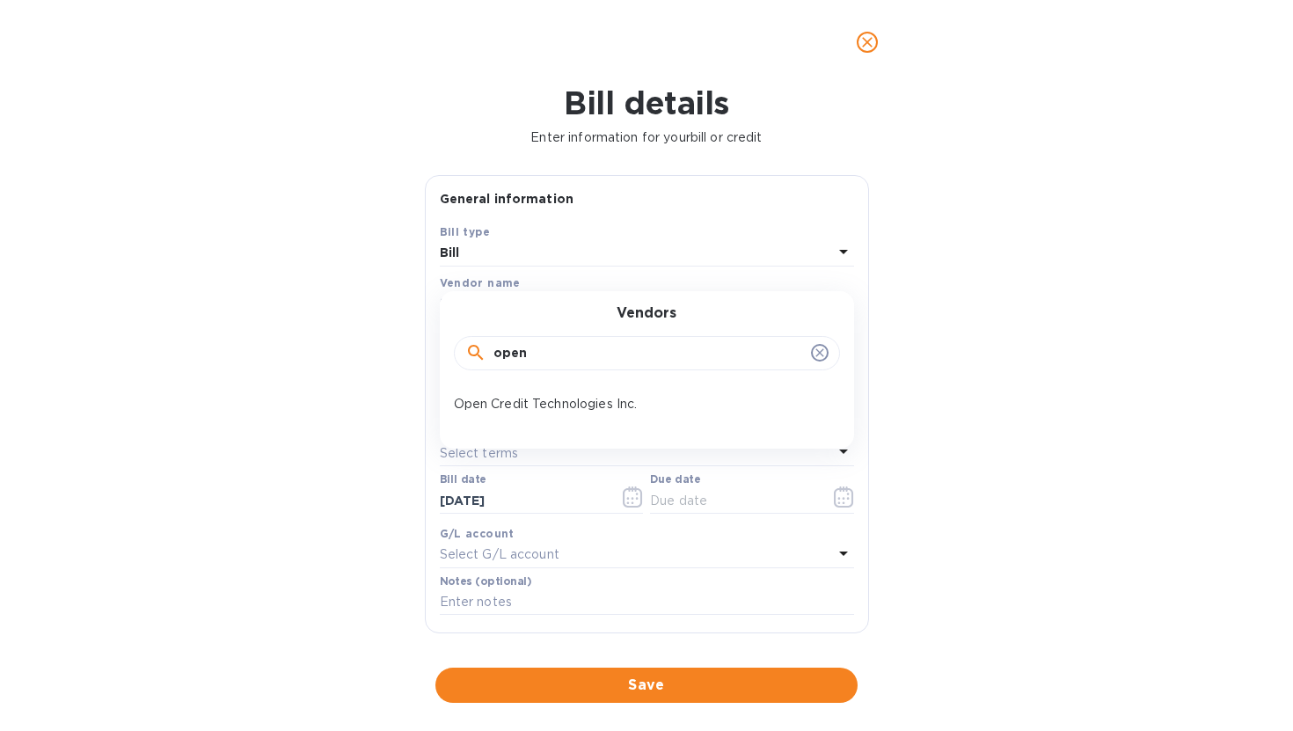
click at [523, 342] on input "open" at bounding box center [648, 353] width 311 height 26
drag, startPoint x: 533, startPoint y: 350, endPoint x: 460, endPoint y: 347, distance: 73.1
click at [460, 347] on div "open" at bounding box center [647, 353] width 386 height 35
type input "fol"
click at [581, 395] on p "[PERSON_NAME] [PERSON_NAME] LLP" at bounding box center [640, 404] width 372 height 18
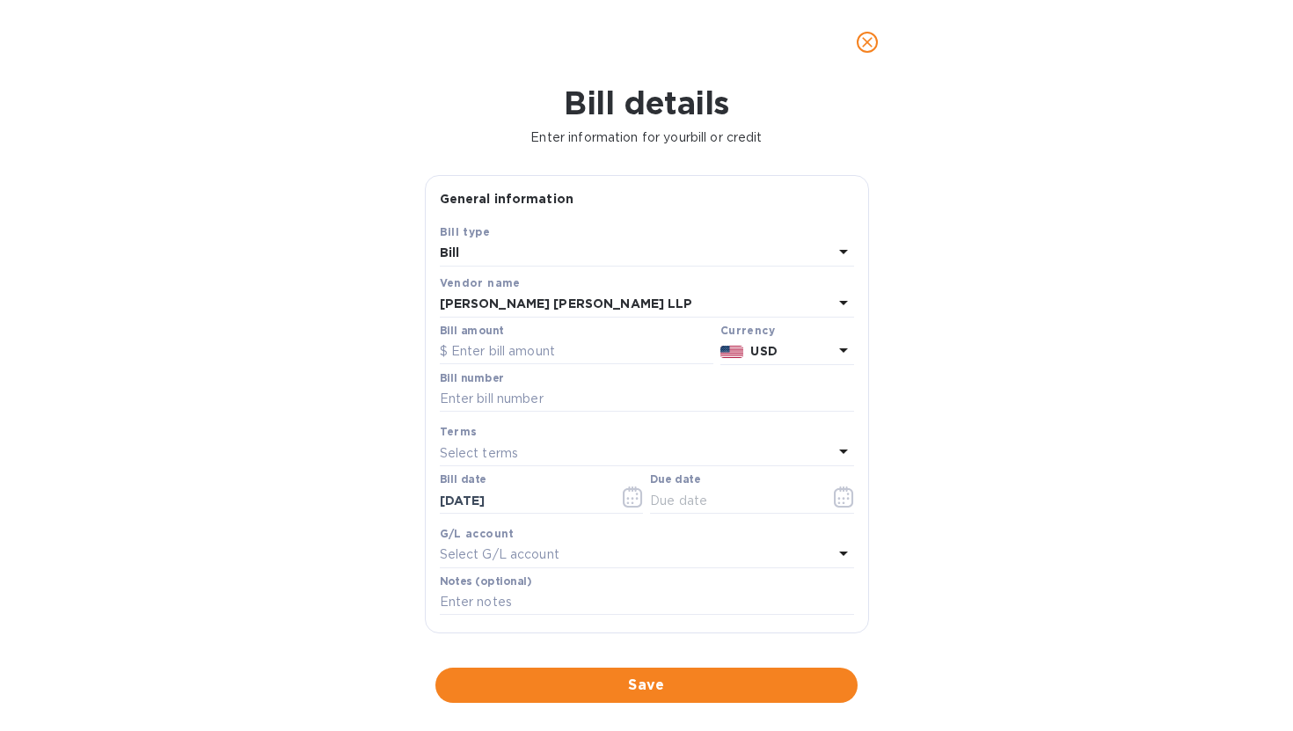
click at [583, 304] on div "[PERSON_NAME] [PERSON_NAME] LLP" at bounding box center [636, 304] width 393 height 25
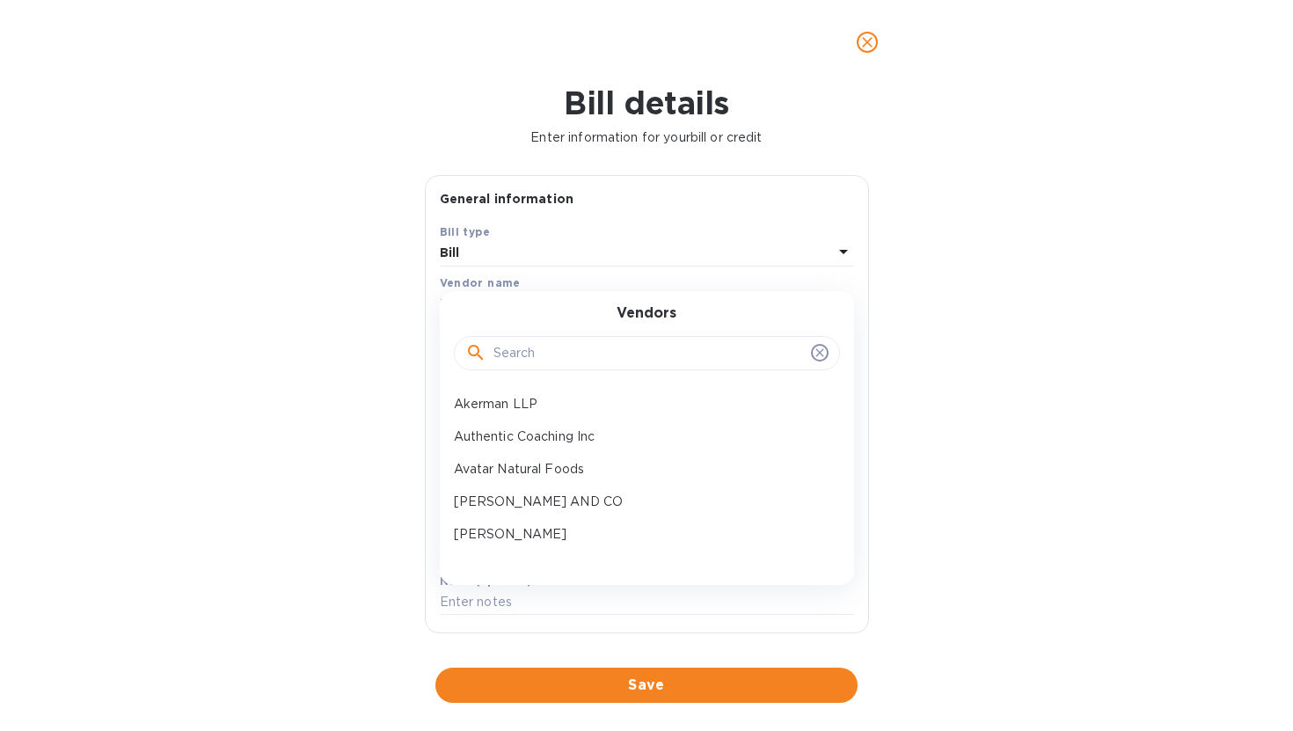
click at [402, 382] on div "Bill details Enter information for your bill or credit General information Save…" at bounding box center [646, 407] width 1293 height 647
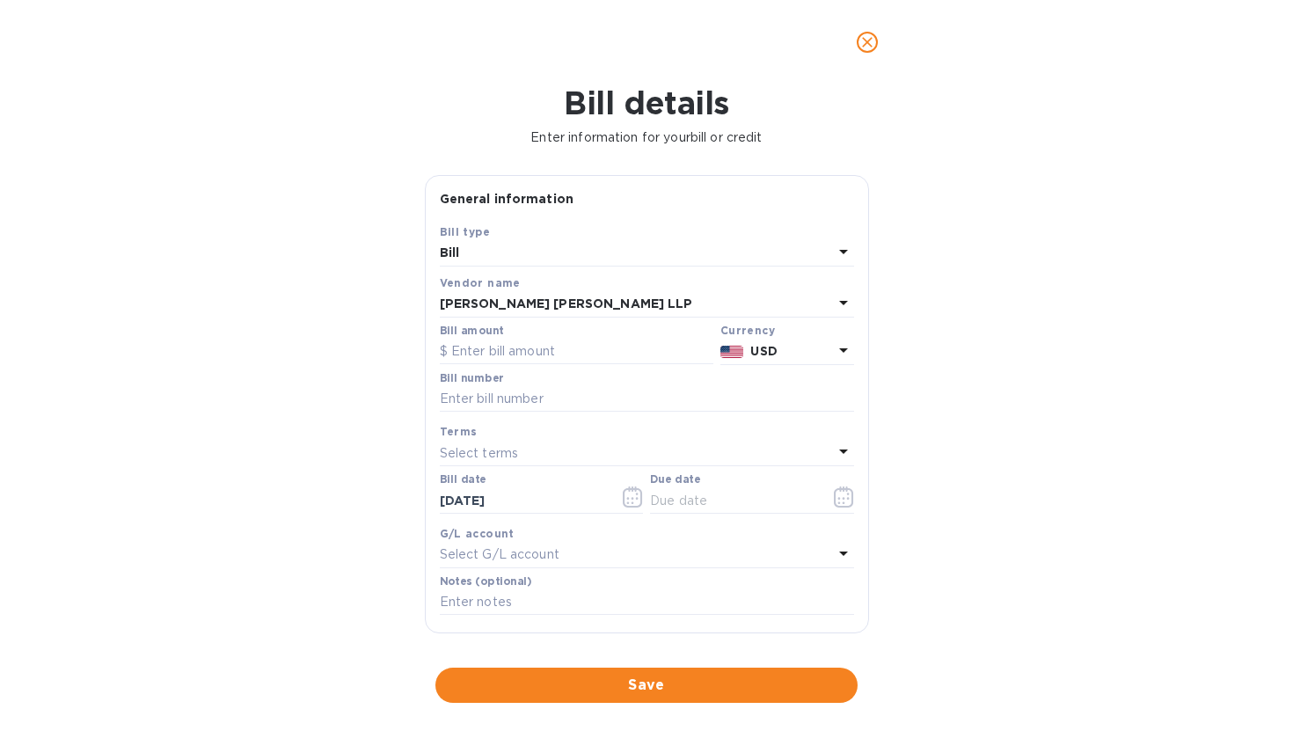
click at [548, 310] on div "[PERSON_NAME] [PERSON_NAME] LLP" at bounding box center [636, 304] width 393 height 25
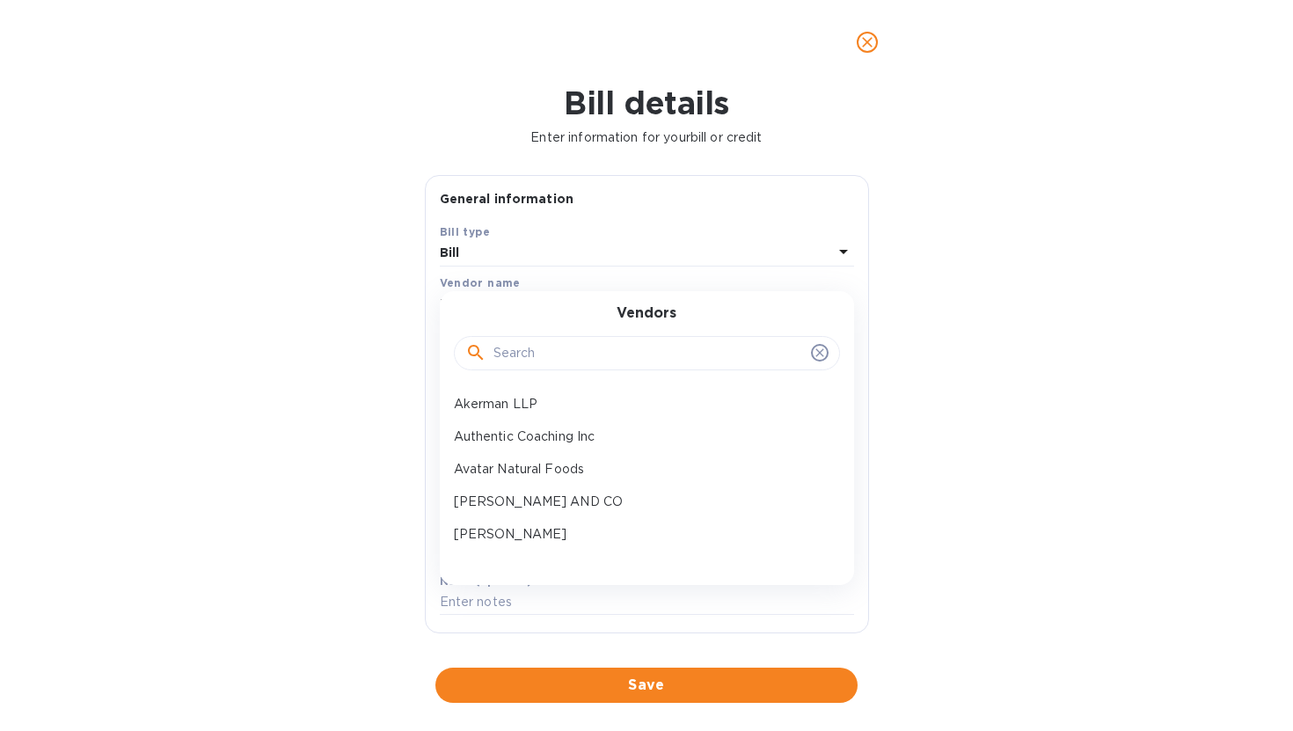
click at [815, 351] on icon at bounding box center [819, 353] width 8 height 8
click at [971, 311] on div "Bill details Enter information for your bill or credit General information Save…" at bounding box center [646, 407] width 1293 height 647
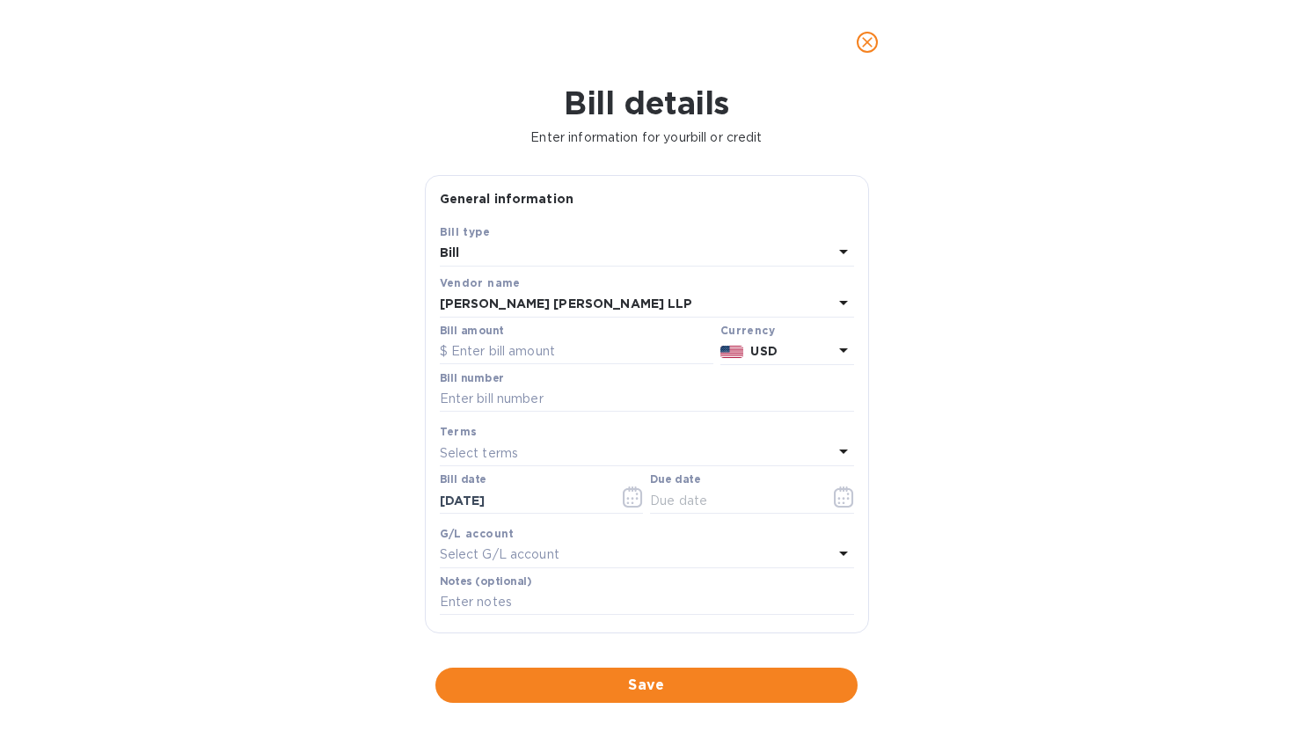
click at [668, 310] on div "[PERSON_NAME] [PERSON_NAME] LLP" at bounding box center [636, 304] width 393 height 25
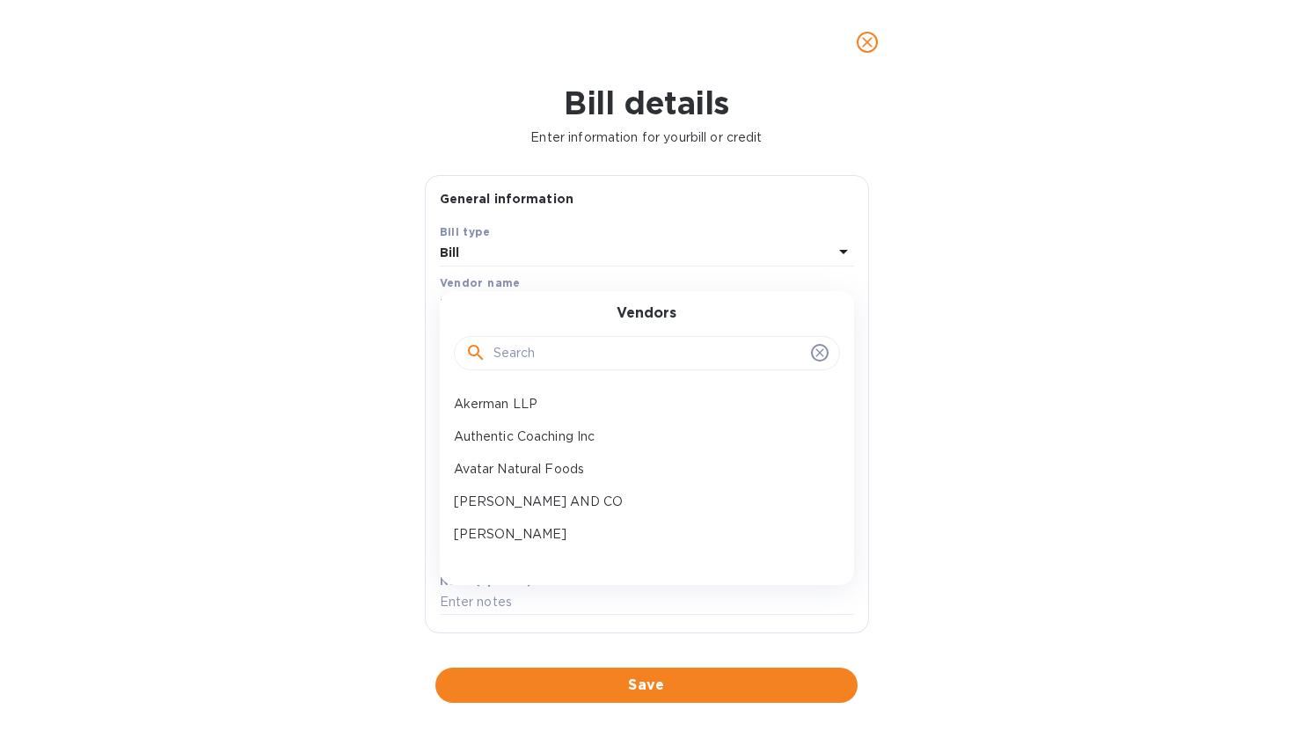
click at [602, 345] on input "text" at bounding box center [648, 353] width 311 height 26
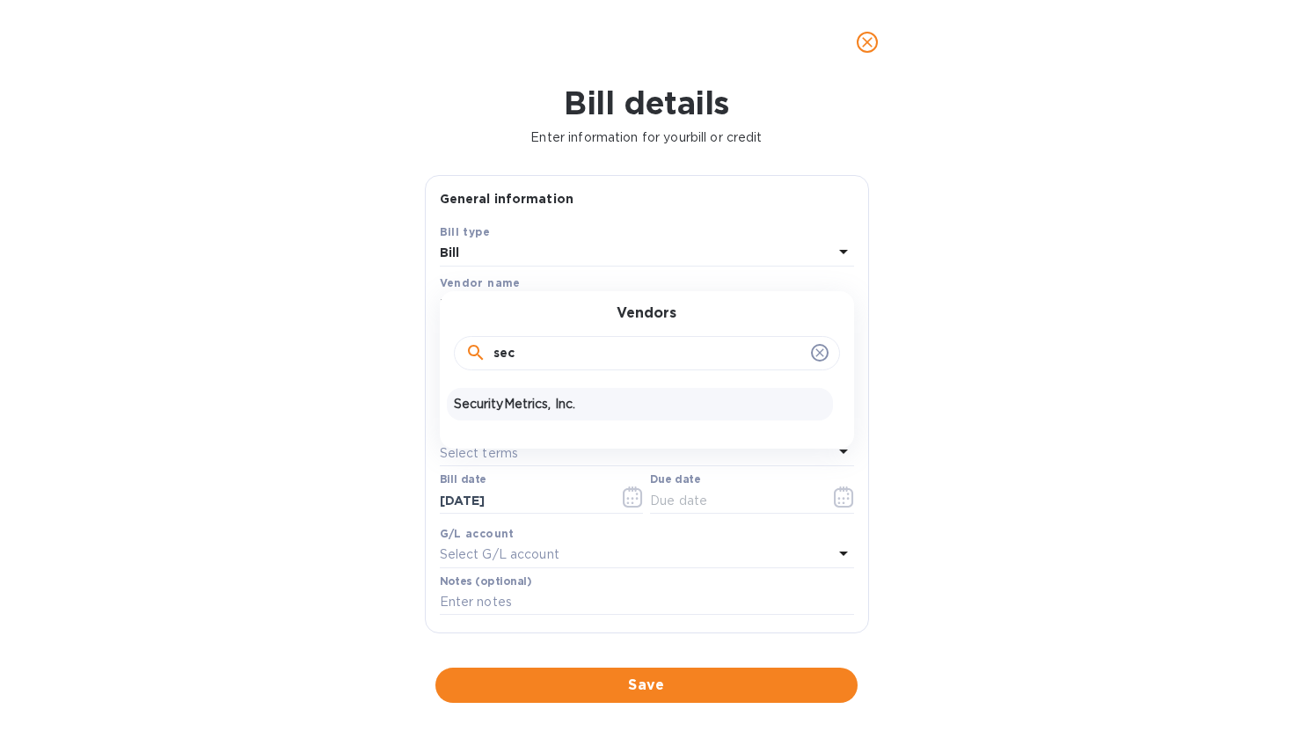
type input "sec"
click at [520, 414] on div "SecurityMetrics, Inc." at bounding box center [640, 404] width 386 height 33
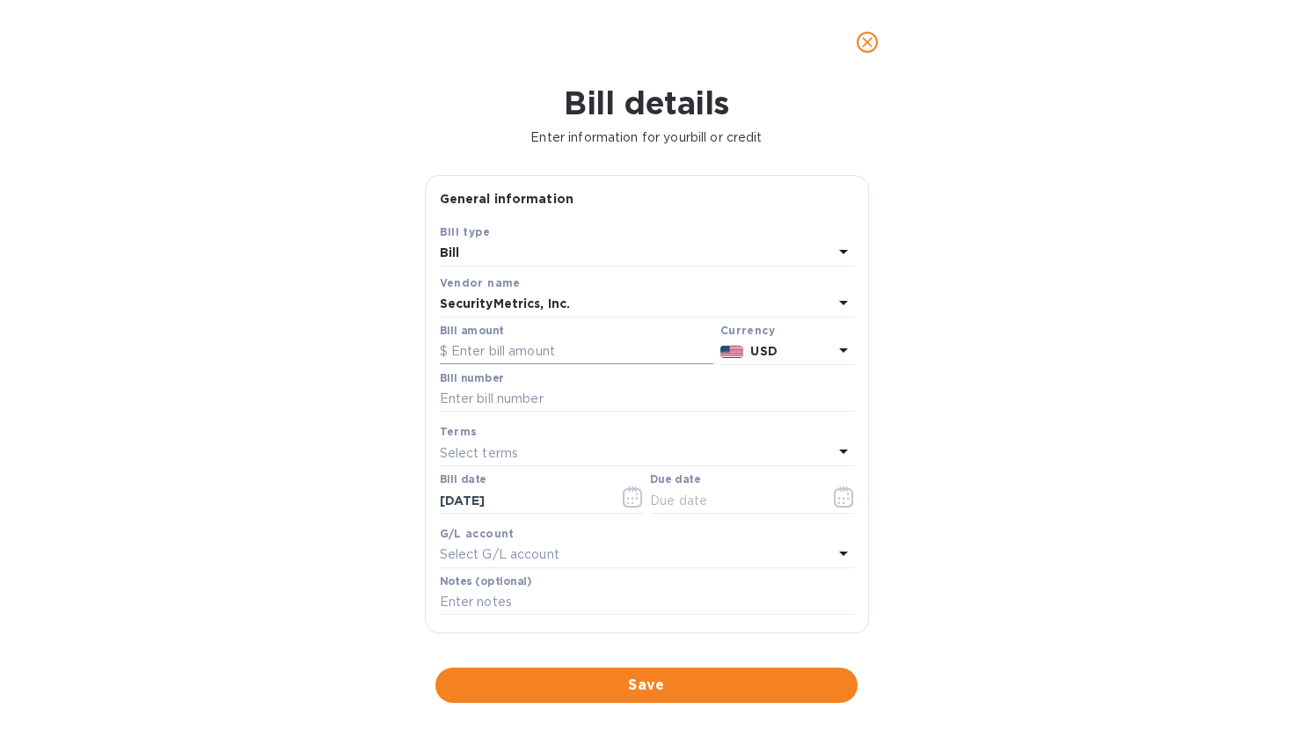
click at [547, 342] on input "text" at bounding box center [577, 352] width 274 height 26
type input "8,613.00"
click at [294, 424] on div "Bill details Enter information for your bill or credit General information Save…" at bounding box center [646, 407] width 1293 height 647
click at [466, 595] on input "text" at bounding box center [647, 602] width 414 height 26
type input "E"
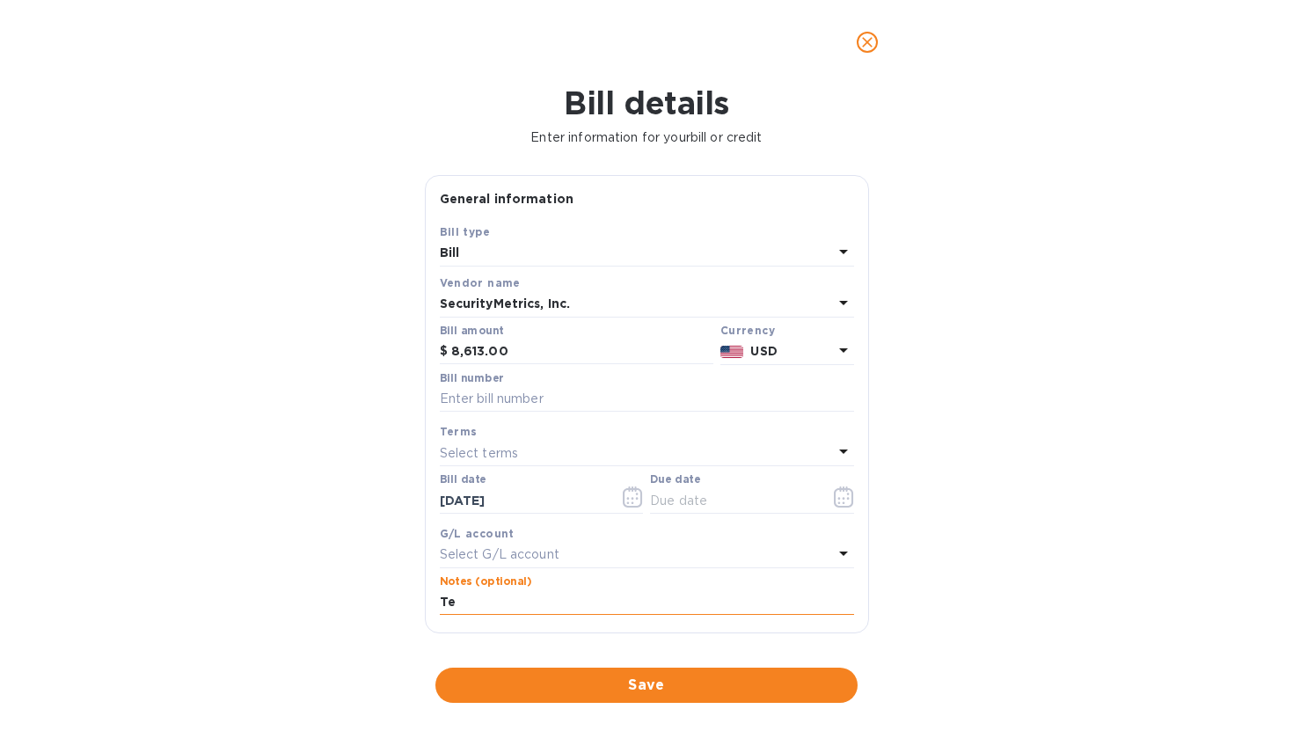
type input "T"
type input "Pen Test Network; External Test"
click at [493, 504] on input "[DATE]" at bounding box center [523, 500] width 166 height 26
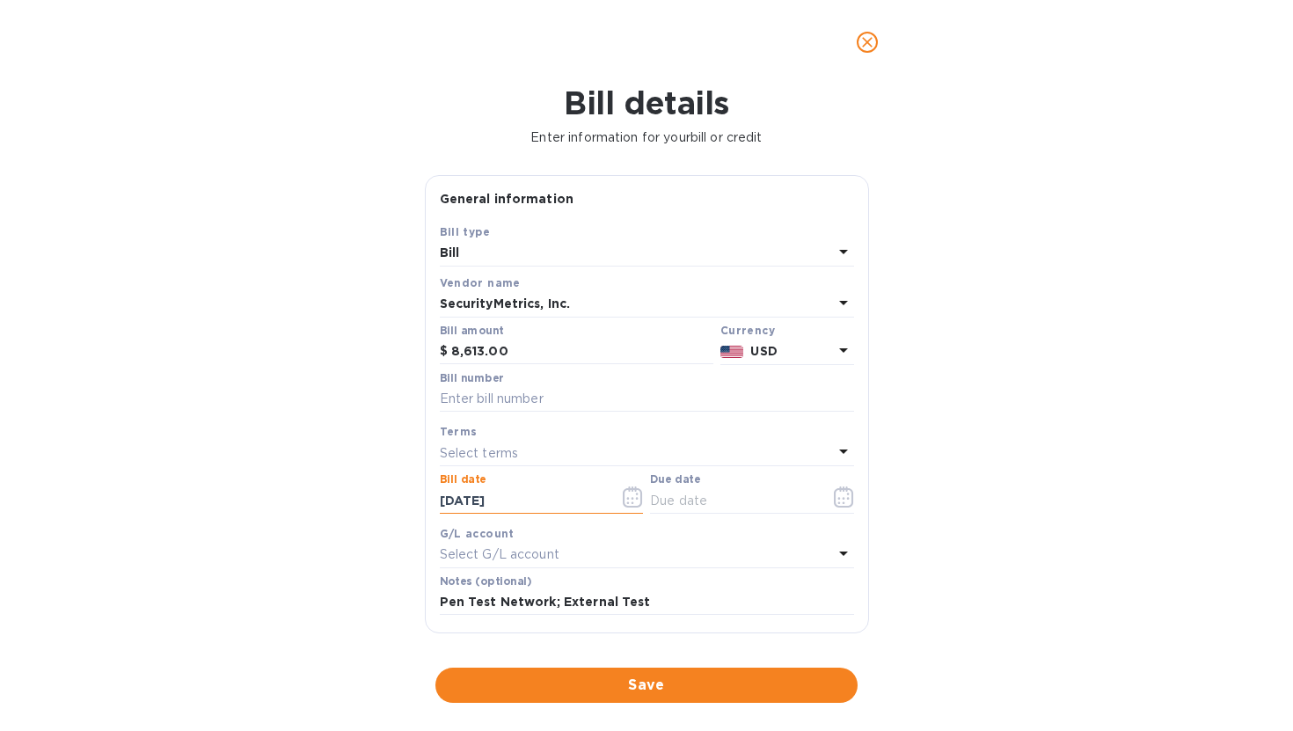
type input "08/25/2025"
click at [562, 456] on div "Select terms" at bounding box center [636, 453] width 393 height 25
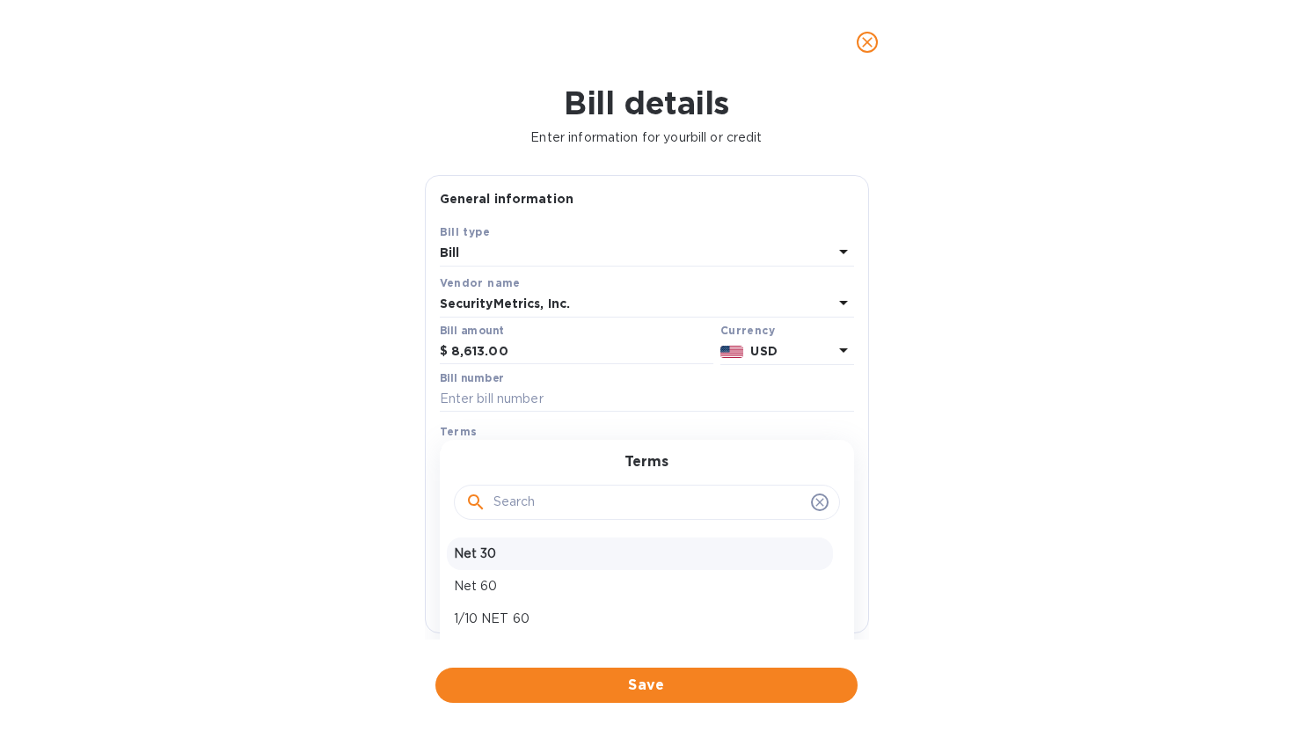
click at [528, 556] on p "Net 30" at bounding box center [640, 553] width 372 height 18
type input "09/24/2025"
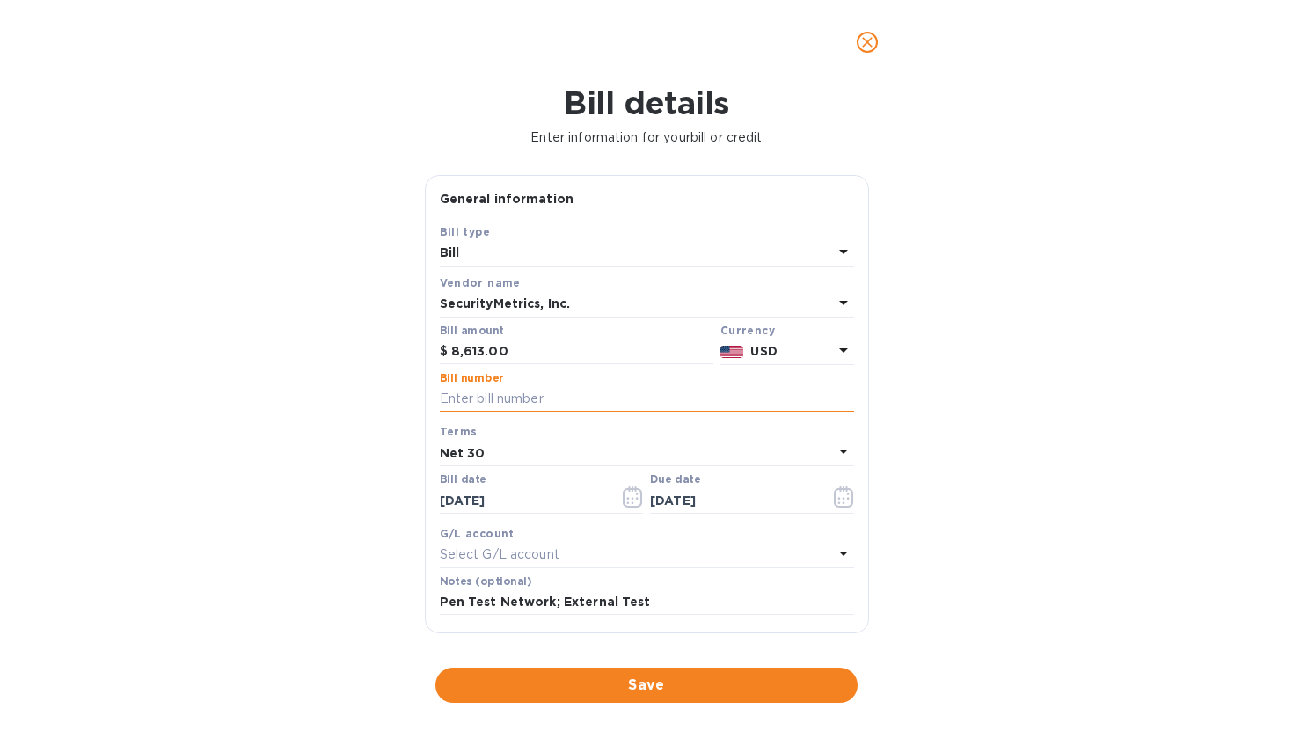
click at [521, 398] on input "text" at bounding box center [647, 399] width 414 height 26
click at [513, 398] on input "text" at bounding box center [647, 399] width 414 height 26
paste input "Inv-025-13648"
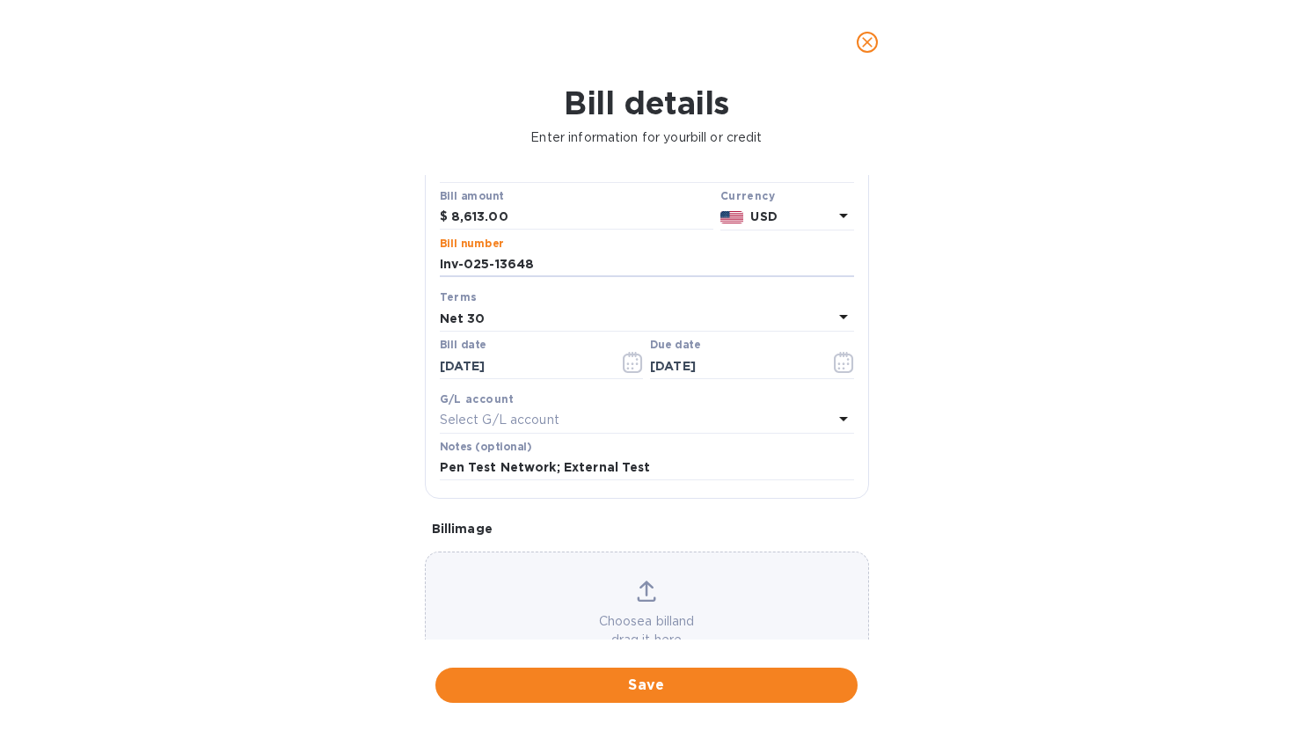
scroll to position [197, 0]
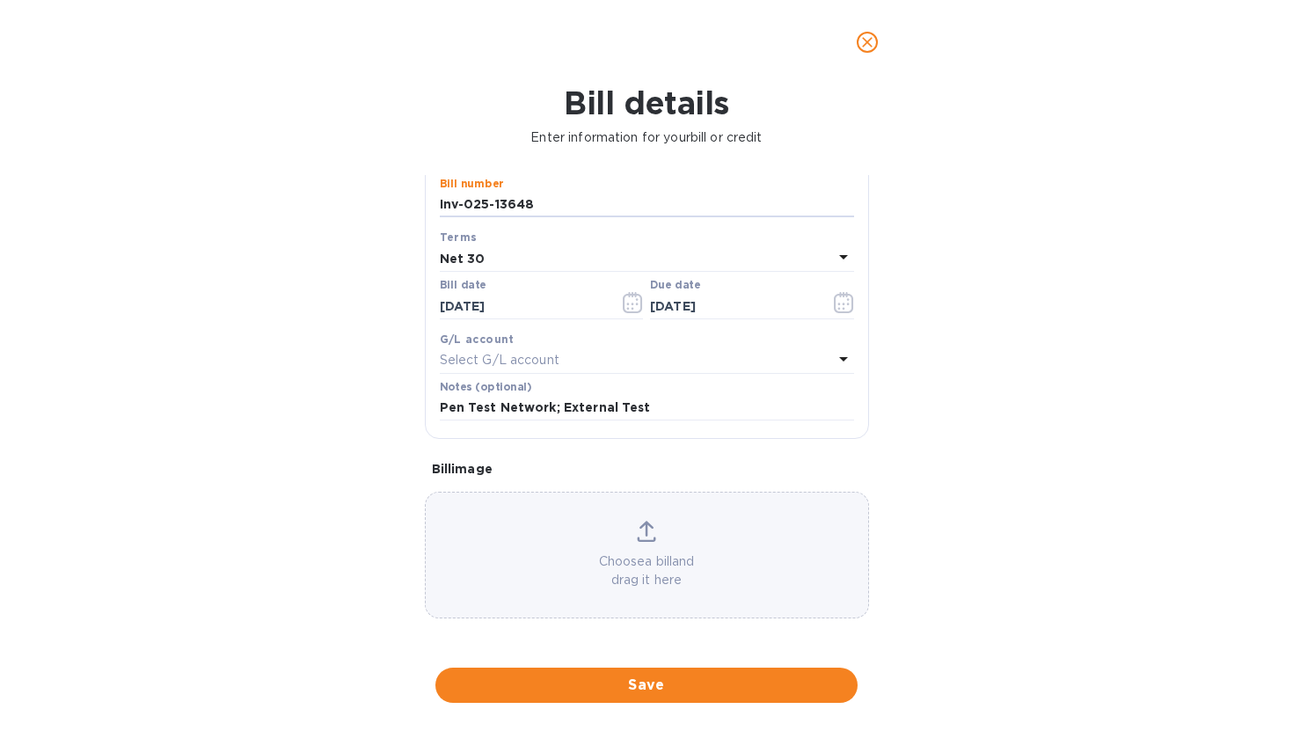
type input "Inv-025-13648"
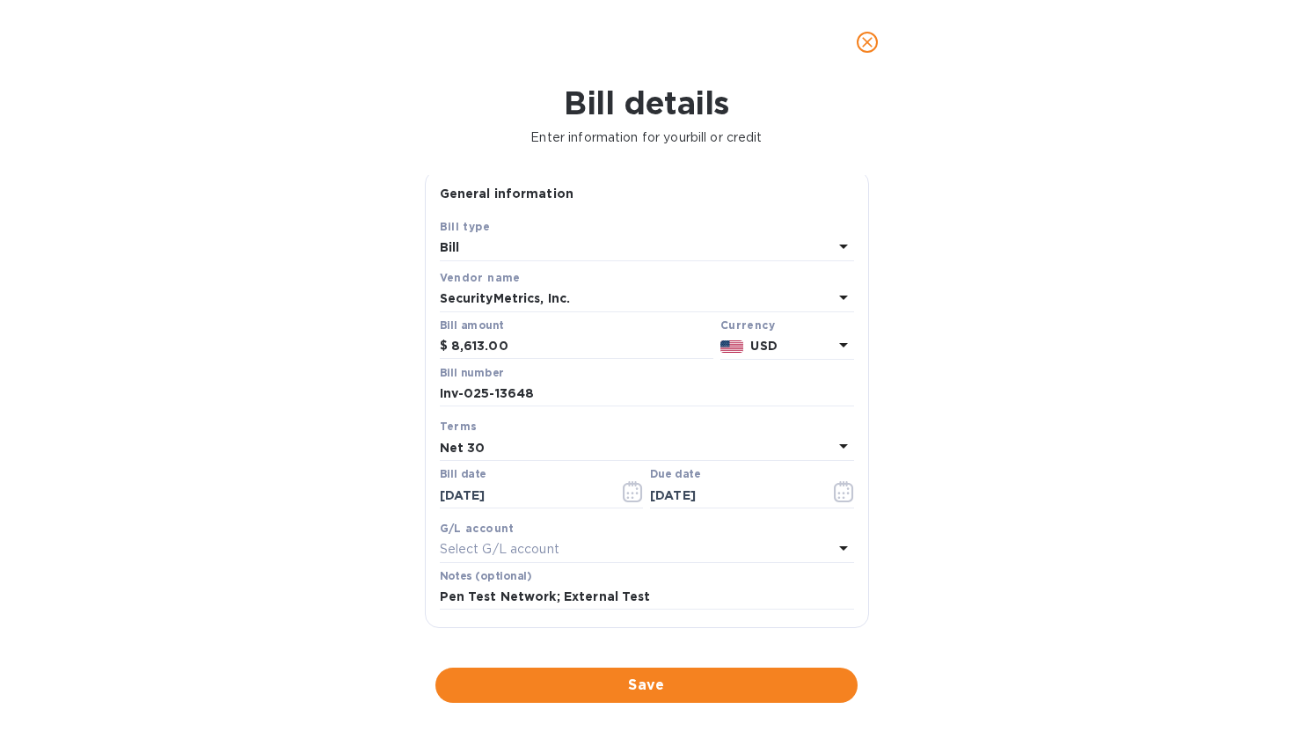
scroll to position [0, 0]
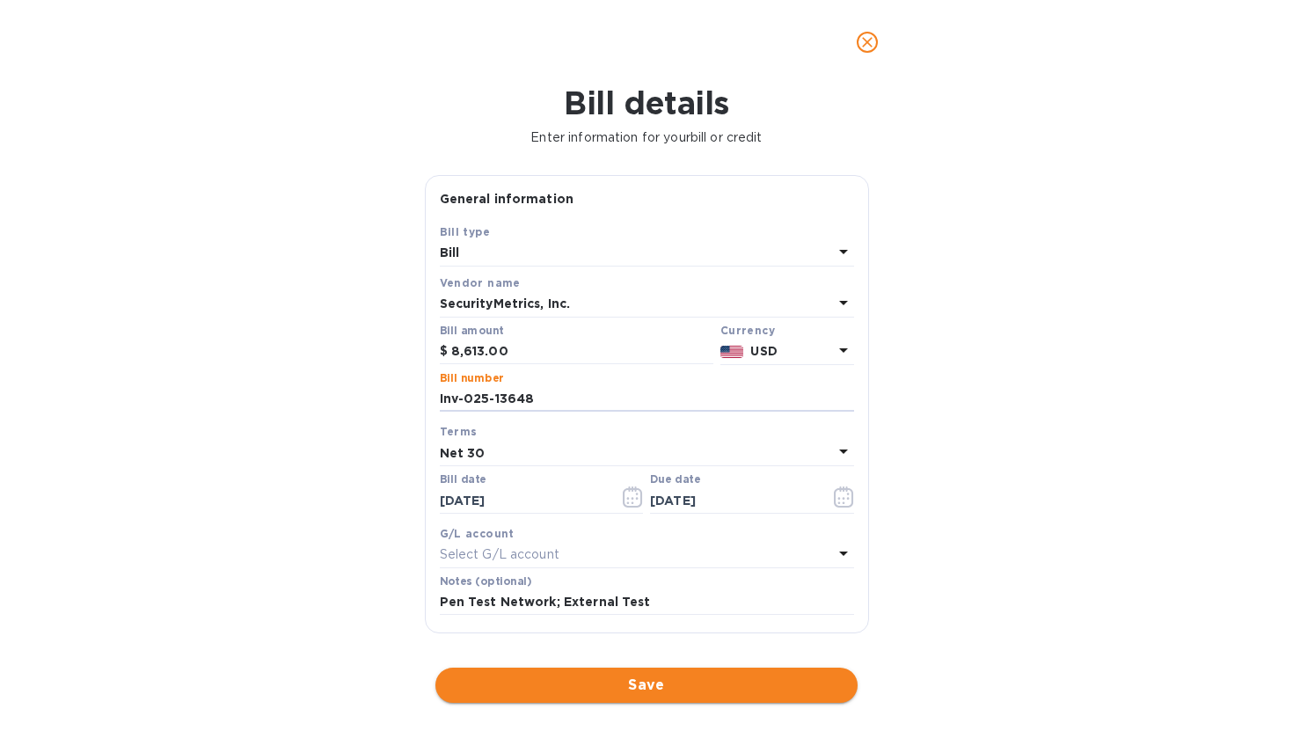
click at [683, 691] on span "Save" at bounding box center [646, 685] width 394 height 21
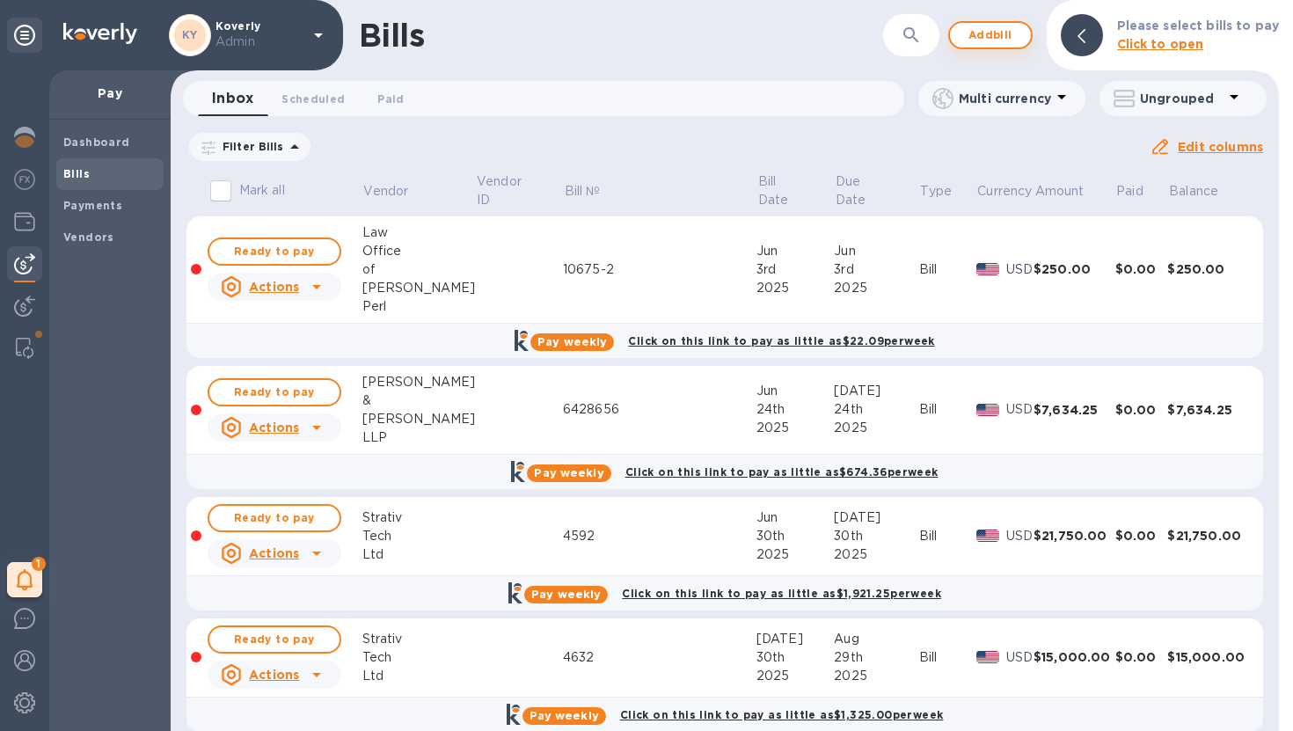
click at [989, 38] on span "Add bill" at bounding box center [990, 35] width 53 height 21
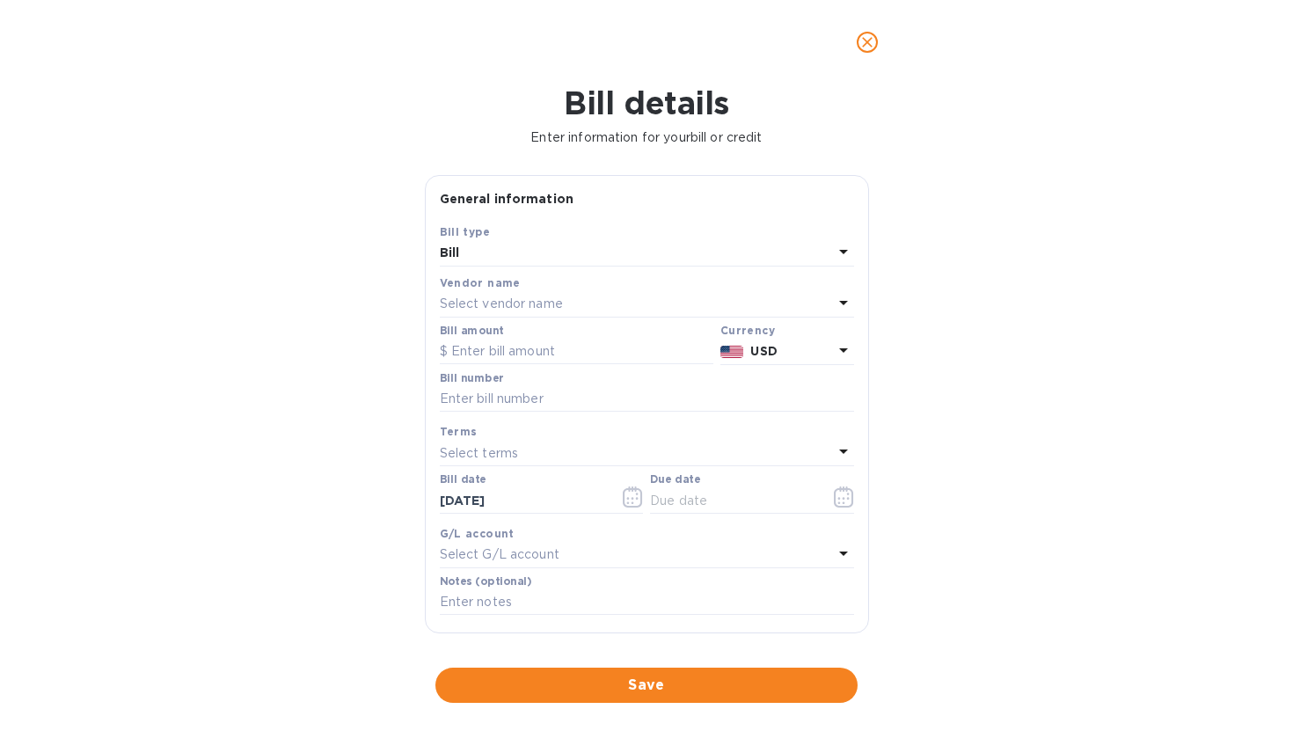
click at [691, 307] on div "Select vendor name" at bounding box center [636, 304] width 393 height 25
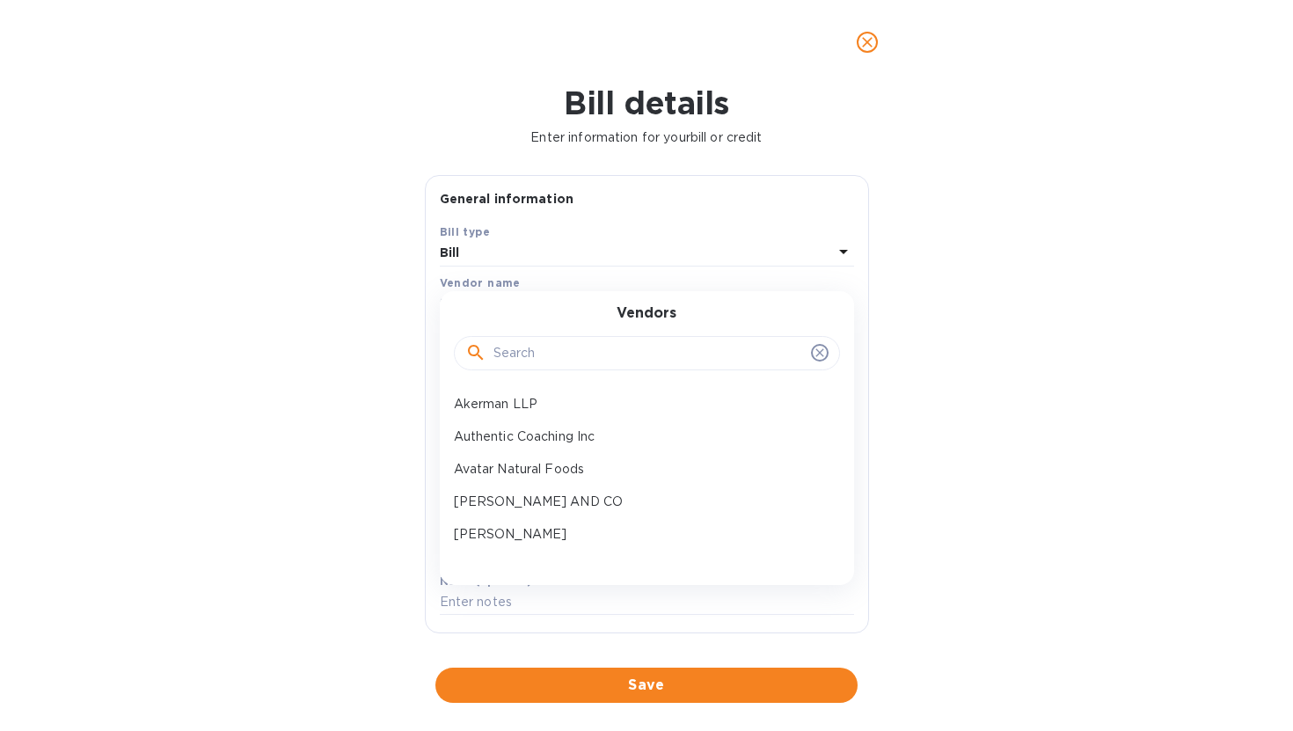
click at [626, 357] on input "text" at bounding box center [648, 353] width 311 height 26
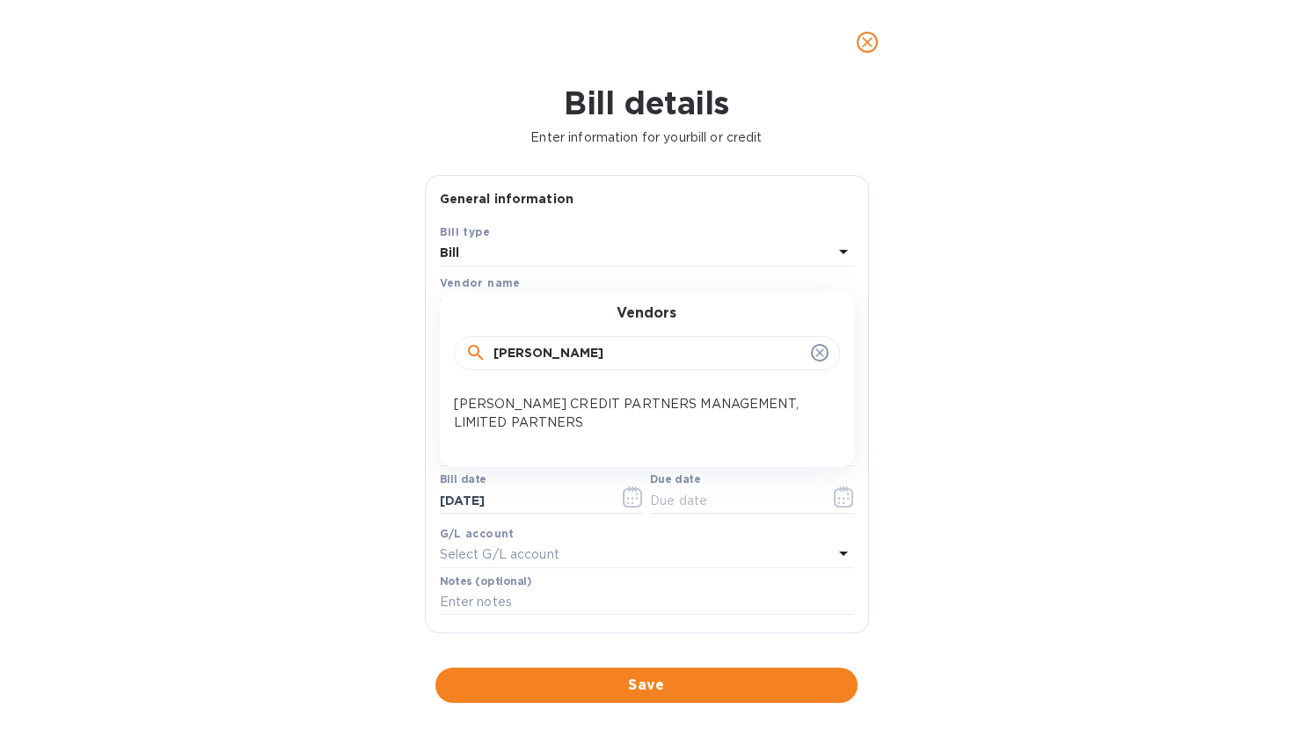
type input "[PERSON_NAME]"
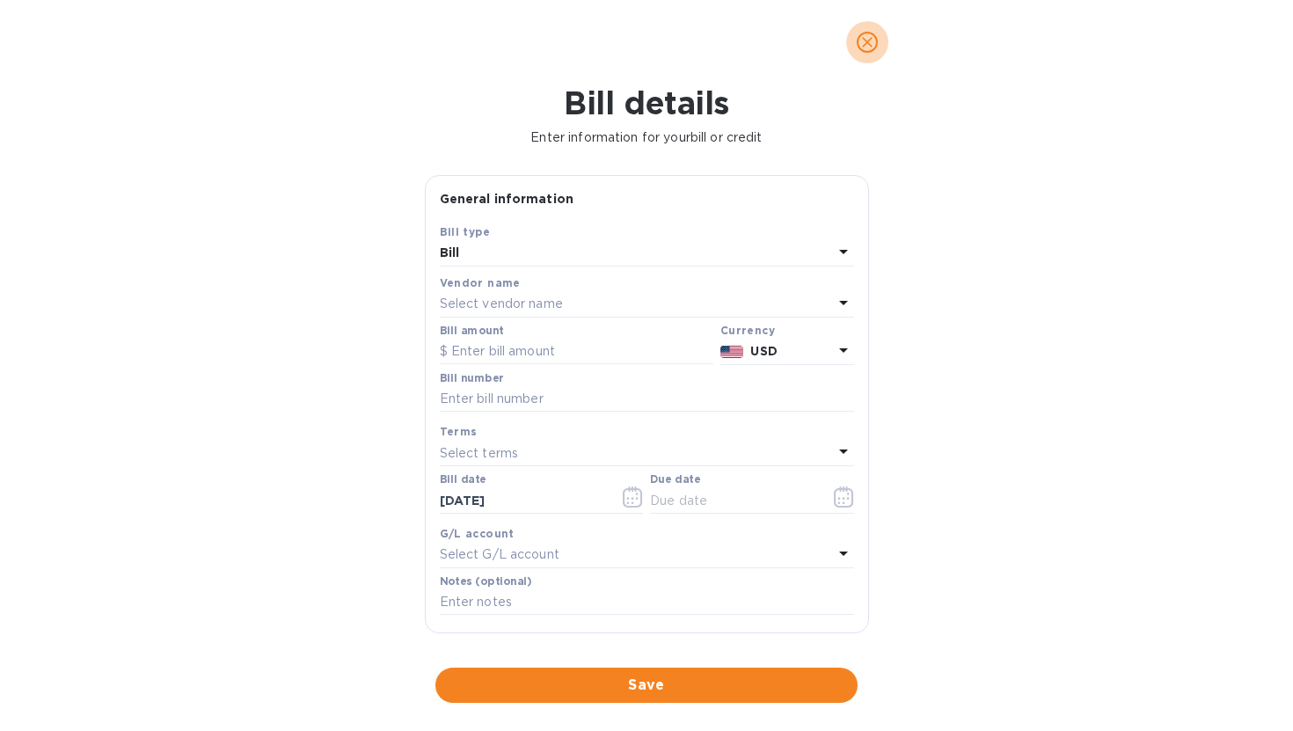
click at [866, 44] on icon "close" at bounding box center [868, 42] width 18 height 18
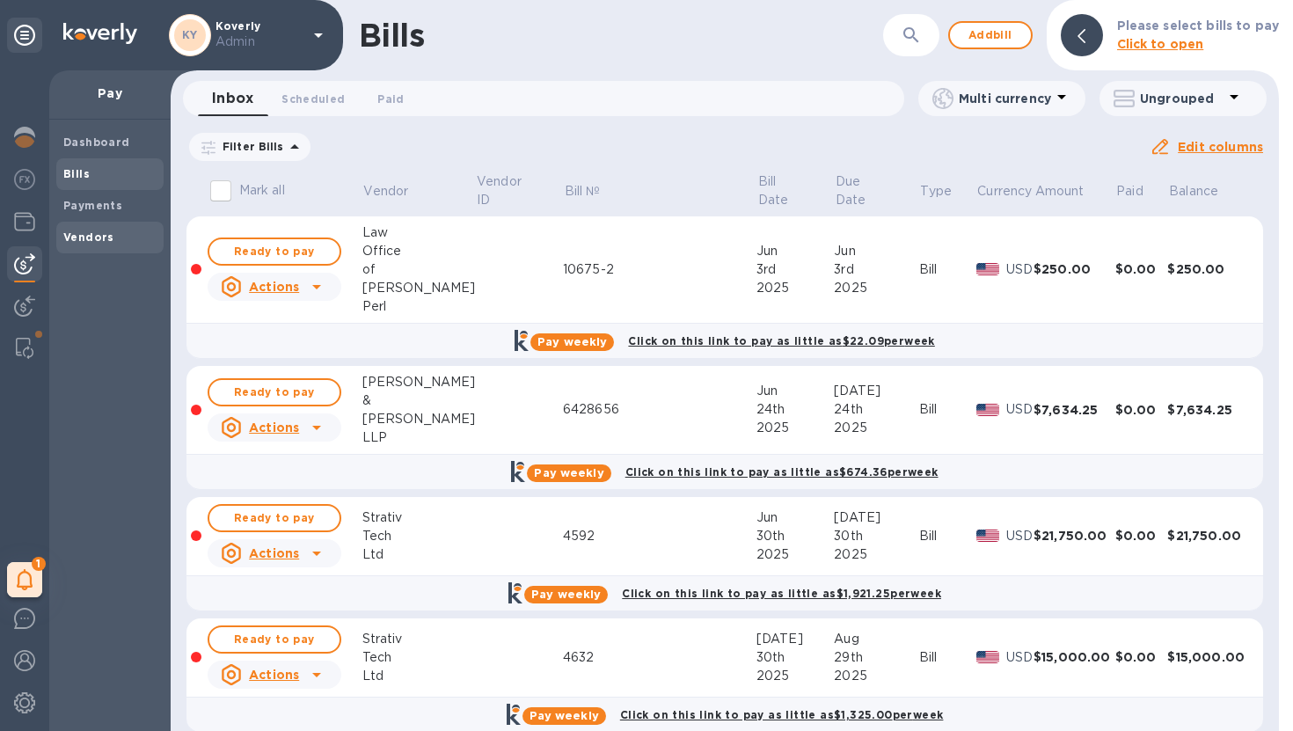
click at [125, 243] on span "Vendors" at bounding box center [109, 238] width 93 height 18
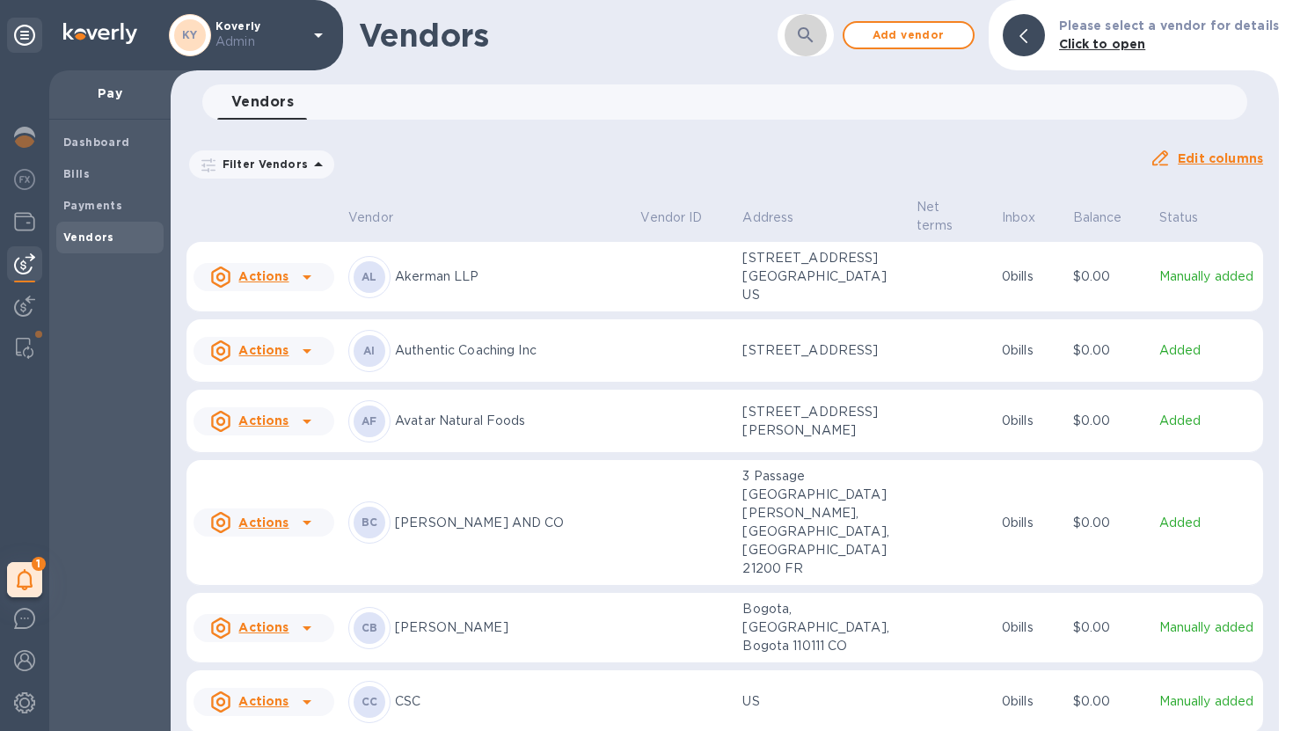
click at [814, 35] on icon "button" at bounding box center [805, 35] width 21 height 21
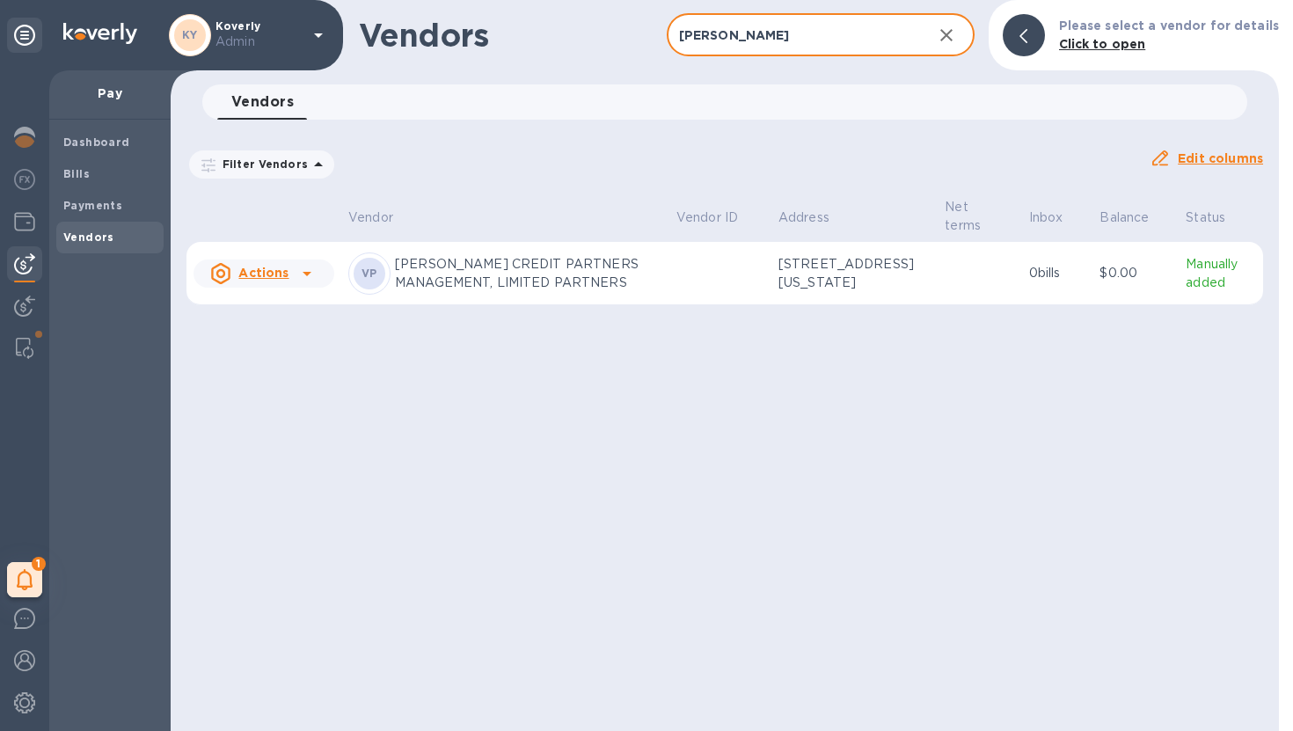
type input "[PERSON_NAME]"
click at [580, 292] on p "[PERSON_NAME] CREDIT PARTNERS MANAGEMENT, LIMITED PARTNERS" at bounding box center [528, 273] width 267 height 37
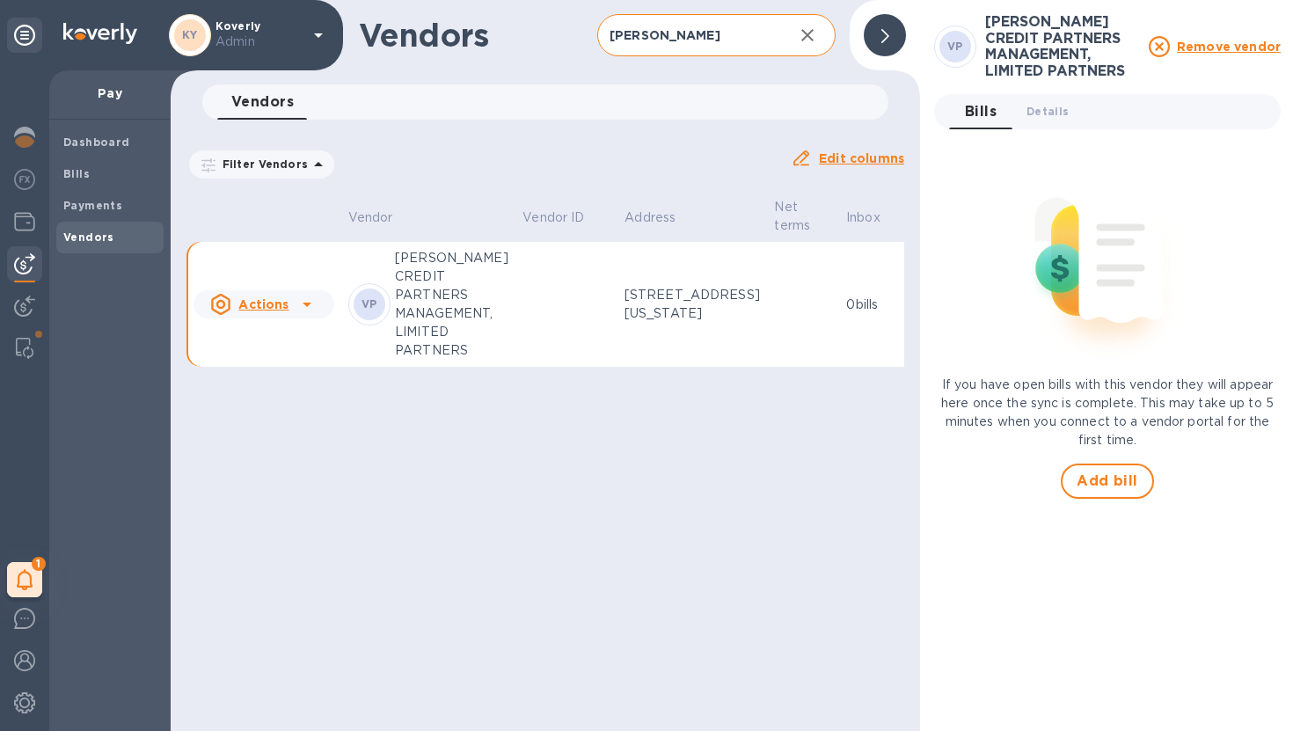
click at [625, 299] on p "126 East 56th Street, New York, NY 10022 US" at bounding box center [692, 304] width 135 height 37
click at [1040, 116] on span "Details 0" at bounding box center [1048, 111] width 42 height 18
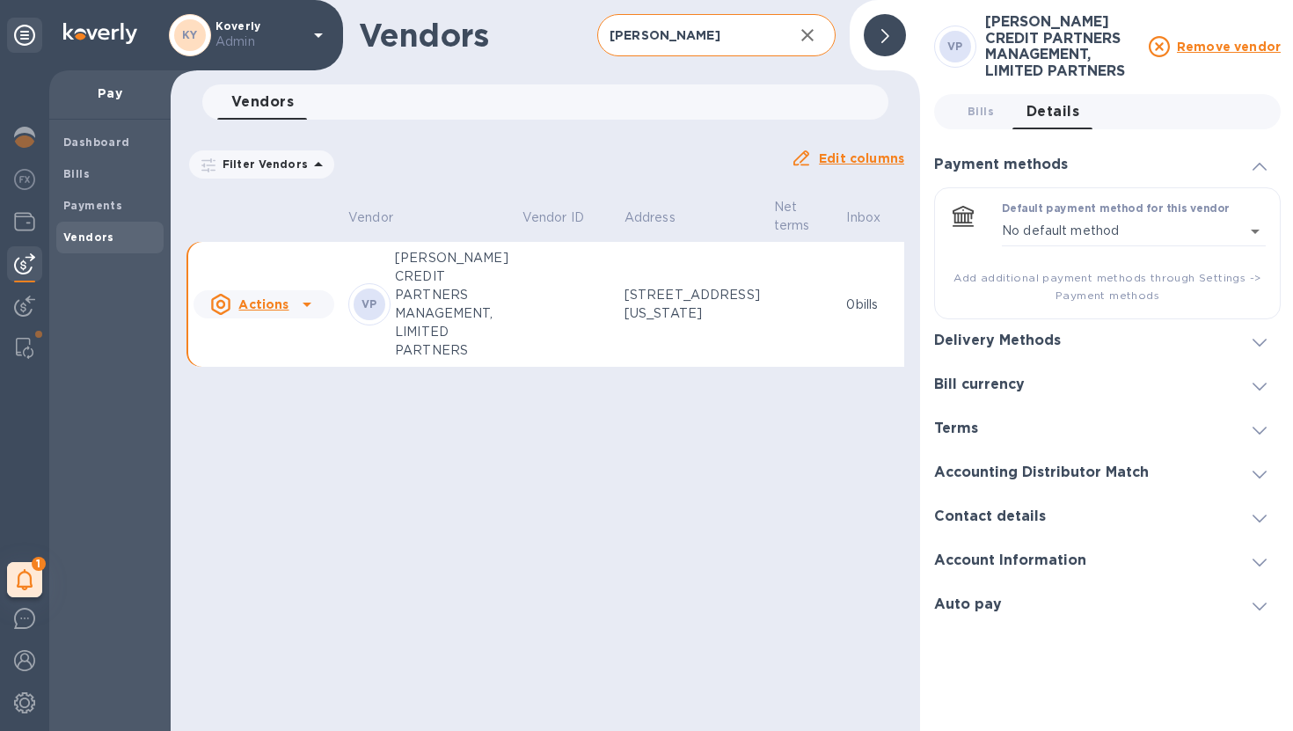
click at [1021, 566] on h3 "Account Information" at bounding box center [1010, 560] width 152 height 17
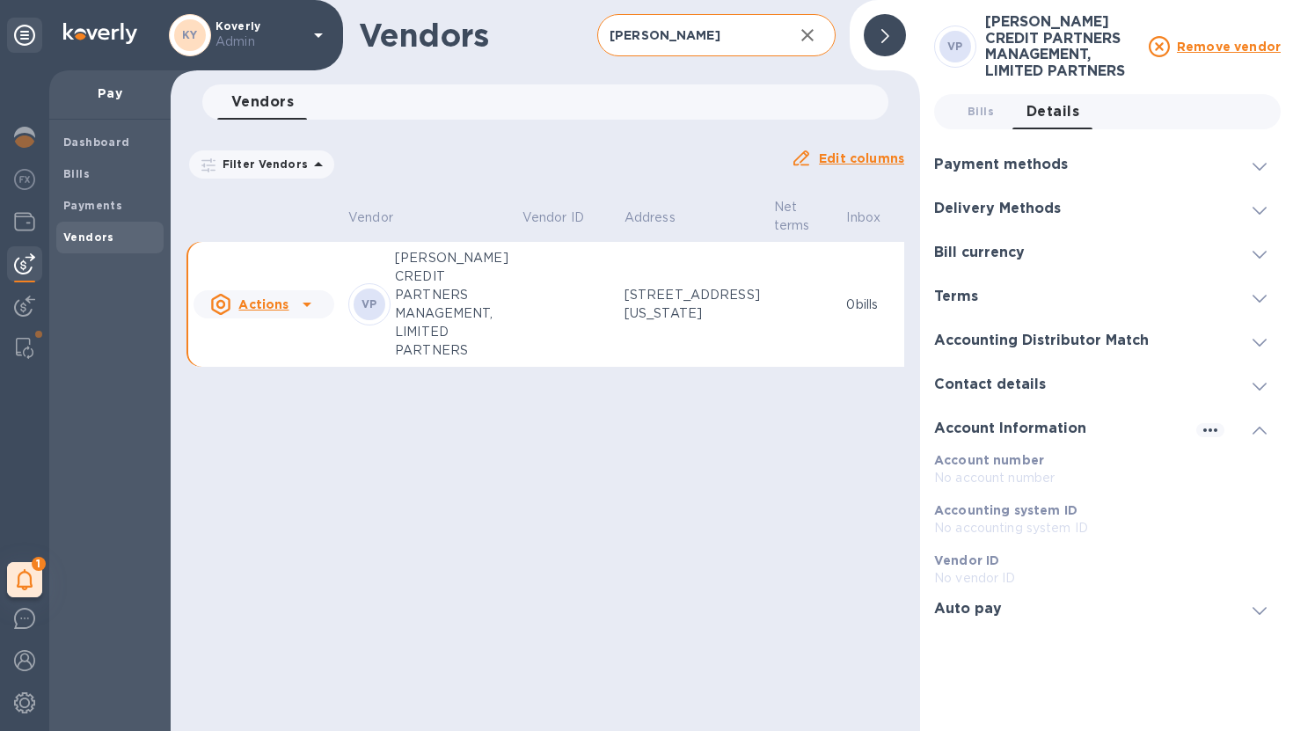
click at [1040, 393] on div "Contact details" at bounding box center [1107, 385] width 347 height 44
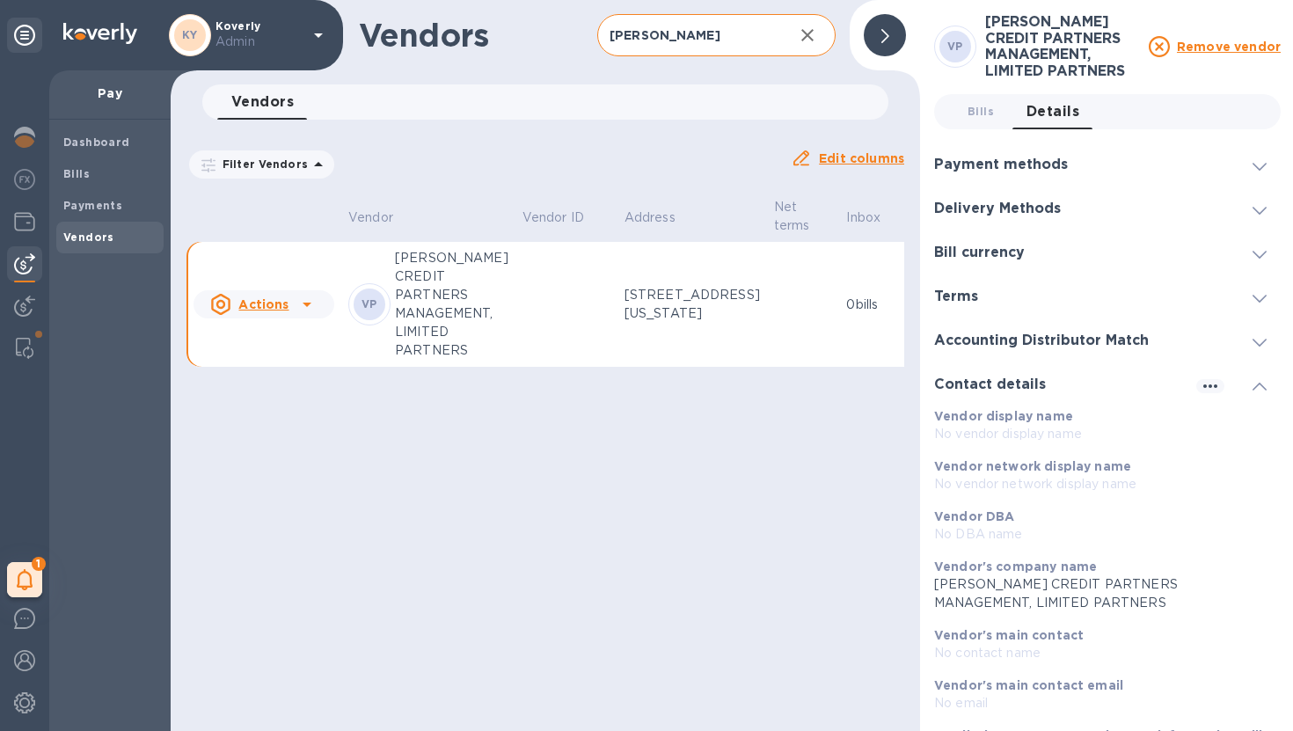
click at [1053, 358] on div "Accounting Distributor Match" at bounding box center [1107, 341] width 347 height 44
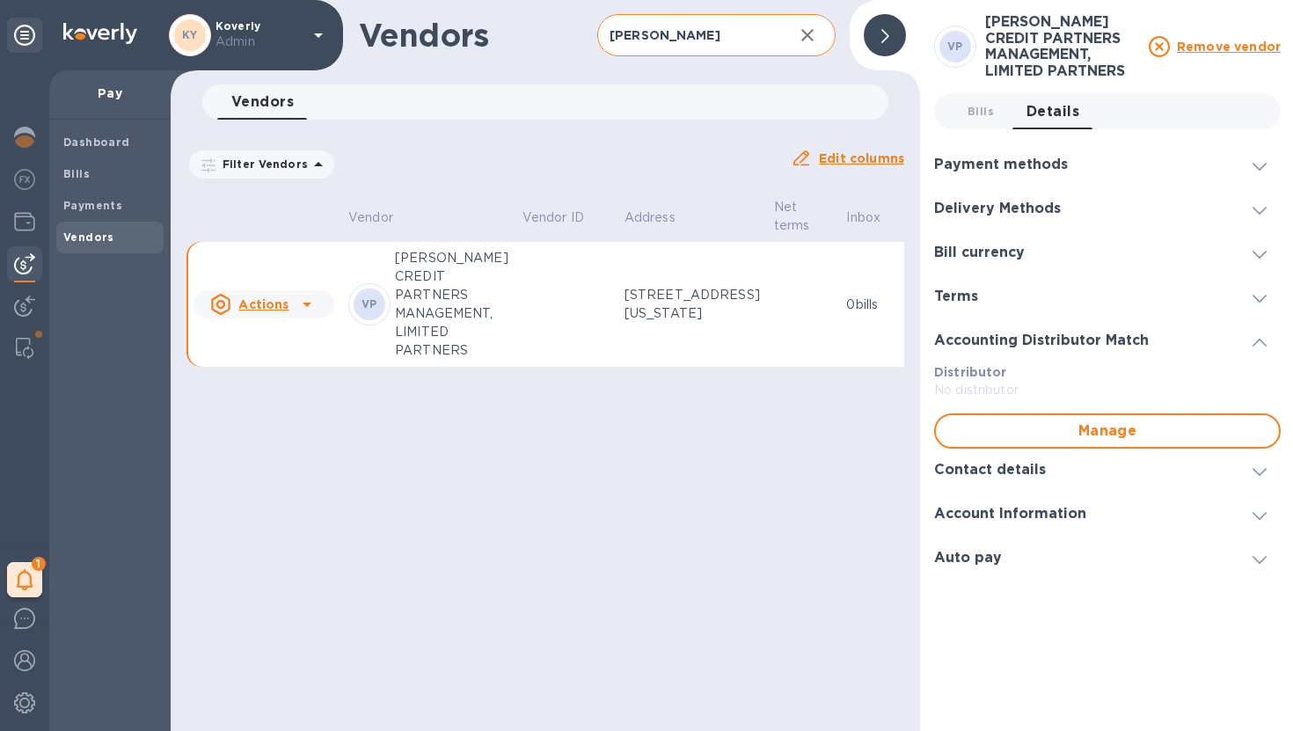
click at [1049, 290] on div "Terms" at bounding box center [1107, 297] width 347 height 44
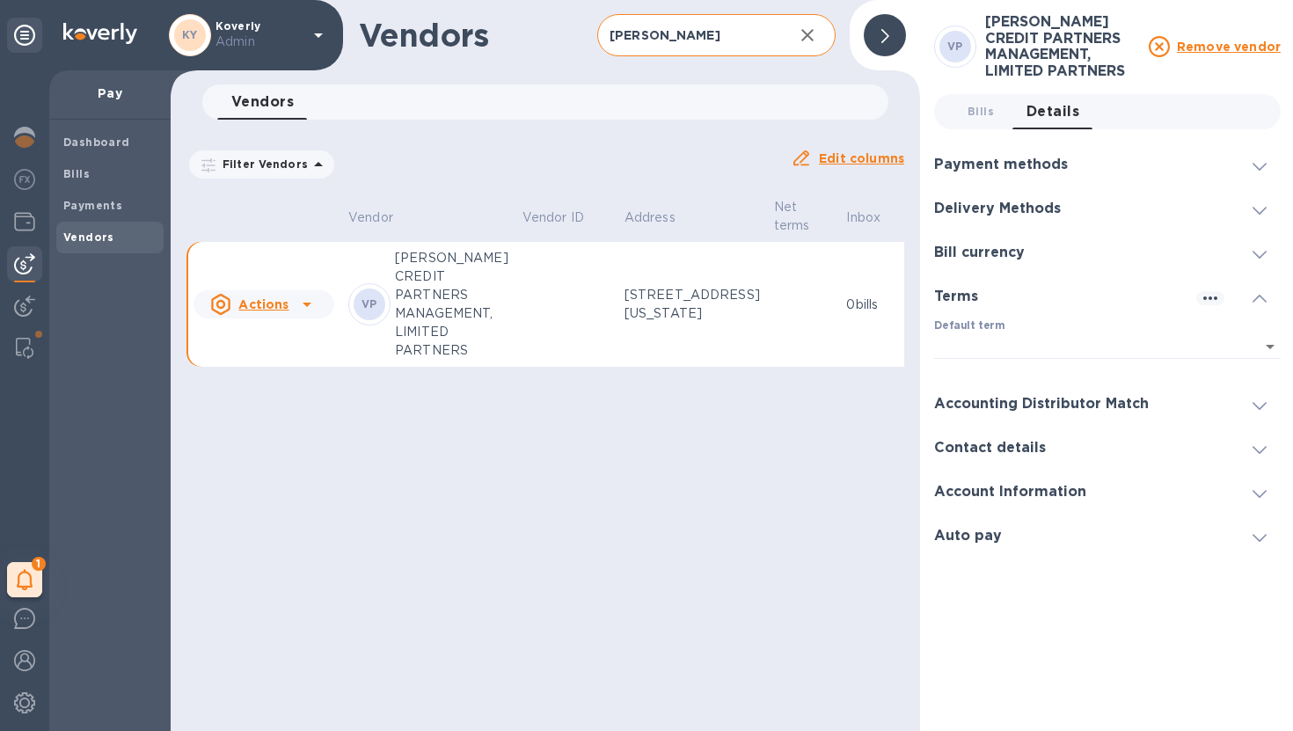
click at [1041, 256] on div "Bill currency" at bounding box center [1107, 253] width 347 height 44
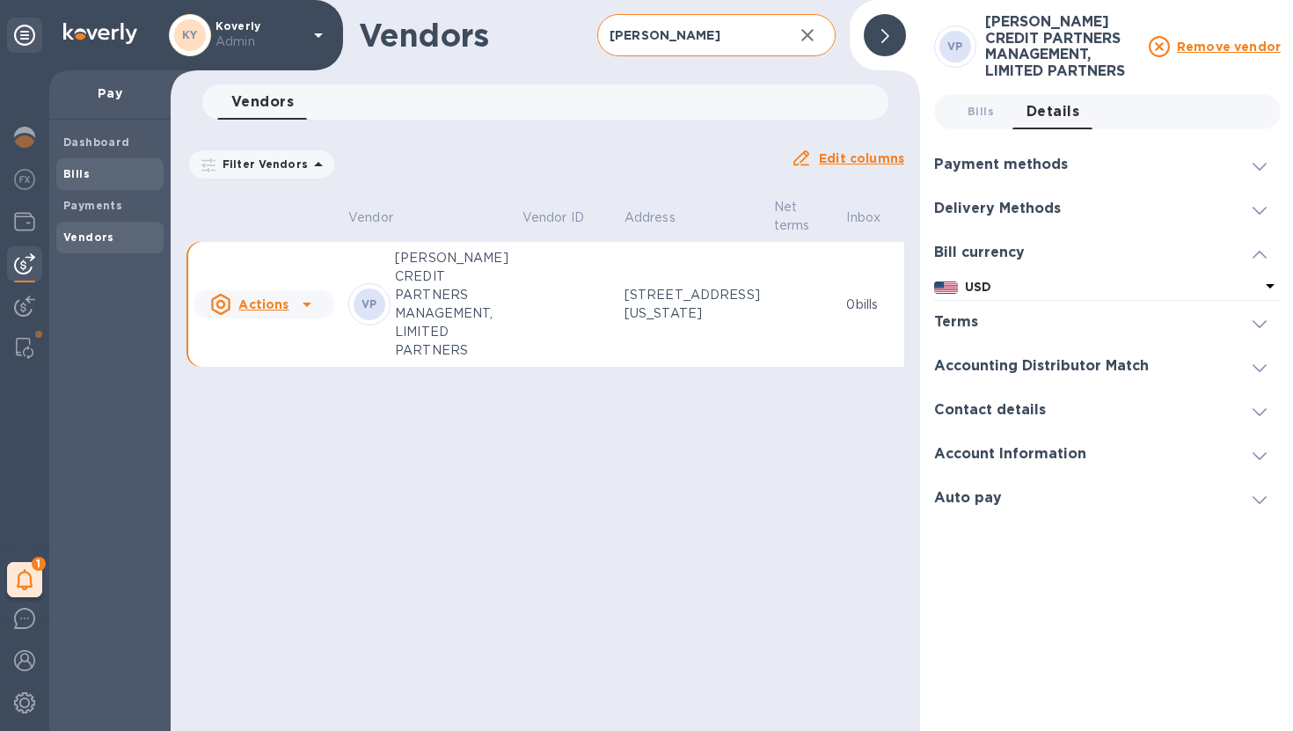
click at [87, 175] on span "Bills" at bounding box center [109, 174] width 93 height 18
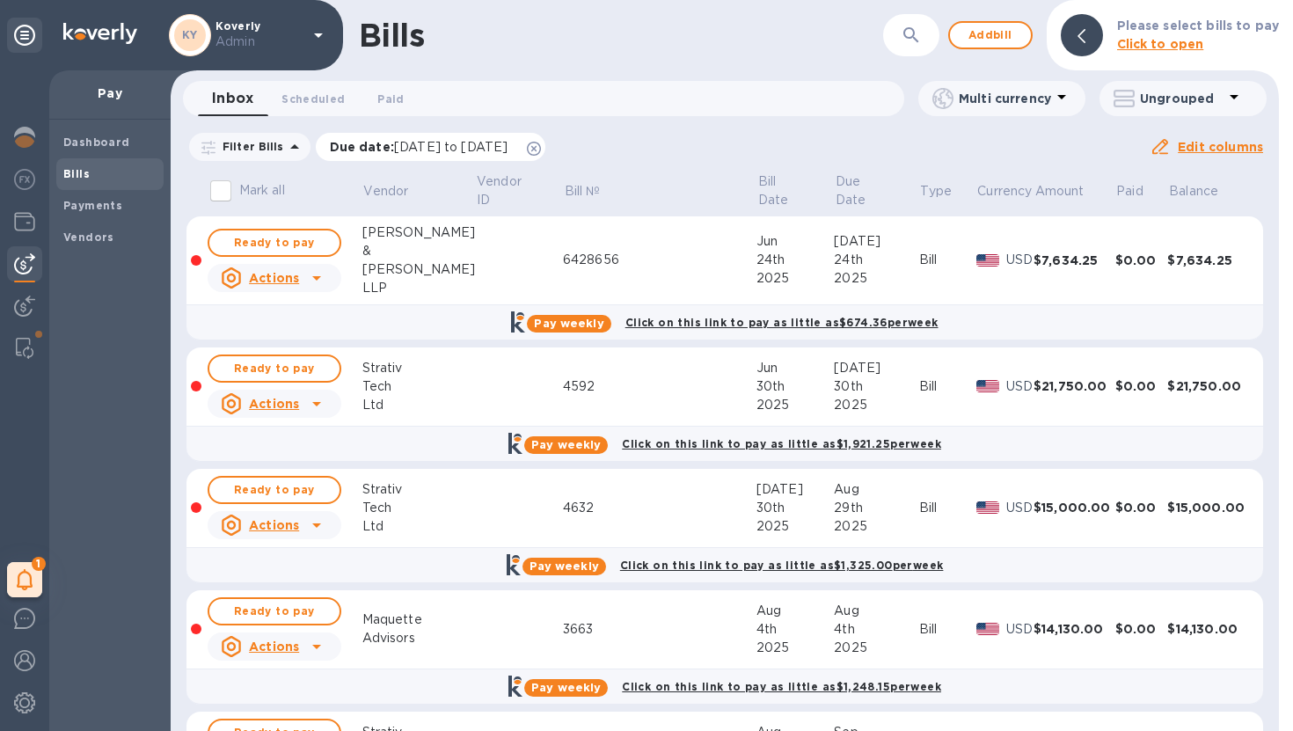
click at [541, 149] on icon at bounding box center [534, 149] width 14 height 14
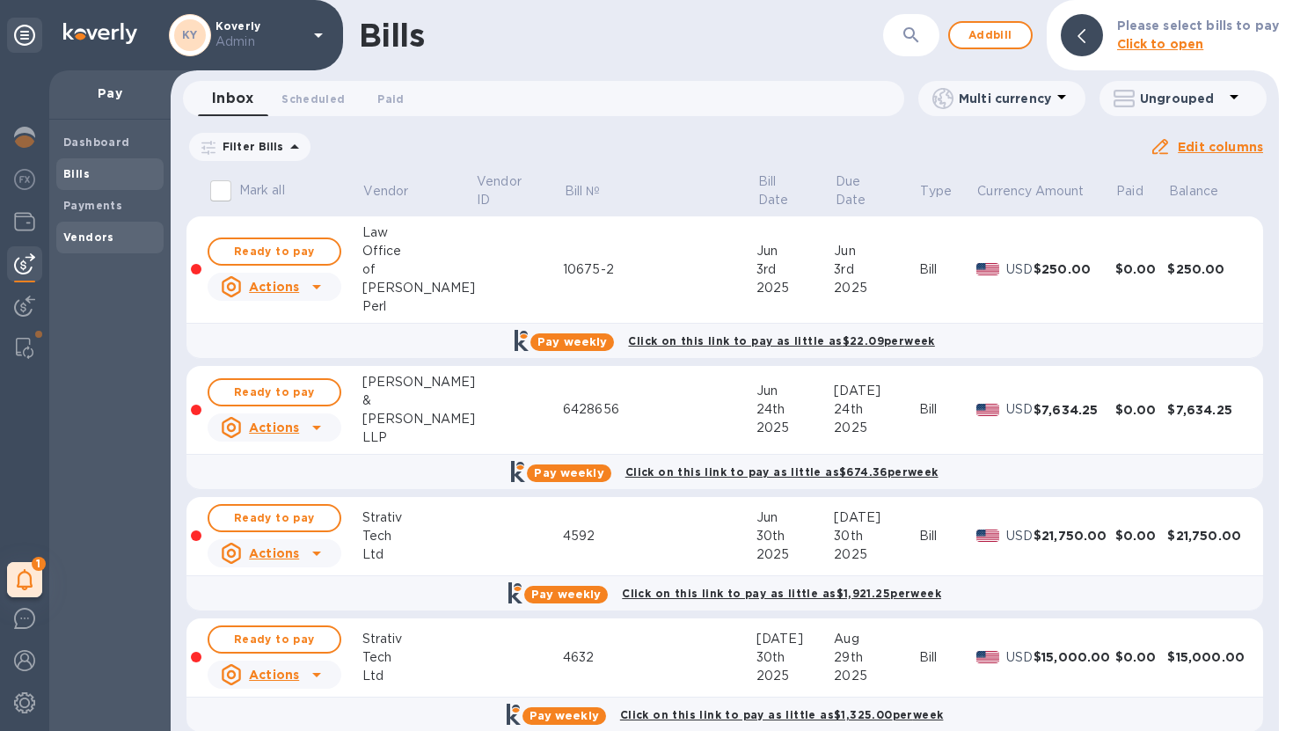
click at [90, 240] on b "Vendors" at bounding box center [88, 236] width 51 height 13
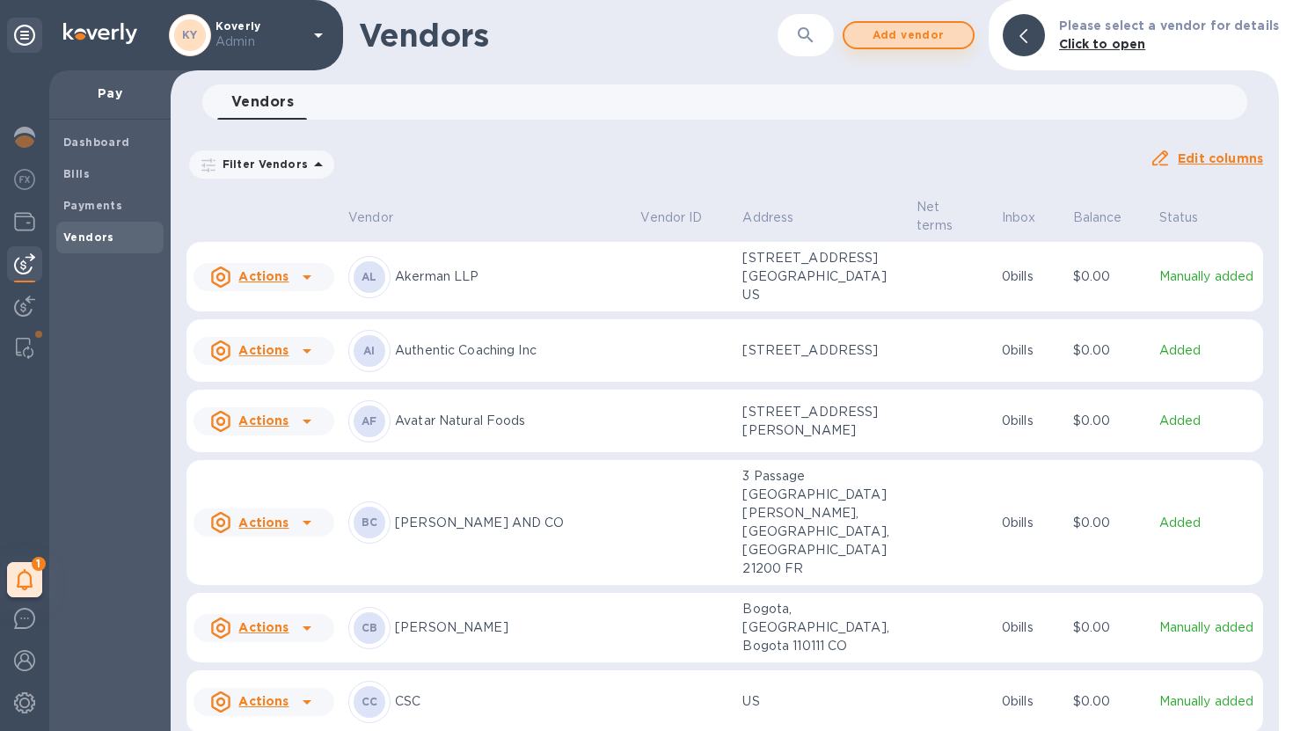
click at [954, 32] on span "Add vendor" at bounding box center [909, 35] width 100 height 21
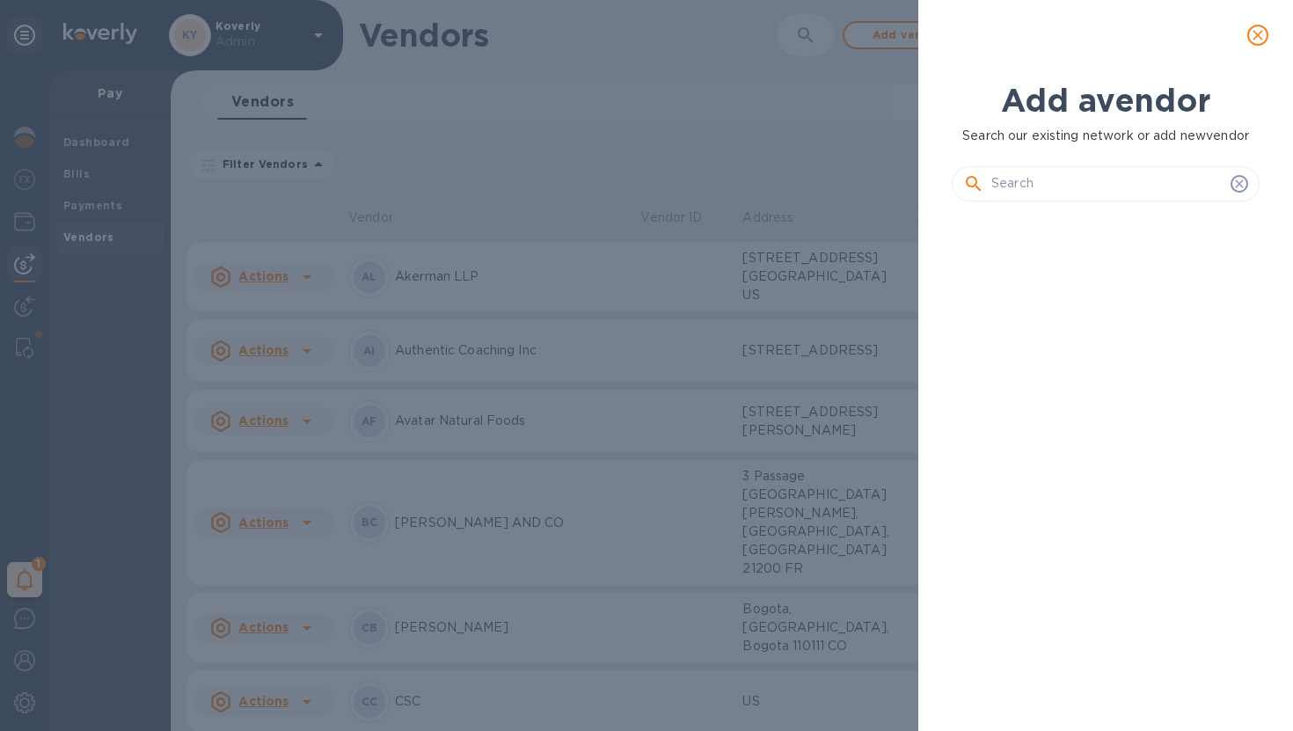
scroll to position [455, 315]
click at [1078, 177] on input "text" at bounding box center [1107, 184] width 232 height 26
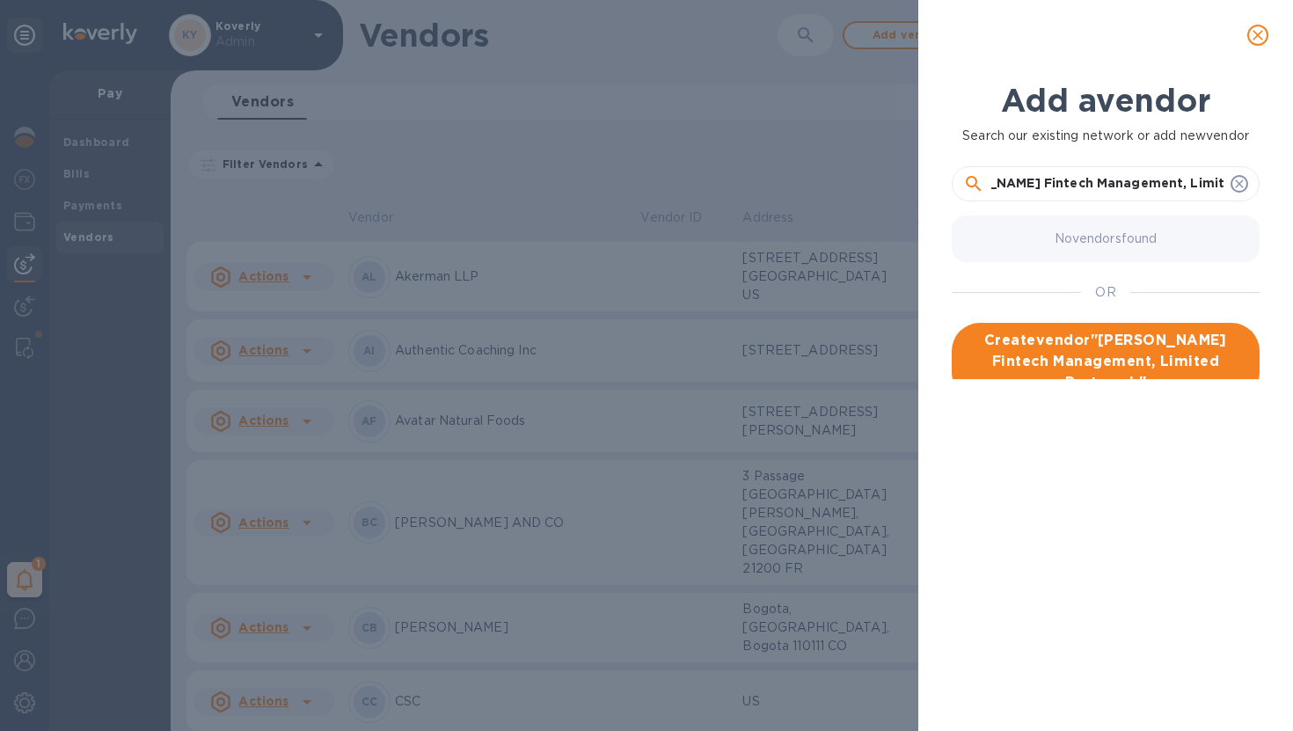
scroll to position [0, 69]
type input "Viola Fintech Management, Limited Partnership"
click at [1096, 368] on span "Create vendor " Viola Fintech Management, Limited Partnership "" at bounding box center [1106, 361] width 280 height 63
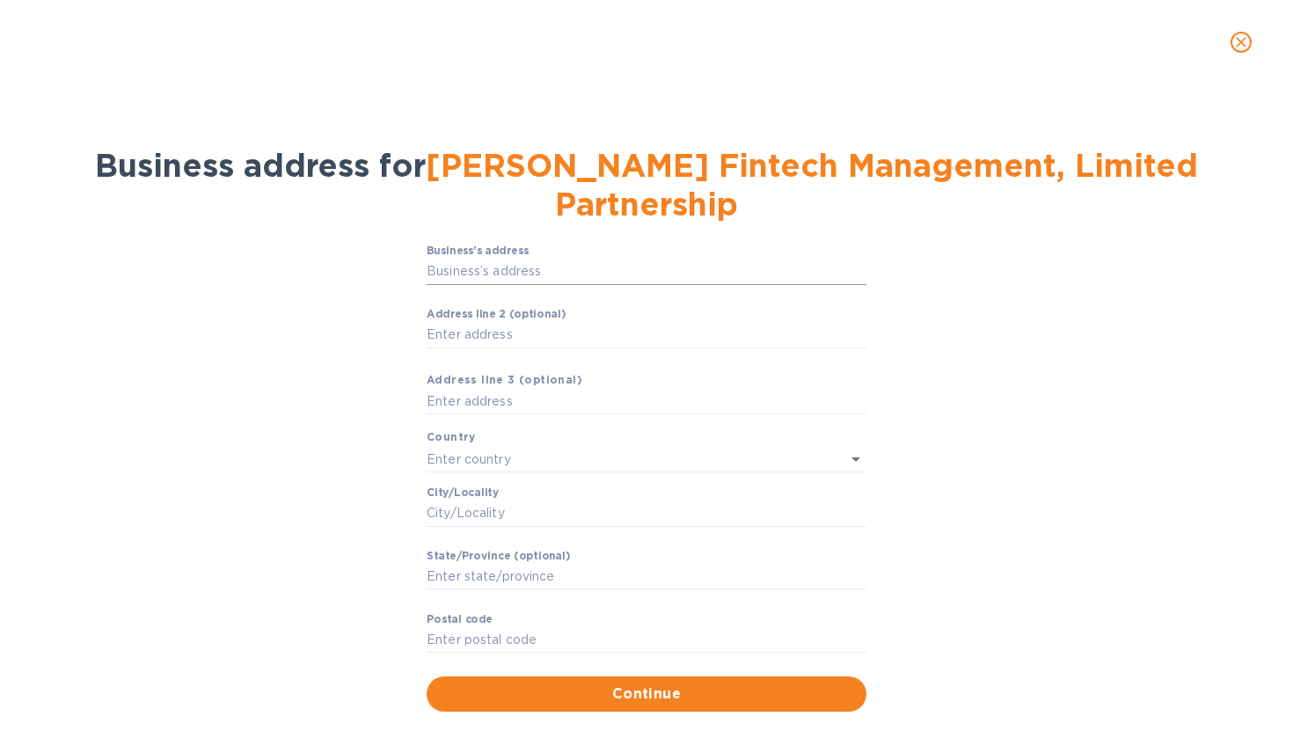
click at [739, 259] on input "Business’s аddress" at bounding box center [647, 272] width 440 height 26
paste input "text"
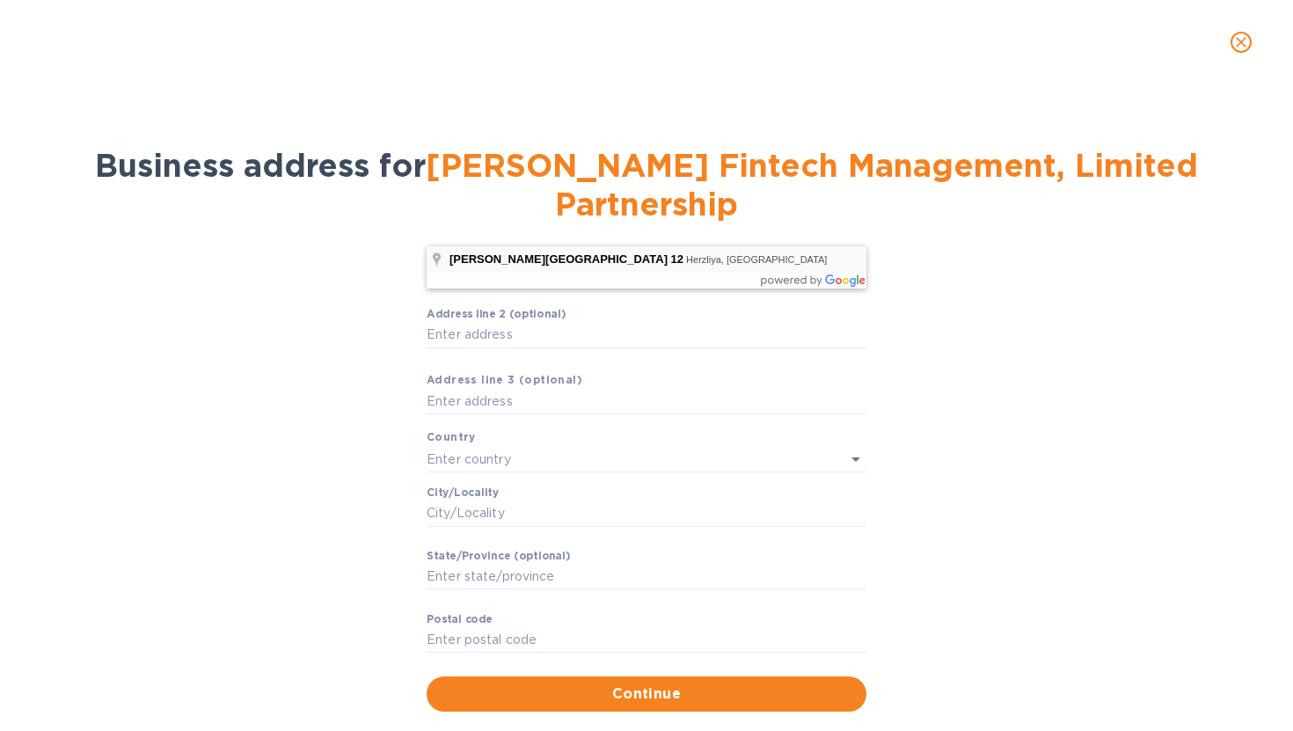
type input "12 Abba Eban Boulevard"
type input "Israel"
type input "Herzliya"
type input "Tel Aviv District"
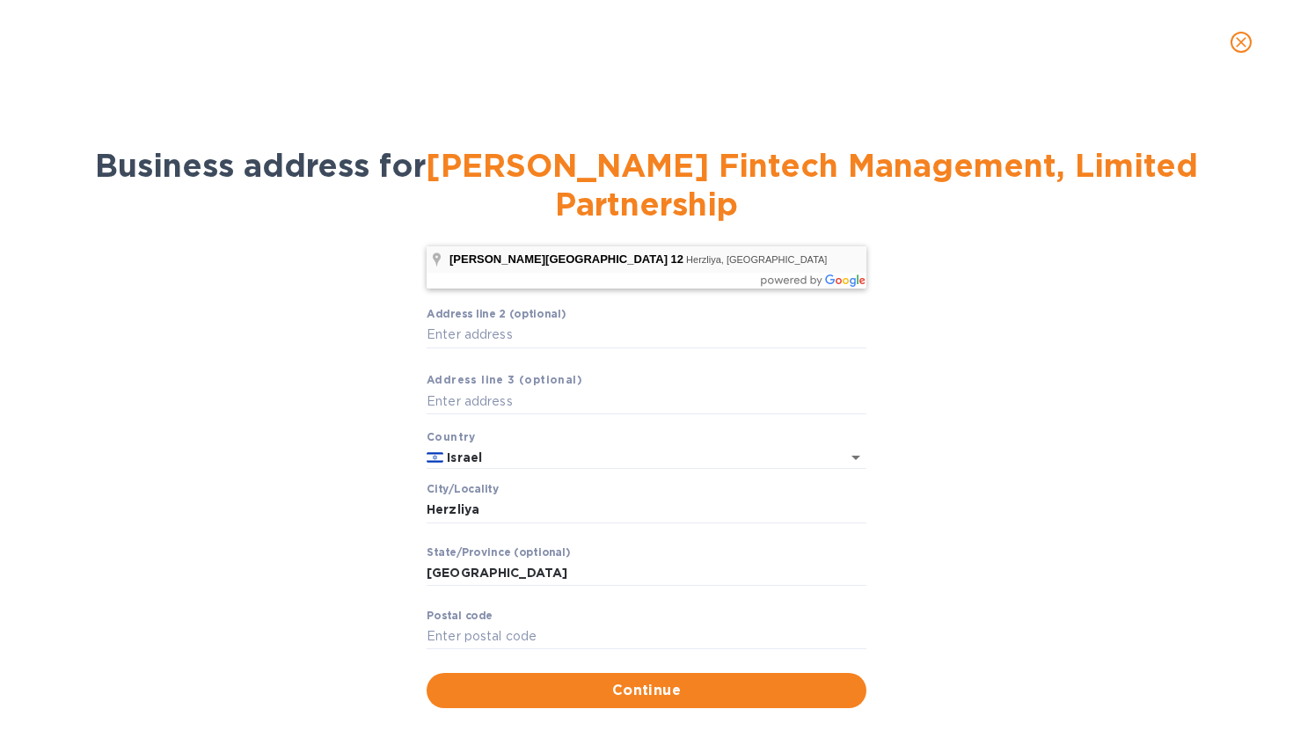
type input "12 Abba Eban Boulevard"
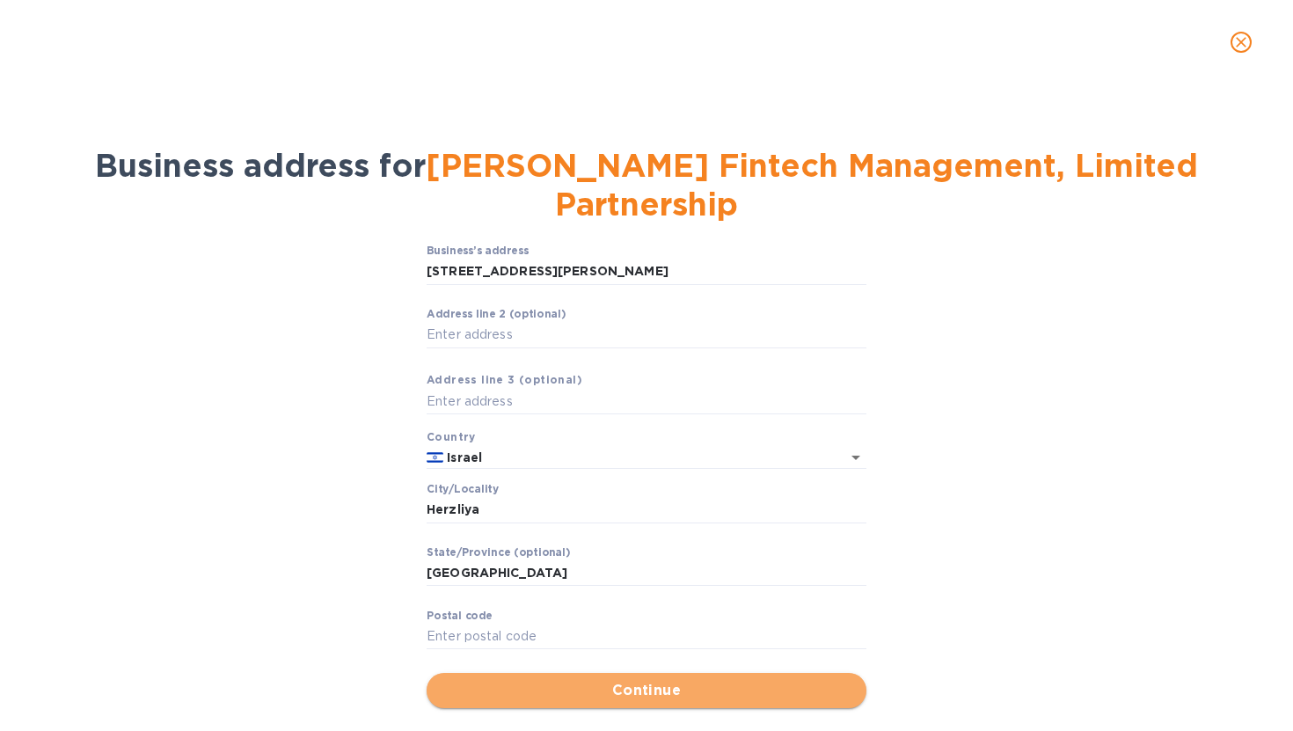
click at [581, 680] on span "Continue" at bounding box center [647, 690] width 412 height 21
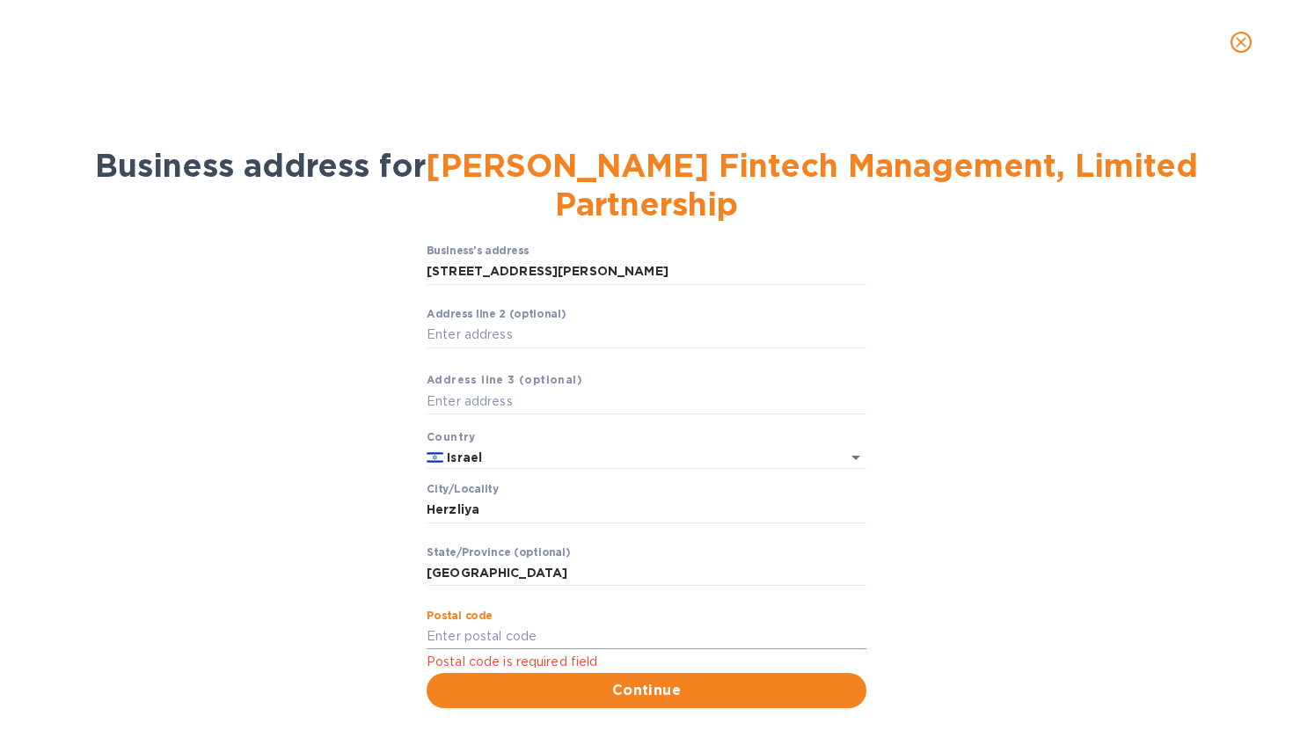
click at [566, 624] on input "Pоstal cоde" at bounding box center [647, 637] width 440 height 26
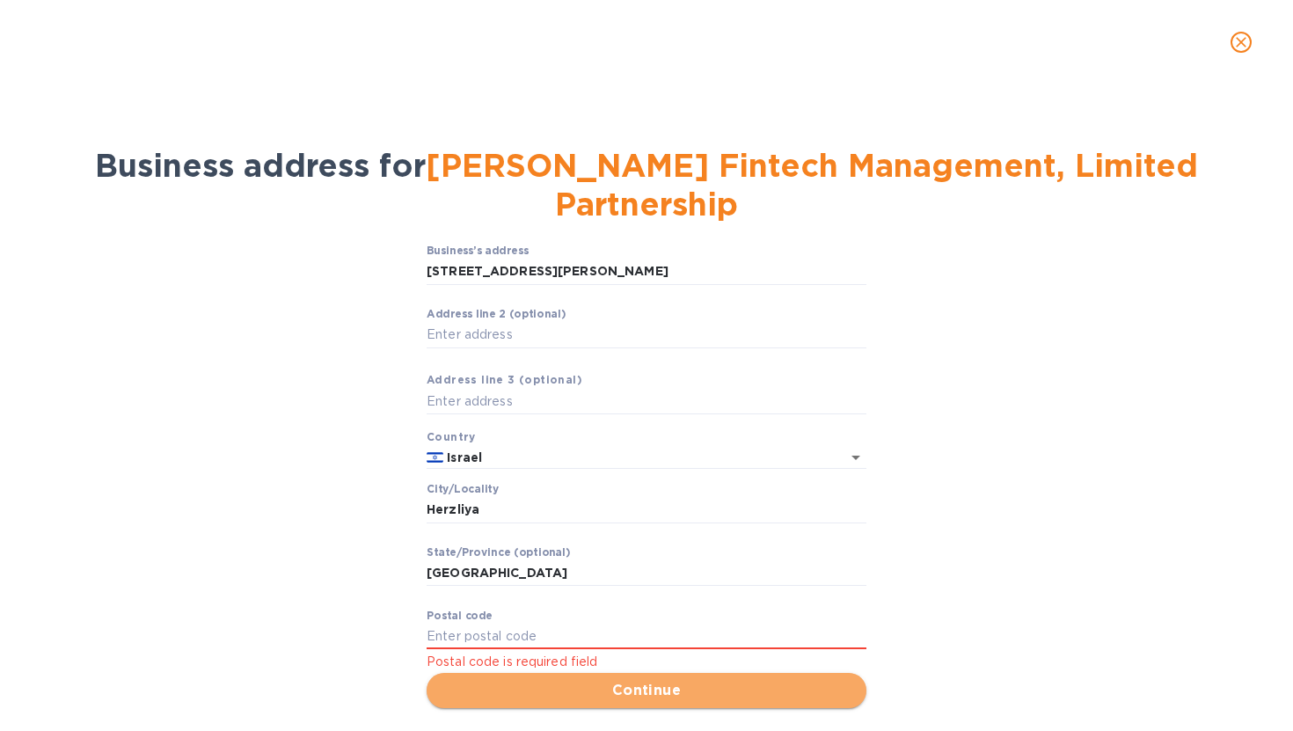
click at [612, 680] on span "Continue" at bounding box center [647, 690] width 412 height 21
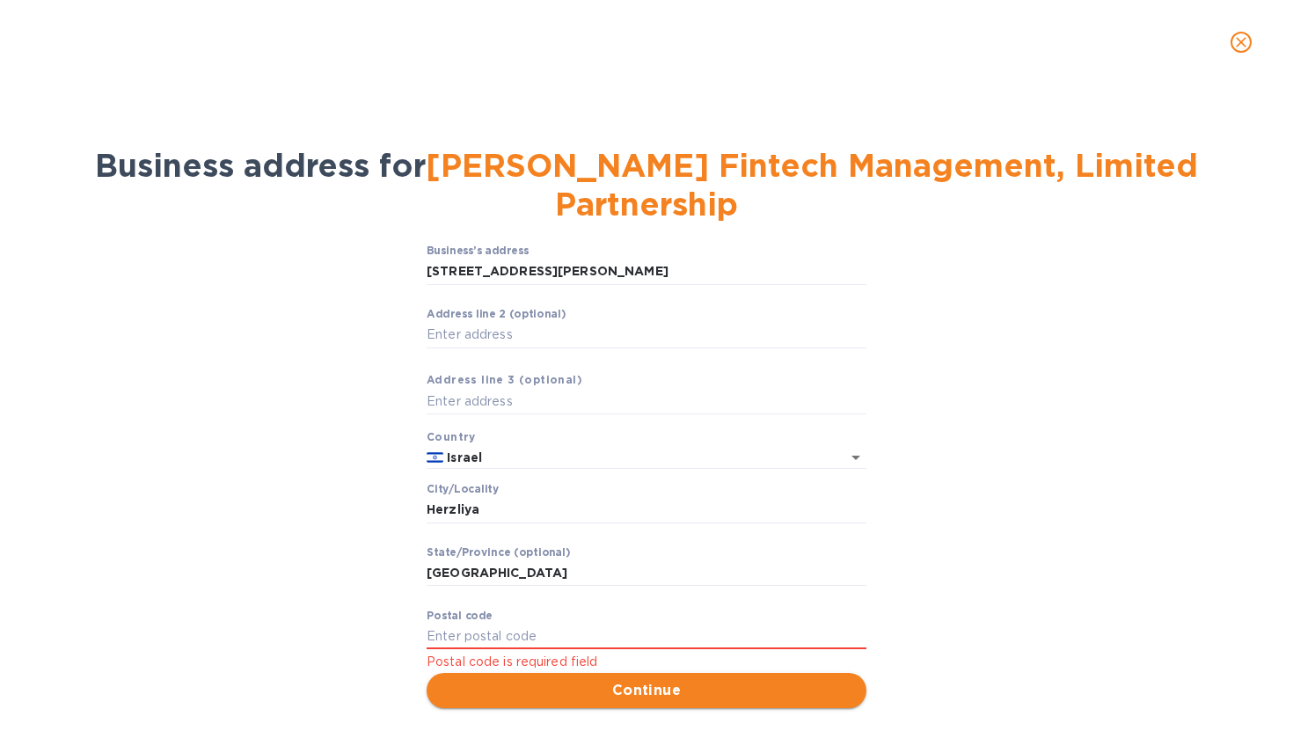
click at [612, 680] on span "Continue" at bounding box center [647, 690] width 412 height 21
click at [1233, 42] on icon "close" at bounding box center [1241, 42] width 18 height 18
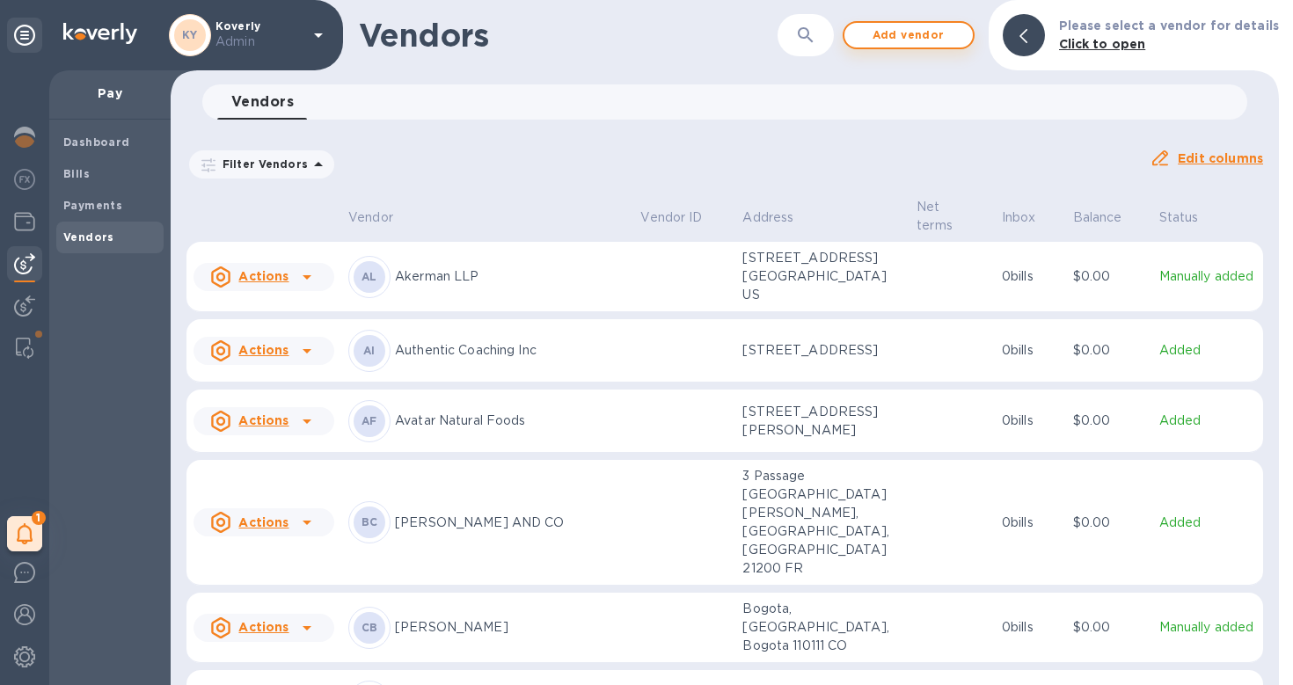
click at [914, 28] on span "Add vendor" at bounding box center [909, 35] width 100 height 21
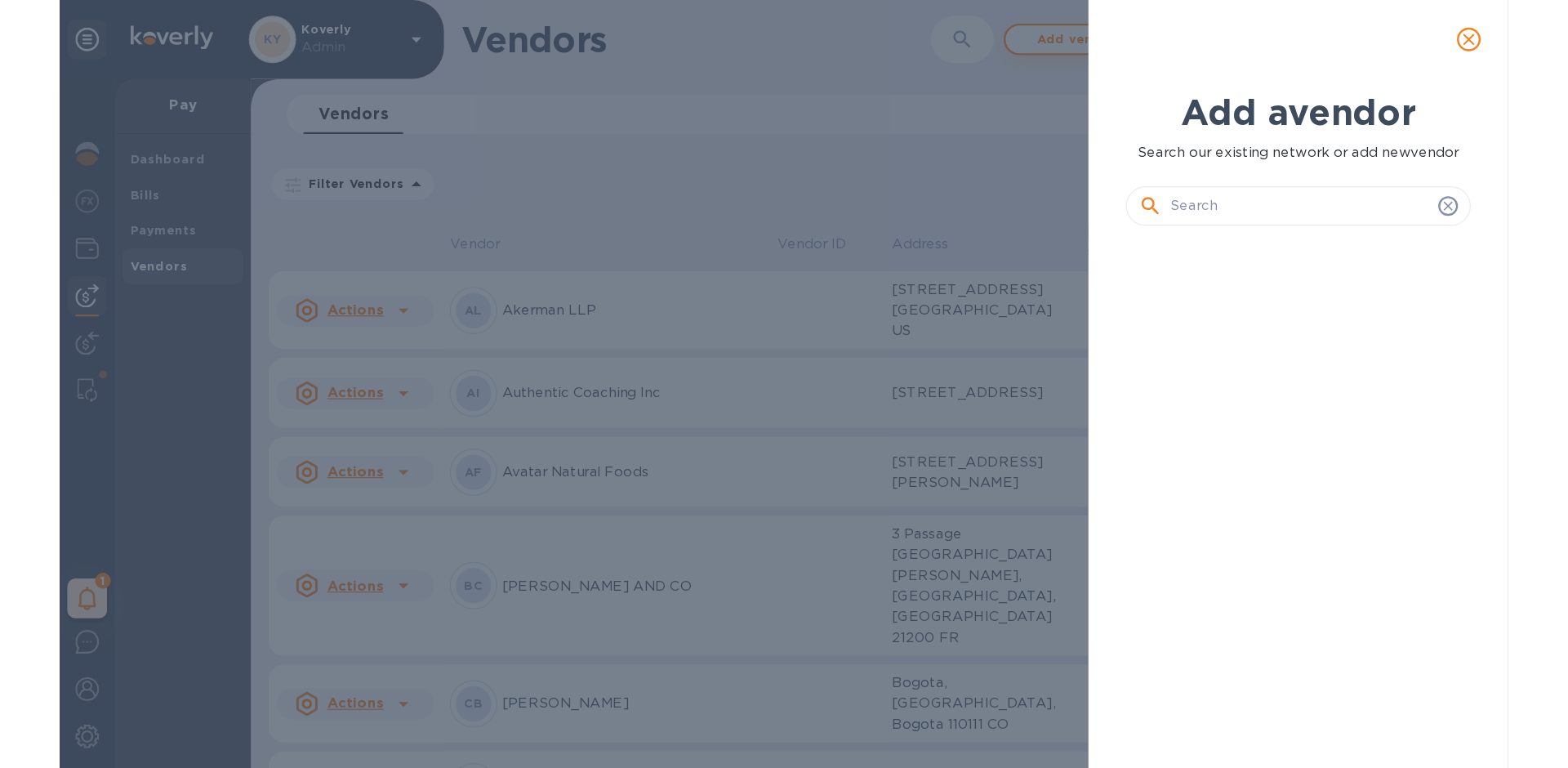
scroll to position [380, 292]
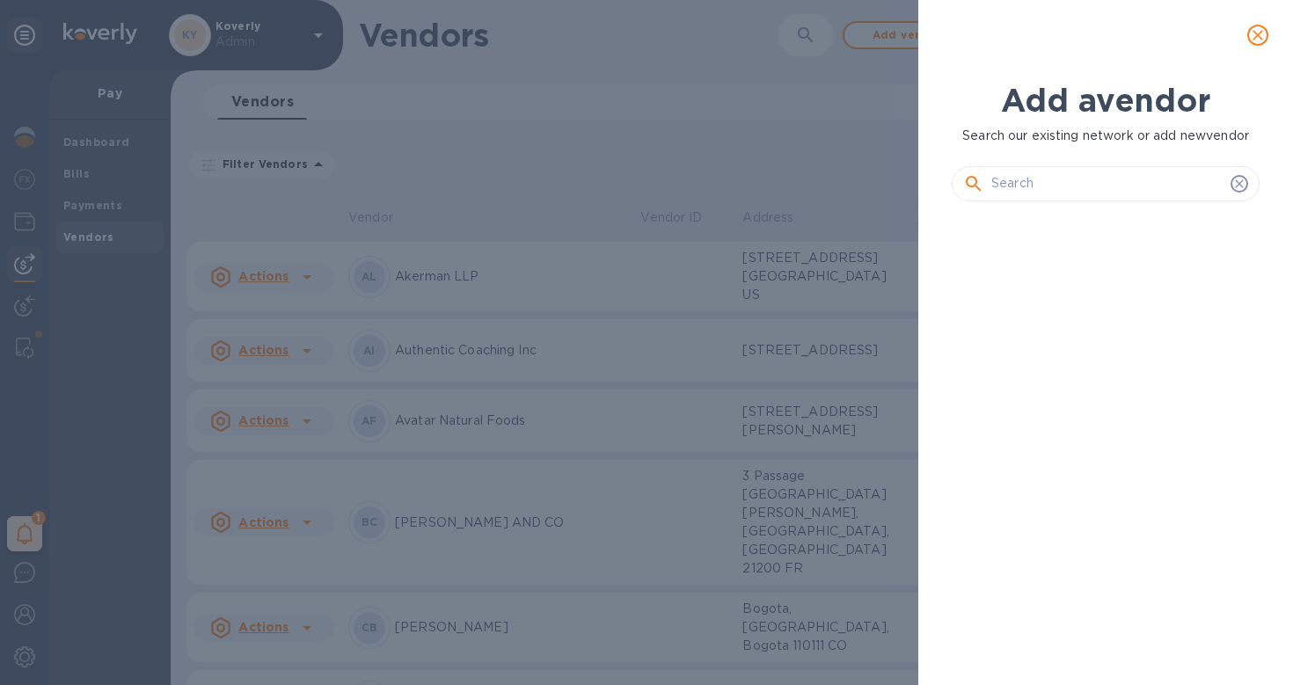
click at [1050, 190] on input "text" at bounding box center [1107, 184] width 232 height 26
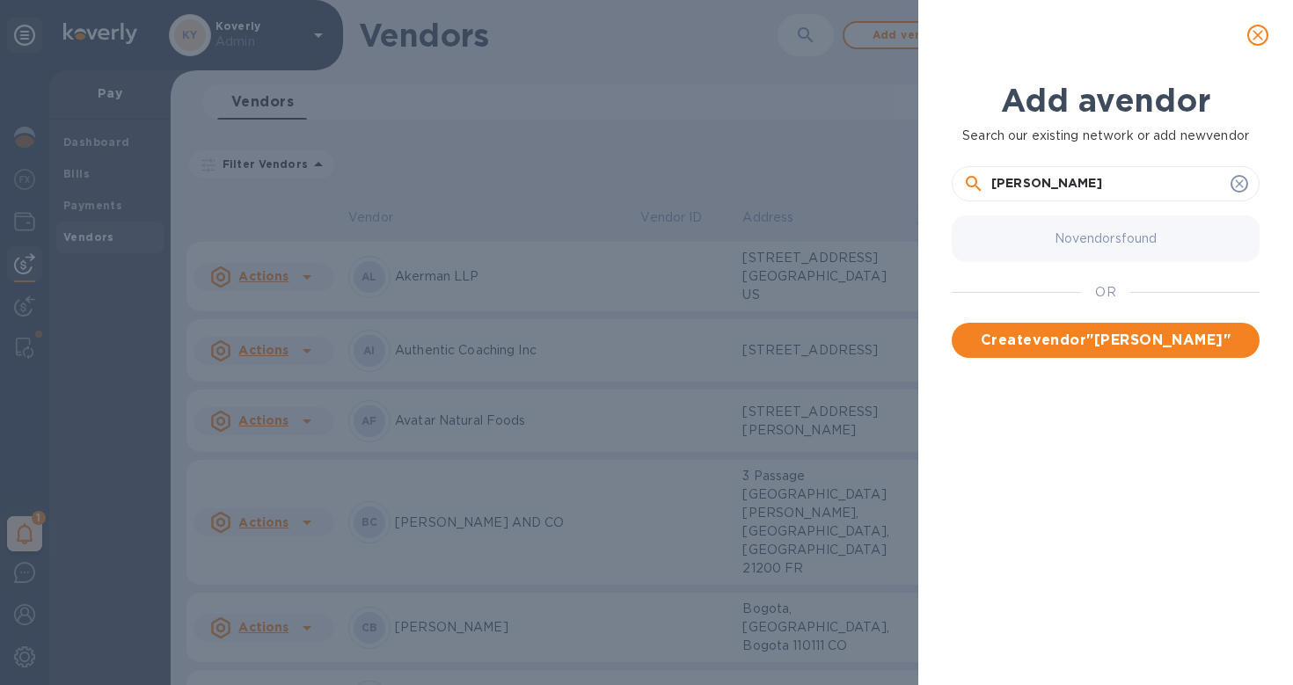
type input "[PERSON_NAME]"
click at [1238, 189] on icon at bounding box center [1239, 184] width 14 height 14
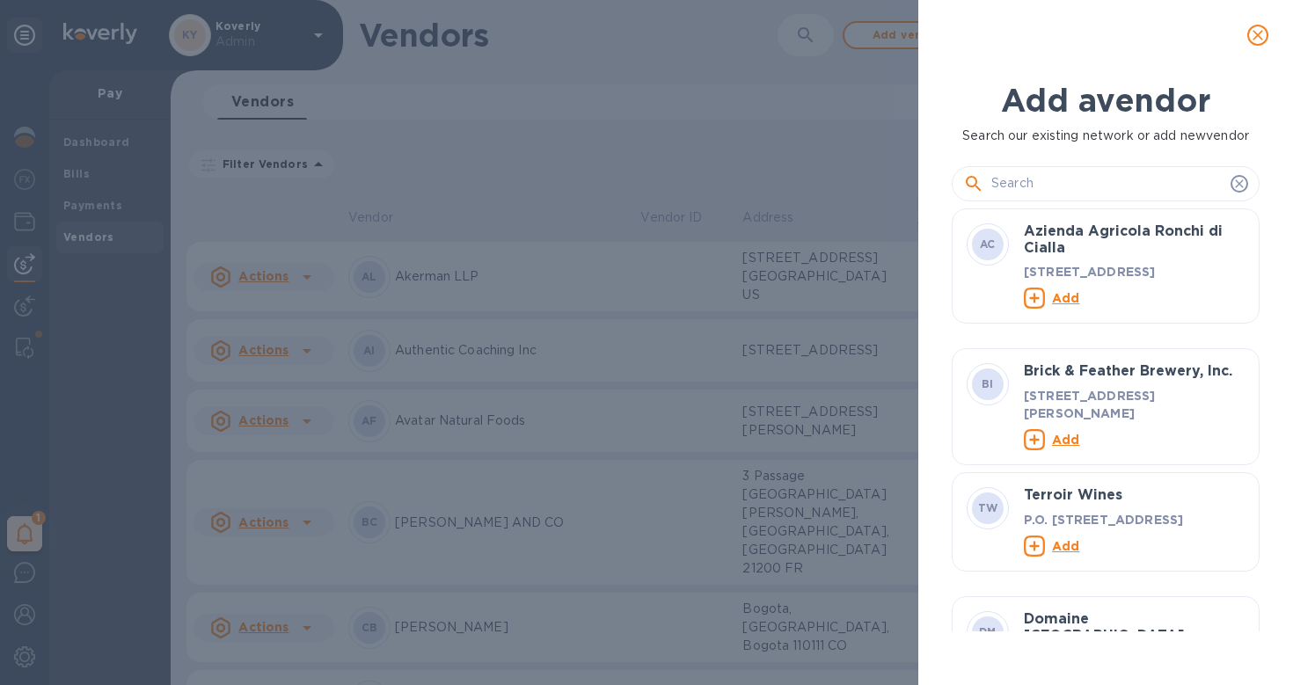
click at [1258, 40] on icon "close" at bounding box center [1258, 35] width 18 height 18
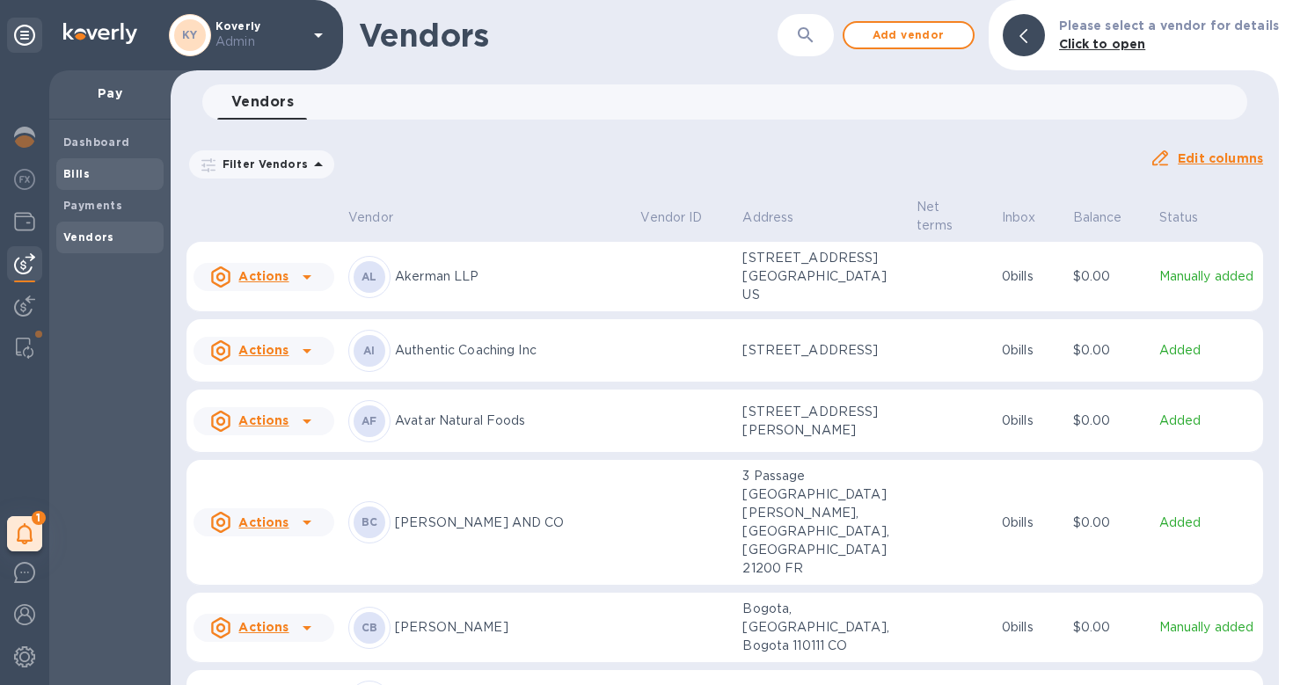
click at [97, 186] on div "Bills" at bounding box center [109, 174] width 107 height 32
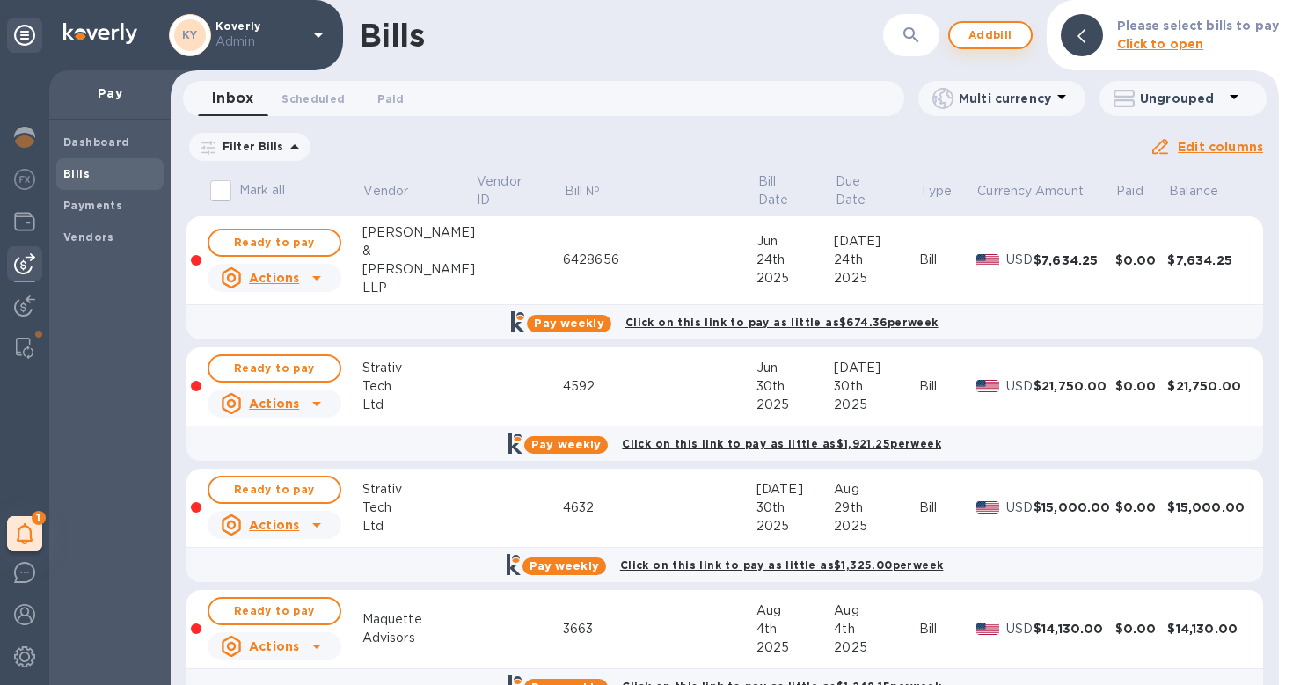
click at [1001, 36] on span "Add bill" at bounding box center [990, 35] width 53 height 21
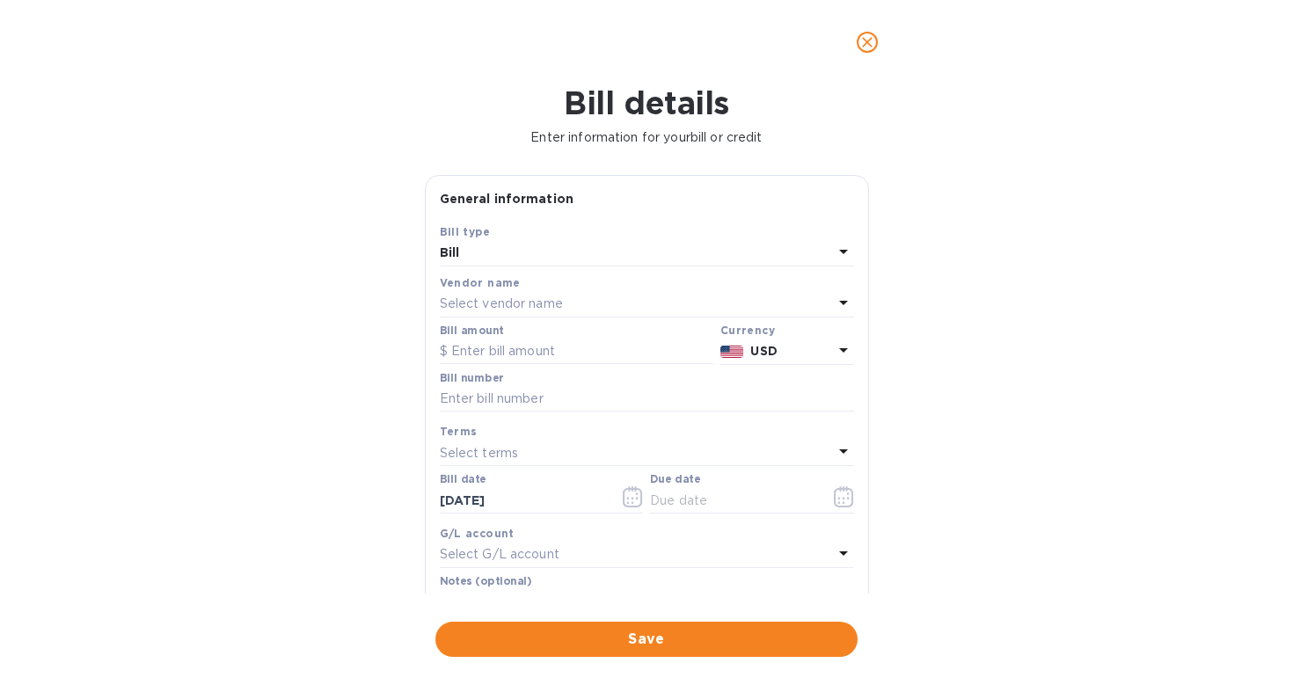
click at [596, 293] on div "Select vendor name" at bounding box center [636, 304] width 393 height 25
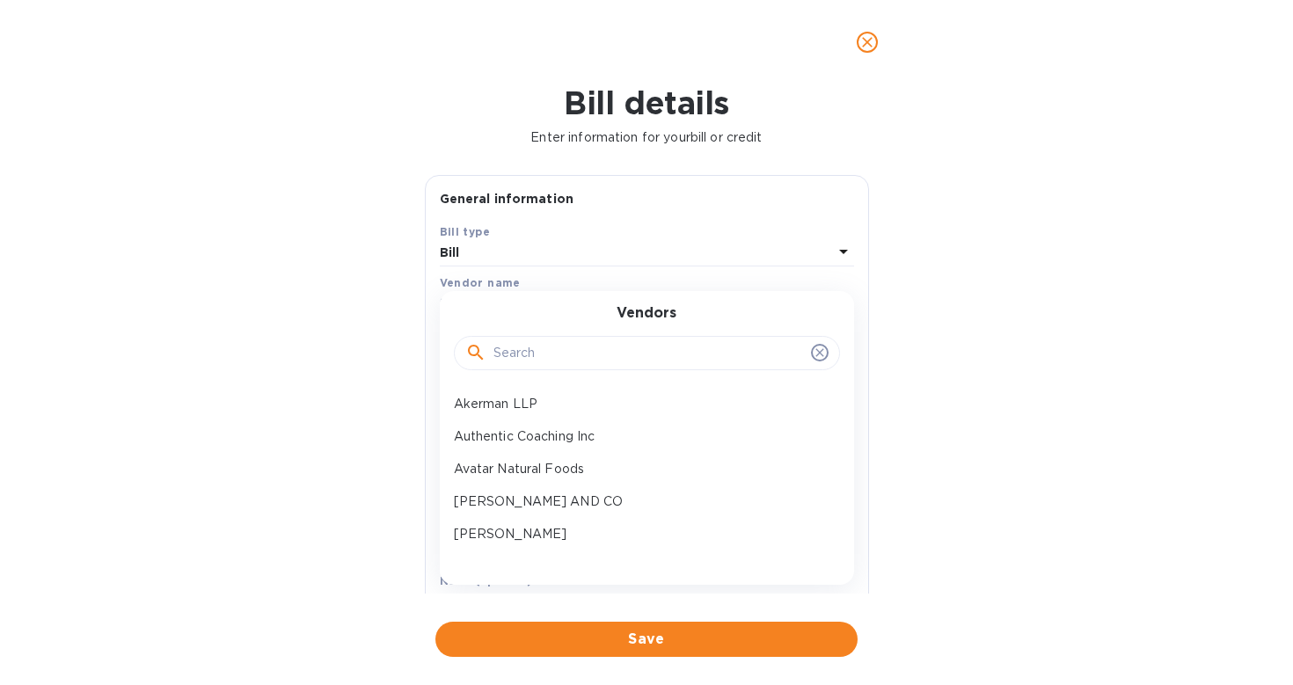
click at [556, 356] on input "text" at bounding box center [648, 353] width 311 height 26
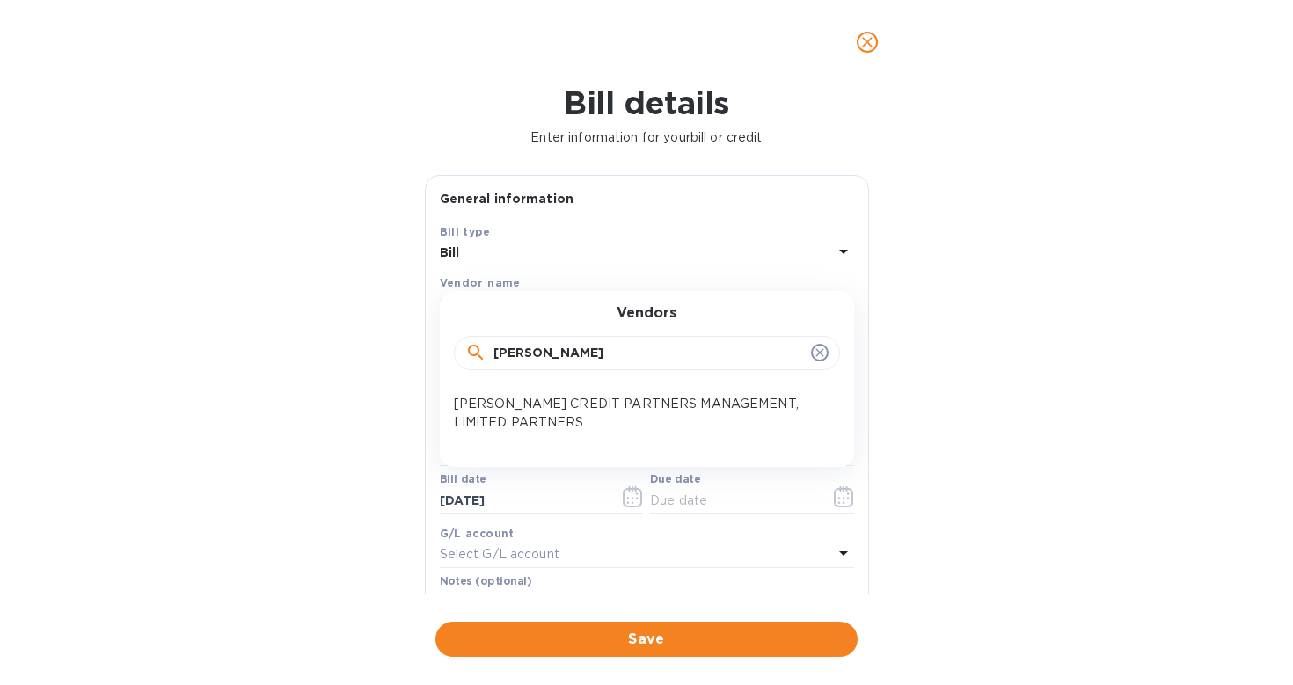
type input "[PERSON_NAME]"
click at [863, 43] on icon "close" at bounding box center [868, 42] width 18 height 18
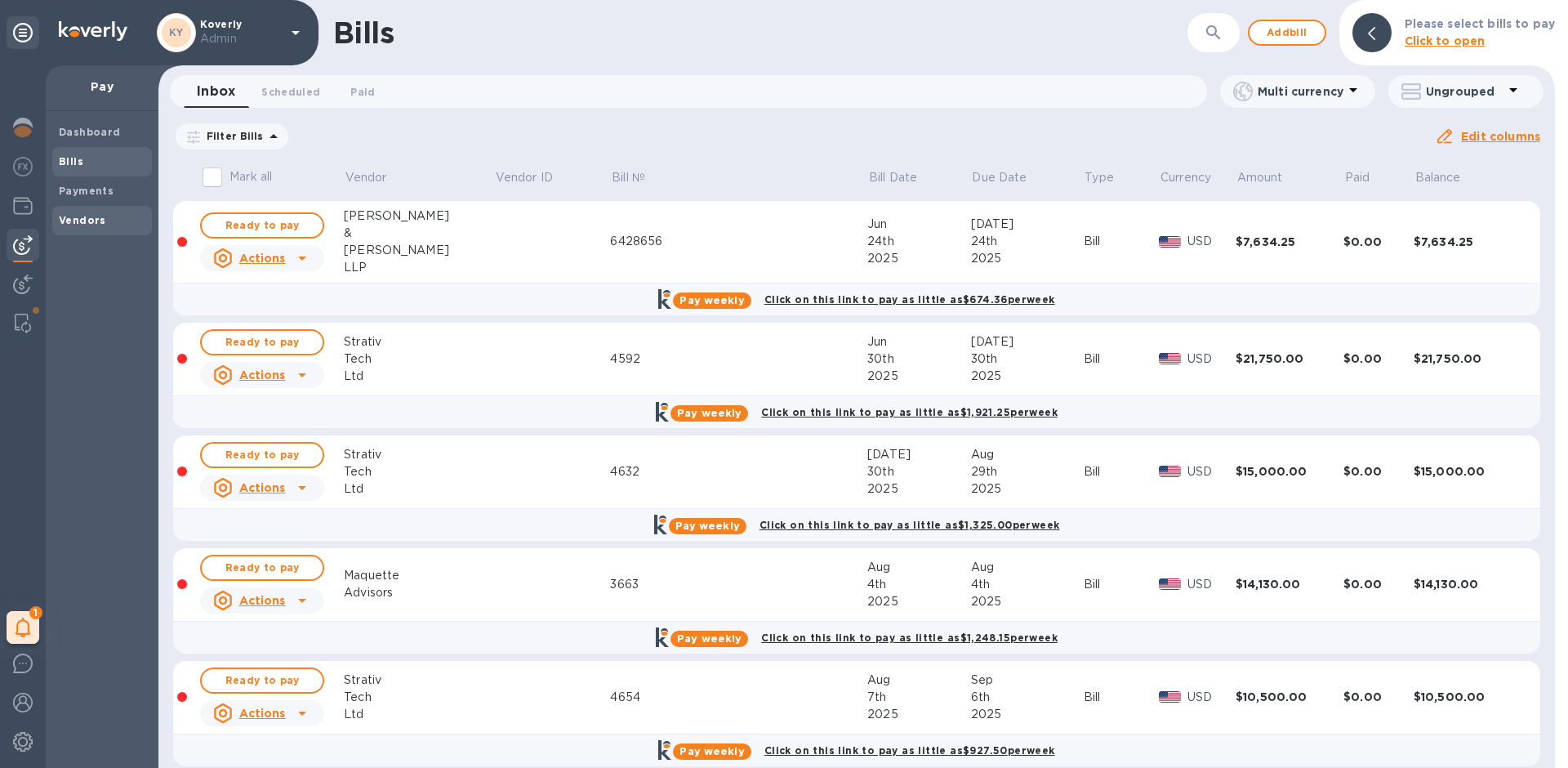
click at [76, 224] on b "Vendors" at bounding box center [82, 219] width 47 height 12
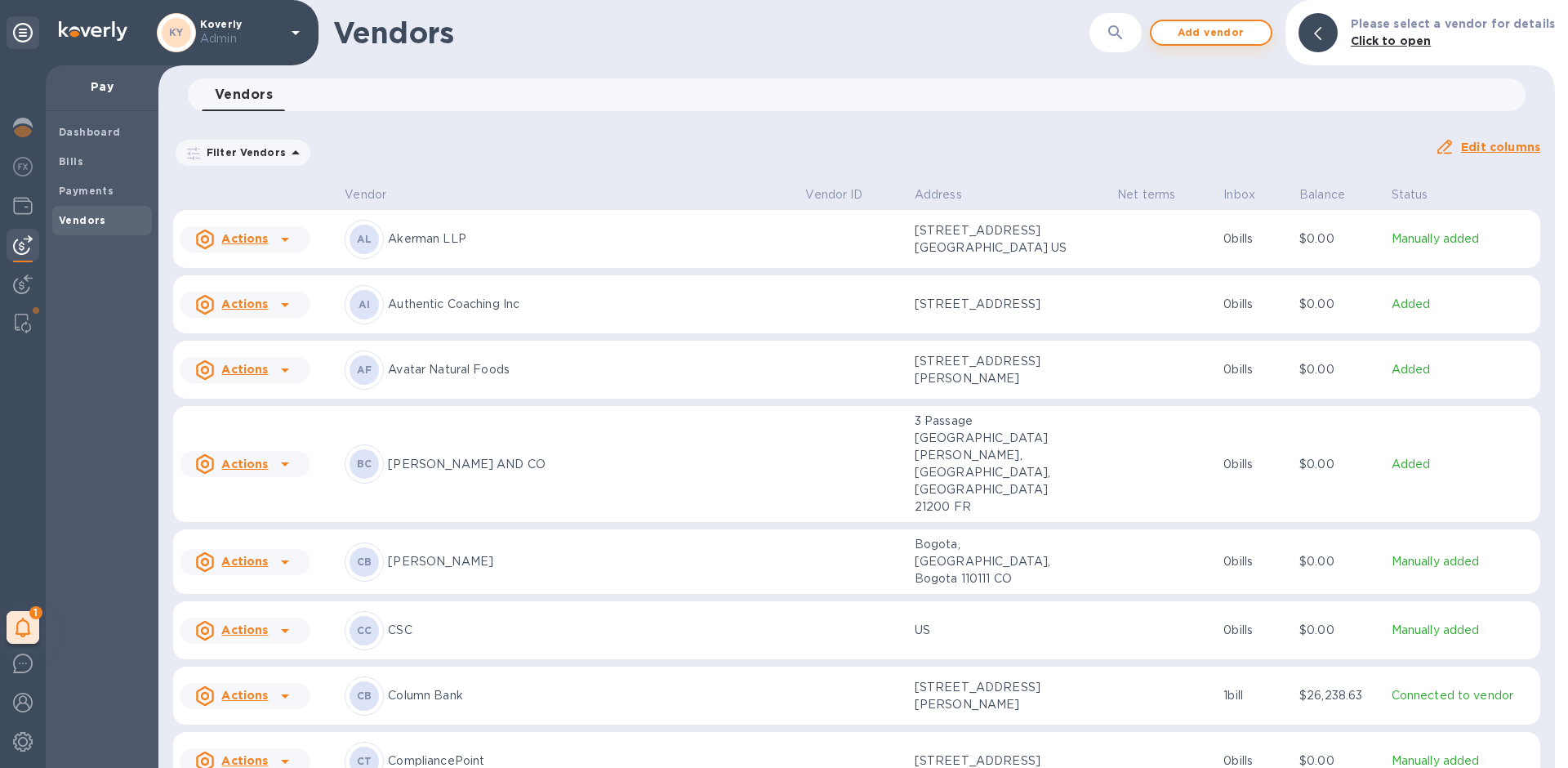
click at [1209, 31] on span "Add vendor" at bounding box center [1211, 33] width 93 height 20
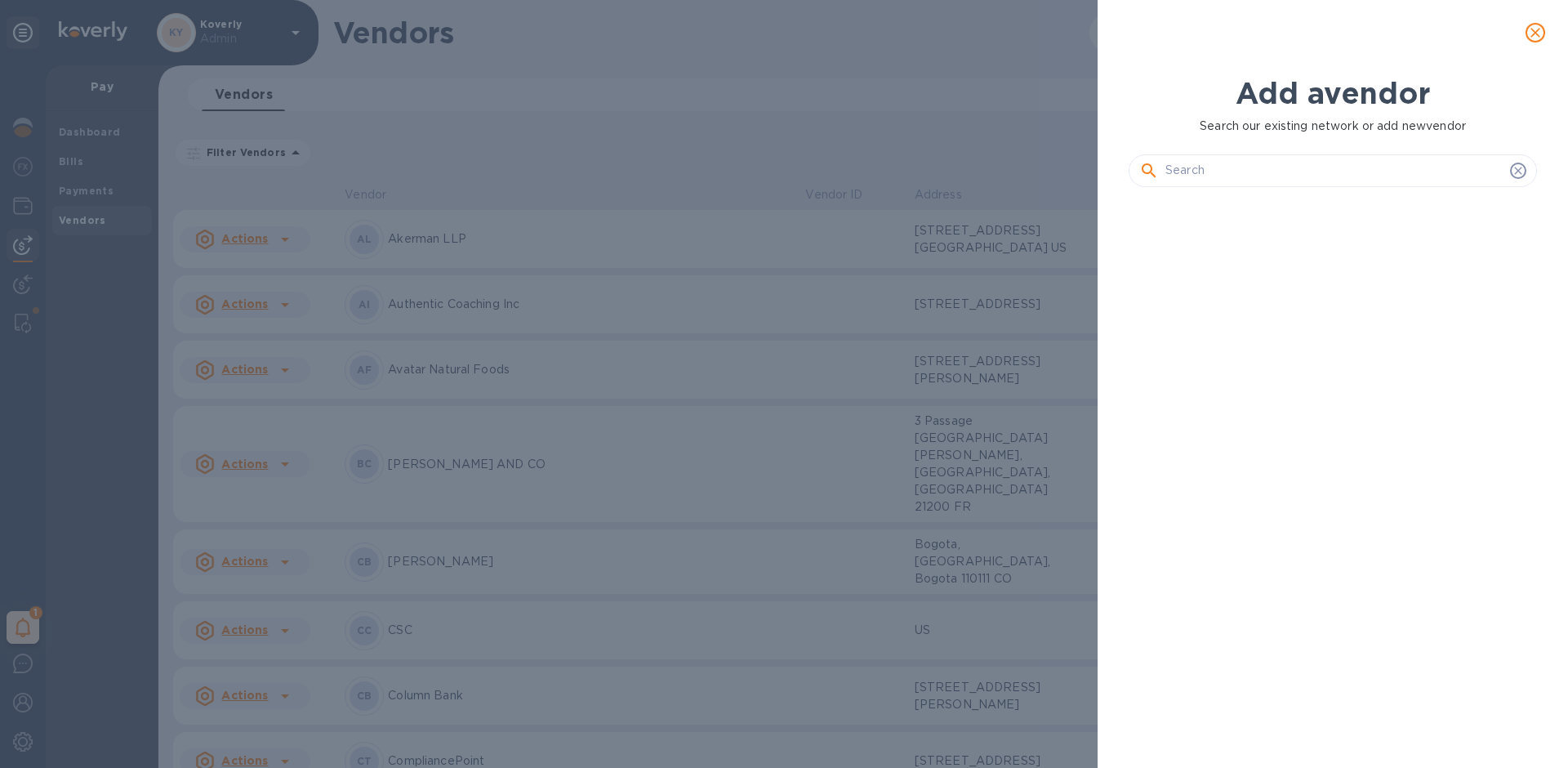
scroll to position [512, 415]
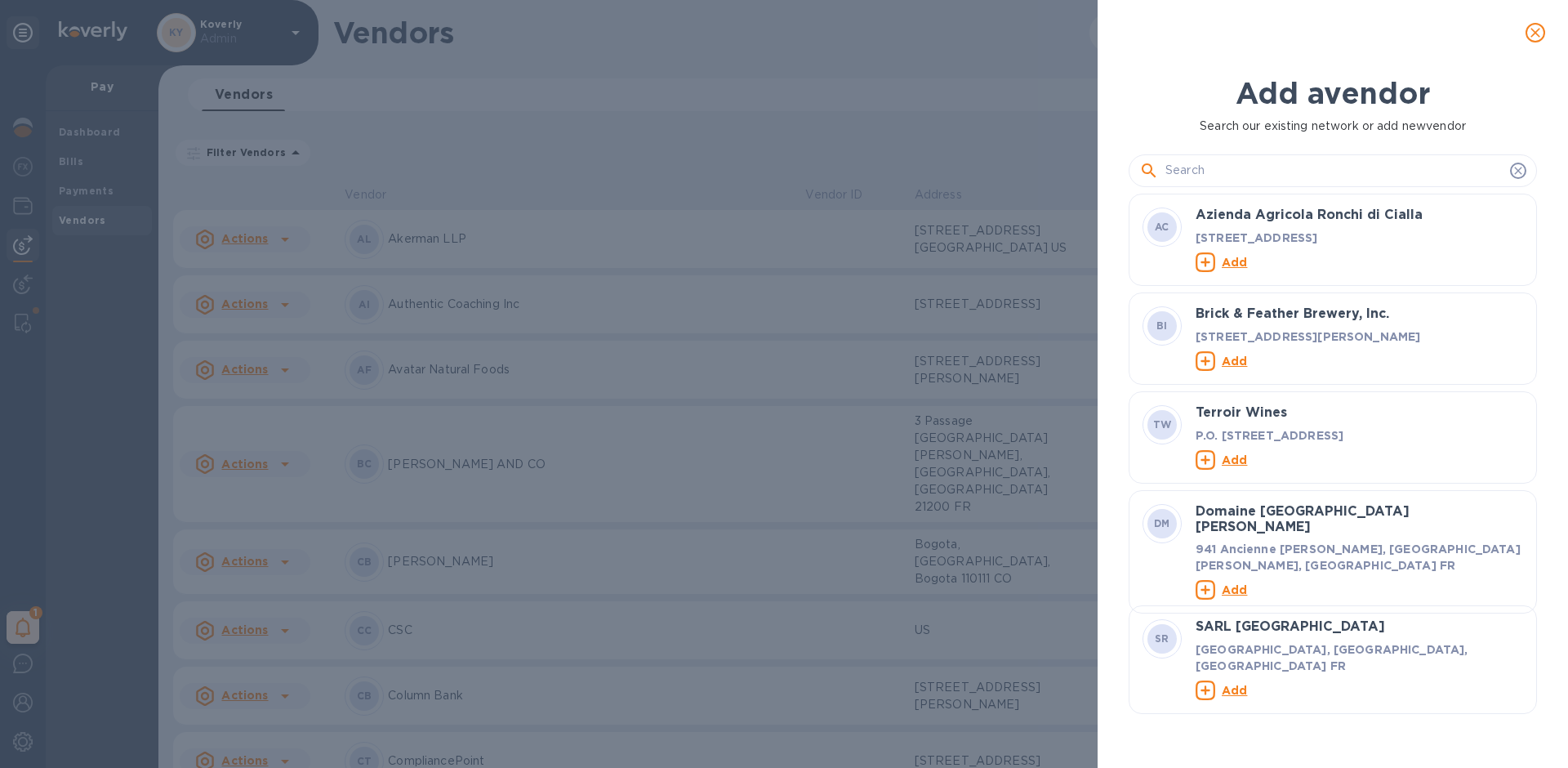
click at [1318, 173] on input "text" at bounding box center [1334, 171] width 338 height 24
click at [1247, 166] on input "text" at bounding box center [1334, 171] width 338 height 24
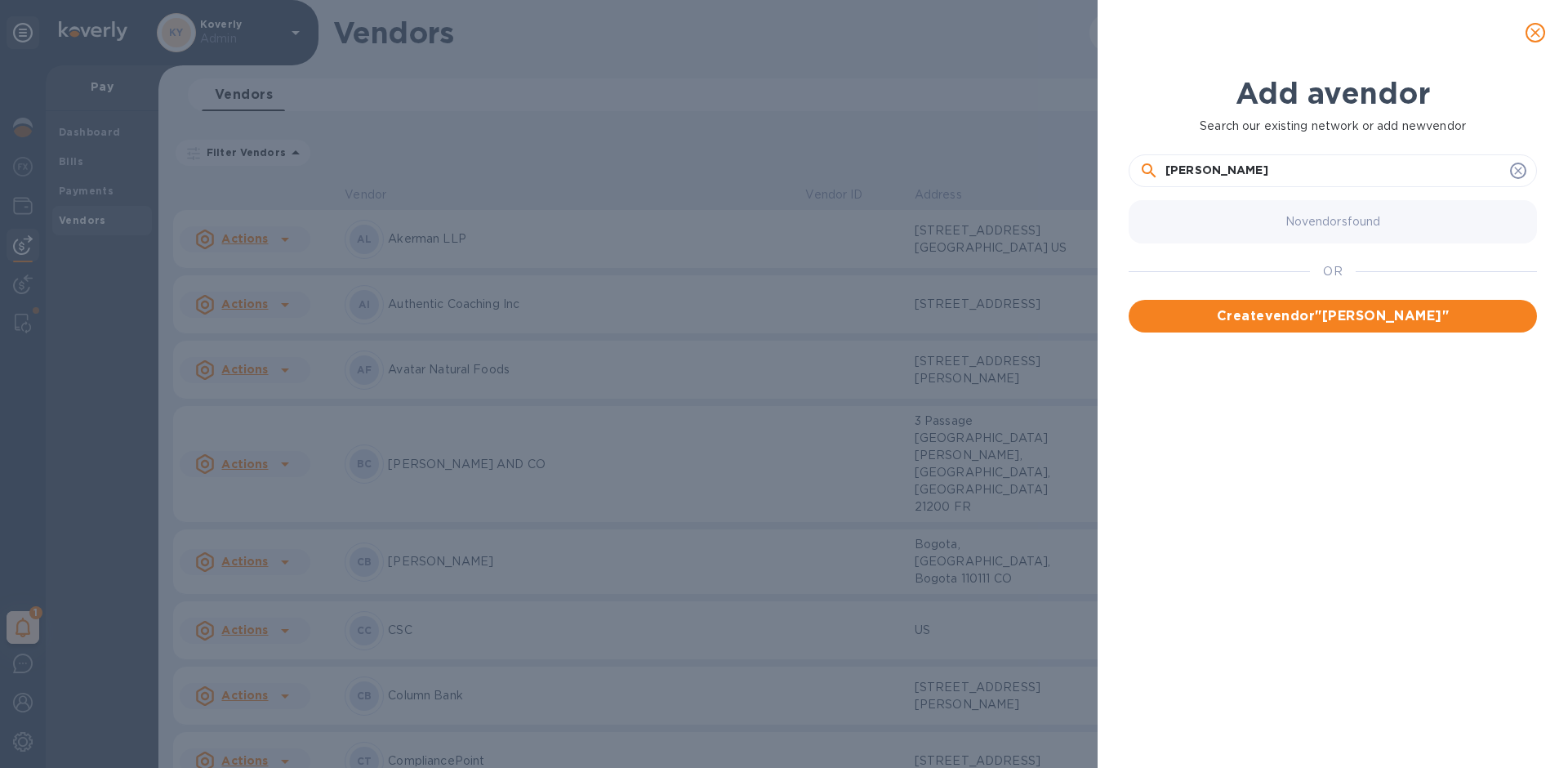
drag, startPoint x: 1218, startPoint y: 180, endPoint x: 1129, endPoint y: 173, distance: 89.3
click at [1129, 173] on div "Viola" at bounding box center [1333, 170] width 408 height 33
paste input "IOLA FINTECH MANAGEMENT , LIMITED PARTNERSHIP"
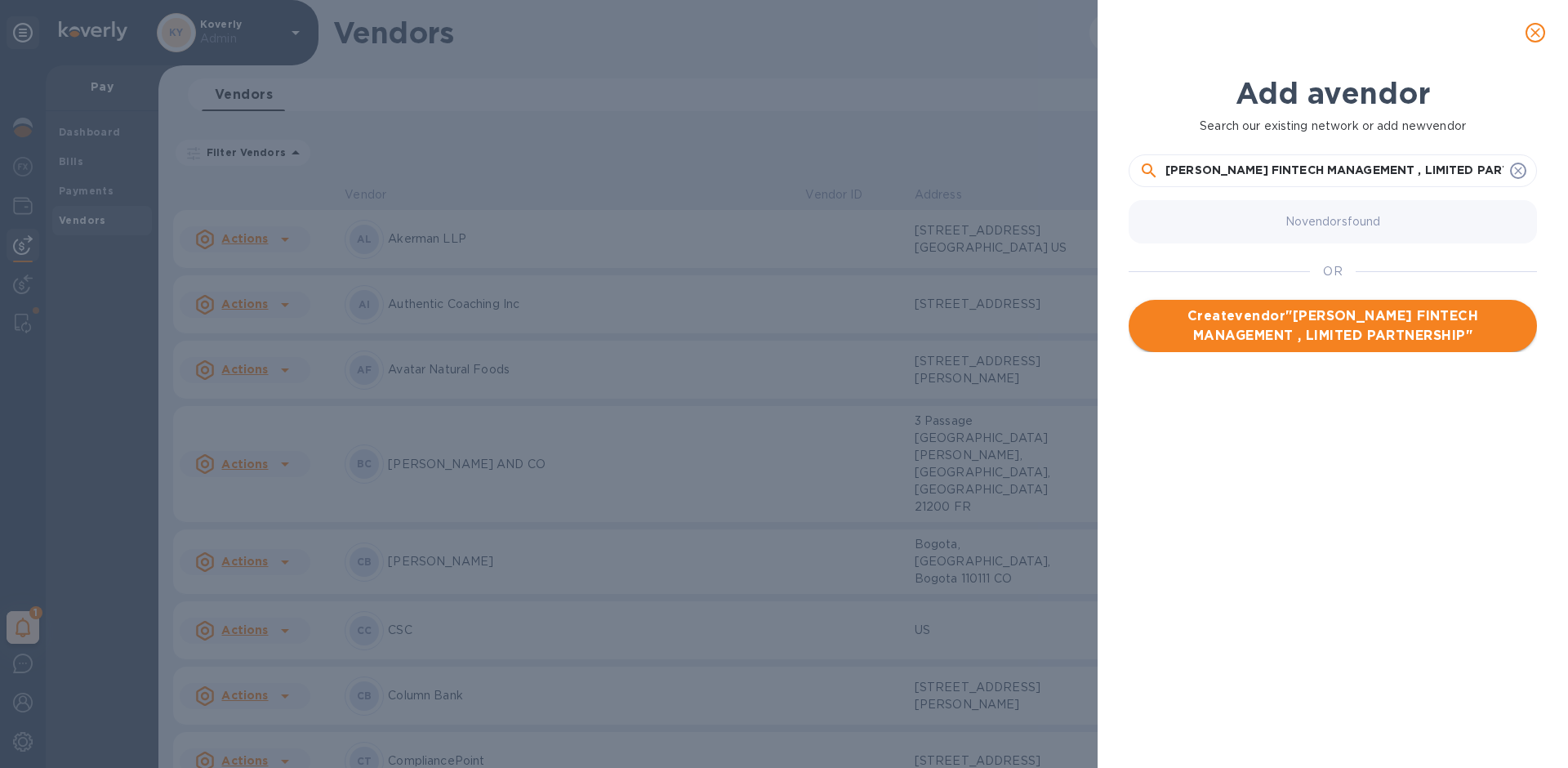
type input "VIOLA FINTECH MANAGEMENT , LIMITED PARTNERSHIP"
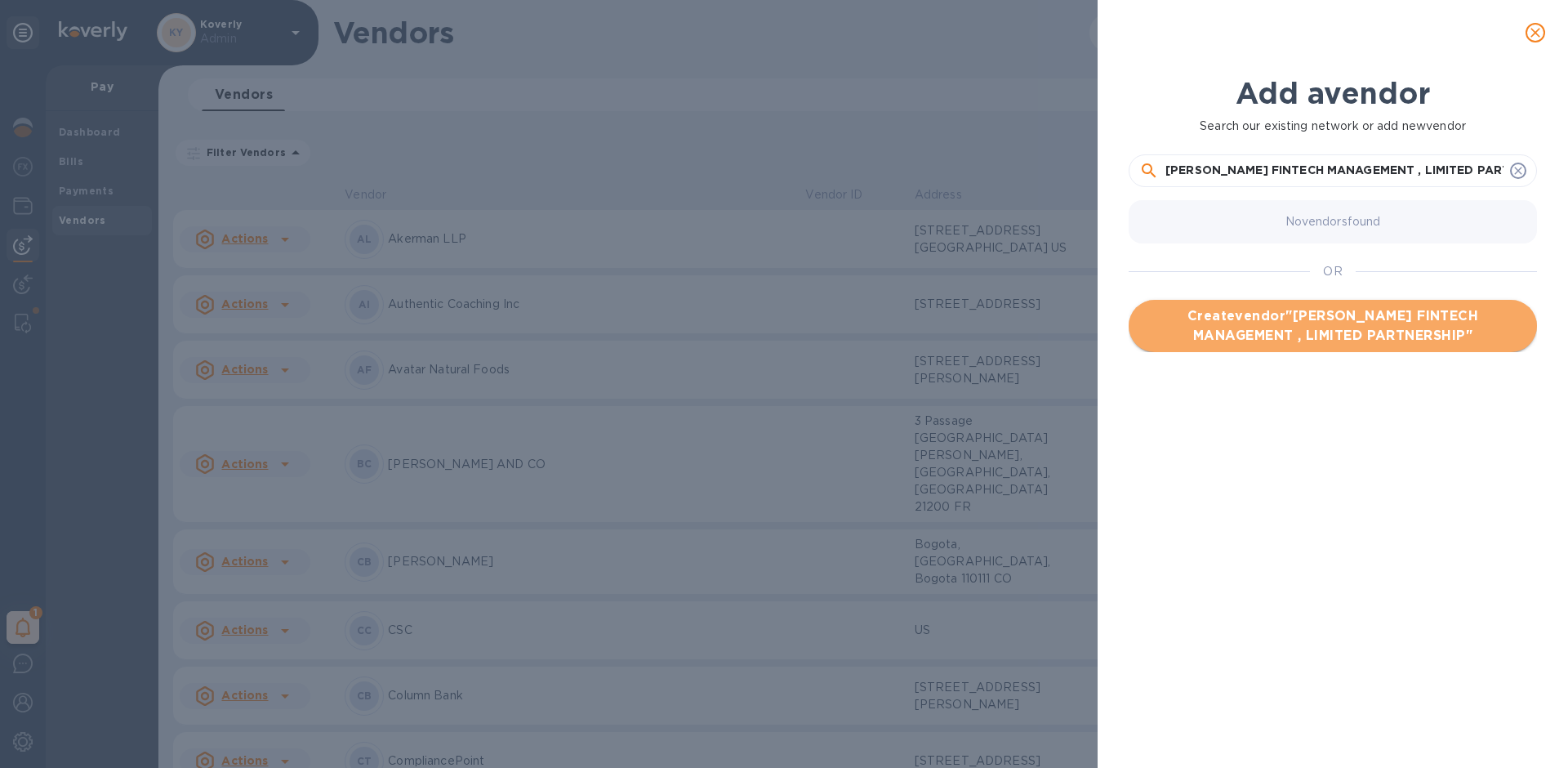
click at [1250, 329] on span "Create vendor " VIOLA FINTECH MANAGEMENT , LIMITED PARTNERSHIP "" at bounding box center [1333, 326] width 382 height 39
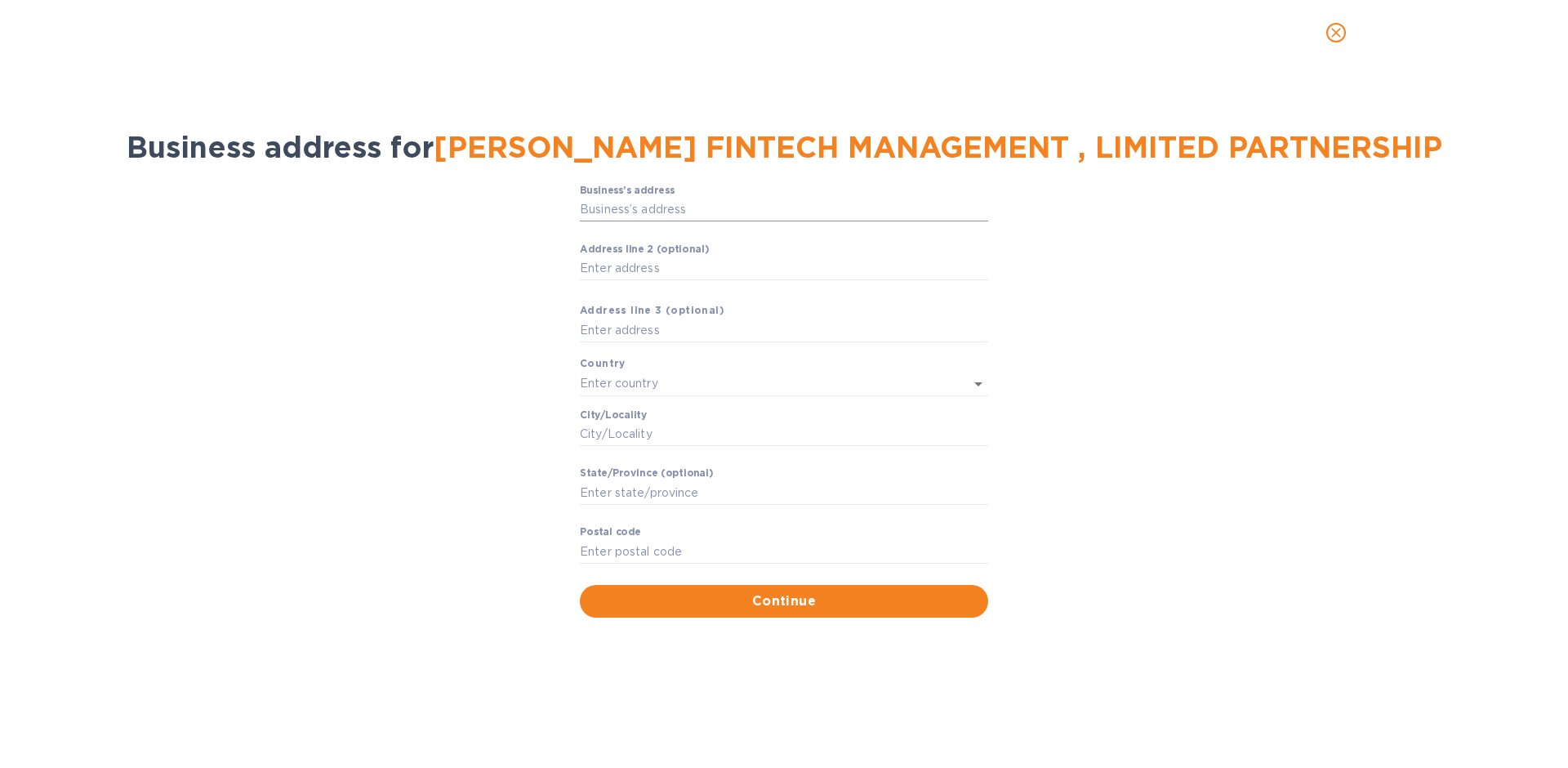
click at [745, 221] on input "Business’s аddress" at bounding box center [784, 210] width 408 height 24
paste input "Sderot Abba Eban 12 Hertsliya Israel Israel"
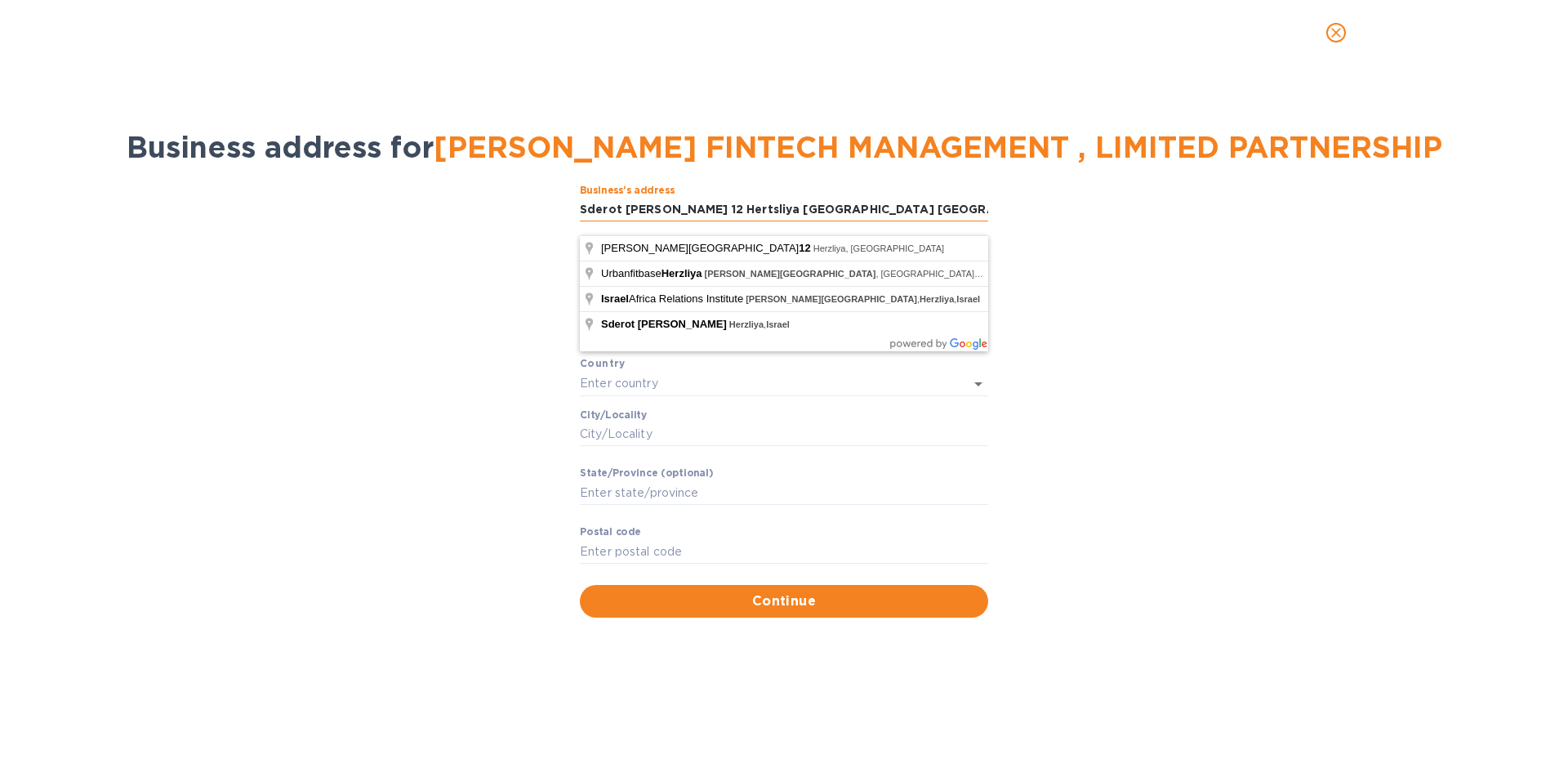
click at [754, 222] on input "Sderot Abba Eban 12 Hertsliya Israel Israel" at bounding box center [784, 210] width 408 height 24
drag, startPoint x: 848, startPoint y: 221, endPoint x: 713, endPoint y: 225, distance: 135.1
click at [713, 222] on input "Sderot Abba Eban 12 Hertsliya Israel Israel" at bounding box center [784, 210] width 408 height 24
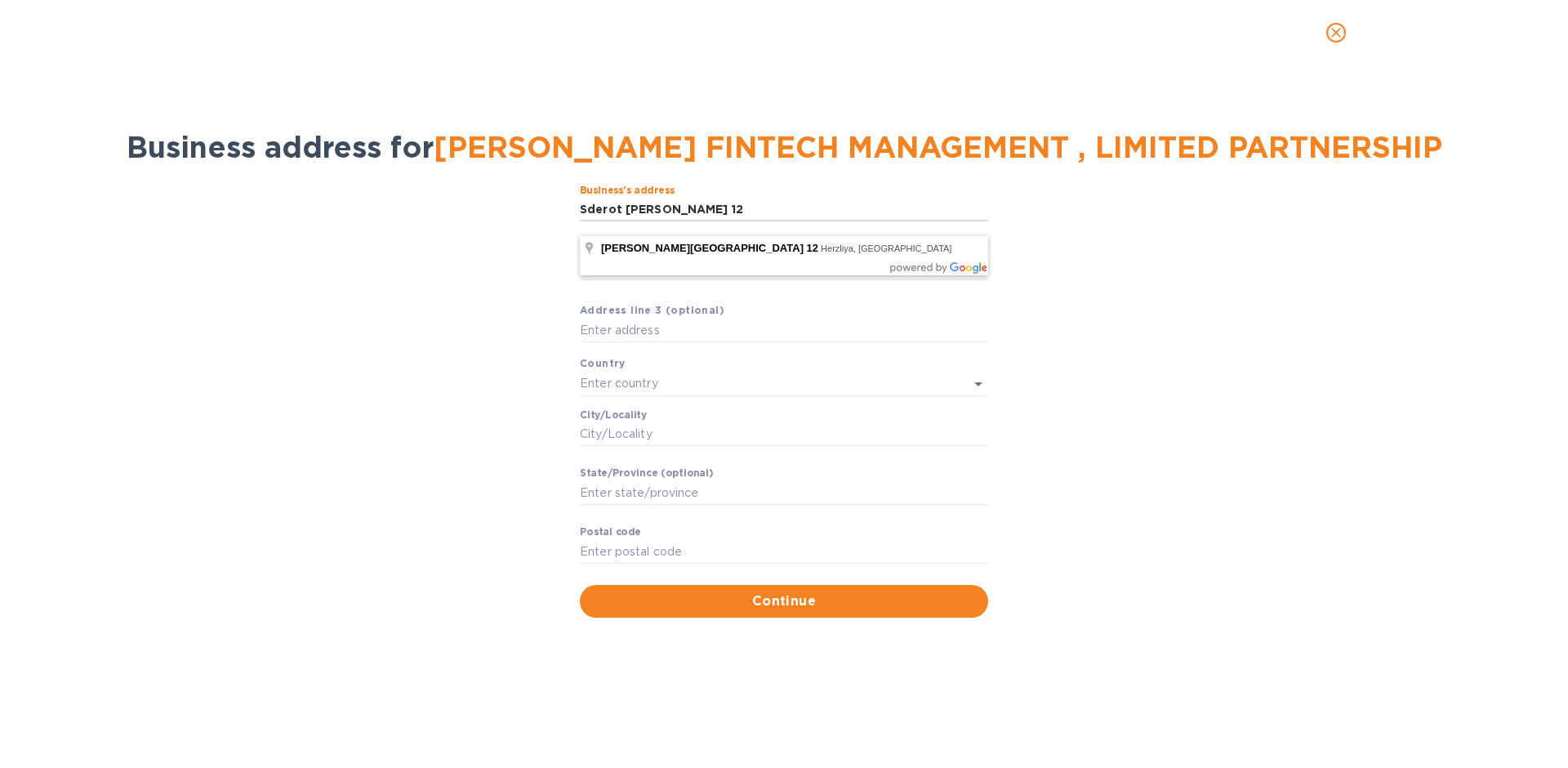
type input "Sderot Abba Eban 12"
click at [489, 337] on div "Business’s аddress Sderot Abba Eban 12 ​ Аddress line 2 (optional) ​ Аddress li…" at bounding box center [784, 400] width 1525 height 452
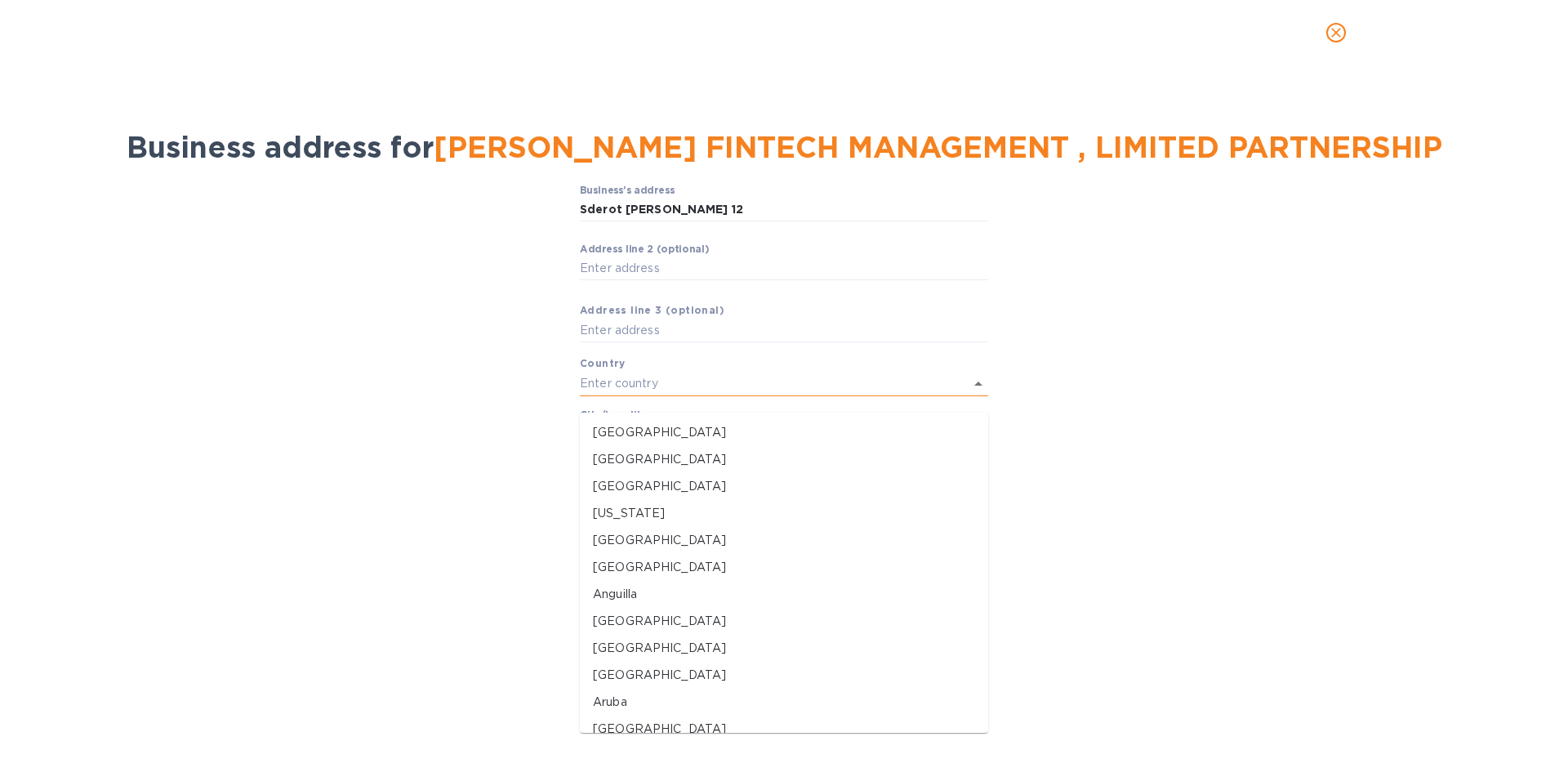
click at [711, 396] on input "text" at bounding box center [761, 384] width 363 height 24
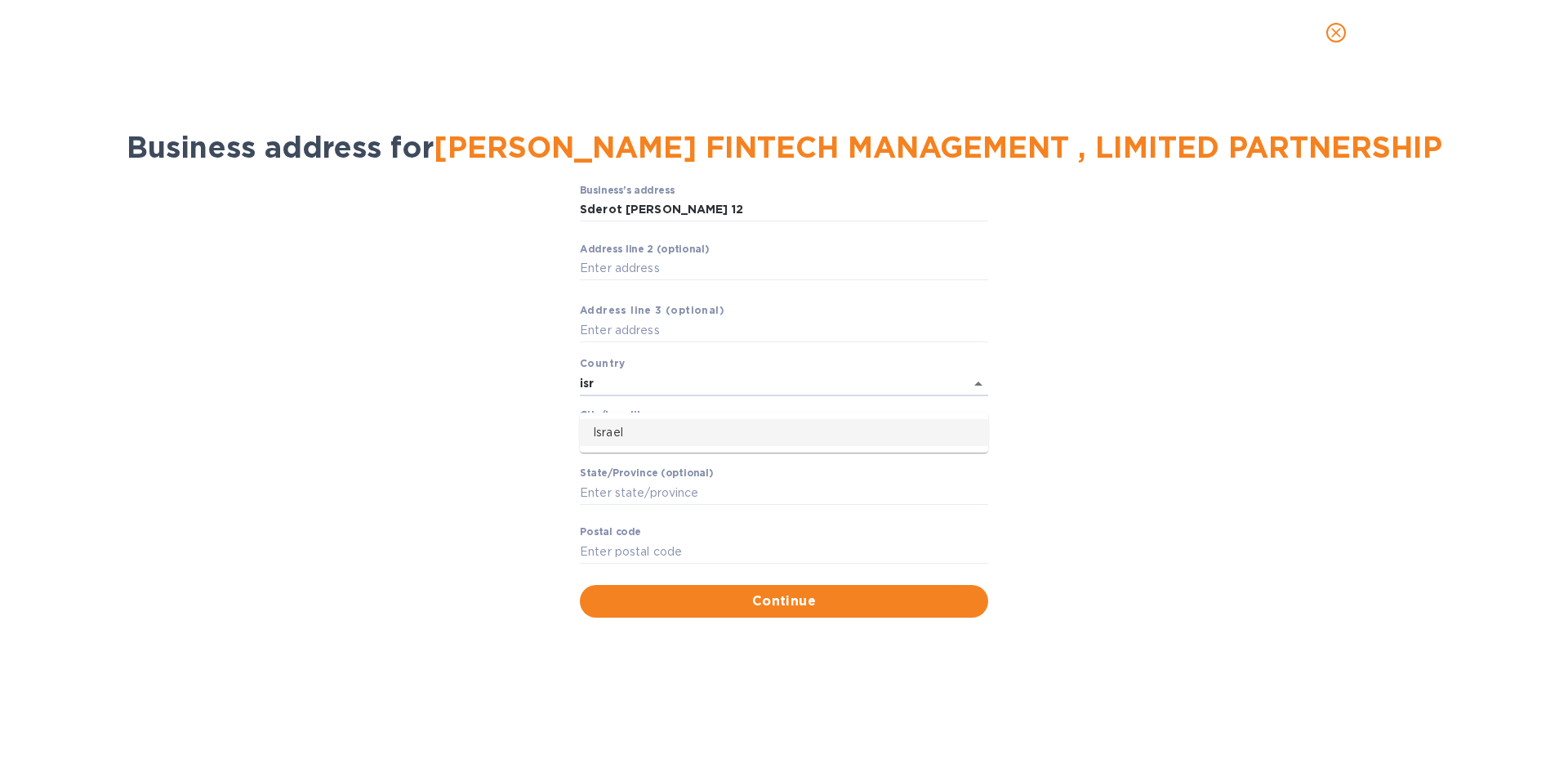
click at [670, 446] on ul "Israel" at bounding box center [784, 432] width 408 height 40
click at [634, 443] on li "Israel" at bounding box center [784, 432] width 408 height 27
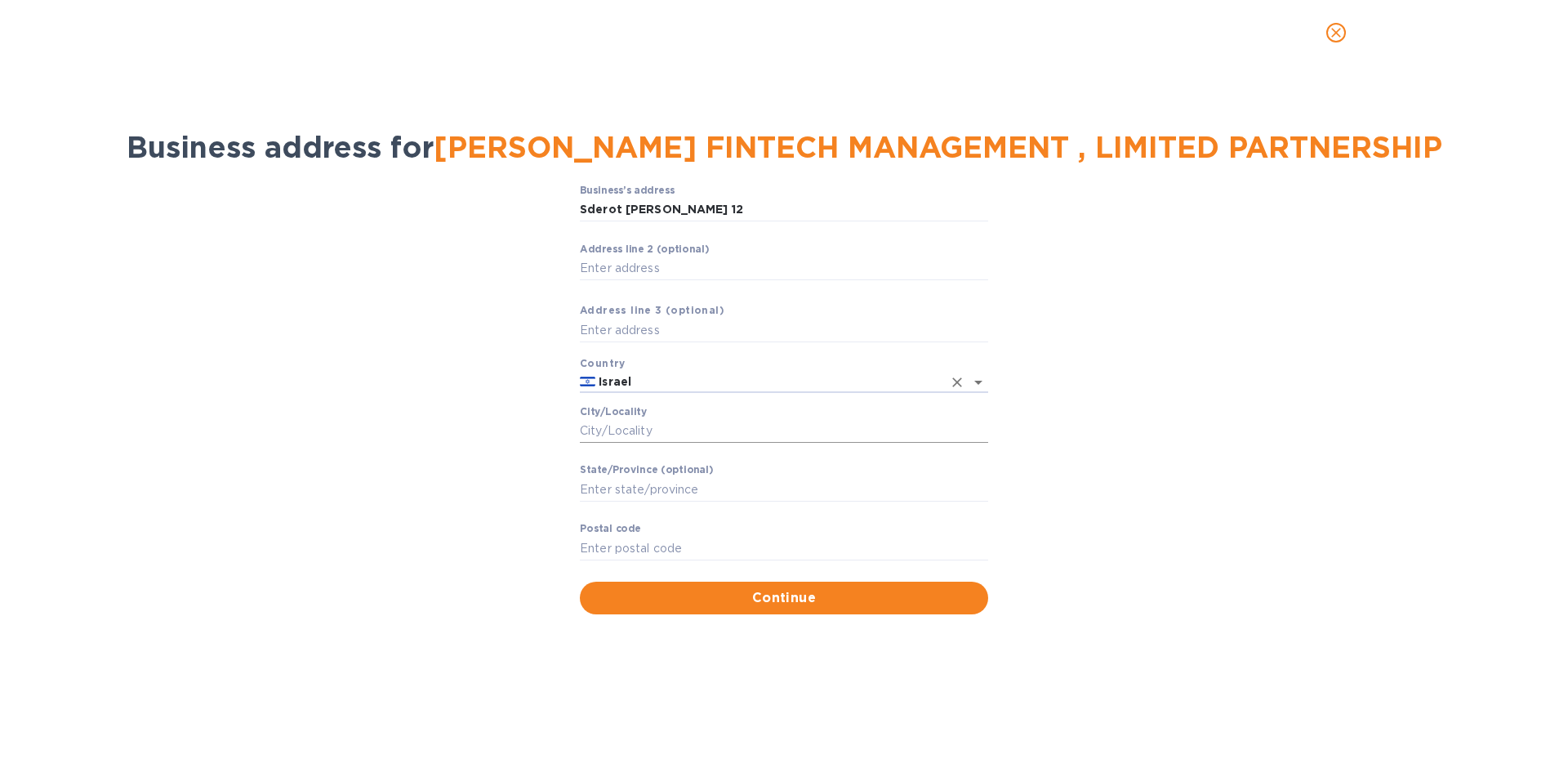
type input "Israel"
click at [634, 444] on input "Сity/Locаlity" at bounding box center [784, 431] width 408 height 24
paste input "Hertsliya Israel"
type input "Hertsliya"
click at [699, 501] on input "Stаte/Province (optional)" at bounding box center [784, 489] width 408 height 24
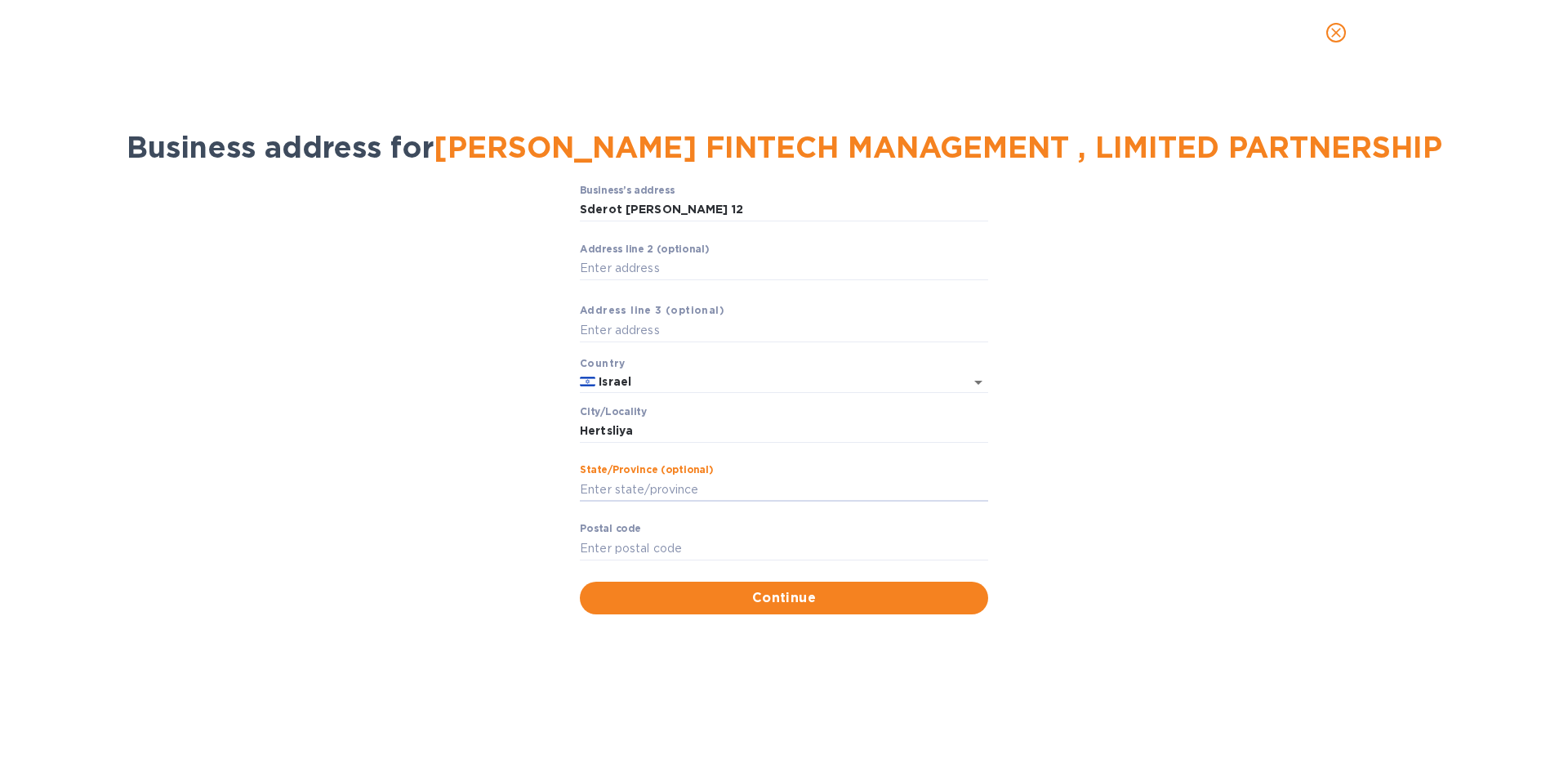
click at [526, 563] on div "Business’s аddress Sderot Abba Eban 12 ​ Аddress line 2 (optional) ​ Аddress li…" at bounding box center [784, 399] width 1525 height 449
click at [648, 560] on input "Pоstal cоde" at bounding box center [784, 548] width 408 height 24
paste input "4672530"
click at [820, 560] on input "4672530" at bounding box center [784, 548] width 408 height 24
type input "4672530"
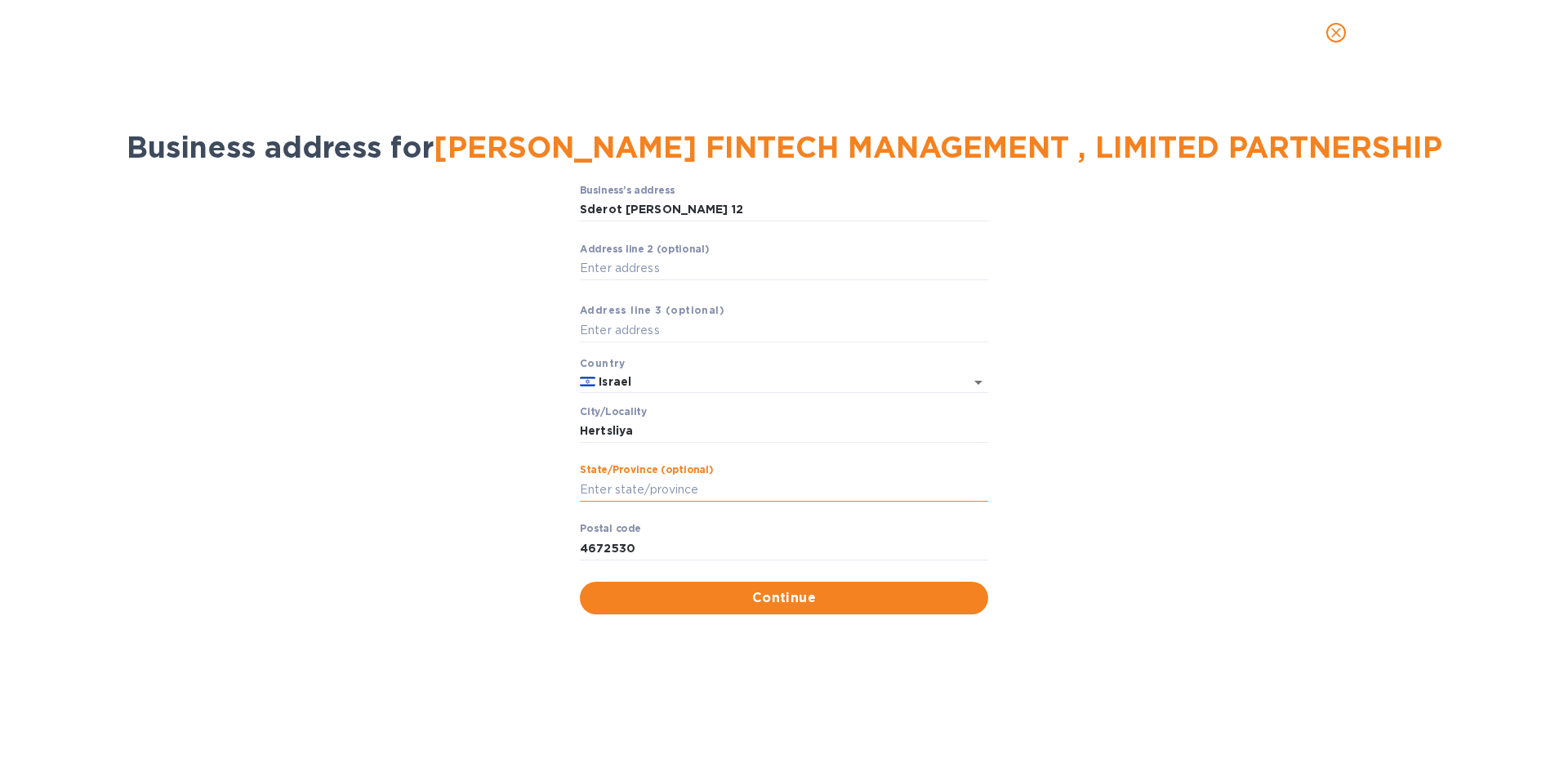
click at [763, 501] on input "Stаte/Province (optional)" at bounding box center [784, 489] width 408 height 24
click at [718, 500] on input "Tel Aviv District" at bounding box center [784, 489] width 408 height 24
type input "Tel Aviv"
click at [477, 540] on div "Business’s аddress Sderot Abba Eban 12 ​ Аddress line 2 (optional) ​ Аddress li…" at bounding box center [784, 399] width 1525 height 449
click at [743, 607] on span "Continue" at bounding box center [784, 597] width 382 height 20
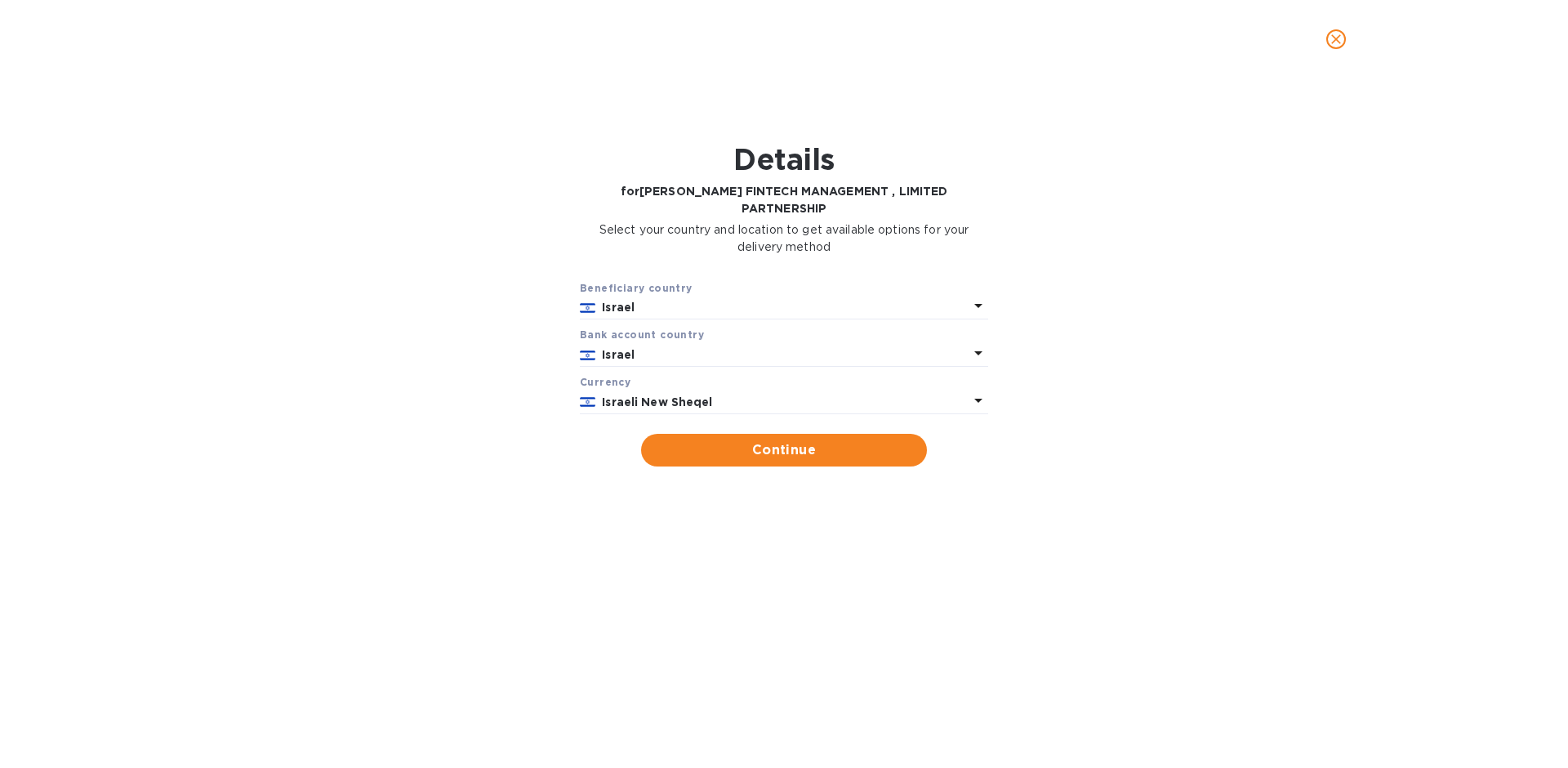
click at [863, 394] on p "Israeli New Sheqel" at bounding box center [784, 402] width 367 height 17
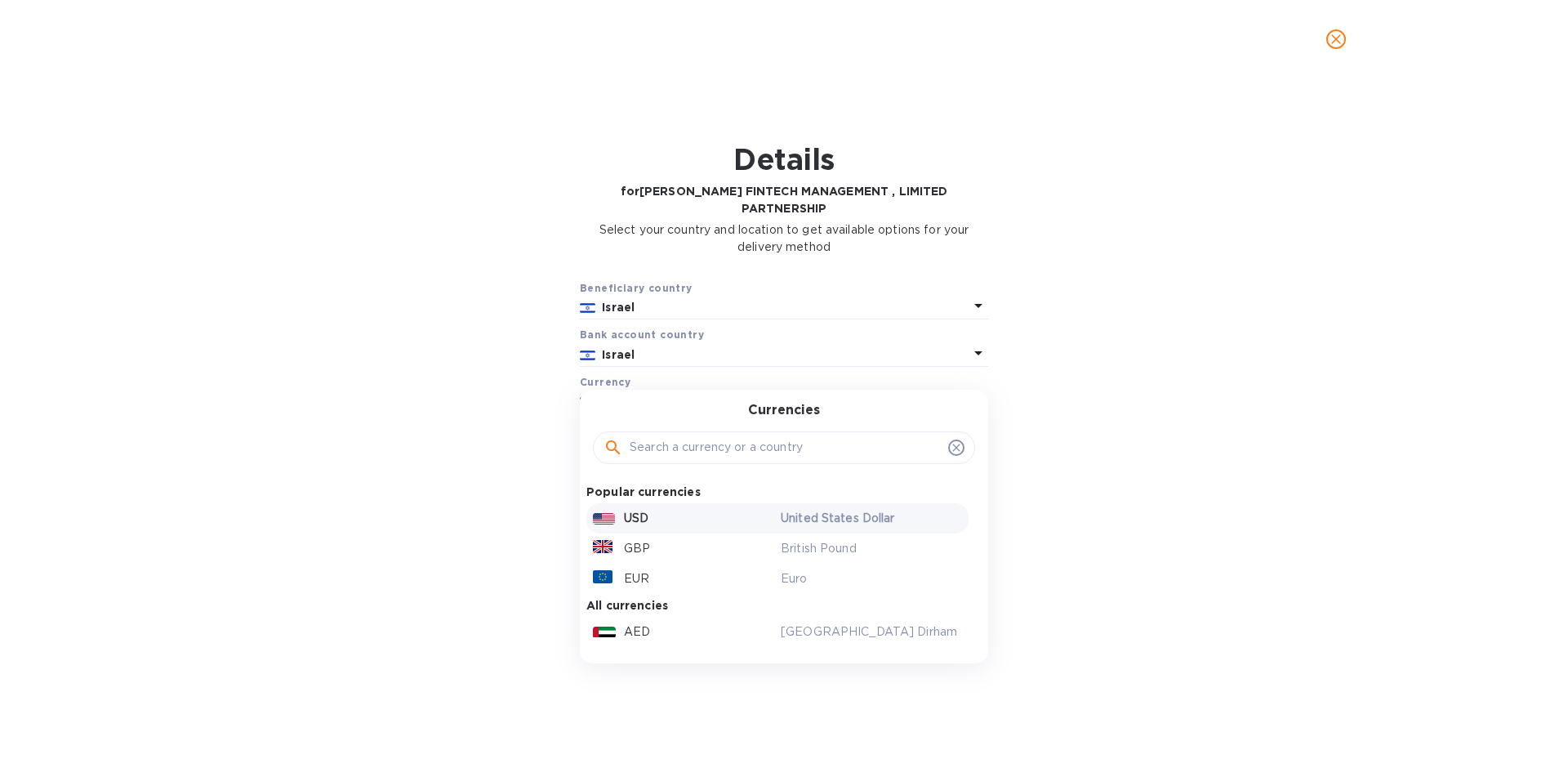
click at [677, 506] on div "USD" at bounding box center [683, 518] width 188 height 24
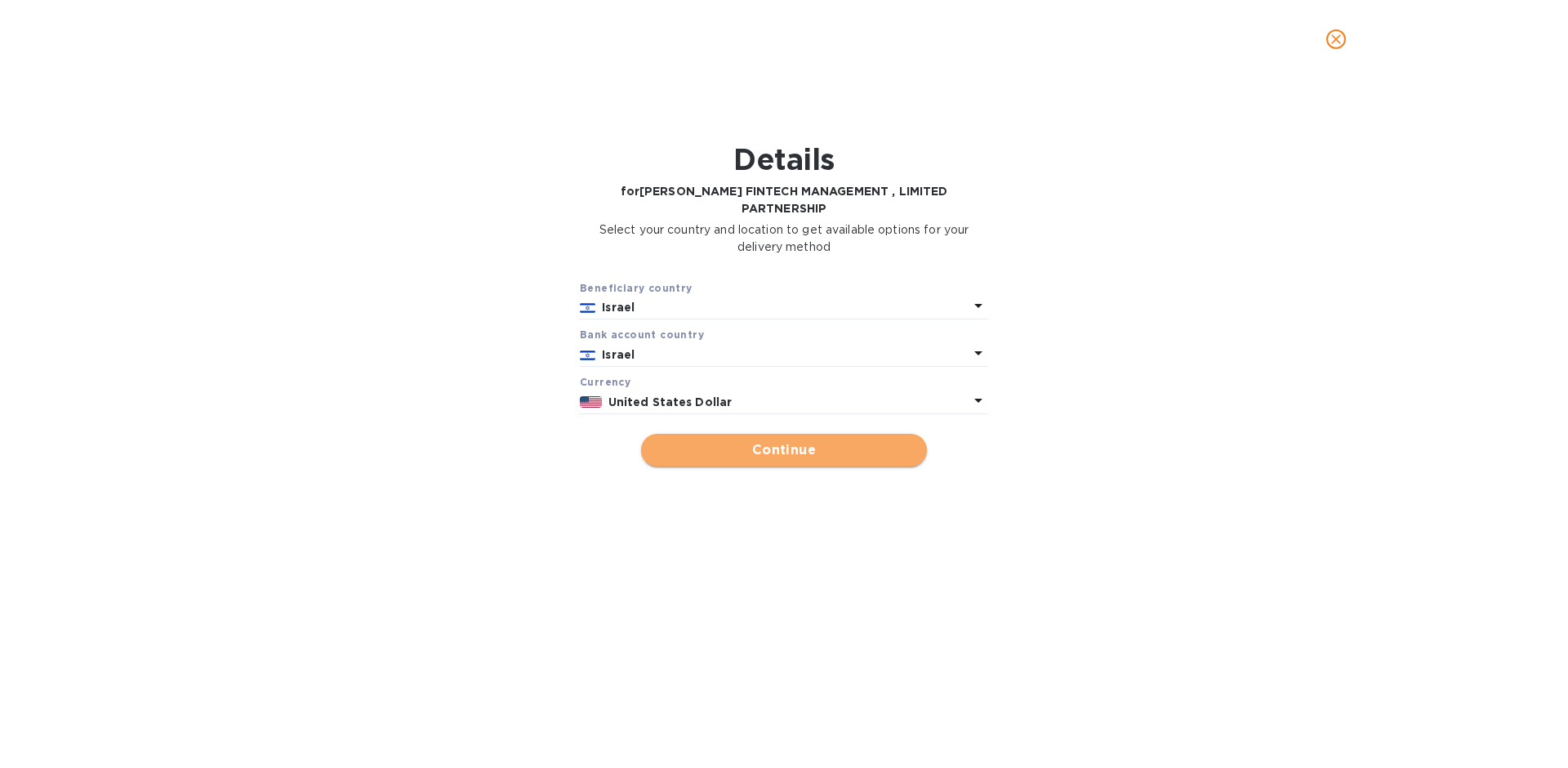
click at [822, 445] on button "Continue" at bounding box center [784, 449] width 286 height 33
type input "VIOLA FINTECH MANAGEMENT , LIMITED PARTNERSHIP"
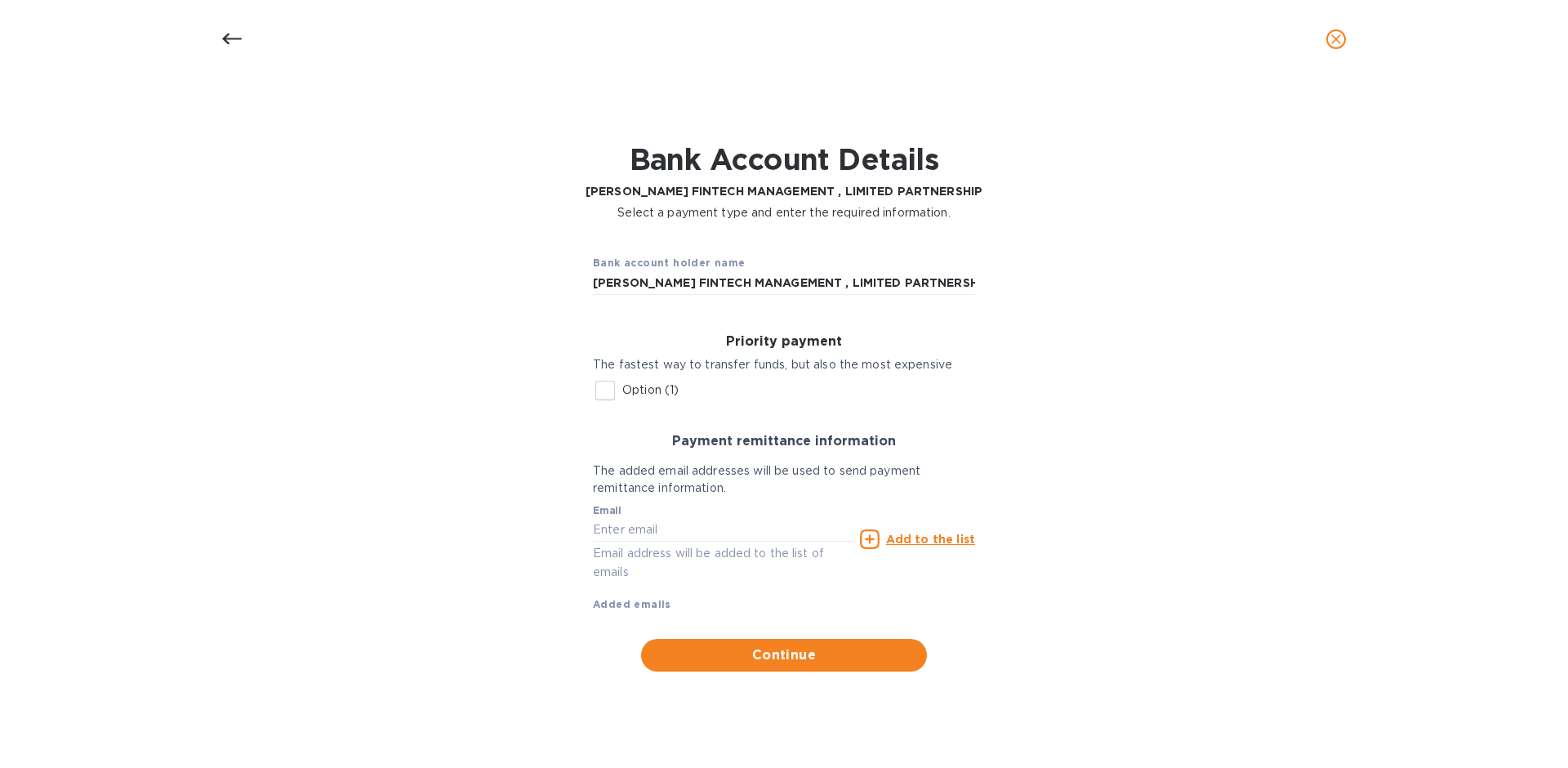
click at [603, 391] on input "Option (1)" at bounding box center [604, 390] width 34 height 34
checkbox input "true"
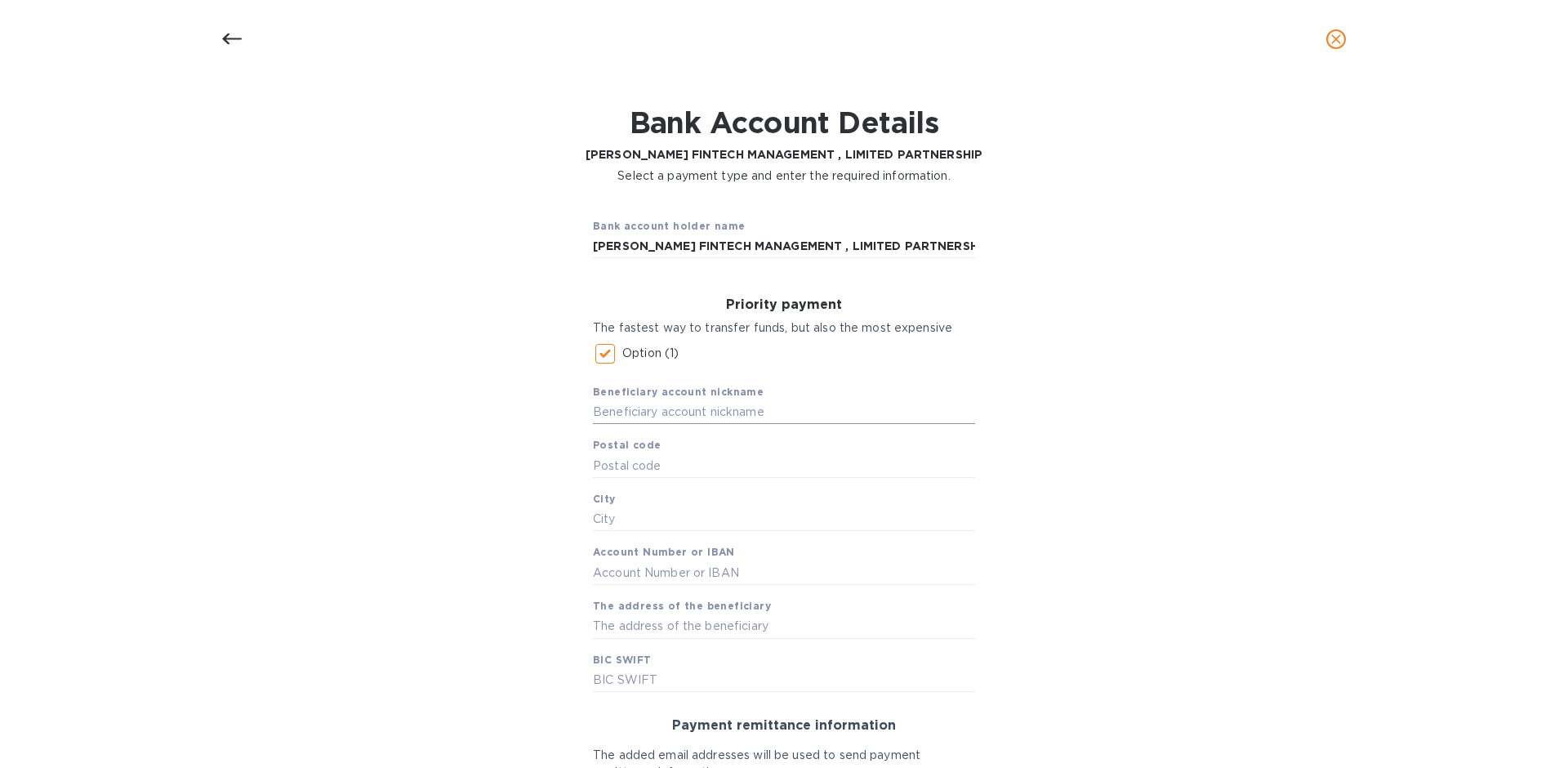
scroll to position [49, 0]
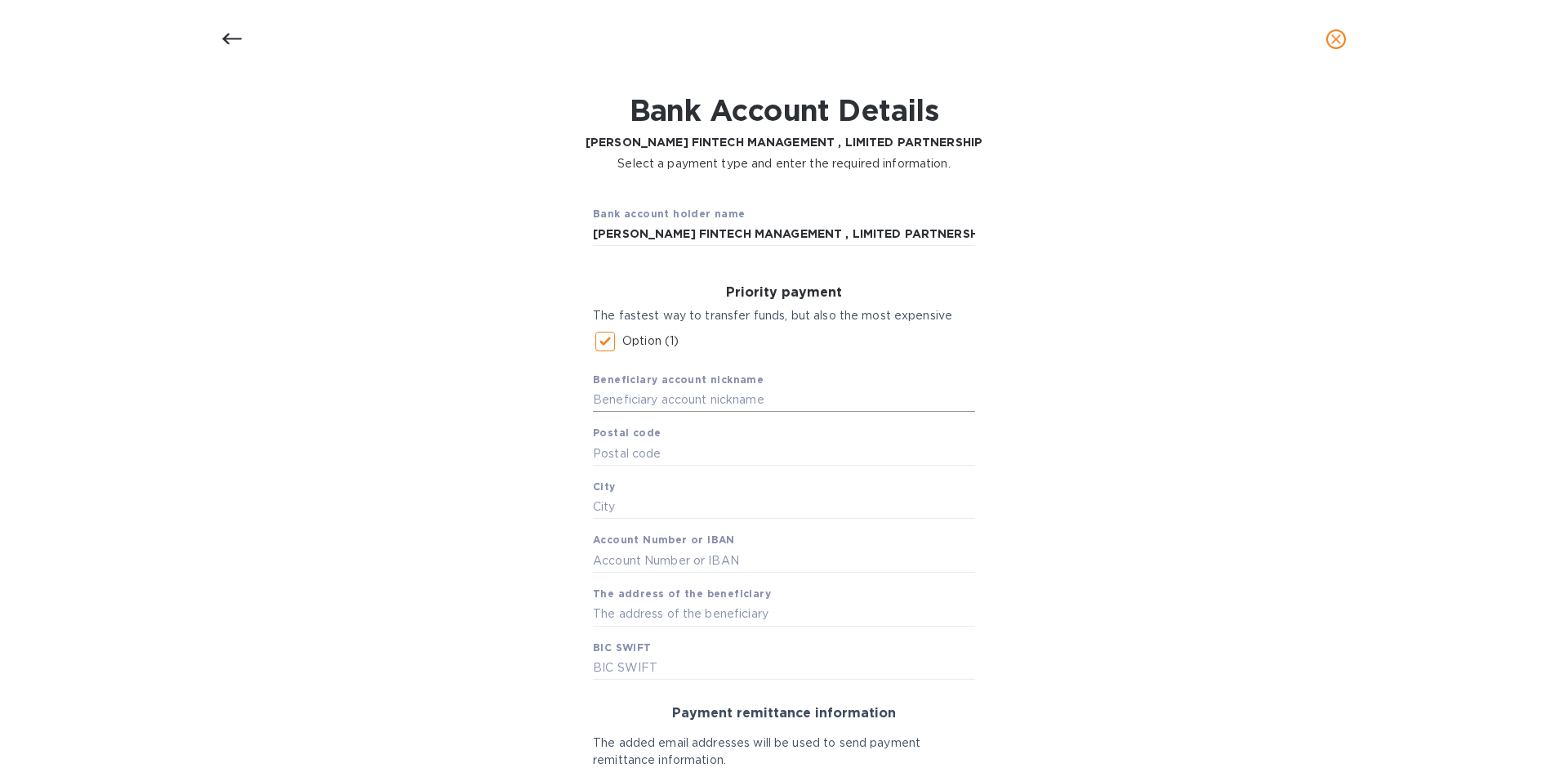
click at [696, 395] on input "text" at bounding box center [784, 400] width 382 height 24
paste input "VIOLA FINTECH MANAGEMENT , LIMITED PARTNERSHIP"
type input "VIOLA FINTECH MANAGEMENT , LIMITED PARTNERSHIP"
click at [693, 455] on input "text" at bounding box center [784, 453] width 382 height 24
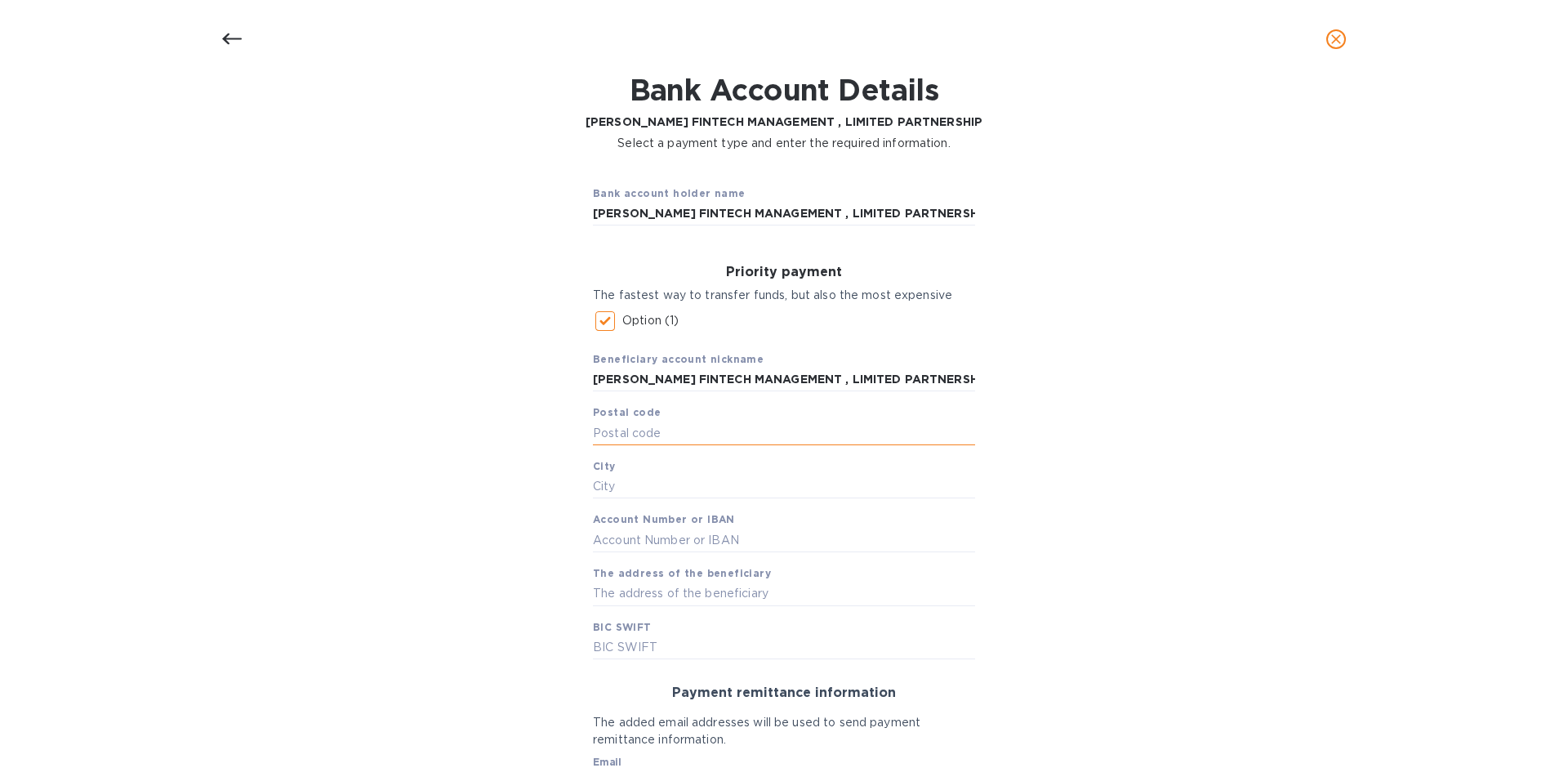
scroll to position [81, 0]
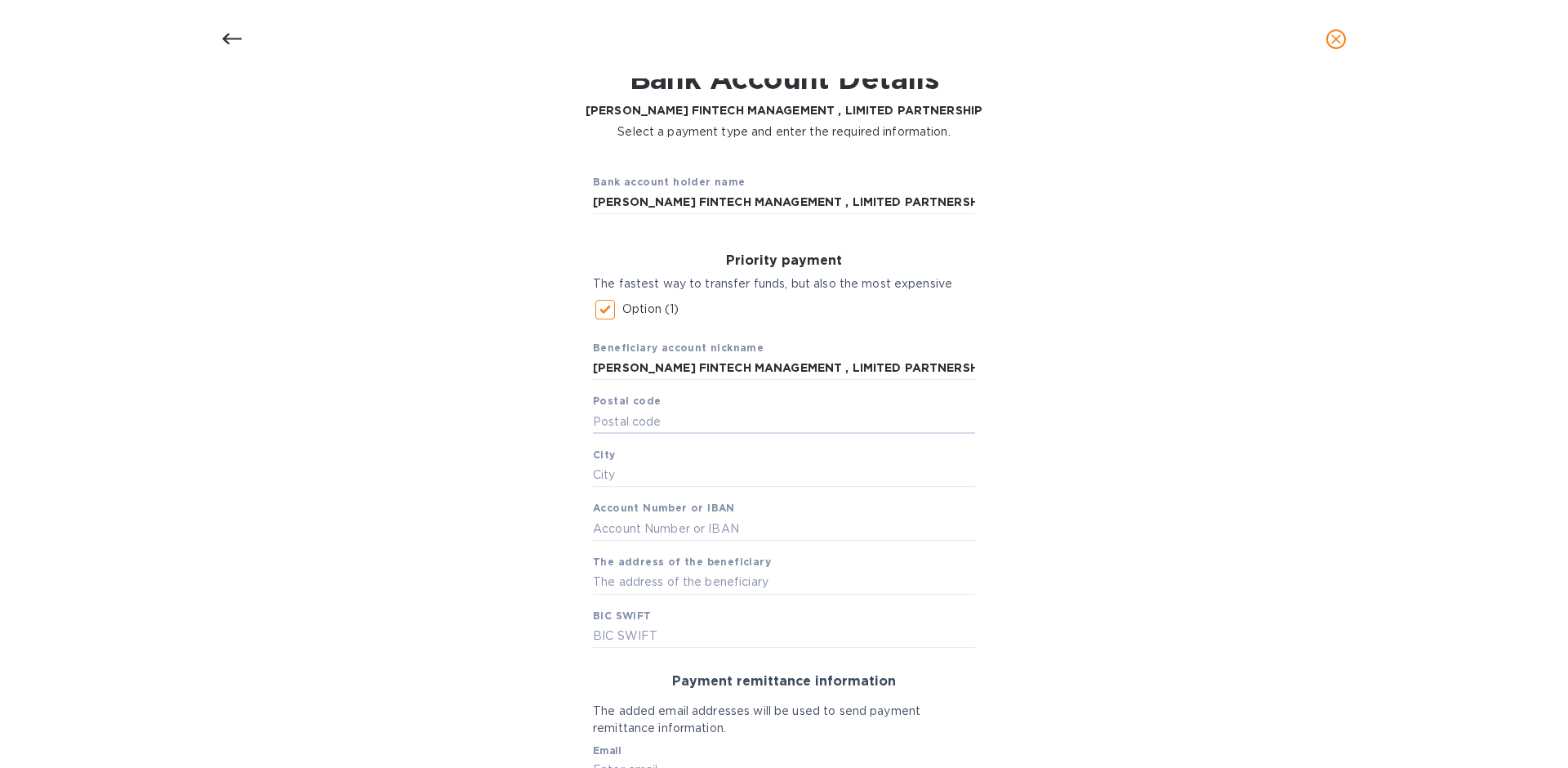
paste input "4672530"
type input "4672530"
click at [642, 474] on input "text" at bounding box center [784, 475] width 382 height 24
paste input "Hertsliya"
type input "Hertsliya"
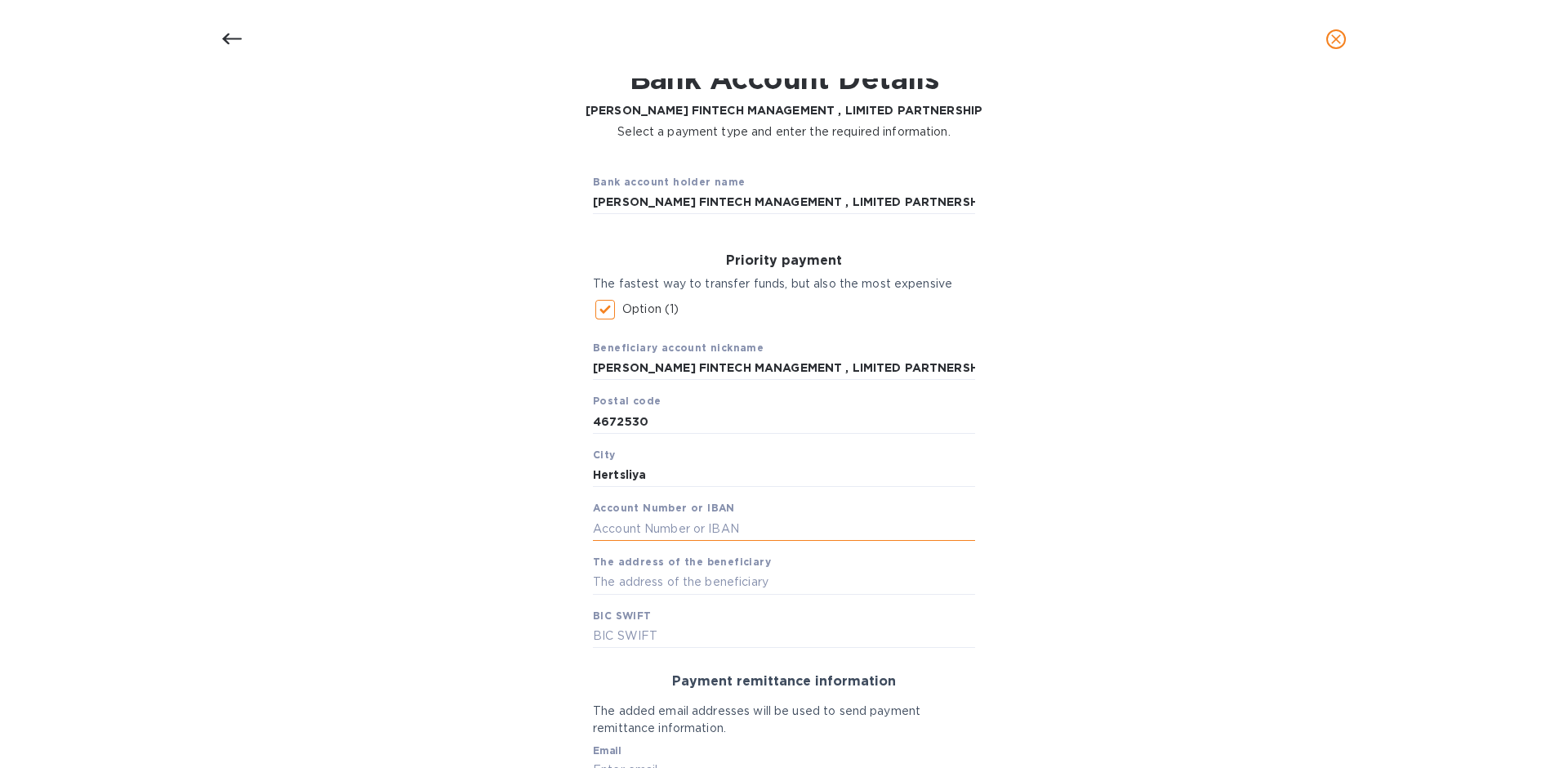
click at [729, 523] on input "text" at bounding box center [784, 528] width 382 height 24
paste input "IL440126000000000007257"
type input "IL440126000000000007257"
click at [717, 587] on input "text" at bounding box center [784, 582] width 382 height 24
paste input "Sderot Abba Eban 12 Hertsliya Israel Israel"
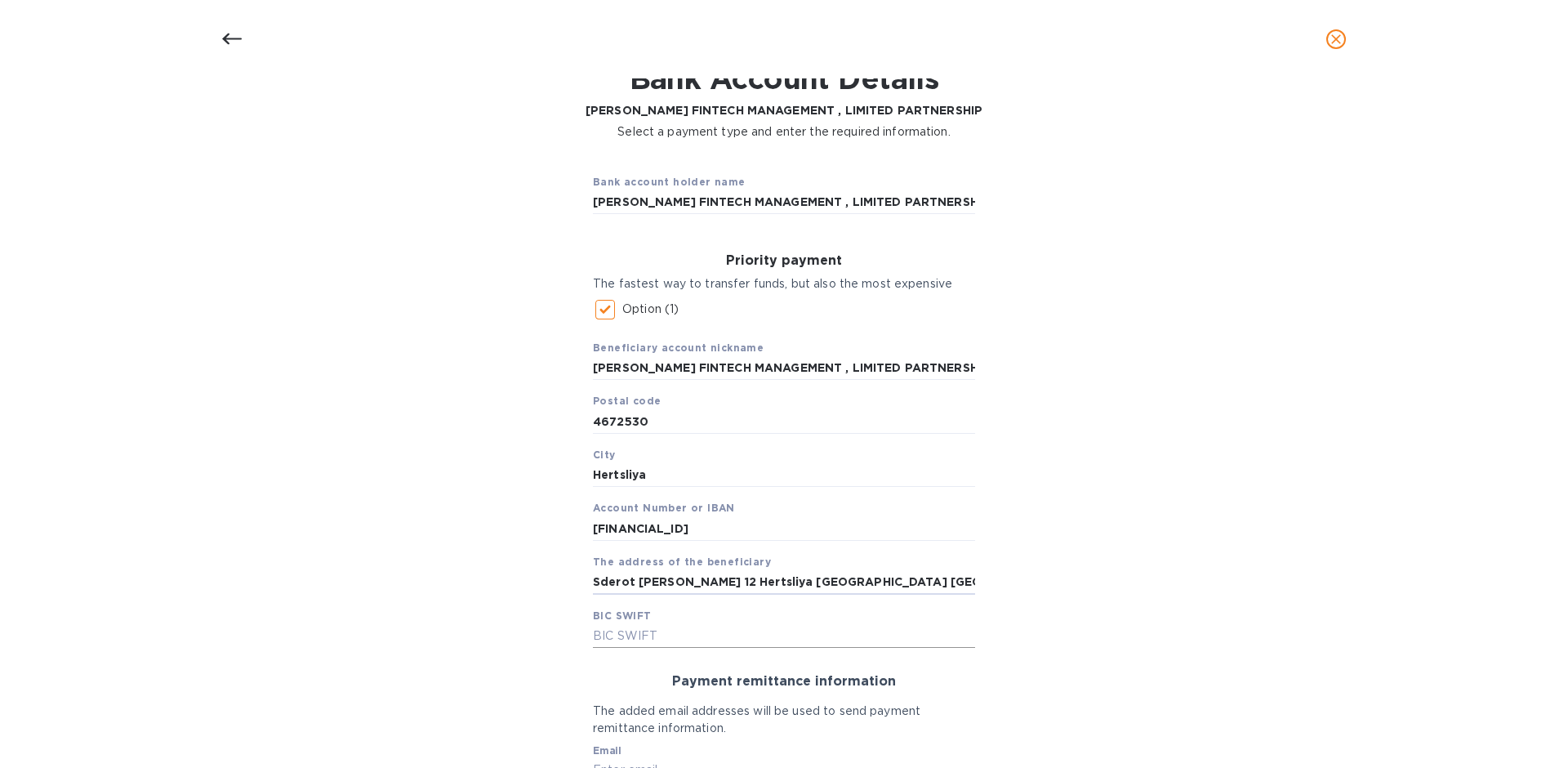
type input "Sderot Abba Eban 12 Hertsliya Israel Israel"
click at [709, 641] on input "text" at bounding box center [784, 635] width 382 height 24
paste input "POALILIT"
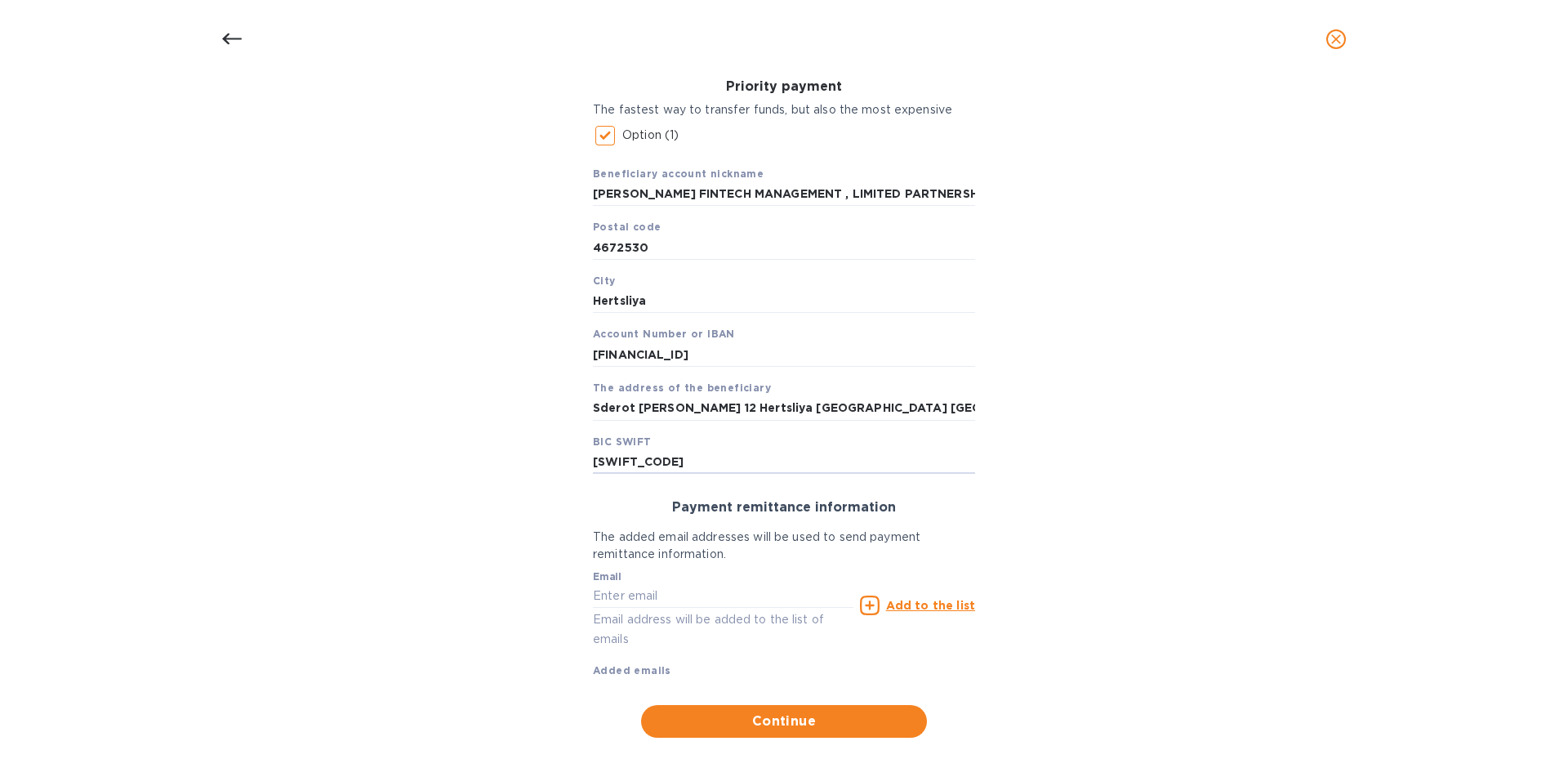
scroll to position [258, 0]
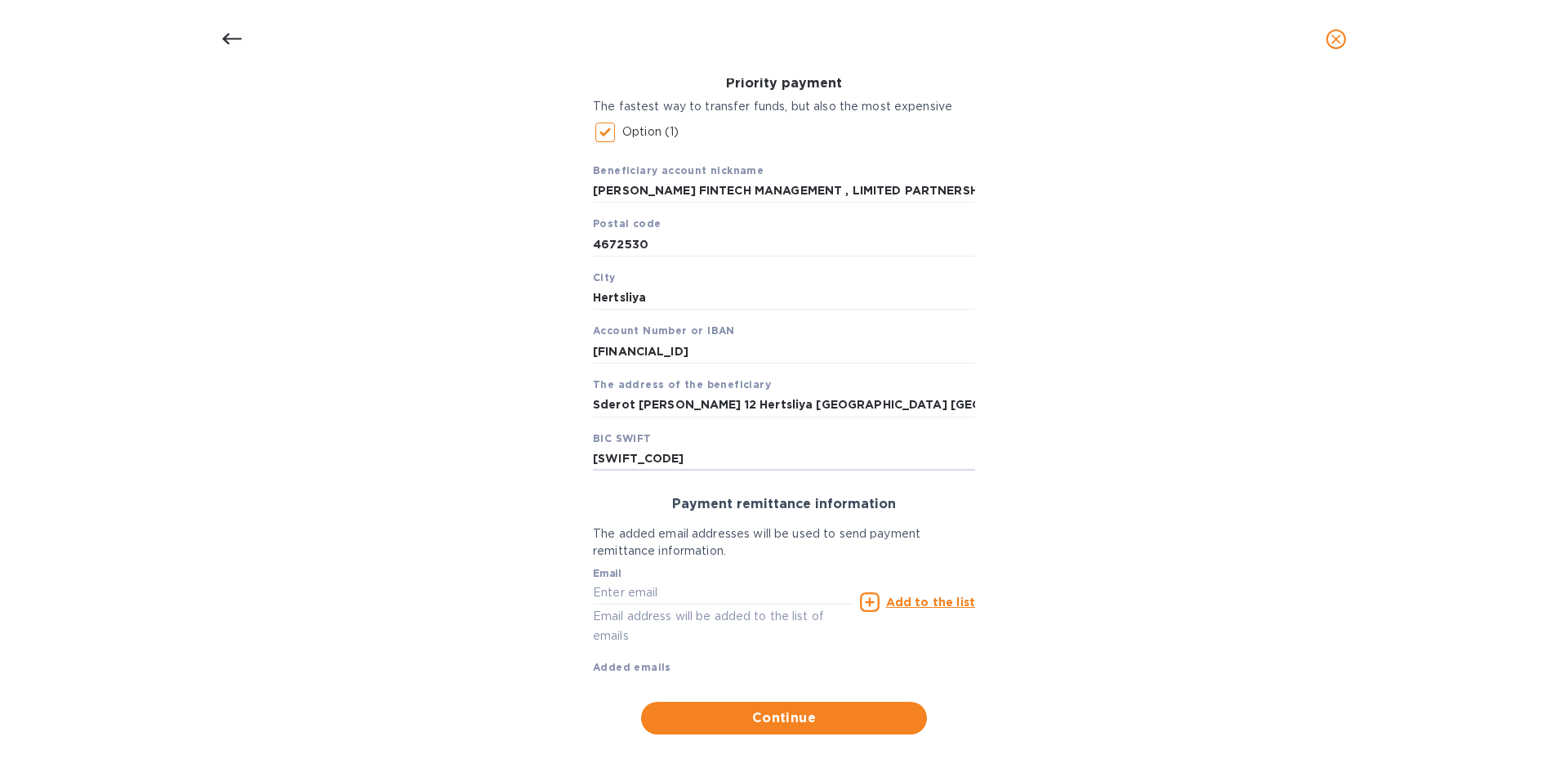
type input "POALILIT"
click at [669, 592] on input "text" at bounding box center [723, 592] width 261 height 24
paste input "michals@viola-group.com"
type input "michals@viola-group.com"
click at [901, 599] on u "Add to the list" at bounding box center [930, 602] width 89 height 13
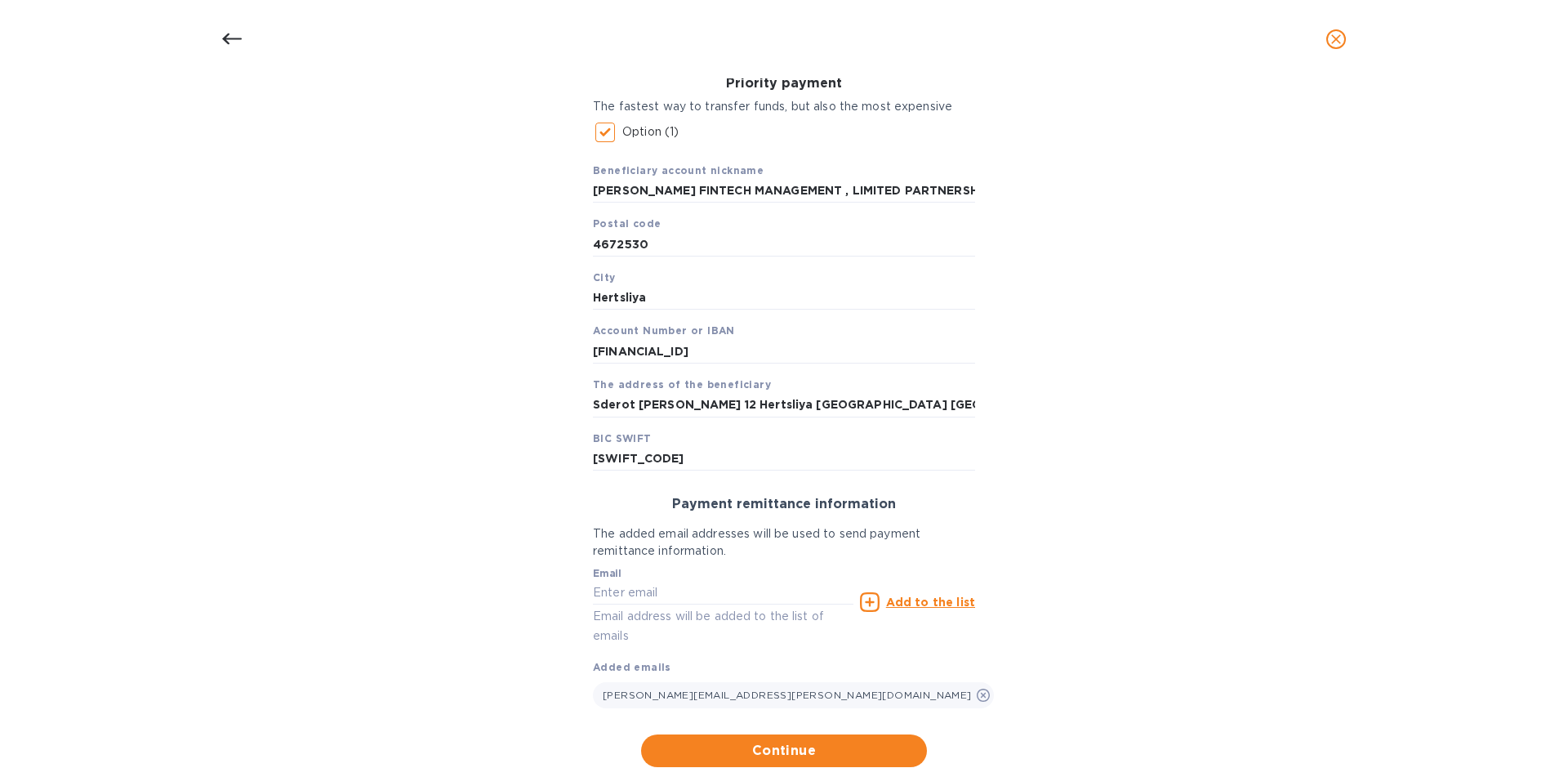
scroll to position [308, 0]
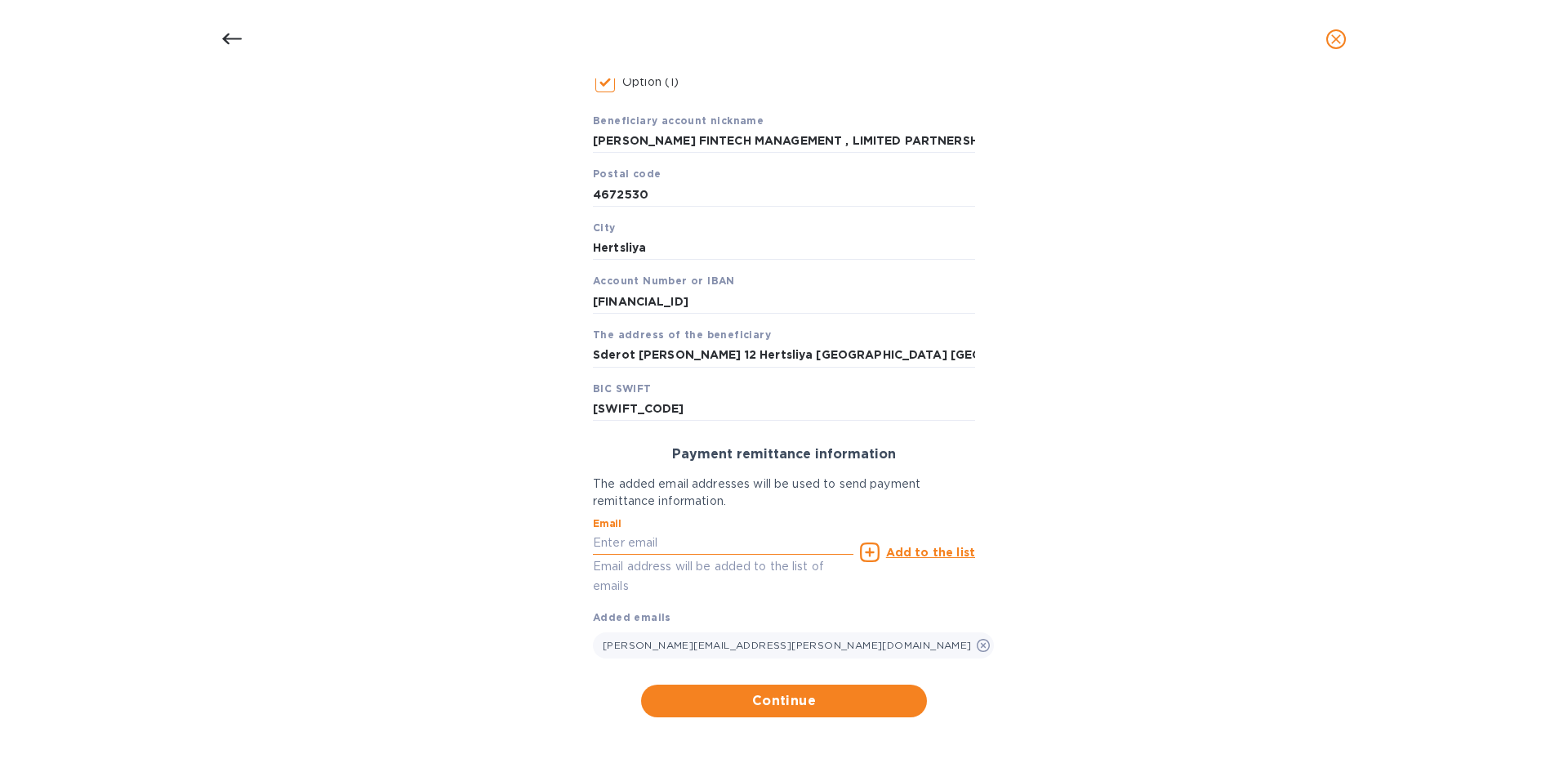
click at [707, 548] on input "text" at bounding box center [723, 543] width 261 height 24
paste input "RitaK@viola-group.com"
type input "RitaK@viola-group.com"
click at [927, 548] on u "Add to the list" at bounding box center [930, 553] width 89 height 13
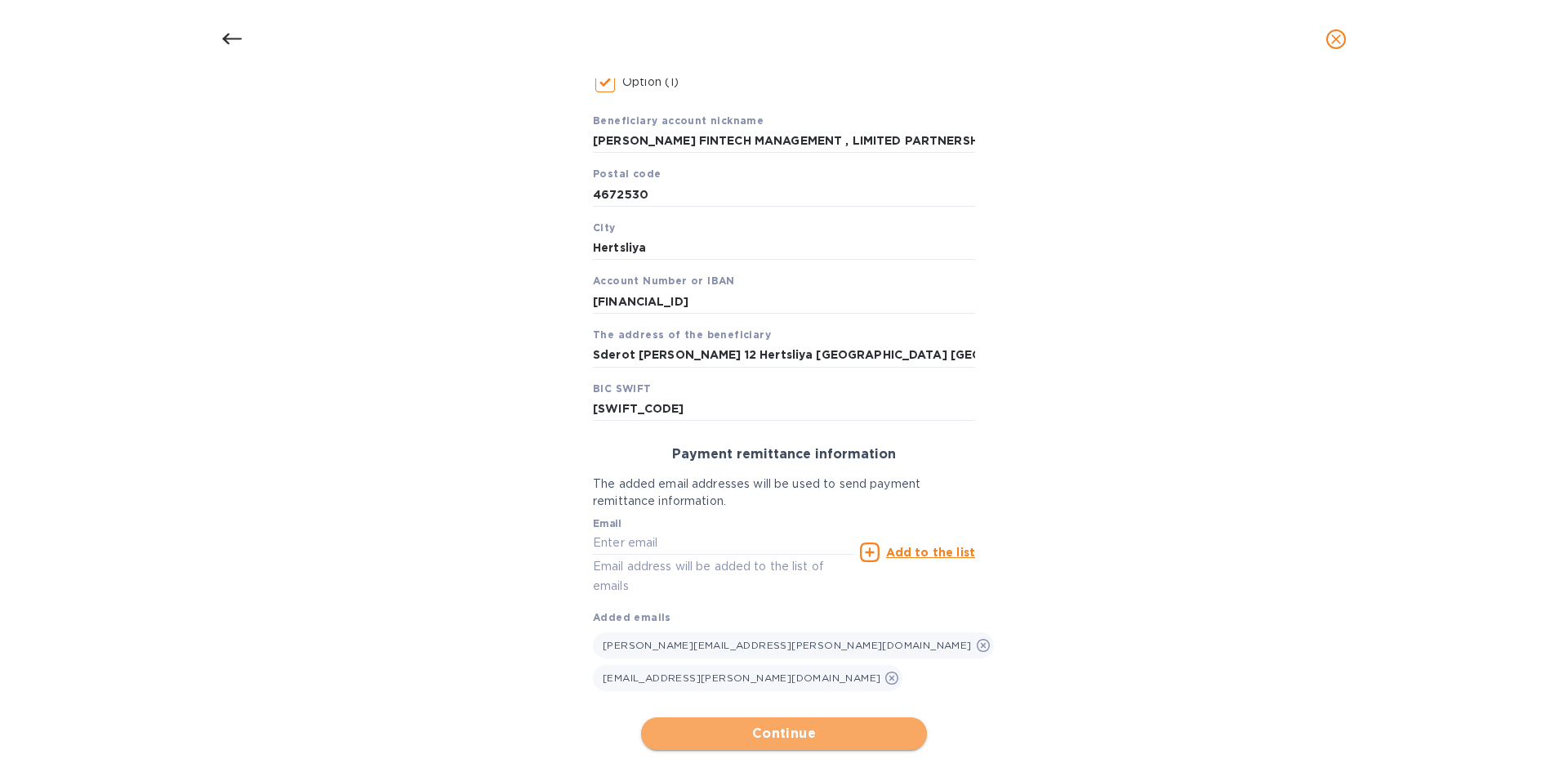
click at [766, 723] on span "Continue" at bounding box center [784, 733] width 260 height 20
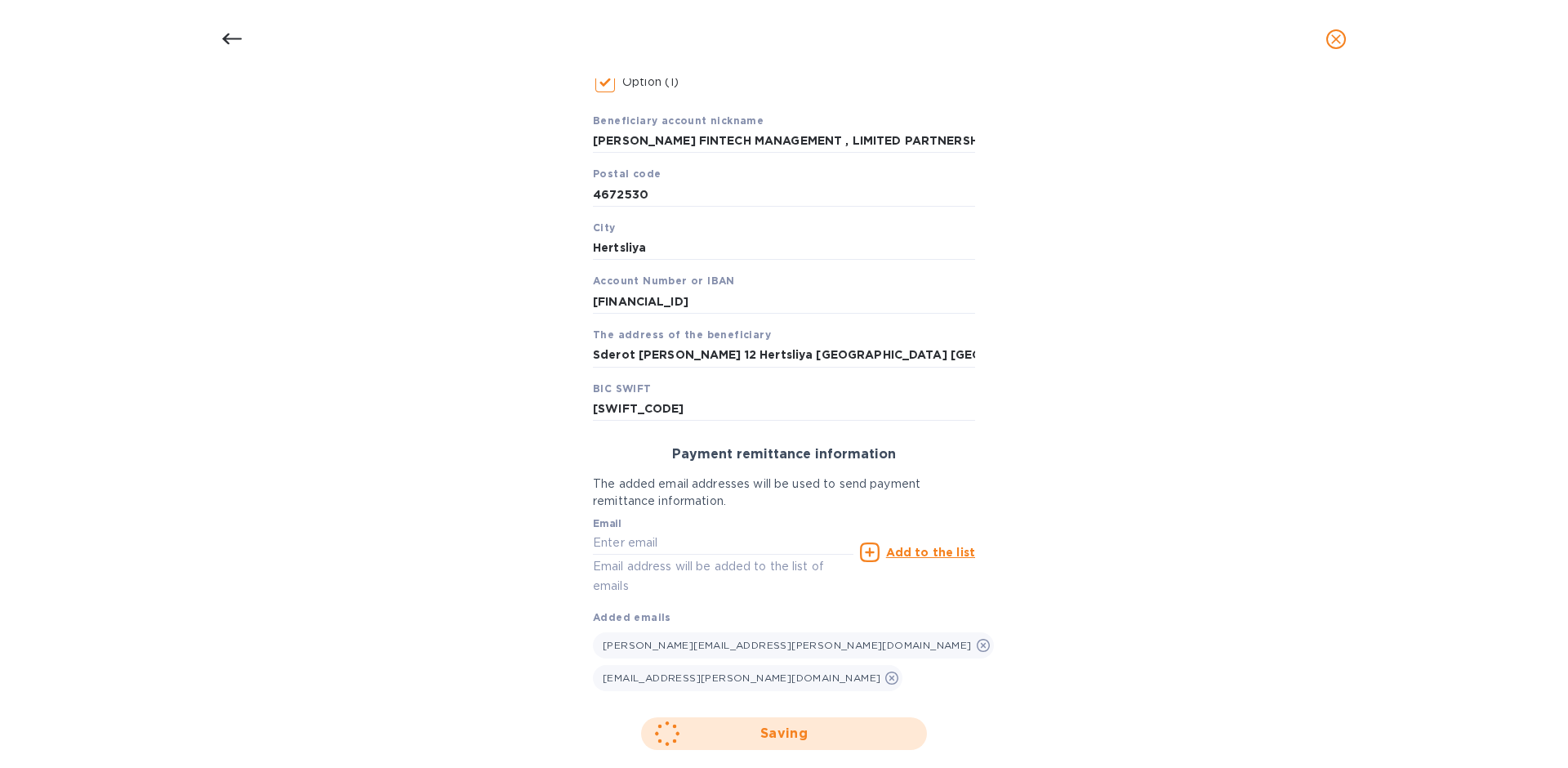
scroll to position [78, 0]
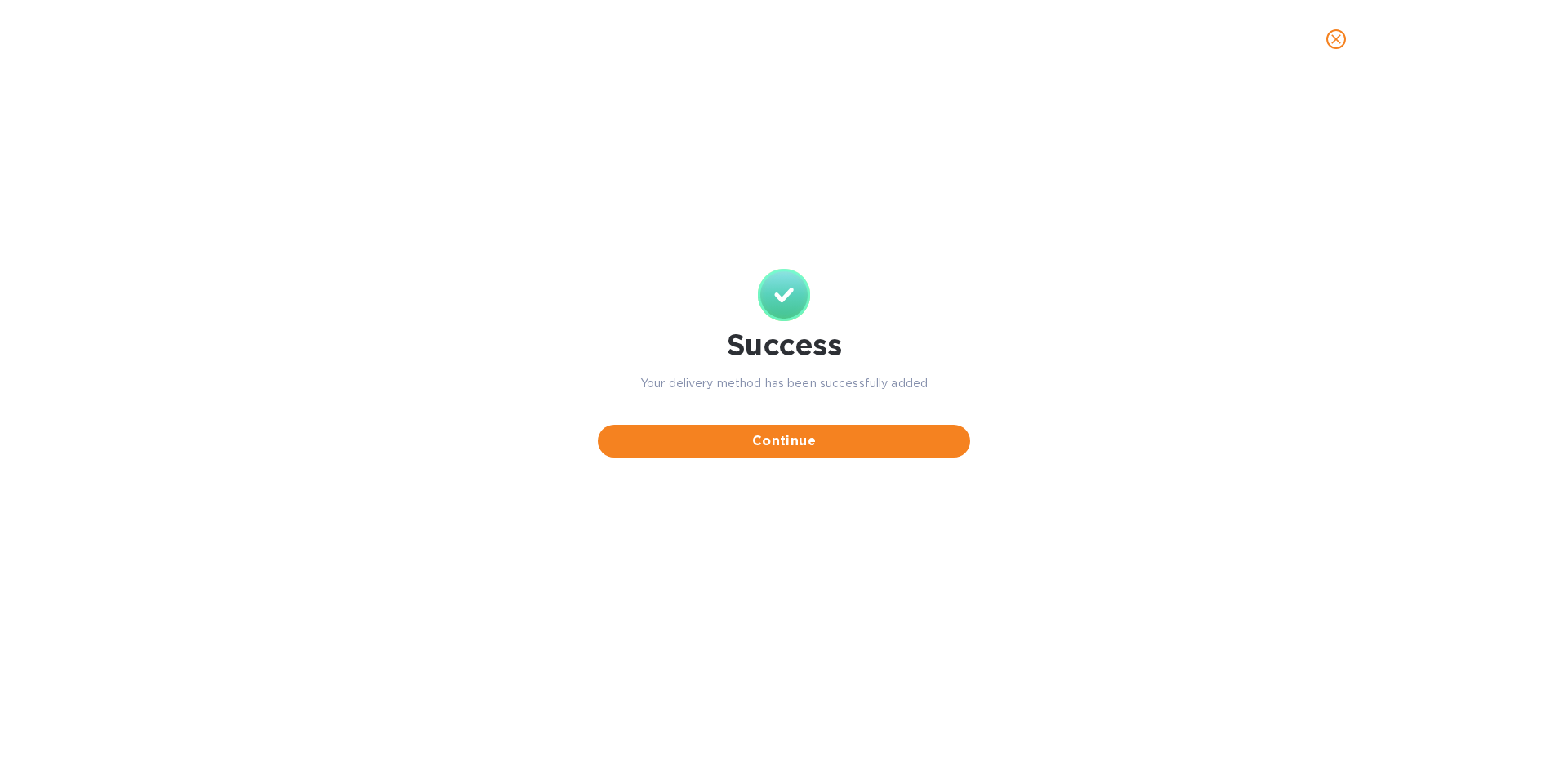
scroll to position [0, 0]
click at [785, 449] on span "Continue" at bounding box center [784, 440] width 346 height 20
